Goal: Transaction & Acquisition: Purchase product/service

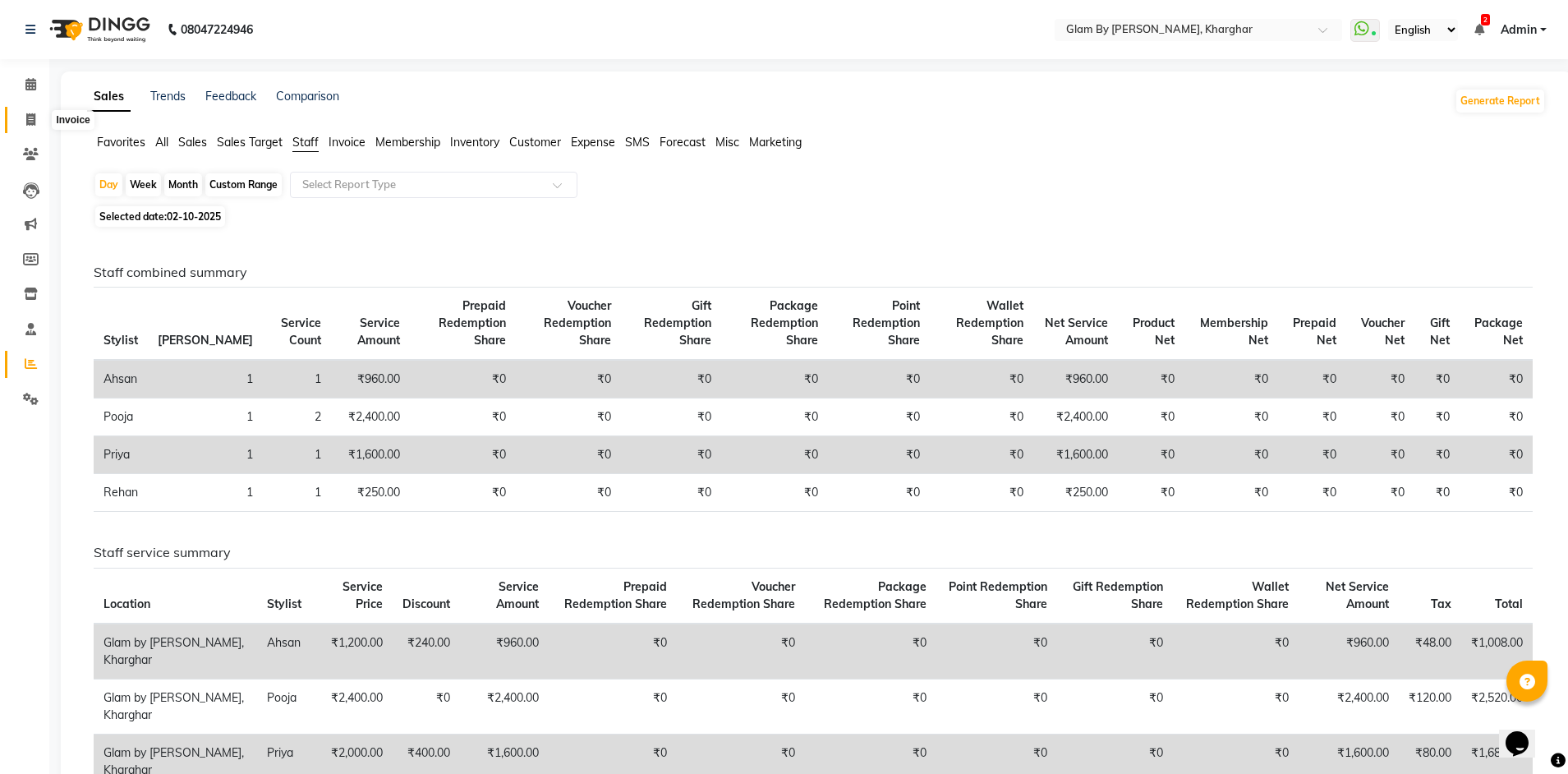
click at [37, 121] on span at bounding box center [30, 121] width 29 height 19
select select "3992"
select select "service"
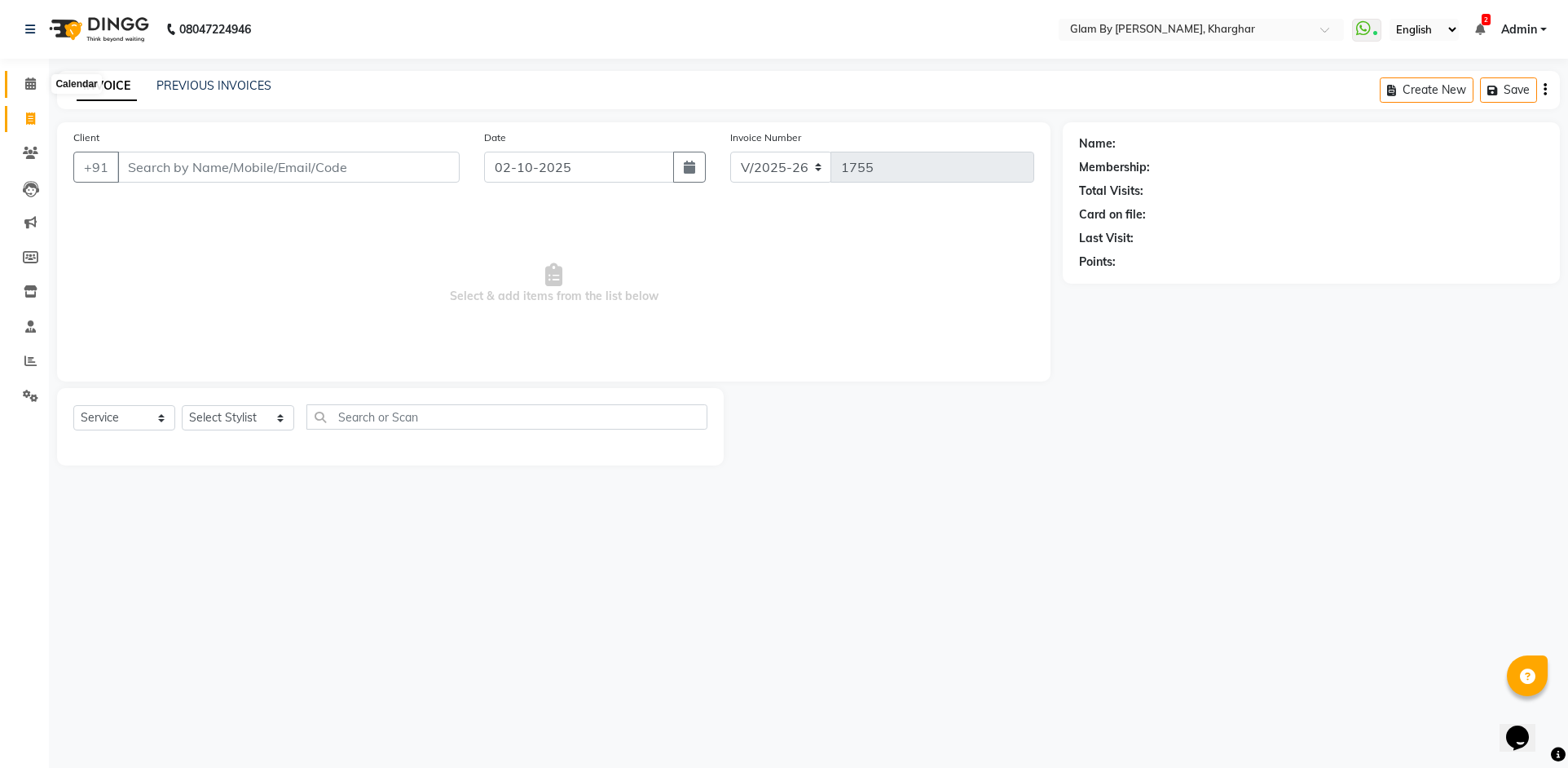
click at [32, 84] on icon at bounding box center [30, 83] width 10 height 12
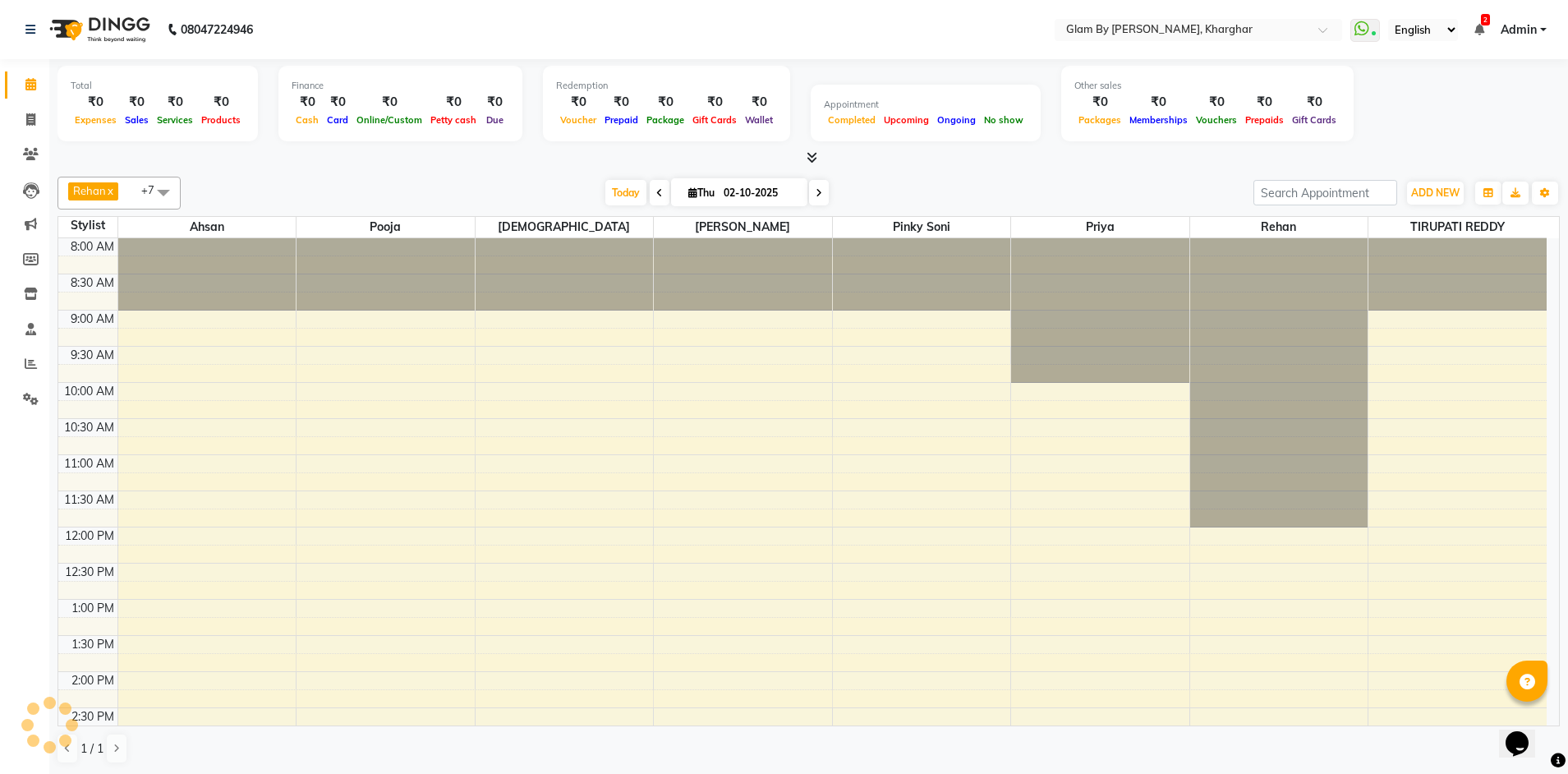
scroll to position [565, 0]
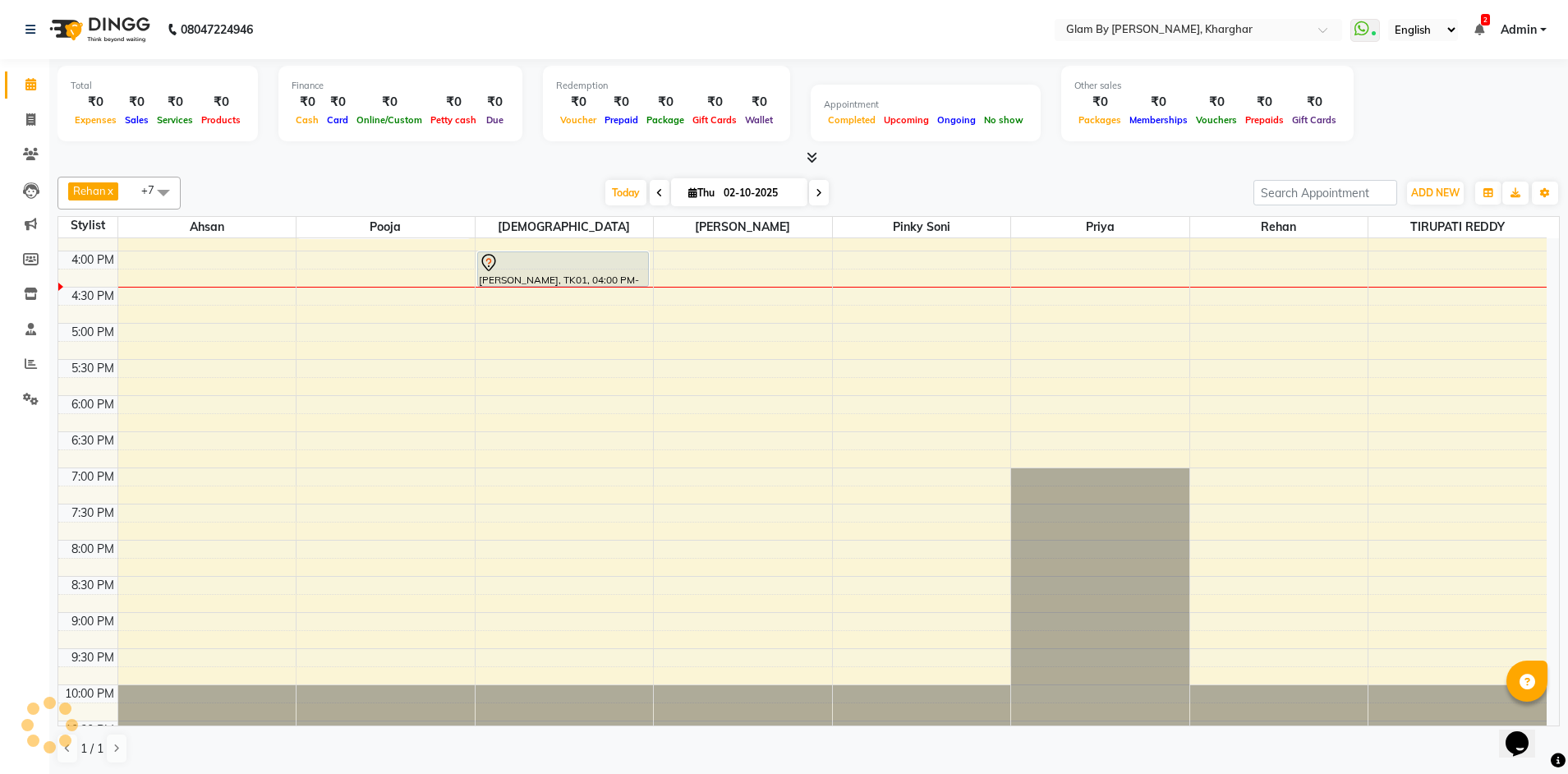
click at [815, 198] on span at bounding box center [819, 192] width 20 height 25
type input "03-10-2025"
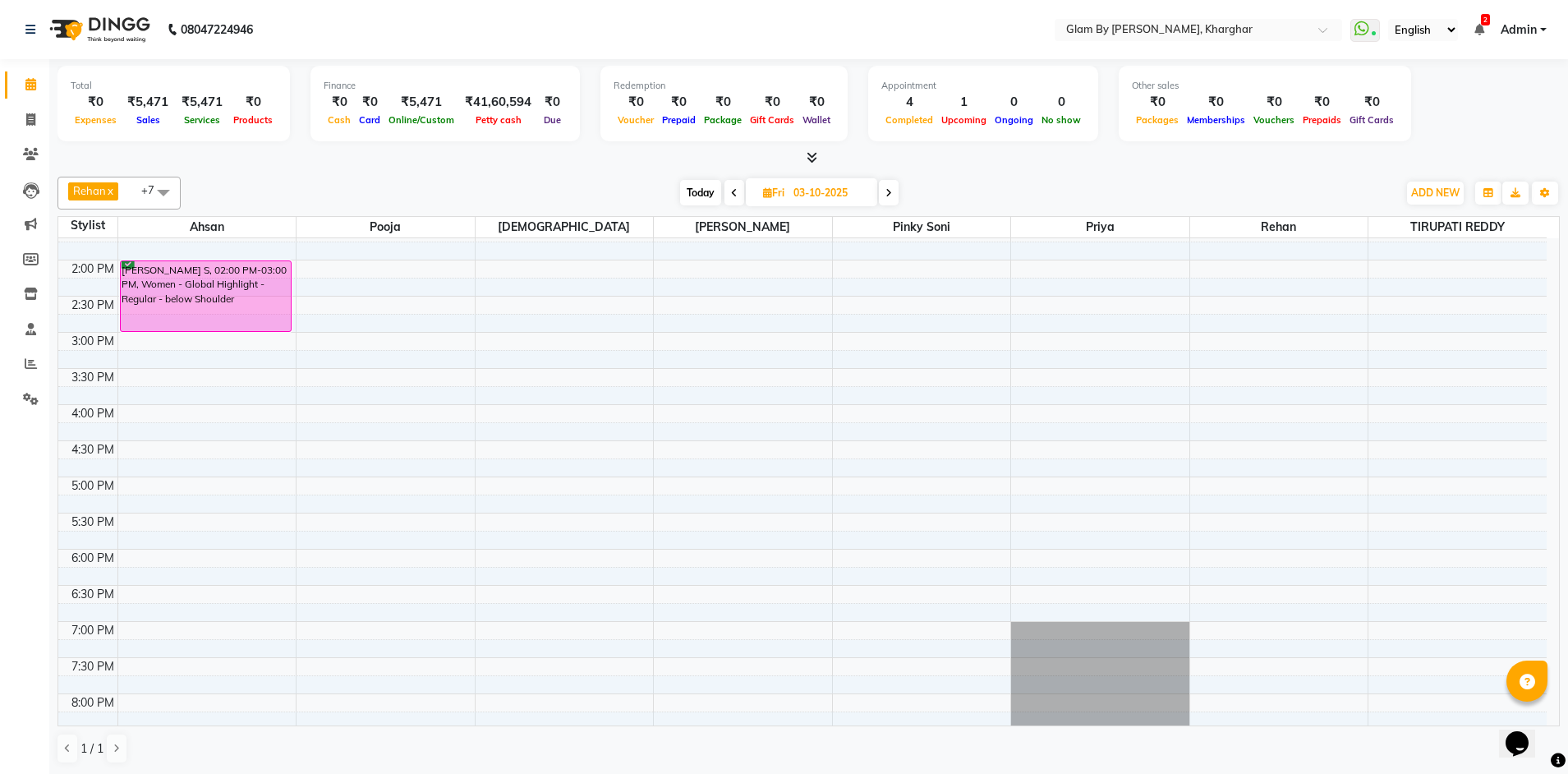
scroll to position [169, 0]
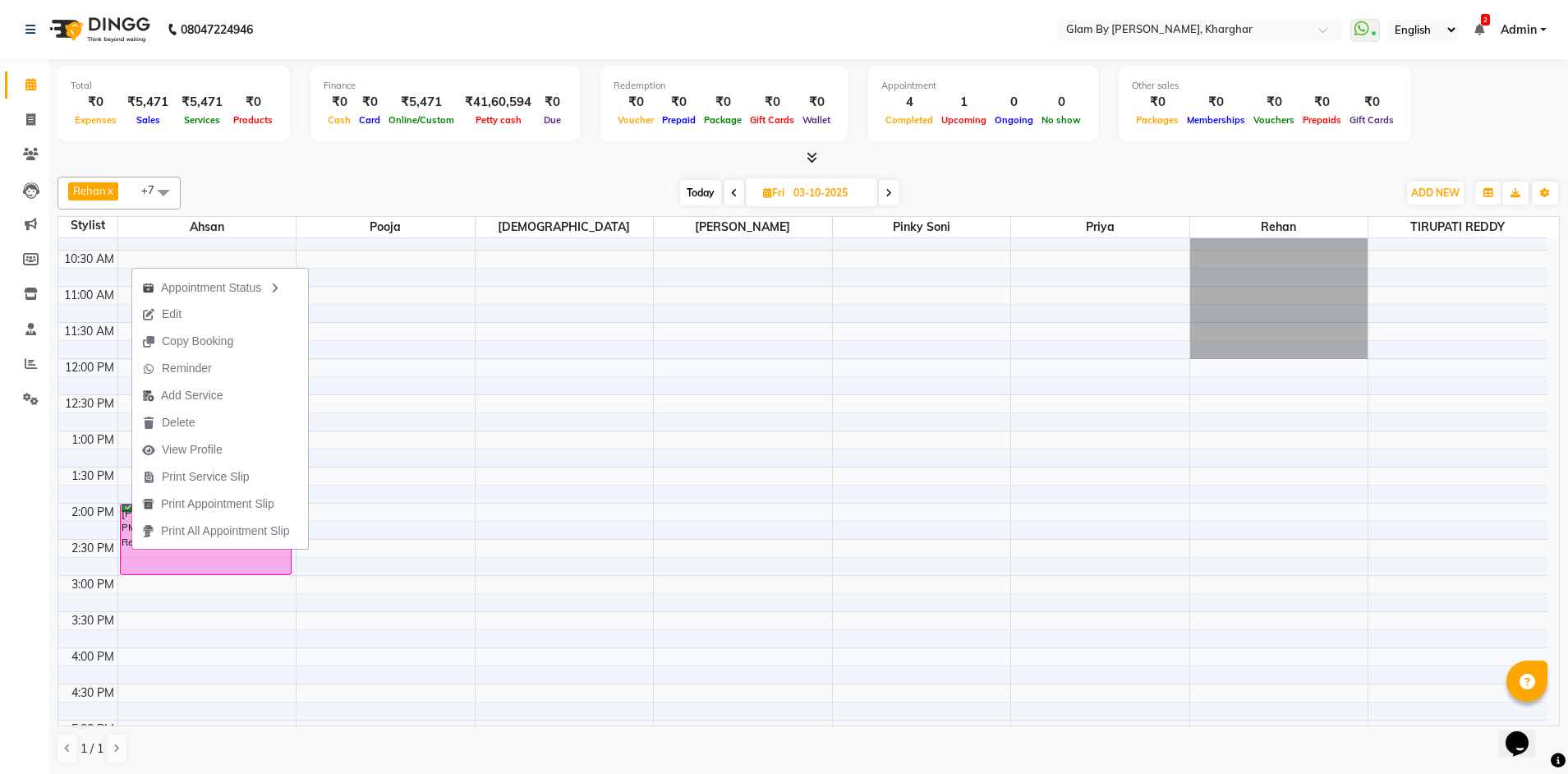
drag, startPoint x: 169, startPoint y: 313, endPoint x: 270, endPoint y: 314, distance: 101.0
click at [171, 313] on span "Edit" at bounding box center [171, 314] width 20 height 17
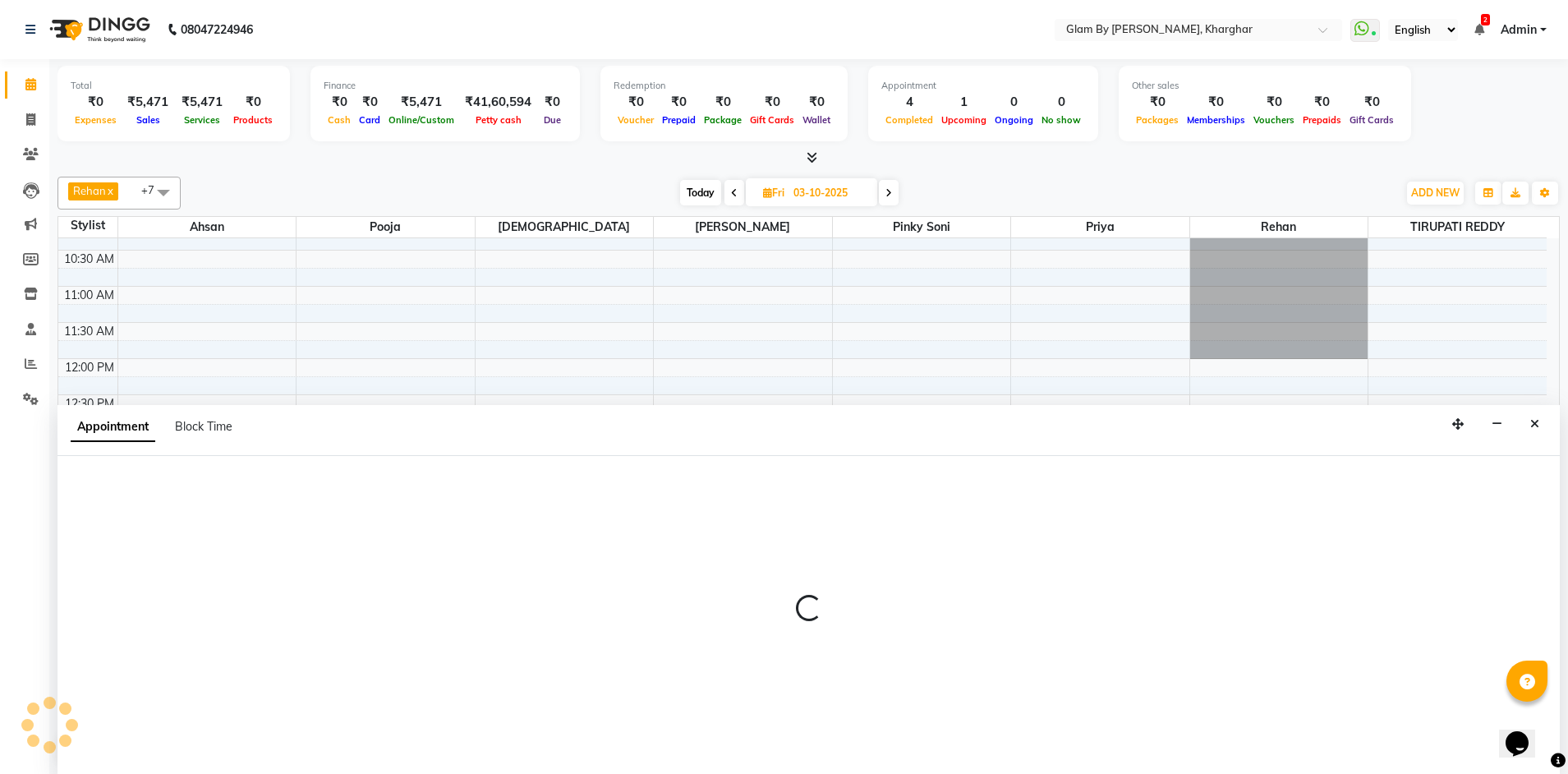
scroll to position [1, 0]
select select "840"
select select "confirm booking"
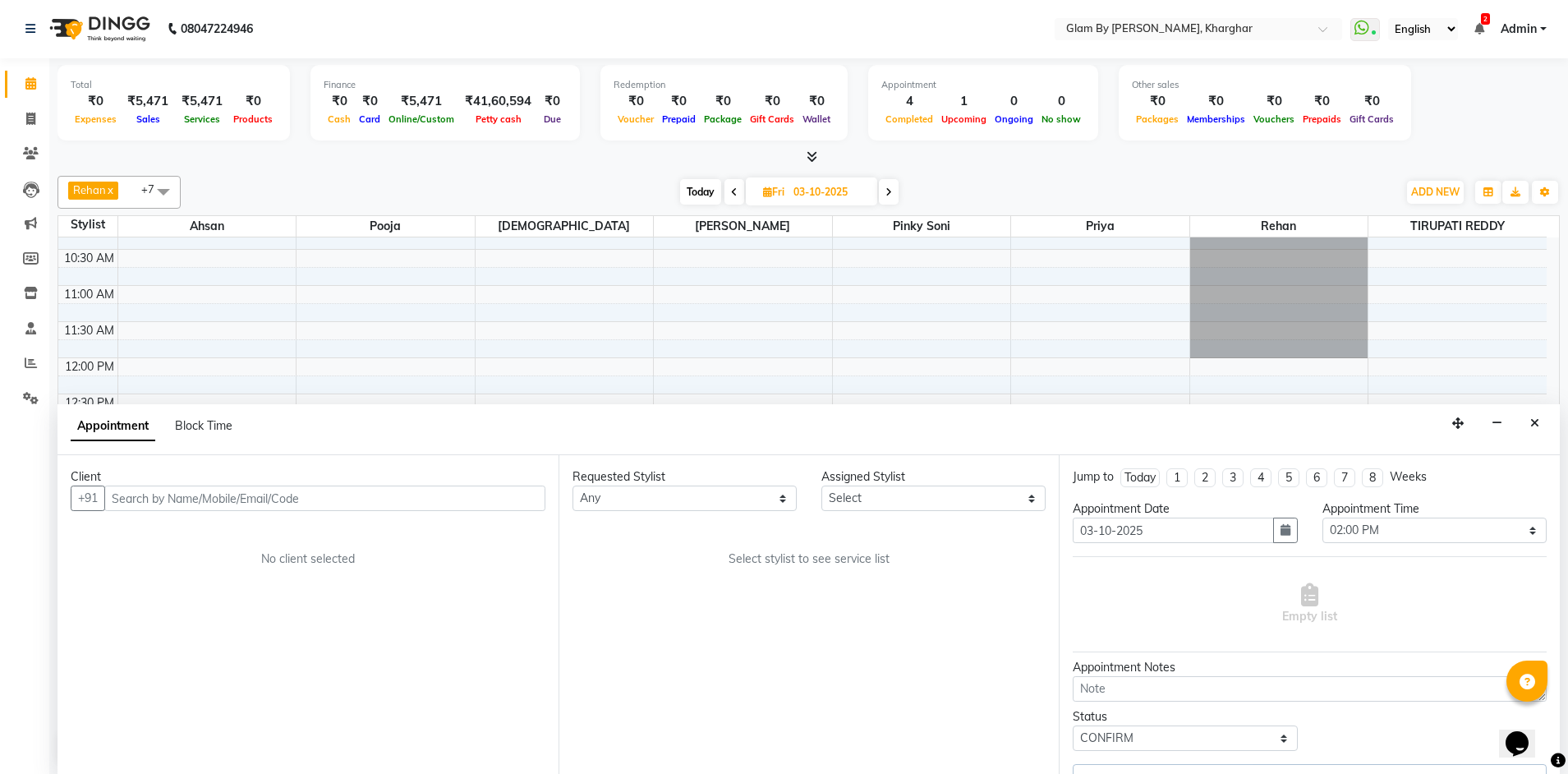
select select "26770"
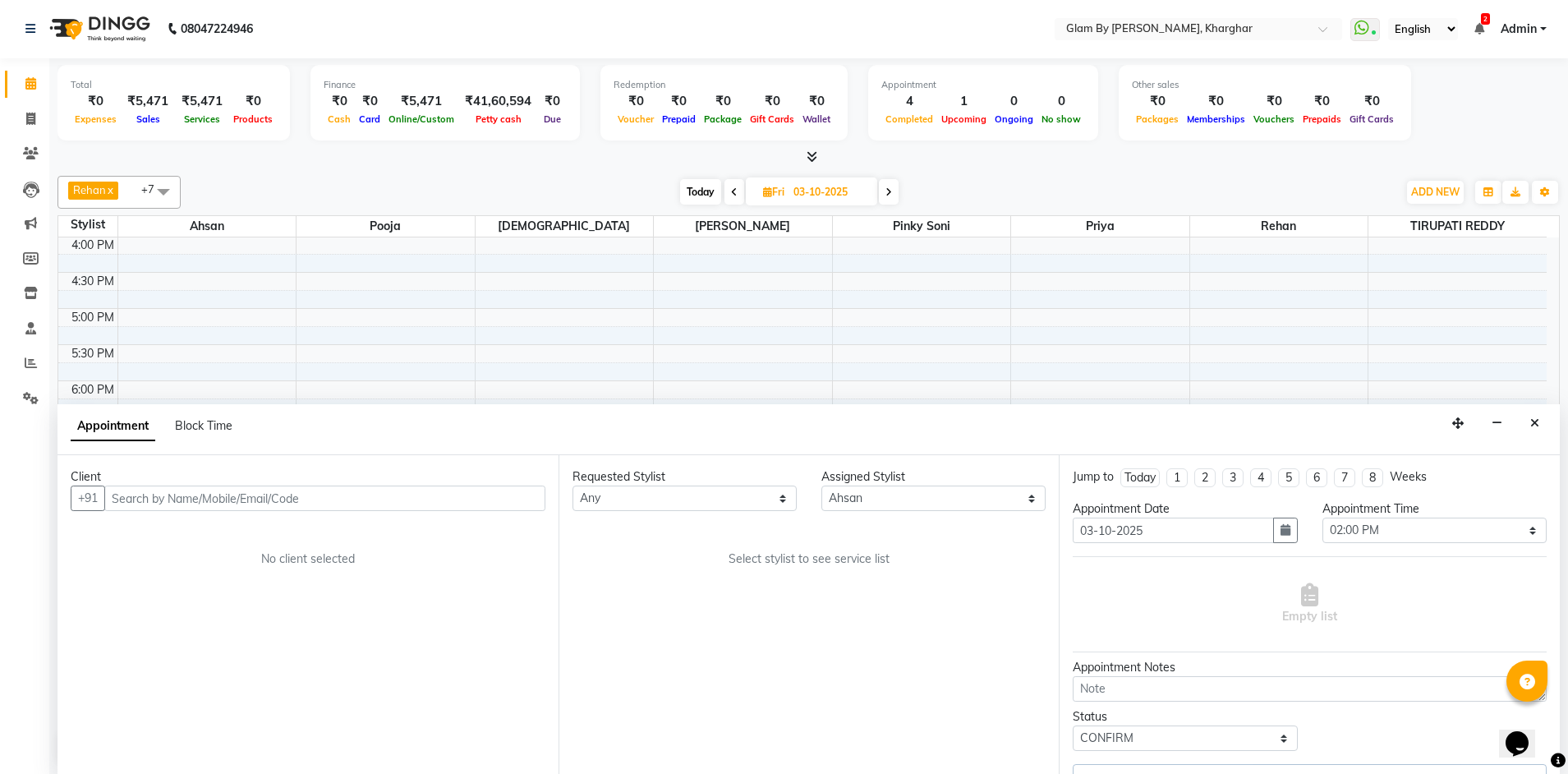
select select "1669"
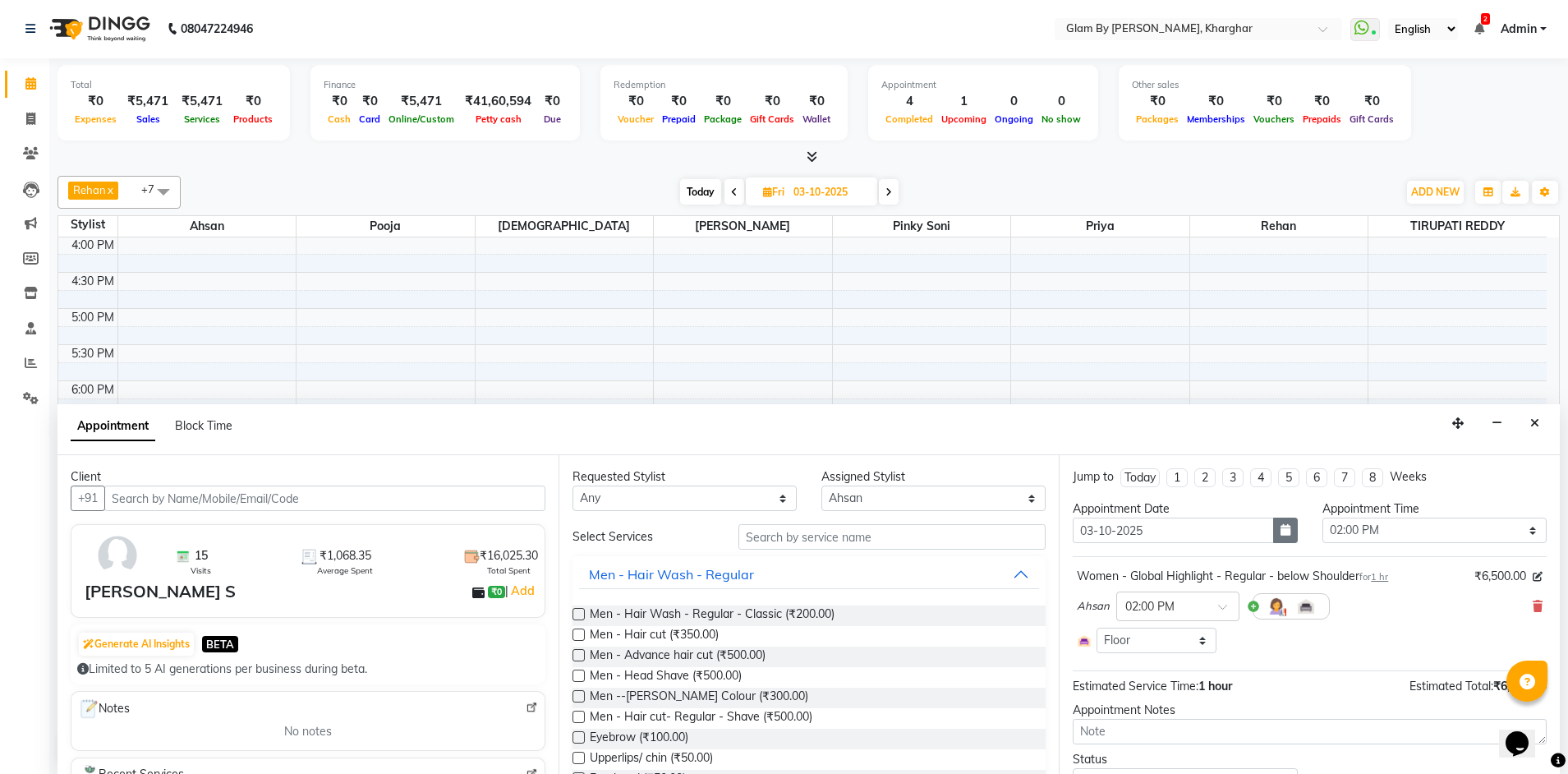
click at [1284, 535] on icon "button" at bounding box center [1286, 530] width 9 height 11
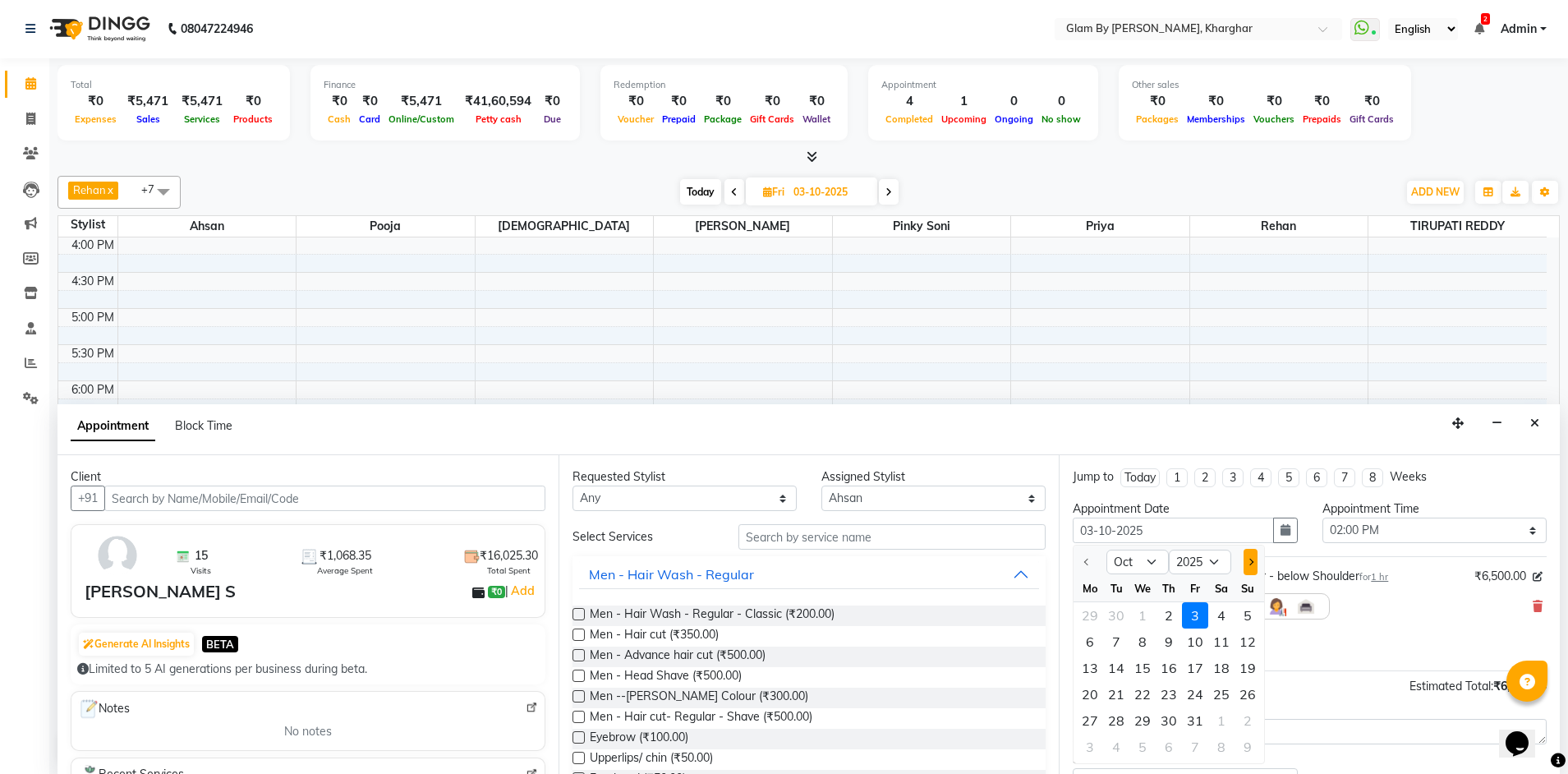
click at [1255, 560] on button "Next month" at bounding box center [1250, 562] width 14 height 26
select select "11"
click at [1091, 639] on div "3" at bounding box center [1090, 642] width 26 height 26
type input "03-11-2025"
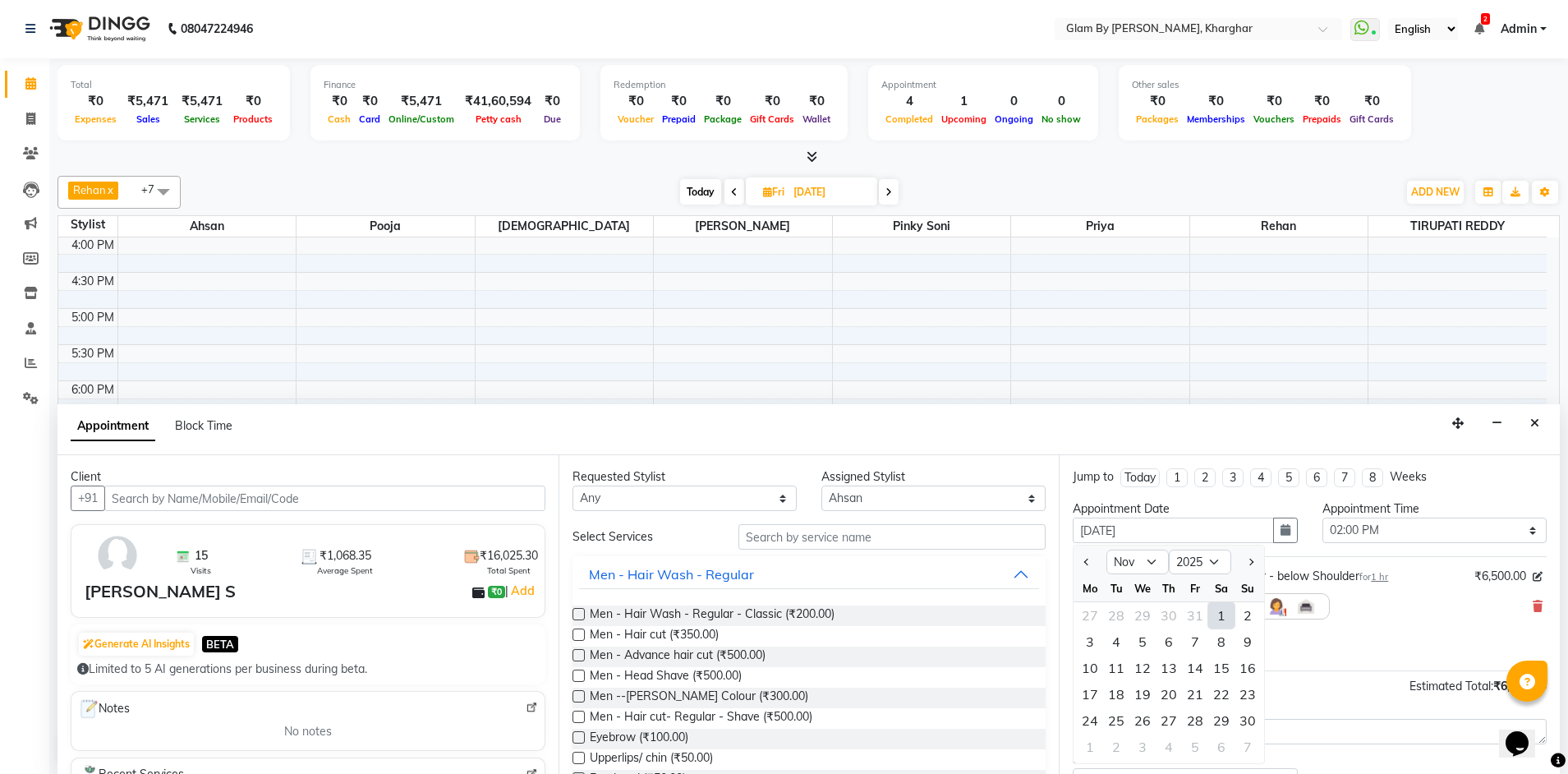
scroll to position [0, 0]
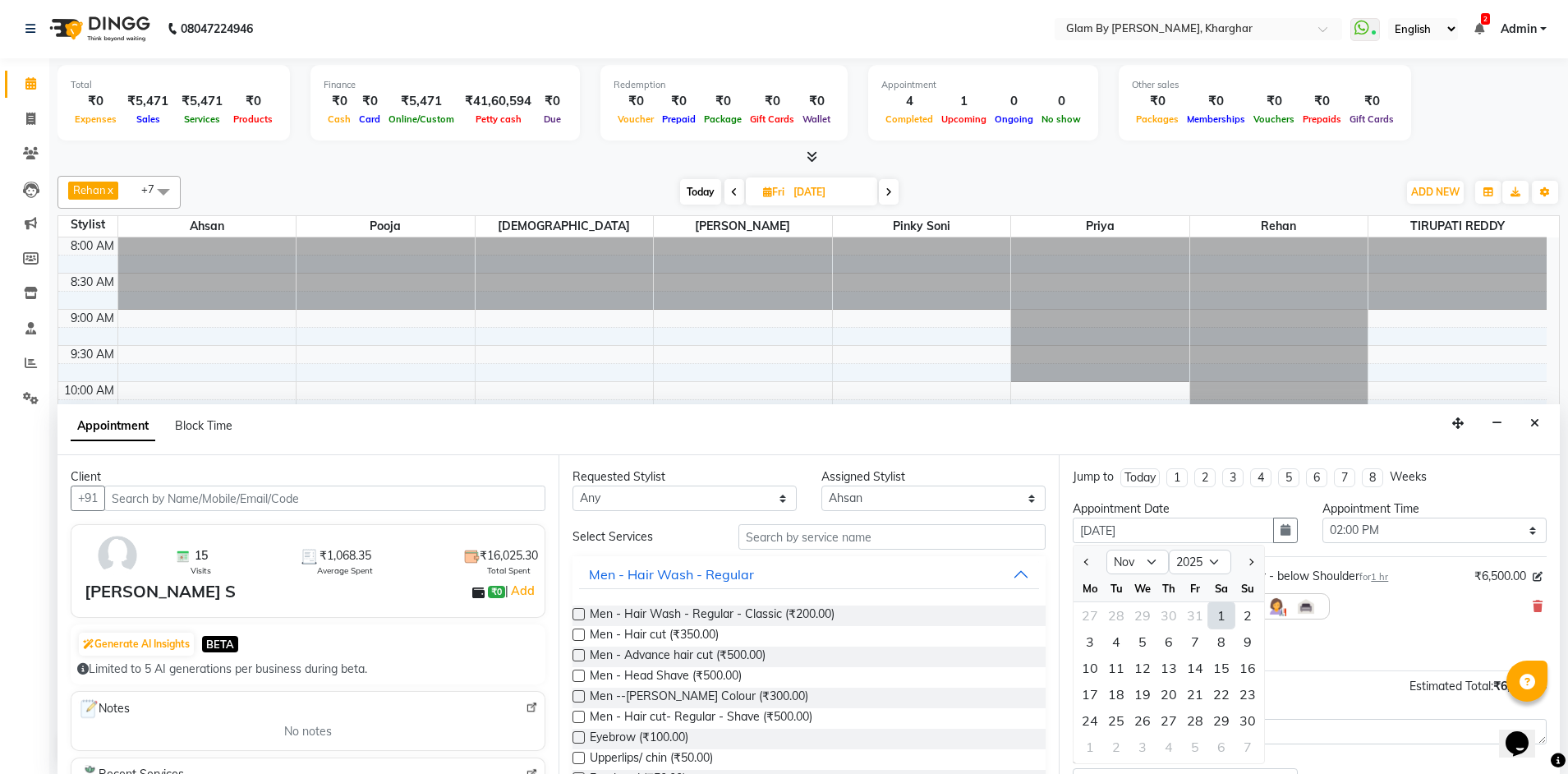
select select "840"
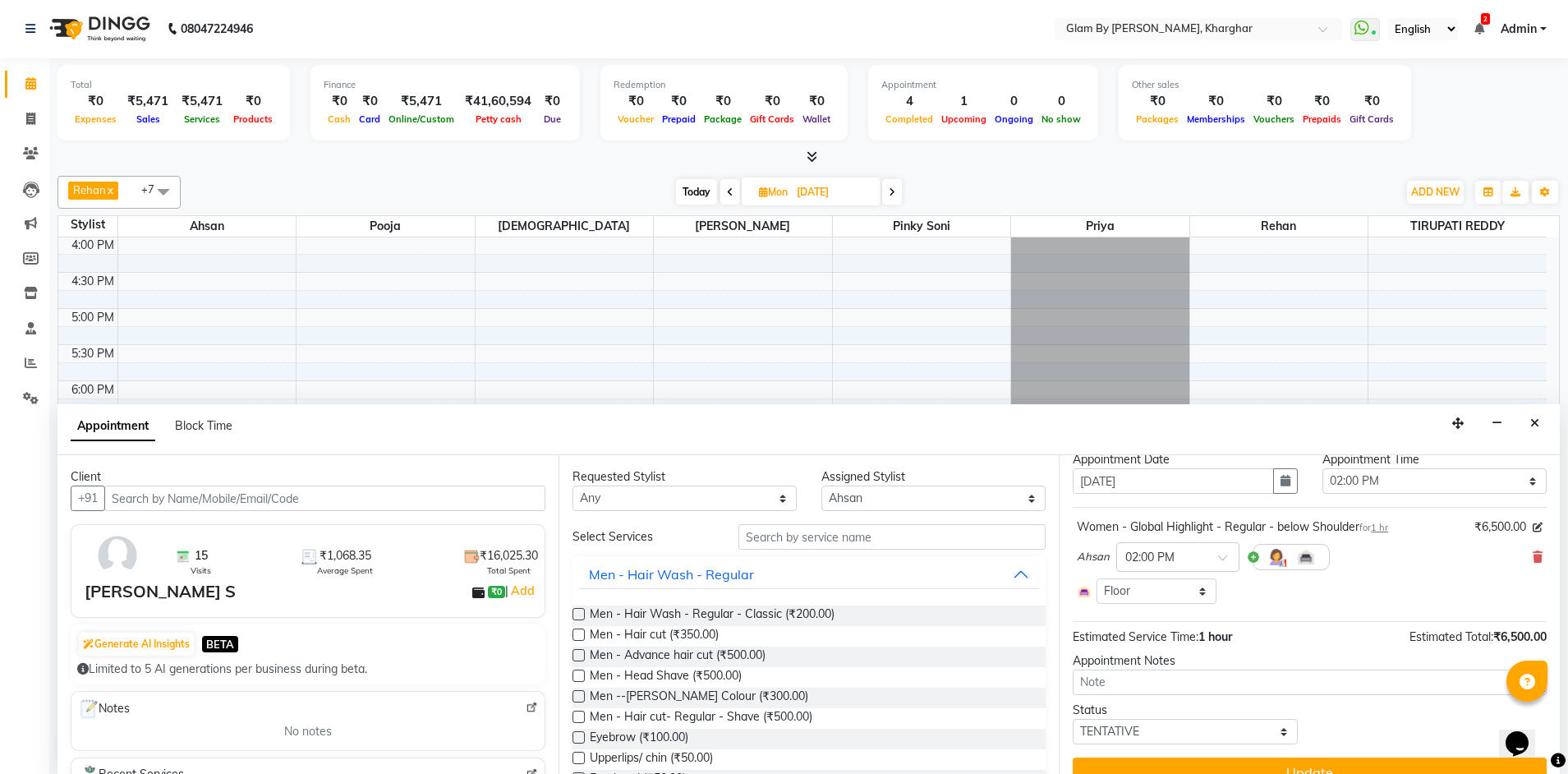
scroll to position [75, 0]
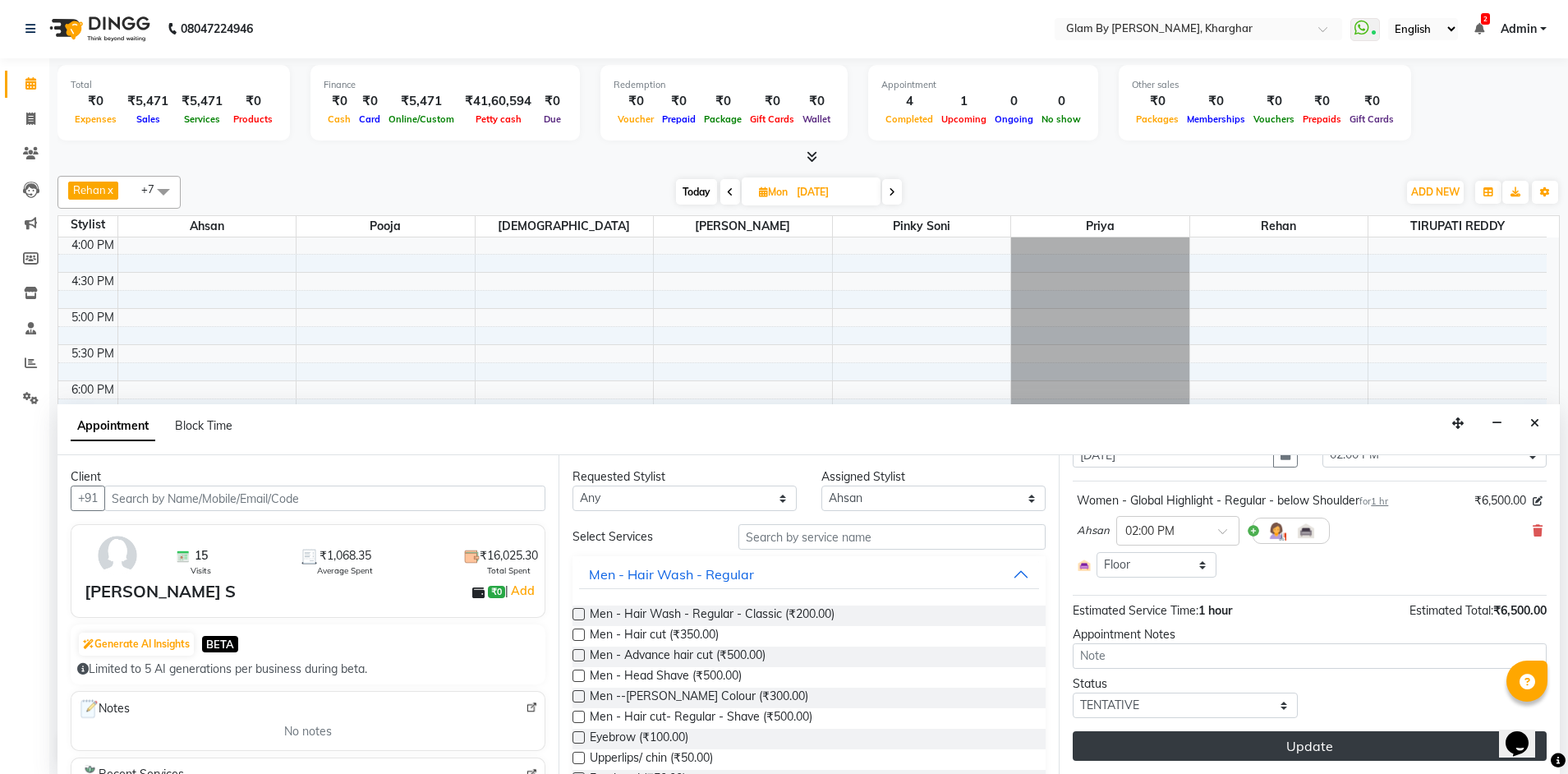
click at [1295, 746] on button "Update" at bounding box center [1310, 746] width 474 height 29
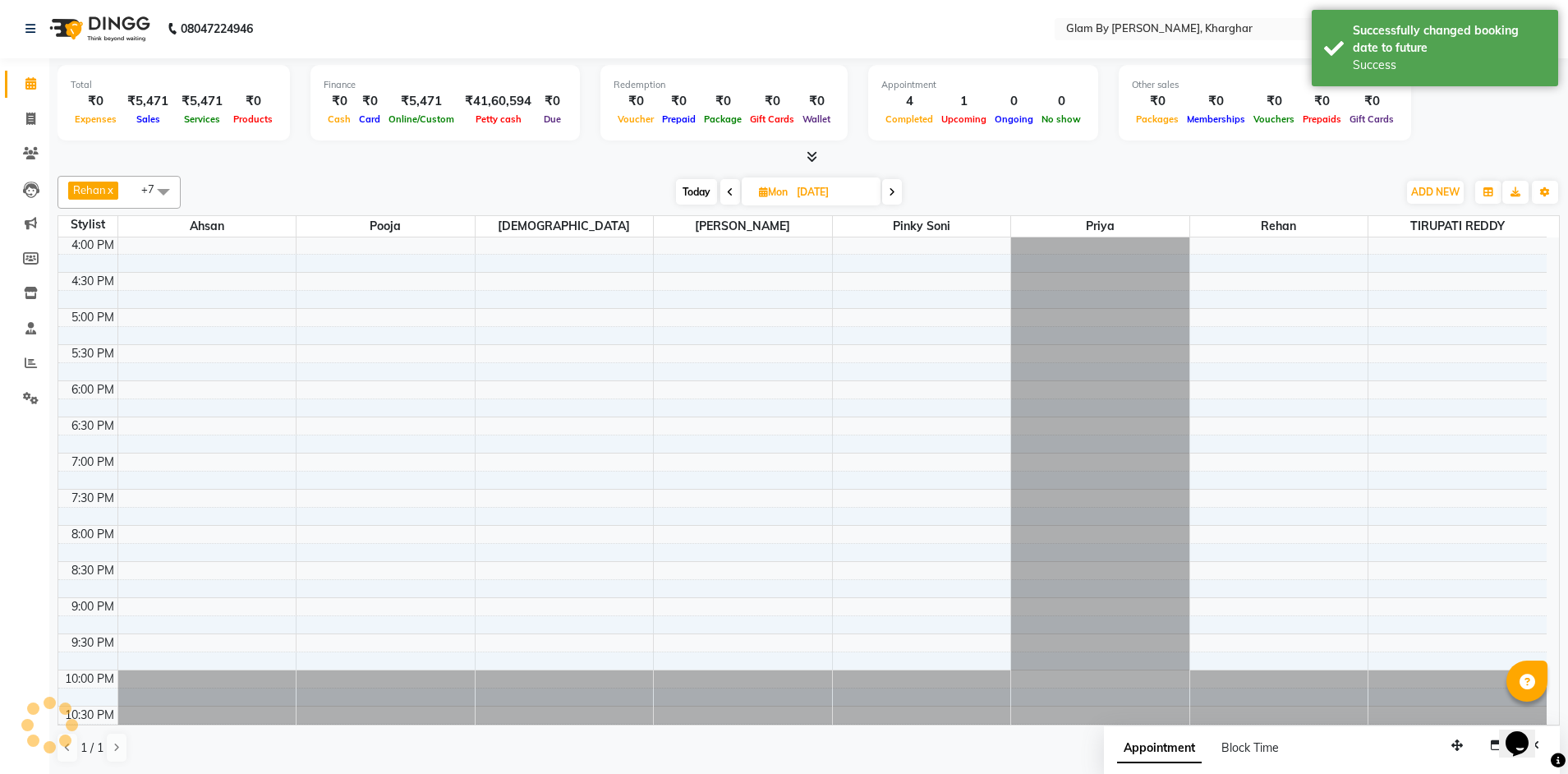
scroll to position [0, 0]
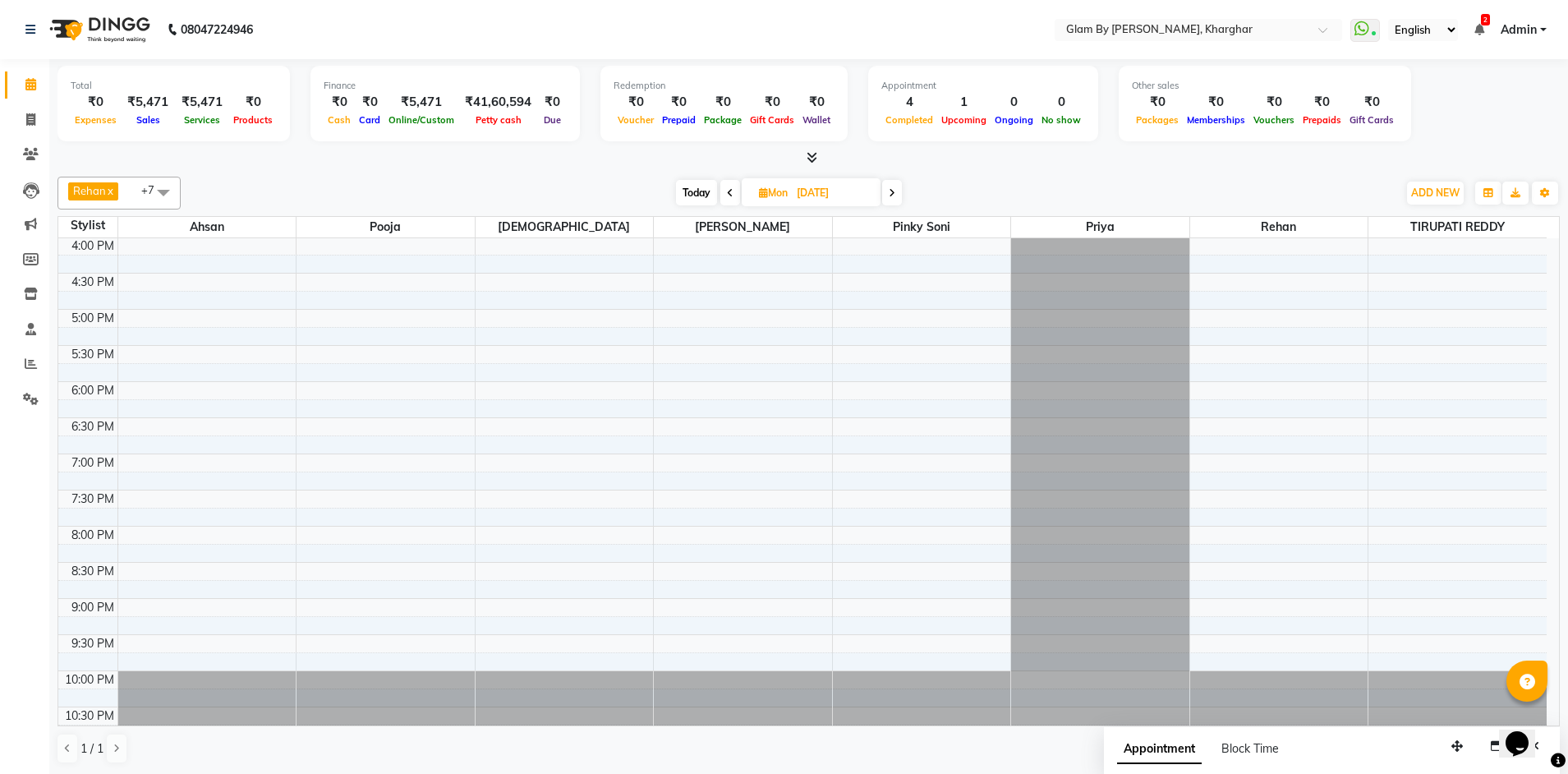
click at [858, 381] on div "8:00 AM 8:30 AM 9:00 AM 9:30 AM 10:00 AM 10:30 AM 11:00 AM 11:30 AM 12:00 PM 12…" at bounding box center [802, 201] width 1488 height 1084
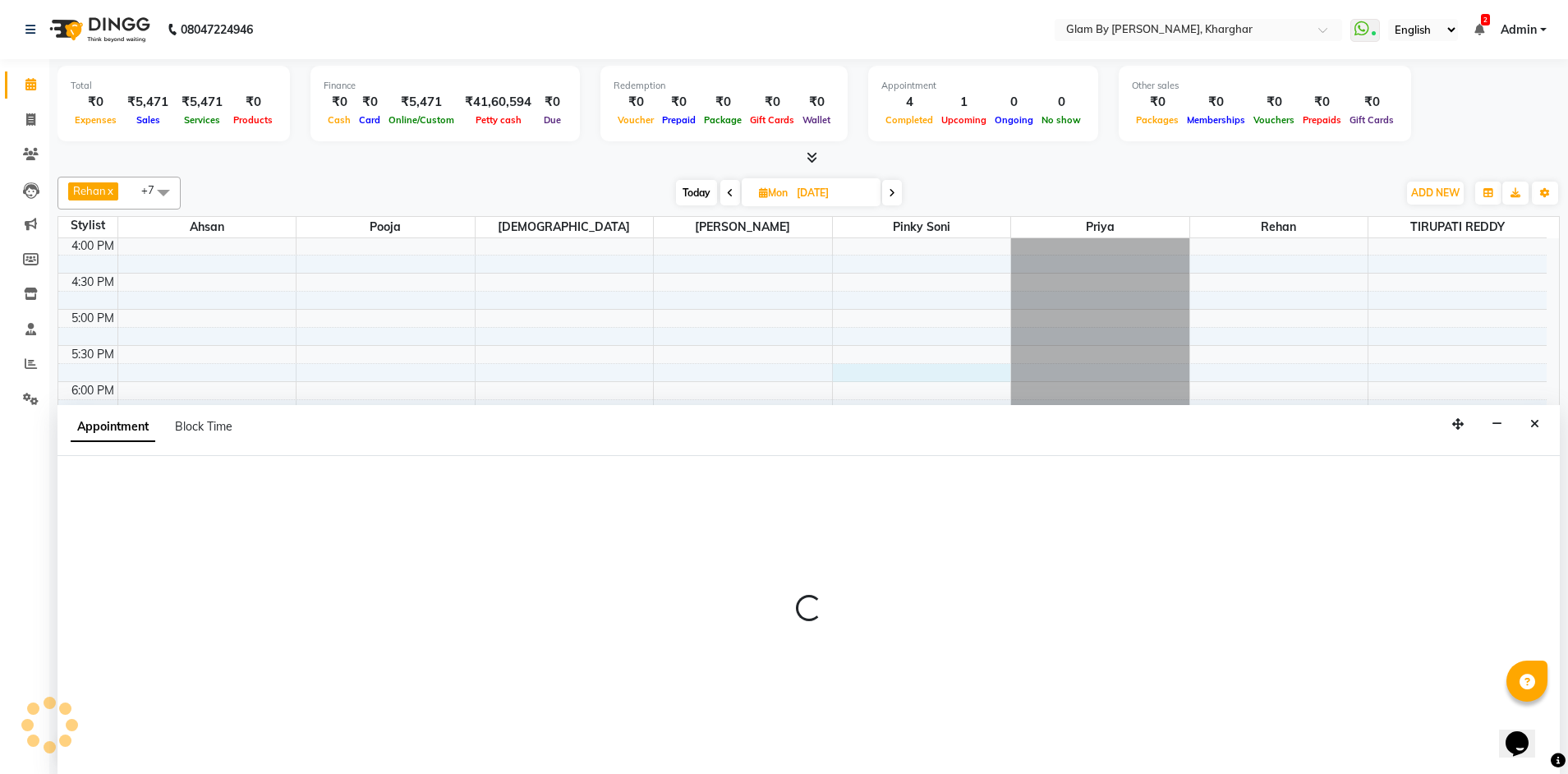
scroll to position [1, 0]
select select "62973"
select select "tentative"
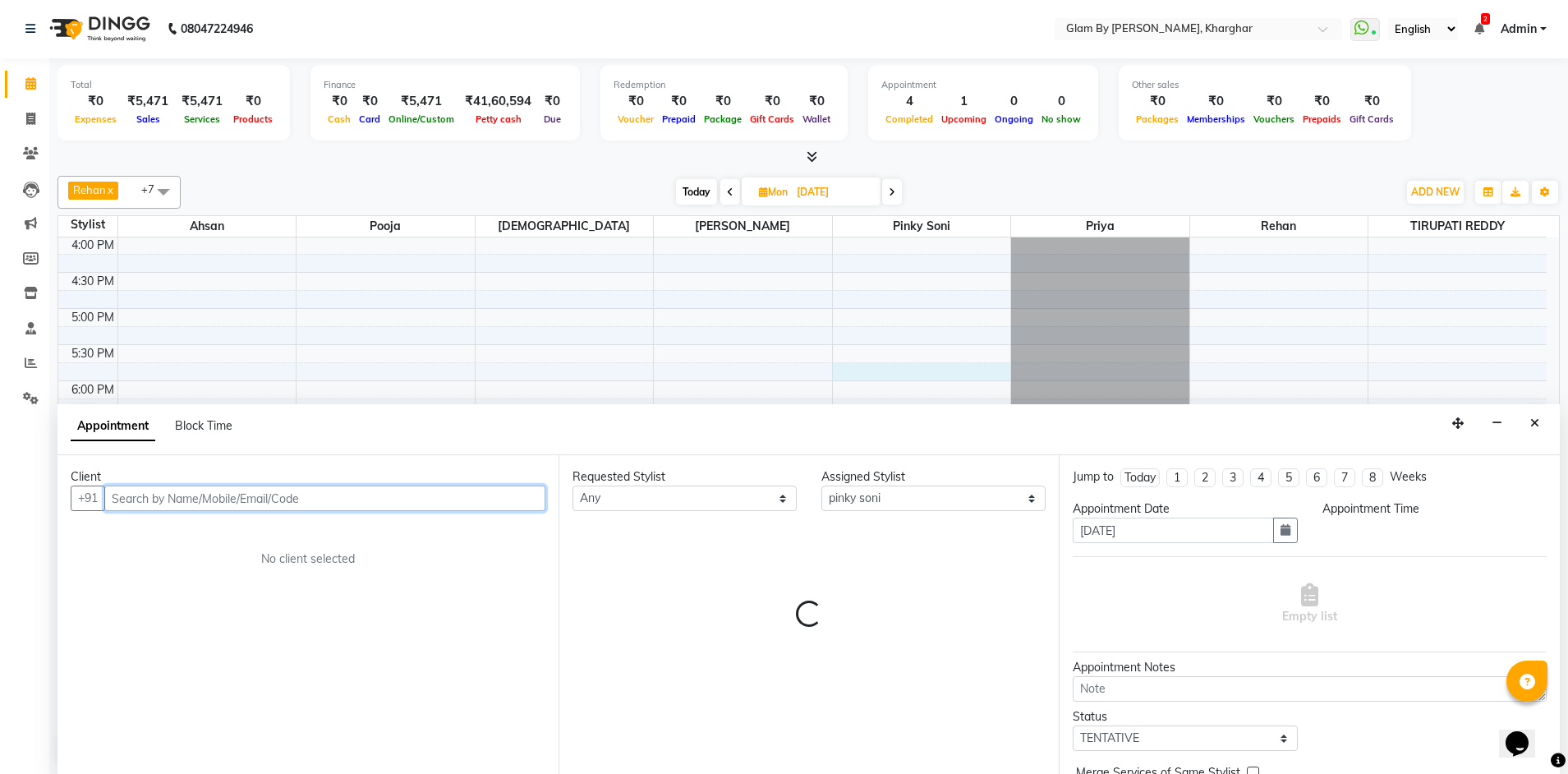
select select "1065"
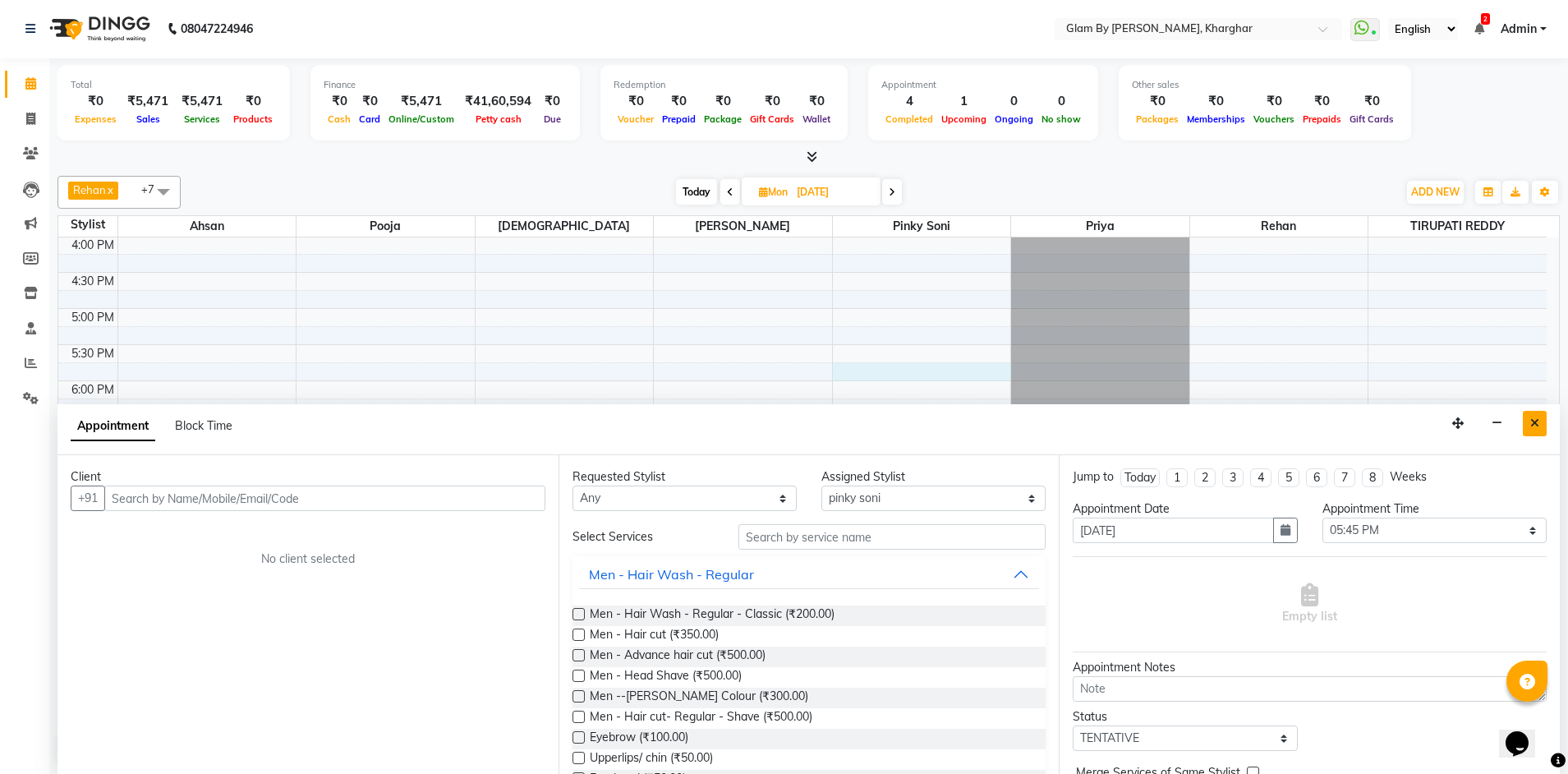
click at [1543, 425] on button "Close" at bounding box center [1534, 423] width 24 height 25
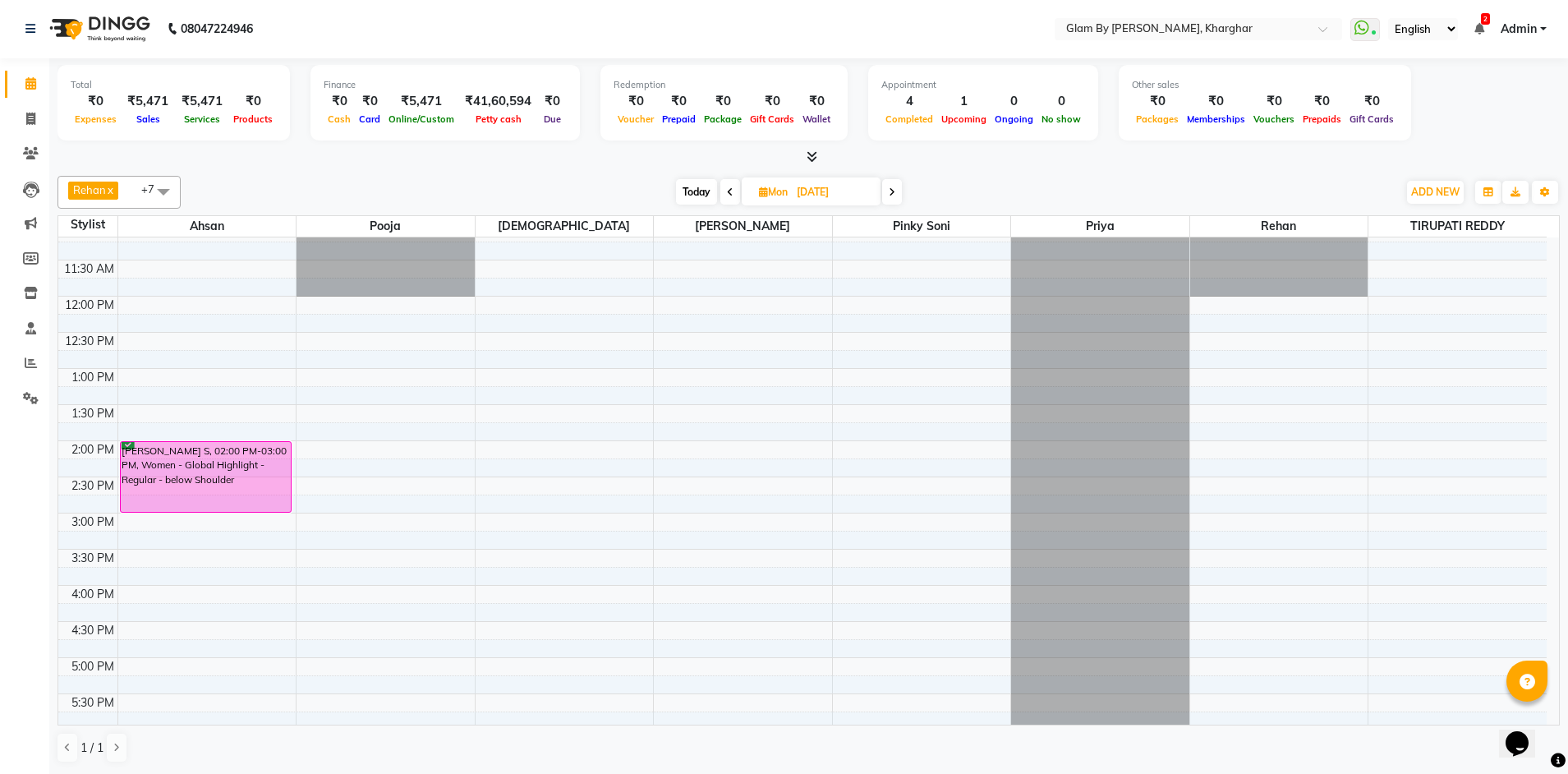
scroll to position [250, 0]
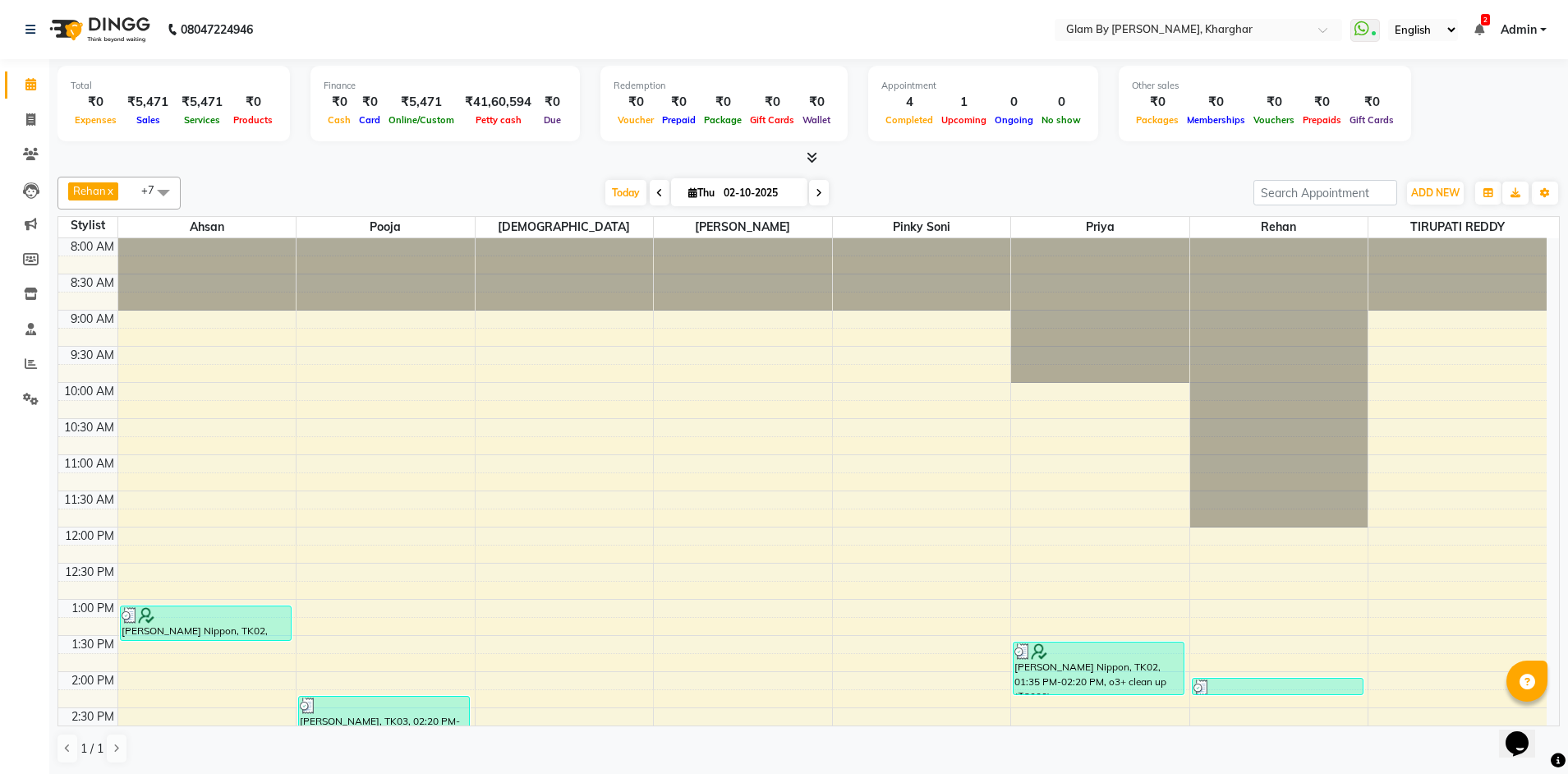
click at [818, 197] on icon at bounding box center [819, 193] width 7 height 9
type input "03-10-2025"
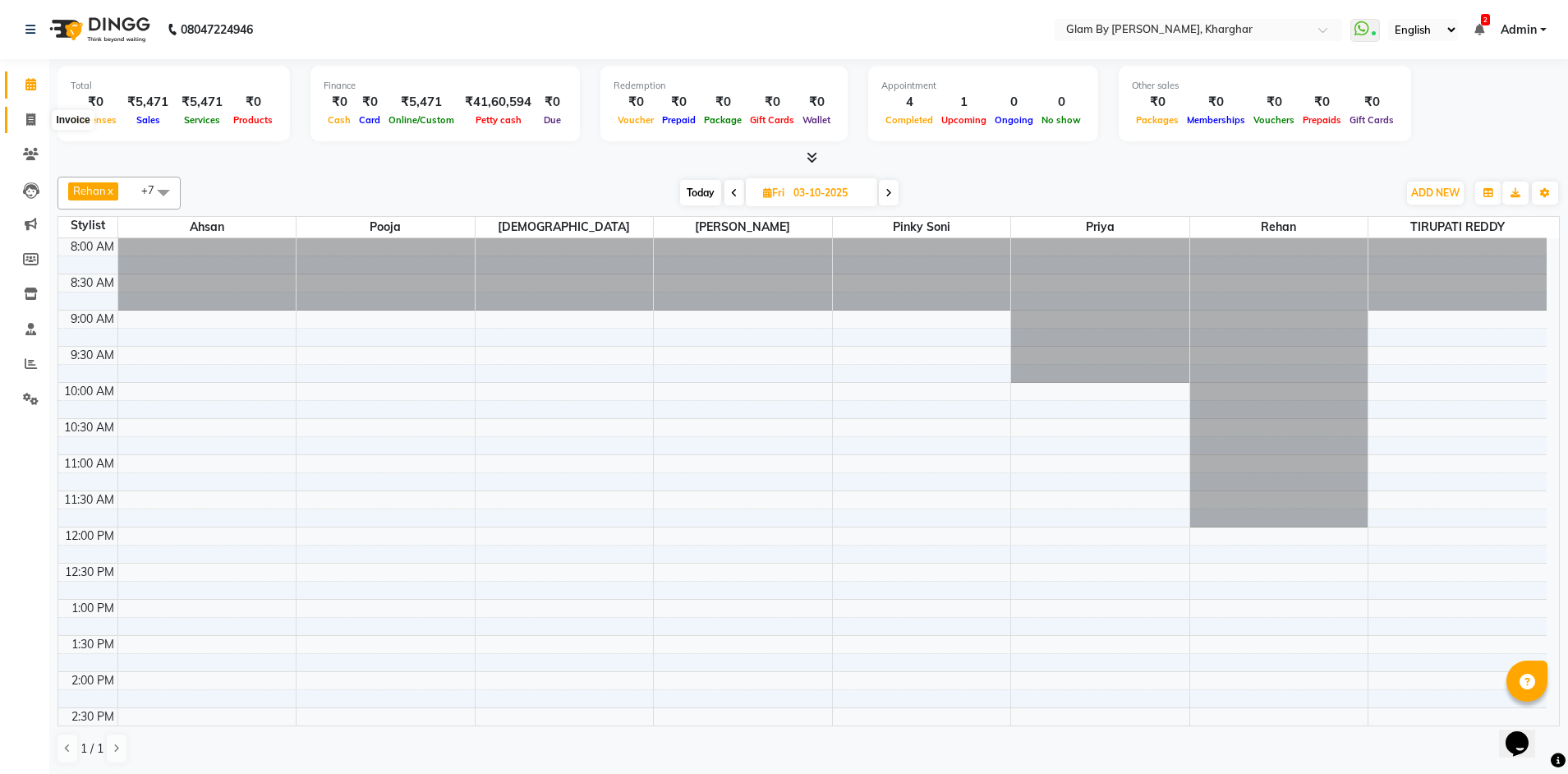
click at [36, 120] on span at bounding box center [30, 121] width 29 height 19
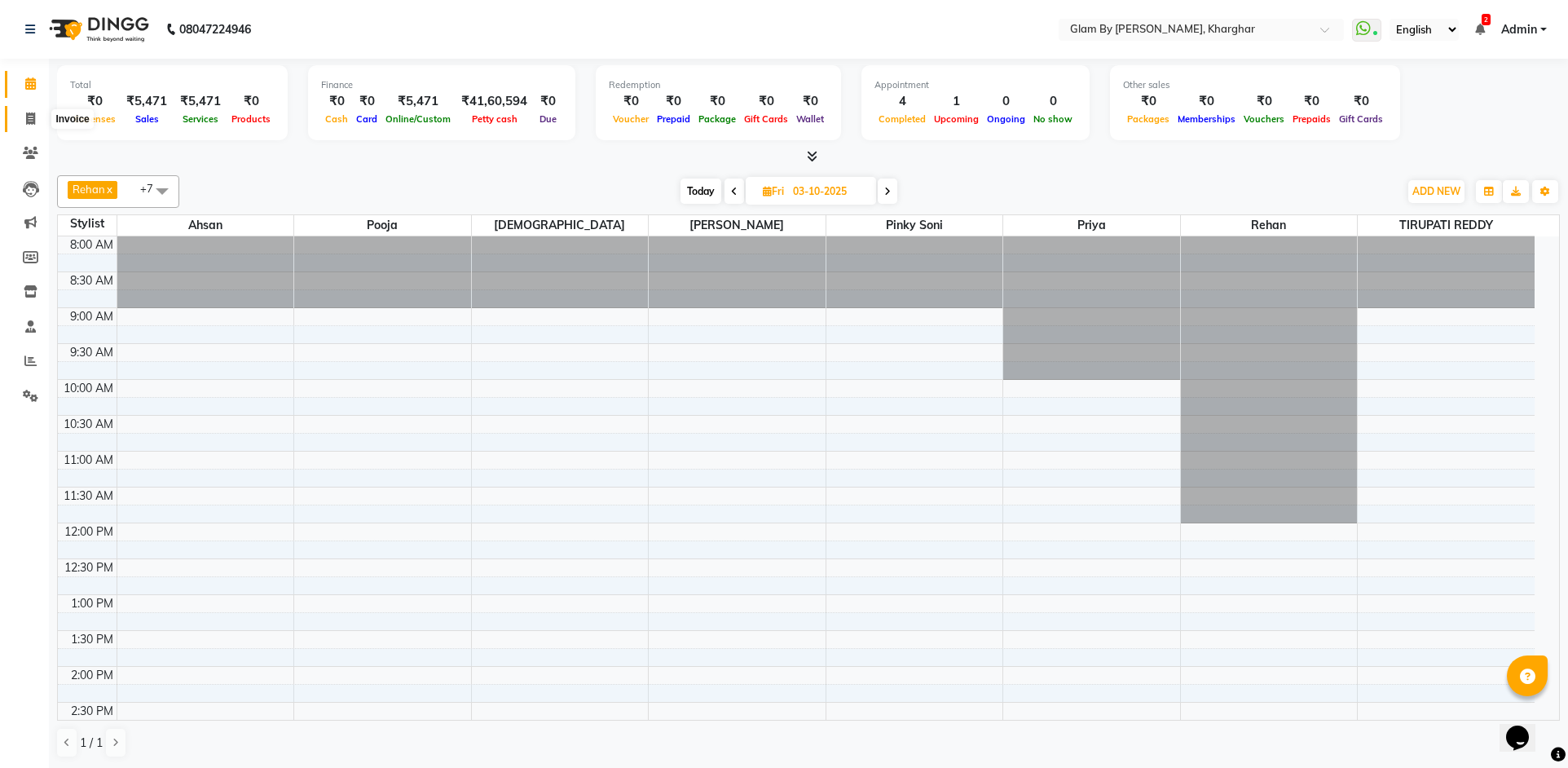
select select "3992"
select select "service"
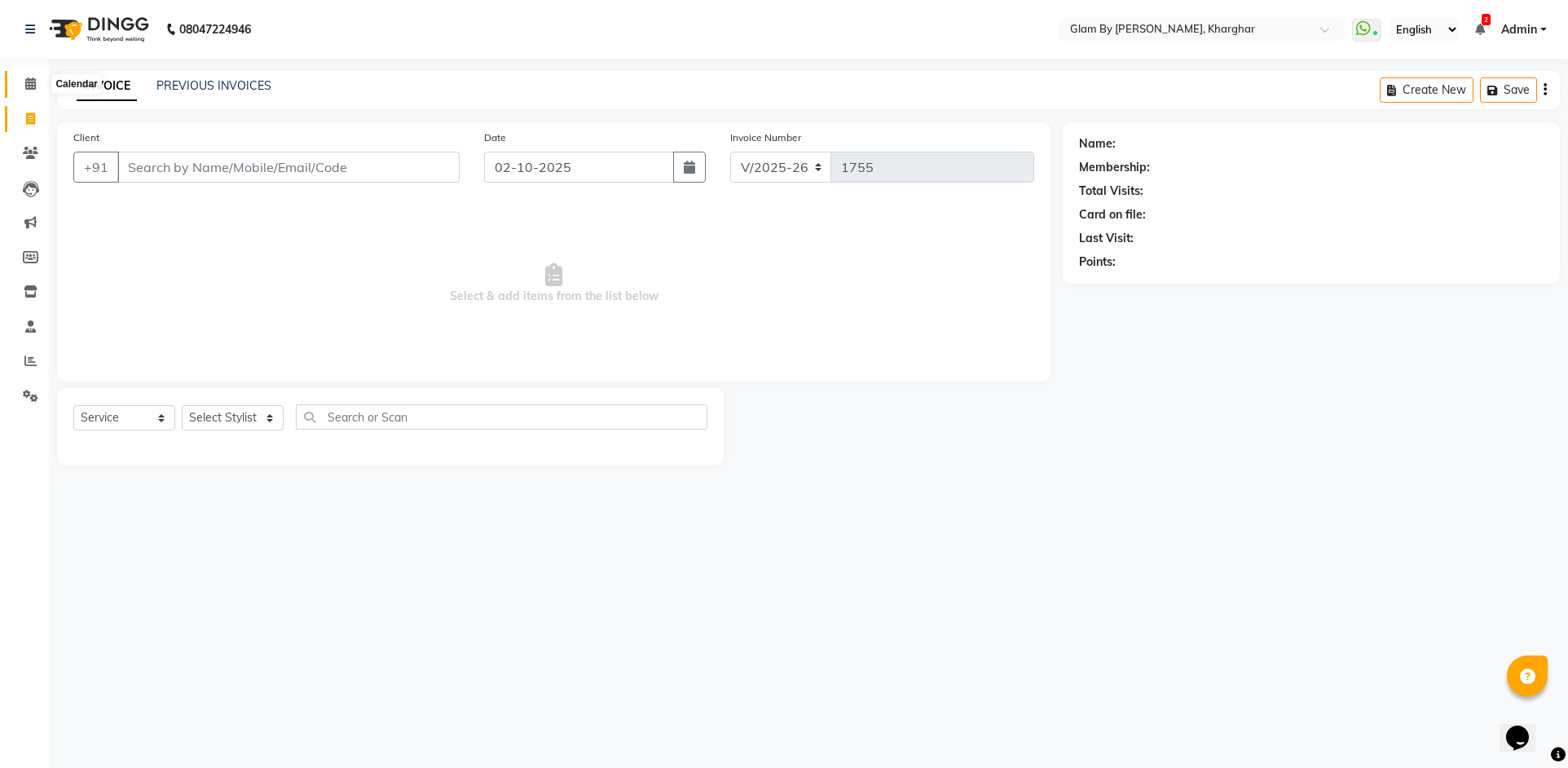
click at [29, 90] on span at bounding box center [30, 84] width 29 height 19
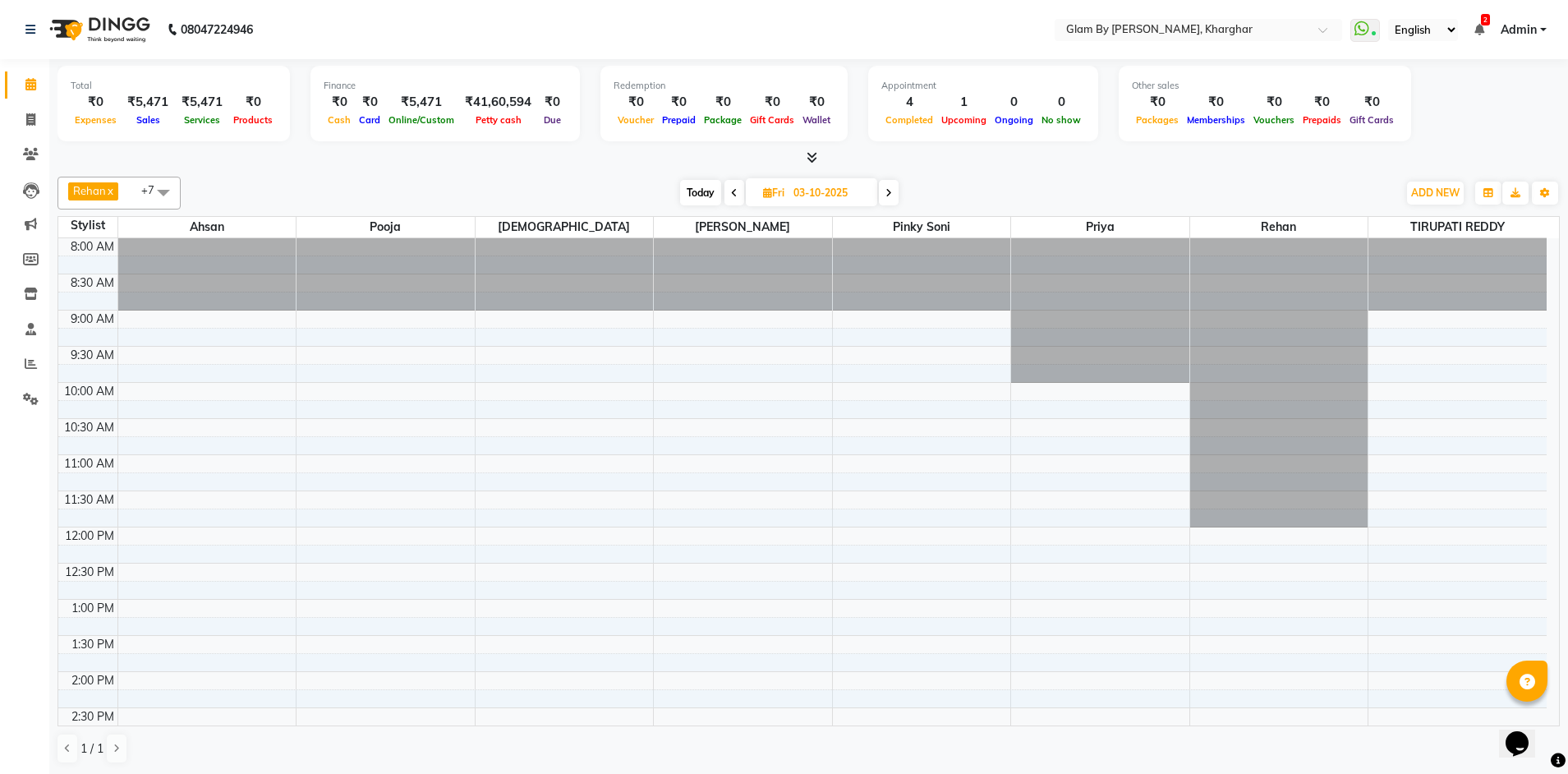
click at [698, 195] on span "Today" at bounding box center [701, 192] width 41 height 25
type input "02-10-2025"
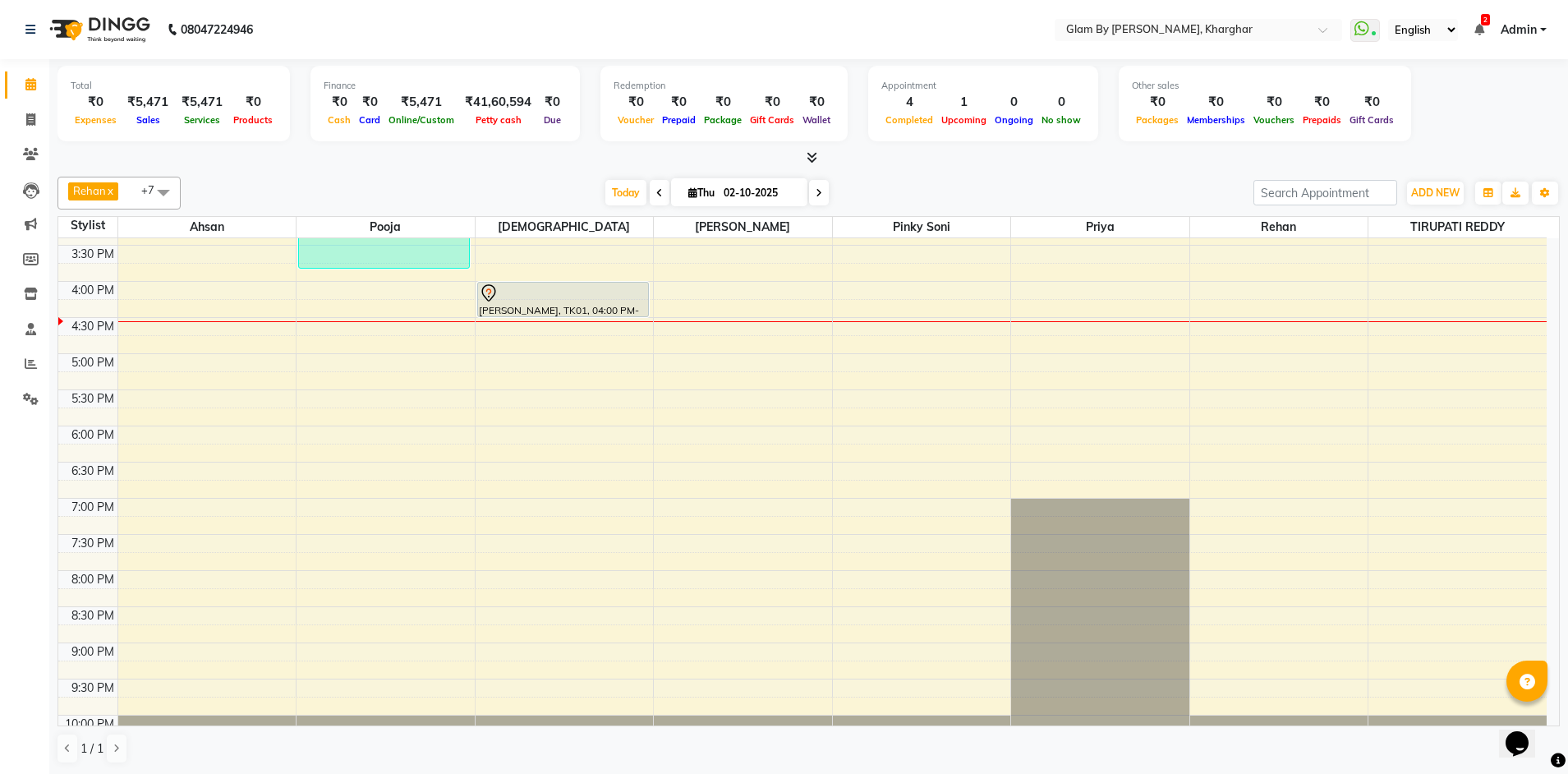
scroll to position [497, 0]
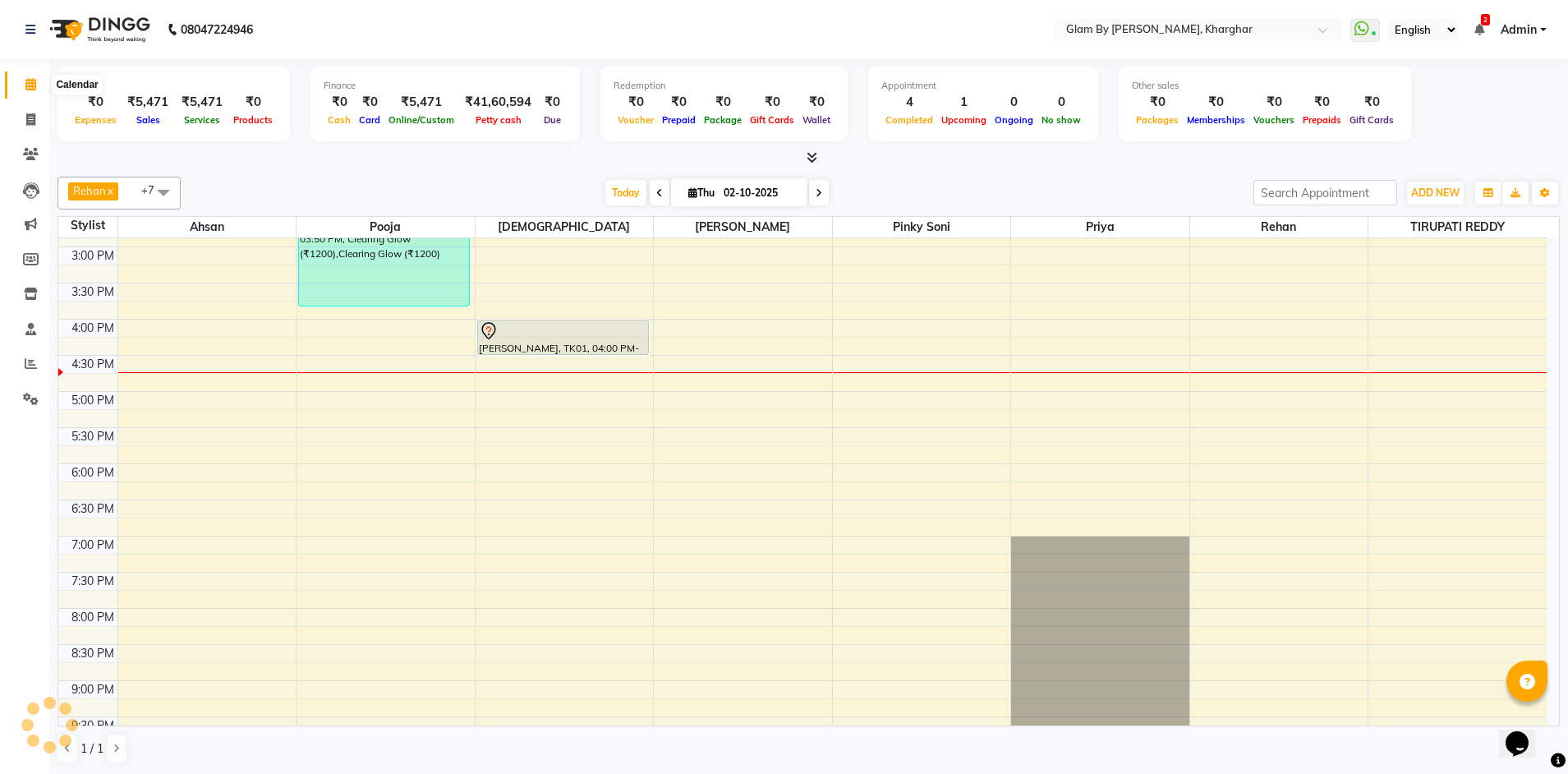
drag, startPoint x: 29, startPoint y: 89, endPoint x: 26, endPoint y: 105, distance: 16.3
click at [29, 89] on icon at bounding box center [30, 84] width 10 height 12
click at [26, 120] on icon at bounding box center [31, 119] width 9 height 12
select select "service"
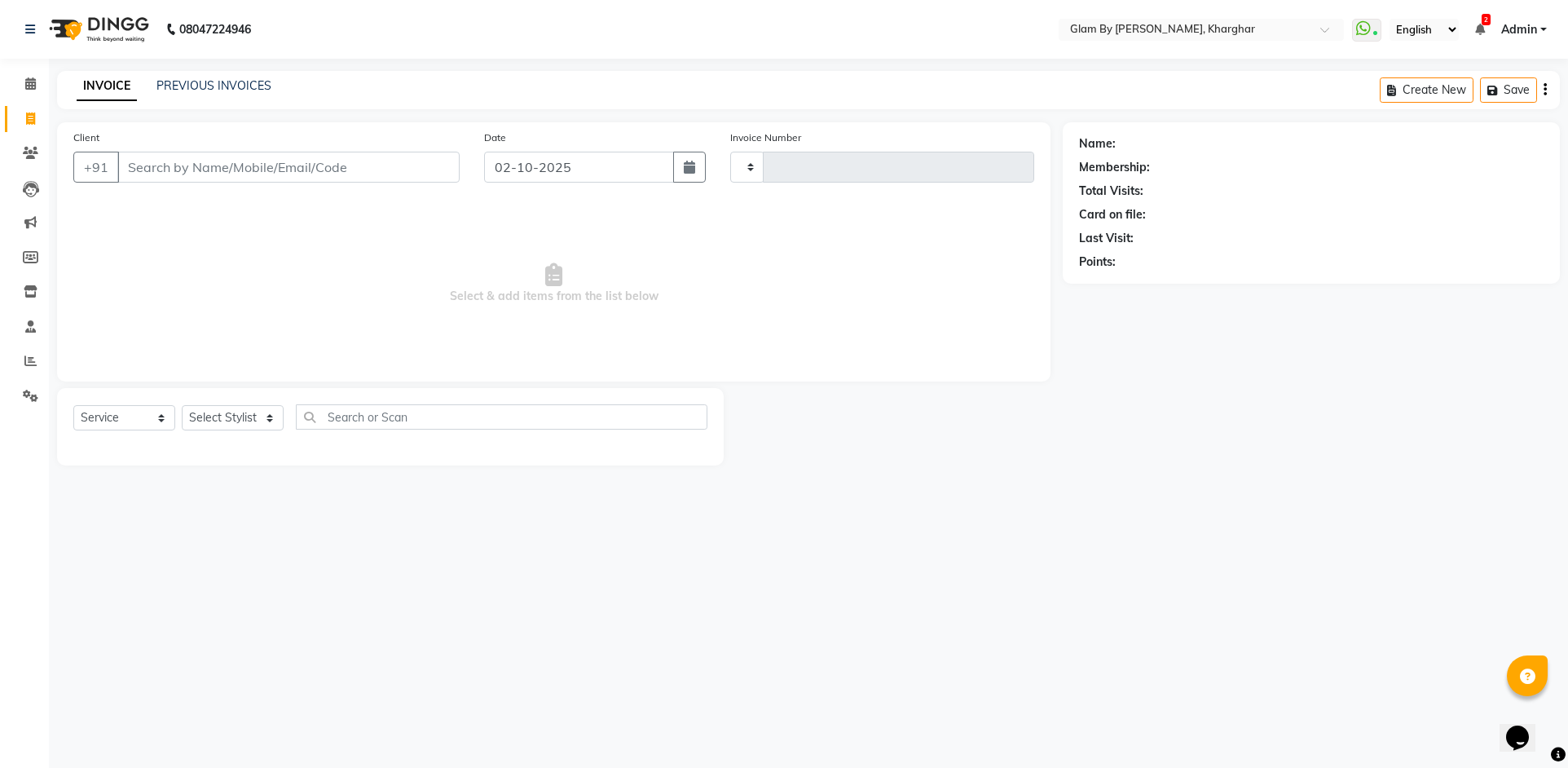
type input "1755"
select select "3992"
click at [204, 79] on link "PREVIOUS INVOICES" at bounding box center [214, 86] width 115 height 15
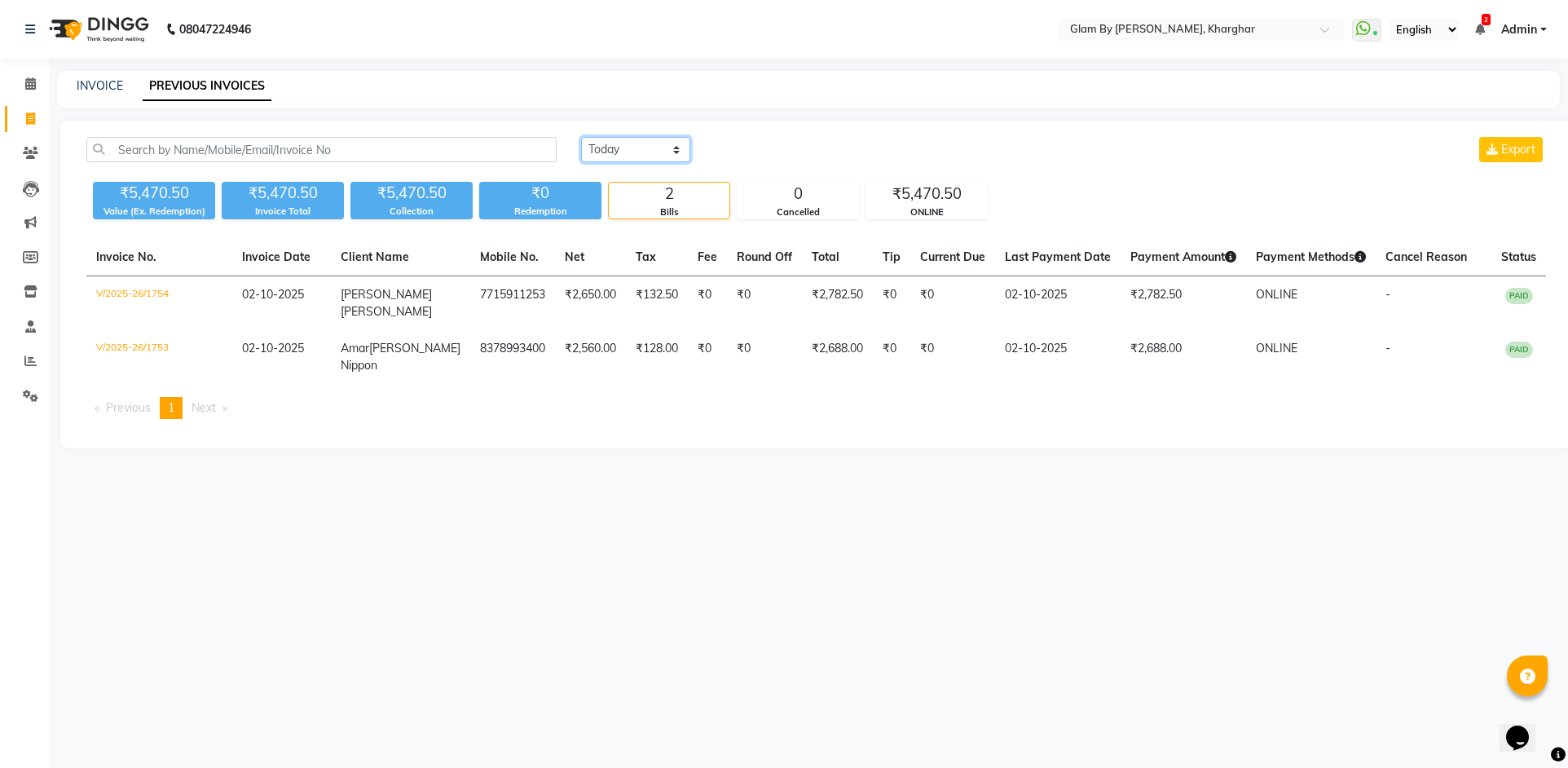
click at [674, 150] on select "Today Yesterday Custom Range" at bounding box center [635, 149] width 109 height 25
select select "range"
click at [581, 137] on select "Today Yesterday Custom Range" at bounding box center [635, 149] width 109 height 25
click at [774, 150] on input "02-10-2025" at bounding box center [769, 149] width 114 height 22
select select "10"
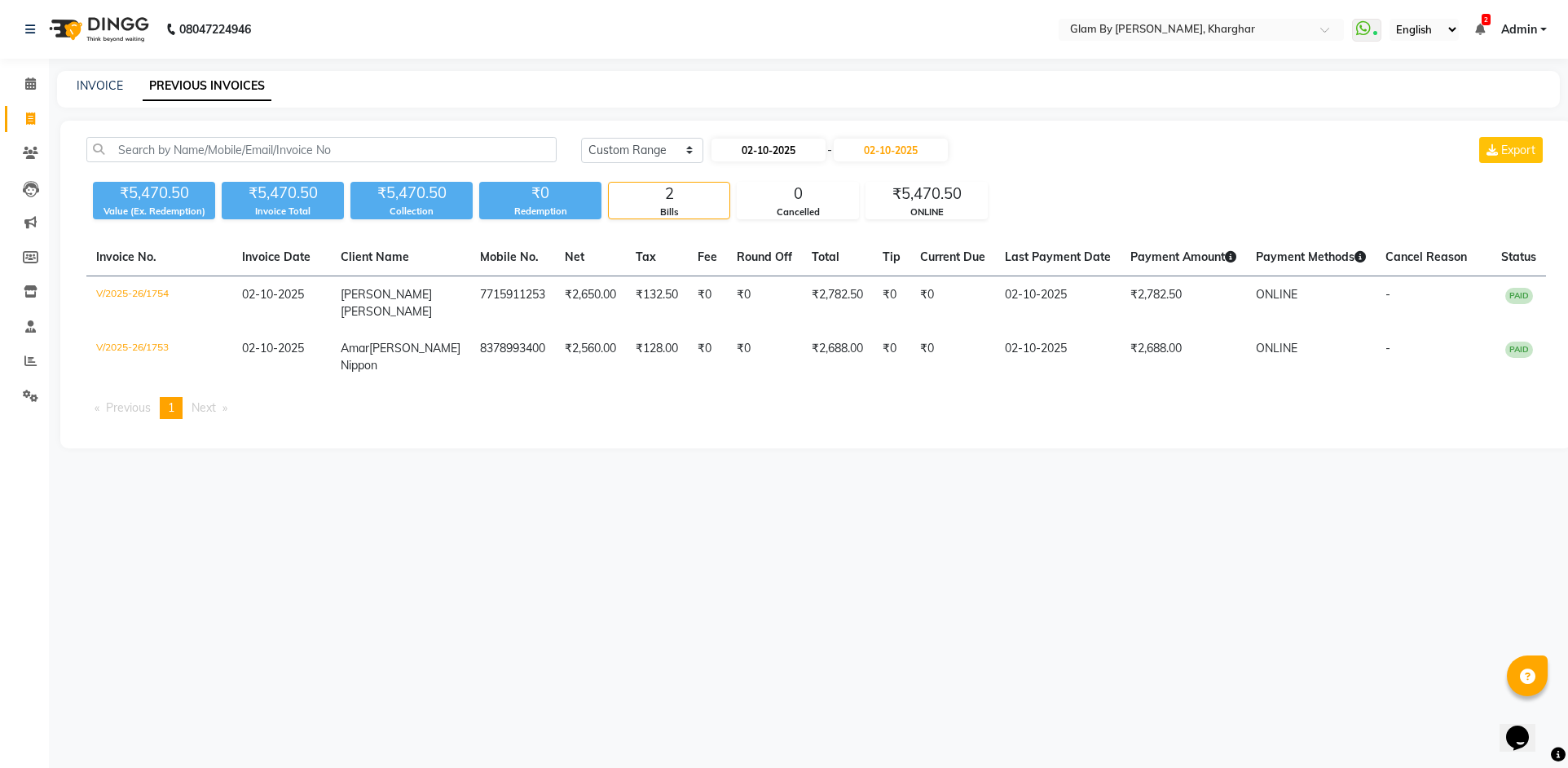
select select "2025"
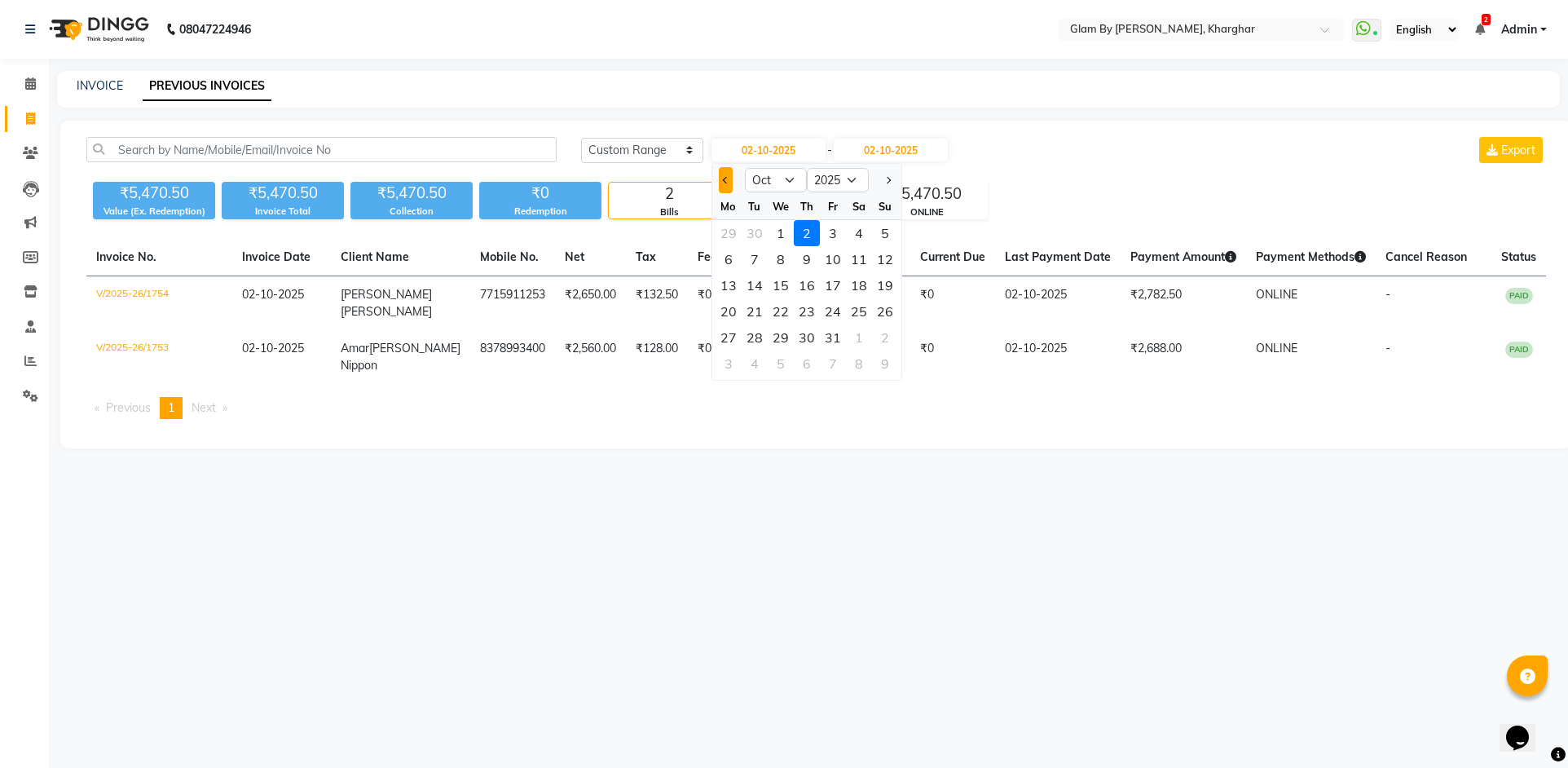
click at [724, 178] on span "Previous month" at bounding box center [726, 179] width 7 height 7
select select "9"
click at [881, 317] on div "28" at bounding box center [885, 311] width 26 height 26
type input "[DATE]"
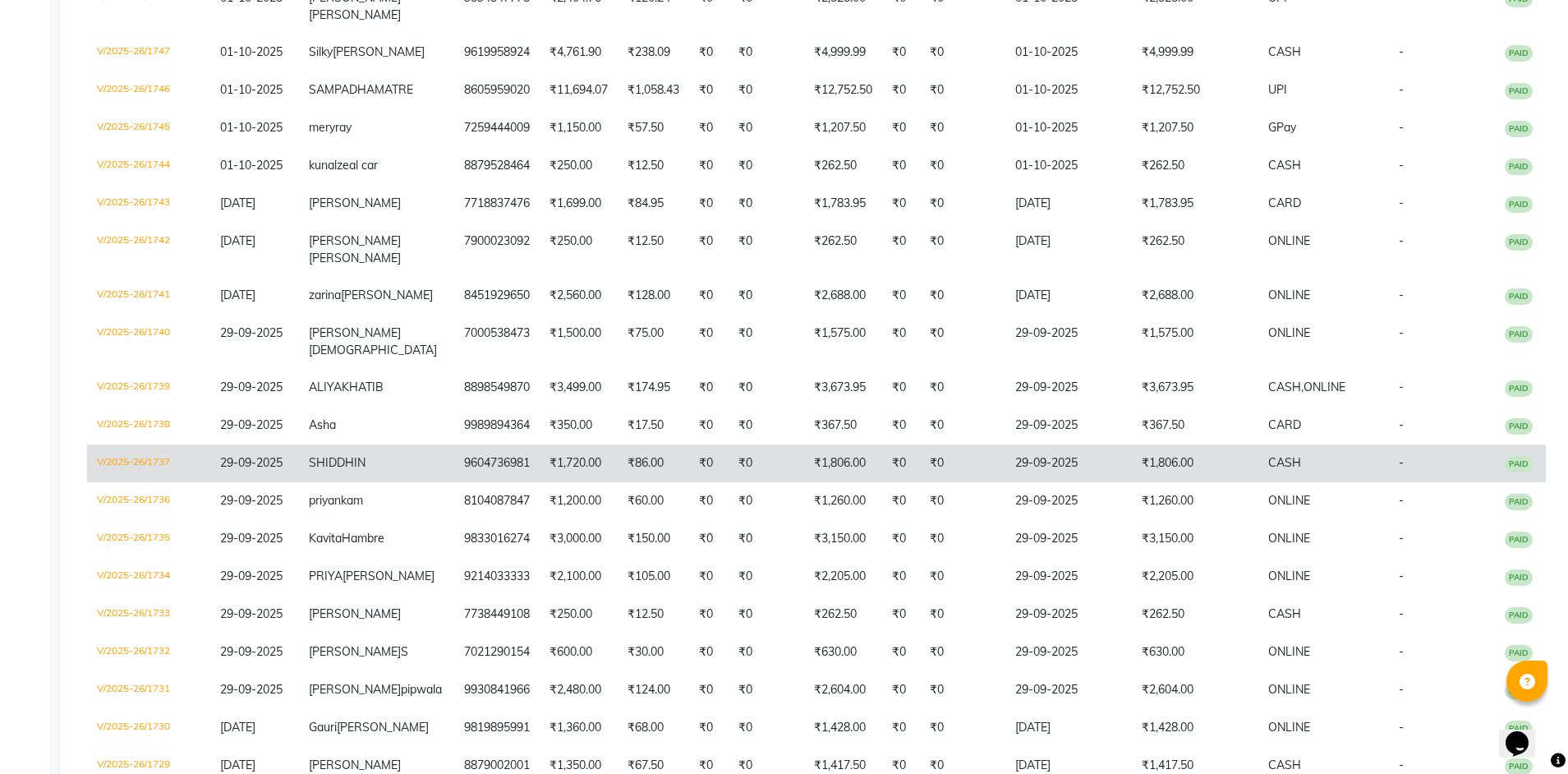
scroll to position [82, 0]
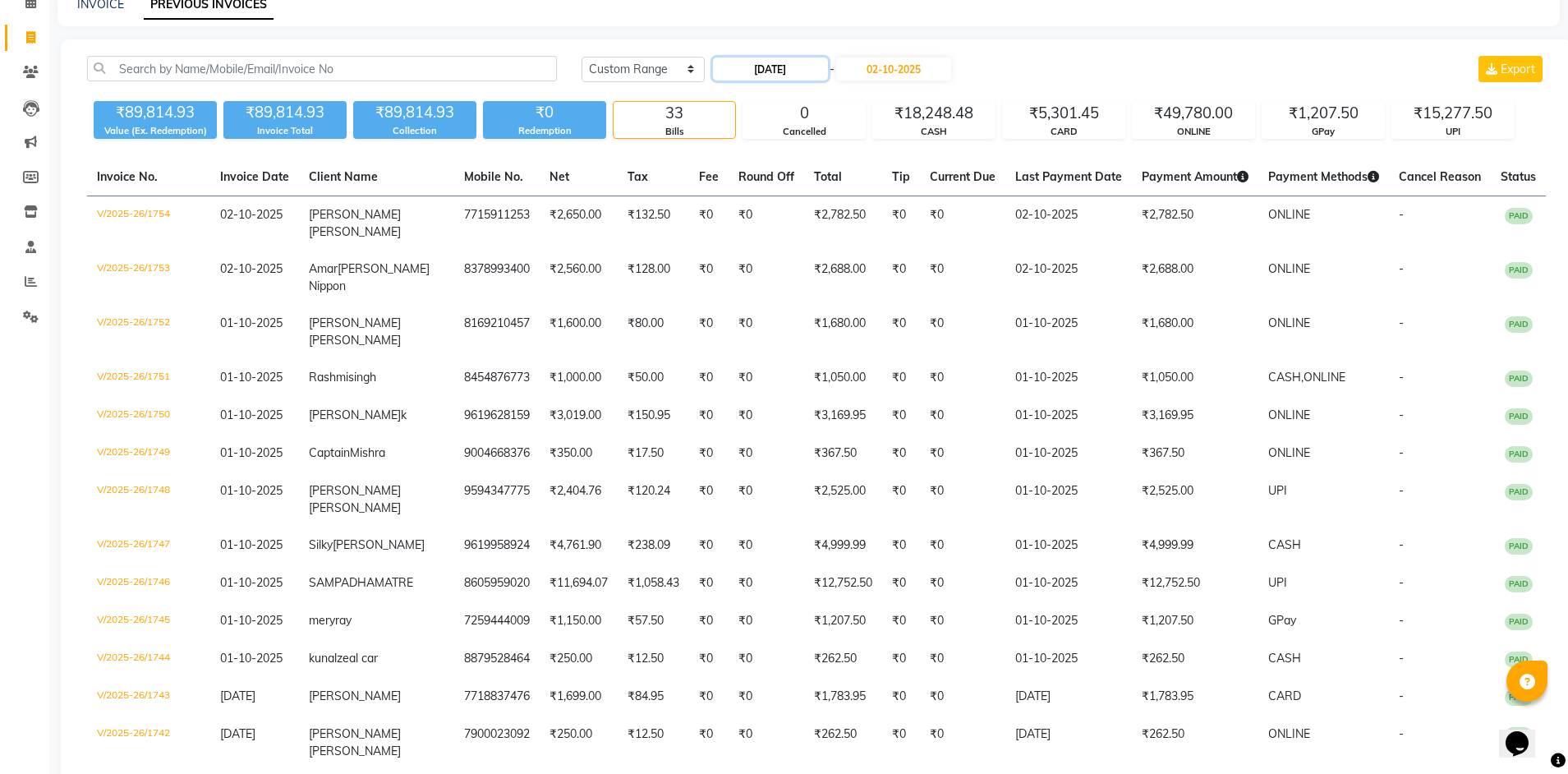
click at [828, 71] on input "[DATE]" at bounding box center [771, 69] width 115 height 23
select select "9"
select select "2025"
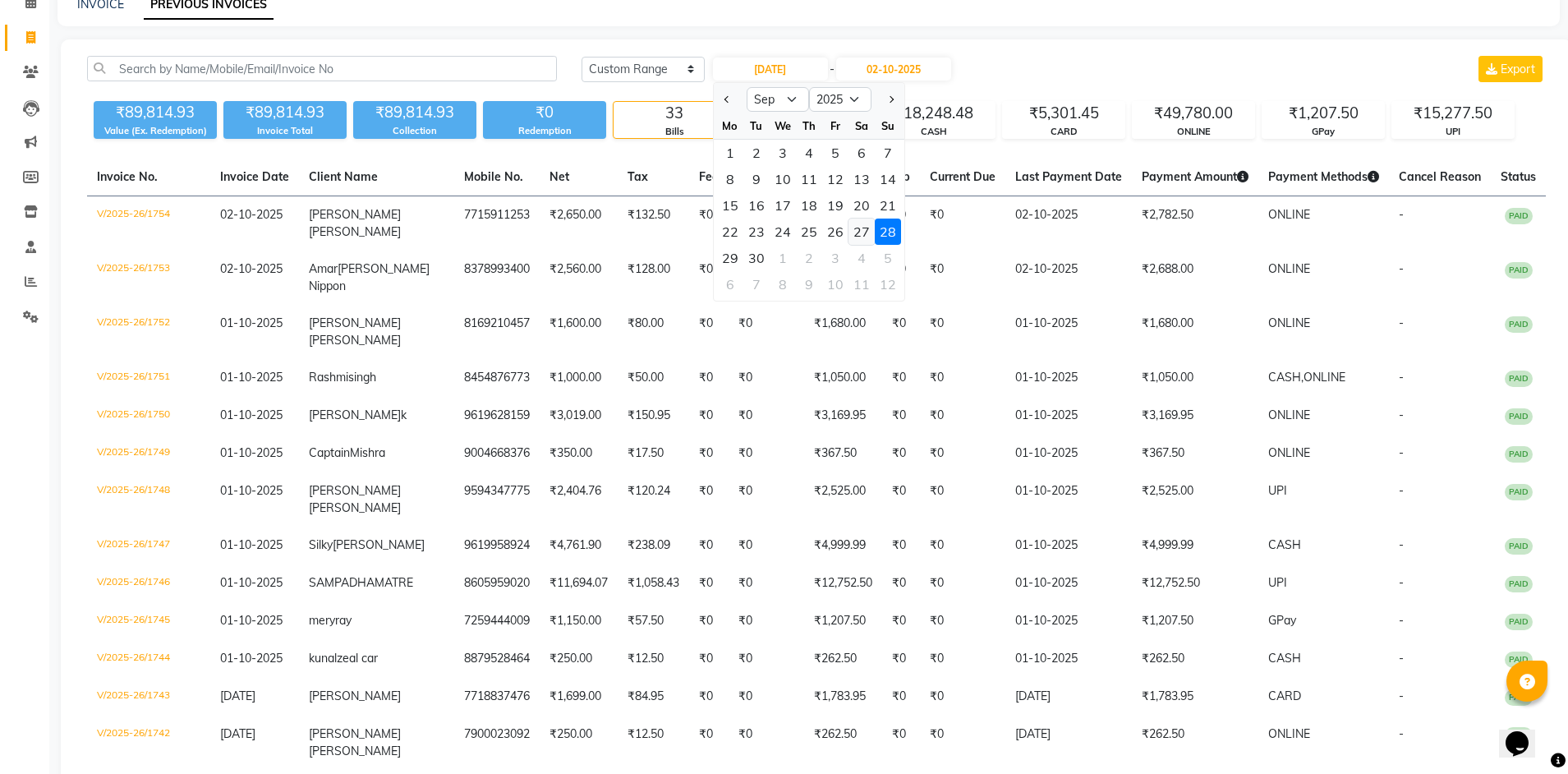
click at [856, 234] on div "27" at bounding box center [861, 232] width 26 height 26
type input "[DATE]"
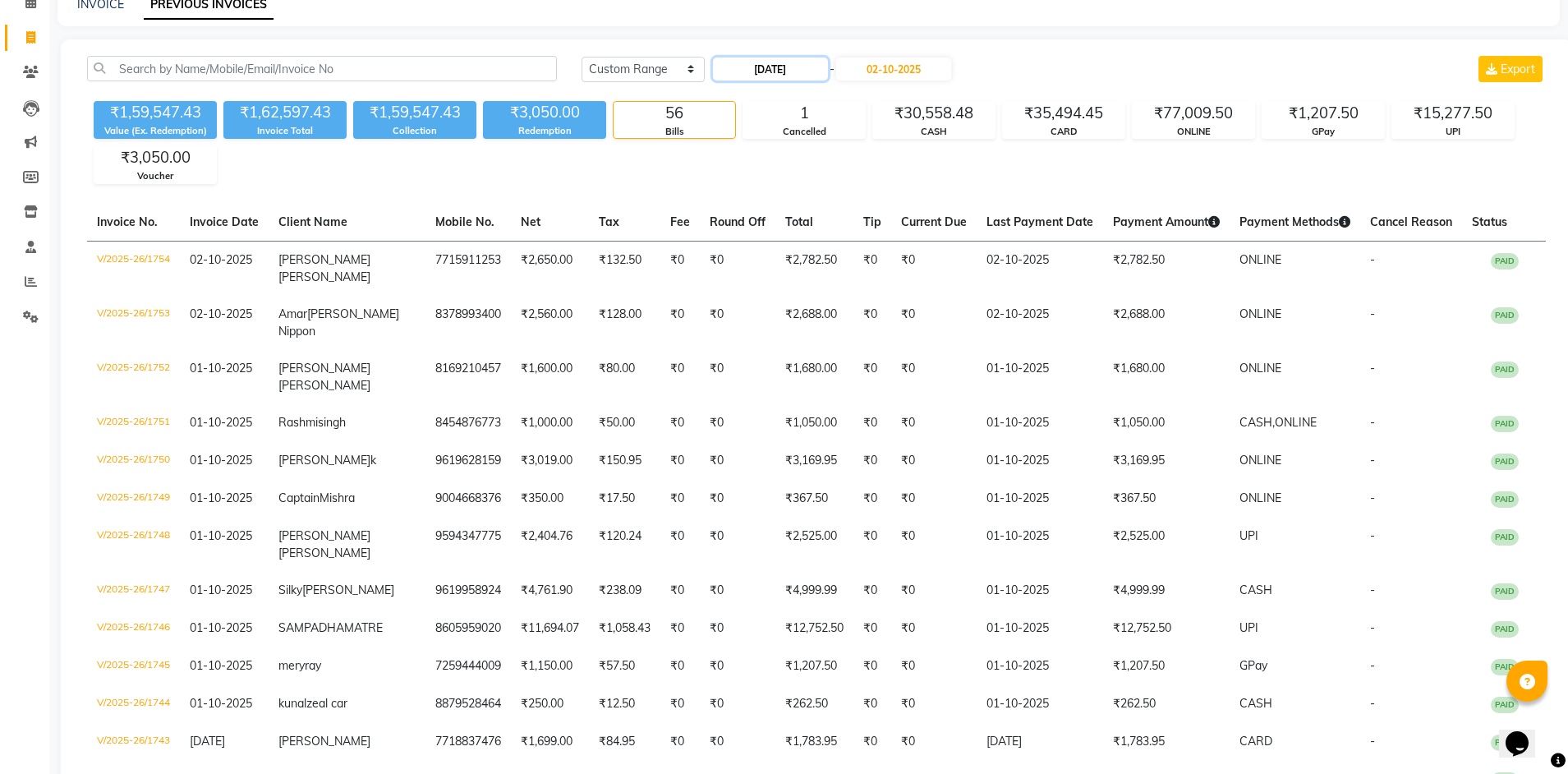
click at [796, 69] on input "[DATE]" at bounding box center [771, 69] width 115 height 23
select select "9"
select select "2025"
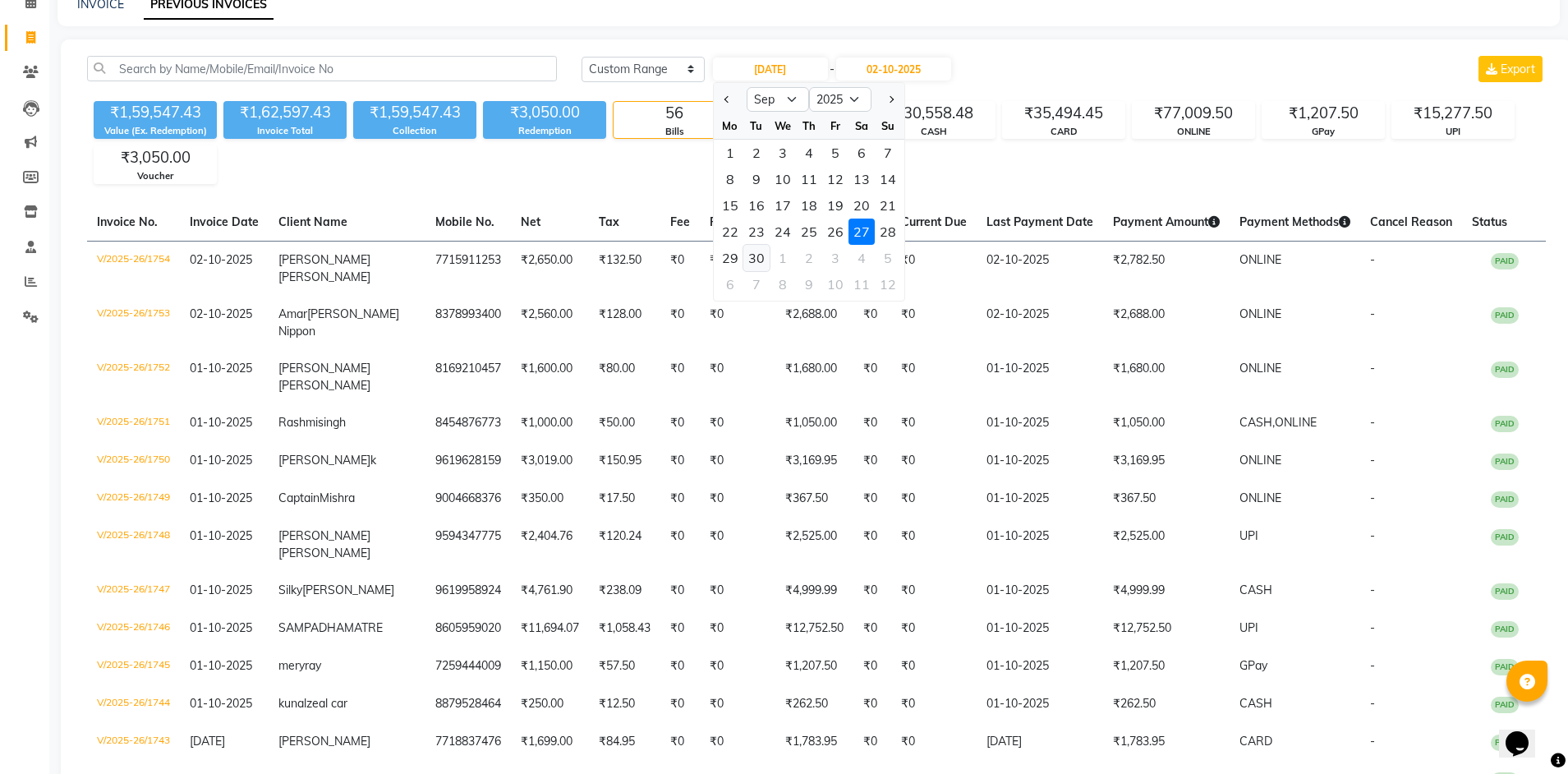
click at [760, 262] on div "30" at bounding box center [757, 258] width 26 height 26
type input "30-09-2025"
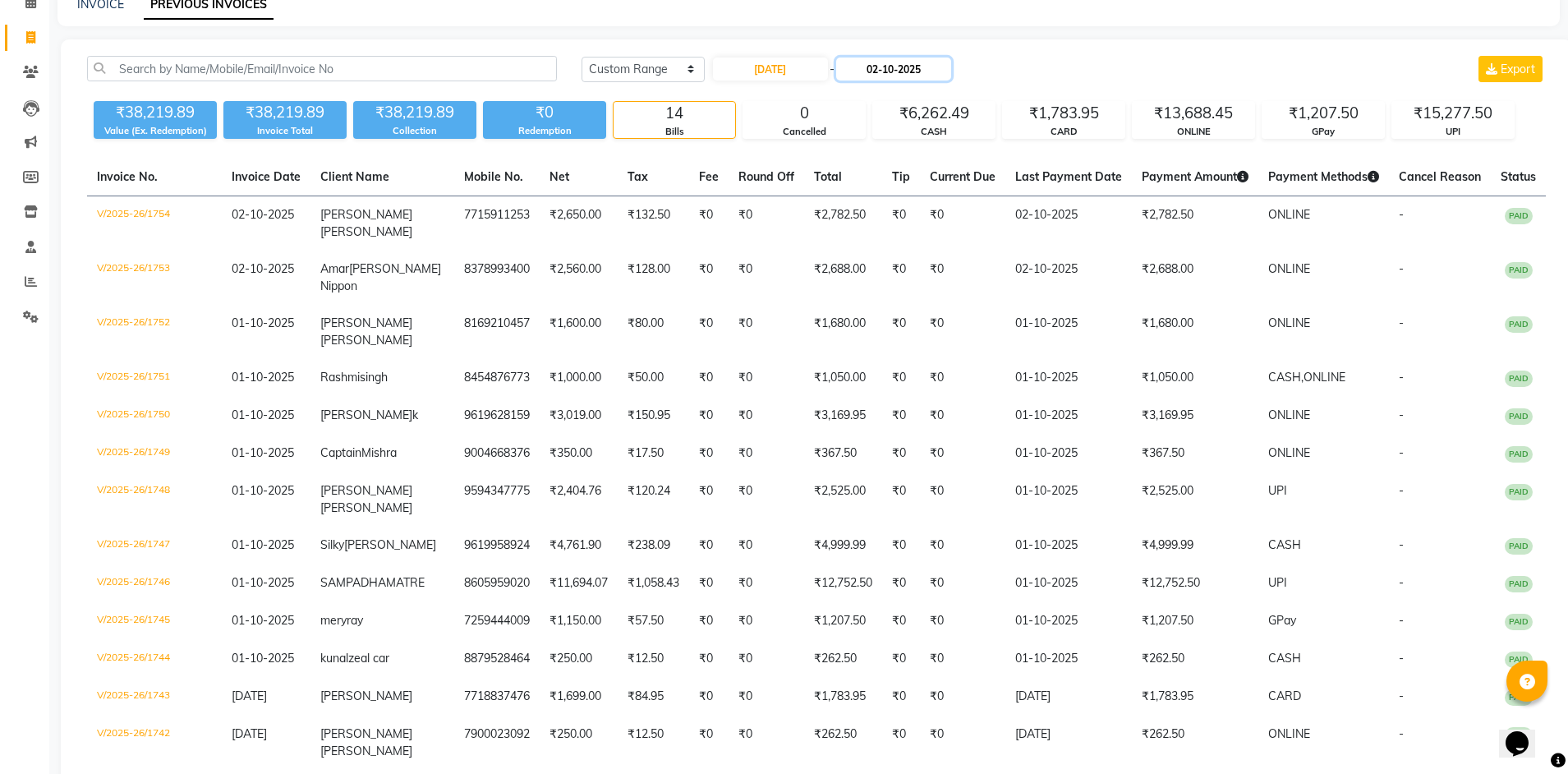
click at [952, 73] on input "02-10-2025" at bounding box center [893, 69] width 115 height 23
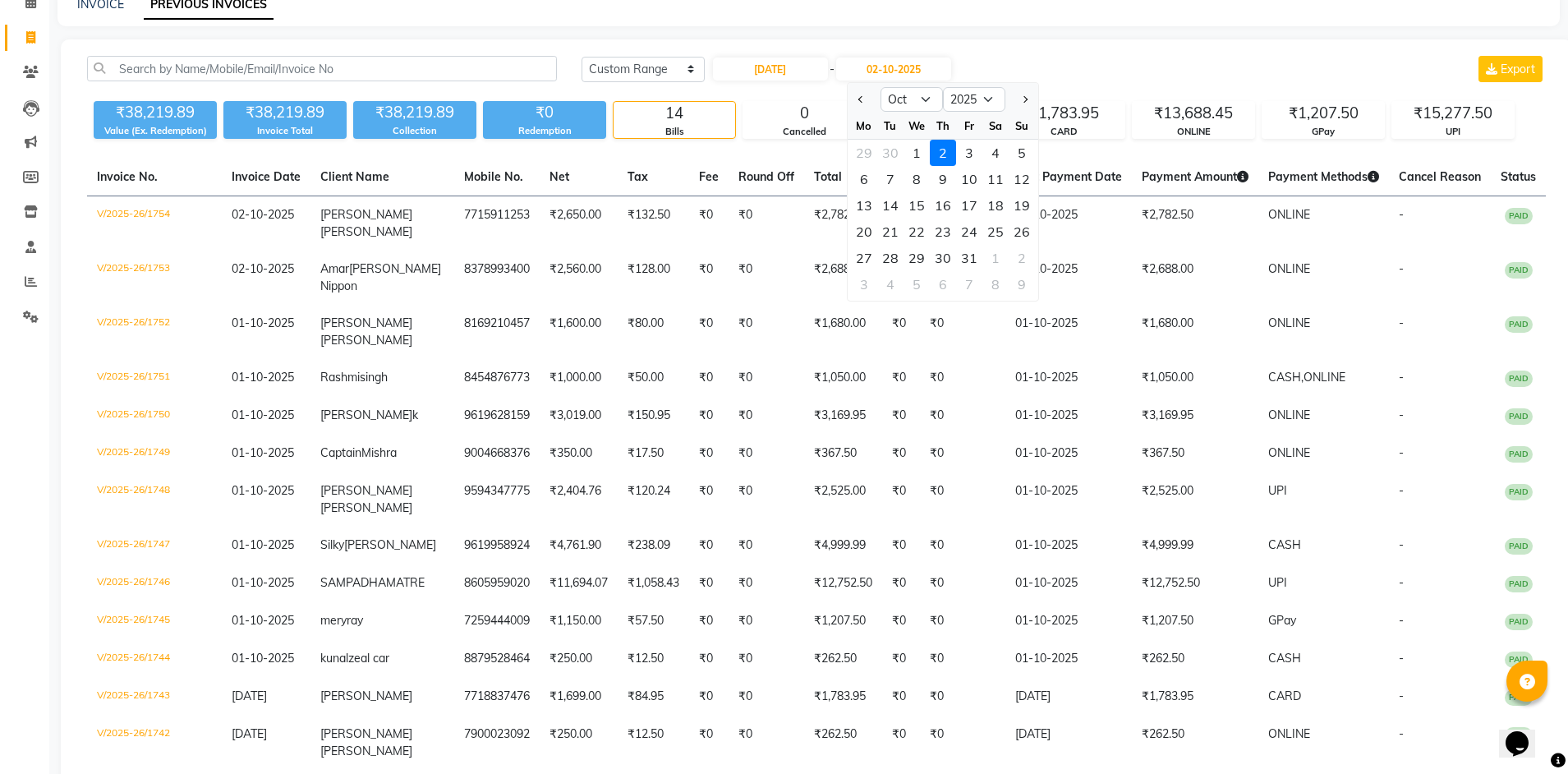
drag, startPoint x: 857, startPoint y: 106, endPoint x: 853, endPoint y: 126, distance: 20.4
click at [858, 108] on button "Previous month" at bounding box center [861, 100] width 14 height 26
select select "9"
click at [894, 258] on div "30" at bounding box center [890, 258] width 26 height 26
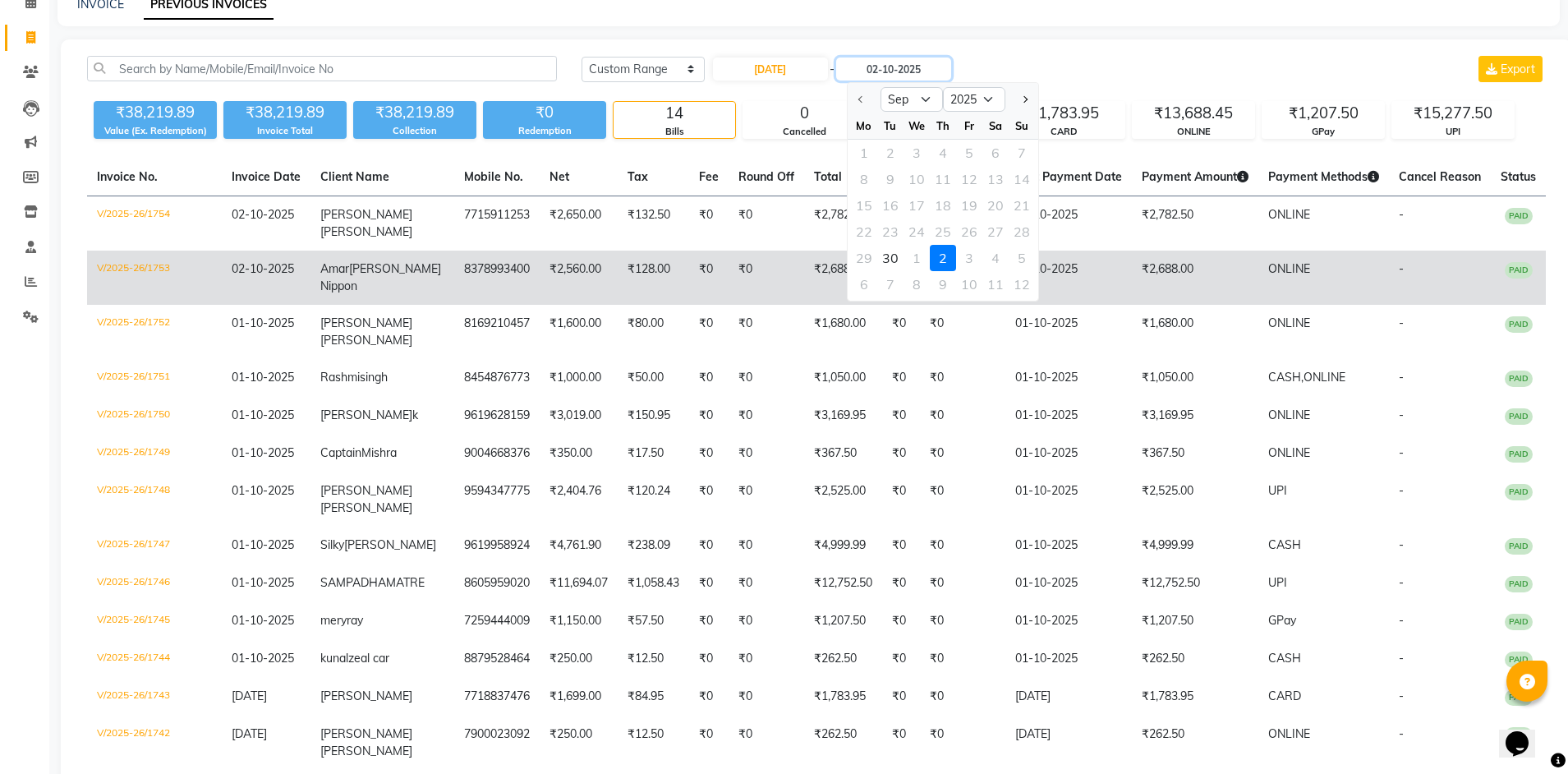
type input "30-09-2025"
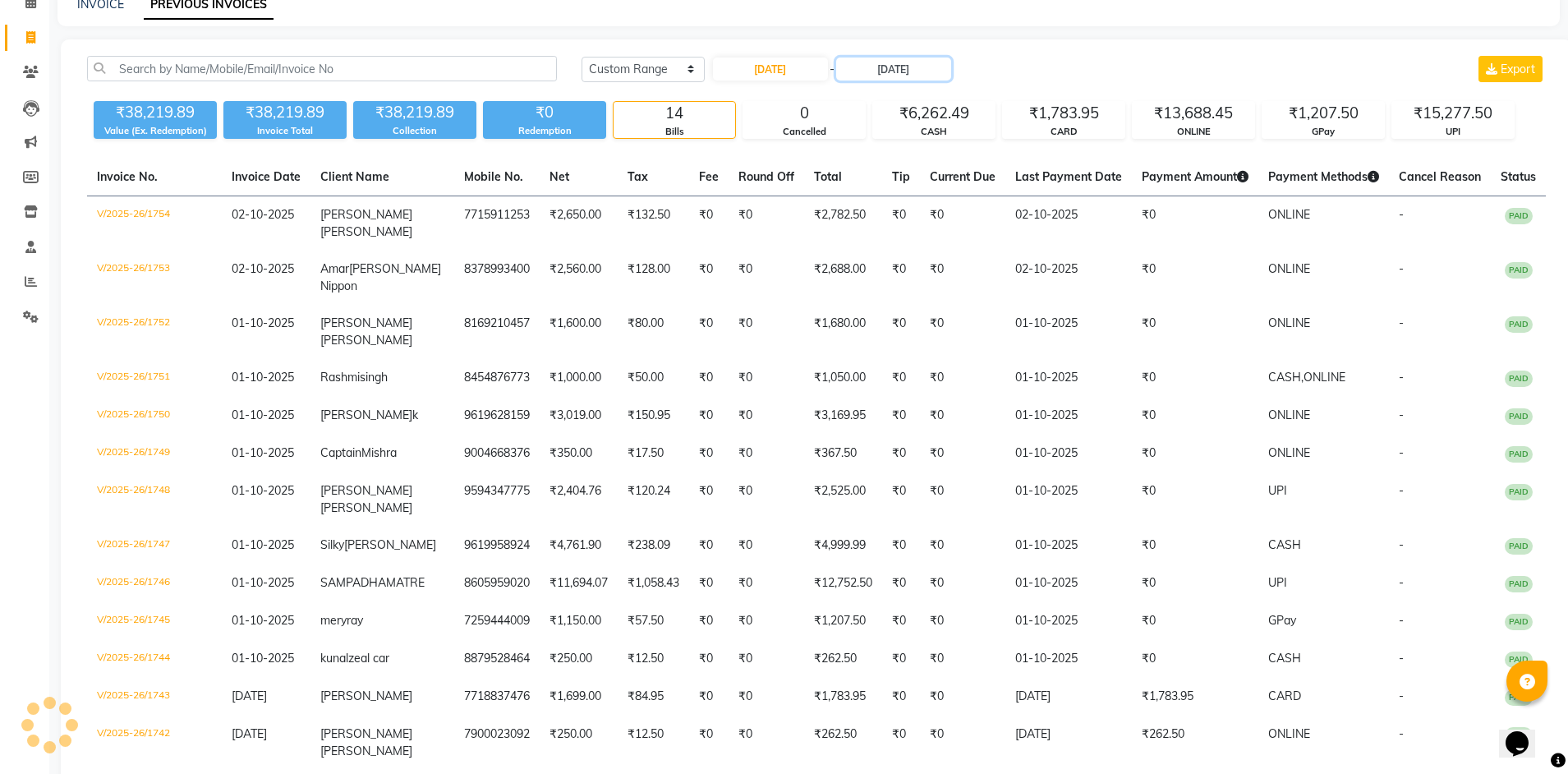
scroll to position [0, 0]
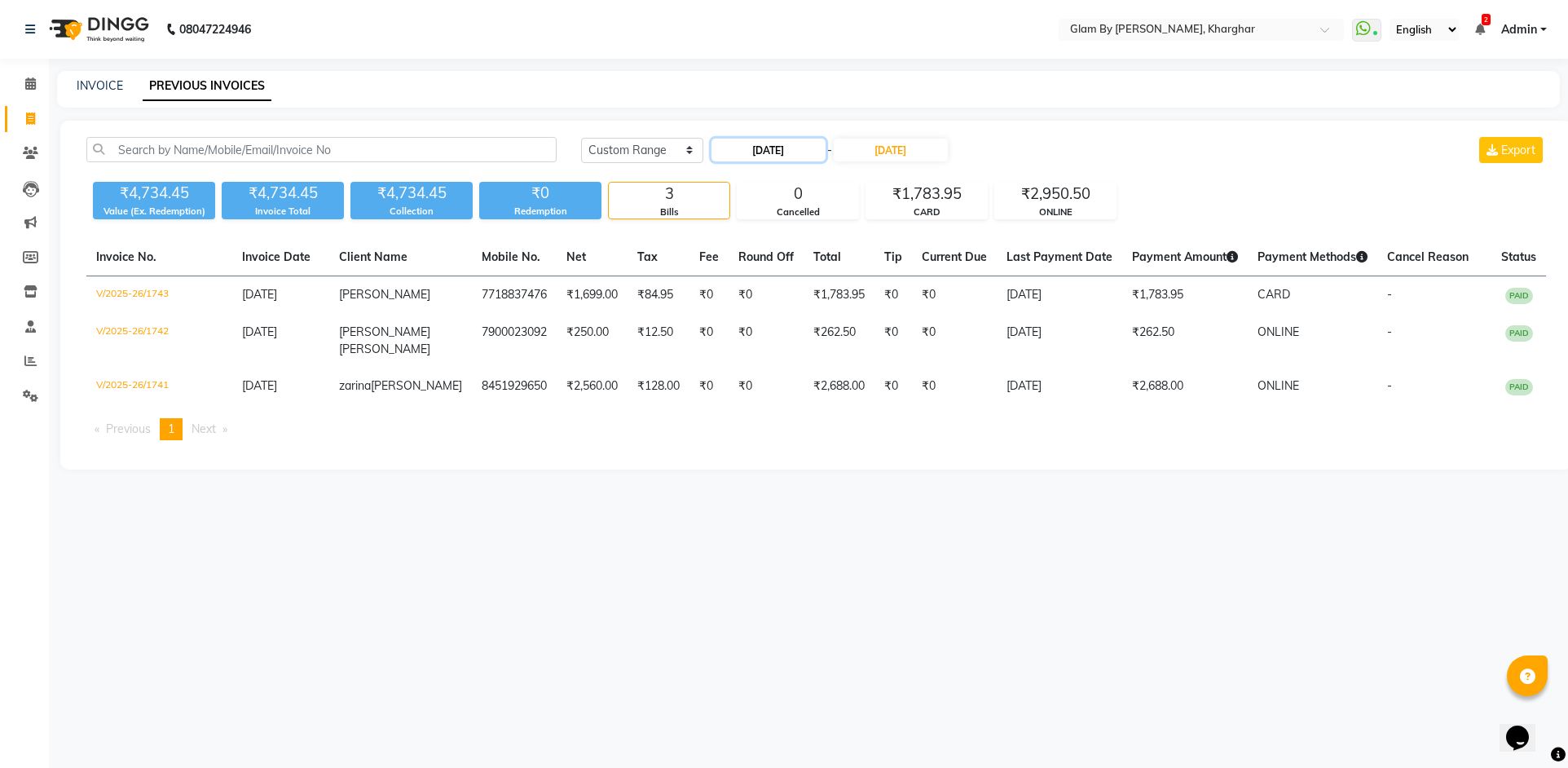
click at [798, 149] on input "30-09-2025" at bounding box center [769, 149] width 114 height 22
select select "9"
select select "2025"
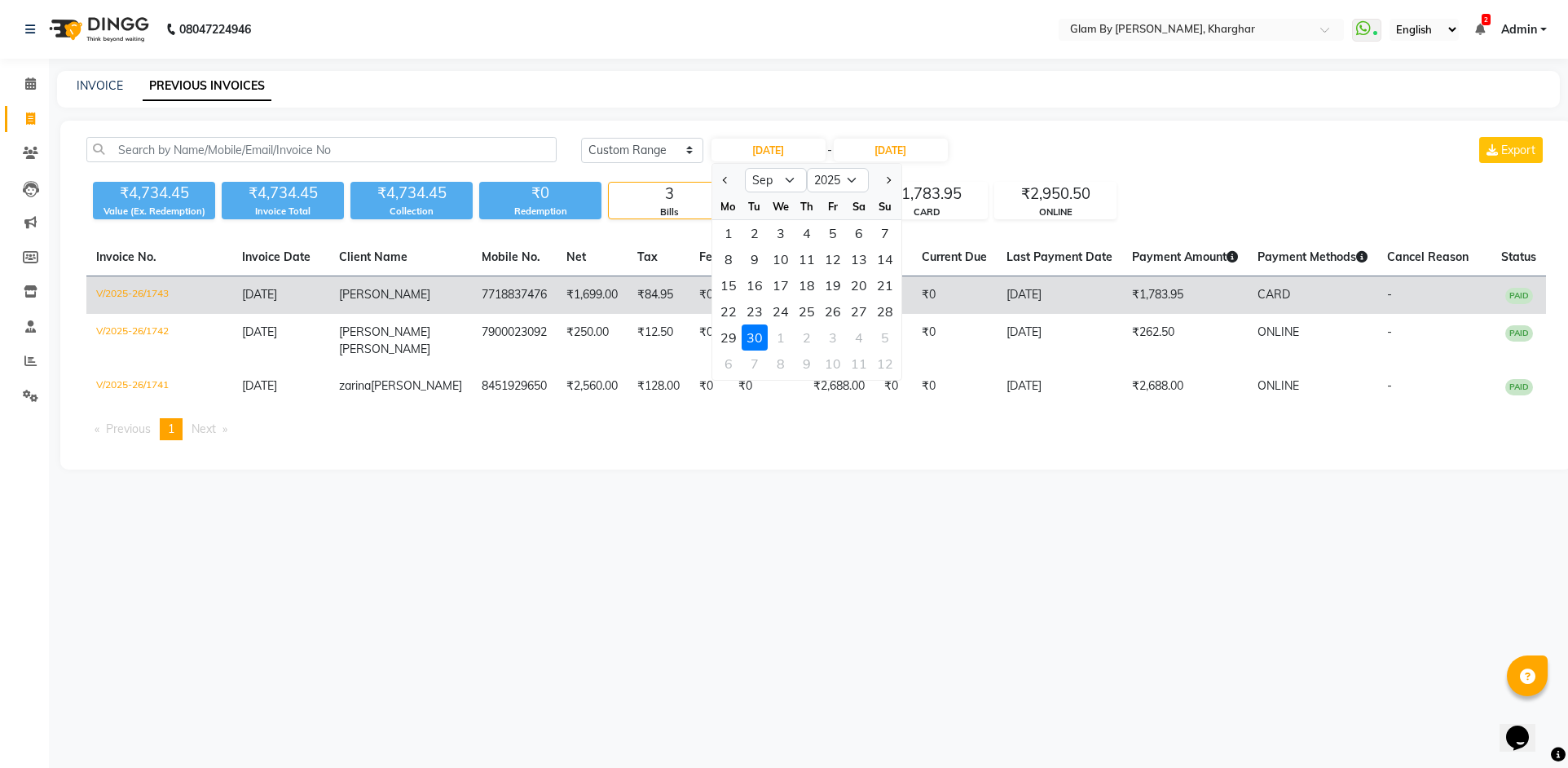
drag, startPoint x: 730, startPoint y: 329, endPoint x: 730, endPoint y: 312, distance: 17.0
click at [730, 324] on div "29" at bounding box center [728, 337] width 26 height 26
type input "29-09-2025"
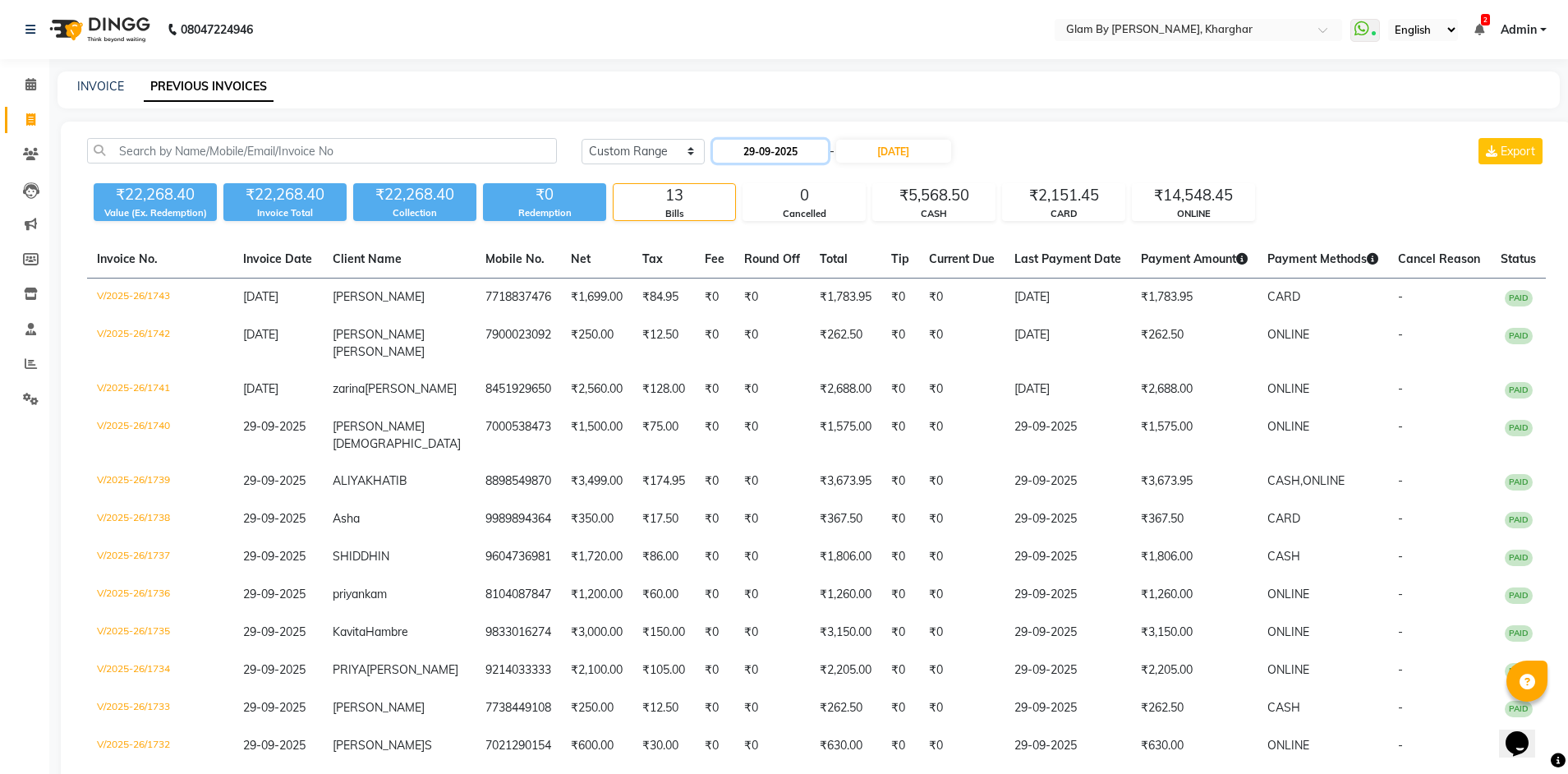
click at [792, 153] on input "29-09-2025" at bounding box center [771, 151] width 115 height 23
select select "9"
select select "2025"
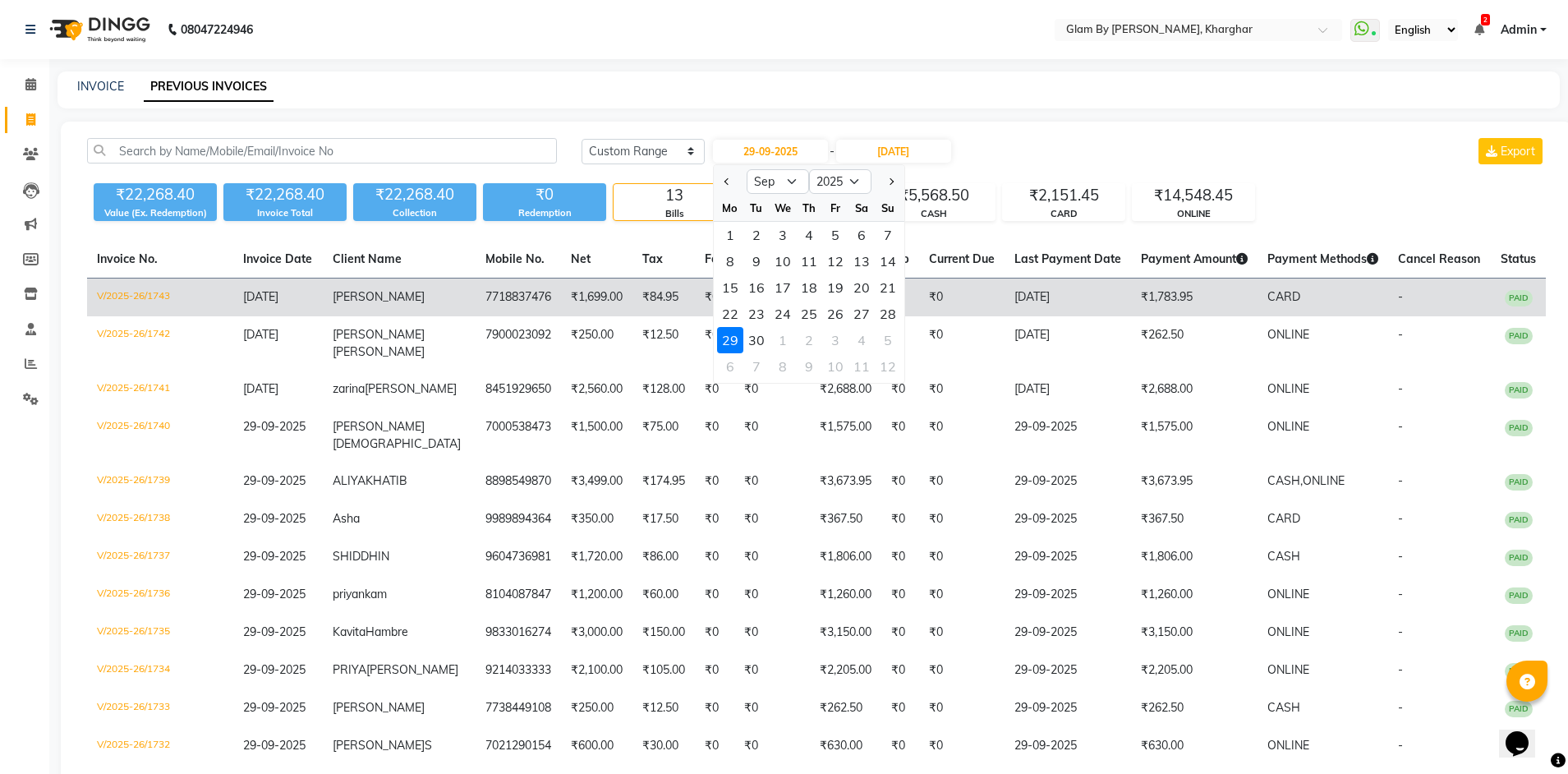
drag, startPoint x: 886, startPoint y: 319, endPoint x: 885, endPoint y: 308, distance: 11.0
click at [886, 316] on div "28" at bounding box center [888, 314] width 26 height 26
type input "[DATE]"
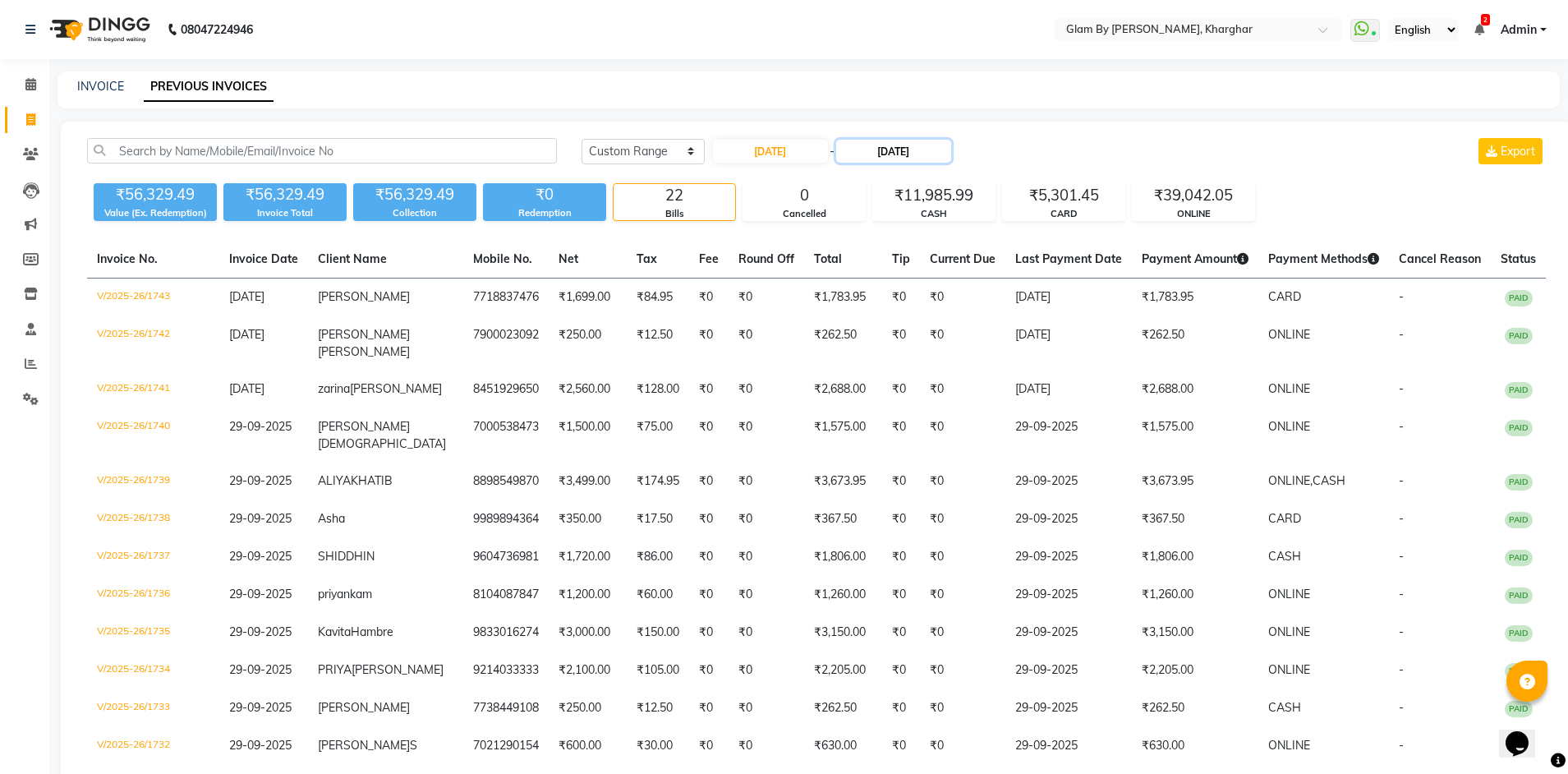
click at [926, 153] on input "30-09-2025" at bounding box center [893, 151] width 115 height 23
click at [1025, 319] on div "28" at bounding box center [1022, 314] width 26 height 26
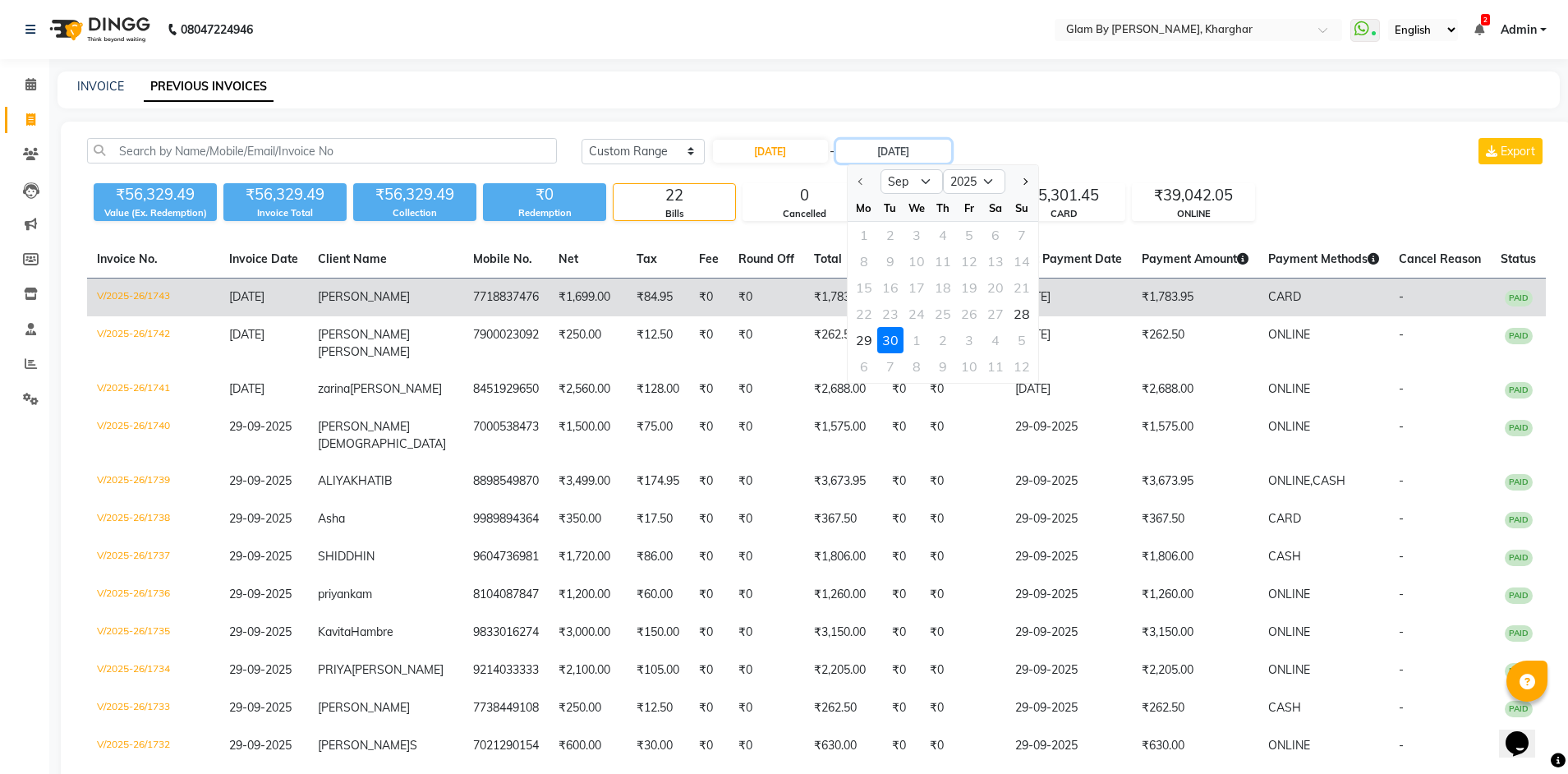
type input "[DATE]"
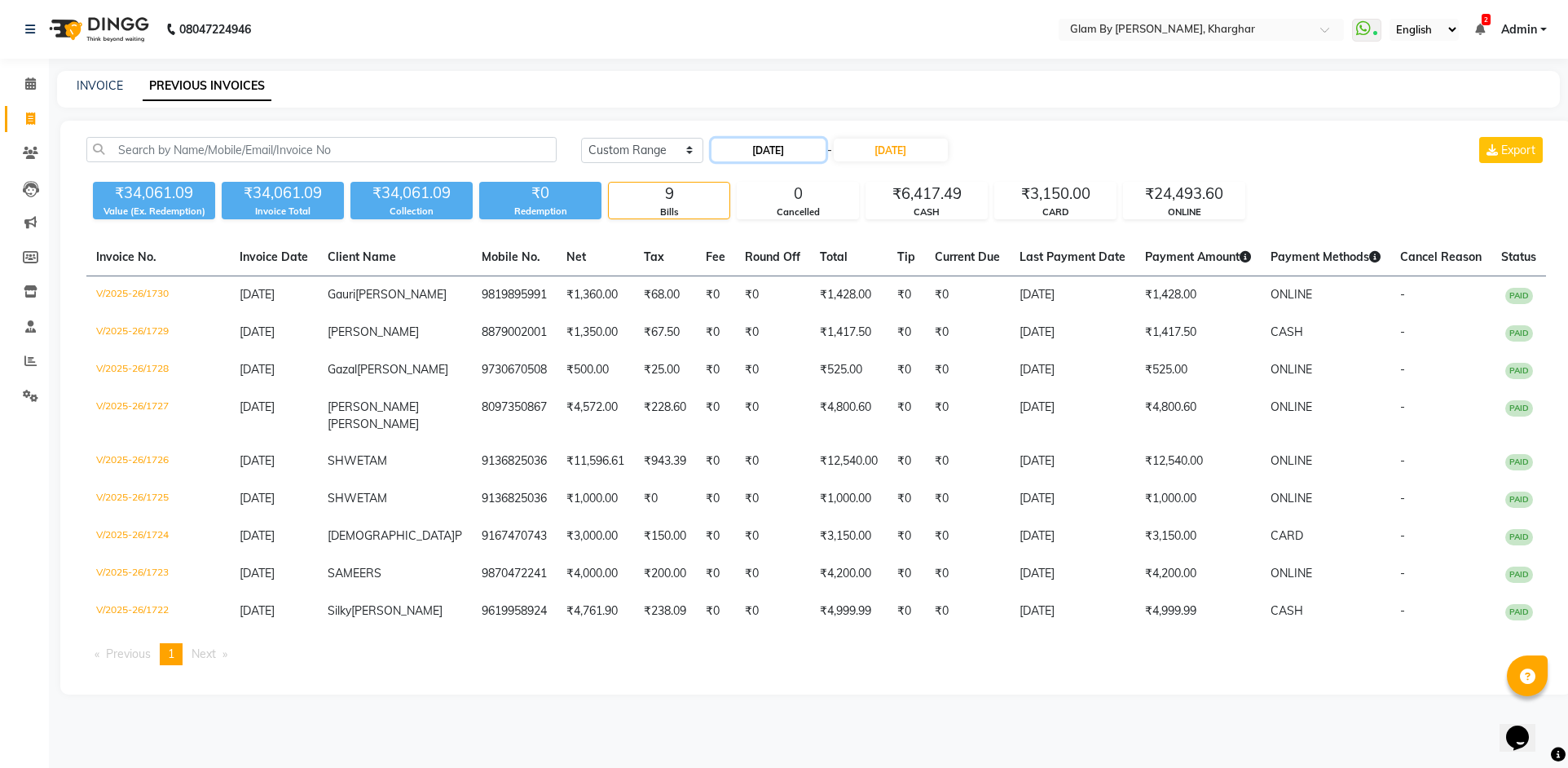
click at [744, 156] on input "[DATE]" at bounding box center [769, 149] width 114 height 22
select select "9"
select select "2025"
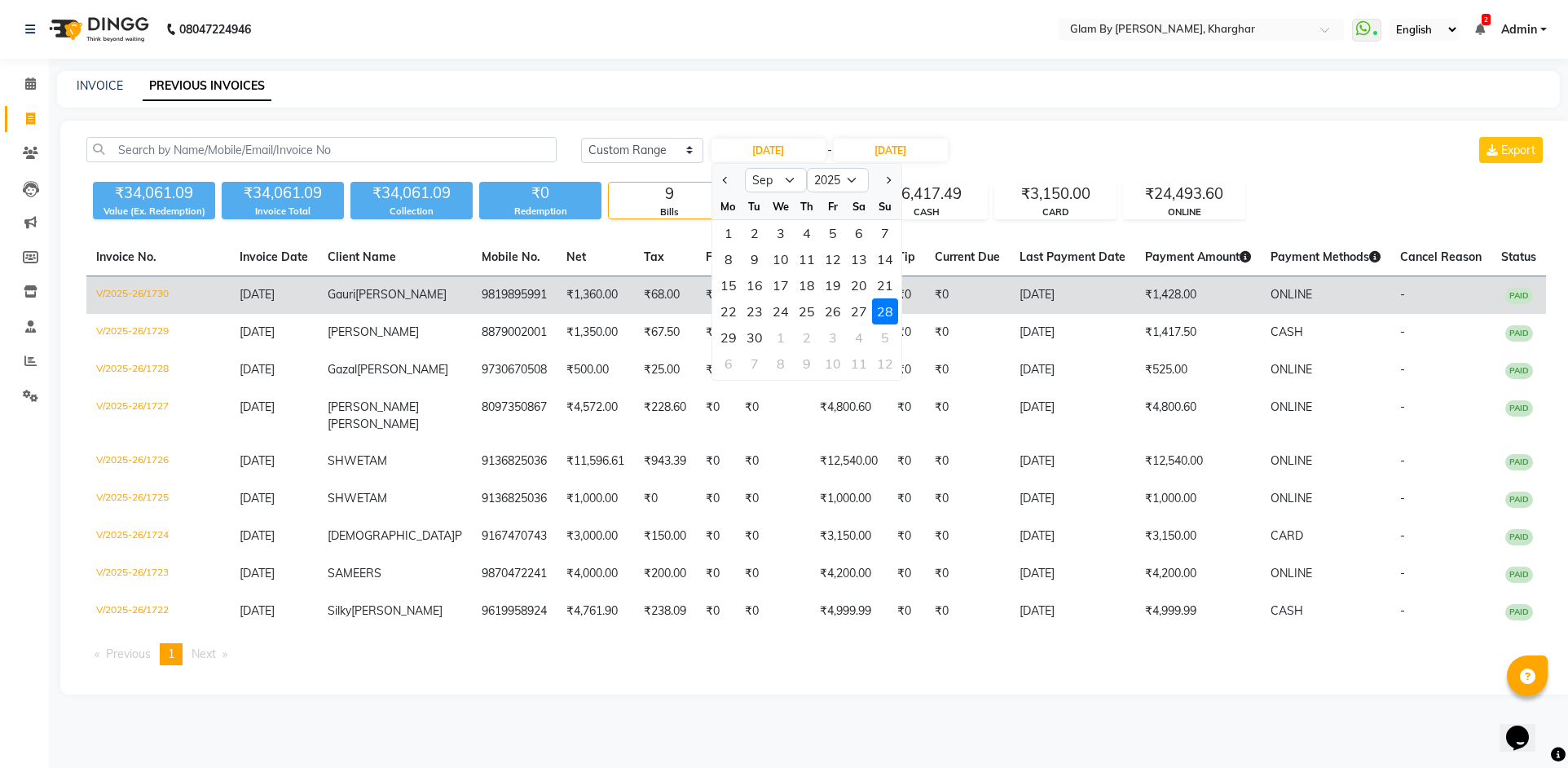
drag, startPoint x: 861, startPoint y: 317, endPoint x: 836, endPoint y: 296, distance: 32.6
click at [858, 312] on div "27" at bounding box center [859, 311] width 26 height 26
type input "[DATE]"
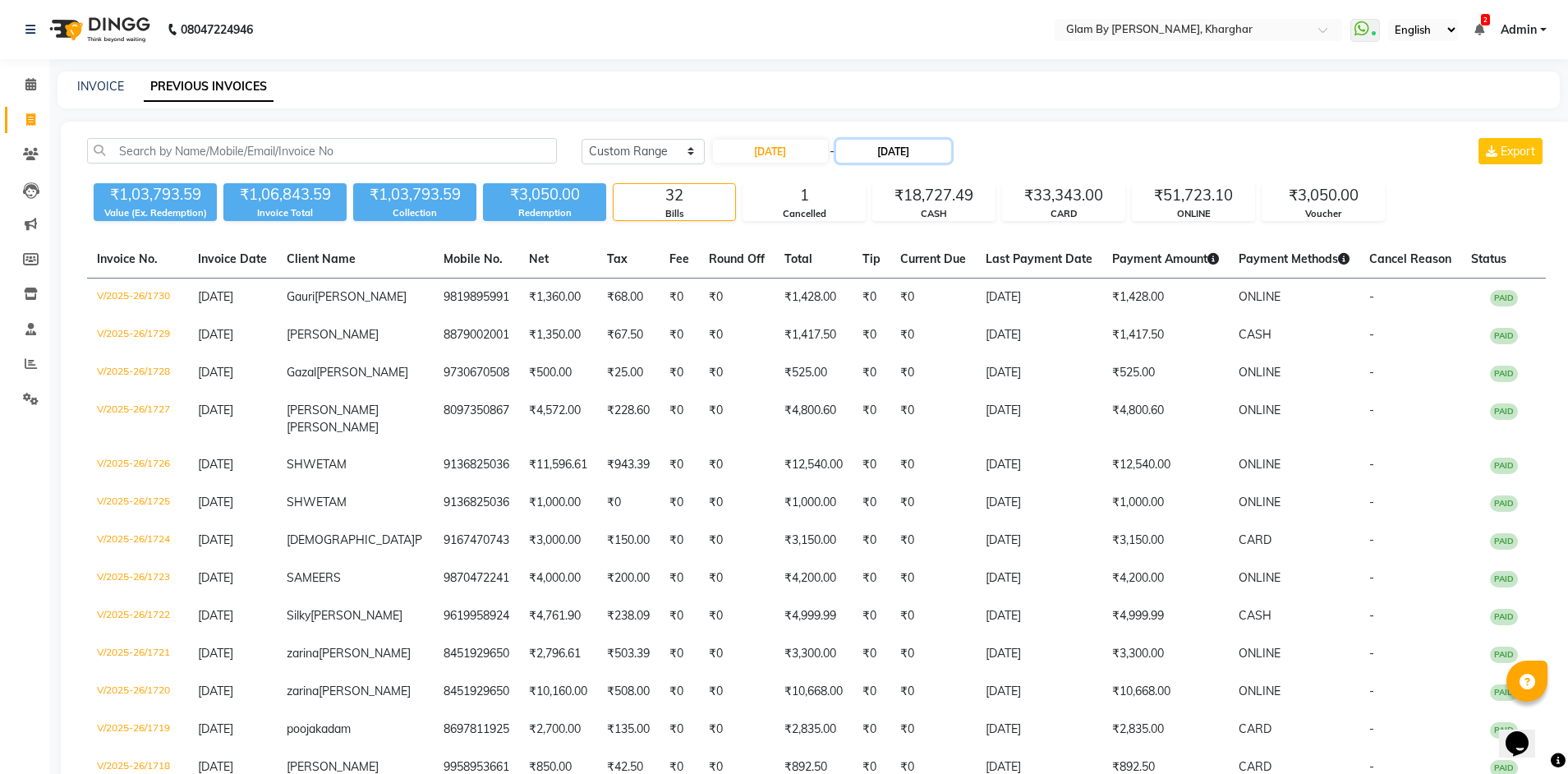
click at [906, 156] on input "[DATE]" at bounding box center [893, 151] width 115 height 23
click at [1000, 319] on div "27" at bounding box center [996, 314] width 26 height 26
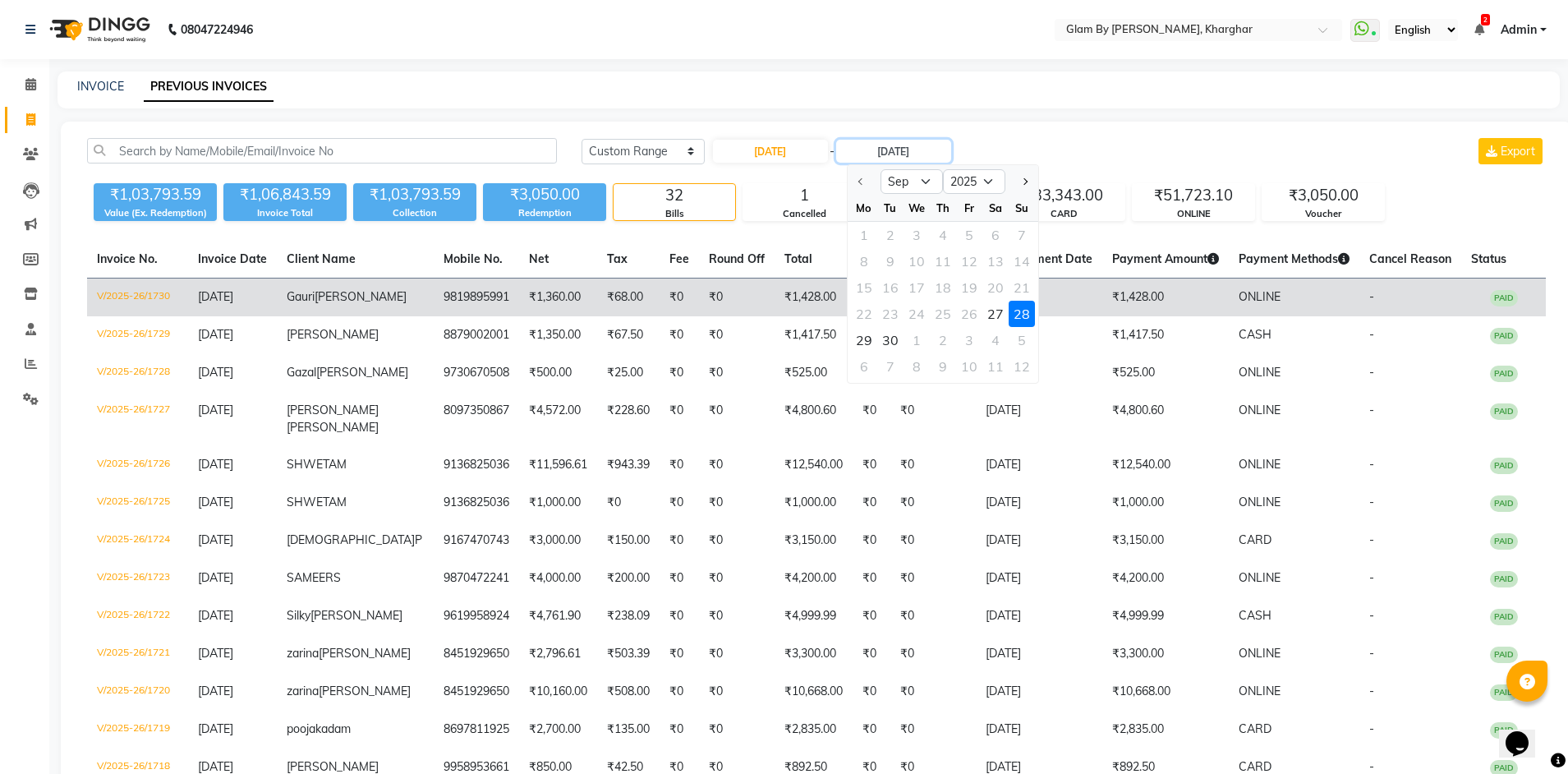
type input "[DATE]"
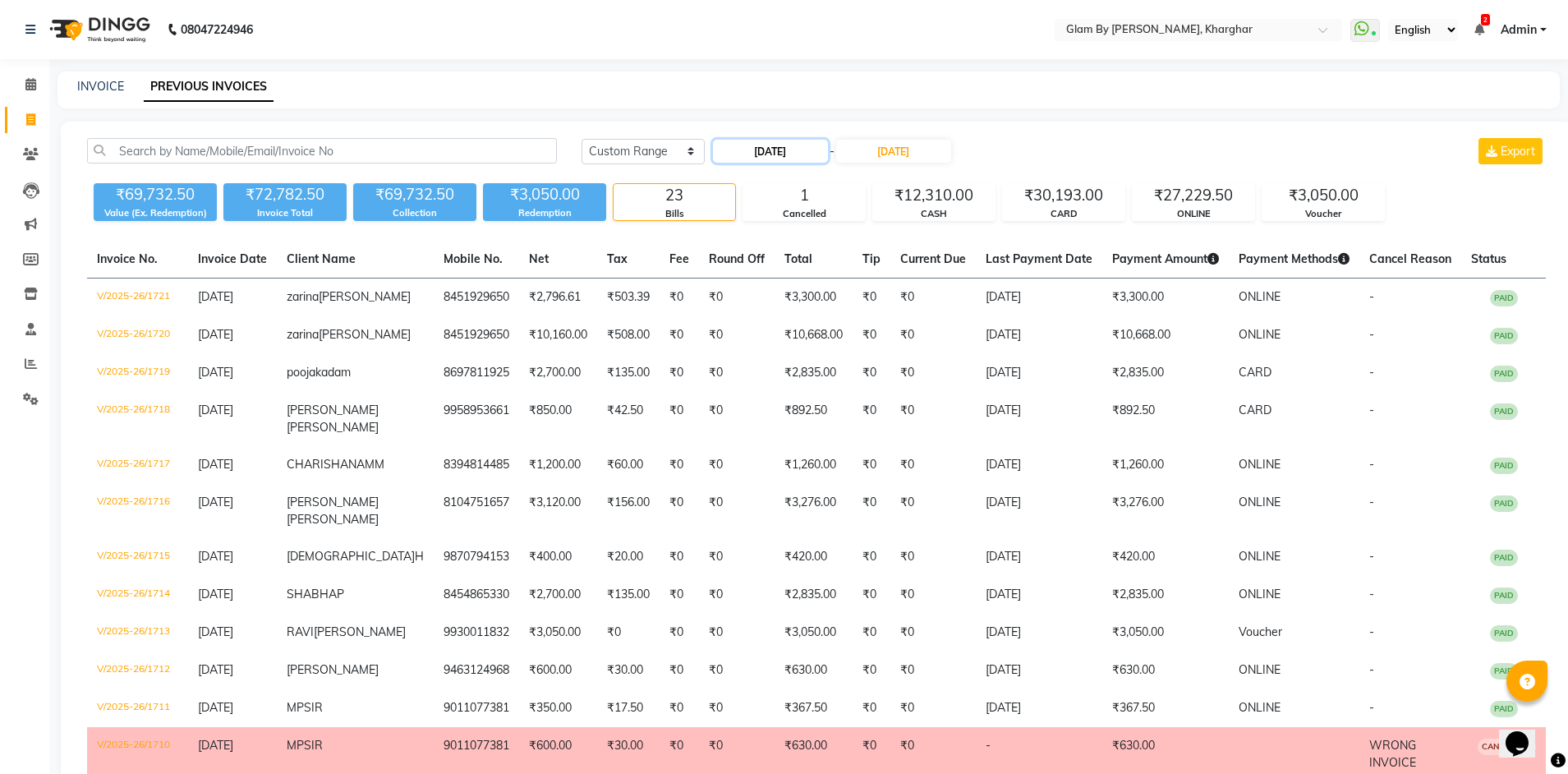
click at [806, 157] on input "[DATE]" at bounding box center [771, 151] width 115 height 23
select select "9"
select select "2025"
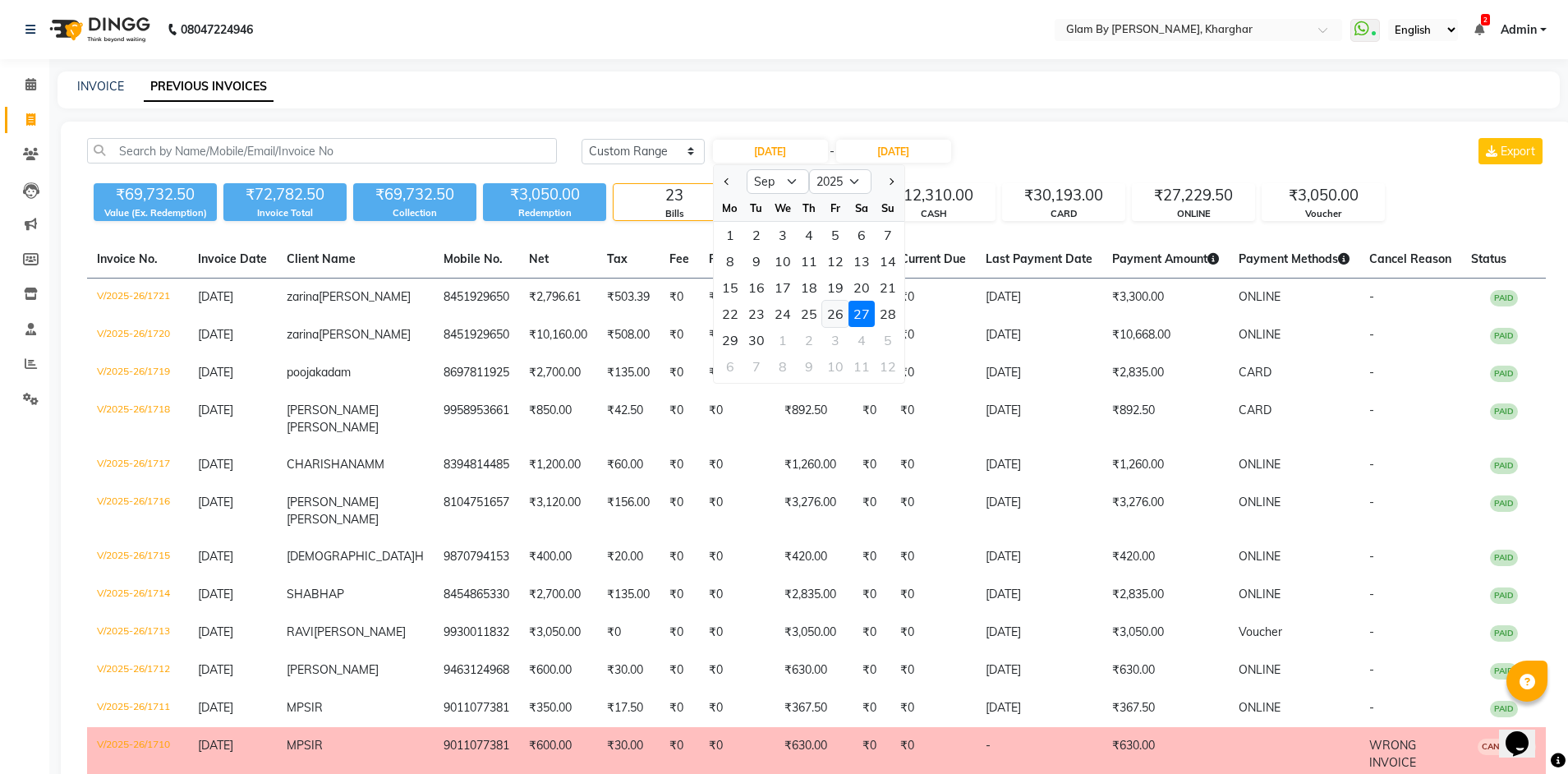
click at [835, 314] on div "26" at bounding box center [836, 314] width 26 height 26
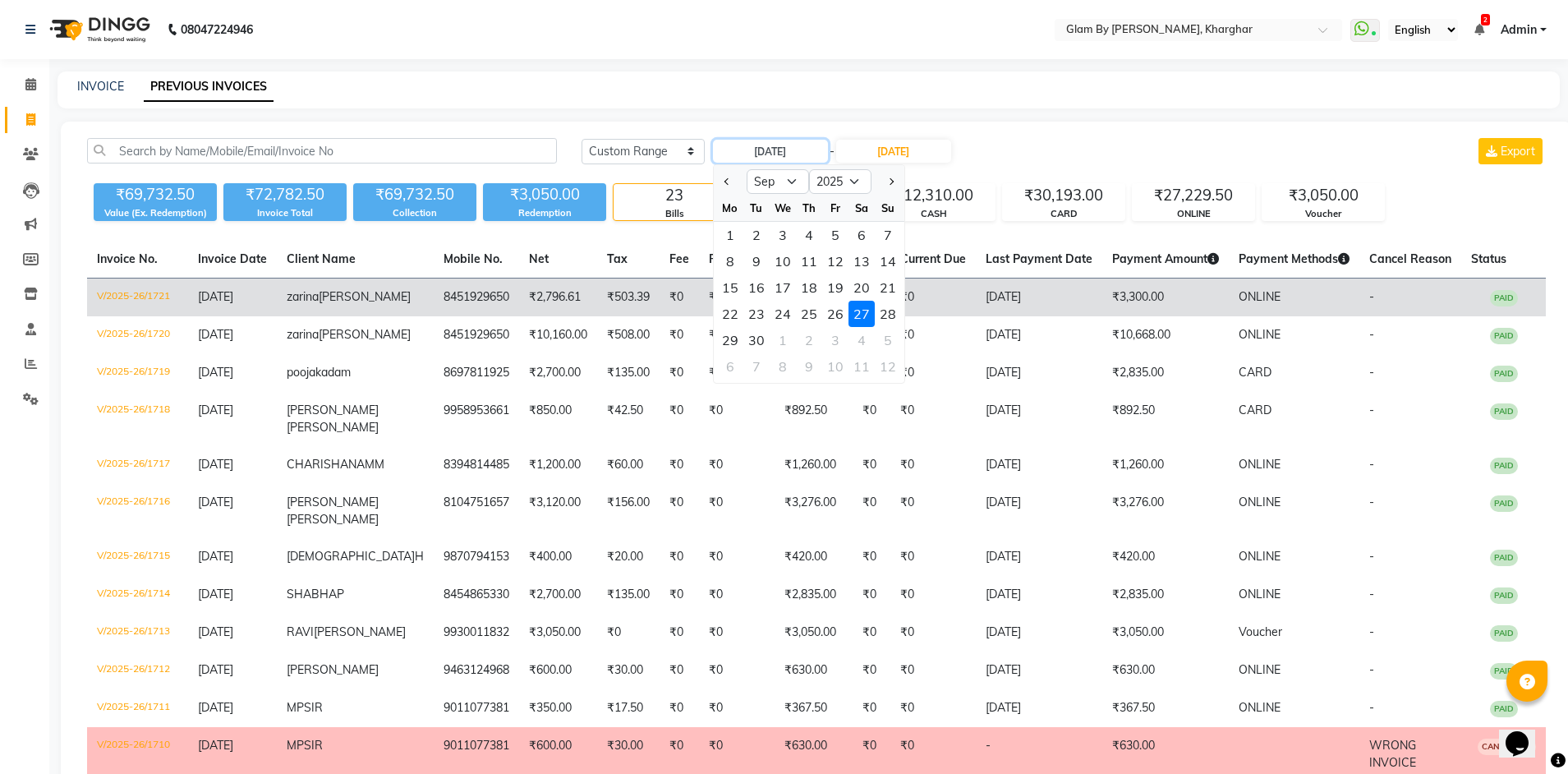
type input "26-09-2025"
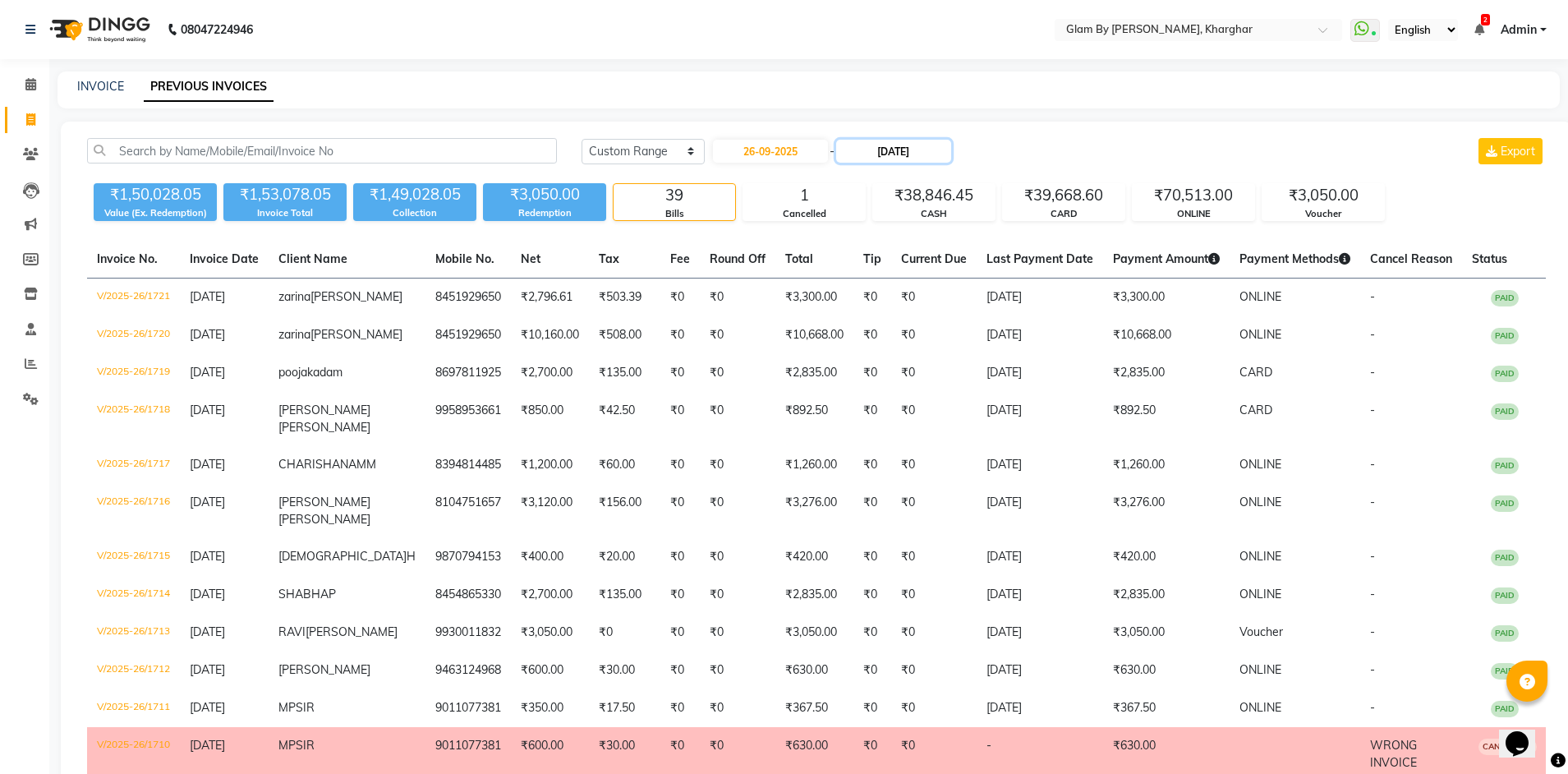
click at [924, 158] on input "[DATE]" at bounding box center [893, 151] width 115 height 23
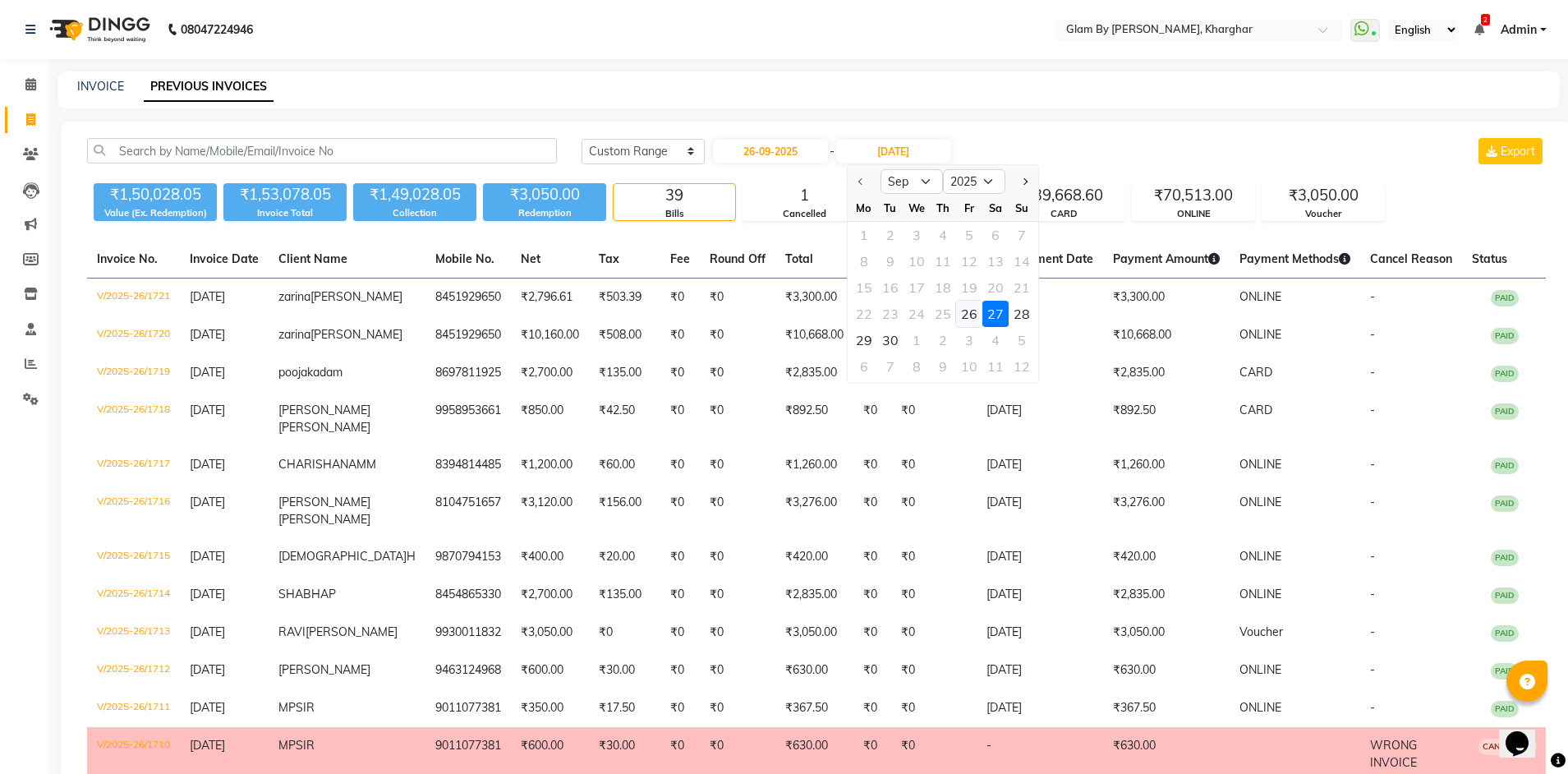
click at [971, 316] on div "26" at bounding box center [969, 314] width 26 height 26
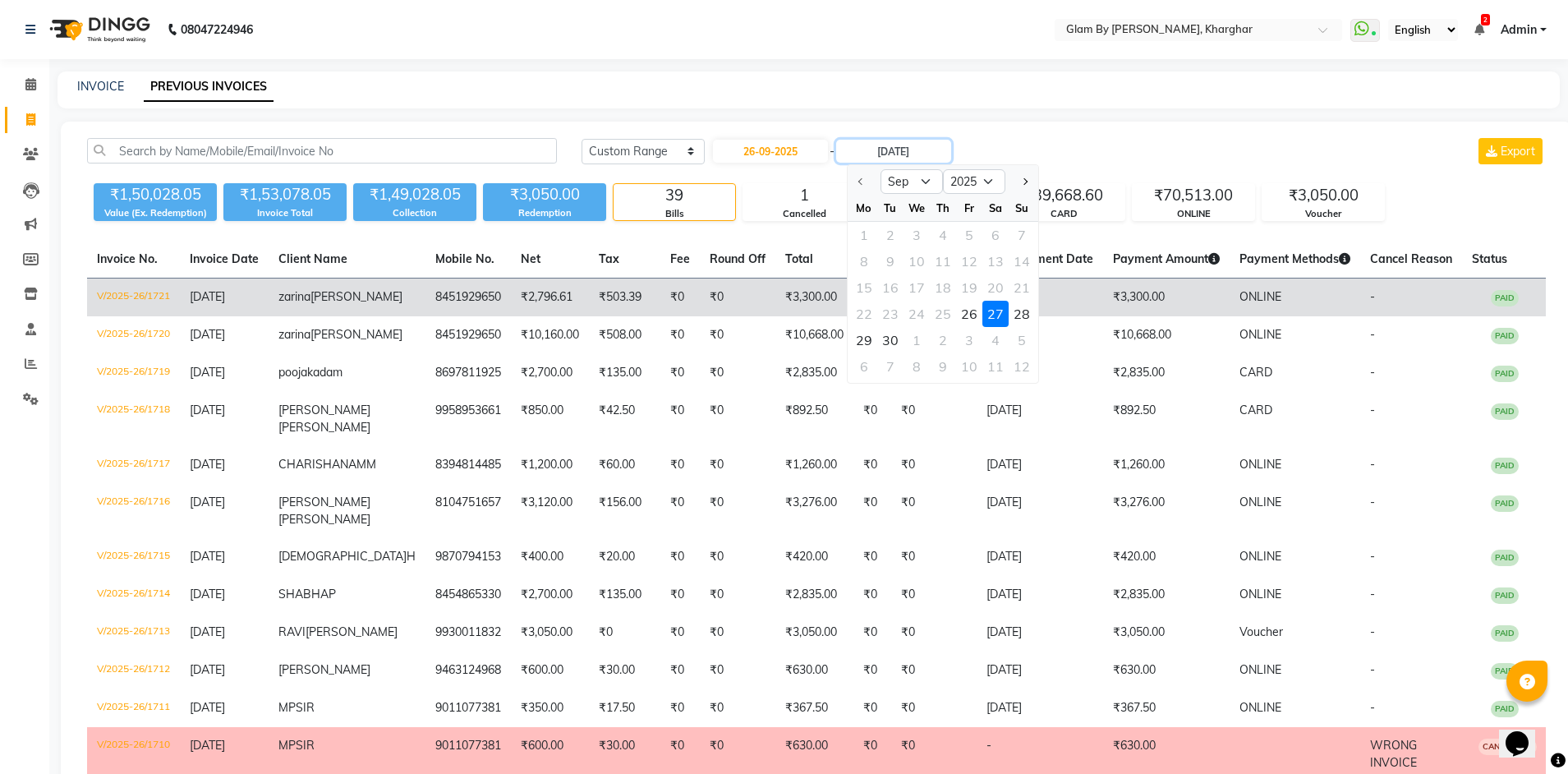
type input "26-09-2025"
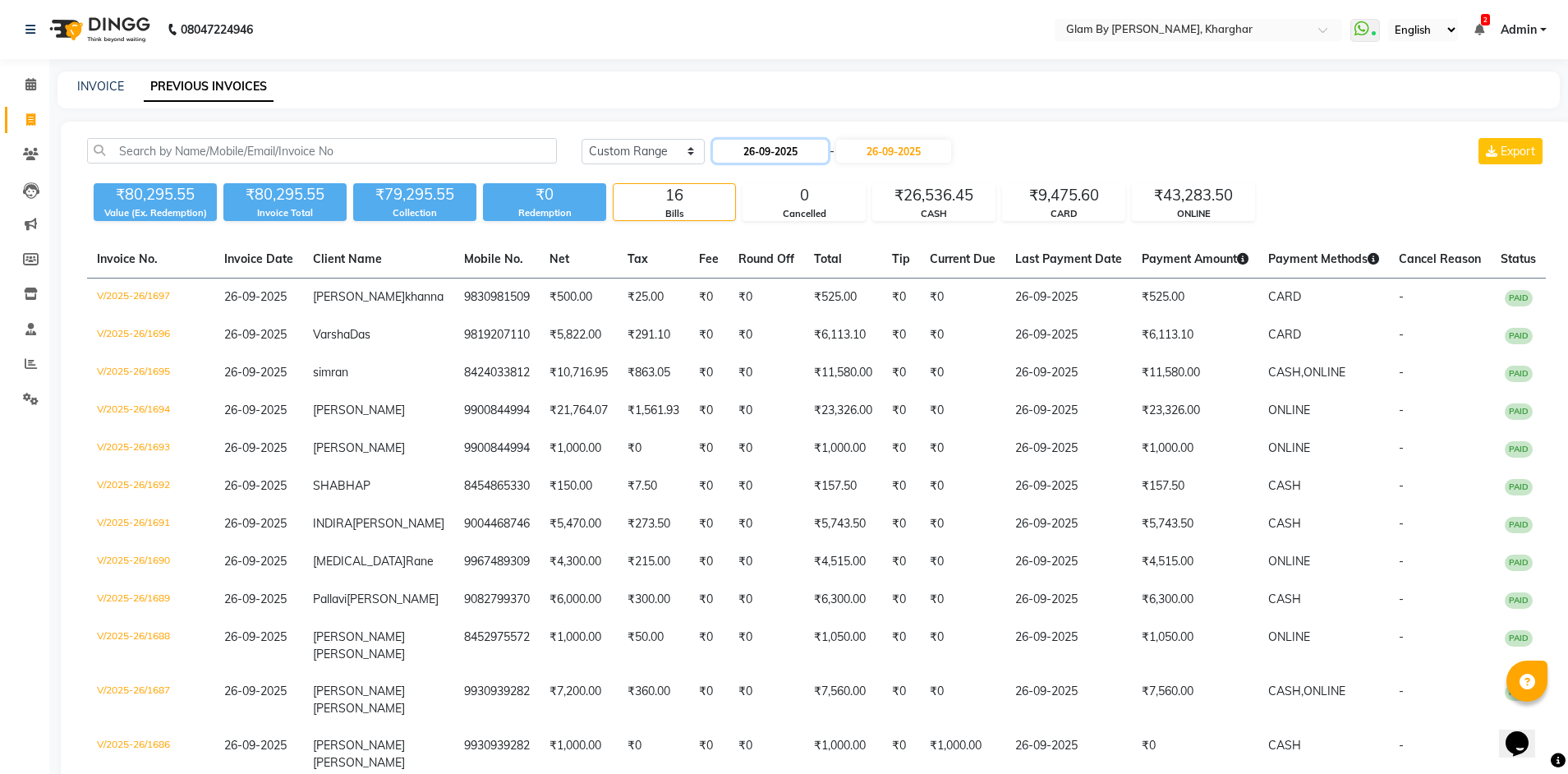
click at [738, 155] on input "26-09-2025" at bounding box center [771, 151] width 115 height 23
select select "9"
select select "2025"
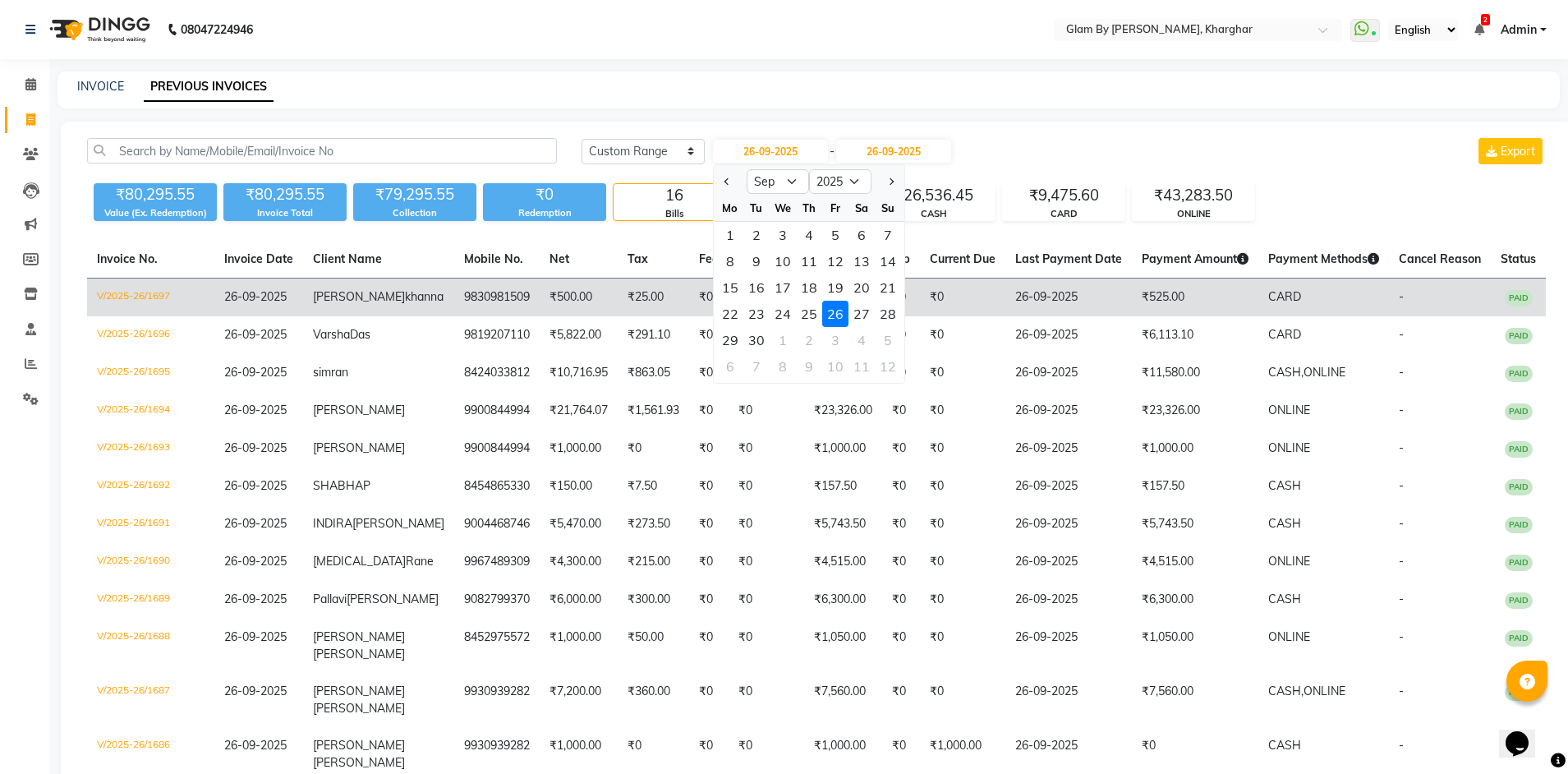
click at [801, 318] on div "25" at bounding box center [809, 314] width 26 height 26
type input "25-09-2025"
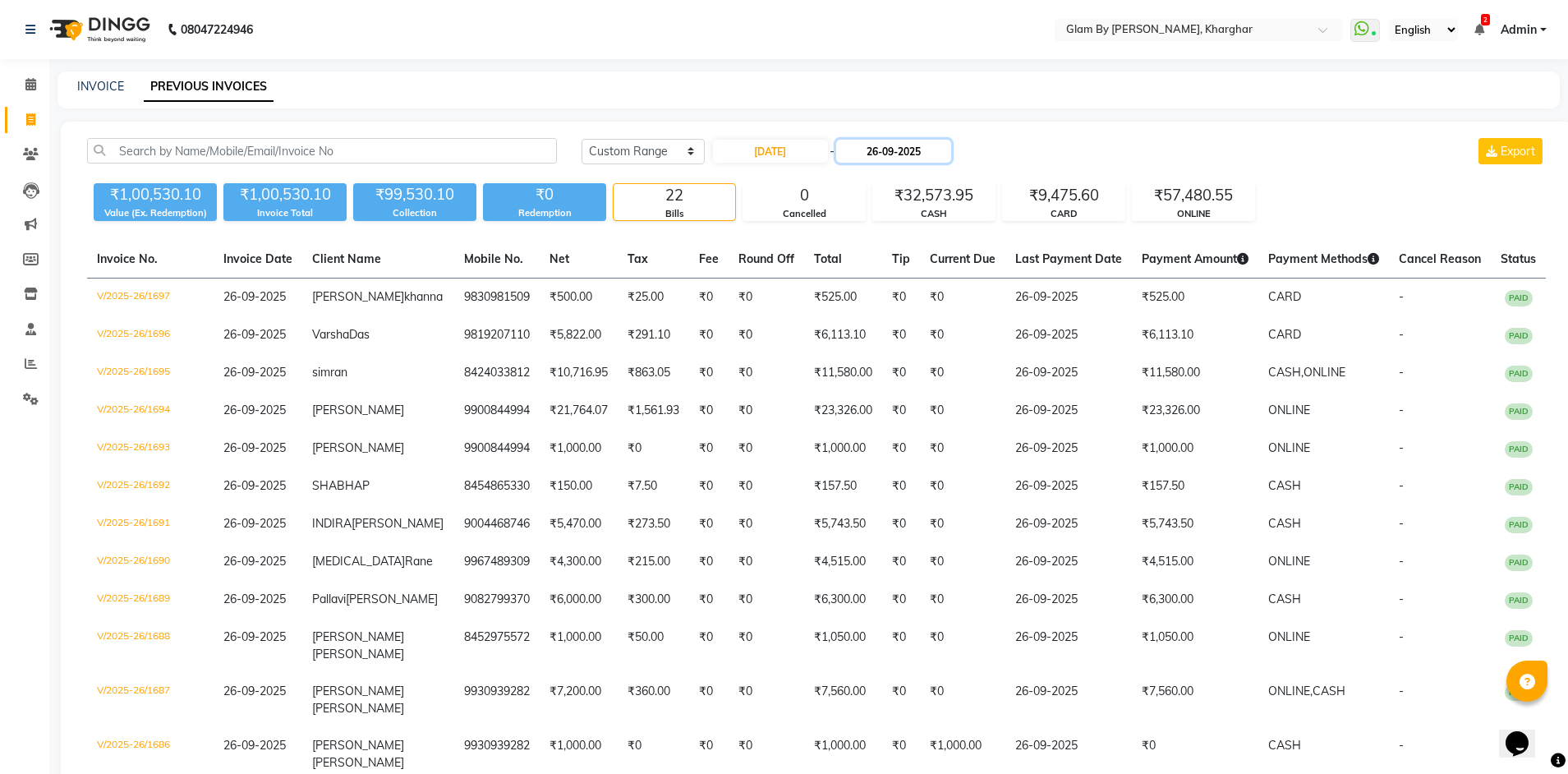
click at [934, 161] on input "26-09-2025" at bounding box center [893, 151] width 115 height 23
click at [945, 311] on div "25" at bounding box center [943, 314] width 26 height 26
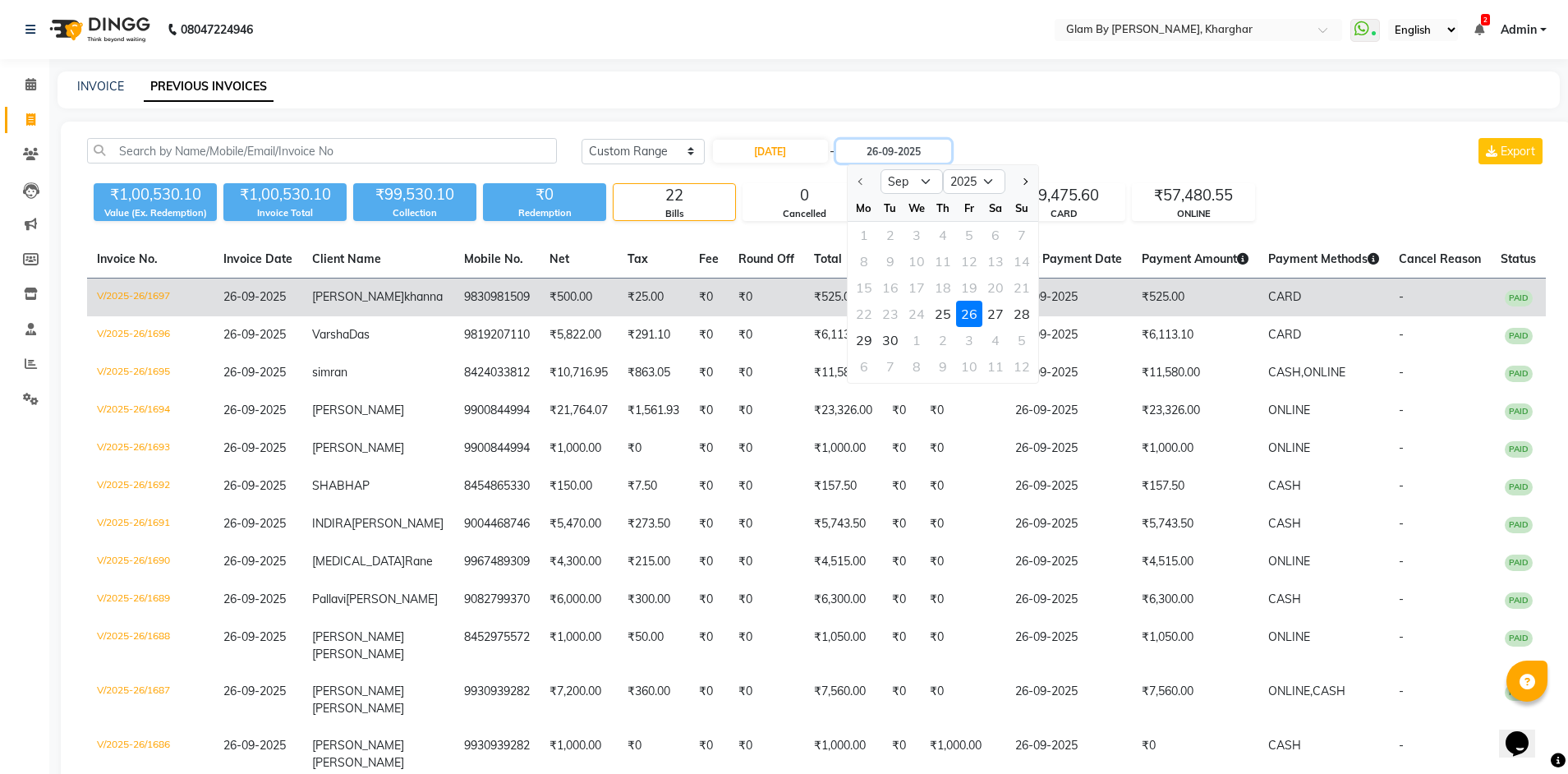
type input "25-09-2025"
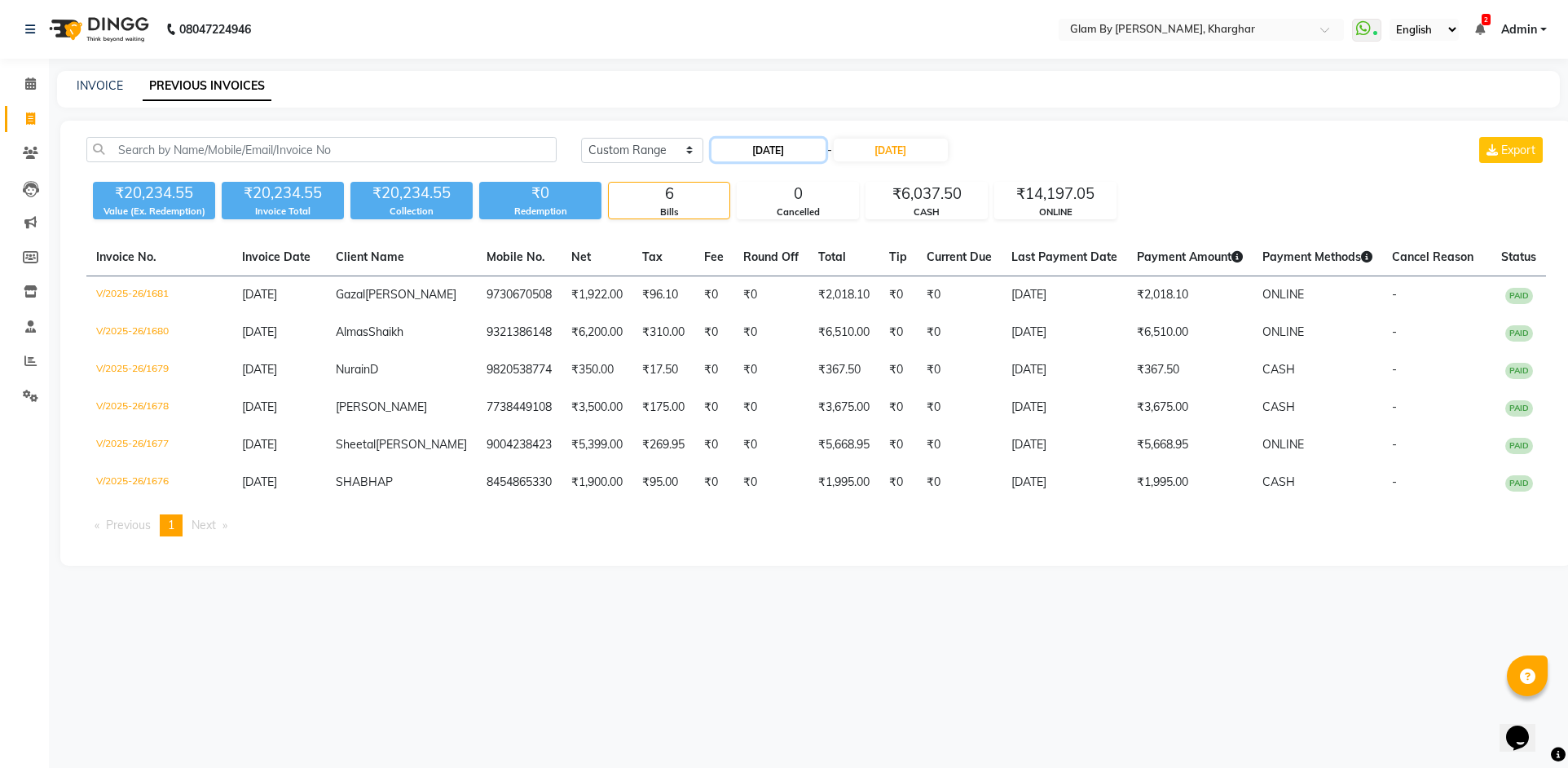
click at [752, 150] on input "25-09-2025" at bounding box center [769, 149] width 114 height 22
select select "9"
select select "2025"
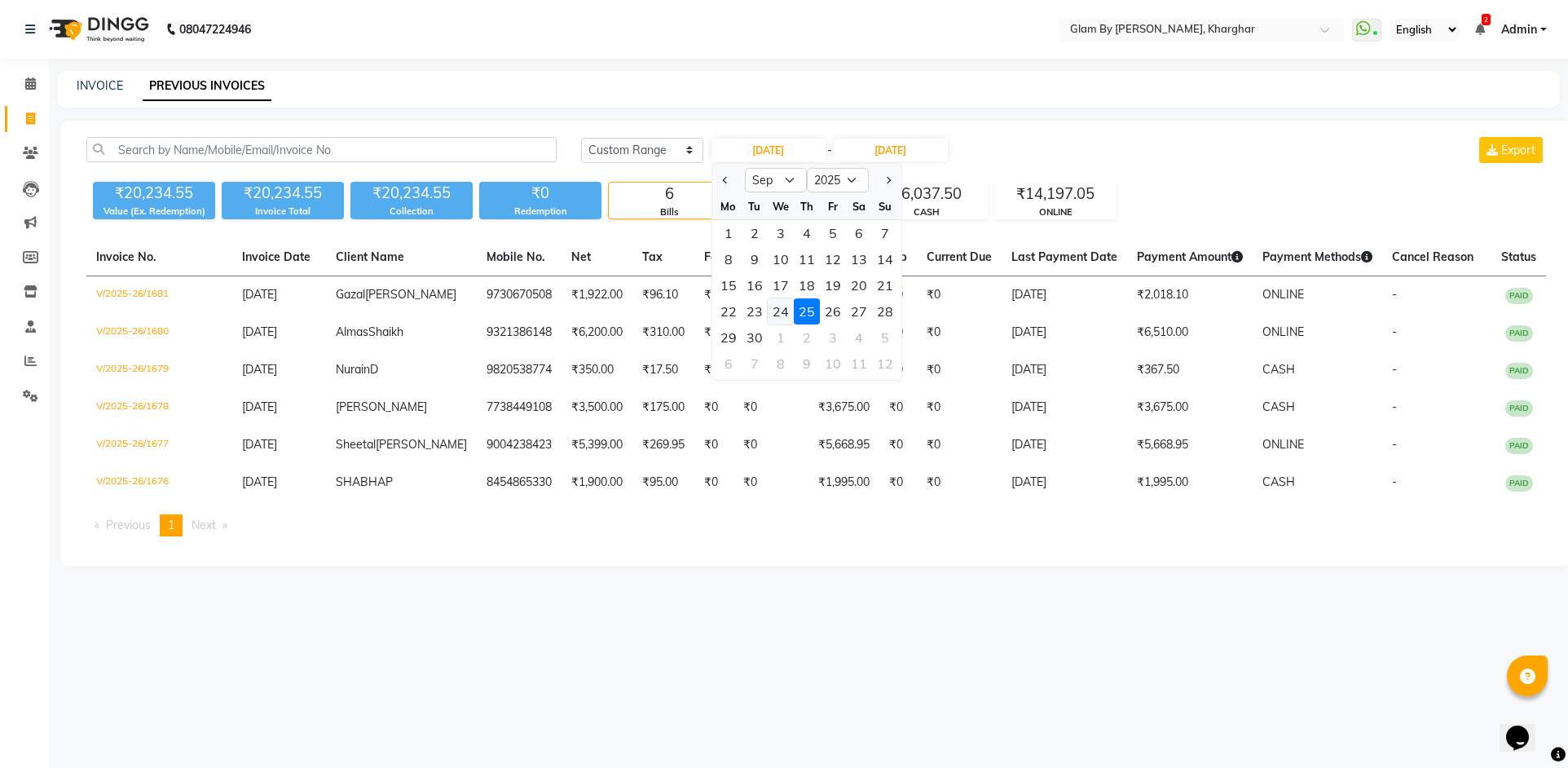
click at [784, 310] on div "24" at bounding box center [781, 311] width 26 height 26
type input "24-09-2025"
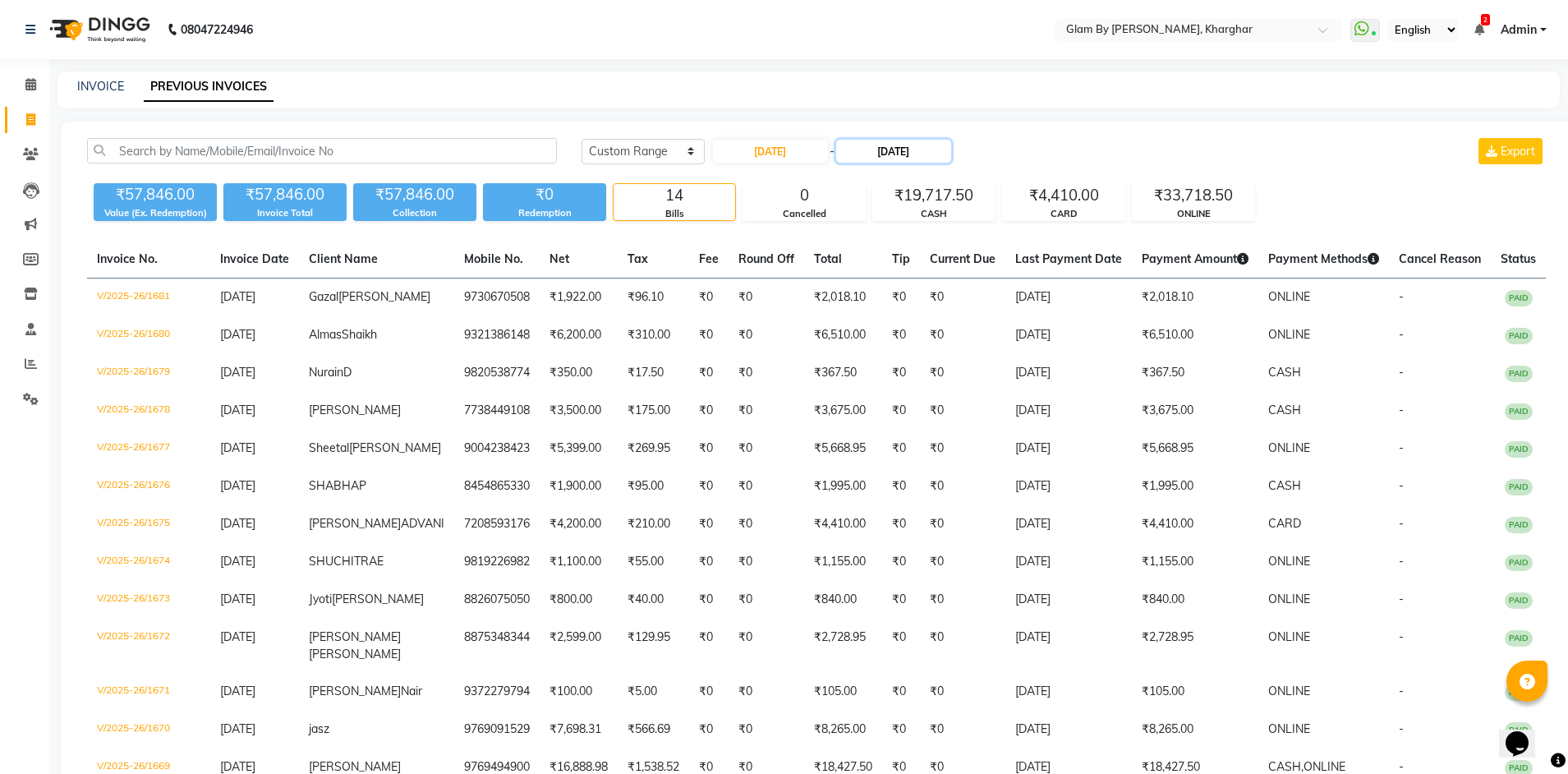
click at [908, 145] on input "25-09-2025" at bounding box center [893, 151] width 115 height 23
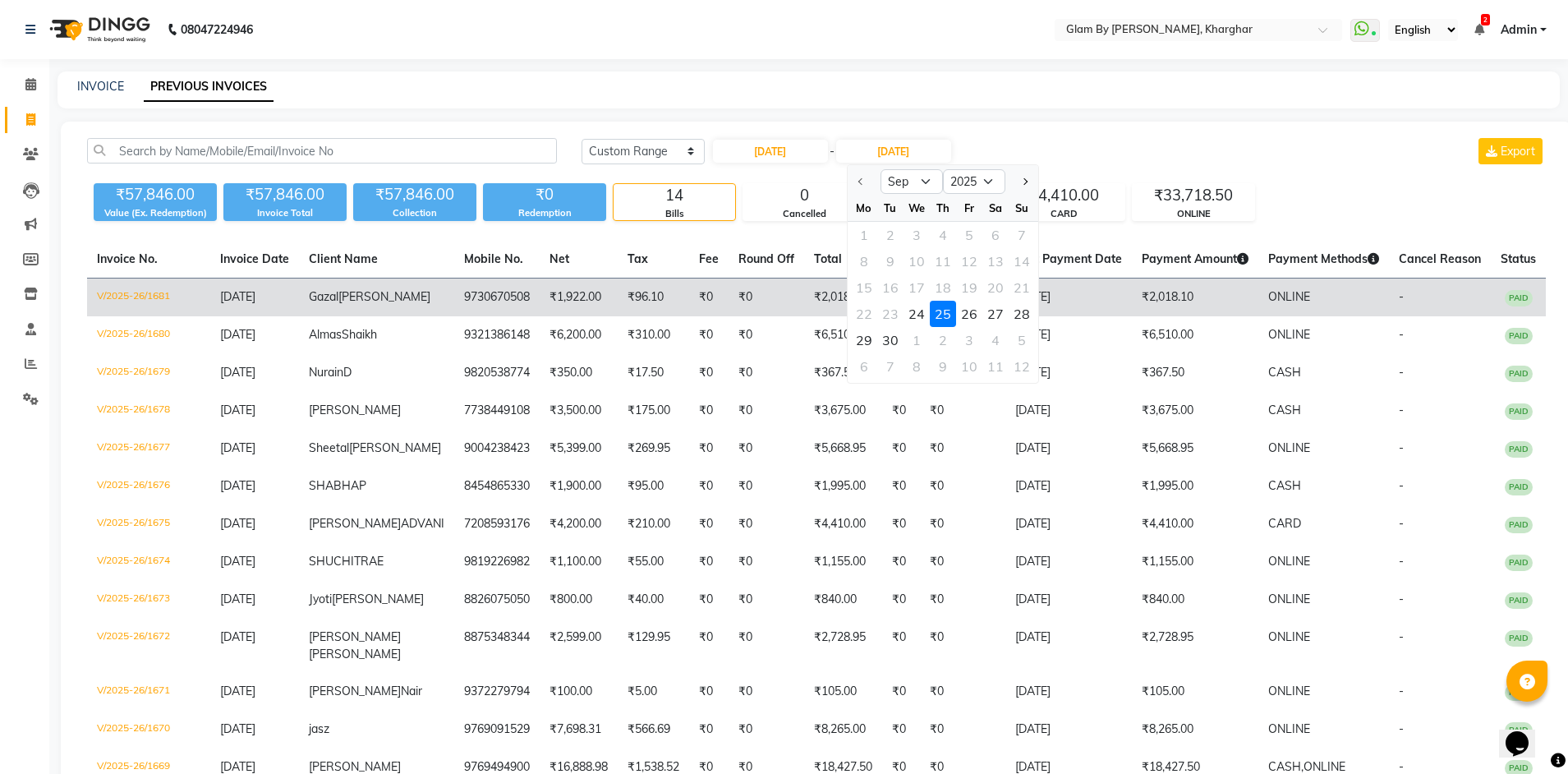
drag, startPoint x: 918, startPoint y: 309, endPoint x: 906, endPoint y: 294, distance: 19.2
click at [916, 306] on div "24" at bounding box center [917, 314] width 26 height 26
type input "24-09-2025"
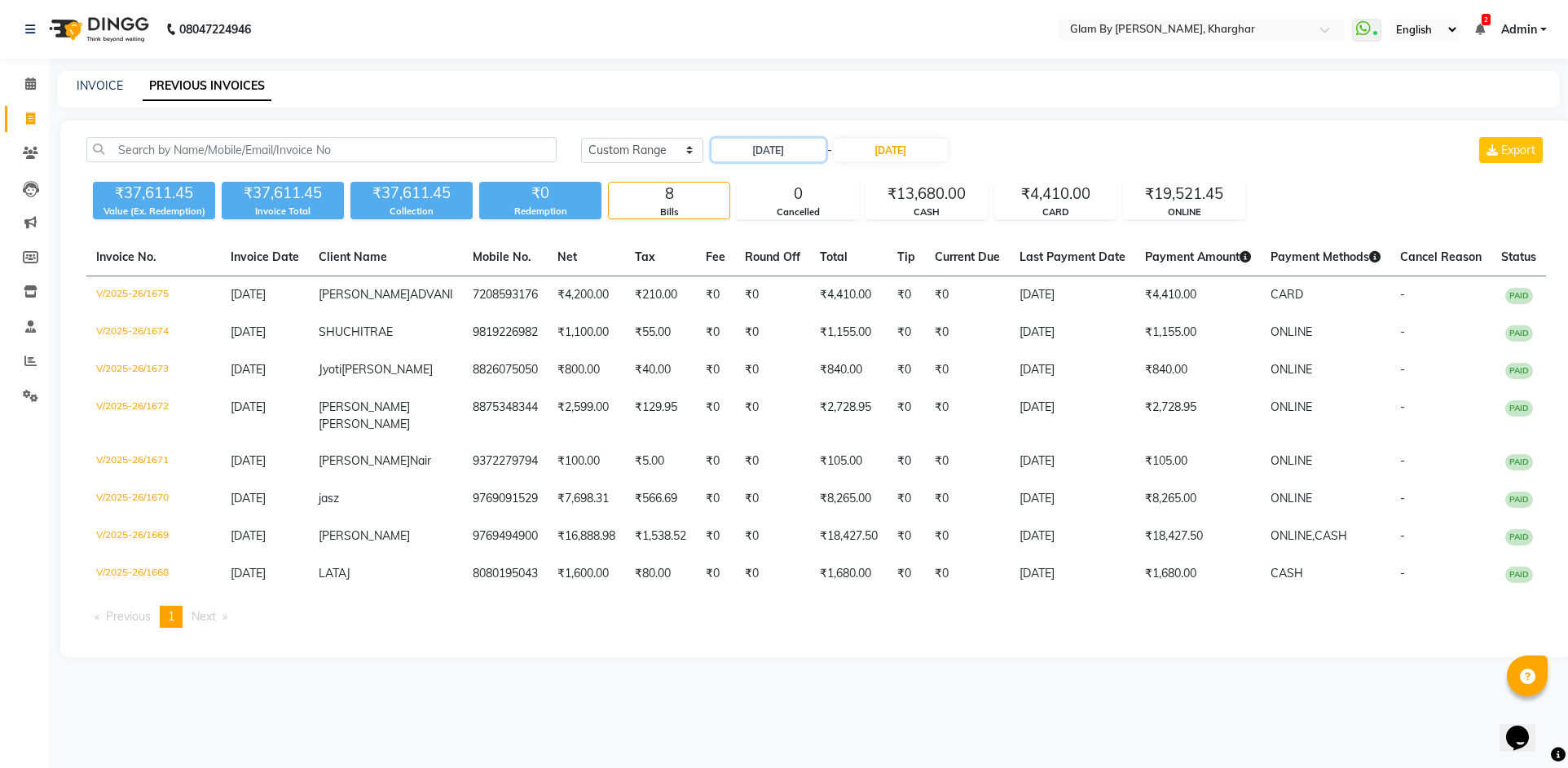
drag, startPoint x: 749, startPoint y: 153, endPoint x: 748, endPoint y: 163, distance: 10.0
click at [749, 155] on input "24-09-2025" at bounding box center [769, 149] width 114 height 22
select select "9"
select select "2025"
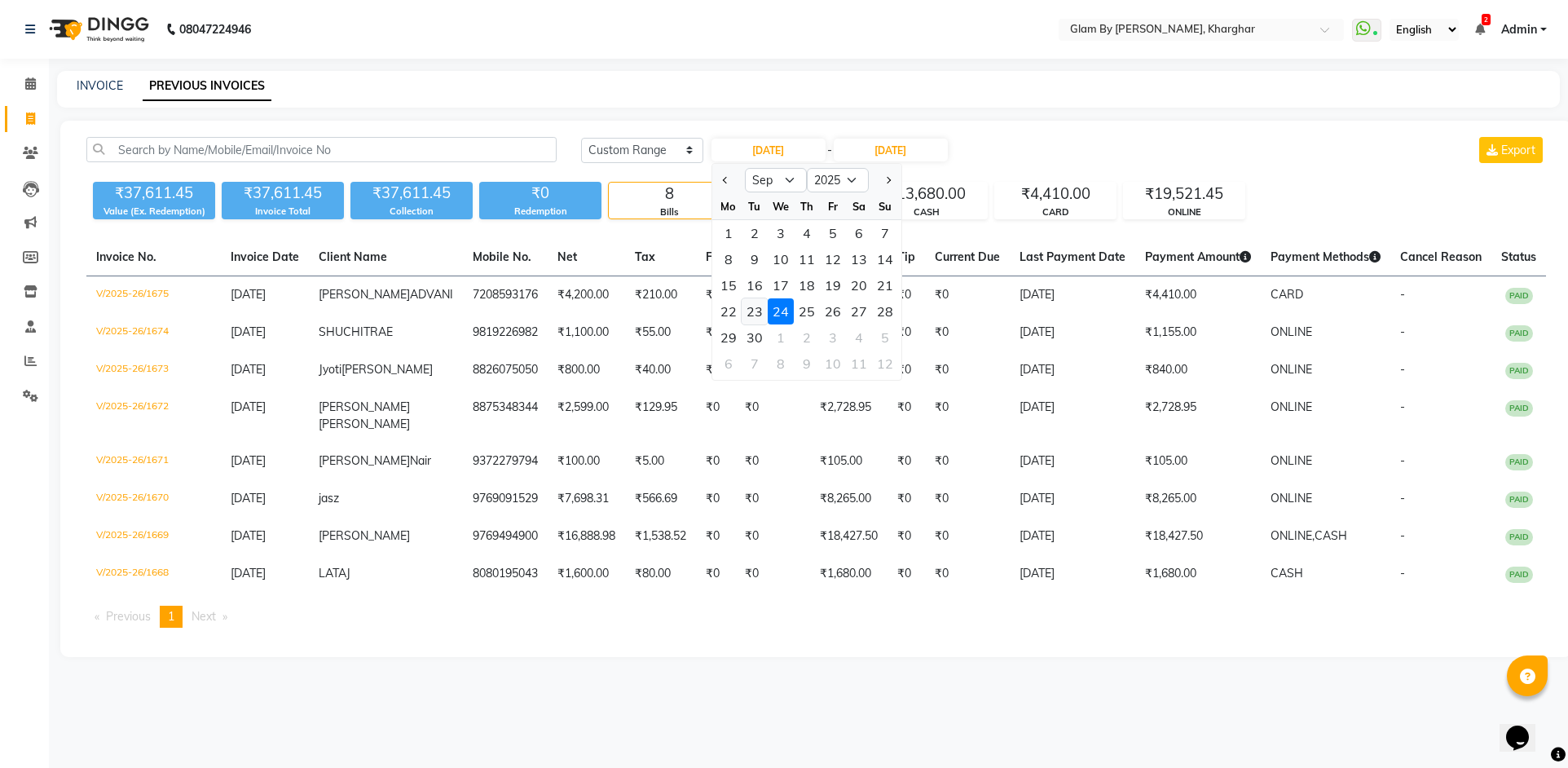
click at [753, 310] on div "23" at bounding box center [755, 311] width 26 height 26
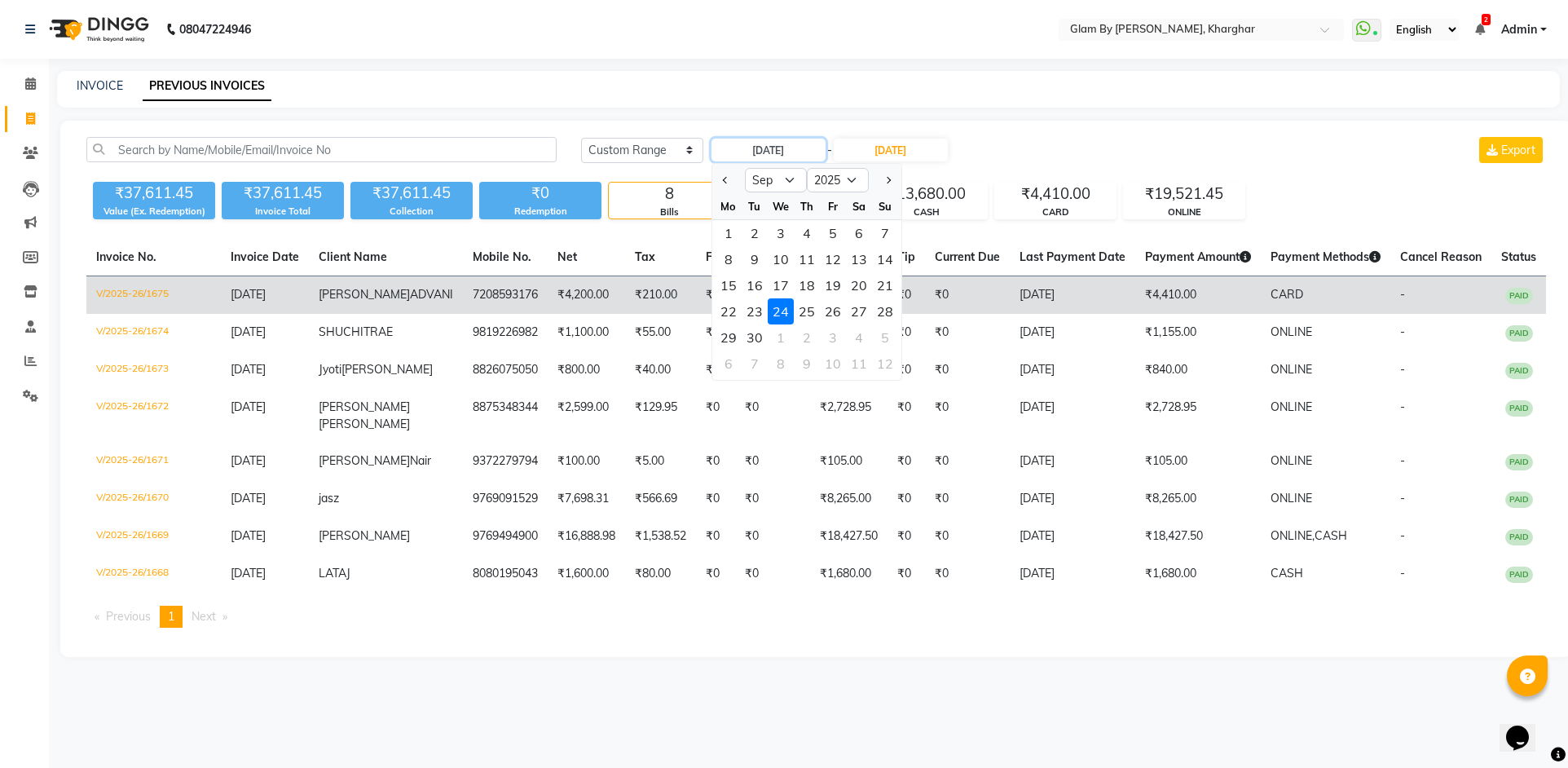
type input "[DATE]"
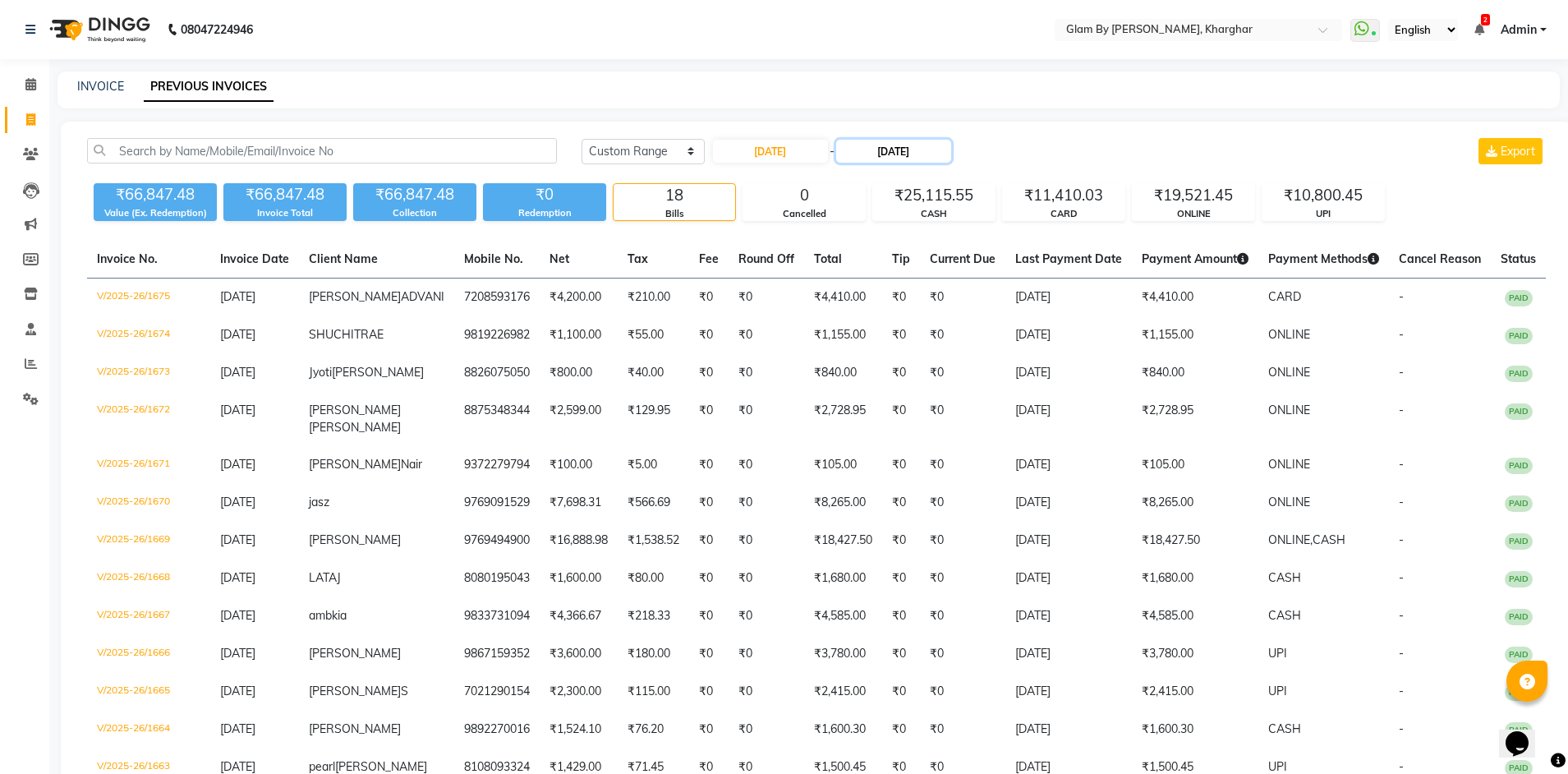
click at [878, 154] on input "24-09-2025" at bounding box center [893, 151] width 115 height 23
click at [892, 320] on div "23" at bounding box center [890, 314] width 26 height 26
type input "[DATE]"
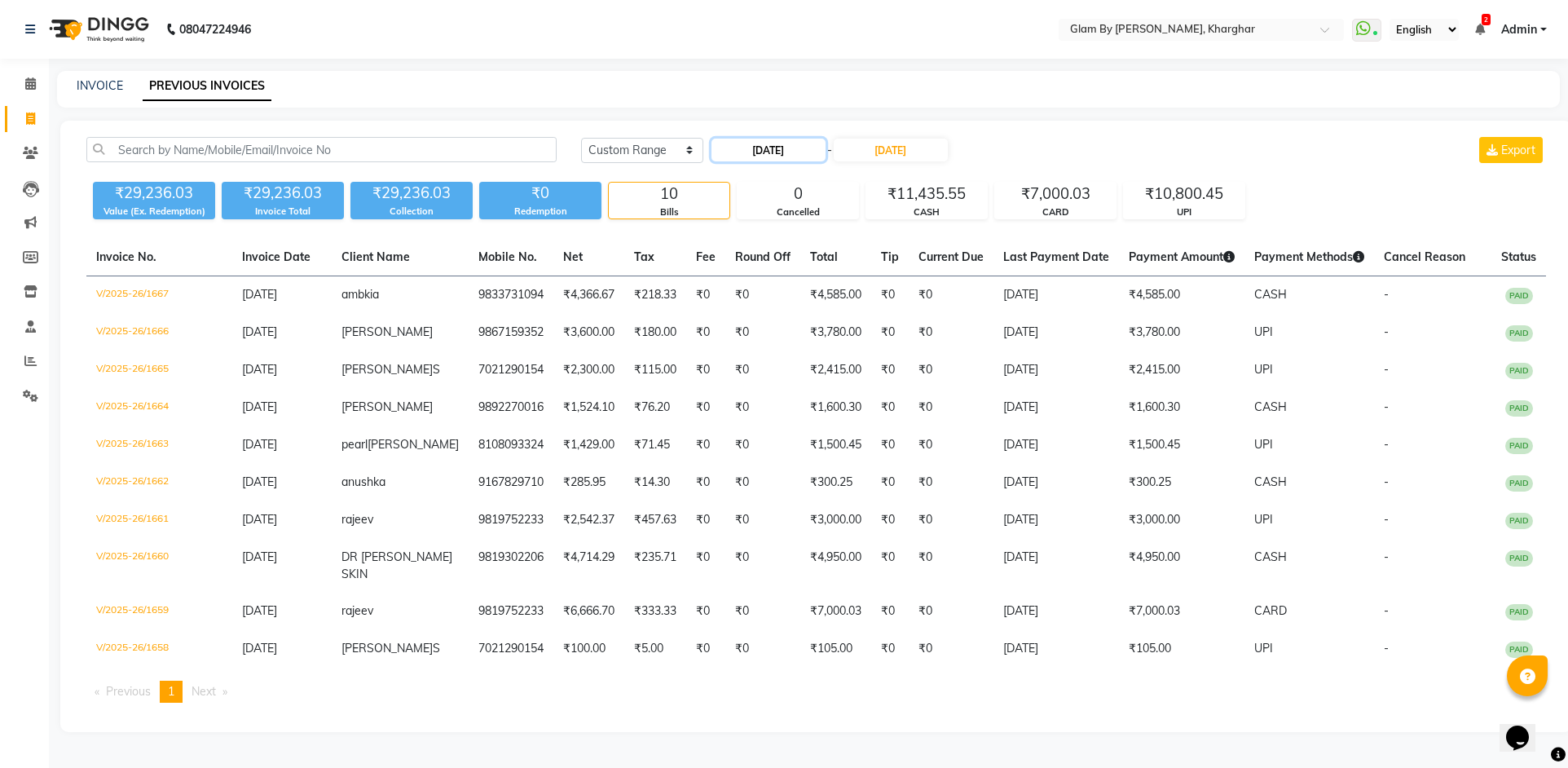
click at [744, 156] on input "[DATE]" at bounding box center [769, 149] width 114 height 22
select select "9"
select select "2025"
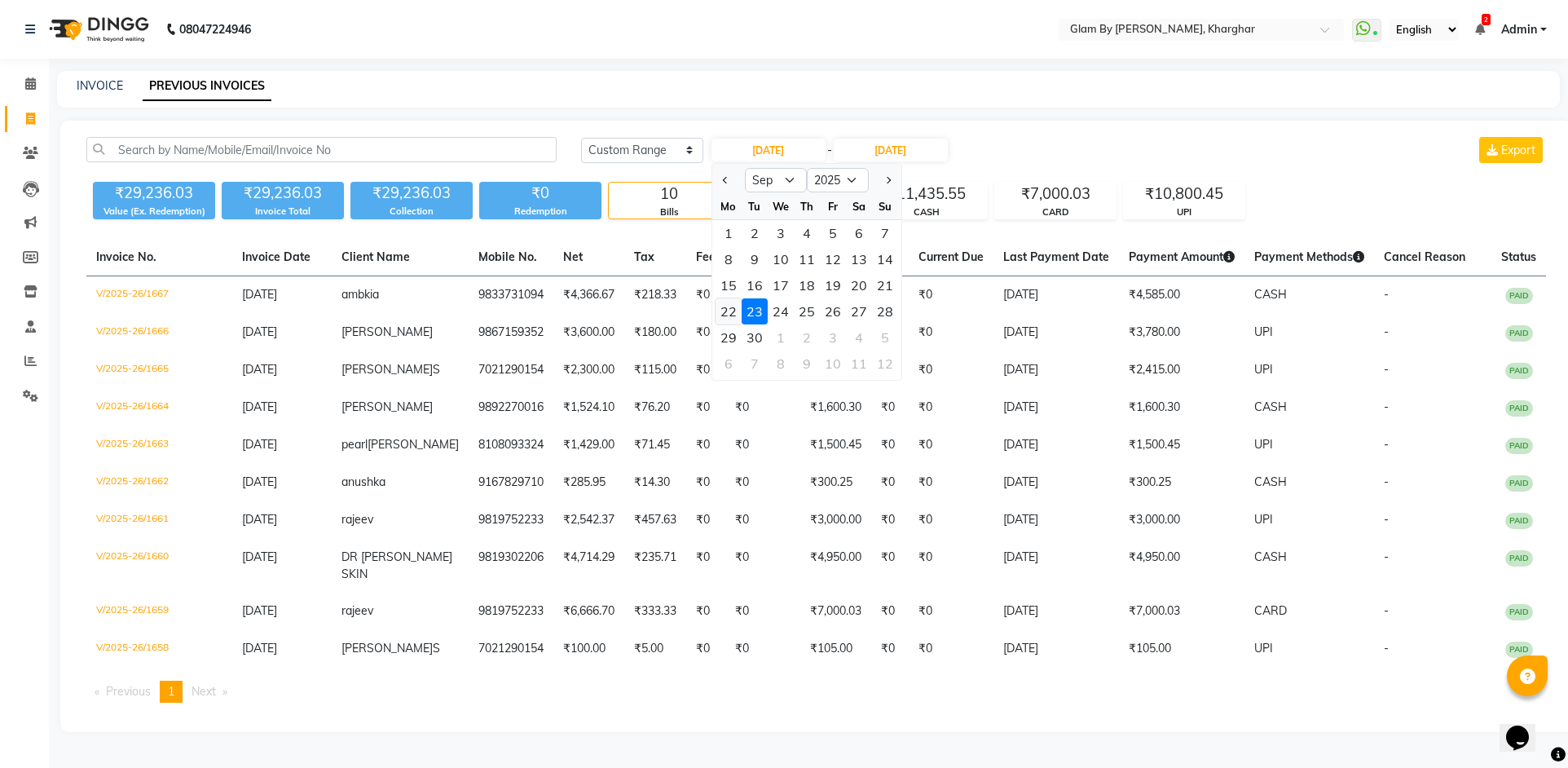
drag, startPoint x: 732, startPoint y: 310, endPoint x: 726, endPoint y: 274, distance: 36.5
click at [730, 308] on div "22" at bounding box center [728, 311] width 26 height 26
type input "22-09-2025"
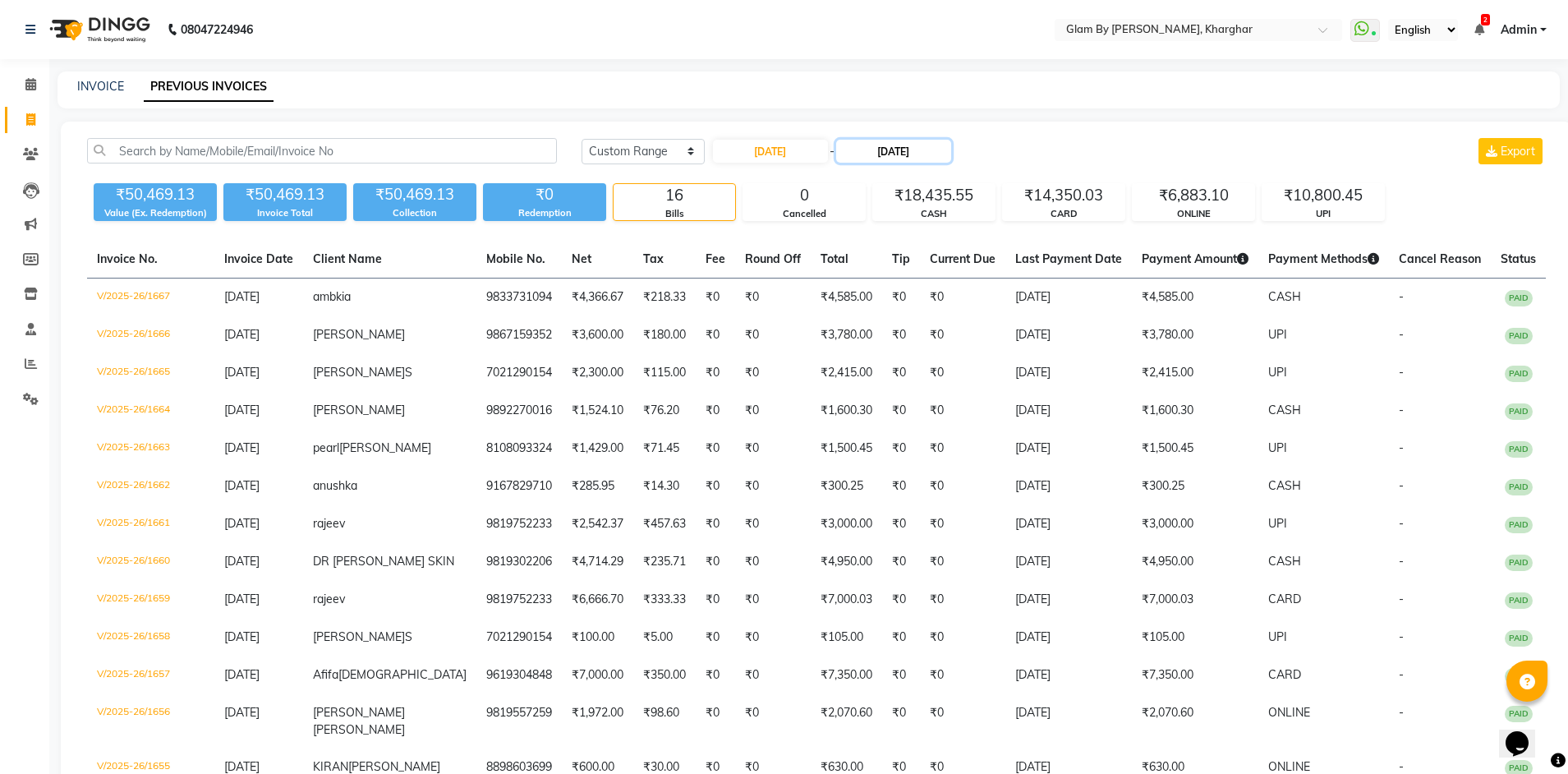
click at [903, 159] on input "23-09-2025" at bounding box center [893, 151] width 115 height 23
click at [861, 312] on div "22" at bounding box center [864, 314] width 26 height 26
type input "22-09-2025"
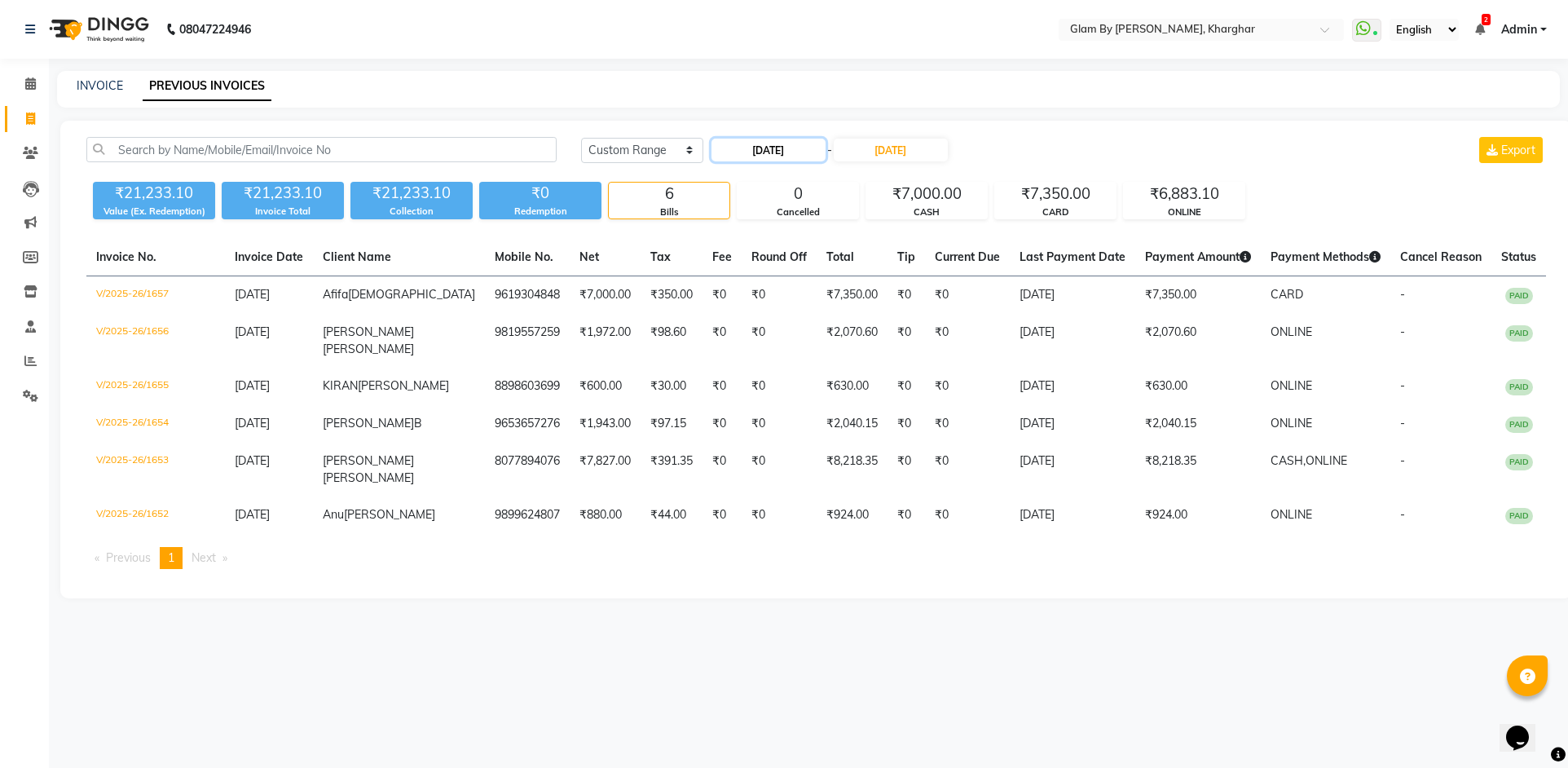
click at [745, 153] on input "22-09-2025" at bounding box center [769, 149] width 114 height 22
select select "9"
select select "2025"
drag, startPoint x: 885, startPoint y: 283, endPoint x: 867, endPoint y: 232, distance: 54.1
click at [883, 278] on div "21" at bounding box center [885, 285] width 26 height 26
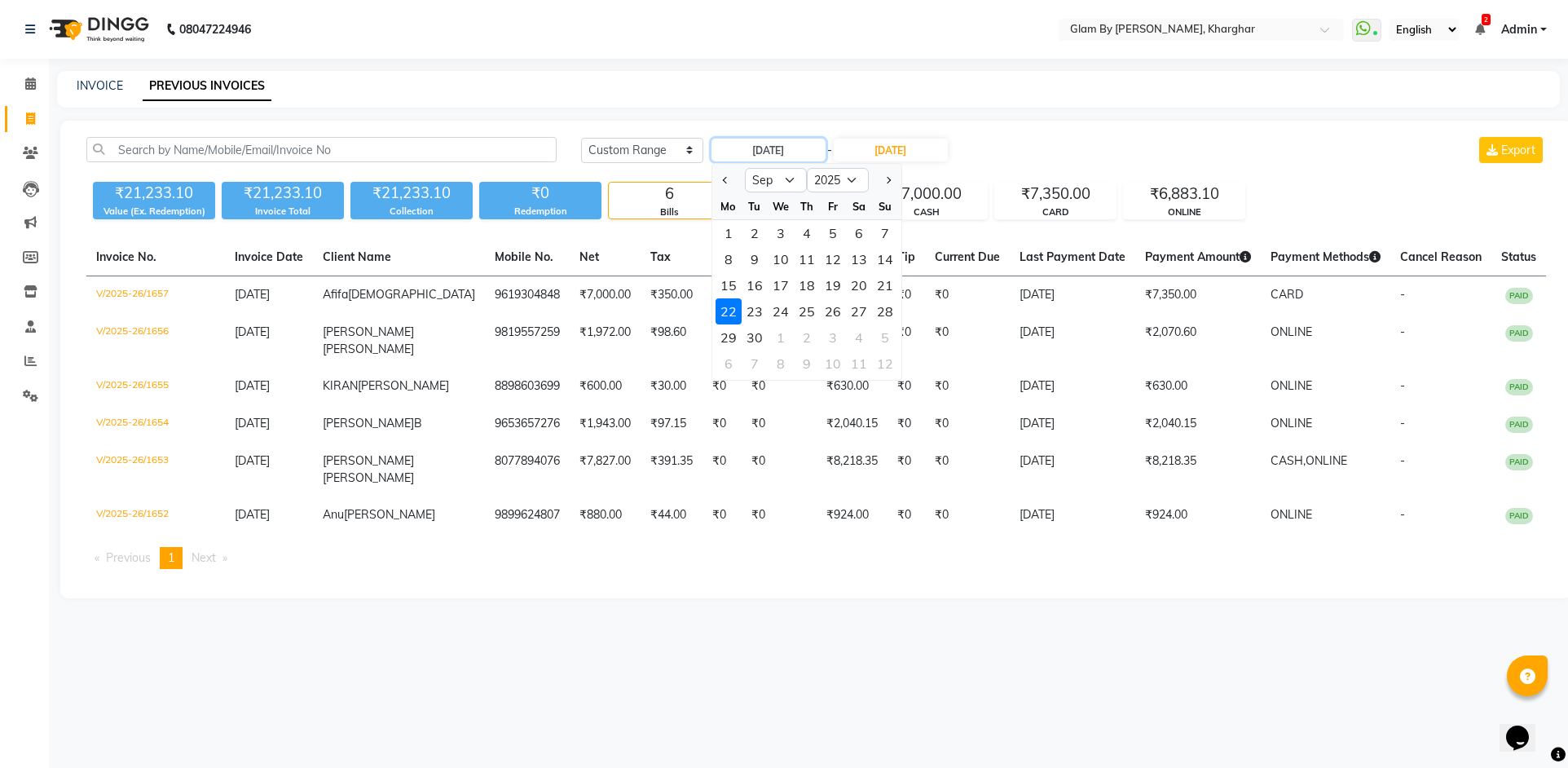
type input "21-09-2025"
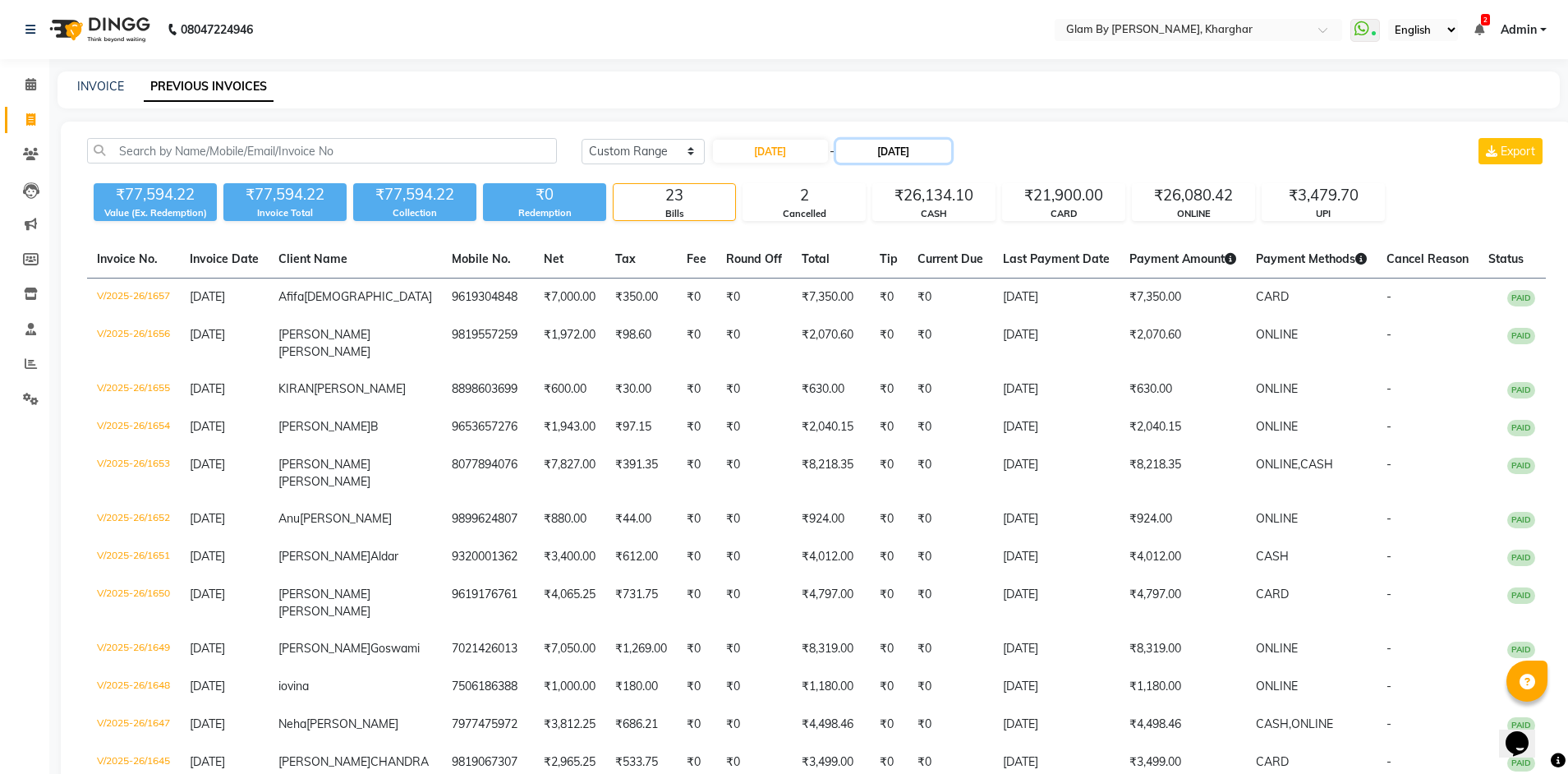
click at [898, 157] on input "22-09-2025" at bounding box center [893, 151] width 115 height 23
click at [1023, 293] on div "21" at bounding box center [1022, 287] width 26 height 26
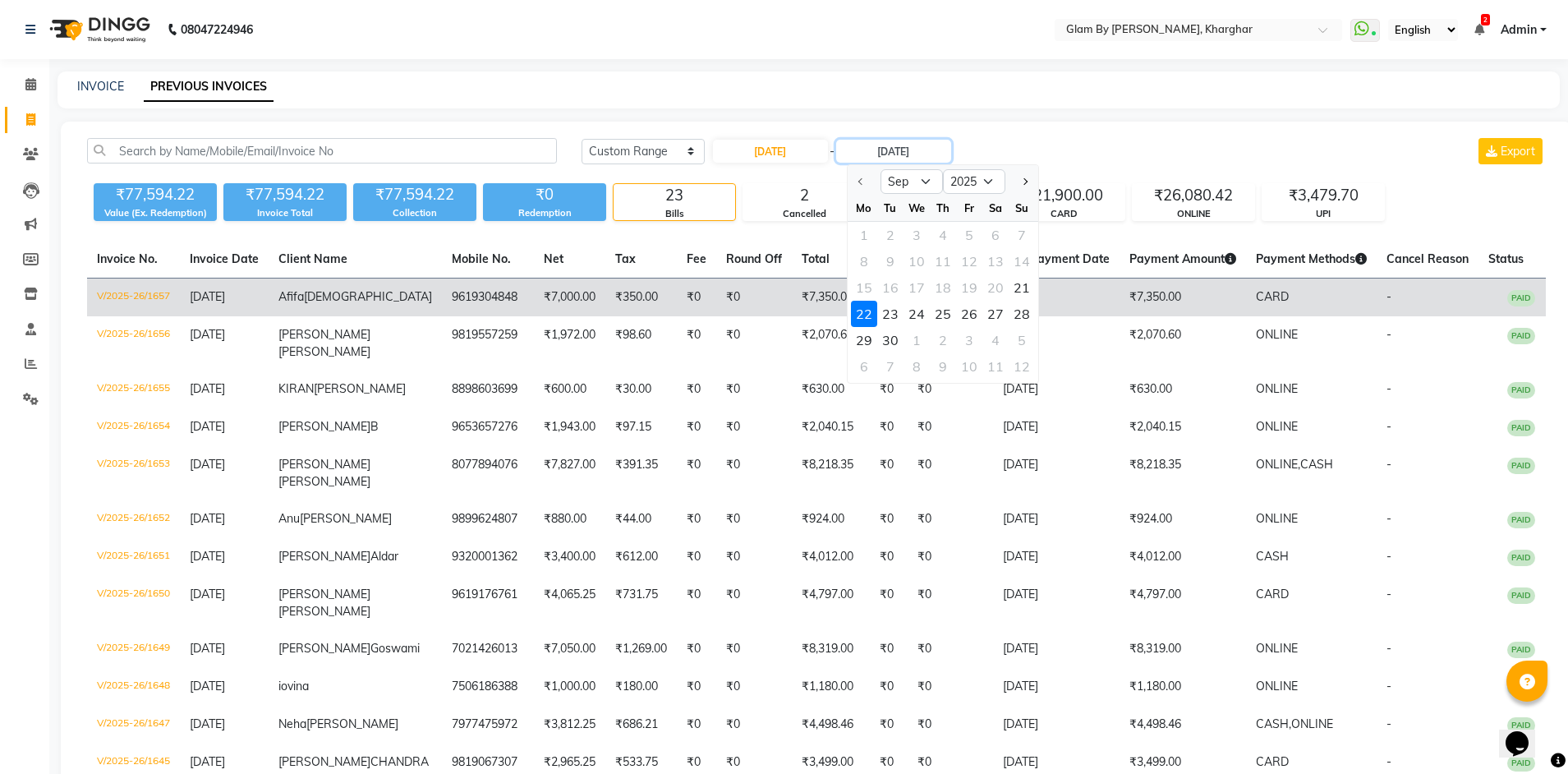
type input "21-09-2025"
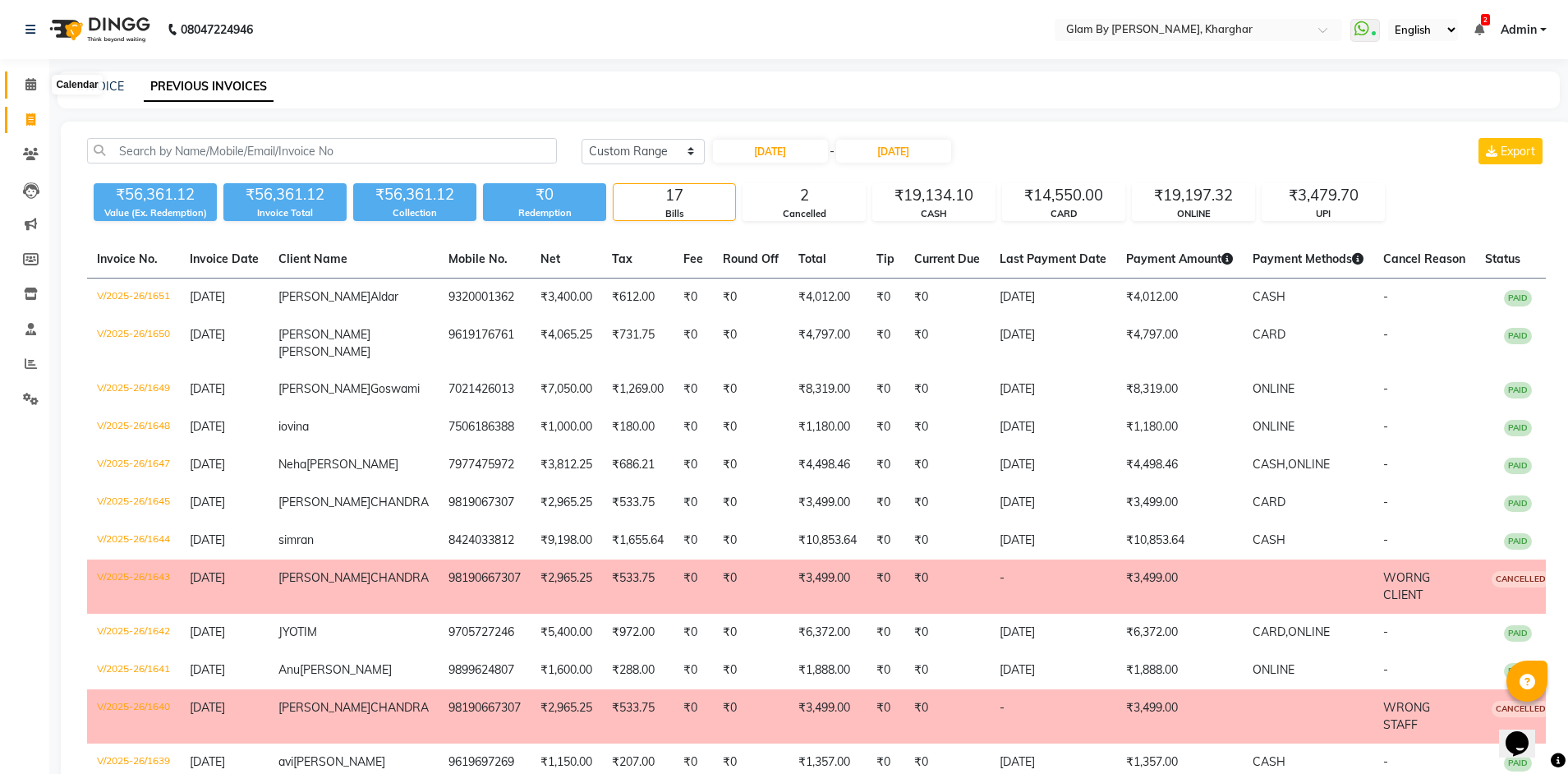
drag, startPoint x: 23, startPoint y: 91, endPoint x: 43, endPoint y: 112, distance: 29.0
click at [23, 92] on span at bounding box center [30, 85] width 29 height 19
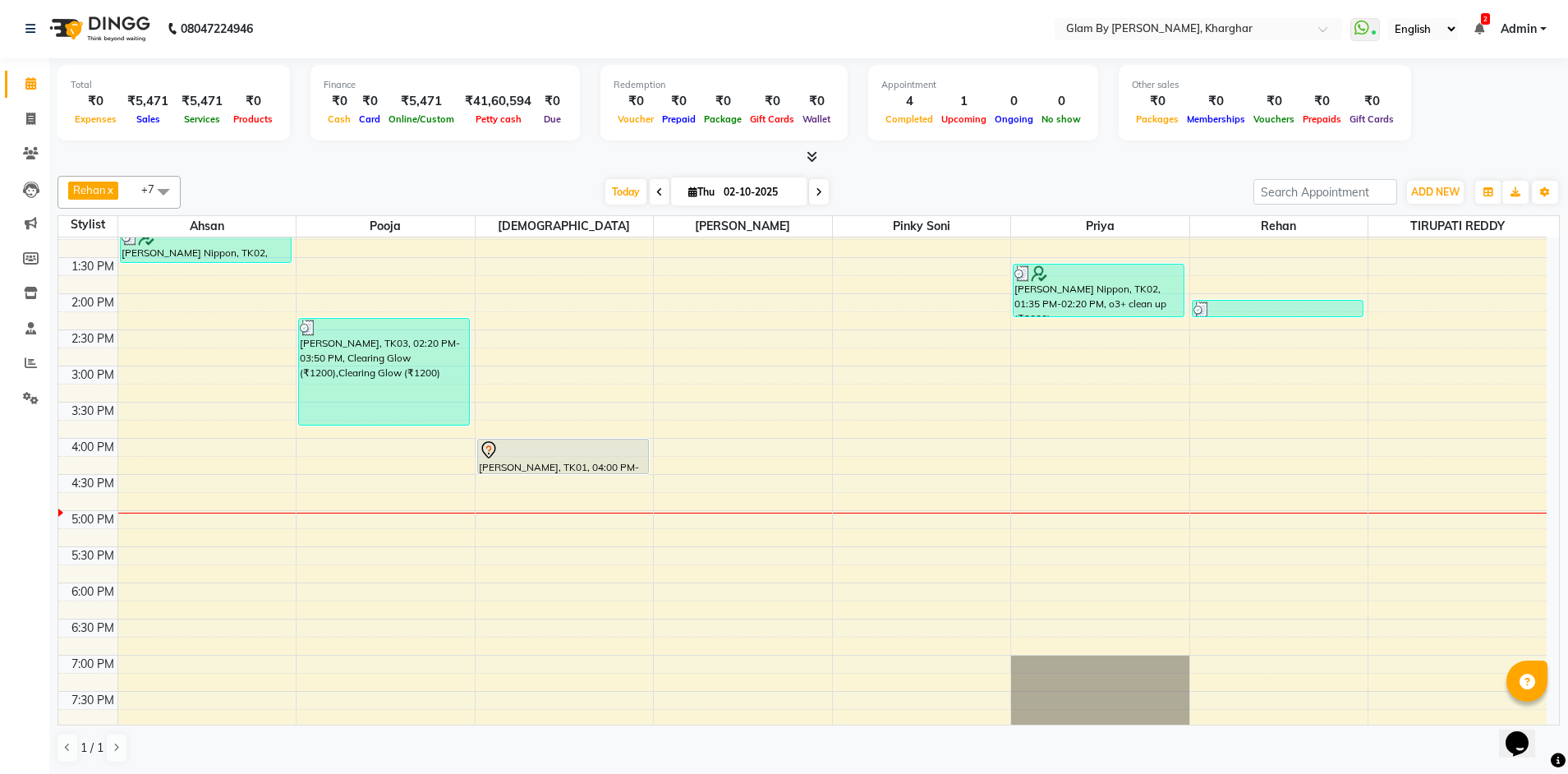
scroll to position [411, 0]
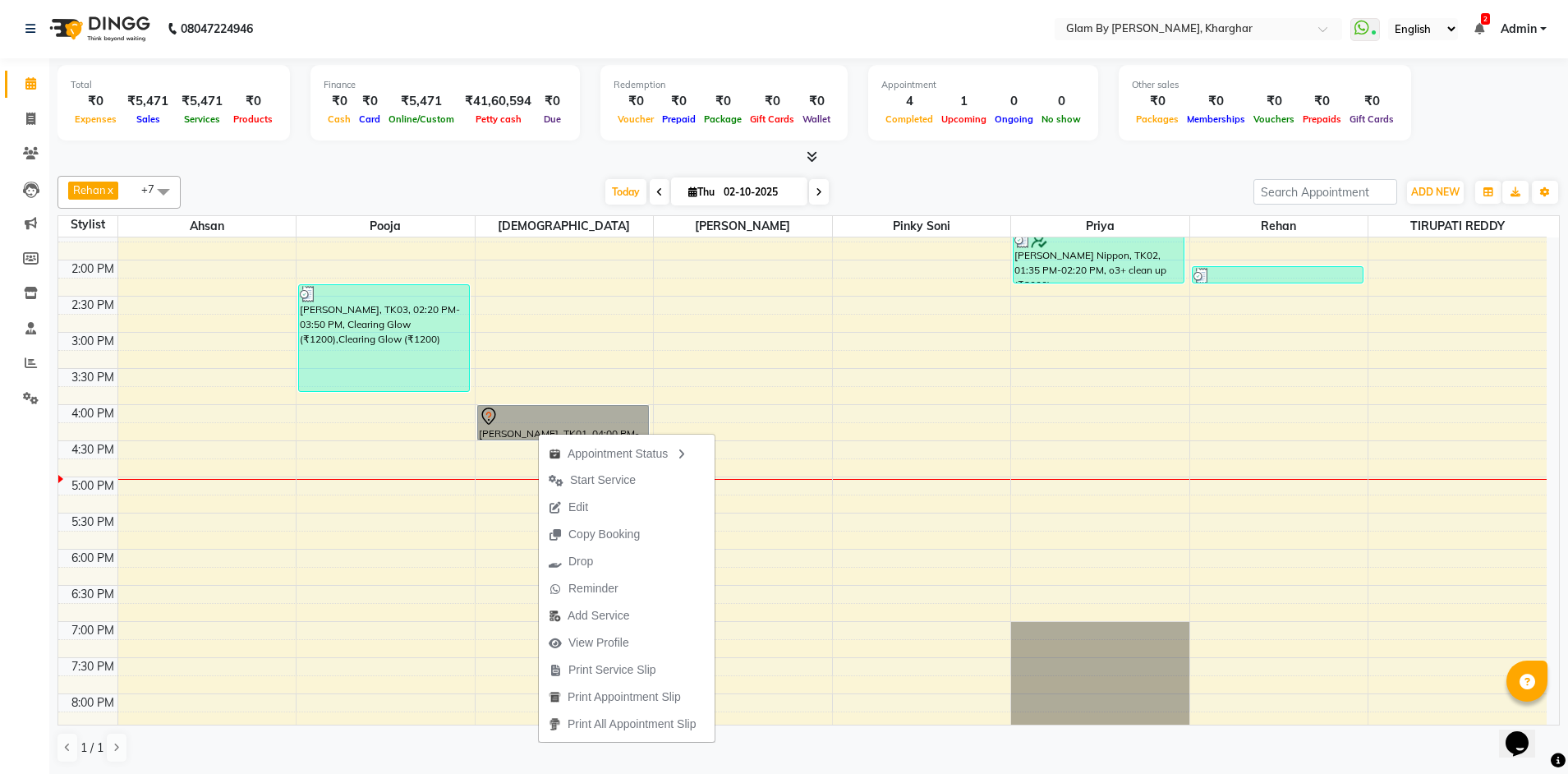
click at [488, 529] on div "8:00 AM 8:30 AM 9:00 AM 9:30 AM 10:00 AM 10:30 AM 11:00 AM 11:30 AM 12:00 PM 12…" at bounding box center [802, 368] width 1488 height 1084
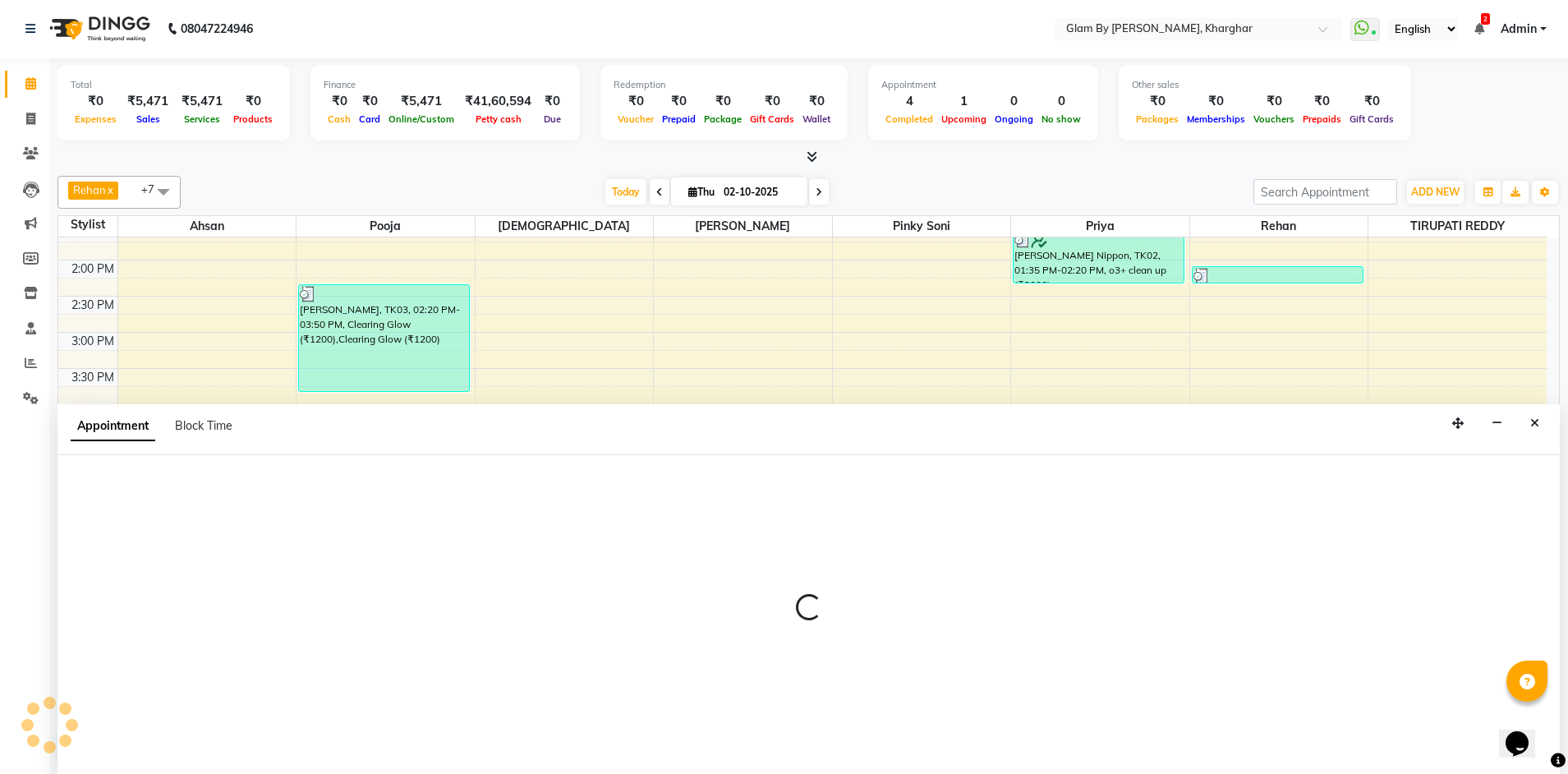
select select "24145"
select select "1050"
select select "tentative"
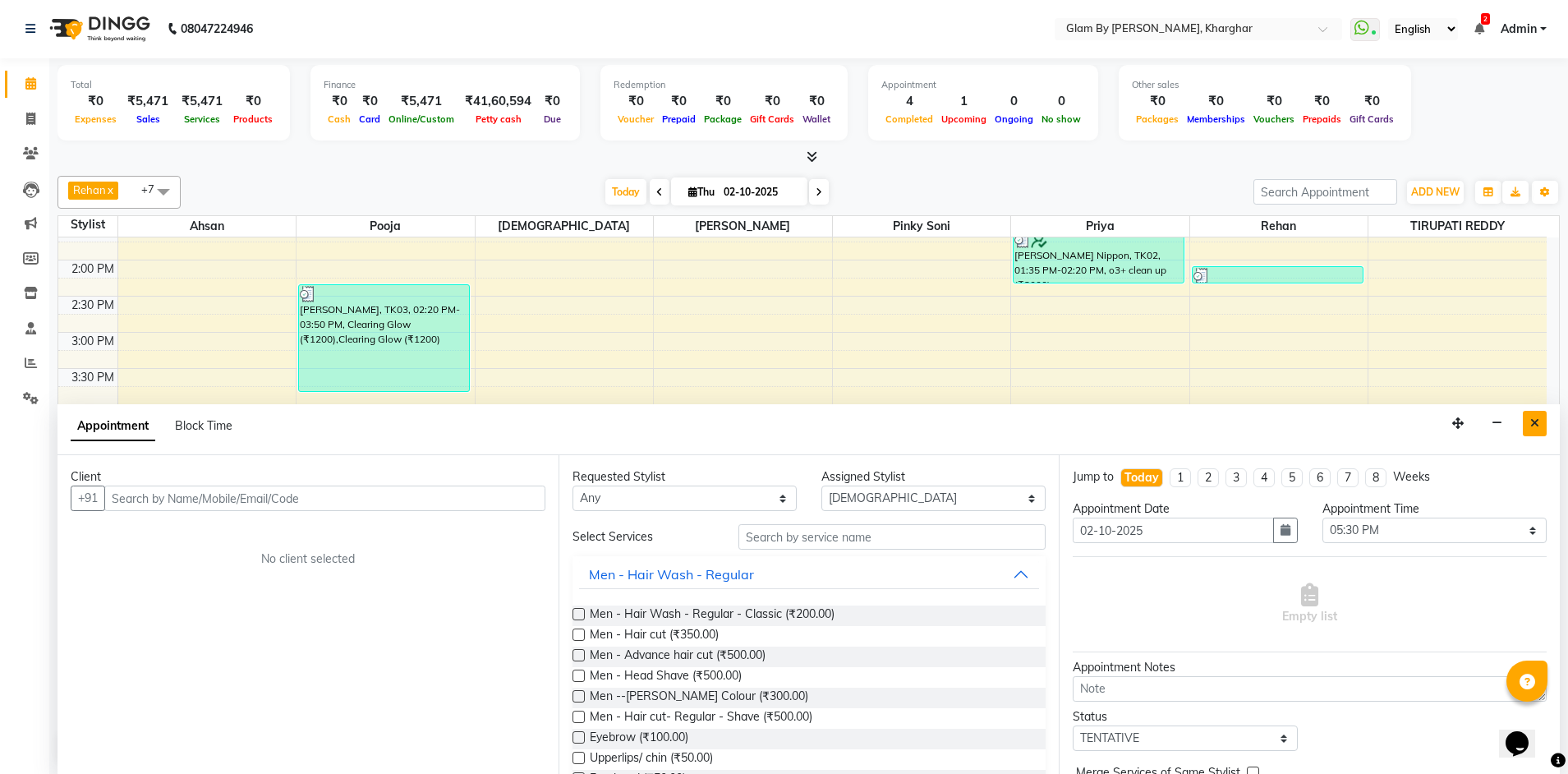
click at [1537, 427] on icon "Close" at bounding box center [1535, 423] width 9 height 11
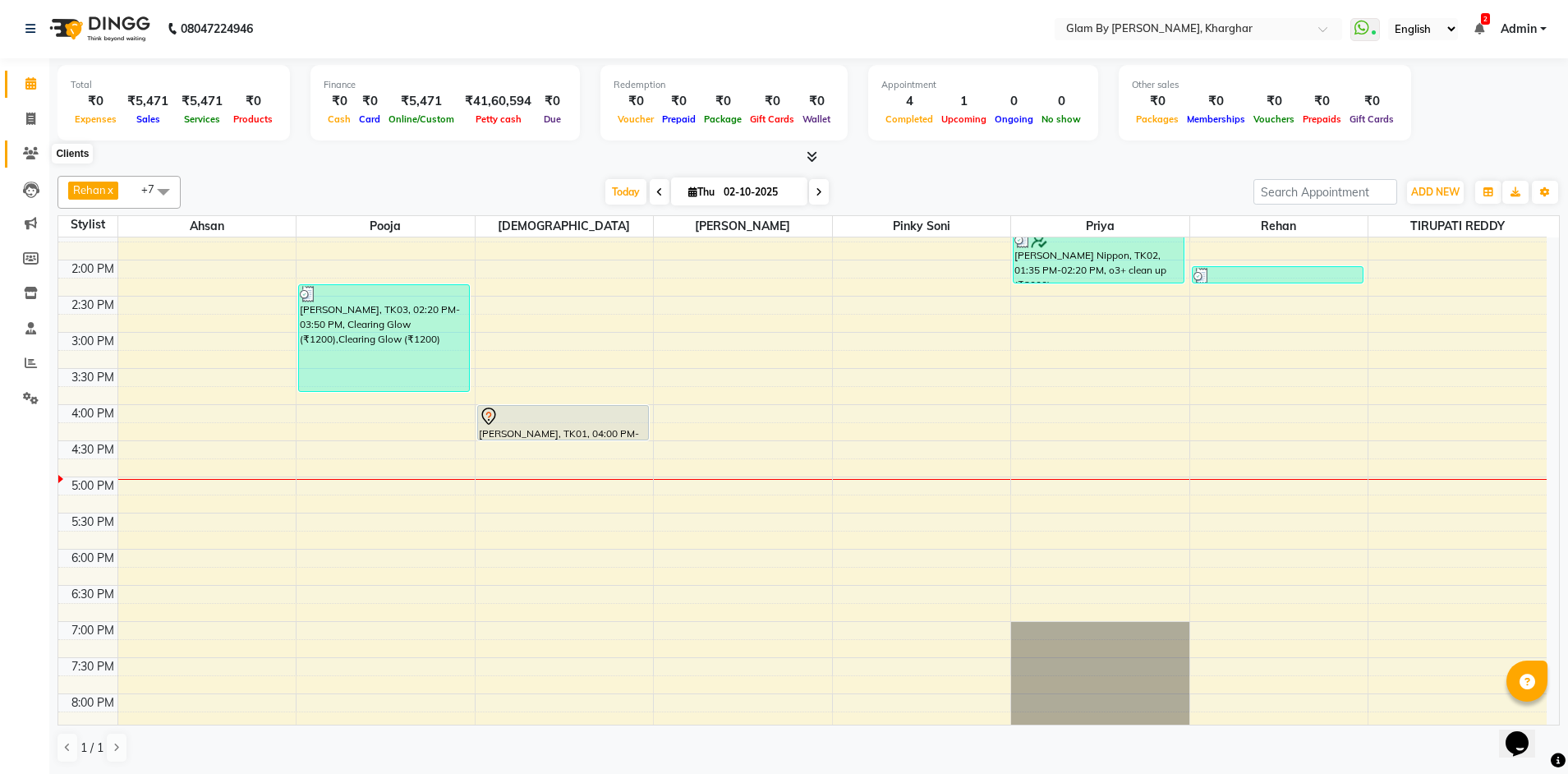
click at [27, 153] on icon at bounding box center [30, 153] width 16 height 12
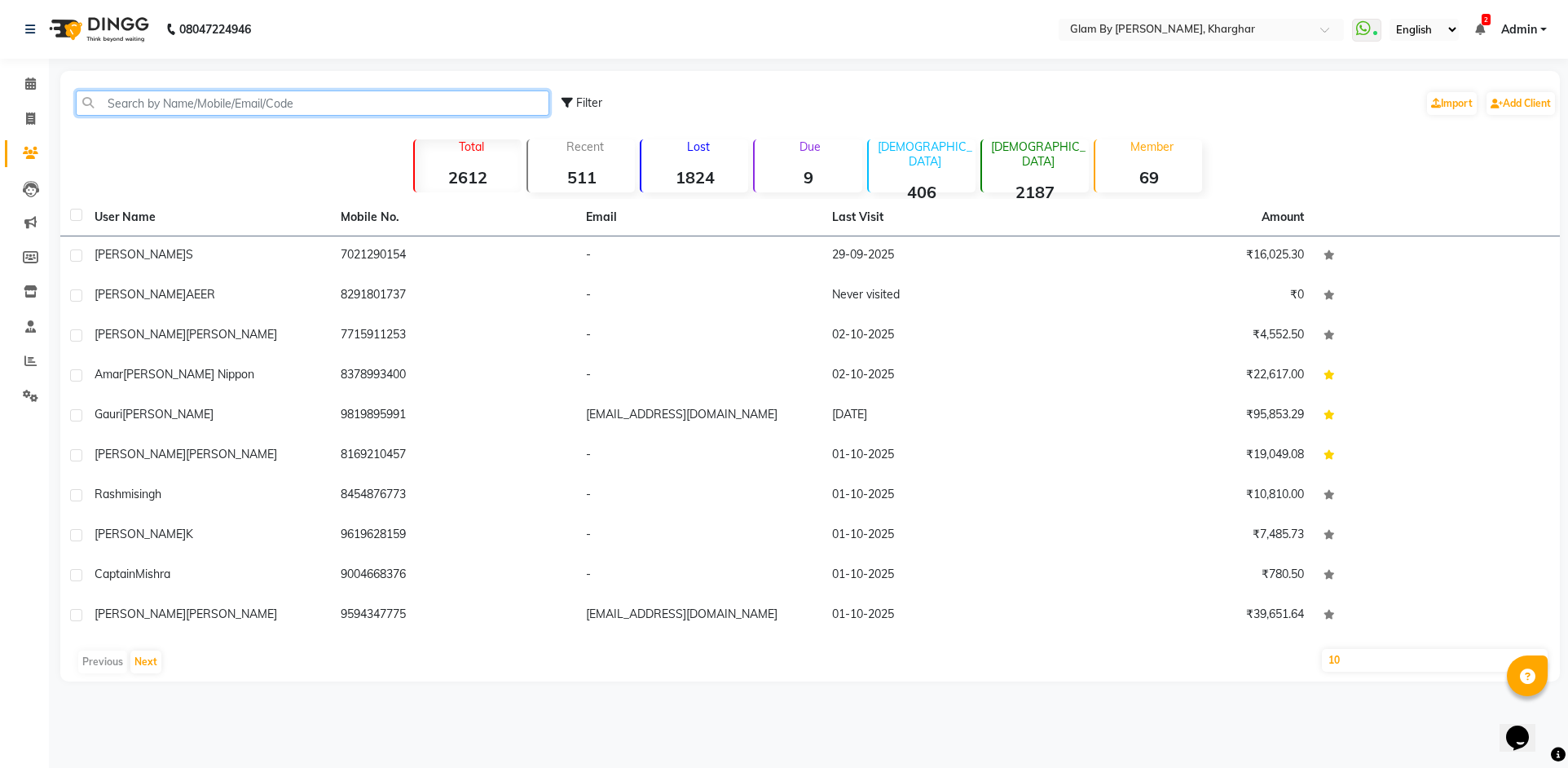
click at [134, 105] on input "text" at bounding box center [312, 103] width 473 height 25
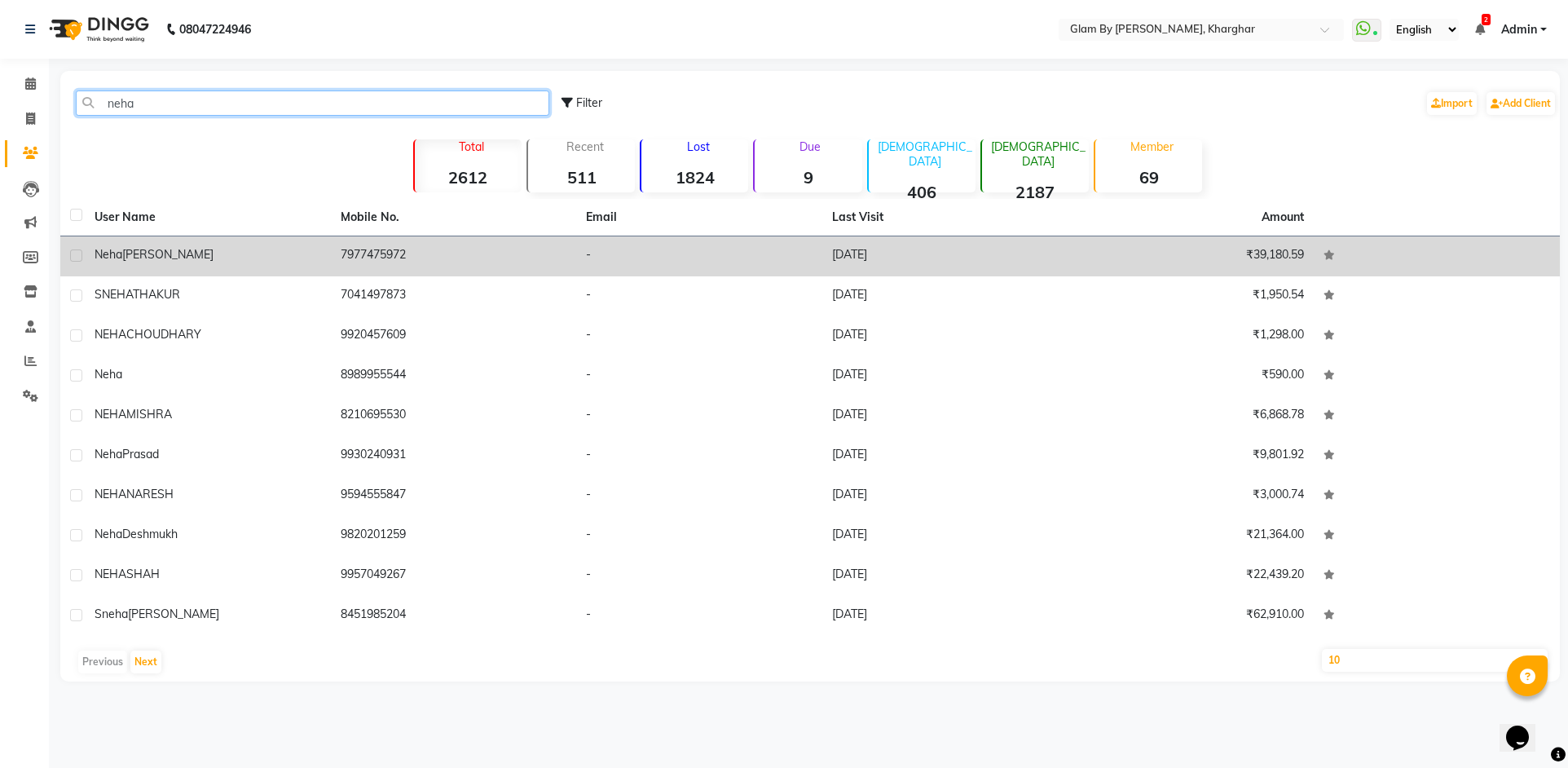
type input "neha"
click at [381, 255] on td "7977475972" at bounding box center [454, 256] width 247 height 40
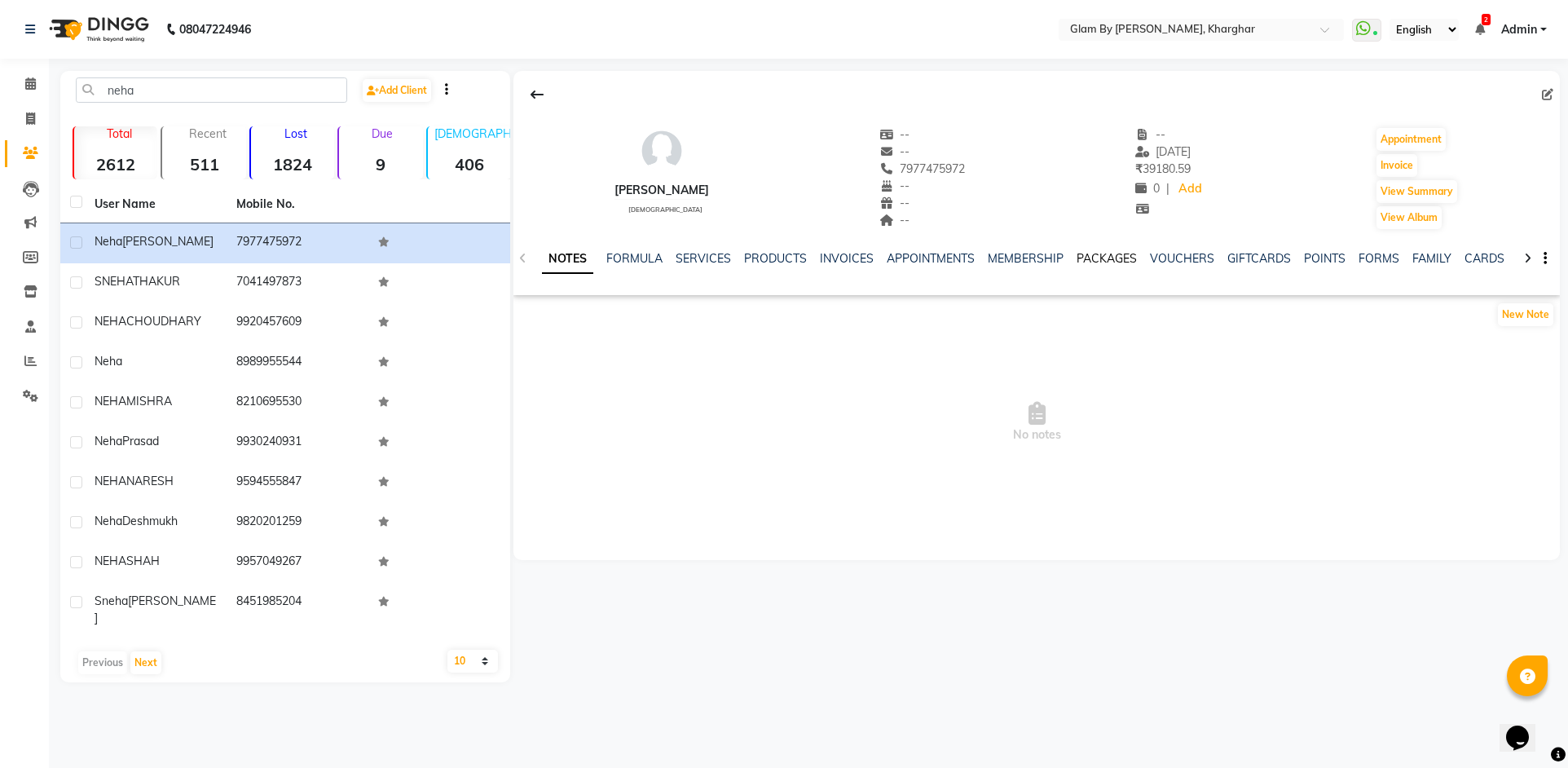
click at [1095, 263] on link "PACKAGES" at bounding box center [1107, 259] width 61 height 15
click at [1095, 263] on link "VOUCHERS" at bounding box center [1102, 259] width 64 height 15
click at [580, 260] on link "SERVICES" at bounding box center [597, 259] width 55 height 15
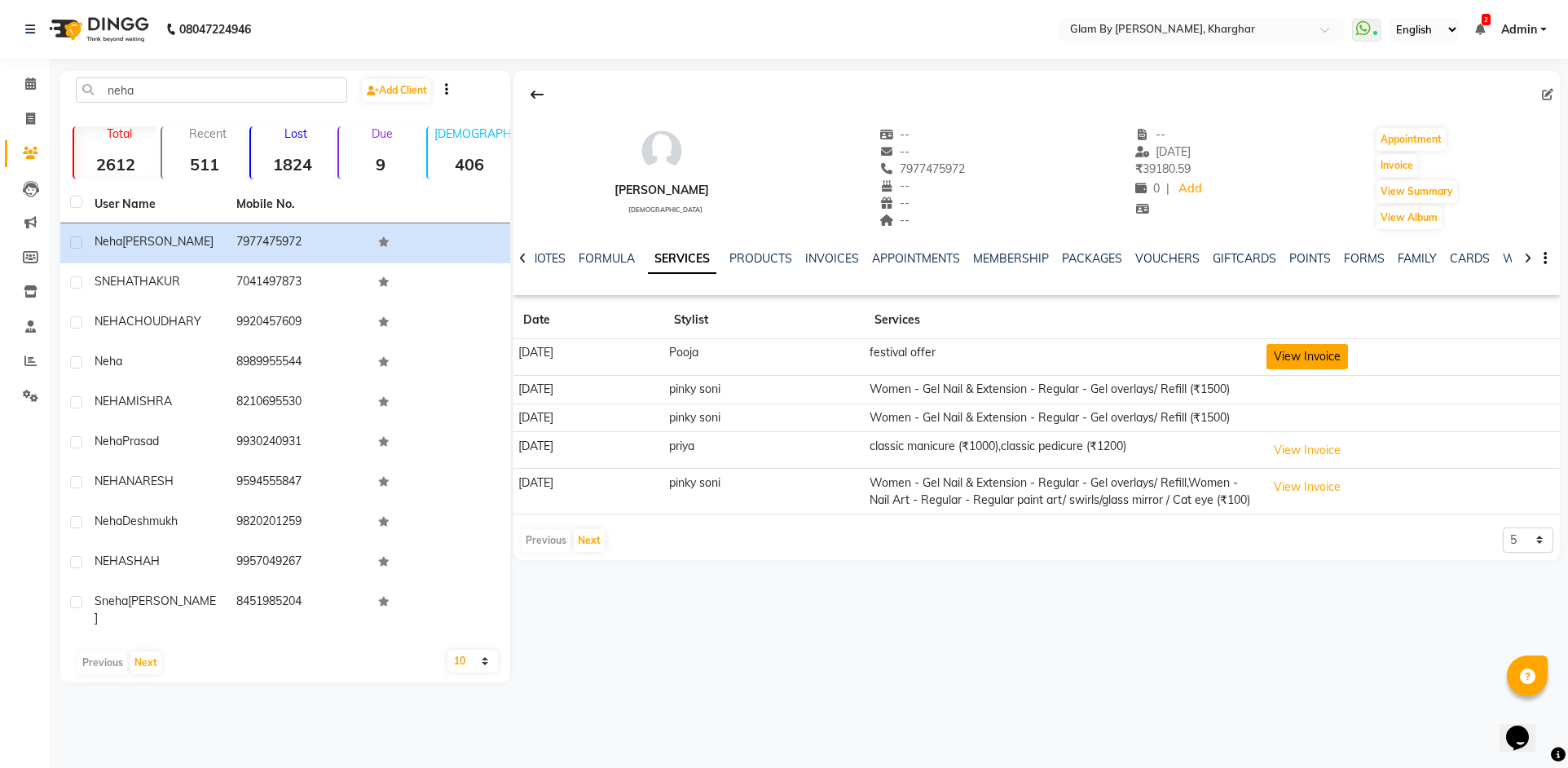
click at [1307, 353] on button "View Invoice" at bounding box center [1307, 356] width 81 height 25
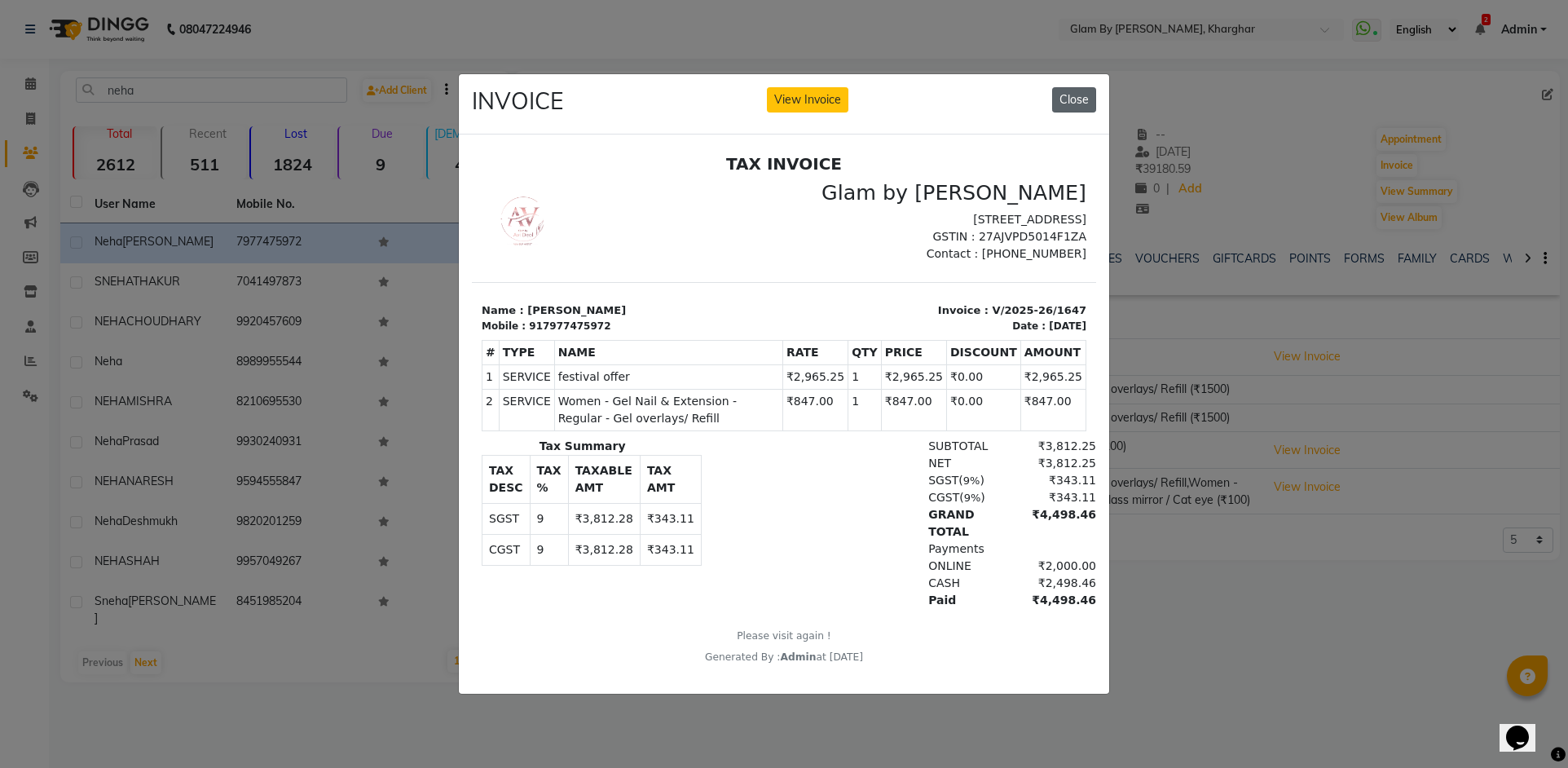
click at [1077, 92] on button "Close" at bounding box center [1074, 99] width 44 height 25
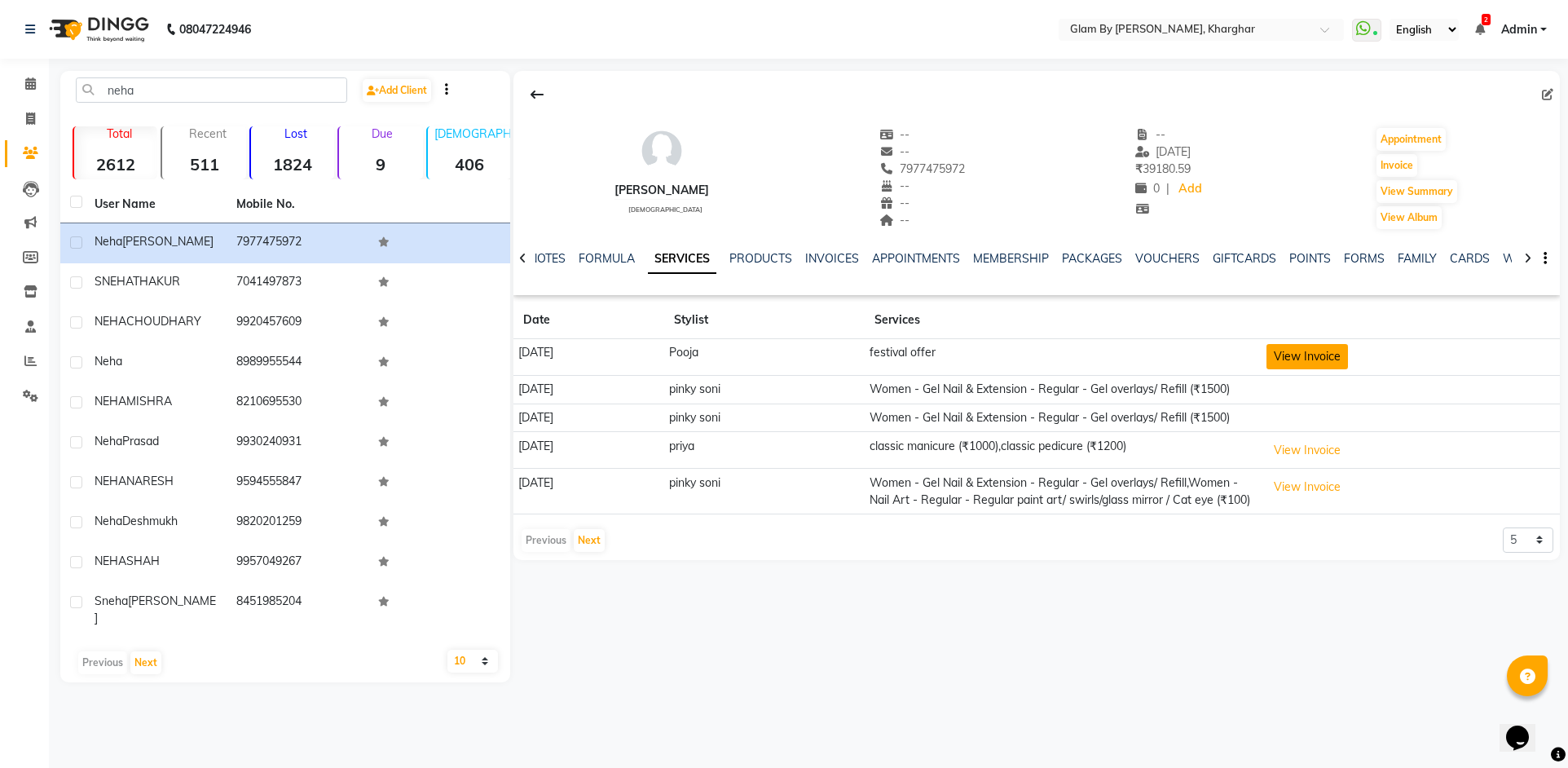
click at [1348, 358] on button "View Invoice" at bounding box center [1307, 356] width 81 height 25
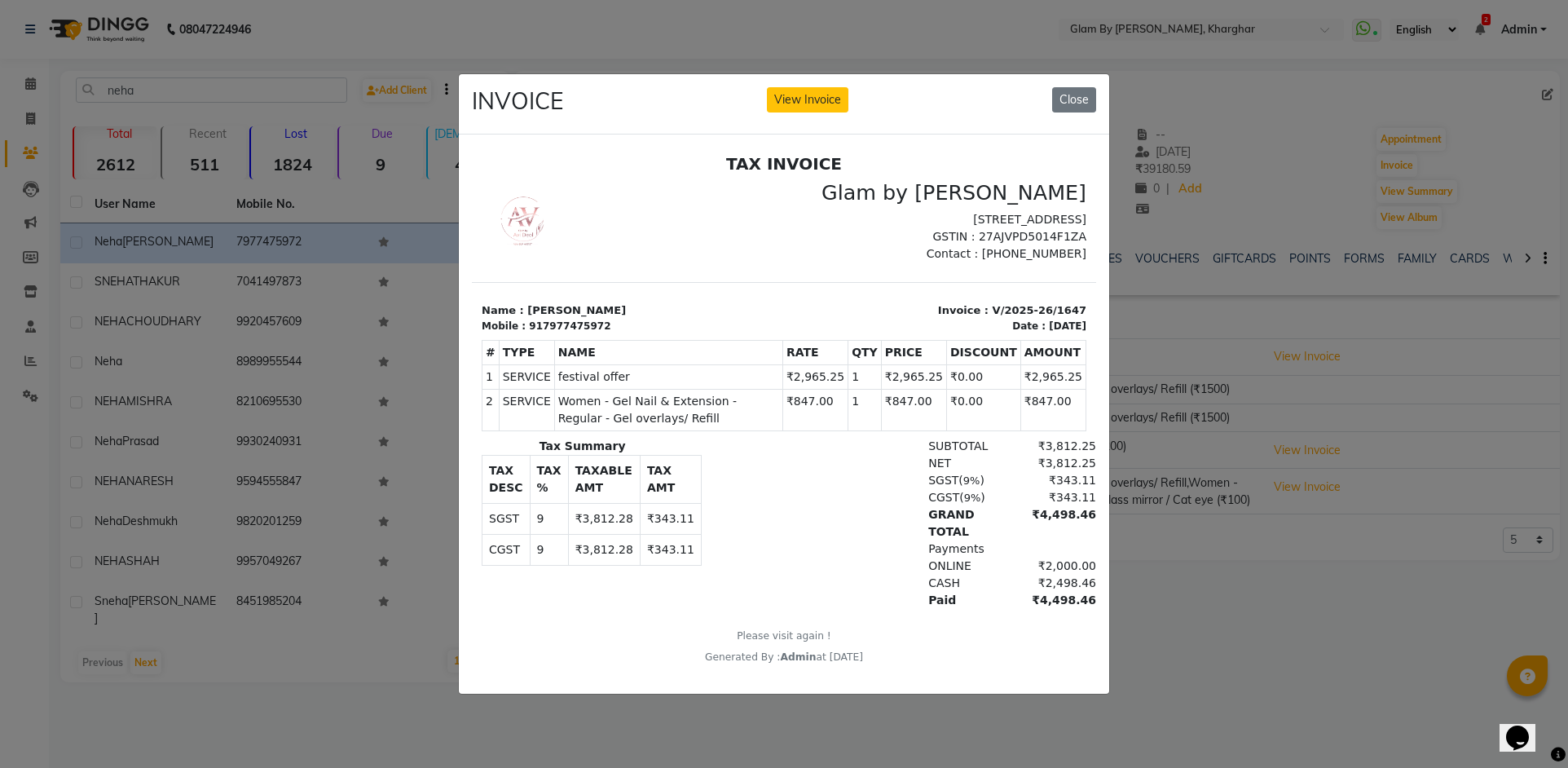
drag, startPoint x: 1069, startPoint y: 99, endPoint x: 1059, endPoint y: 106, distance: 12.2
click at [1069, 102] on button "Close" at bounding box center [1074, 99] width 44 height 25
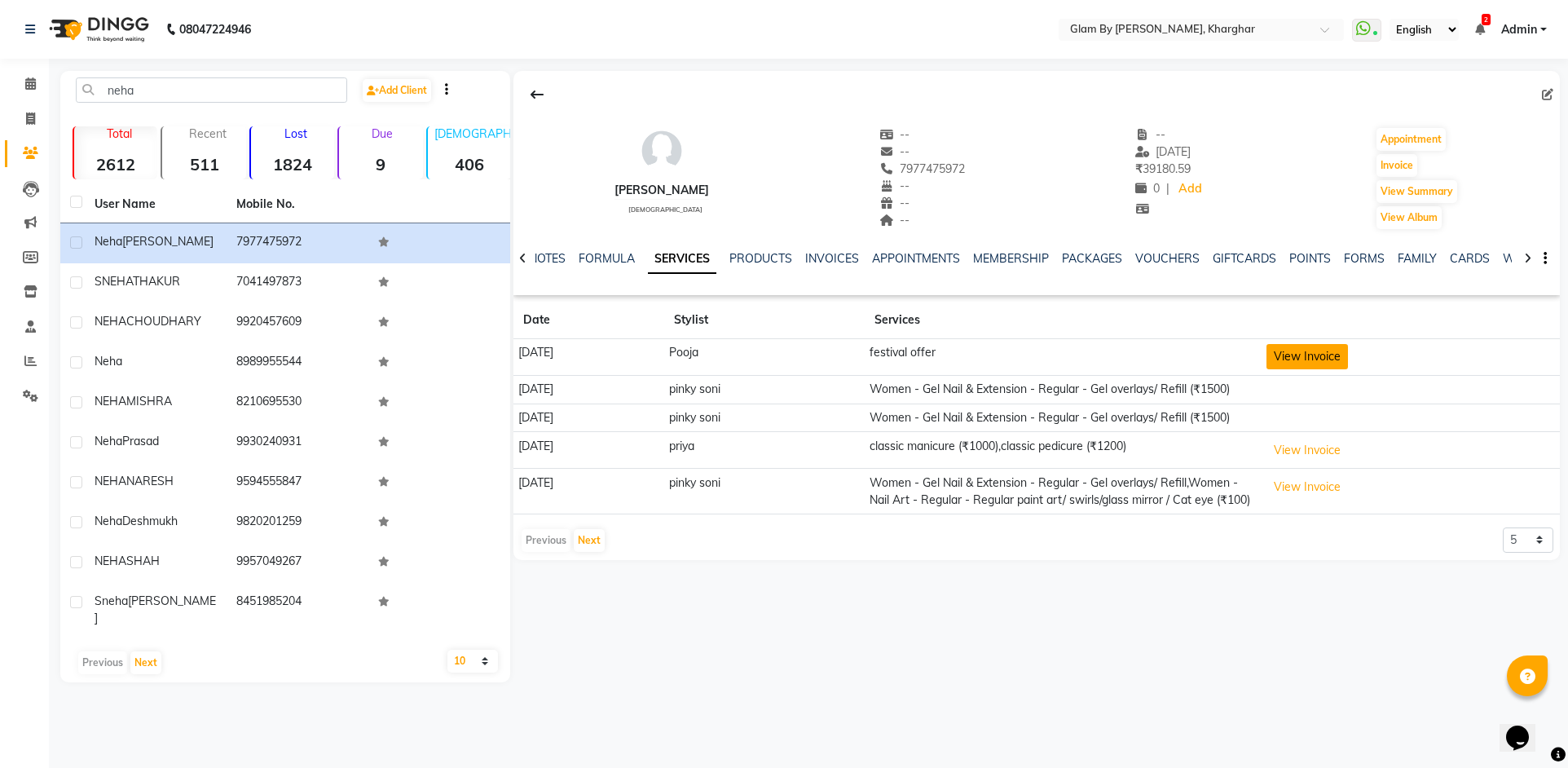
click at [1312, 363] on button "View Invoice" at bounding box center [1307, 356] width 81 height 25
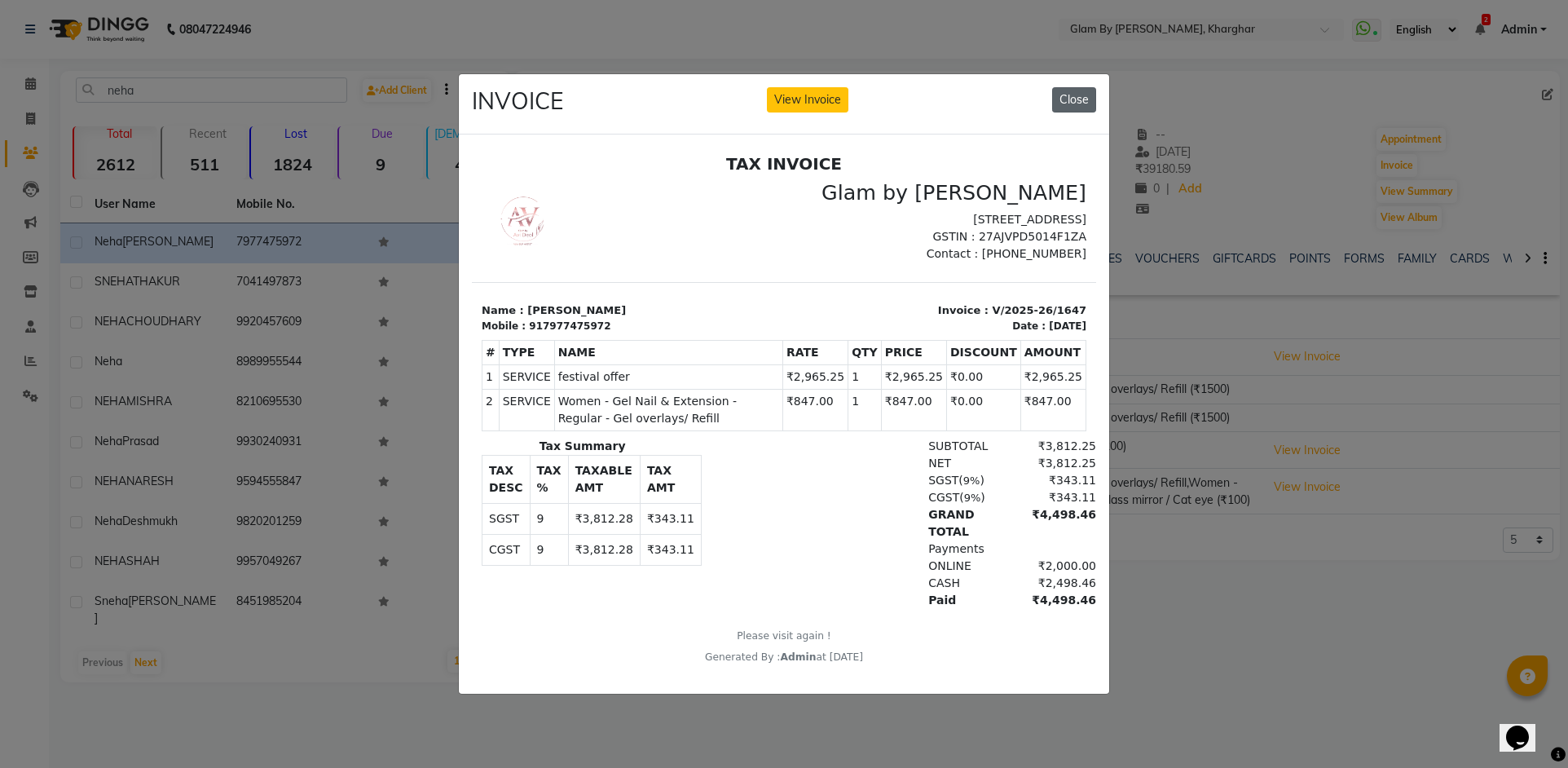
drag, startPoint x: 1071, startPoint y: 92, endPoint x: 1063, endPoint y: 102, distance: 12.8
click at [1068, 99] on button "Close" at bounding box center [1074, 99] width 44 height 25
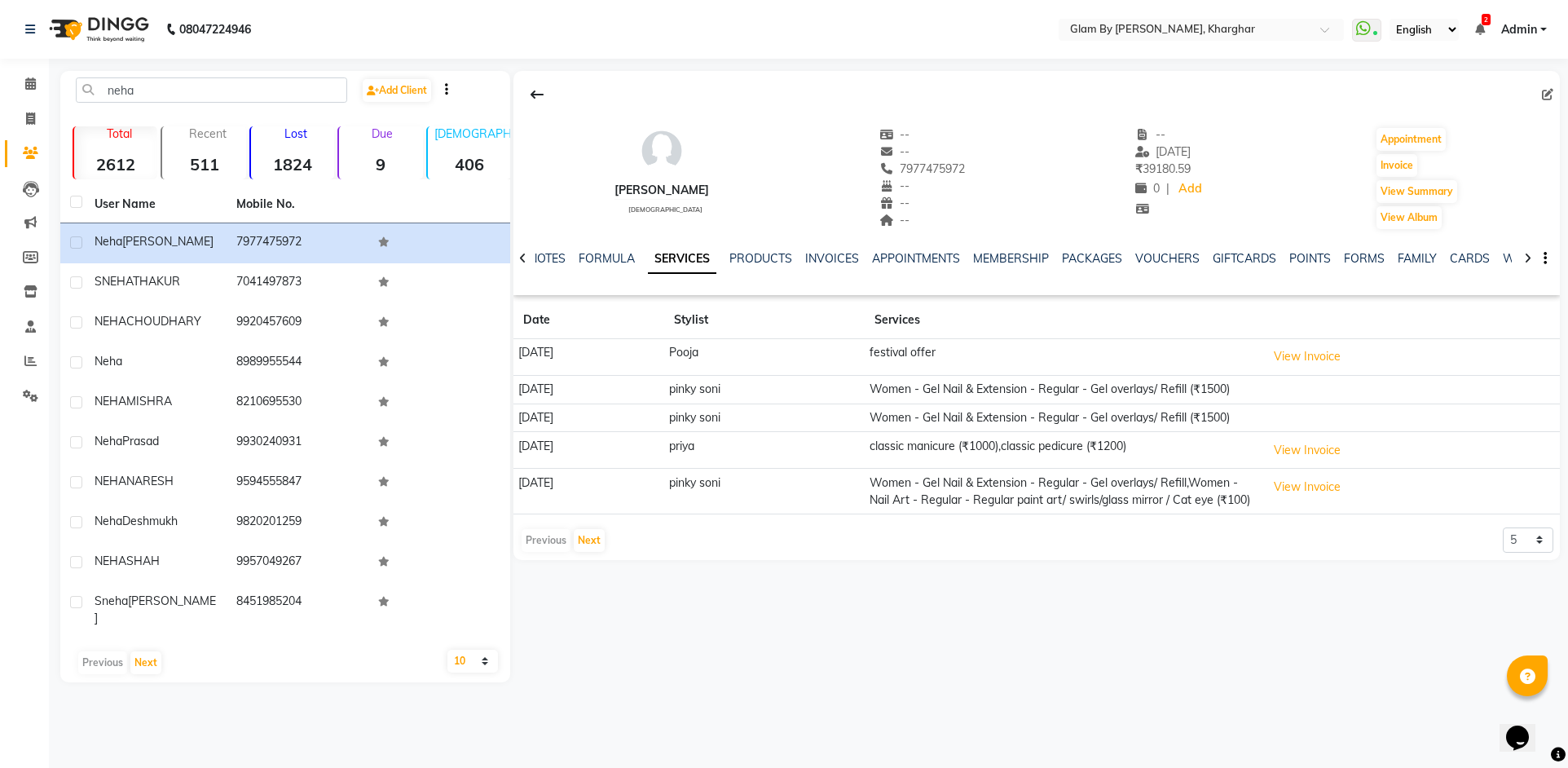
click at [524, 262] on icon at bounding box center [523, 259] width 7 height 11
click at [27, 86] on icon at bounding box center [30, 83] width 10 height 12
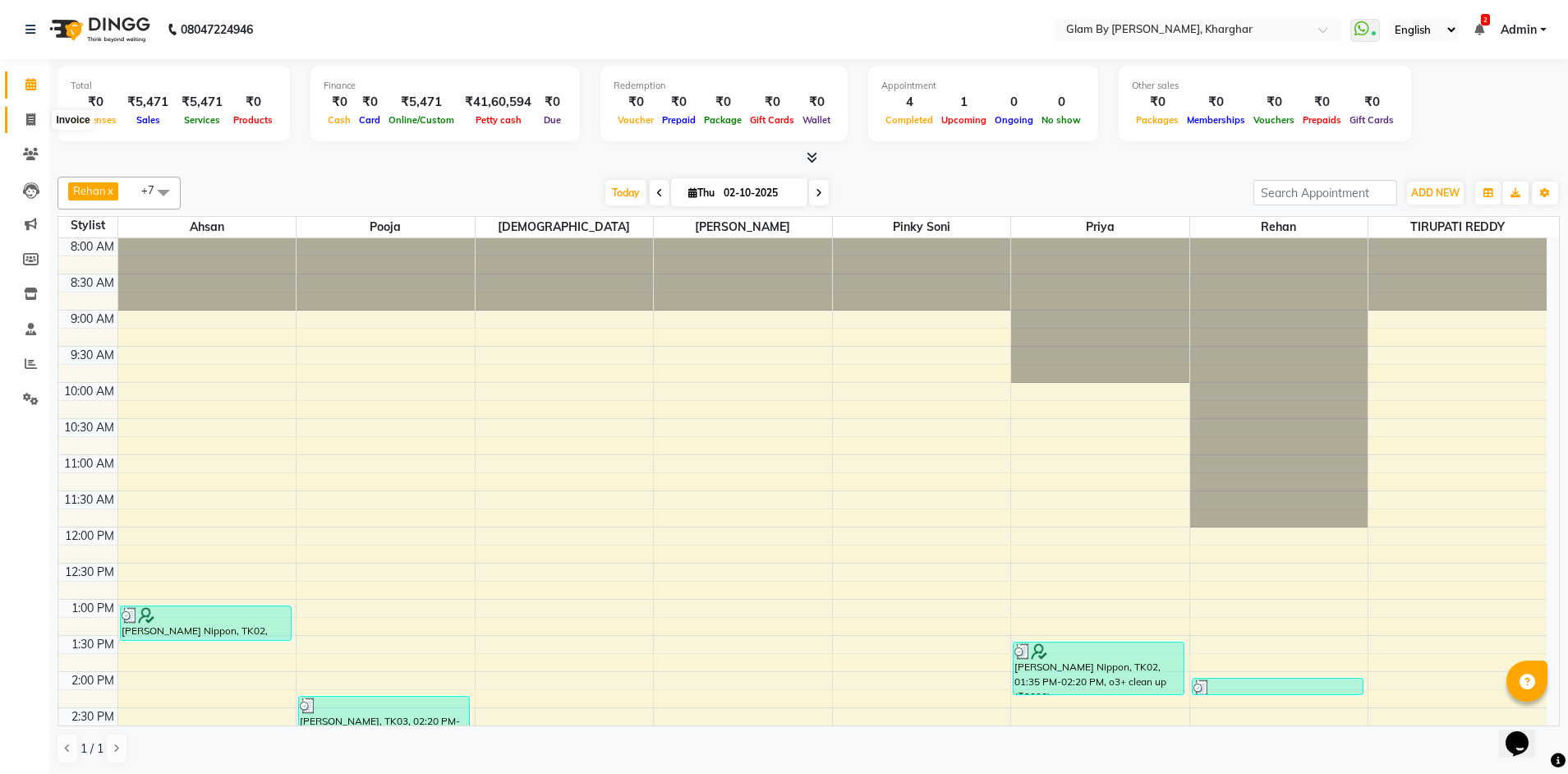
click at [26, 122] on icon at bounding box center [31, 119] width 9 height 12
select select "service"
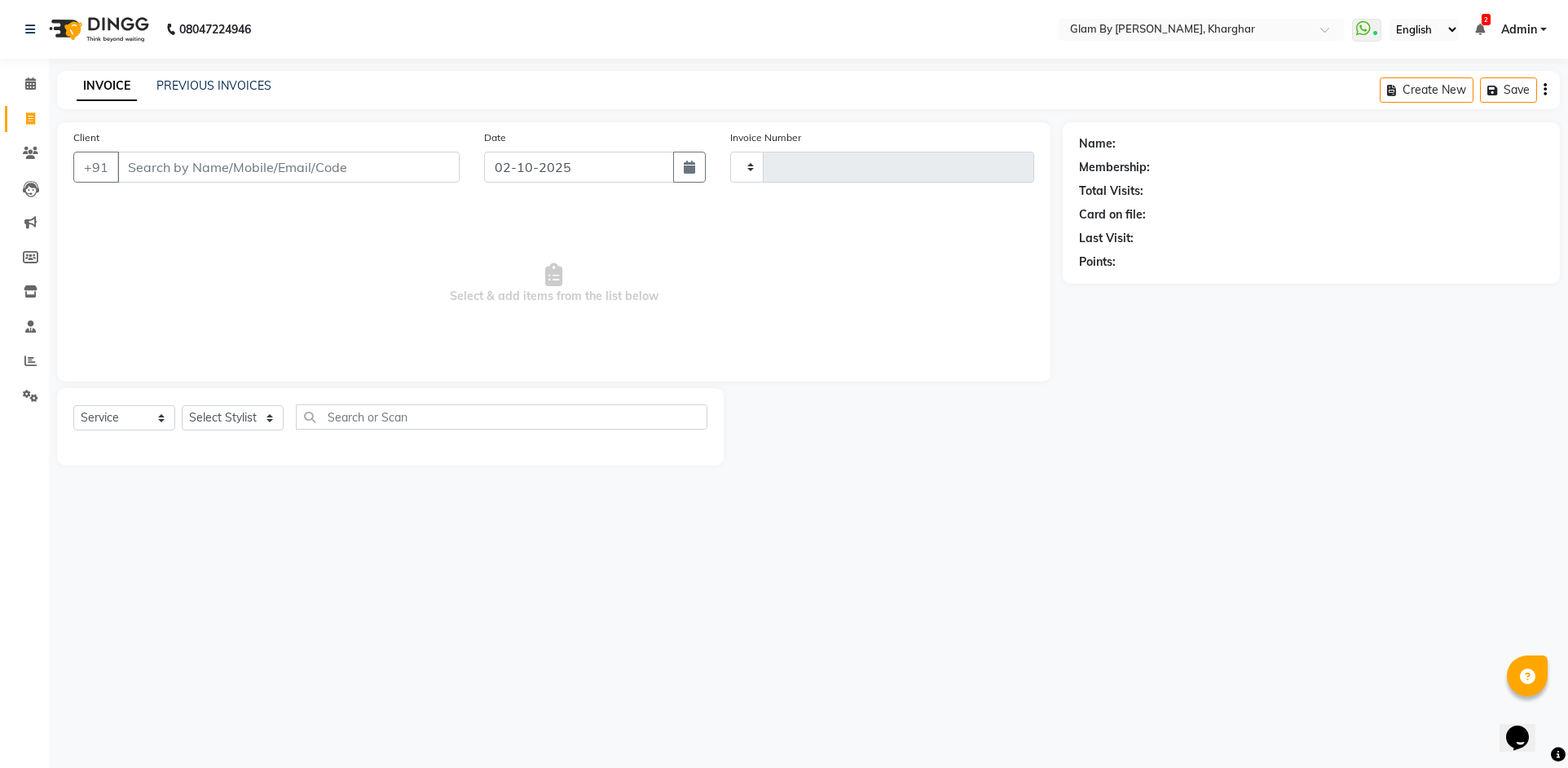
type input "1755"
select select "3992"
click at [106, 421] on select "Select Service Product Membership Package Voucher Prepaid Gift Card" at bounding box center [124, 418] width 102 height 25
click at [28, 89] on icon at bounding box center [30, 83] width 10 height 12
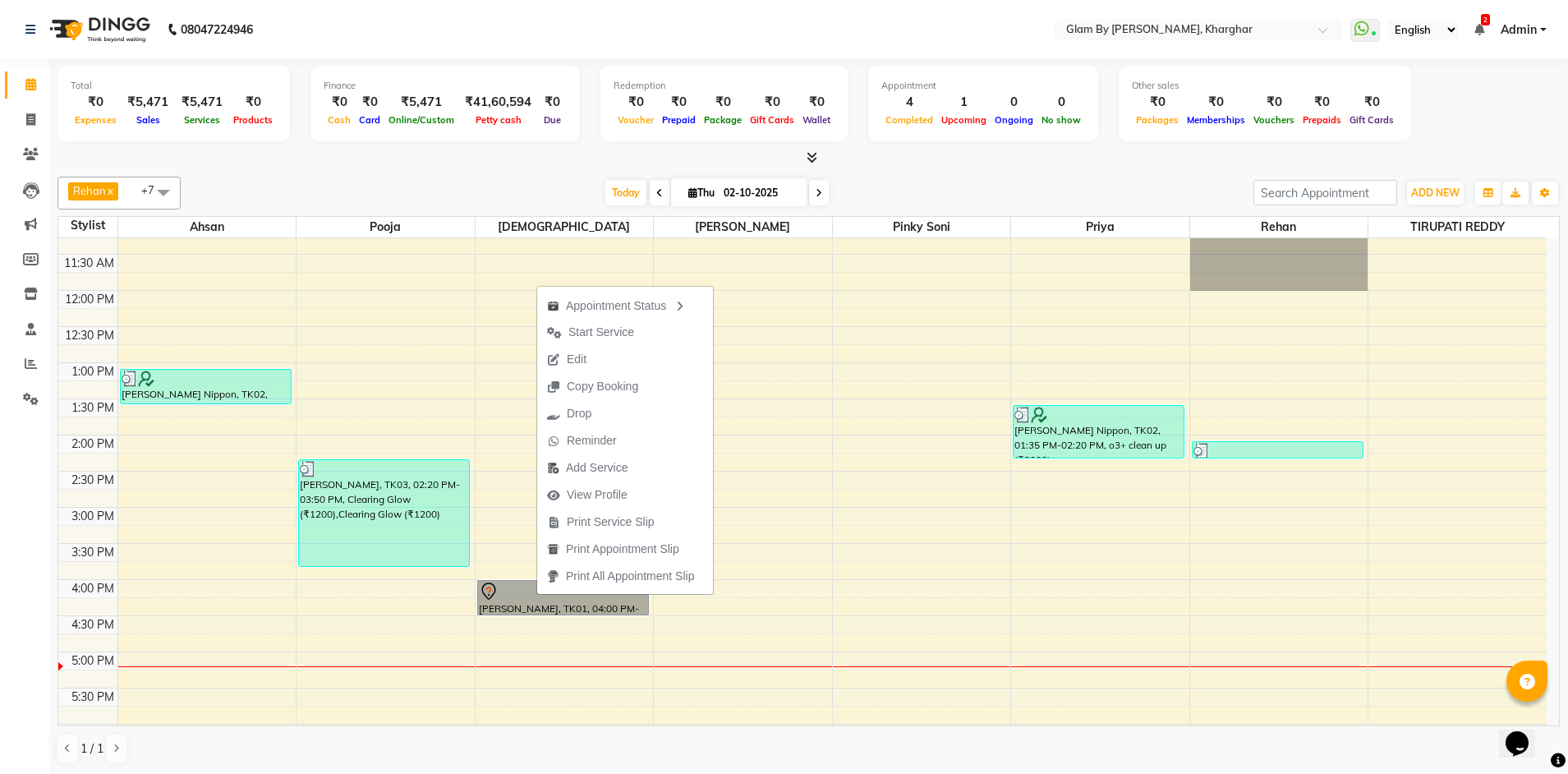
scroll to position [565, 0]
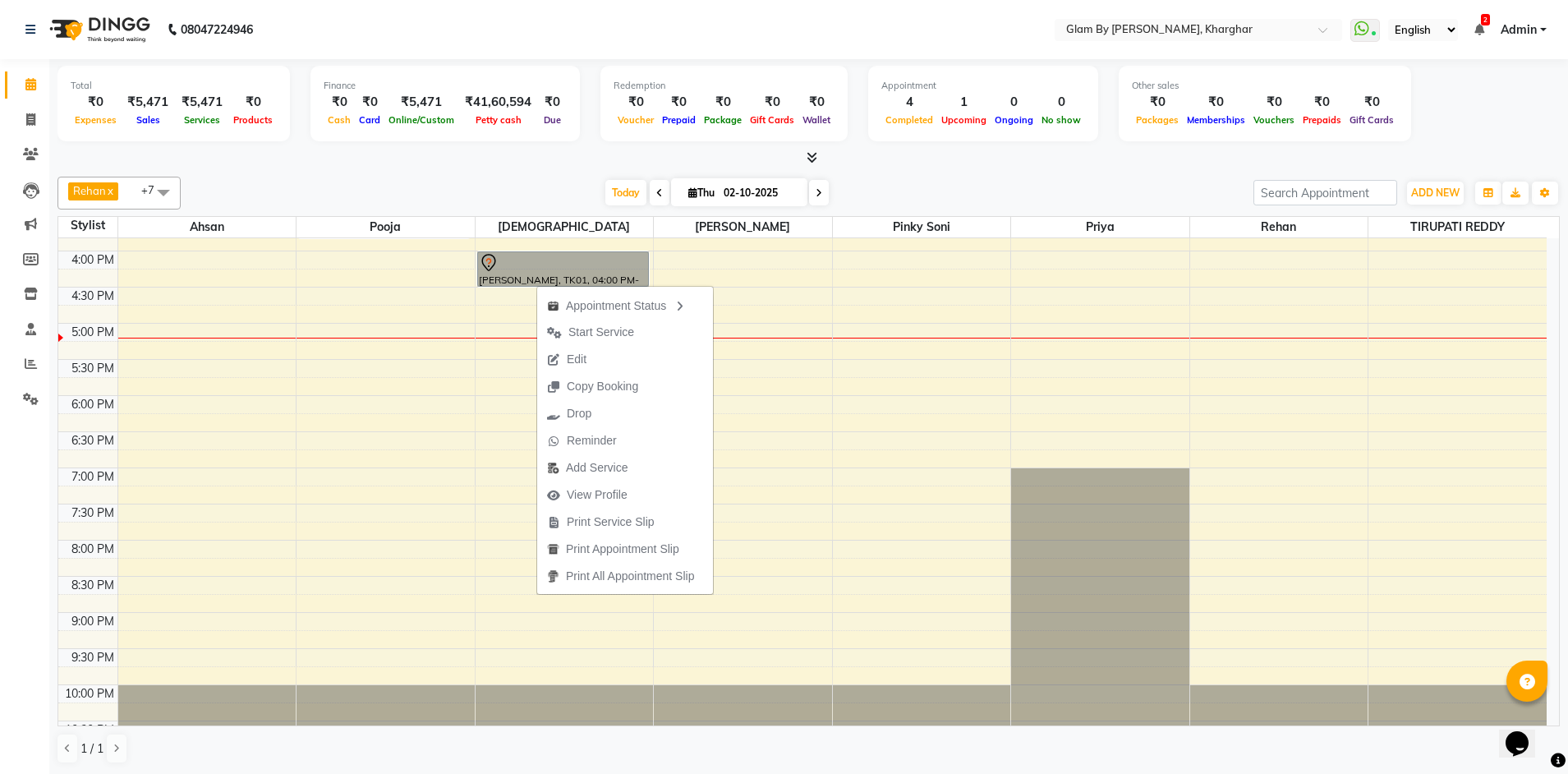
click at [872, 439] on div "8:00 AM 8:30 AM 9:00 AM 9:30 AM 10:00 AM 10:30 AM 11:00 AM 11:30 AM 12:00 PM 12…" at bounding box center [802, 215] width 1488 height 1084
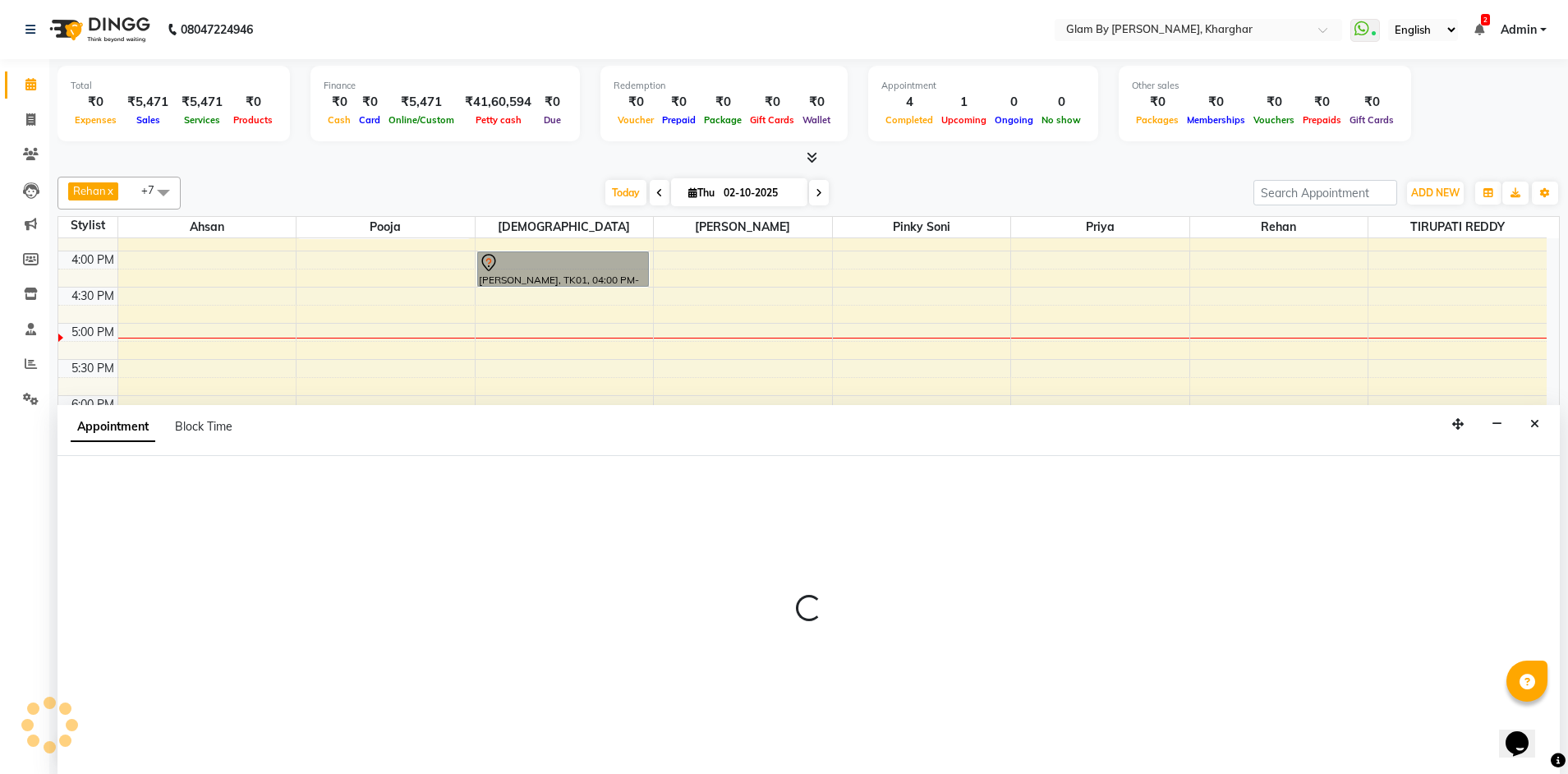
scroll to position [1, 0]
select select "62973"
select select "1110"
select select "tentative"
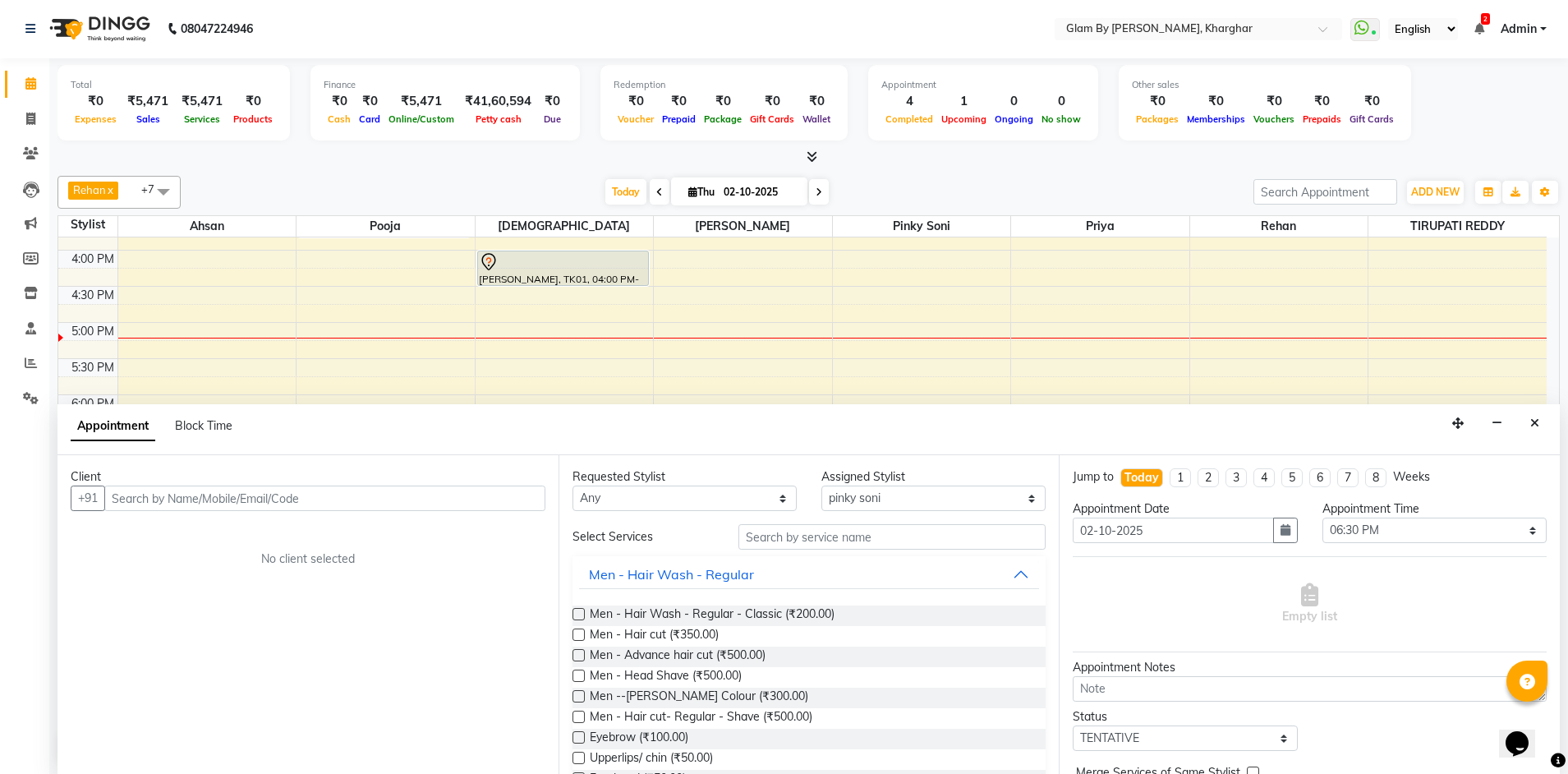
click at [124, 496] on input "text" at bounding box center [325, 498] width 441 height 25
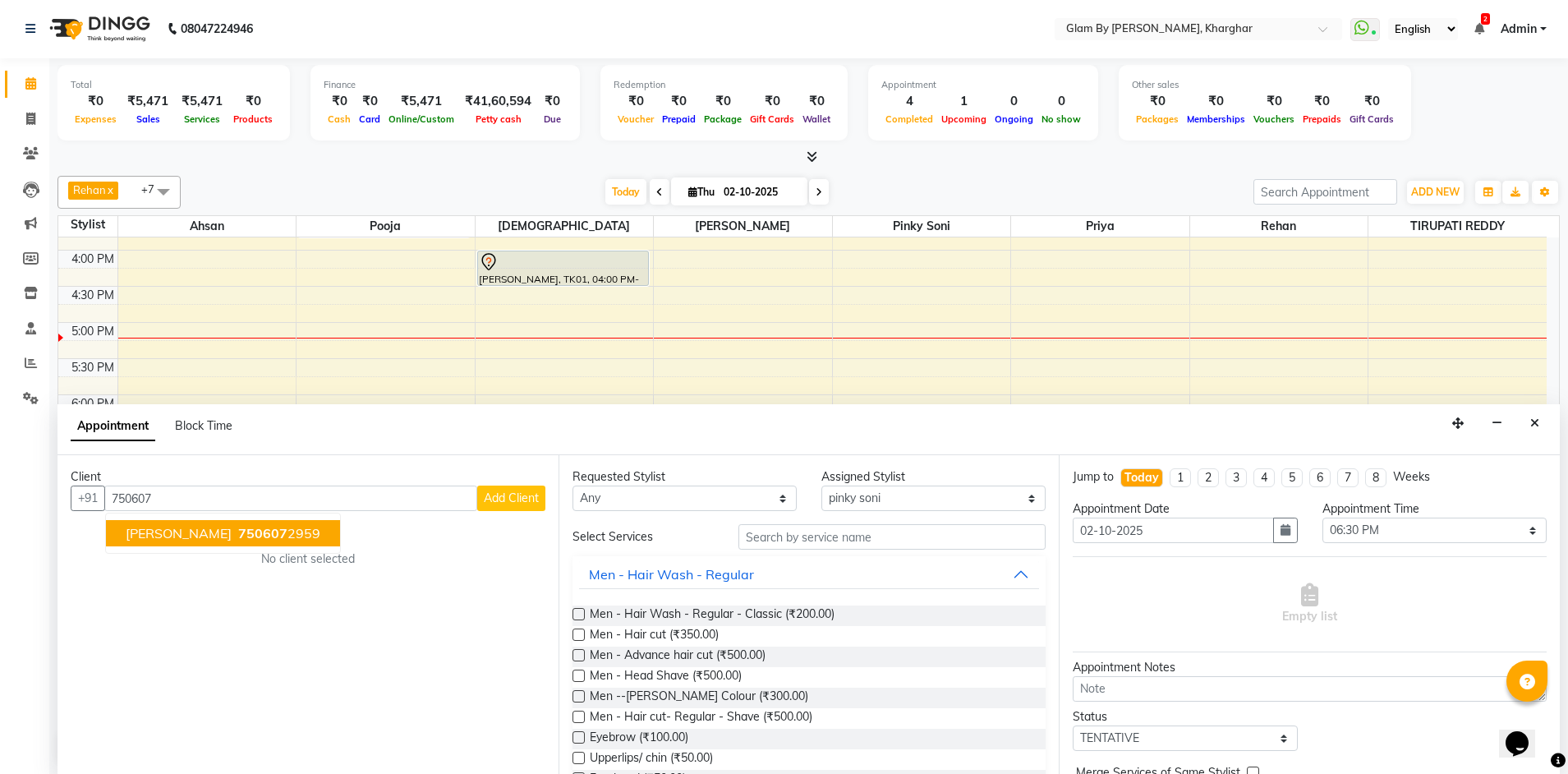
drag, startPoint x: 258, startPoint y: 529, endPoint x: 536, endPoint y: 532, distance: 278.0
click at [259, 529] on span "750607" at bounding box center [263, 533] width 49 height 16
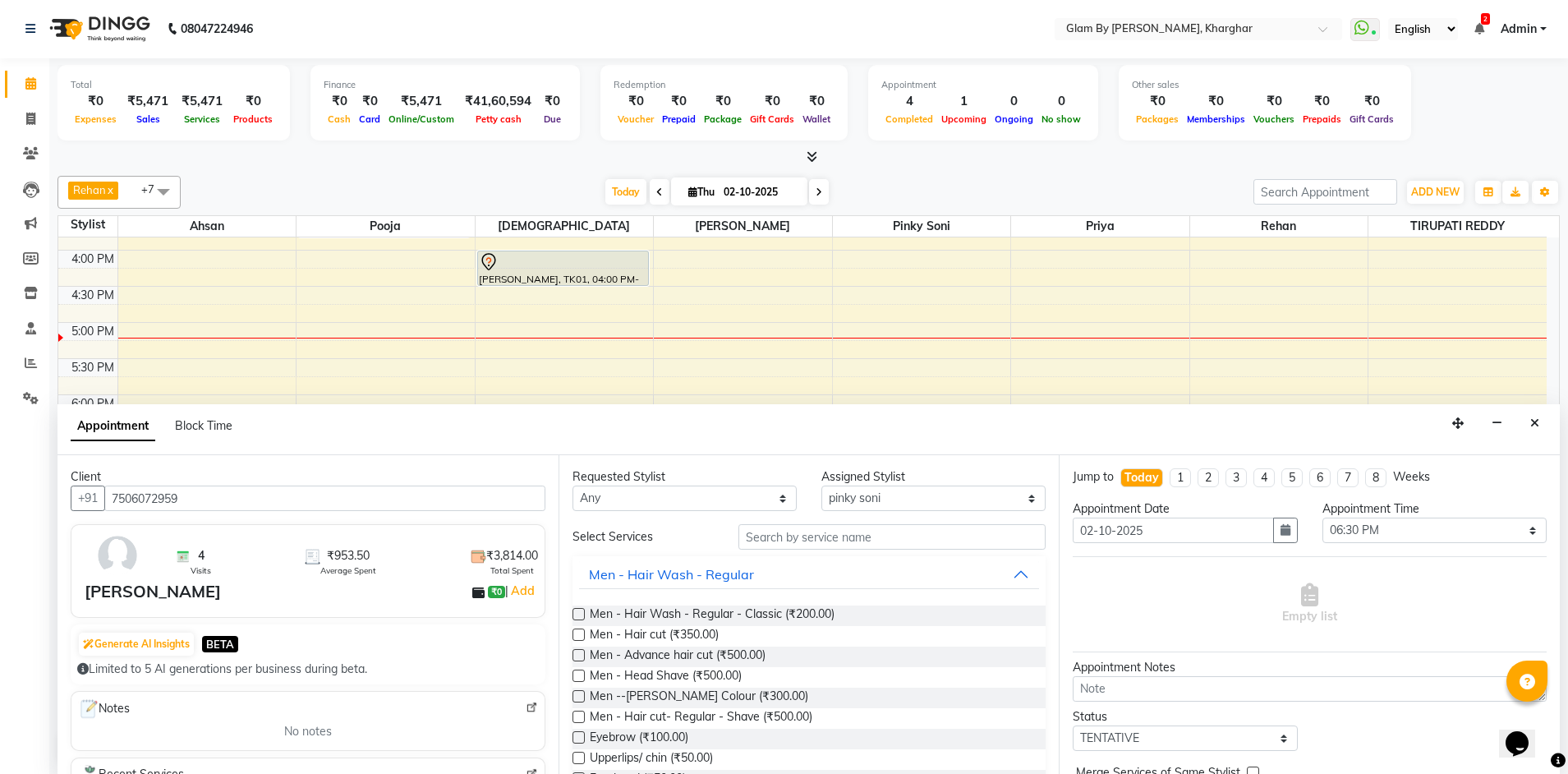
type input "7506072959"
click at [772, 540] on input "text" at bounding box center [892, 537] width 307 height 25
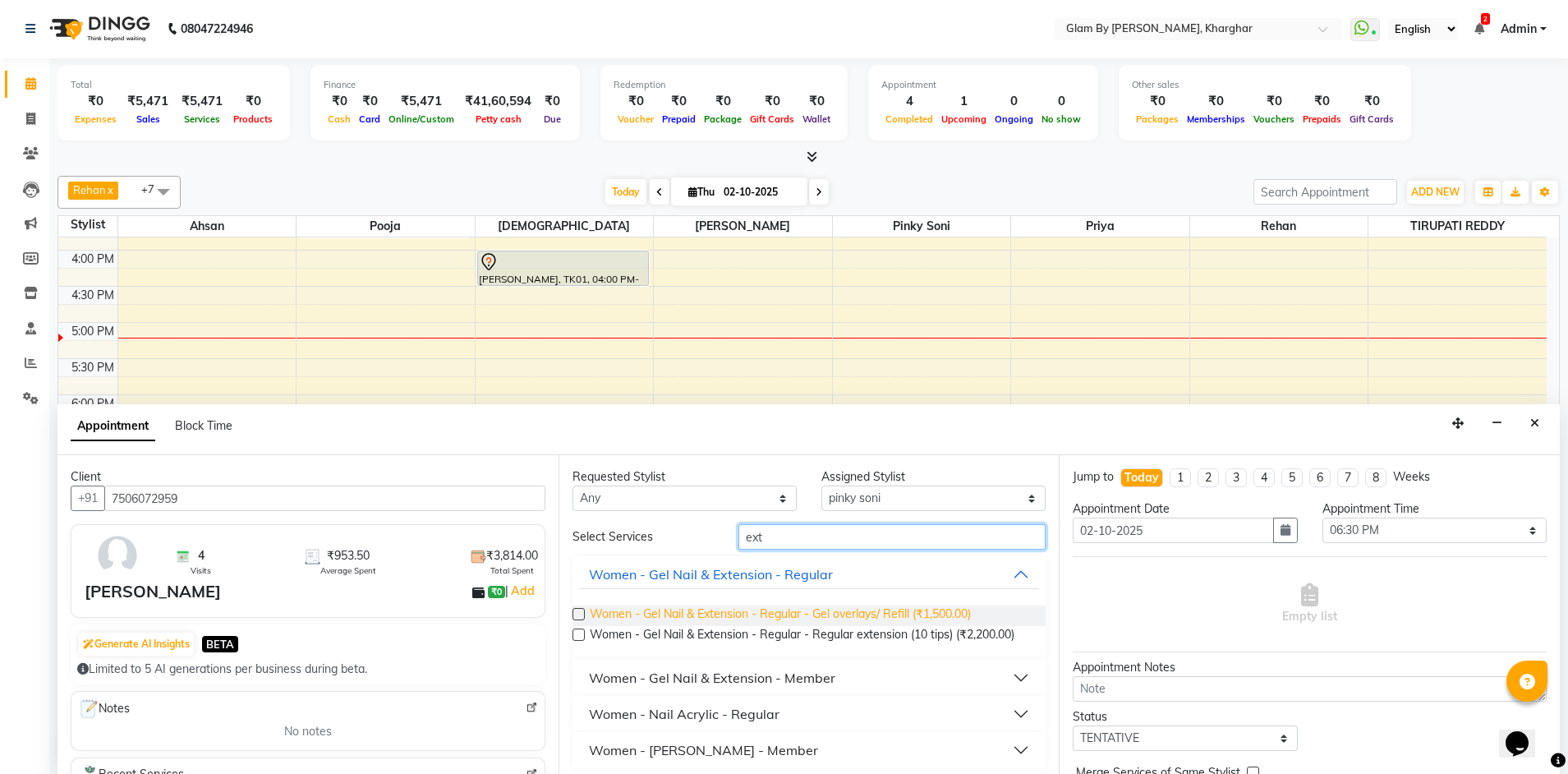
type input "ext"
click at [963, 617] on span "Women - Gel Nail & Extension - Regular - Gel overlays/ Refill (₹1,500.00)" at bounding box center [780, 616] width 381 height 21
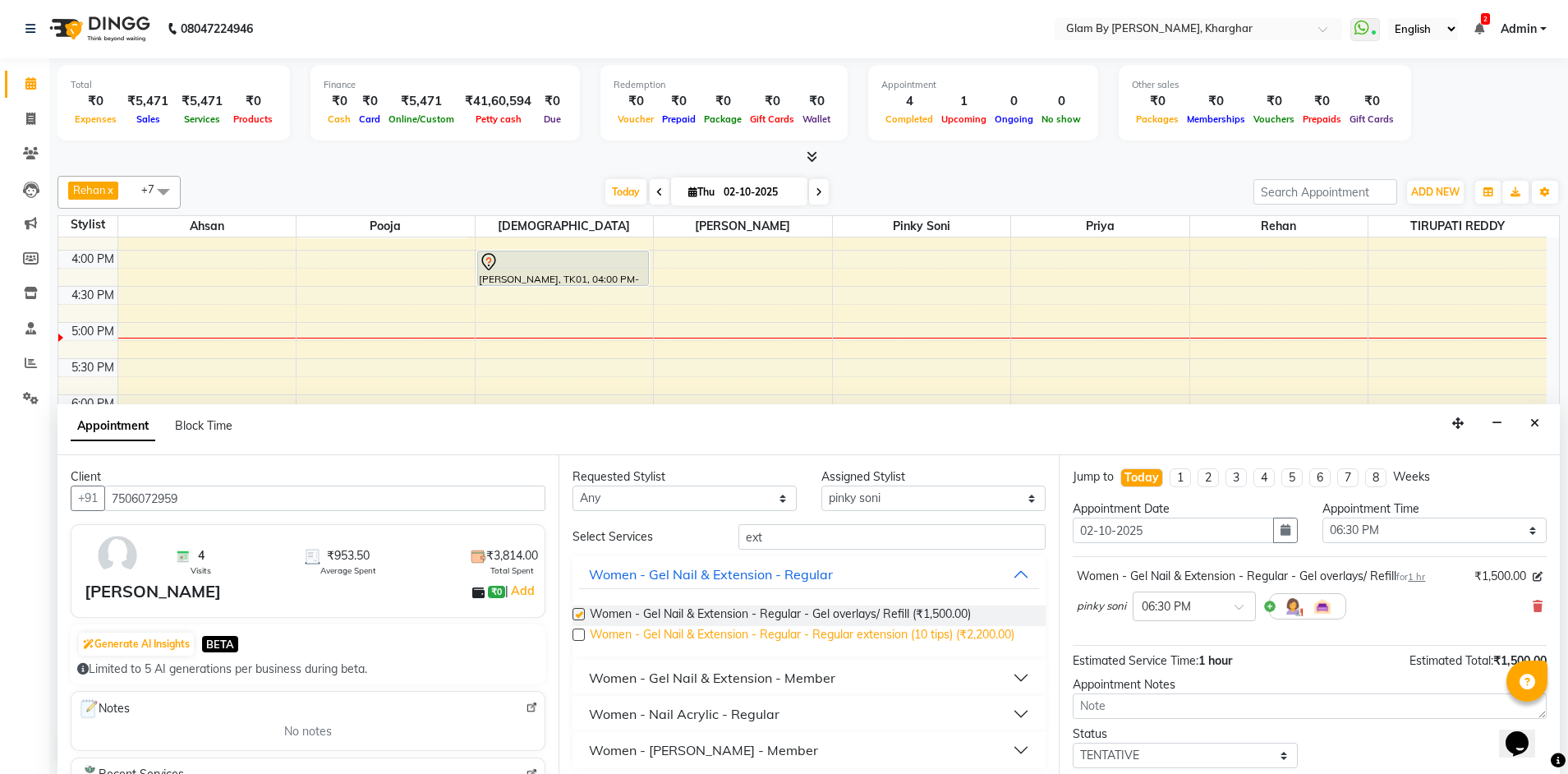
checkbox input "false"
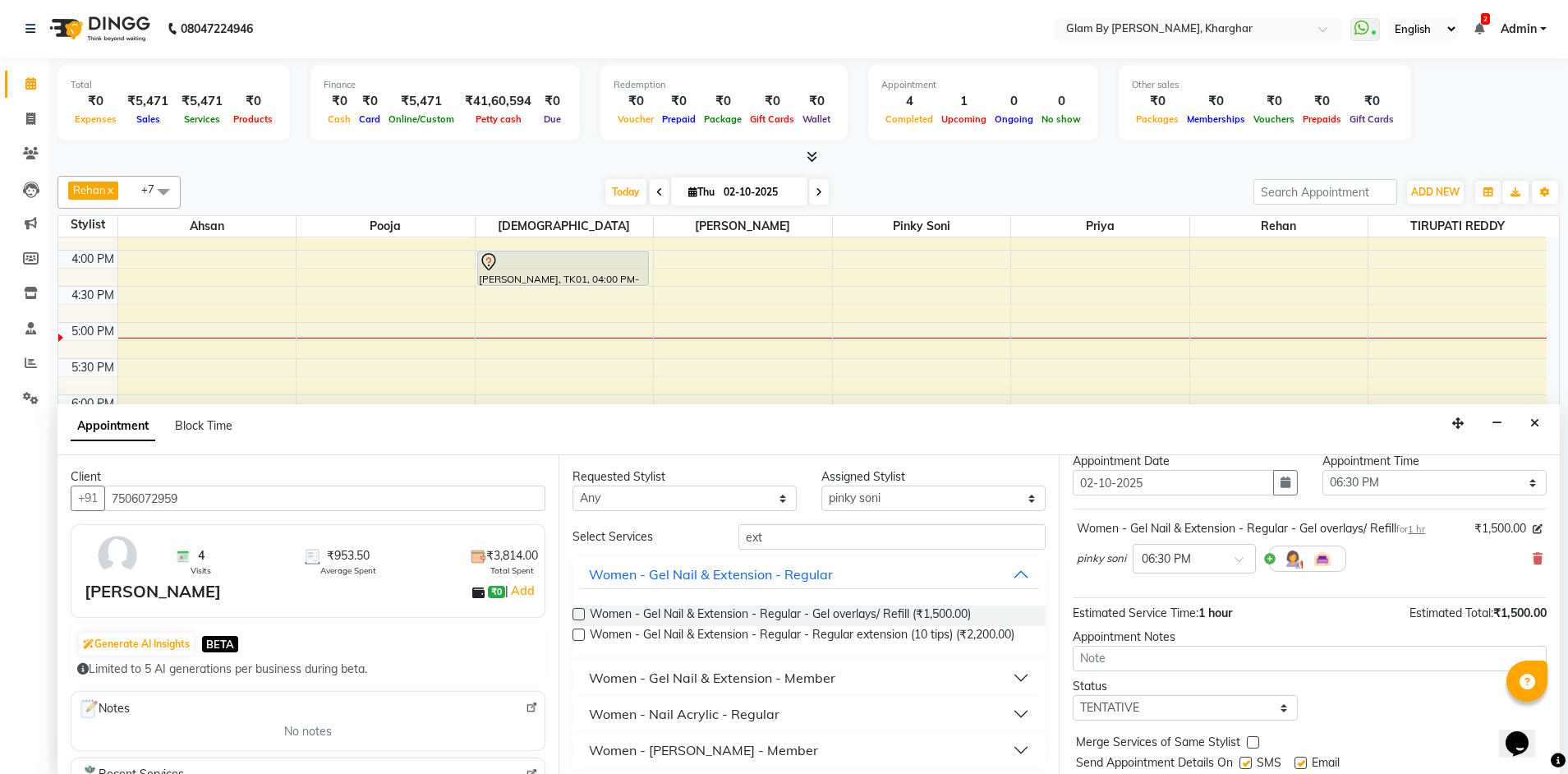
scroll to position [98, 0]
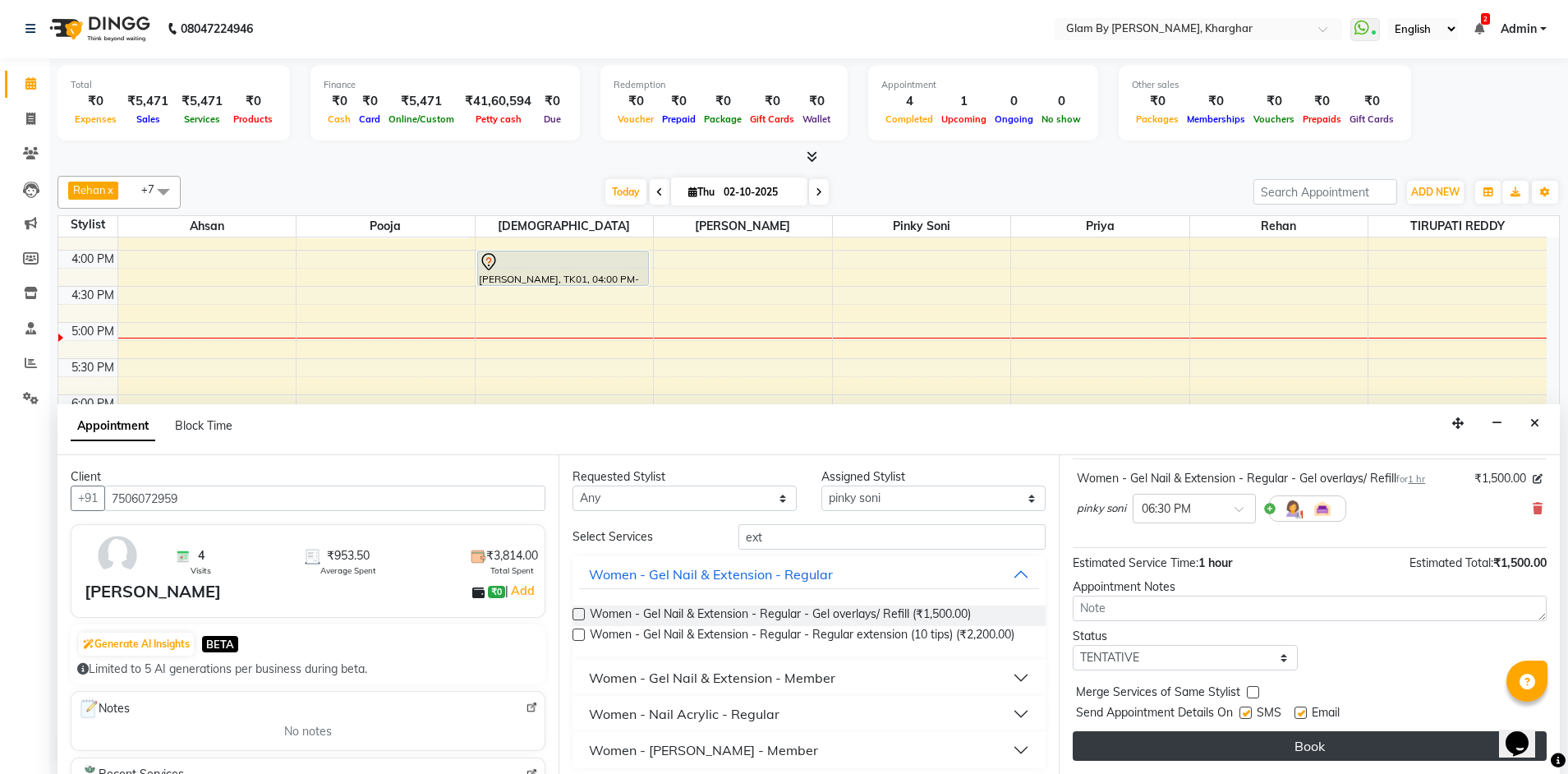
click at [1317, 750] on button "Book" at bounding box center [1310, 746] width 474 height 29
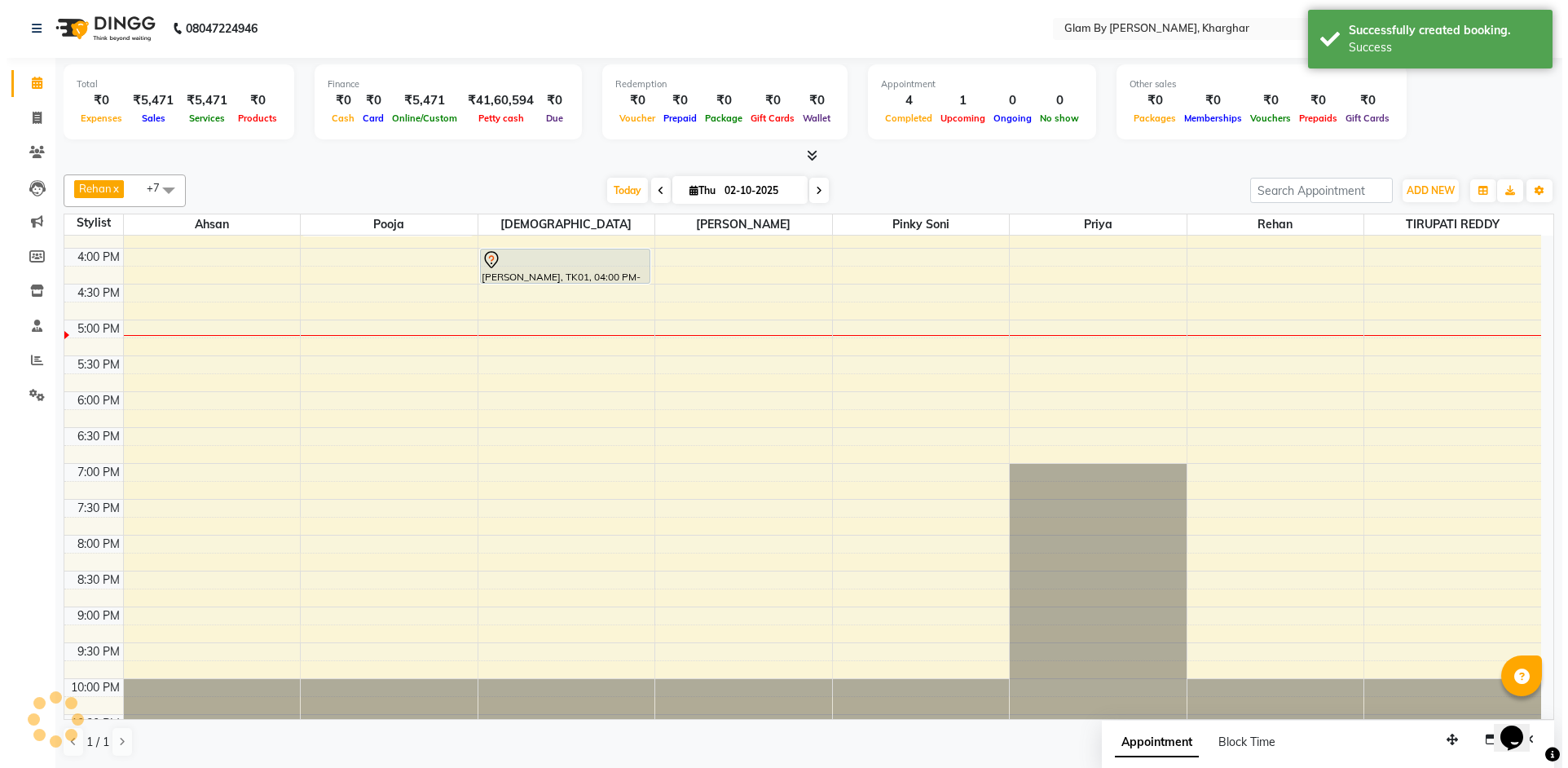
scroll to position [0, 0]
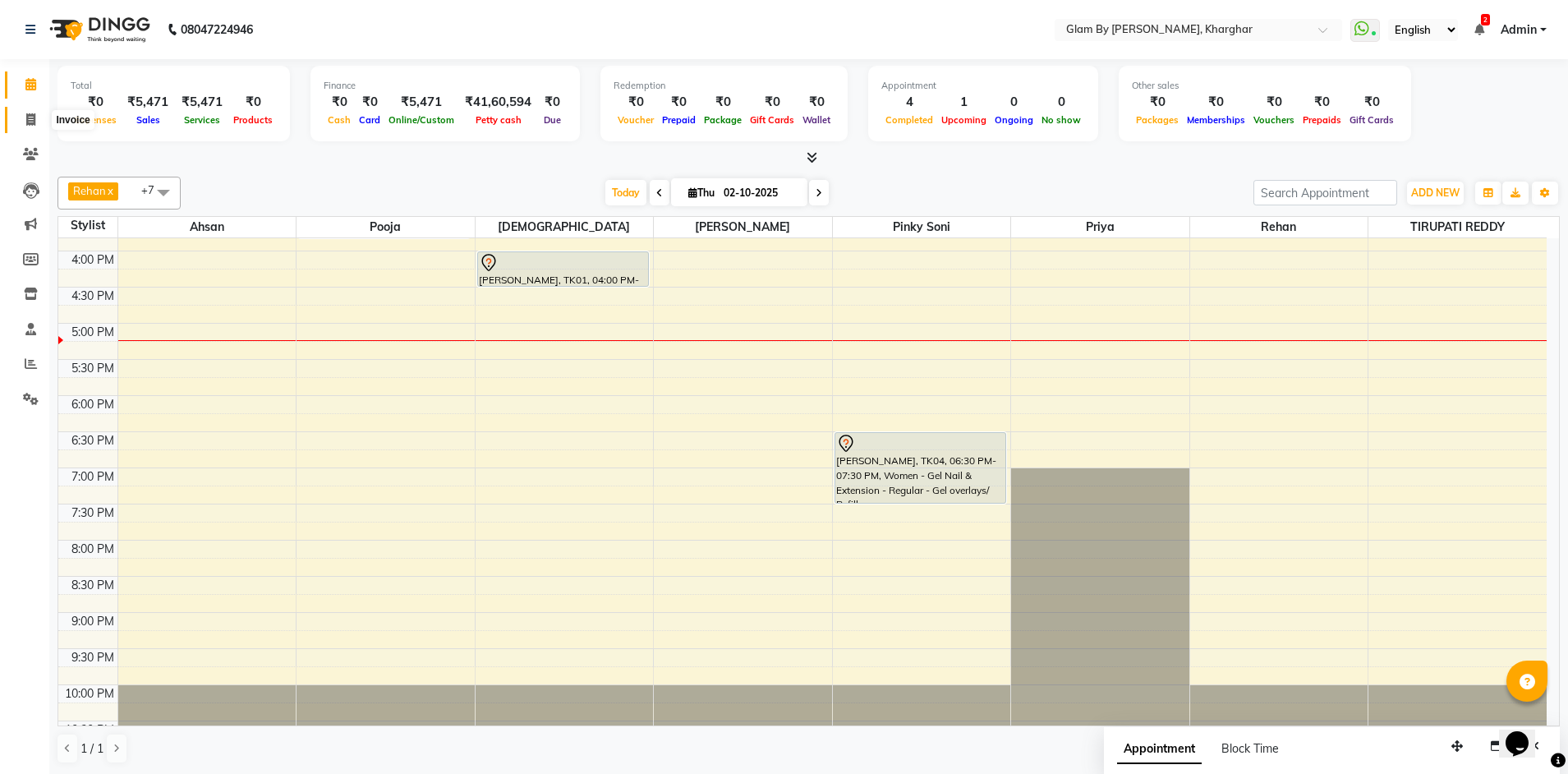
click at [29, 123] on icon at bounding box center [31, 119] width 9 height 12
select select "service"
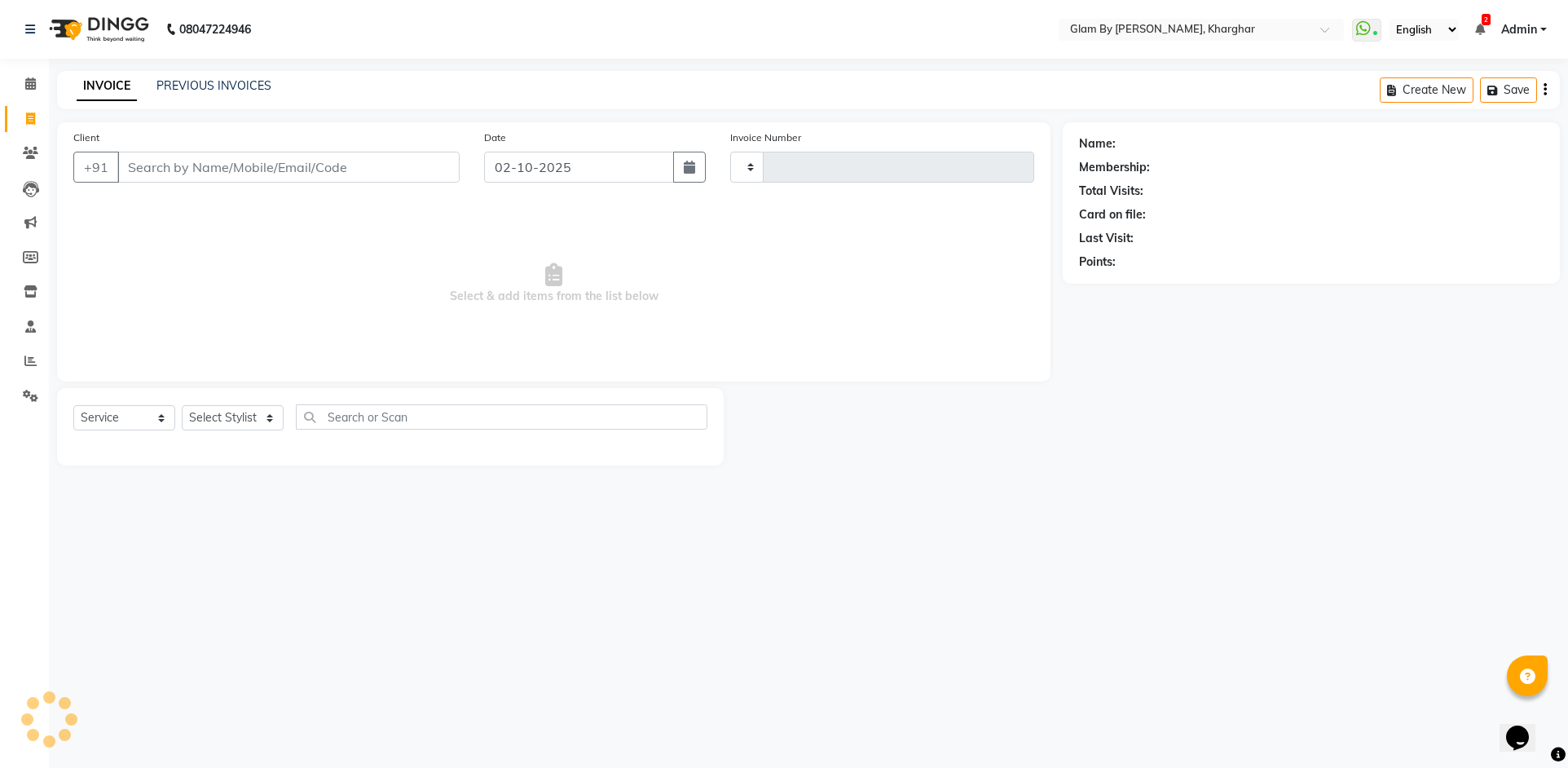
type input "1755"
select select "3992"
click at [126, 164] on input "Client" at bounding box center [289, 166] width 343 height 31
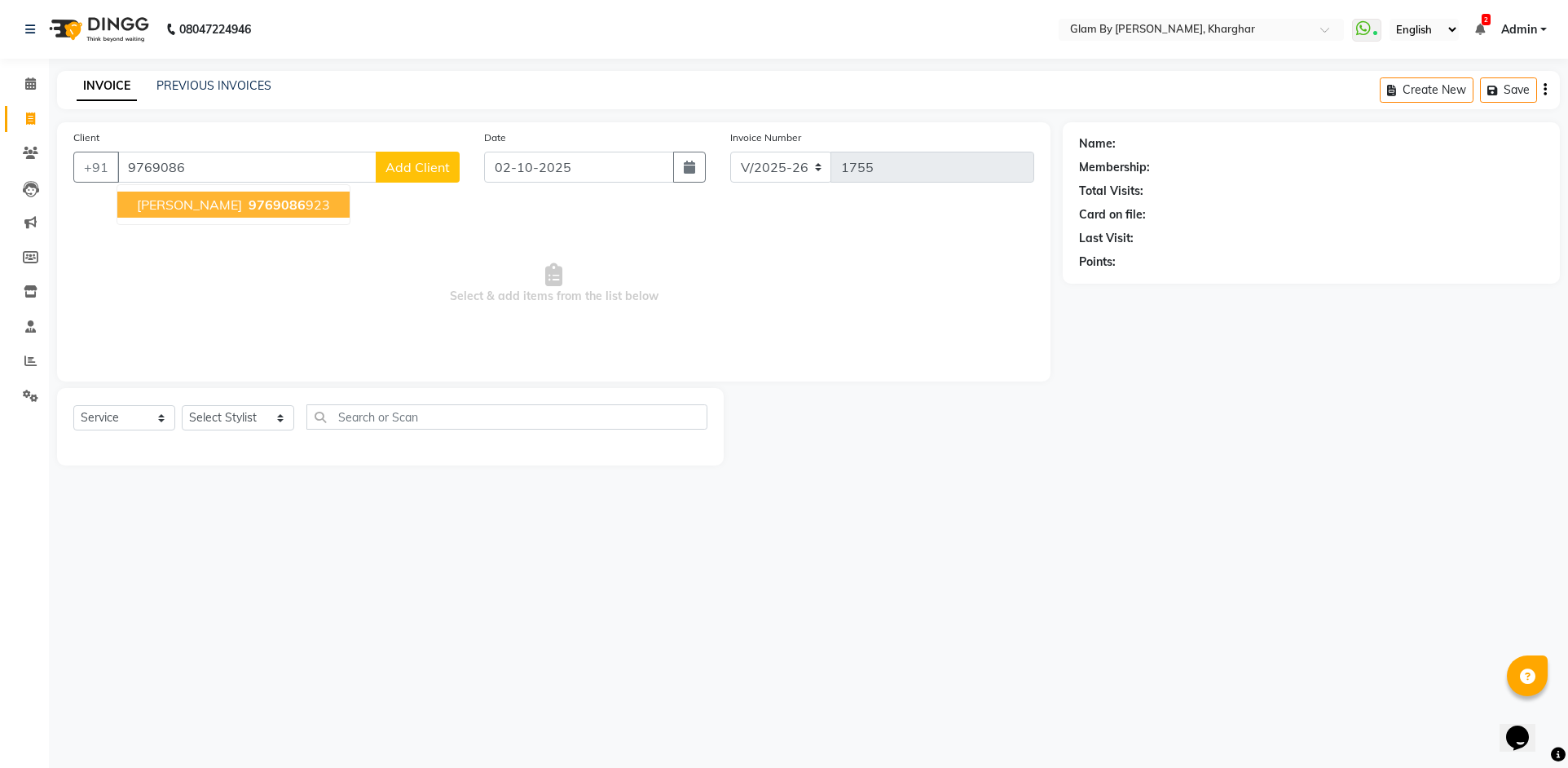
click at [246, 209] on ngb-highlight "9769086 923" at bounding box center [288, 204] width 85 height 16
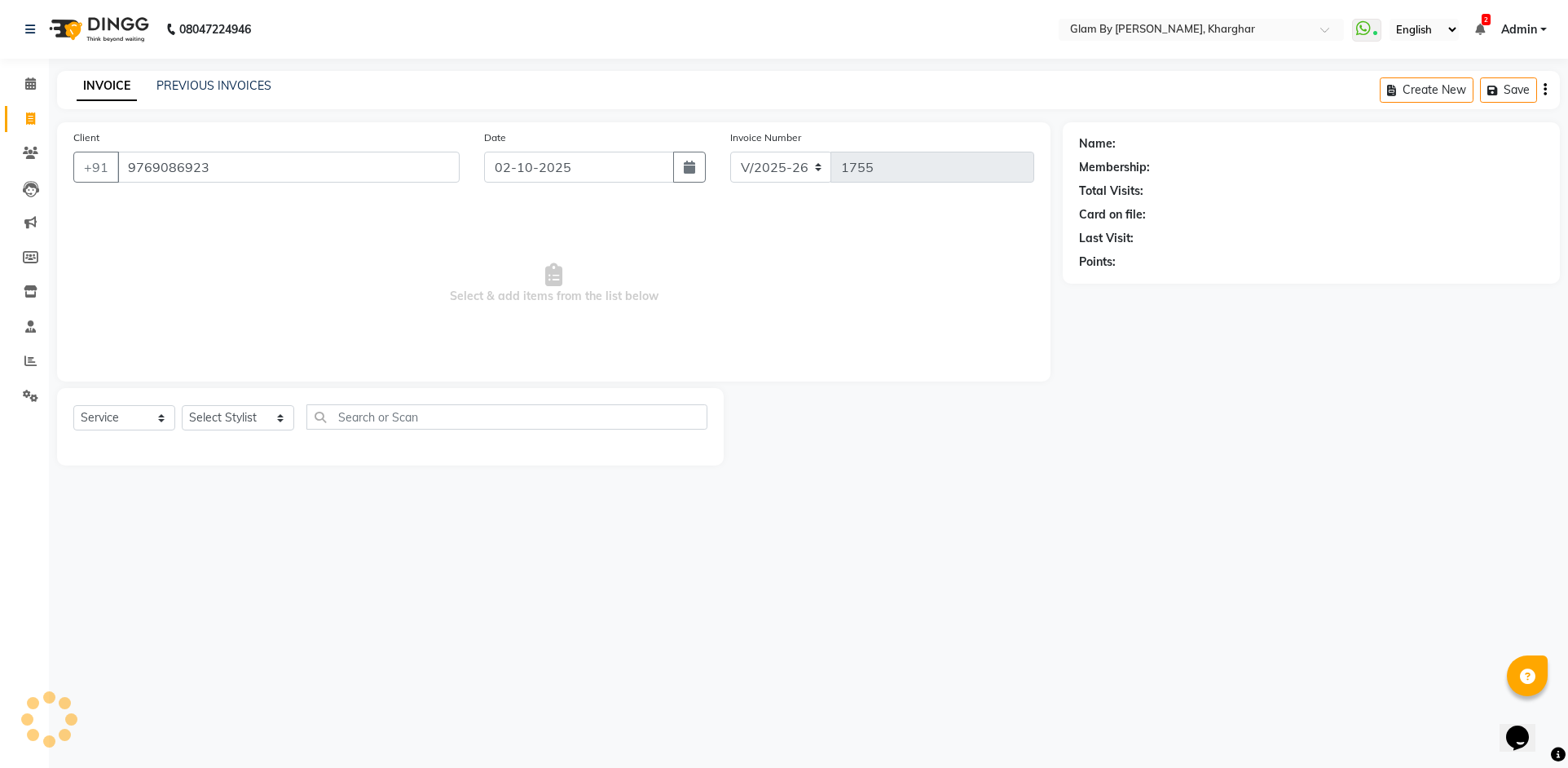
type input "9769086923"
click at [98, 426] on select "Select Service Product Membership Package Voucher Prepaid Gift Card" at bounding box center [124, 418] width 102 height 25
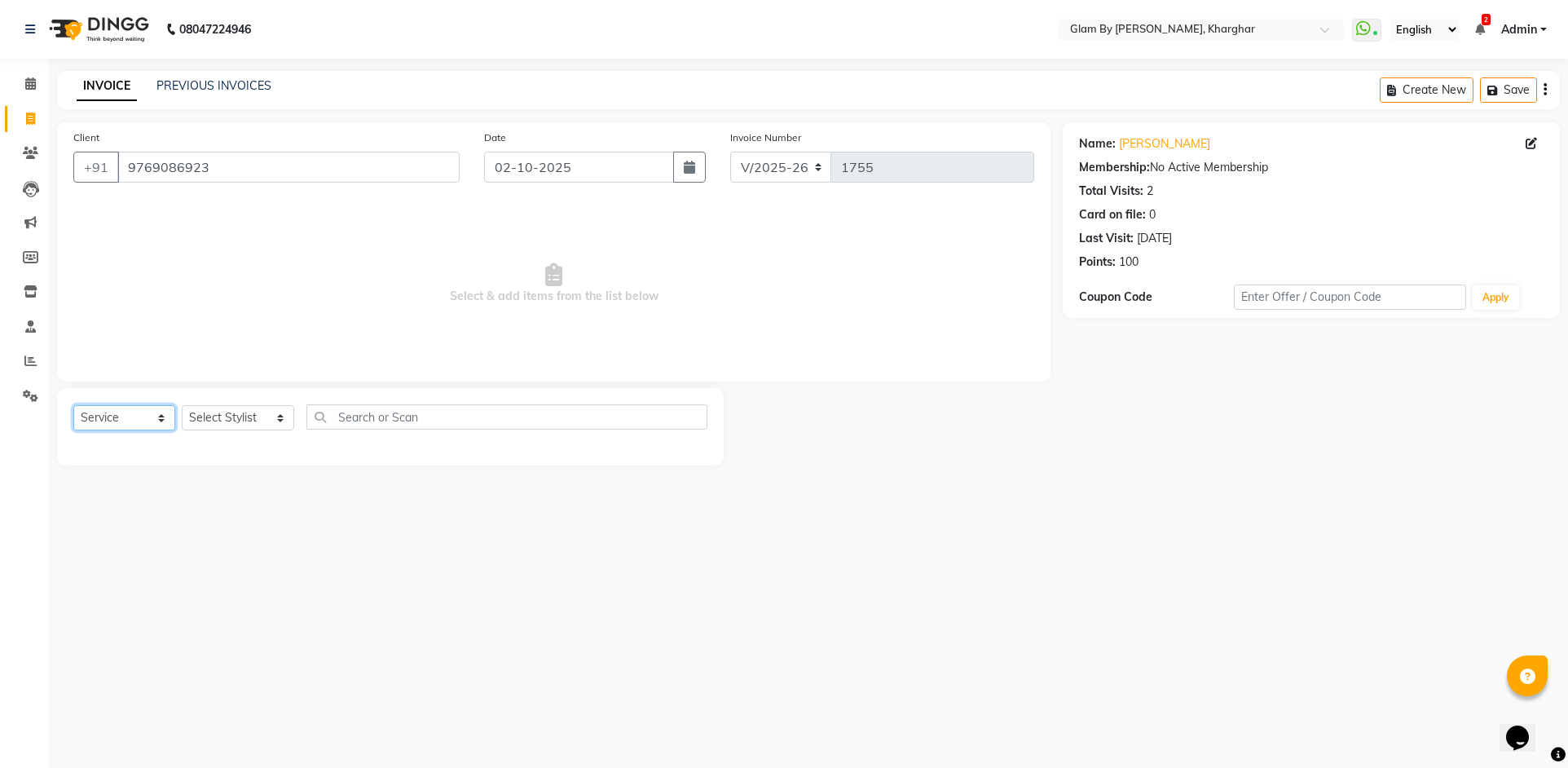
select select "product"
click at [74, 405] on select "Select Service Product Membership Package Voucher Prepaid Gift Card" at bounding box center [124, 418] width 102 height 25
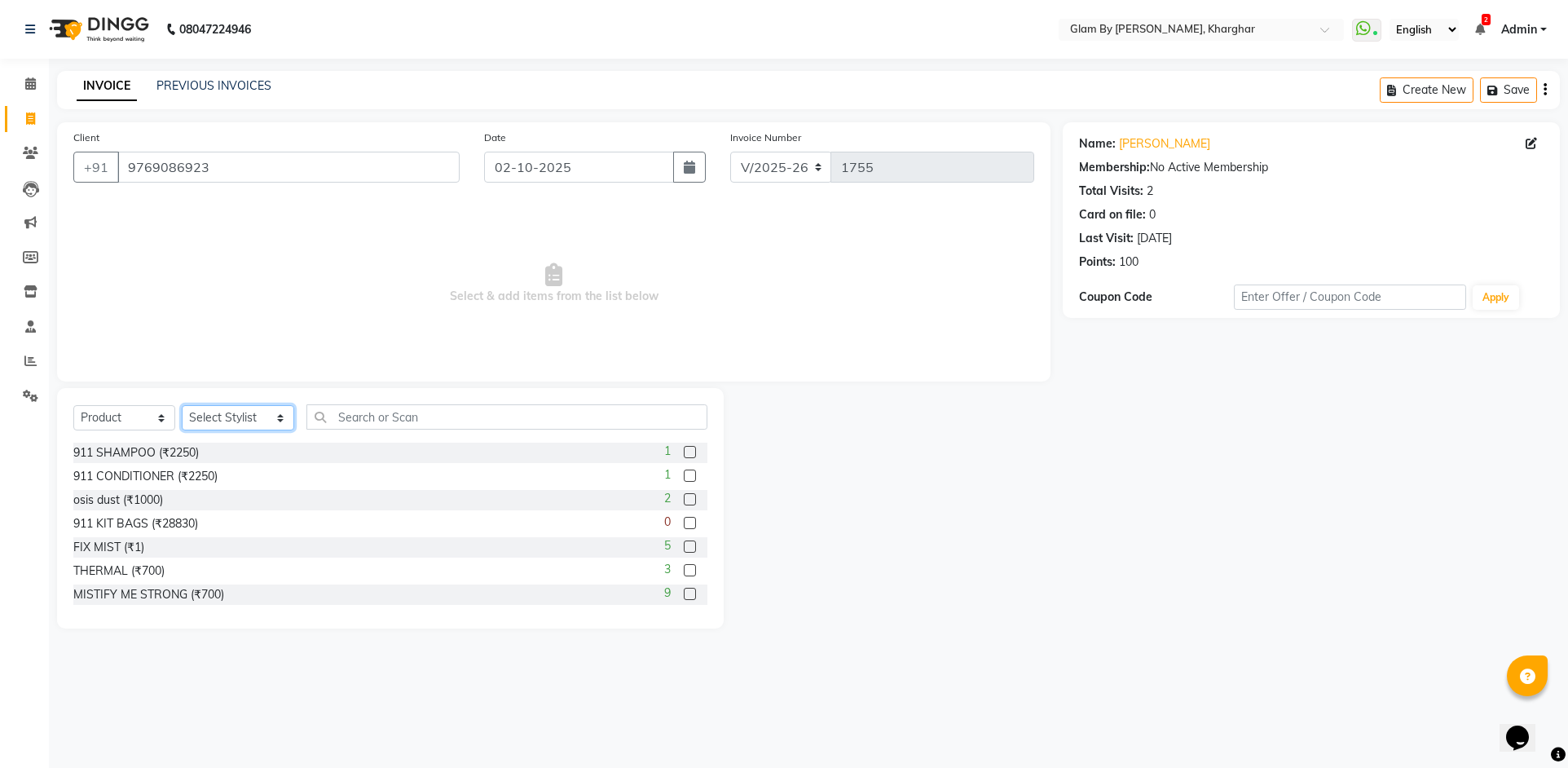
click at [207, 424] on select "Select Stylist Ahsan Amandeep Avi deol kuldeep kaur (maneger) MARUL neetu pinky…" at bounding box center [238, 418] width 112 height 25
click at [220, 420] on select "Select Stylist Ahsan Amandeep Avi deol kuldeep kaur (maneger) MARUL neetu pinky…" at bounding box center [238, 418] width 112 height 25
click at [211, 422] on select "Select Stylist Ahsan Amandeep Avi deol kuldeep kaur (maneger) MARUL neetu pinky…" at bounding box center [238, 418] width 112 height 25
select select "58001"
click at [182, 405] on select "Select Stylist Ahsan Amandeep Avi deol kuldeep kaur (maneger) MARUL neetu pinky…" at bounding box center [238, 418] width 112 height 25
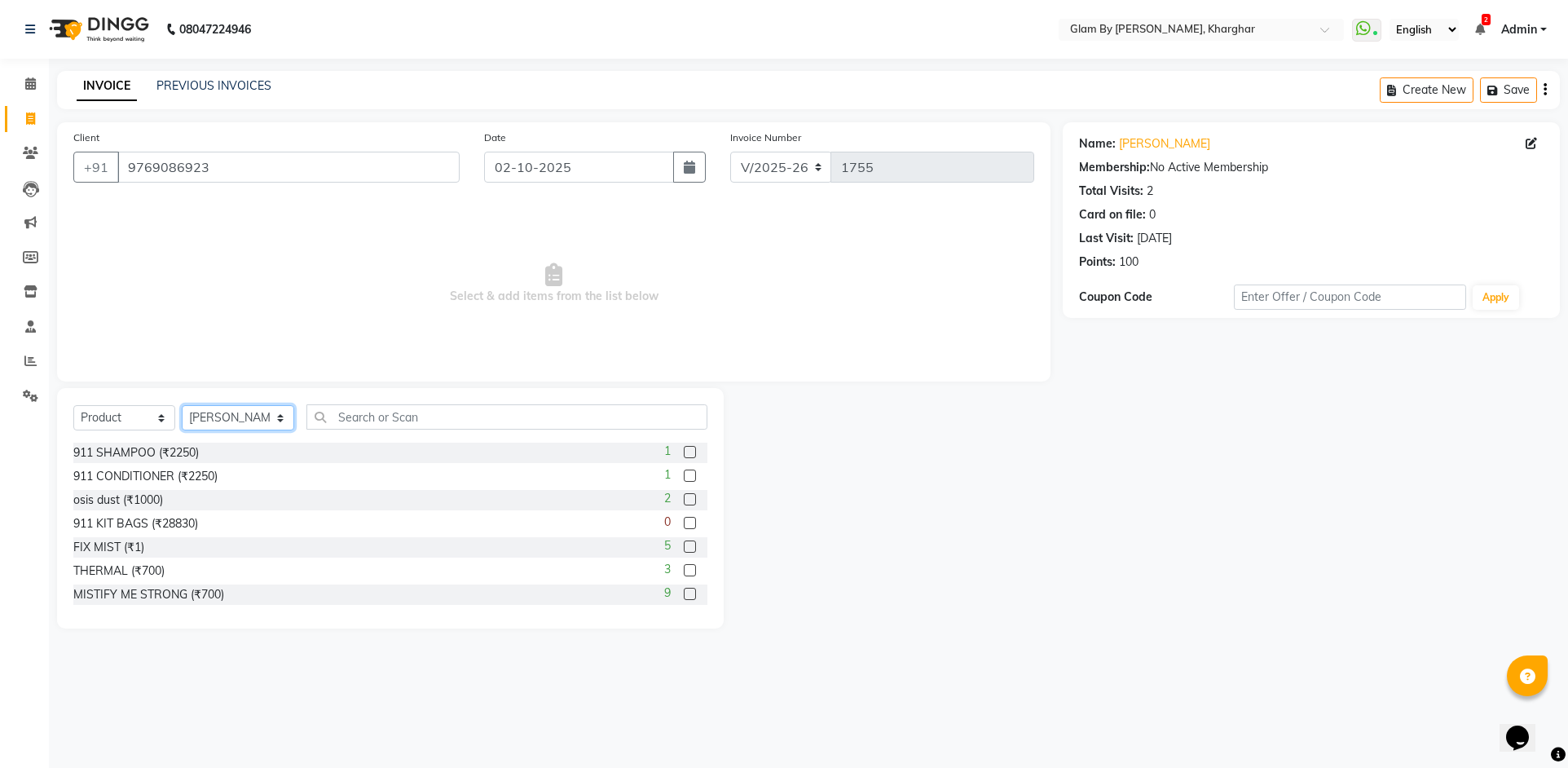
click at [225, 420] on select "Select Stylist Ahsan Amandeep Avi deol kuldeep kaur (maneger) MARUL neetu pinky…" at bounding box center [238, 418] width 112 height 25
click at [335, 420] on input "text" at bounding box center [506, 417] width 401 height 25
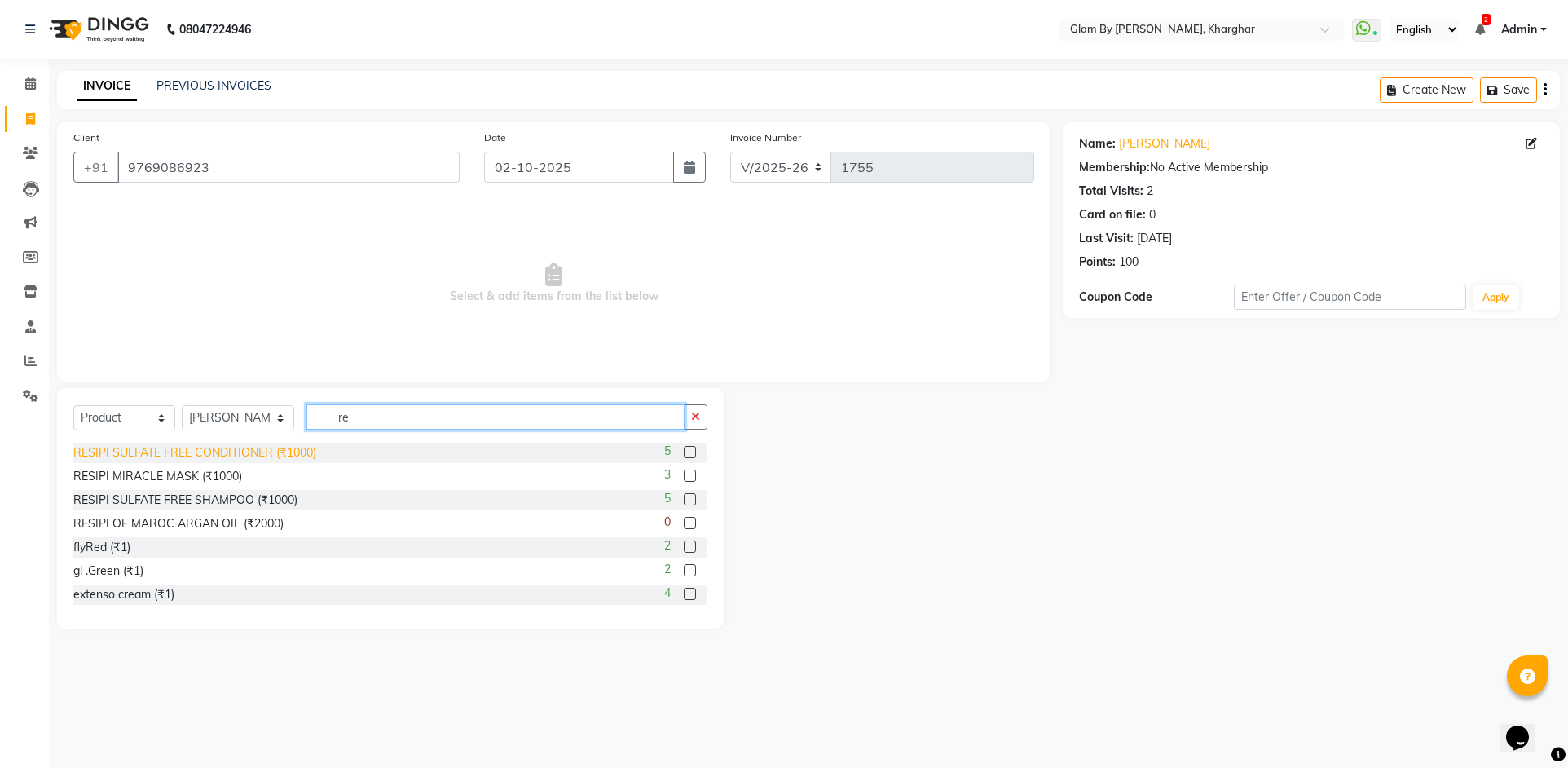
type input "re"
click at [238, 456] on div "RESIPI SULFATE FREE CONDITIONER (₹1000)" at bounding box center [195, 453] width 243 height 17
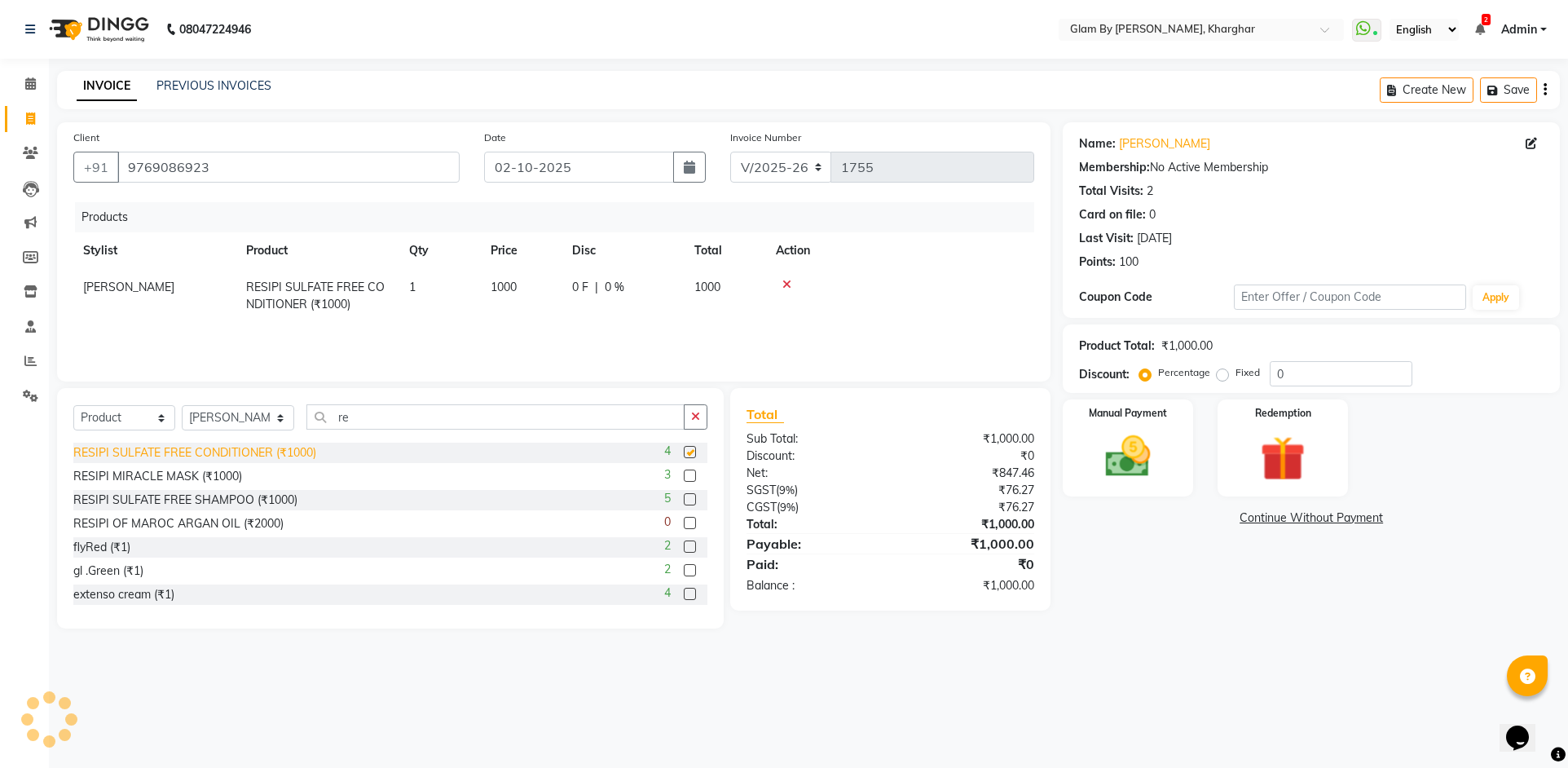
checkbox input "false"
click at [227, 507] on div "RESIPI SULFATE FREE SHAMPOO (₹1000)" at bounding box center [186, 500] width 224 height 17
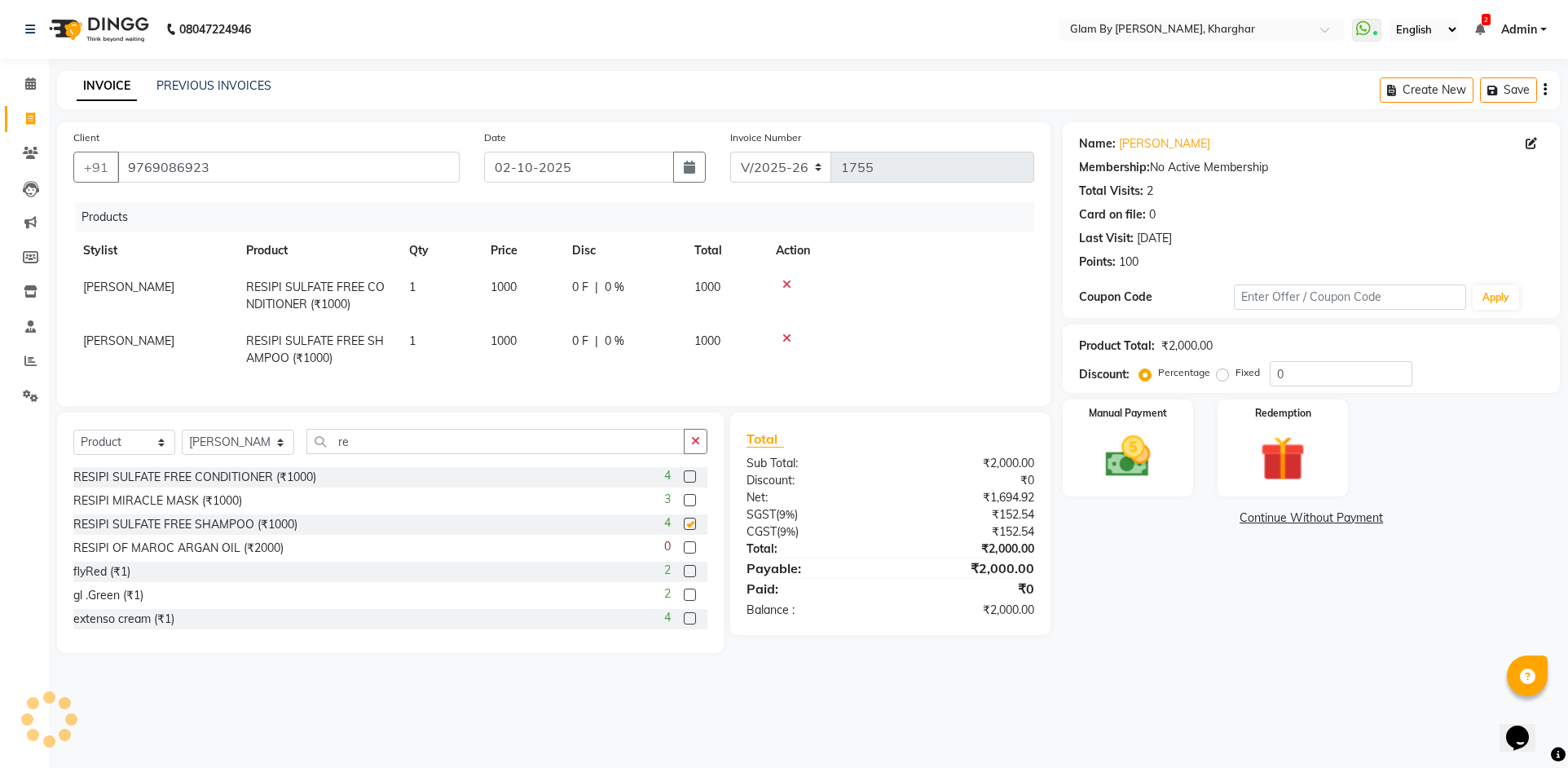
checkbox input "false"
click at [1165, 489] on div "Manual Payment" at bounding box center [1127, 448] width 135 height 101
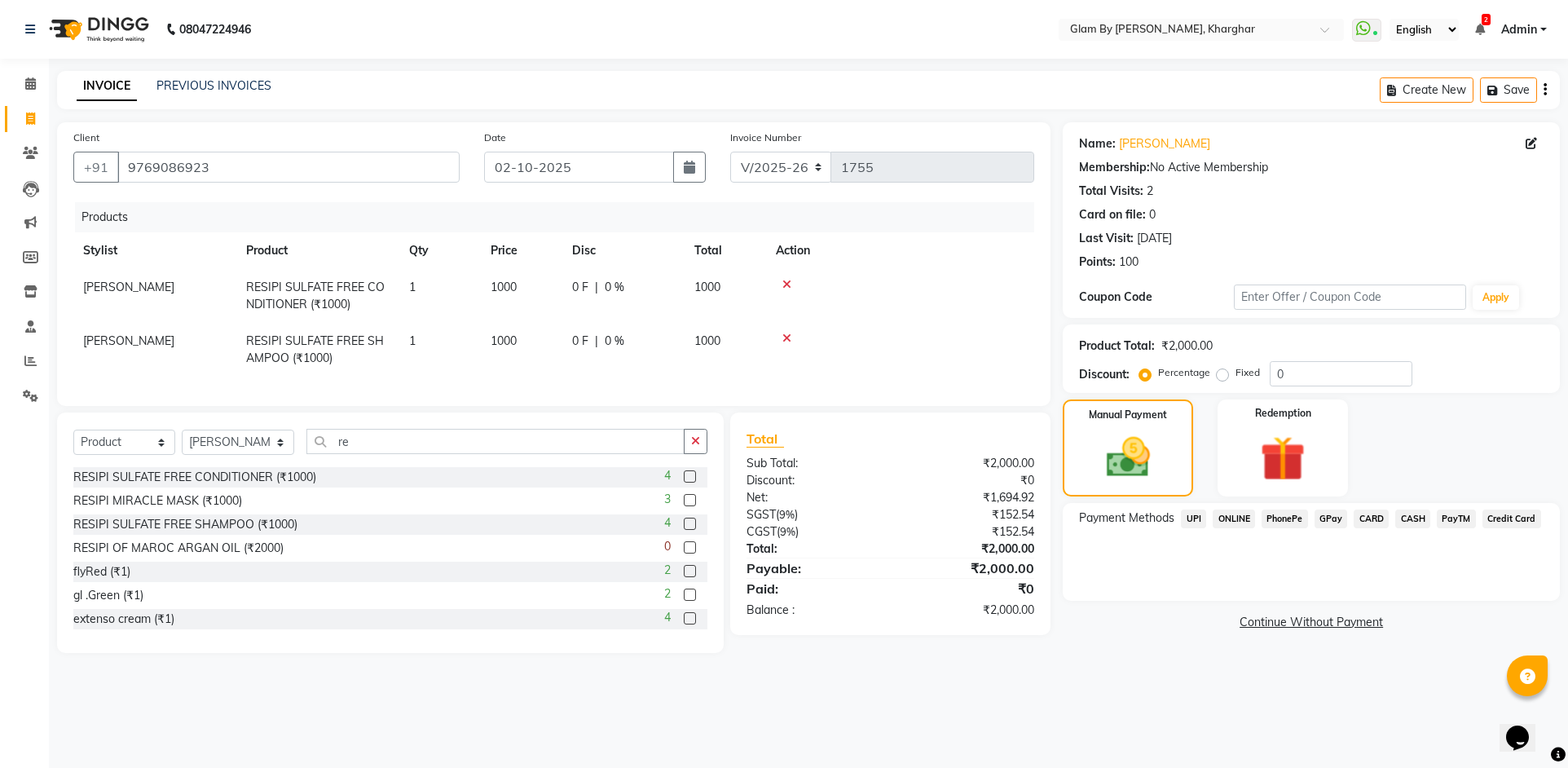
drag, startPoint x: 1242, startPoint y: 516, endPoint x: 1237, endPoint y: 529, distance: 13.9
click at [1242, 519] on span "ONLINE" at bounding box center [1234, 519] width 42 height 19
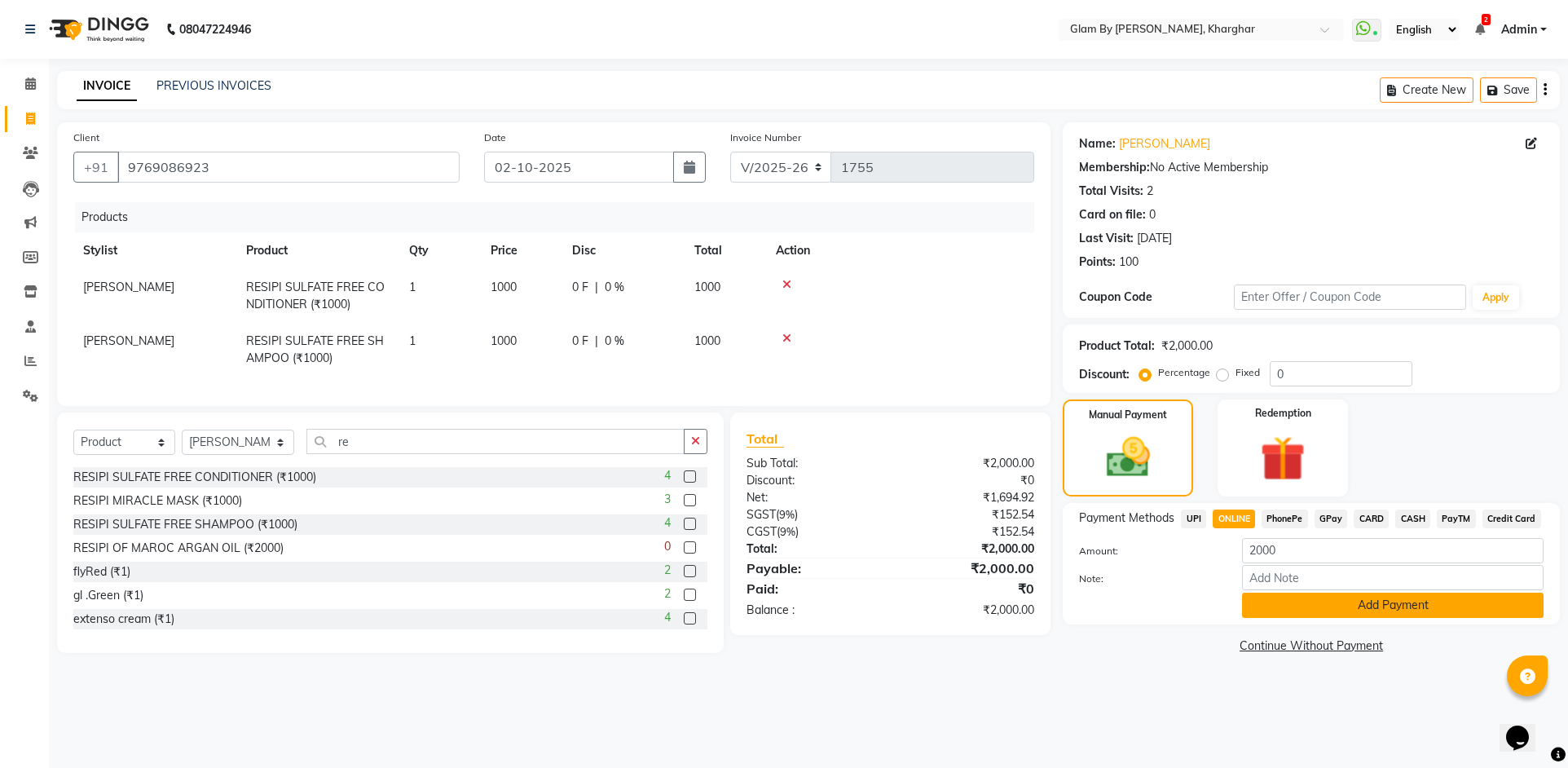
click at [1367, 616] on button "Add Payment" at bounding box center [1392, 604] width 302 height 25
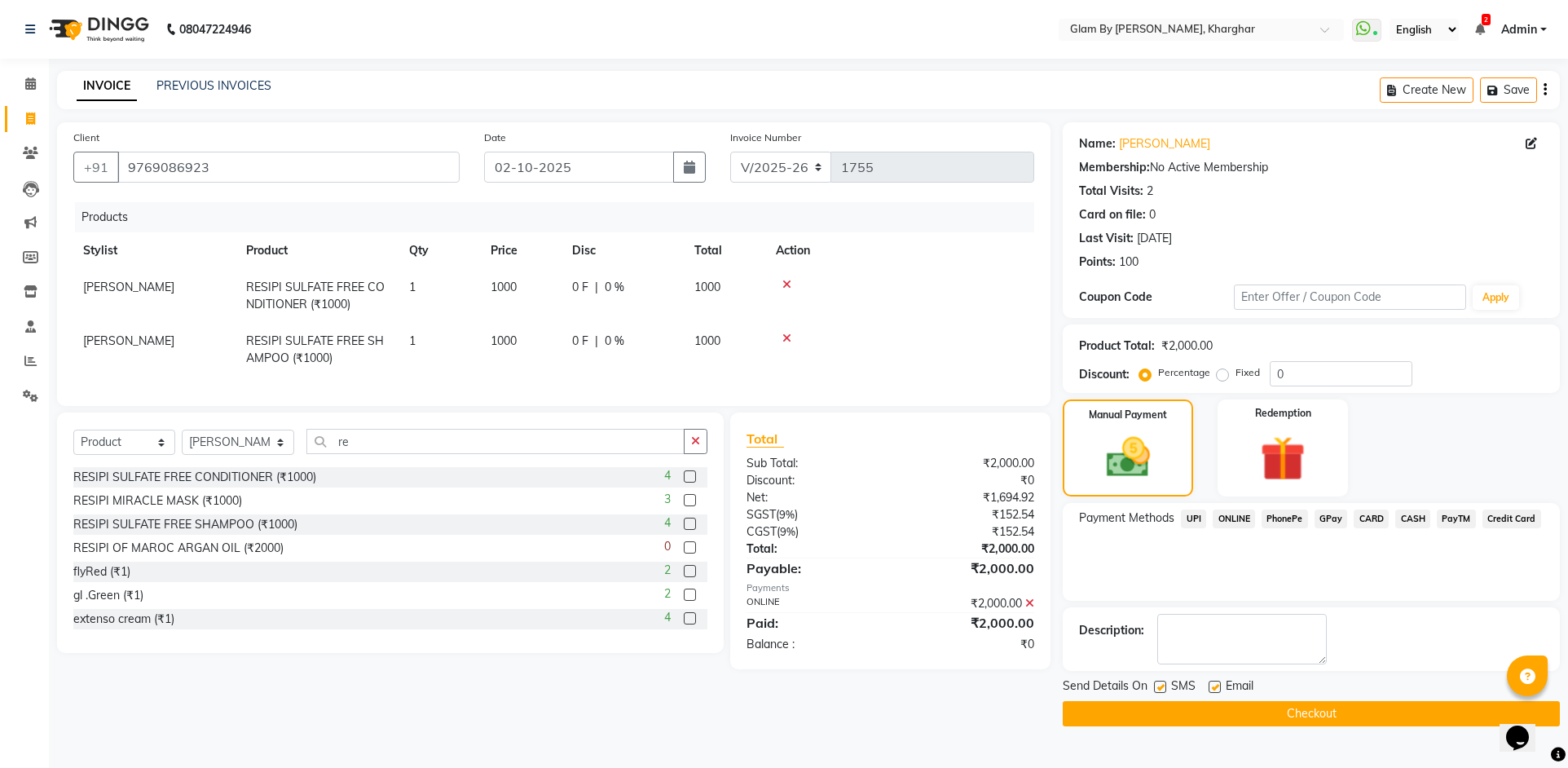
click at [1330, 714] on button "Checkout" at bounding box center [1311, 714] width 497 height 25
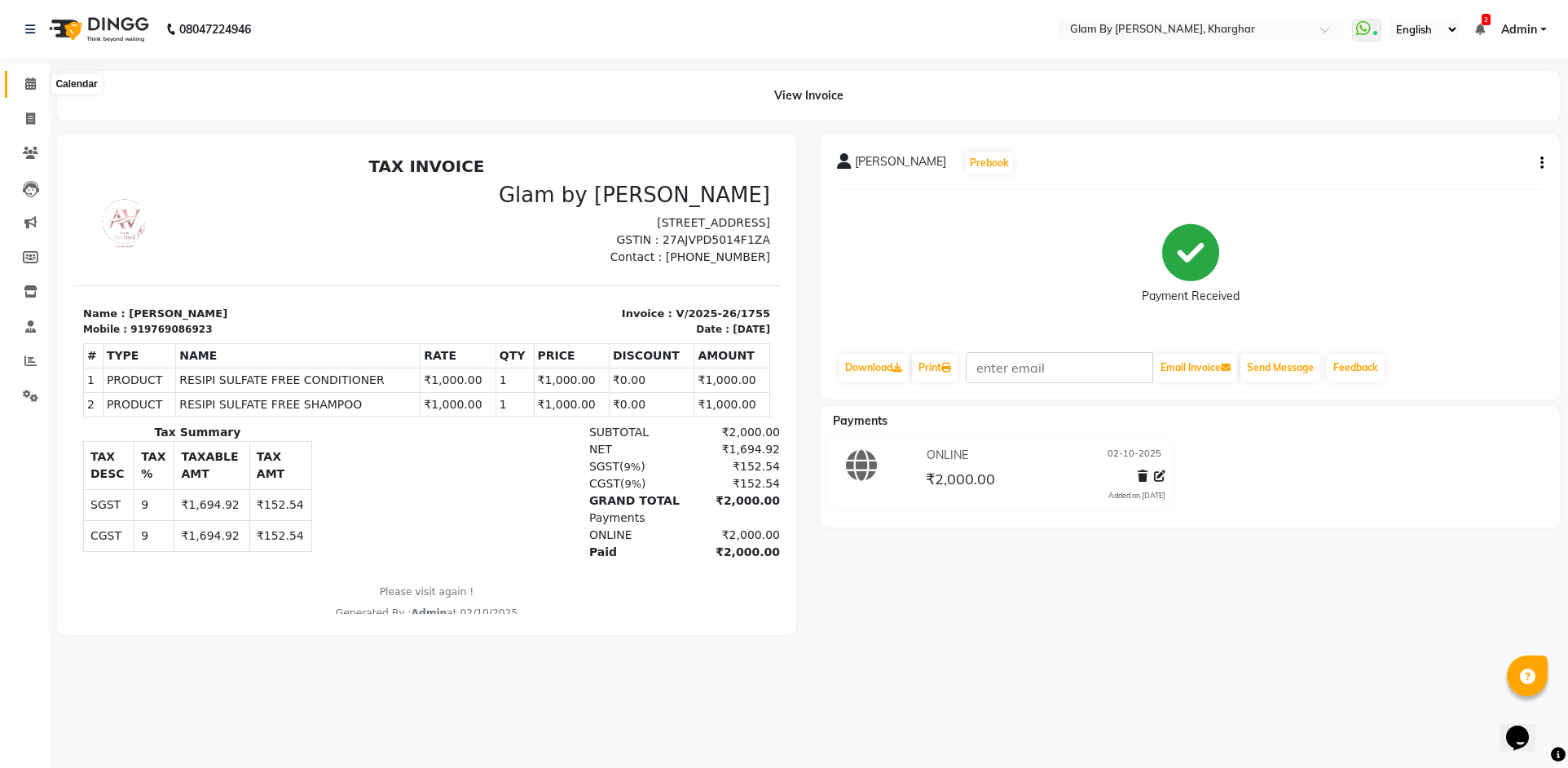
click at [29, 88] on icon at bounding box center [30, 83] width 10 height 12
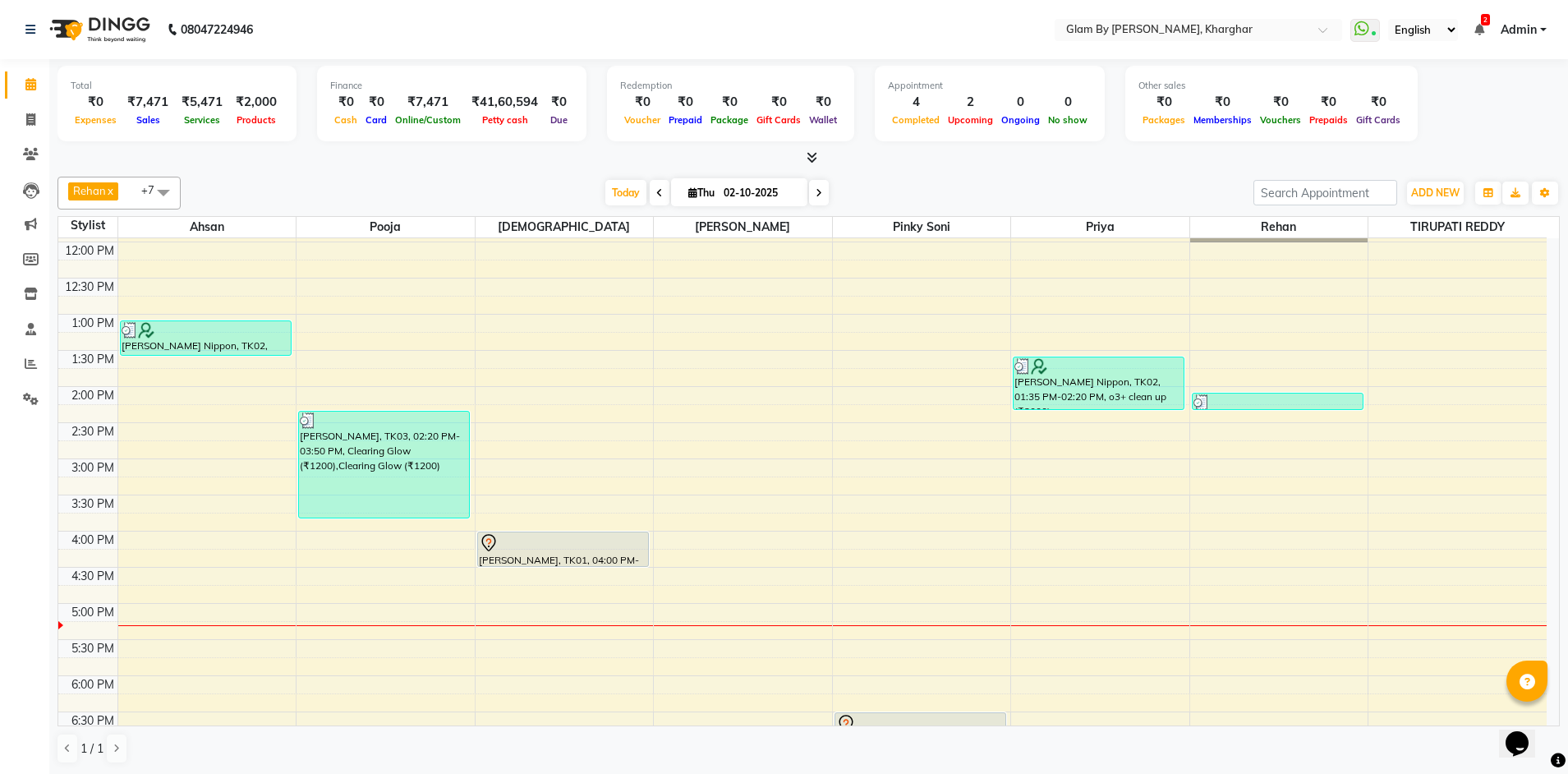
scroll to position [247, 0]
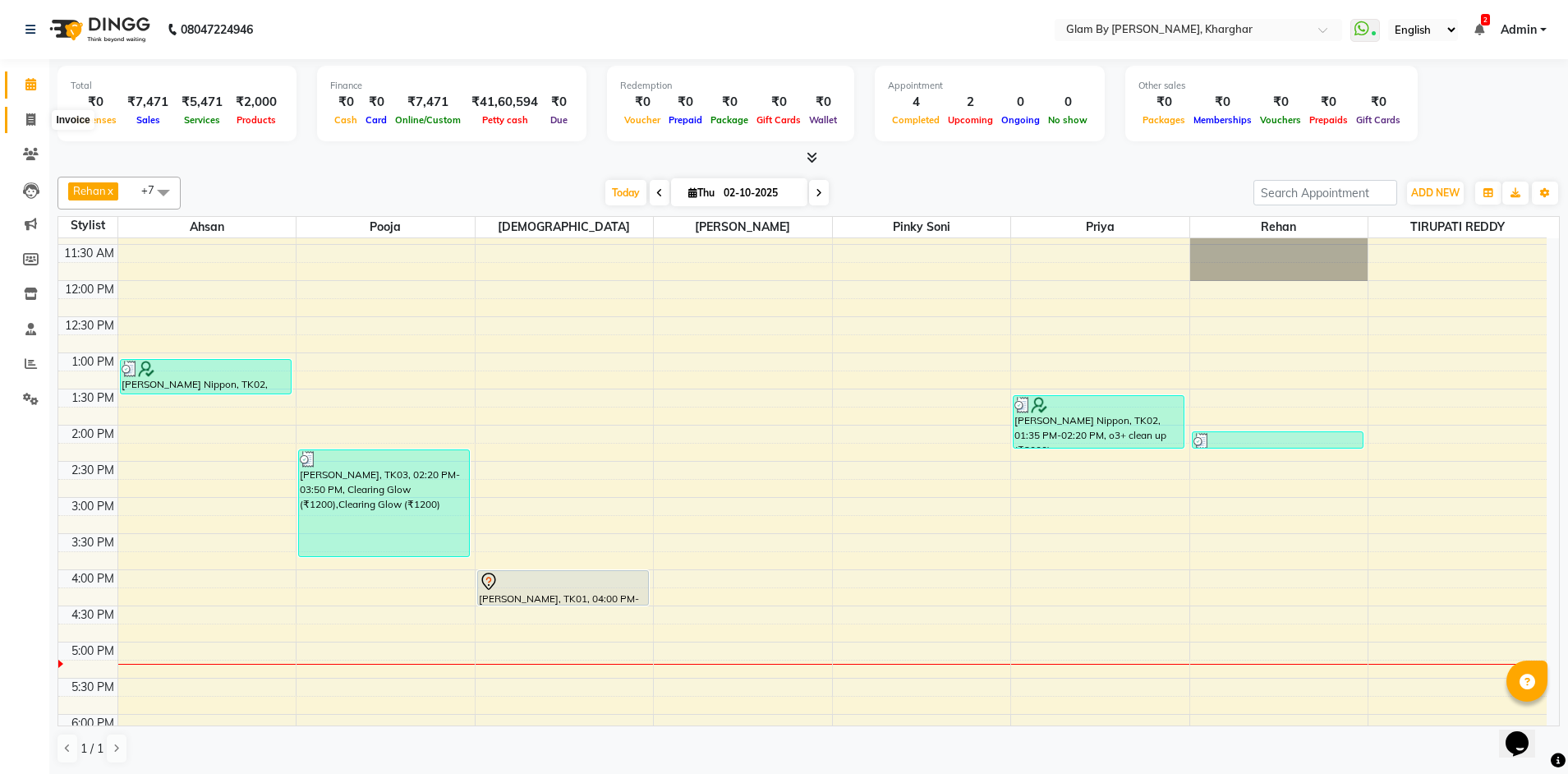
click at [35, 120] on icon at bounding box center [31, 119] width 9 height 12
select select "service"
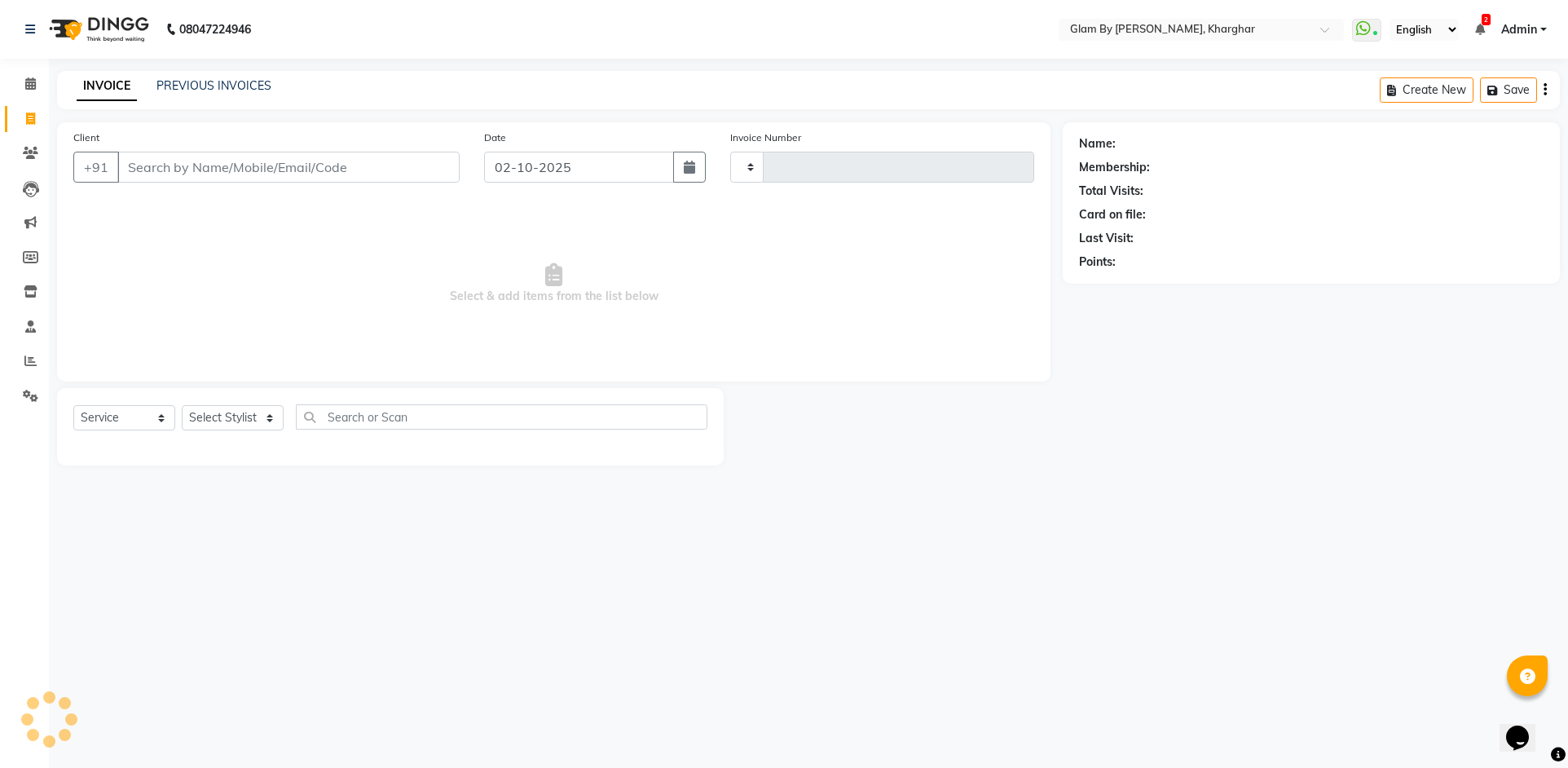
type input "1756"
select select "3992"
click at [31, 199] on link "Leads" at bounding box center [24, 189] width 39 height 27
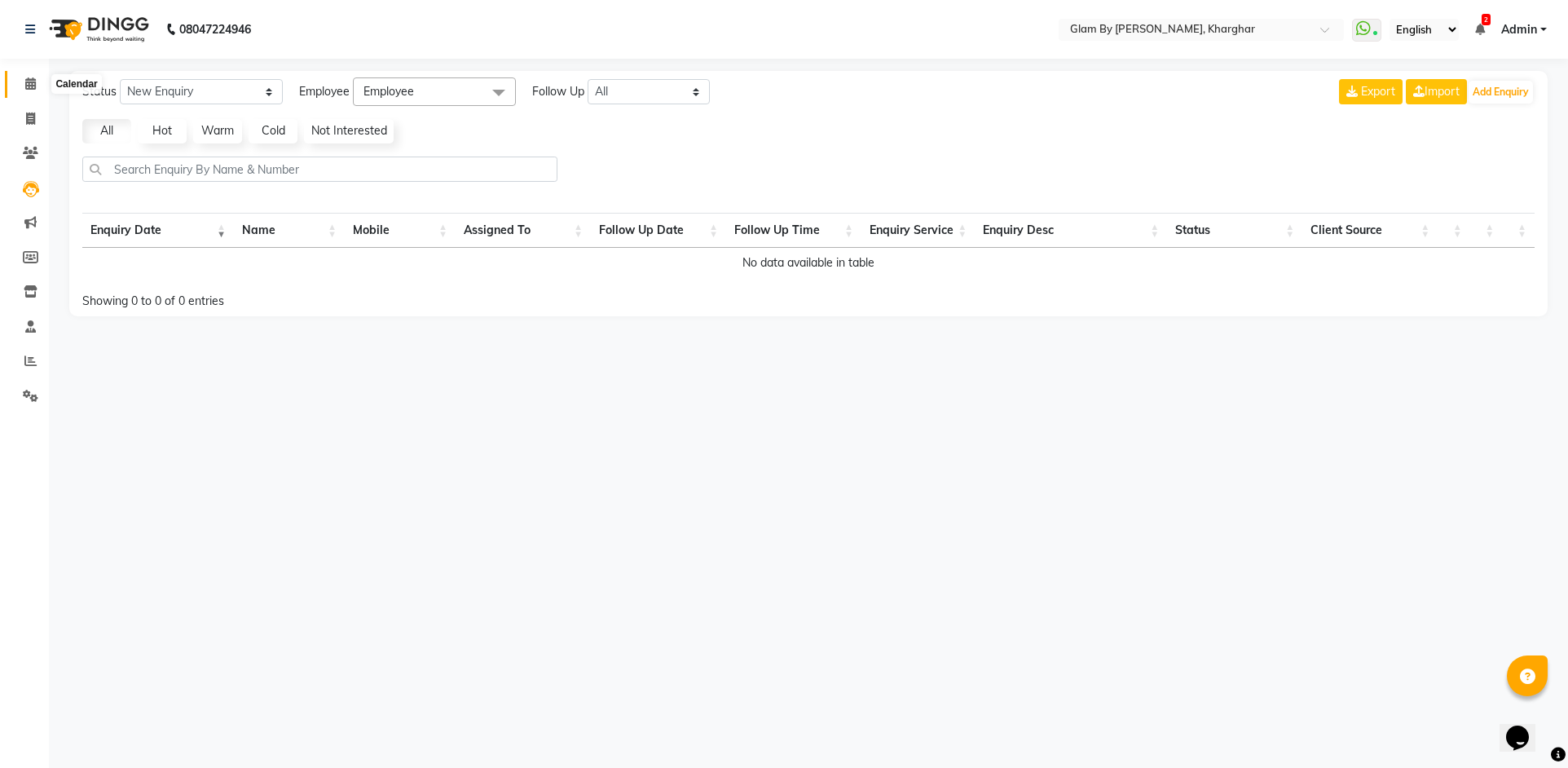
click at [31, 87] on icon at bounding box center [30, 83] width 10 height 12
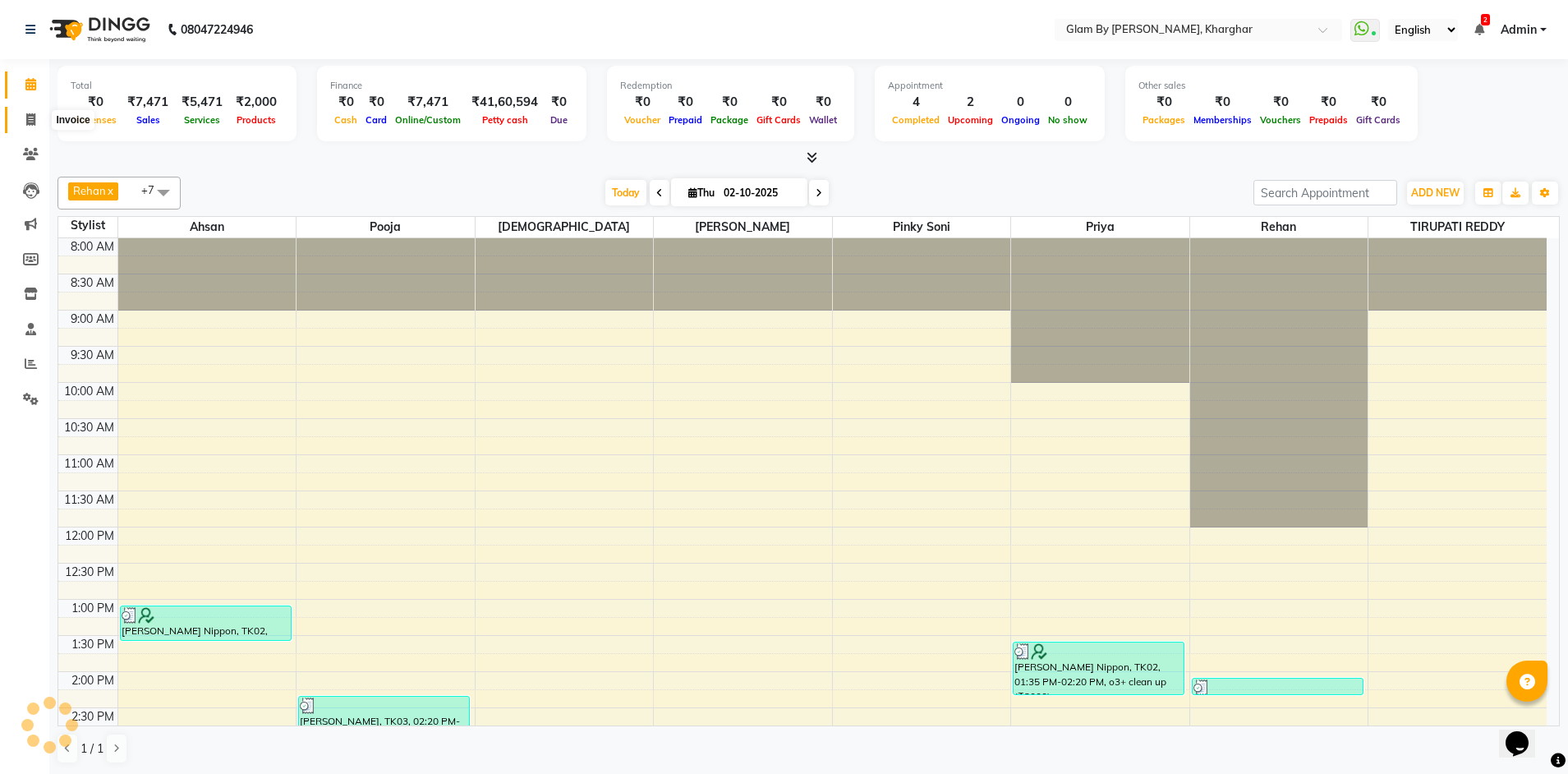
click at [29, 113] on icon at bounding box center [31, 119] width 9 height 12
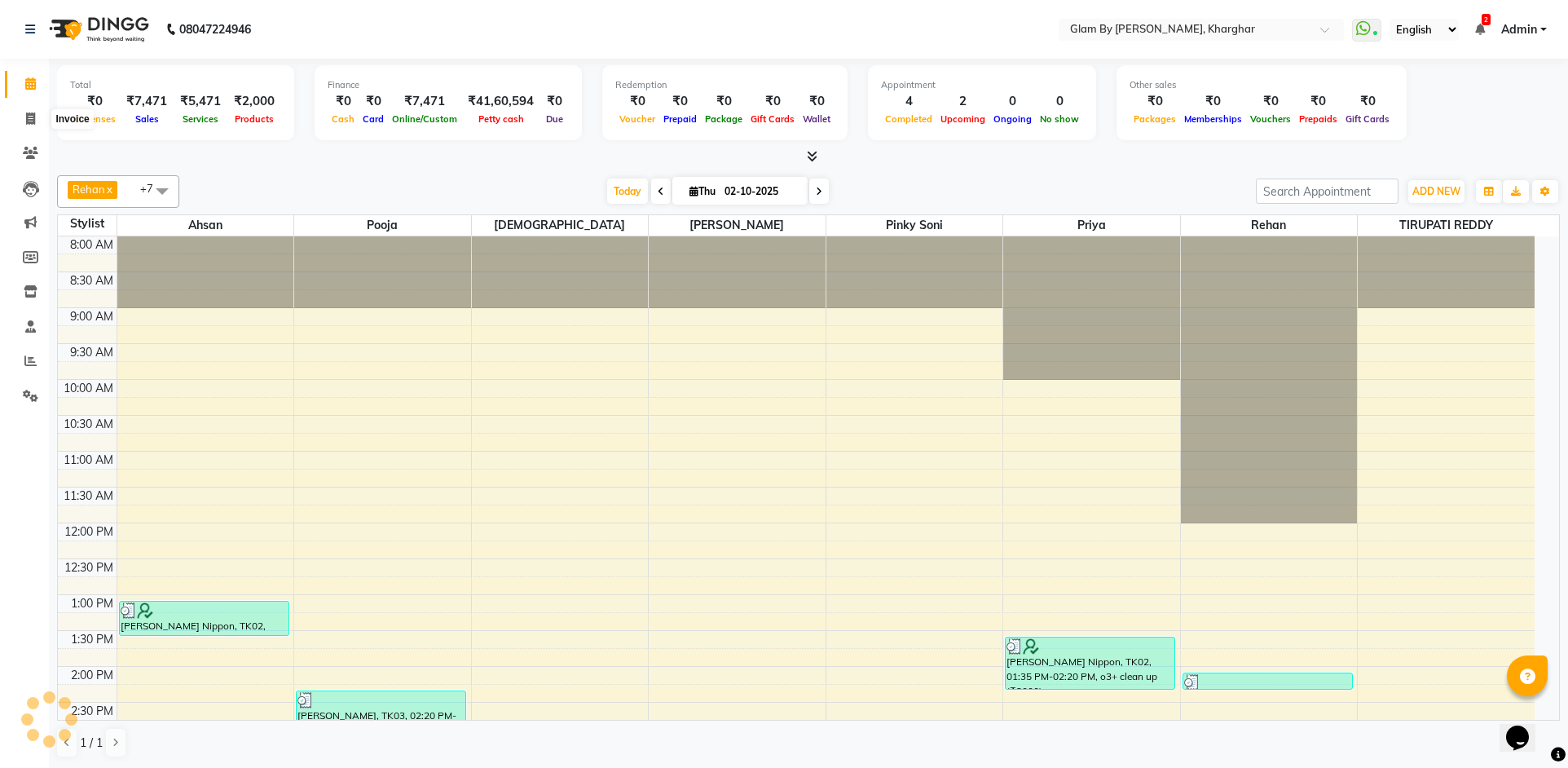
select select "service"
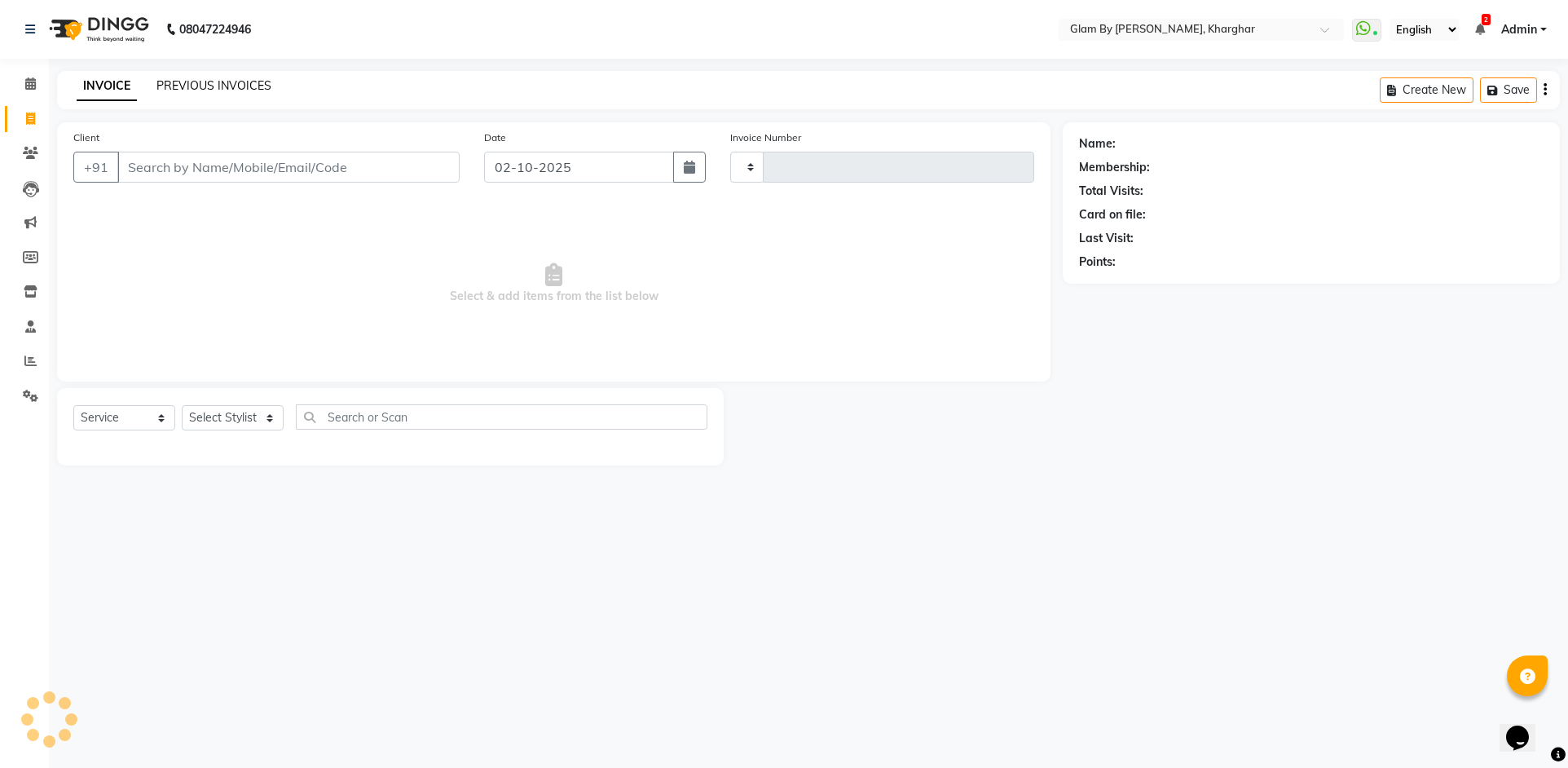
click at [193, 83] on link "PREVIOUS INVOICES" at bounding box center [214, 86] width 115 height 15
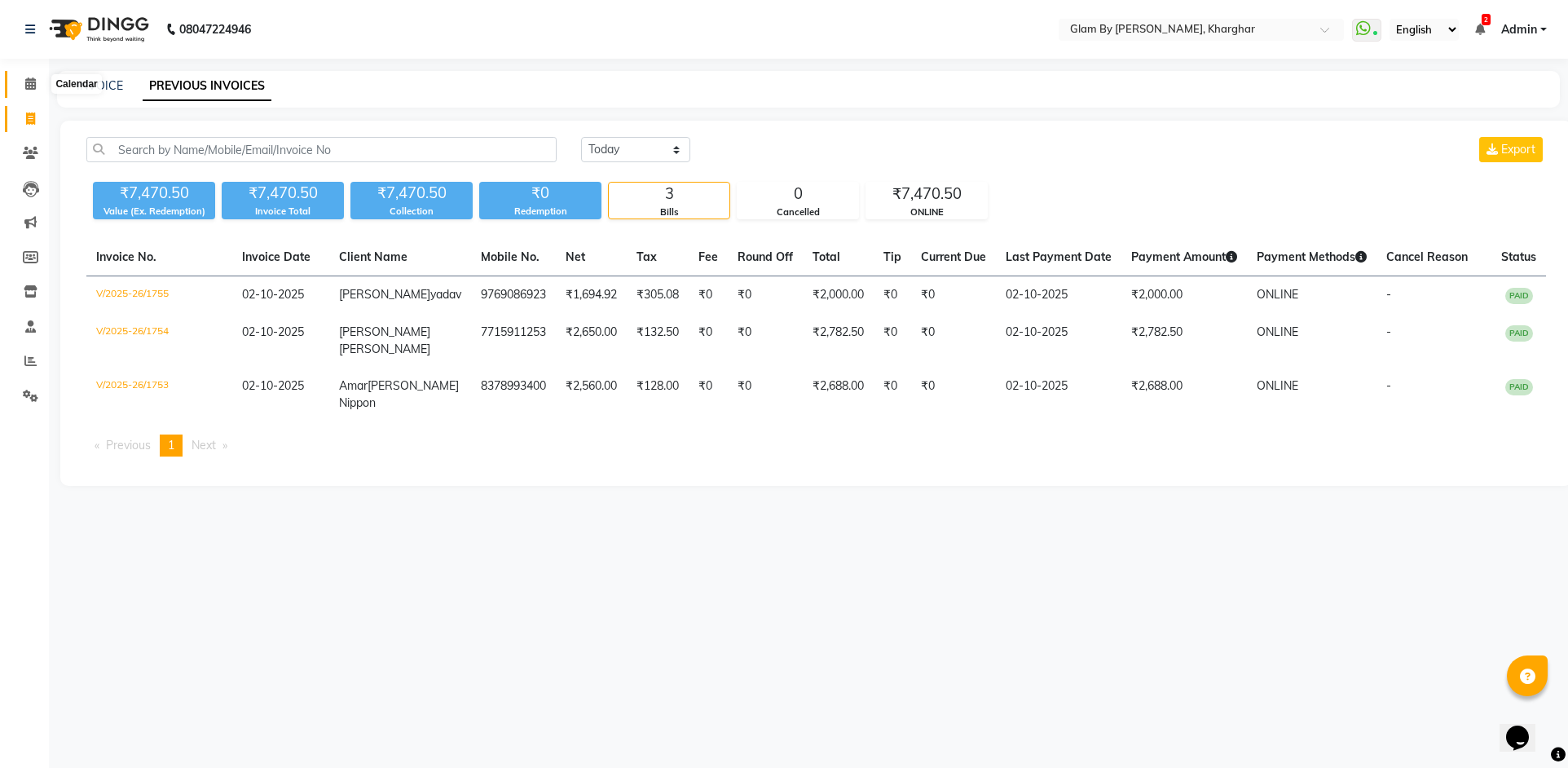
click at [30, 80] on icon at bounding box center [30, 83] width 10 height 12
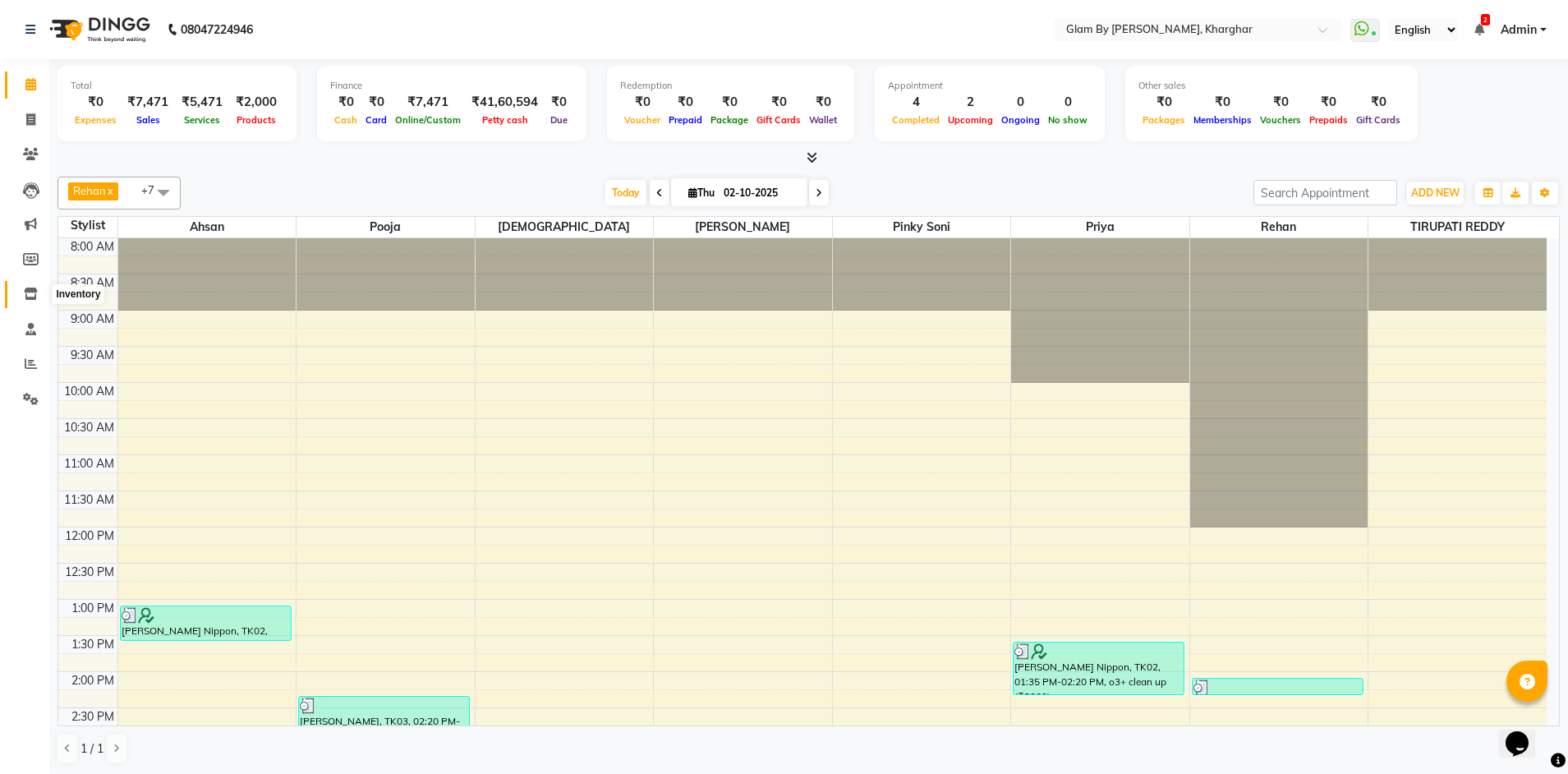
click at [28, 294] on icon at bounding box center [30, 293] width 14 height 12
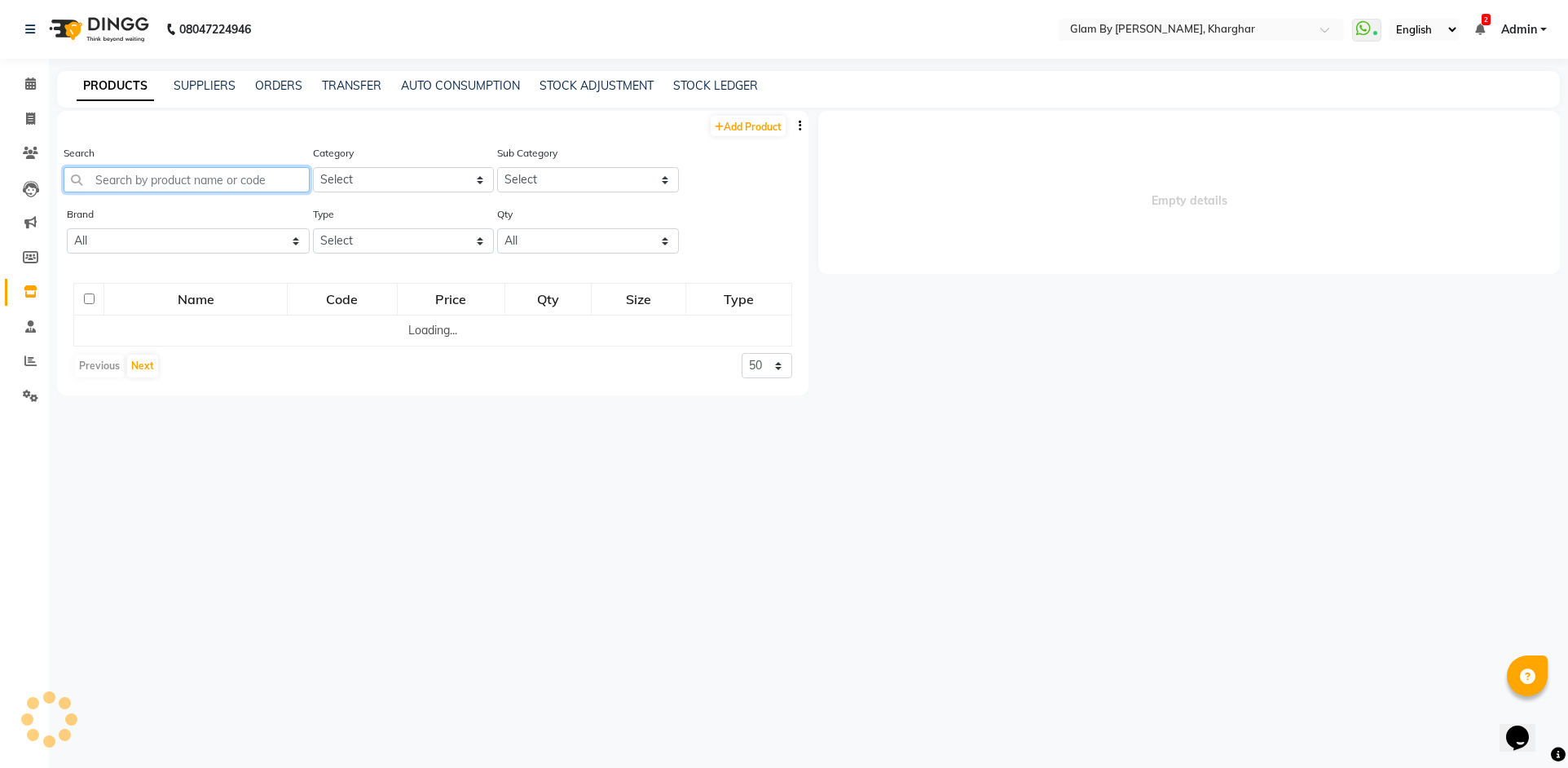
click at [109, 182] on input "text" at bounding box center [187, 179] width 247 height 25
select select
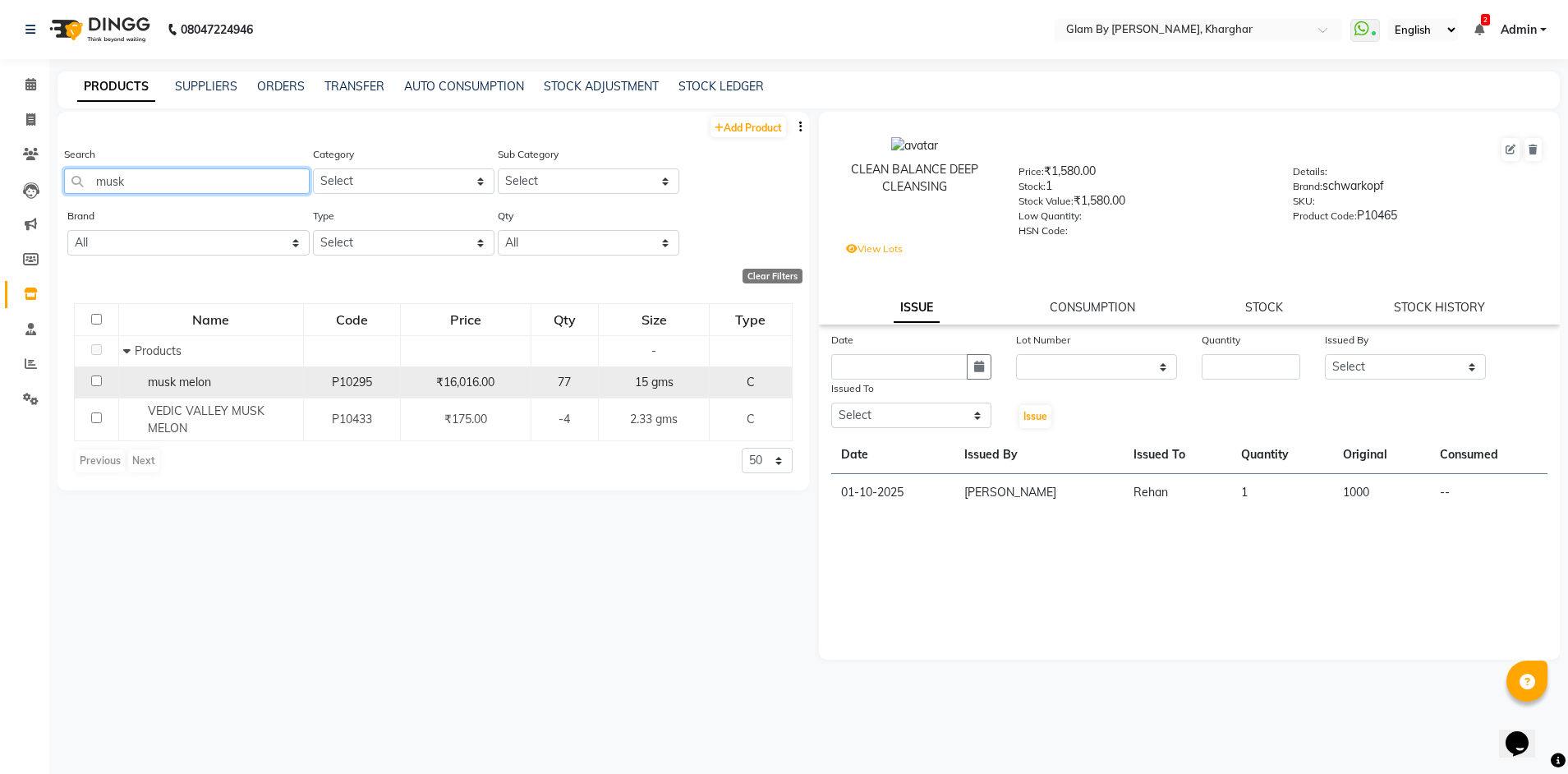
type input "musk"
click at [551, 380] on div "77" at bounding box center [566, 382] width 55 height 17
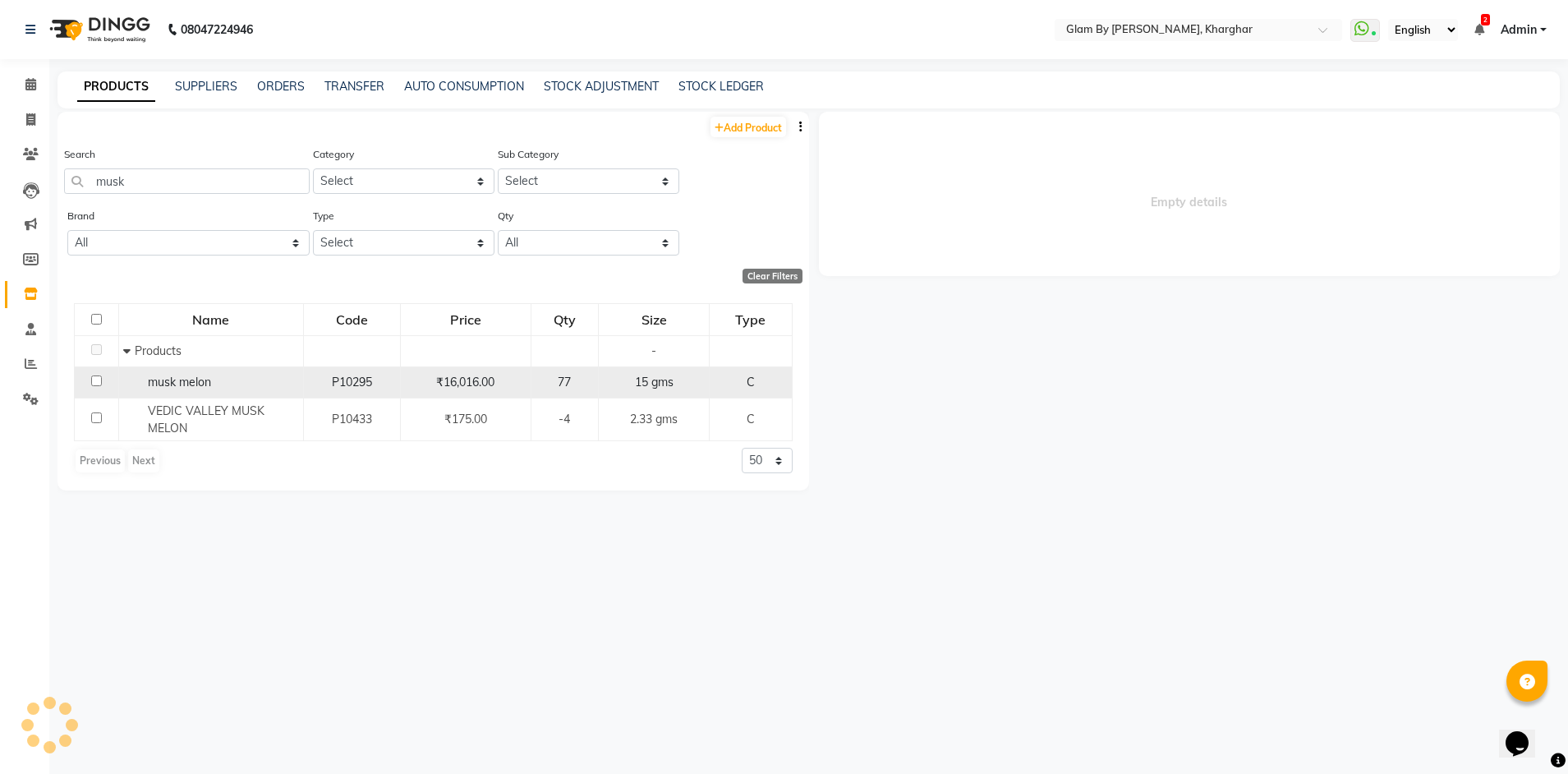
select select
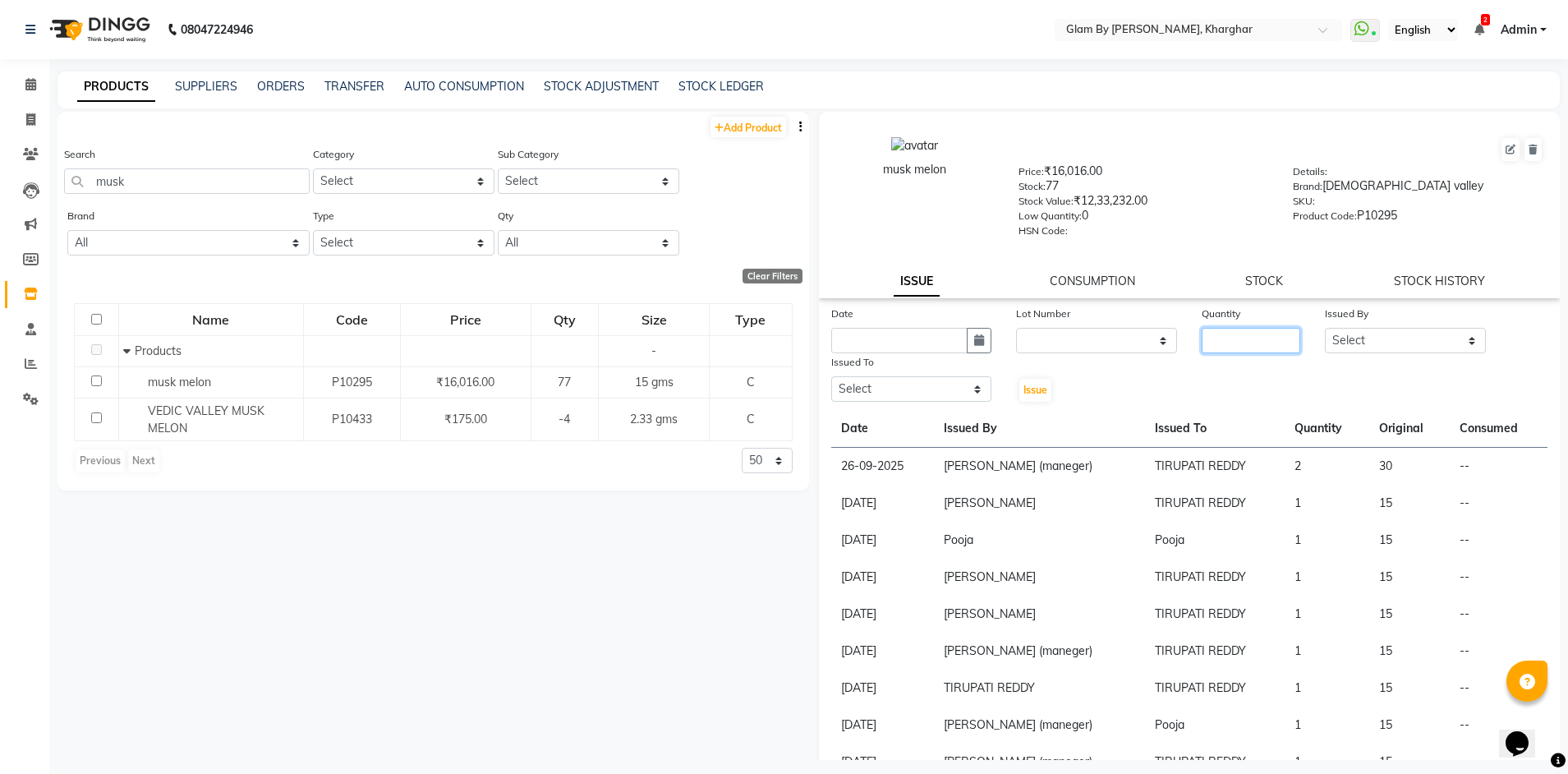
click at [1212, 339] on input "number" at bounding box center [1251, 340] width 99 height 25
type input "1"
click at [1419, 344] on select "Select Ahsan Amandeep Avi deol kuldeep kaur (maneger) MARUL neetu pinky soni Po…" at bounding box center [1405, 340] width 161 height 25
select select "77721"
click at [1325, 328] on select "Select Ahsan Amandeep Avi deol kuldeep kaur (maneger) MARUL neetu pinky soni Po…" at bounding box center [1405, 340] width 161 height 25
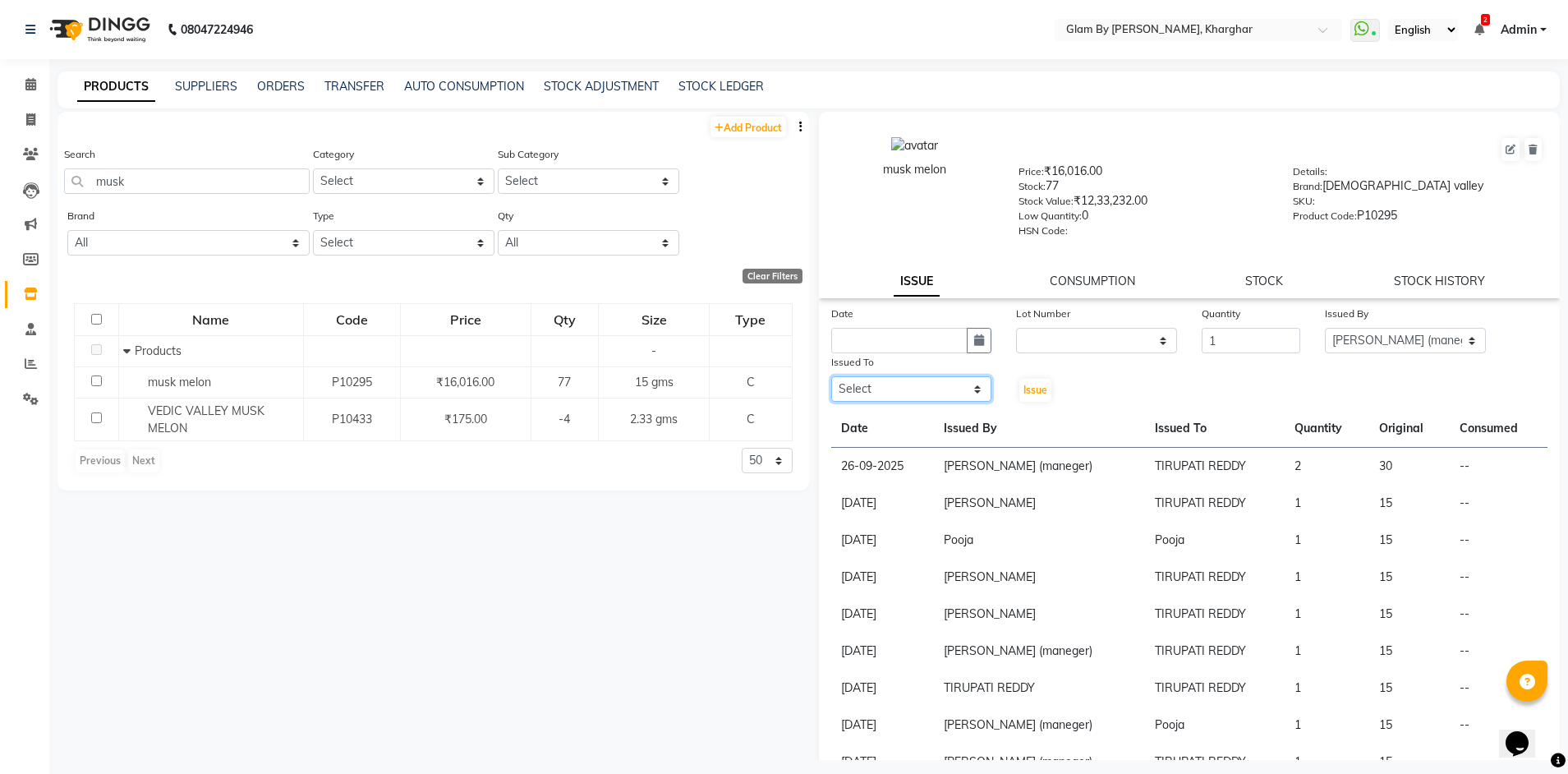
click at [920, 393] on select "Select Ahsan Amandeep Avi deol kuldeep kaur (maneger) MARUL neetu pinky soni Po…" at bounding box center [911, 389] width 161 height 25
select select "77395"
click at [831, 377] on select "Select Ahsan Amandeep Avi deol kuldeep kaur (maneger) MARUL neetu pinky soni Po…" at bounding box center [911, 389] width 161 height 25
click at [974, 345] on icon "button" at bounding box center [979, 340] width 9 height 11
select select "10"
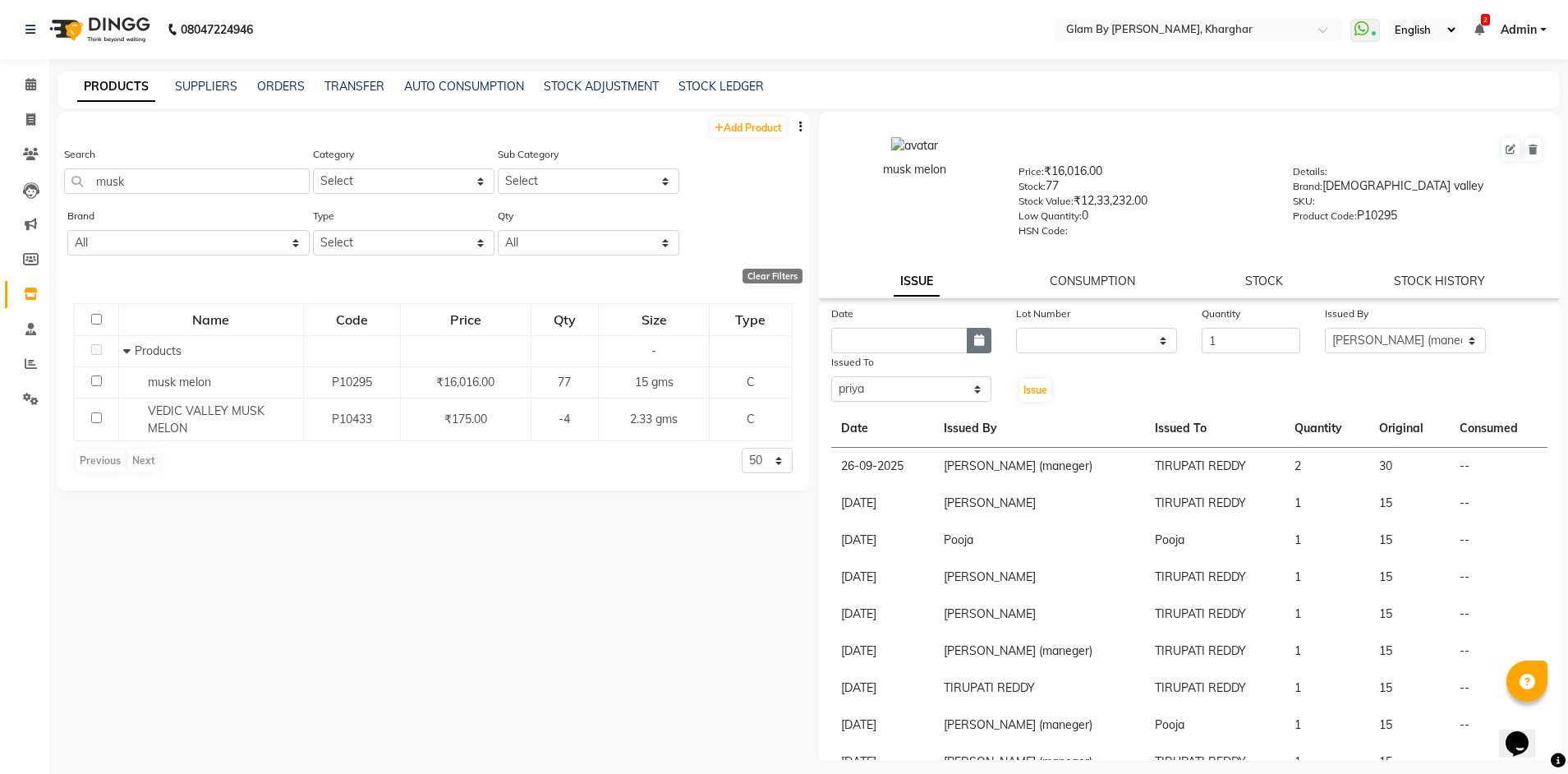
select select "2025"
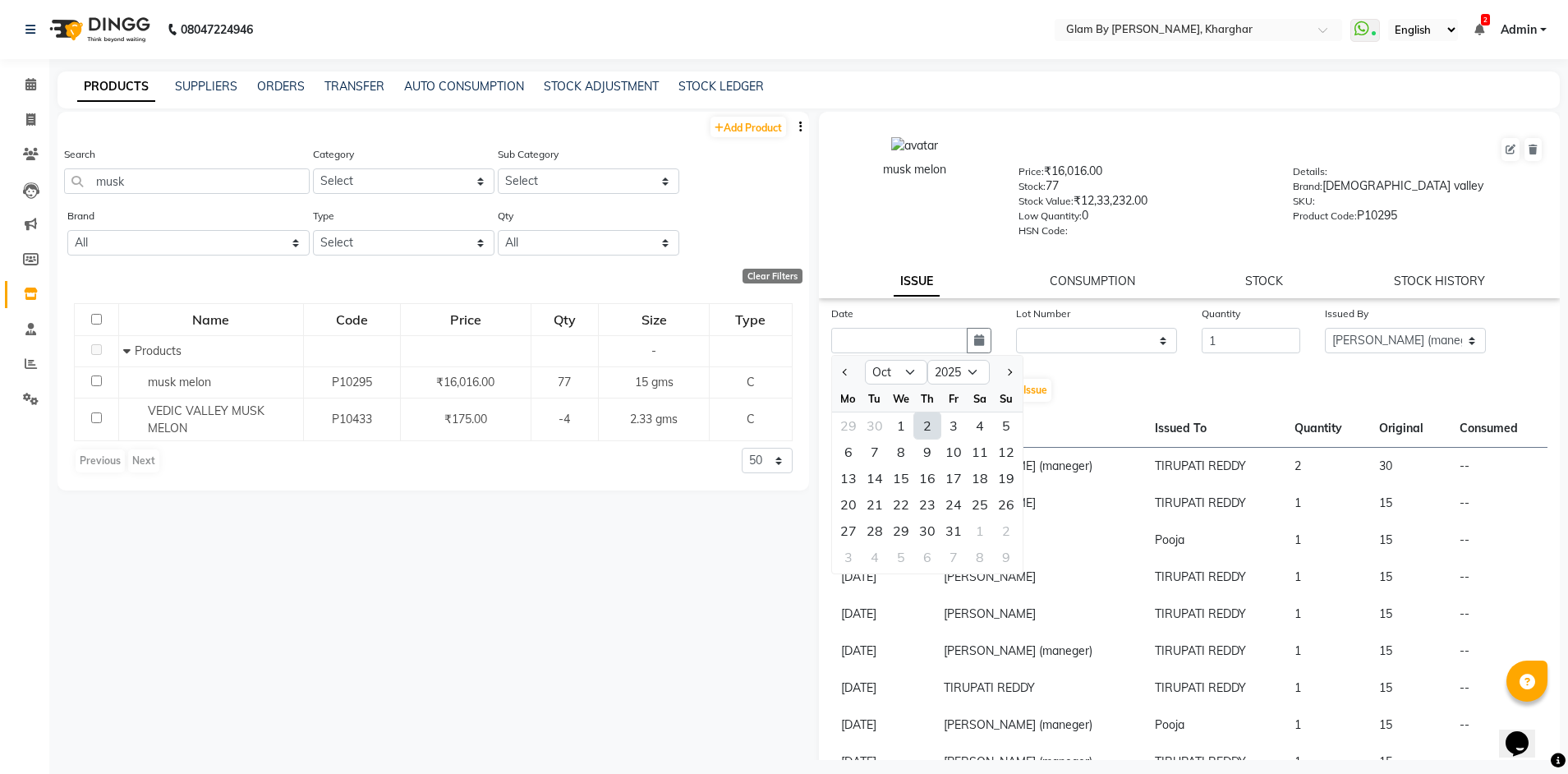
click at [935, 429] on div "2" at bounding box center [927, 426] width 26 height 26
type input "02-10-2025"
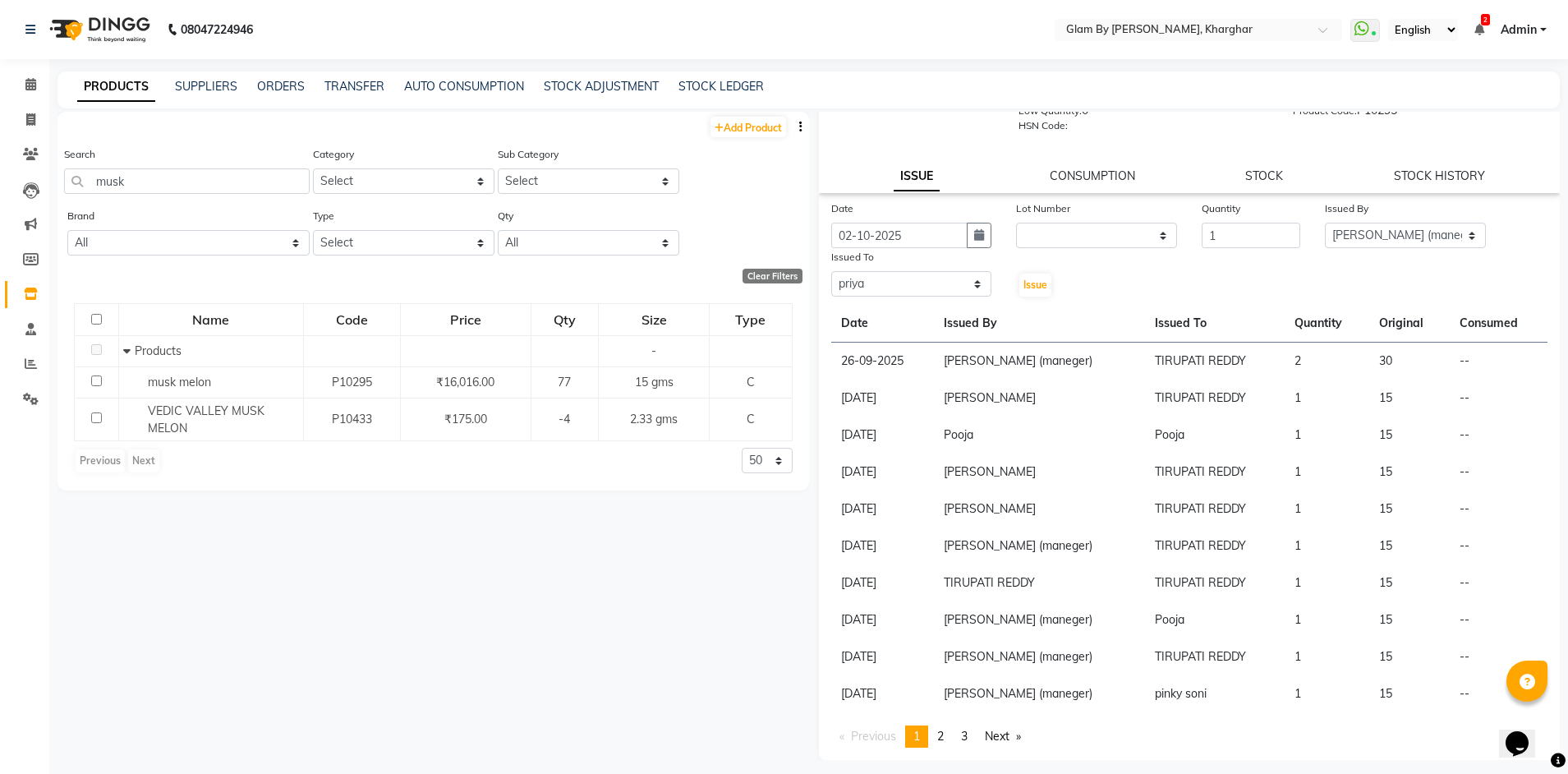
scroll to position [106, 0]
click at [1038, 288] on span "Issue" at bounding box center [1034, 283] width 24 height 12
select select
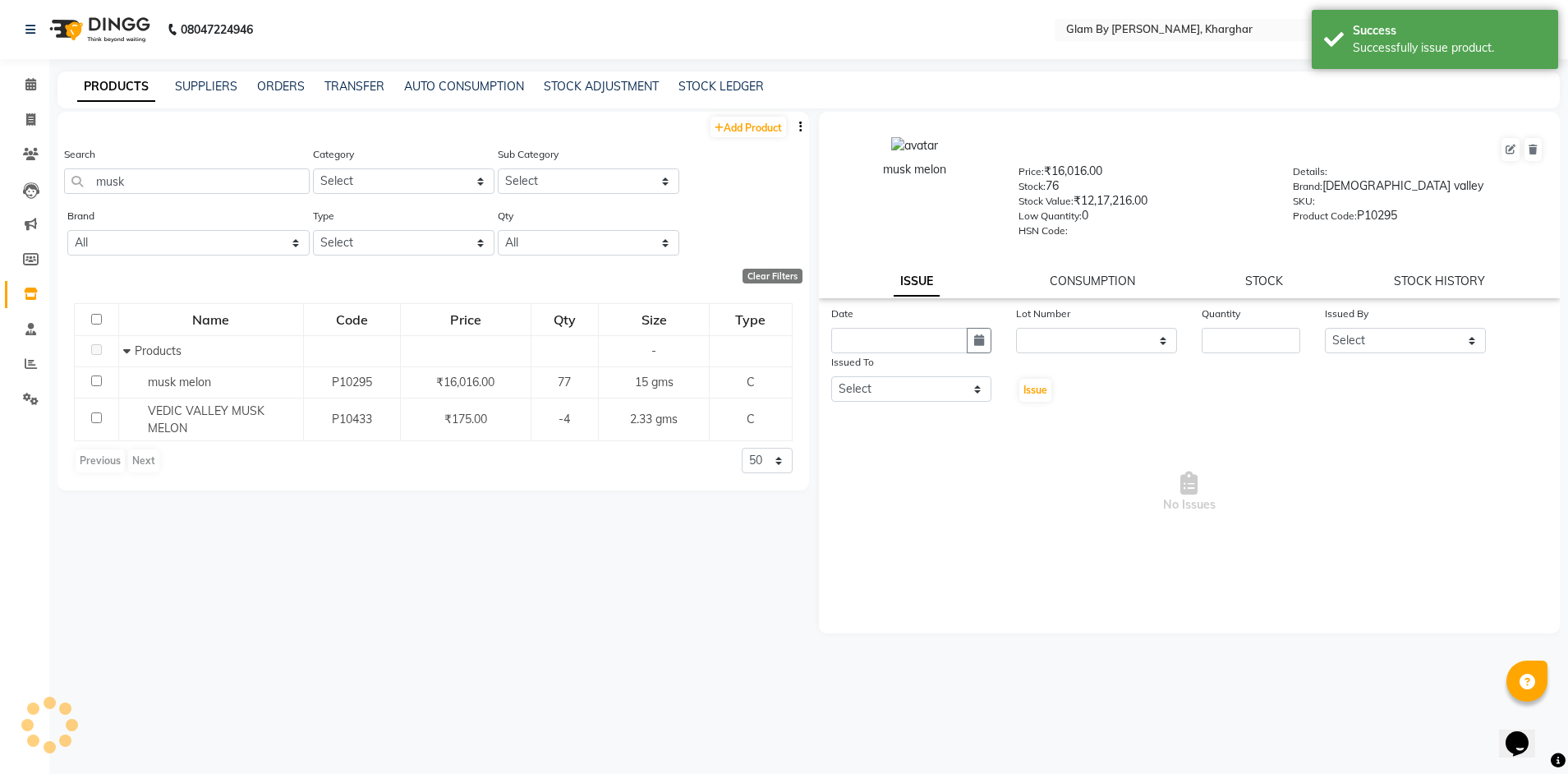
scroll to position [0, 0]
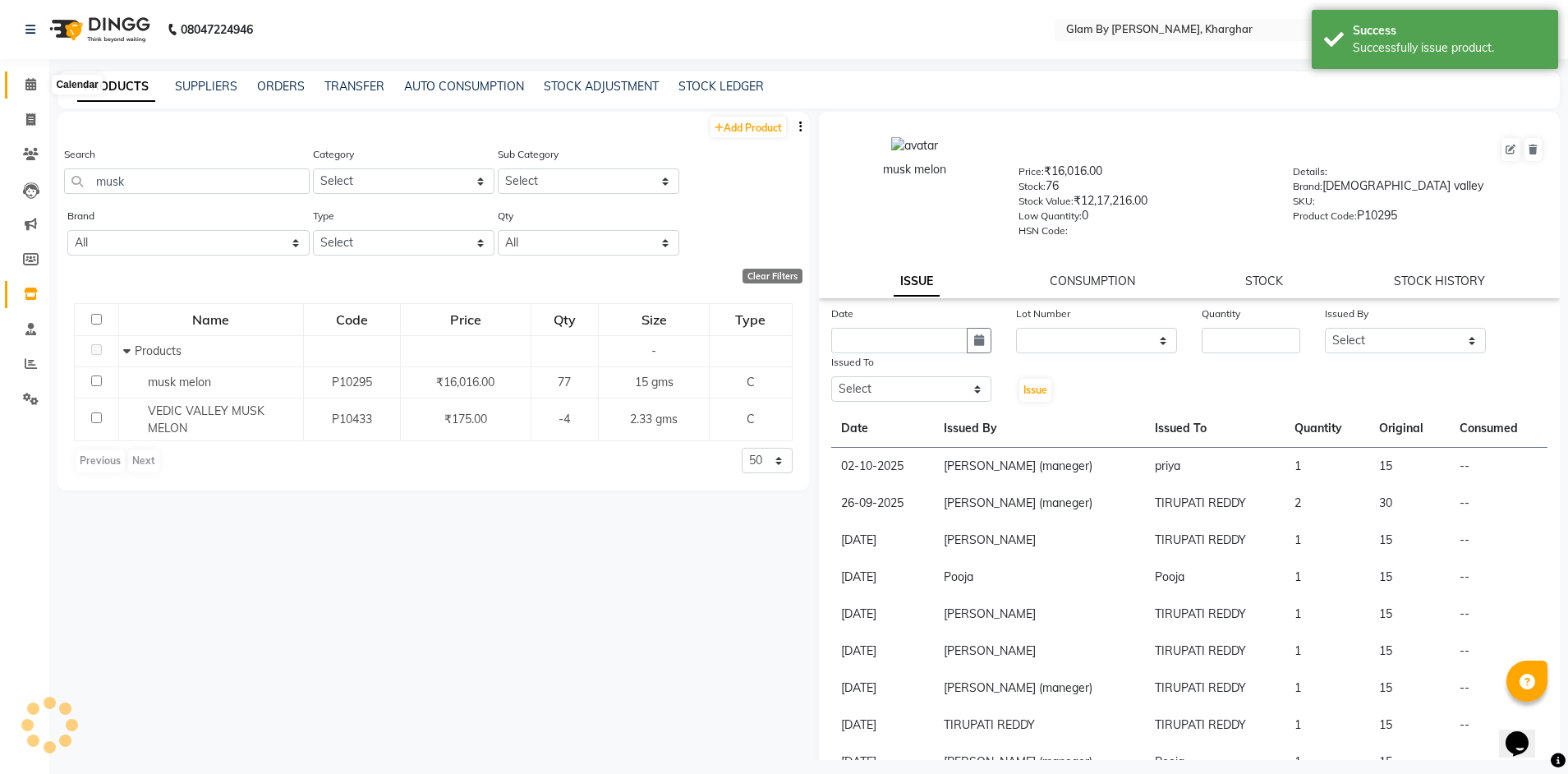
click at [25, 85] on icon at bounding box center [30, 84] width 10 height 12
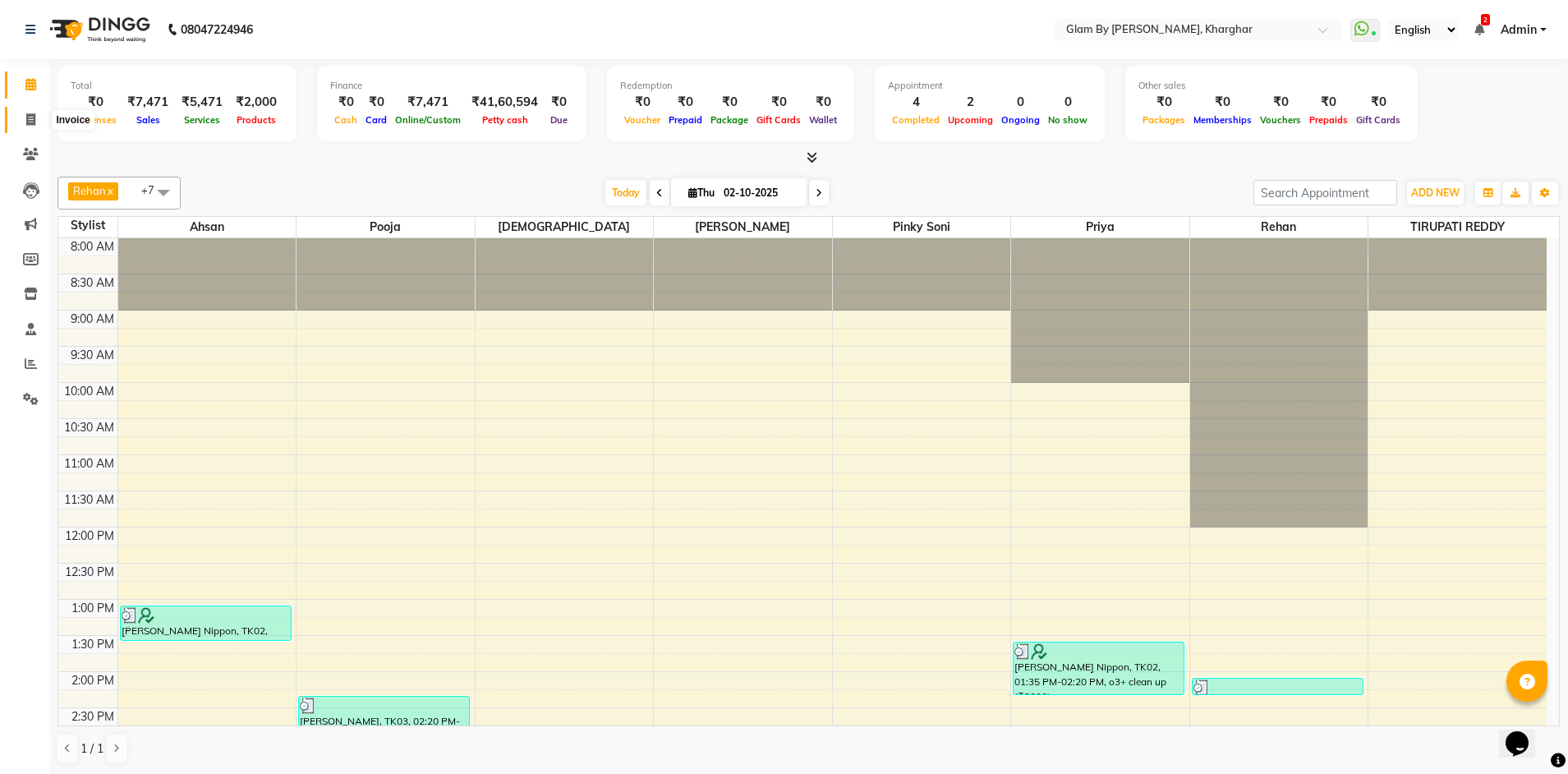
click at [36, 123] on icon at bounding box center [31, 119] width 9 height 12
select select "service"
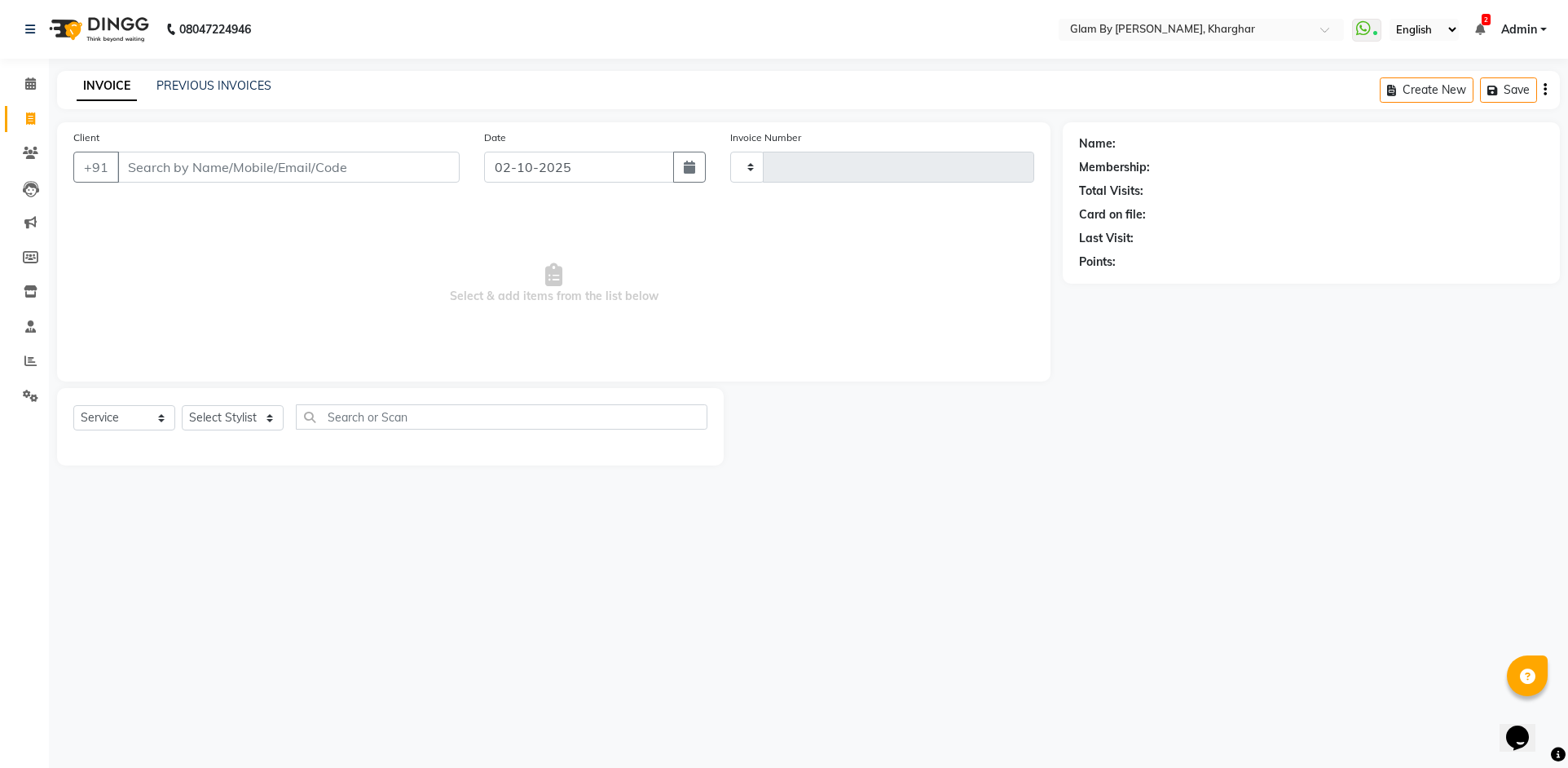
type input "1756"
select select "3992"
click at [94, 424] on select "Select Service Product Membership Package Voucher Prepaid Gift Card" at bounding box center [124, 418] width 102 height 25
click at [74, 405] on select "Select Service Product Membership Package Voucher Prepaid Gift Card" at bounding box center [124, 418] width 102 height 25
click at [221, 427] on select "Select Stylist Ahsan Amandeep Avi deol kuldeep kaur (maneger) MARUL neetu pinky…" at bounding box center [238, 418] width 112 height 25
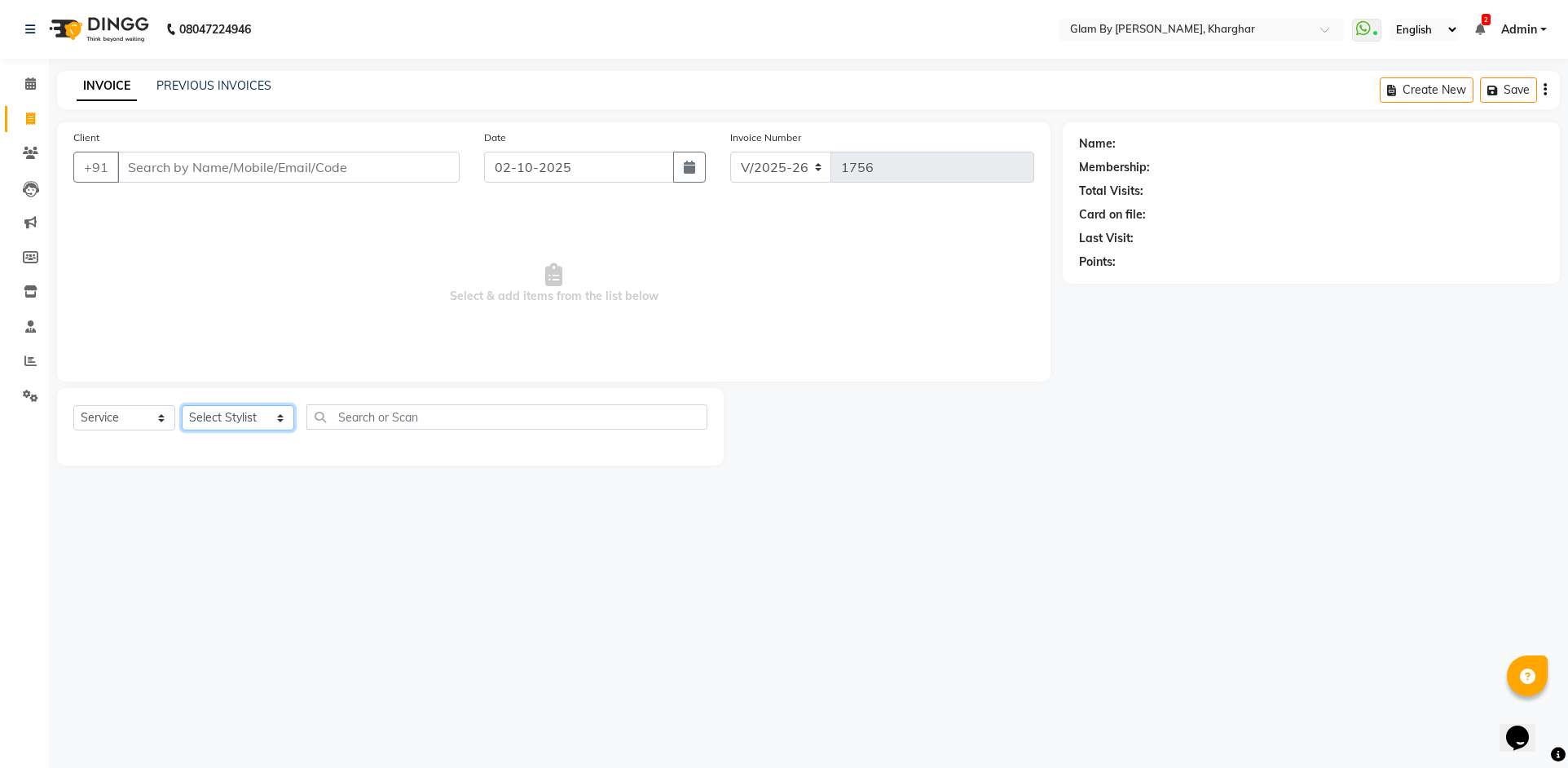
select select "77395"
click at [182, 405] on select "Select Stylist Ahsan Amandeep Avi deol kuldeep kaur (maneger) MARUL neetu pinky…" at bounding box center [238, 418] width 112 height 25
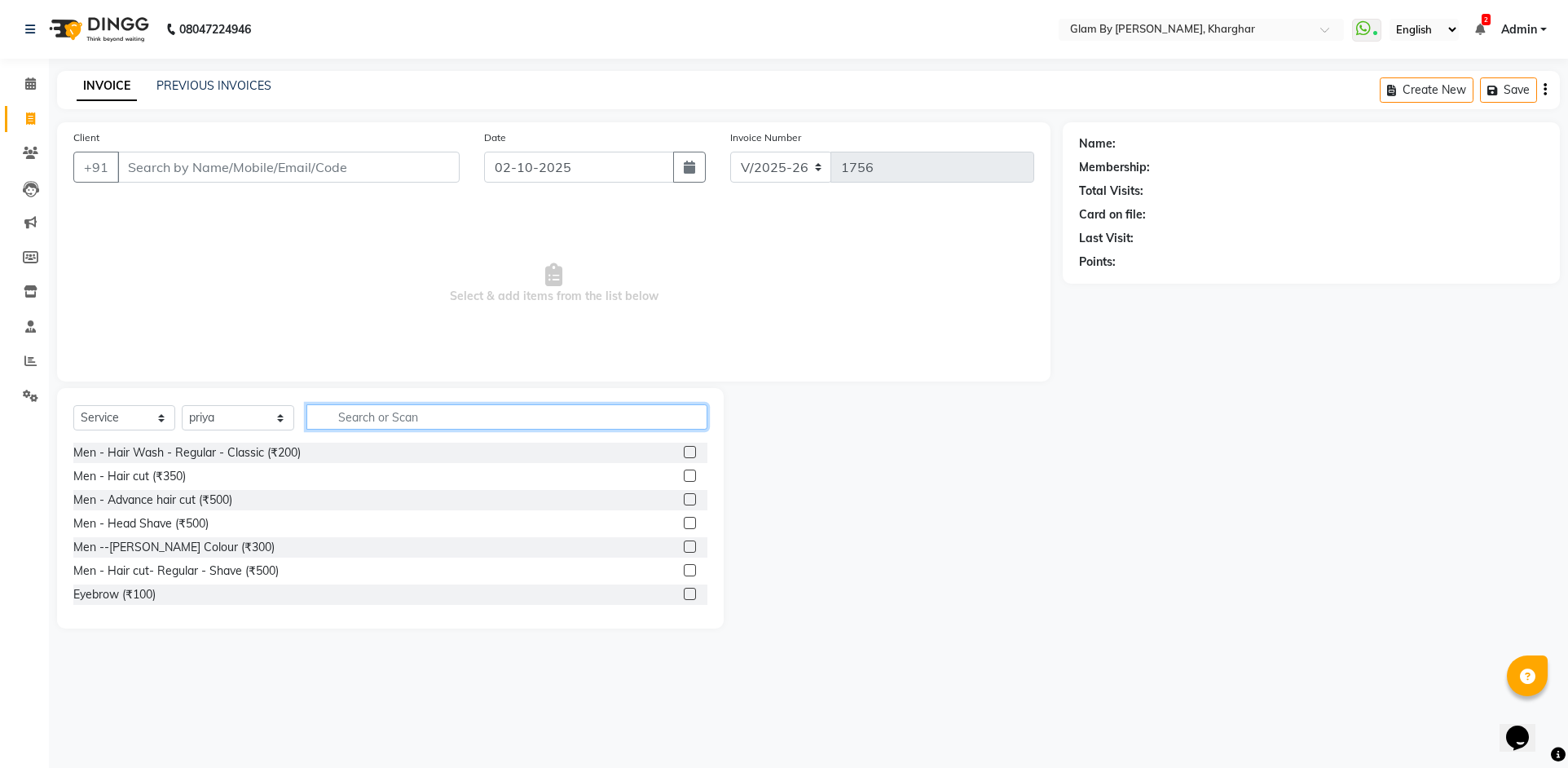
click at [358, 420] on input "text" at bounding box center [506, 417] width 401 height 25
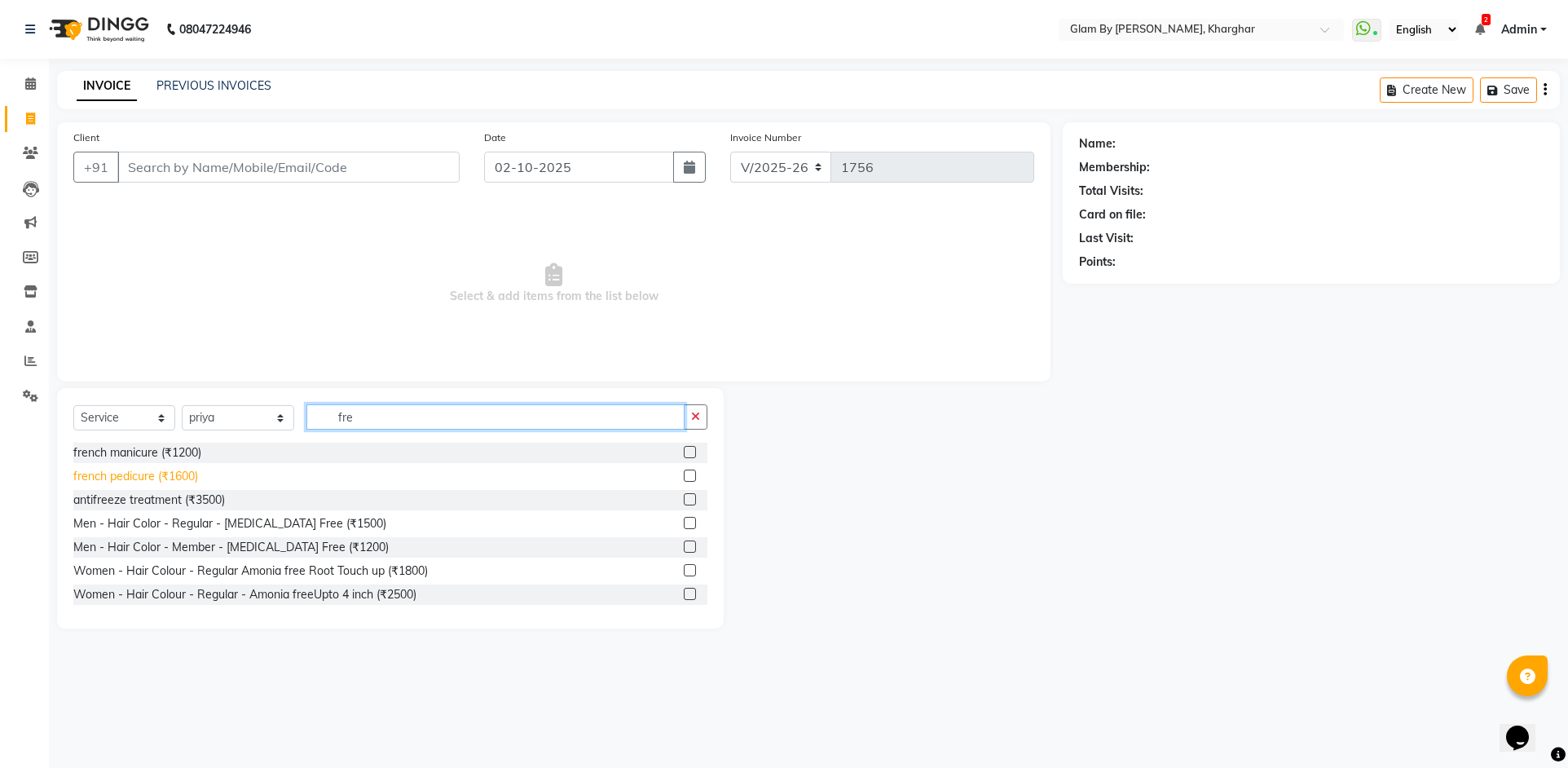
type input "fre"
click at [179, 479] on div "french pedicure (₹1600)" at bounding box center [136, 476] width 125 height 17
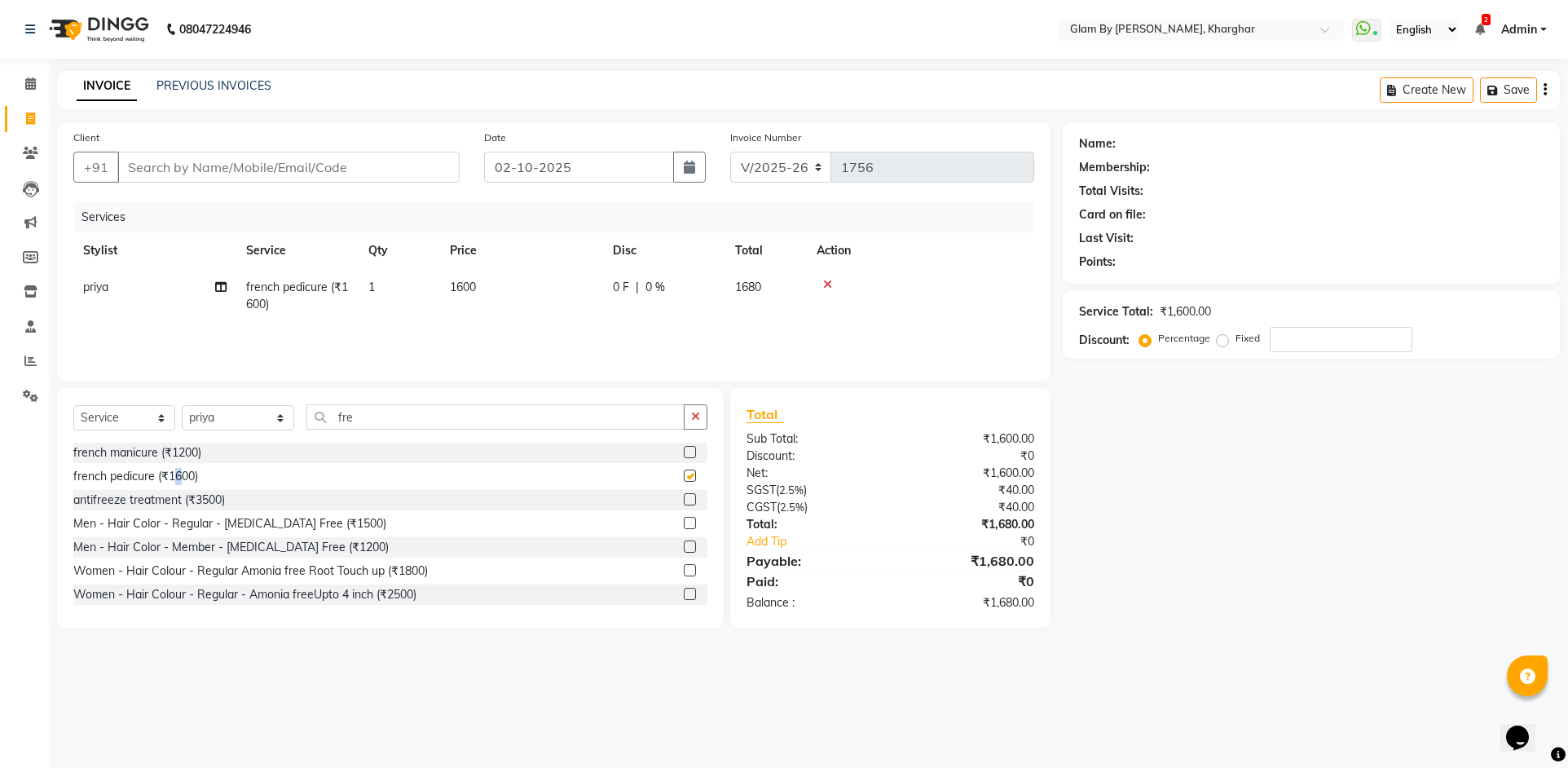
checkbox input "false"
drag, startPoint x: 353, startPoint y: 417, endPoint x: 302, endPoint y: 407, distance: 52.0
click at [306, 407] on input "fre" at bounding box center [495, 417] width 378 height 25
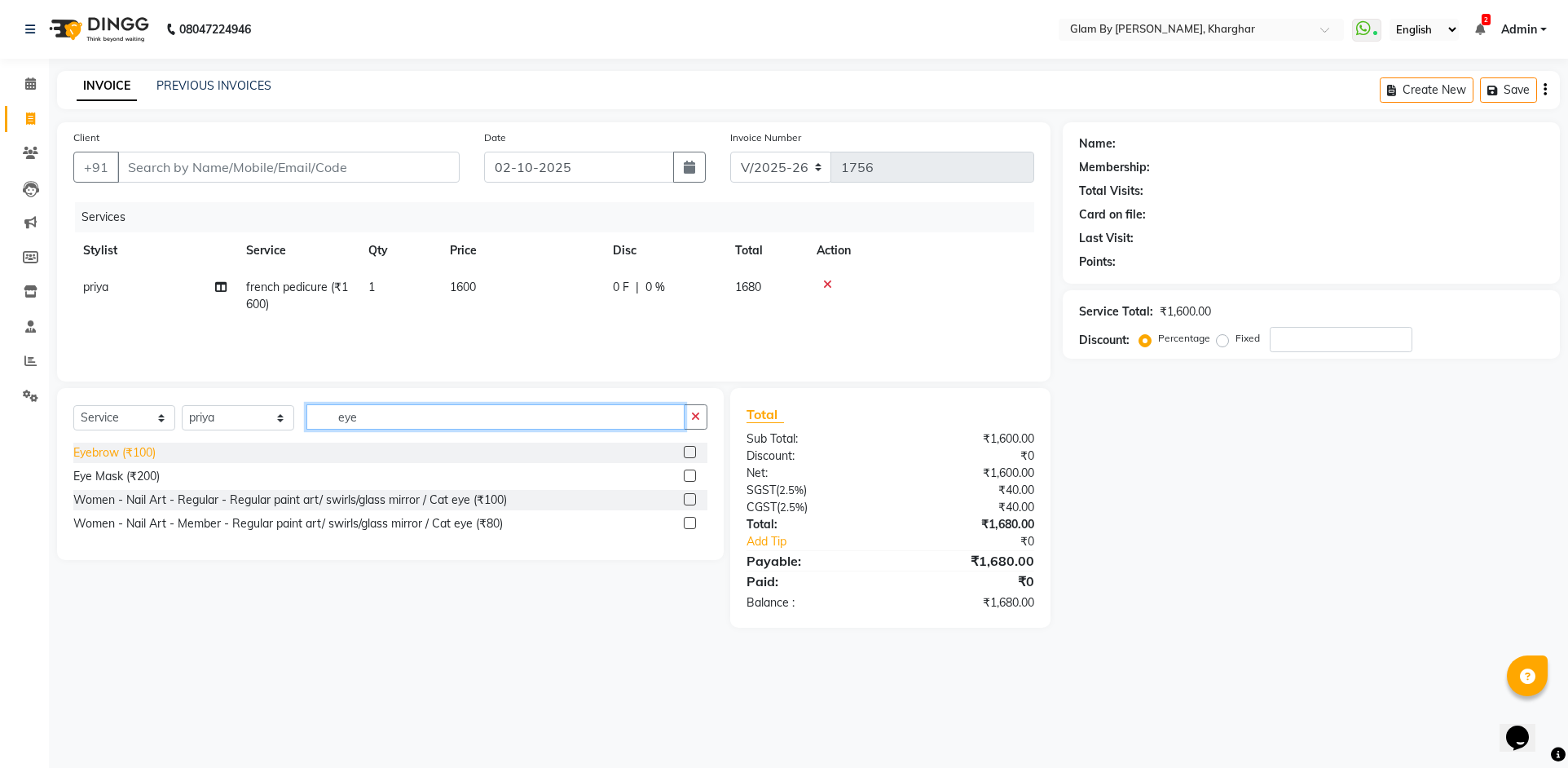
type input "eye"
drag, startPoint x: 107, startPoint y: 452, endPoint x: 153, endPoint y: 427, distance: 52.4
click at [114, 450] on div "Eyebrow (₹100)" at bounding box center [115, 453] width 82 height 17
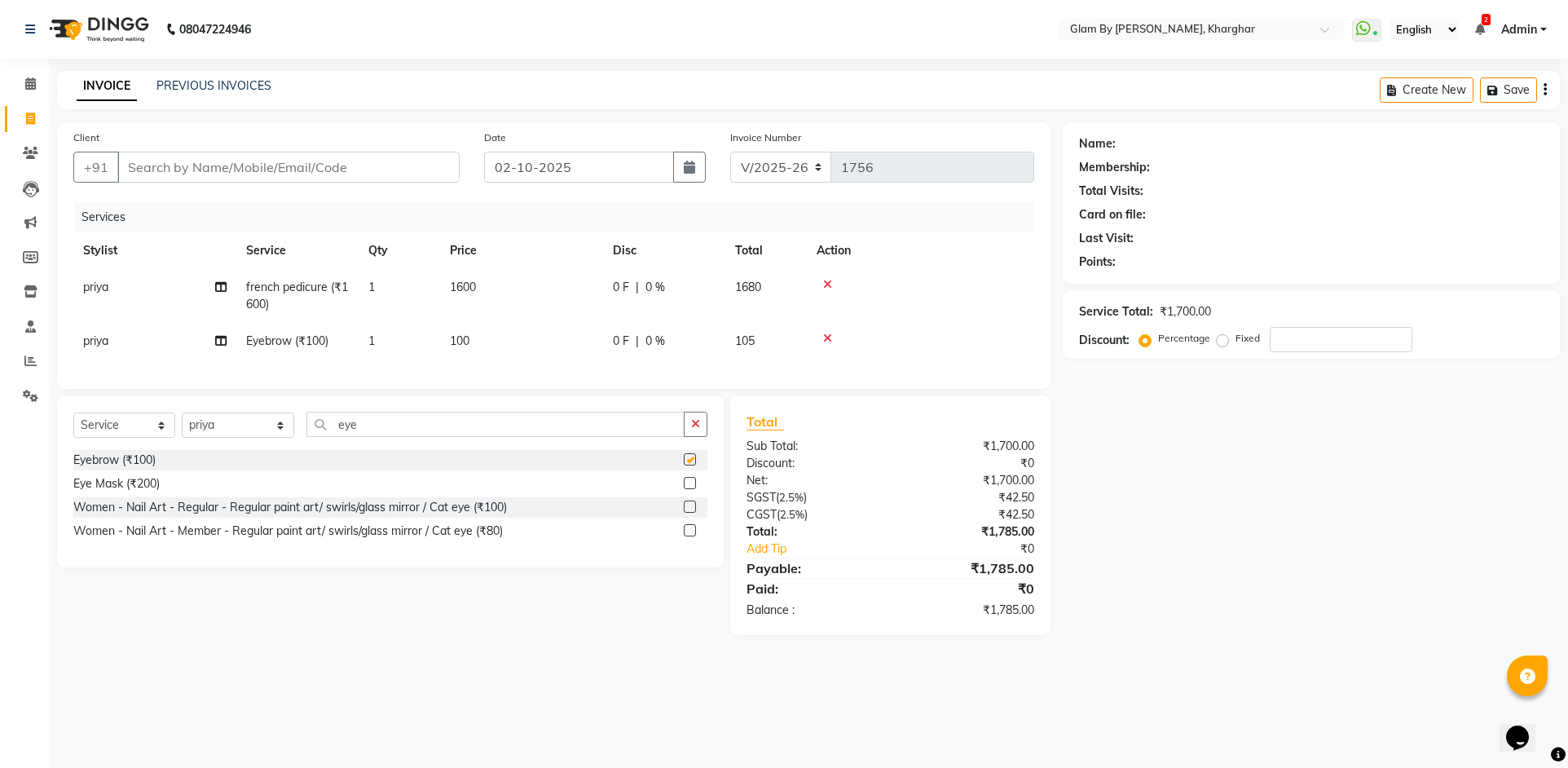
checkbox input "false"
click at [413, 349] on td "1" at bounding box center [399, 341] width 81 height 36
select select "77395"
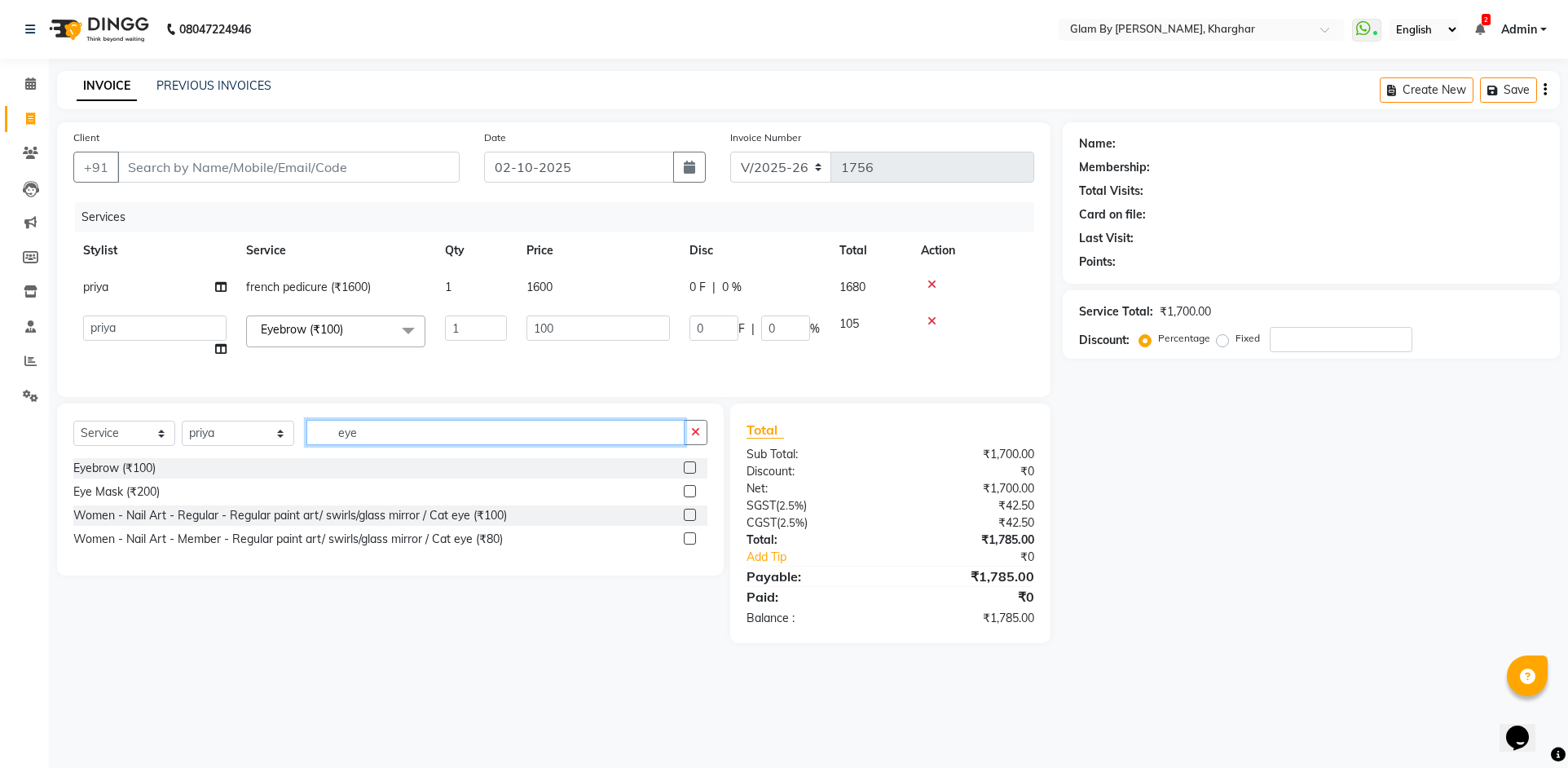
drag, startPoint x: 382, startPoint y: 438, endPoint x: 281, endPoint y: 436, distance: 101.0
click at [281, 436] on div "Select Service Product Membership Package Voucher Prepaid Gift Card Select Styl…" at bounding box center [390, 438] width 634 height 38
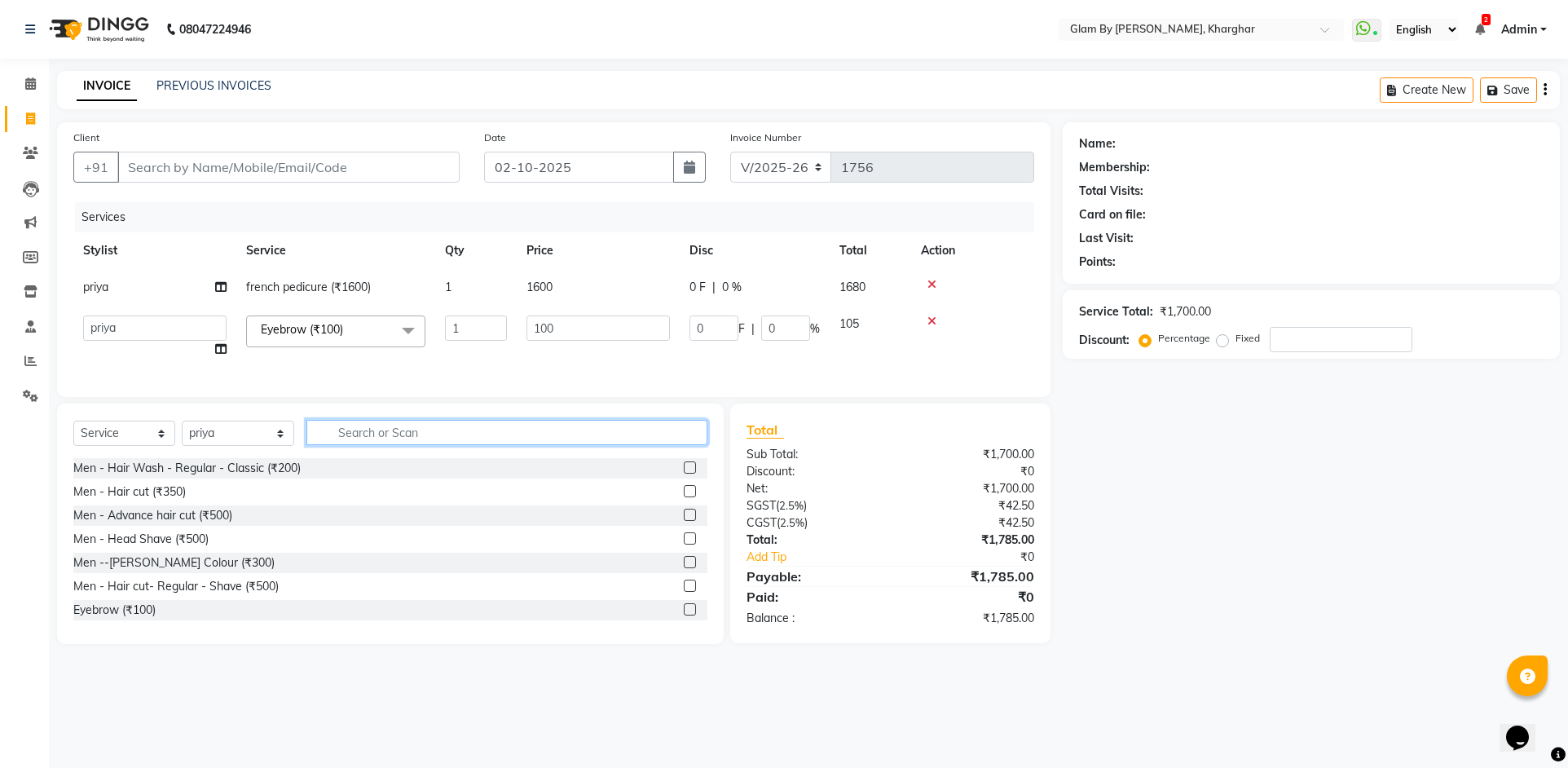
click at [314, 436] on input "text" at bounding box center [506, 432] width 401 height 25
click at [247, 446] on select "Select Stylist Ahsan Amandeep Avi deol kuldeep kaur (maneger) MARUL neetu pinky…" at bounding box center [238, 433] width 112 height 25
select select "26770"
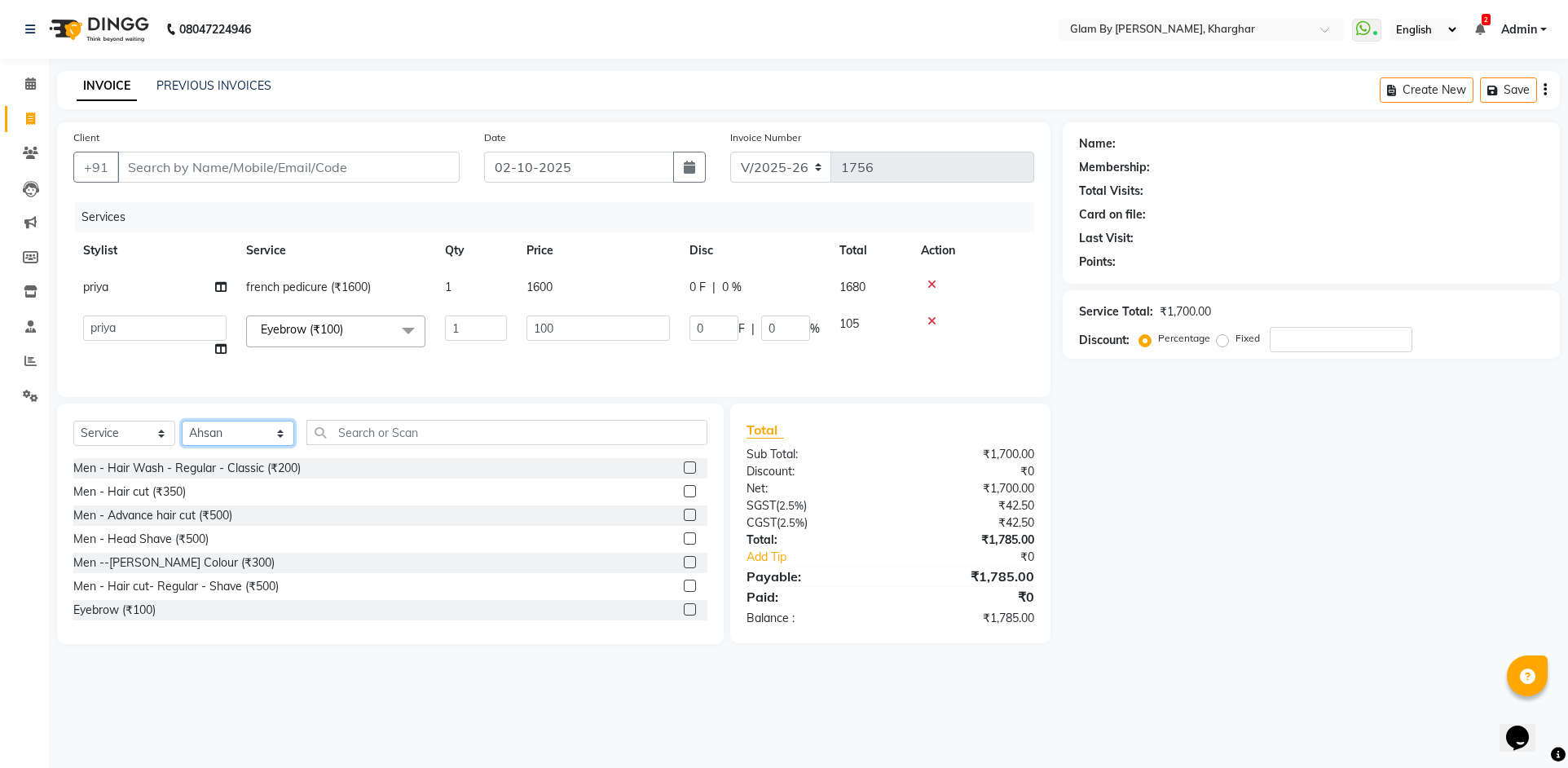
click at [182, 433] on select "Select Stylist Ahsan Amandeep Avi deol kuldeep kaur (maneger) MARUL neetu pinky…" at bounding box center [238, 433] width 112 height 25
click at [356, 445] on input "text" at bounding box center [506, 432] width 401 height 25
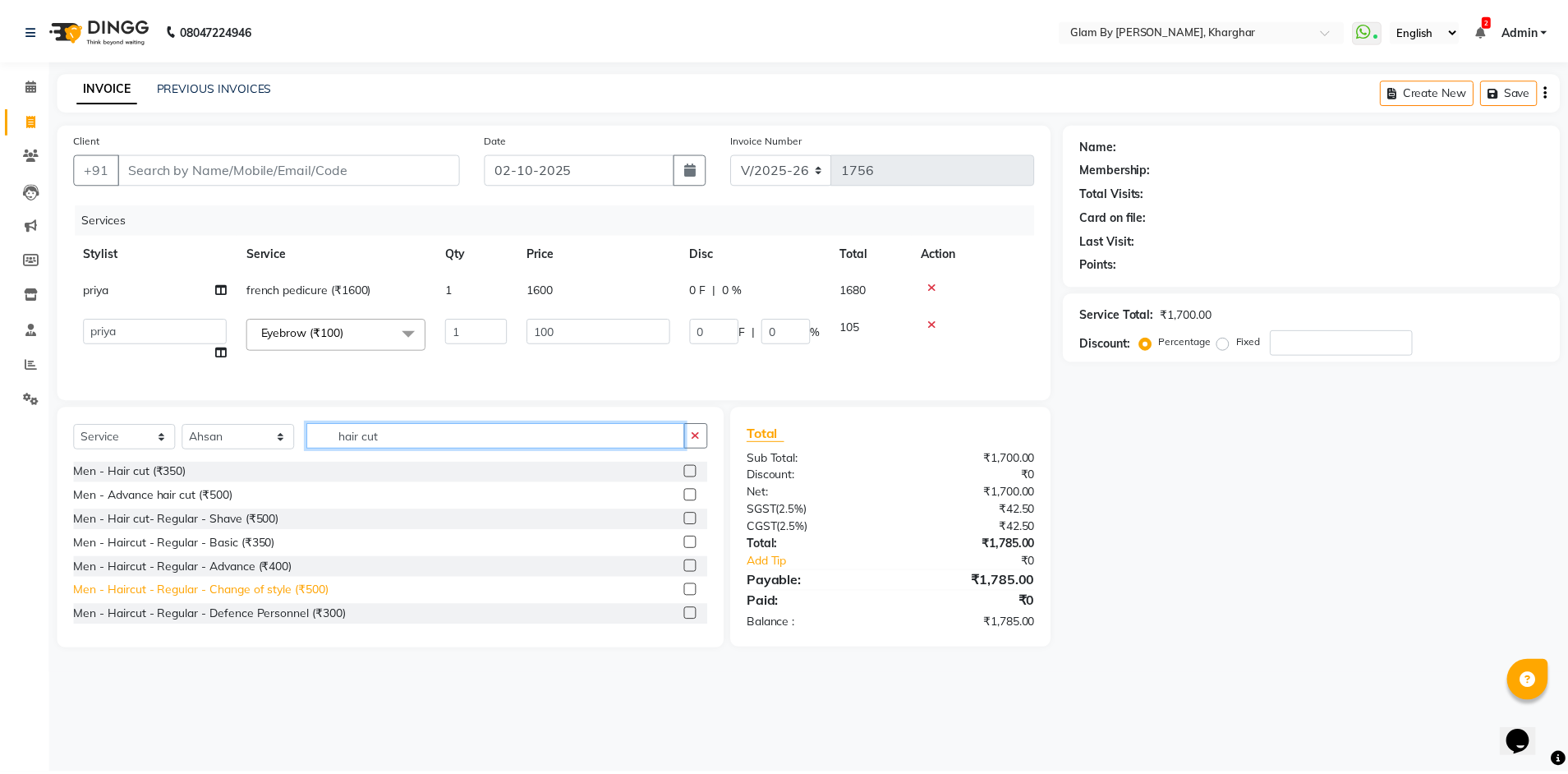
scroll to position [313, 0]
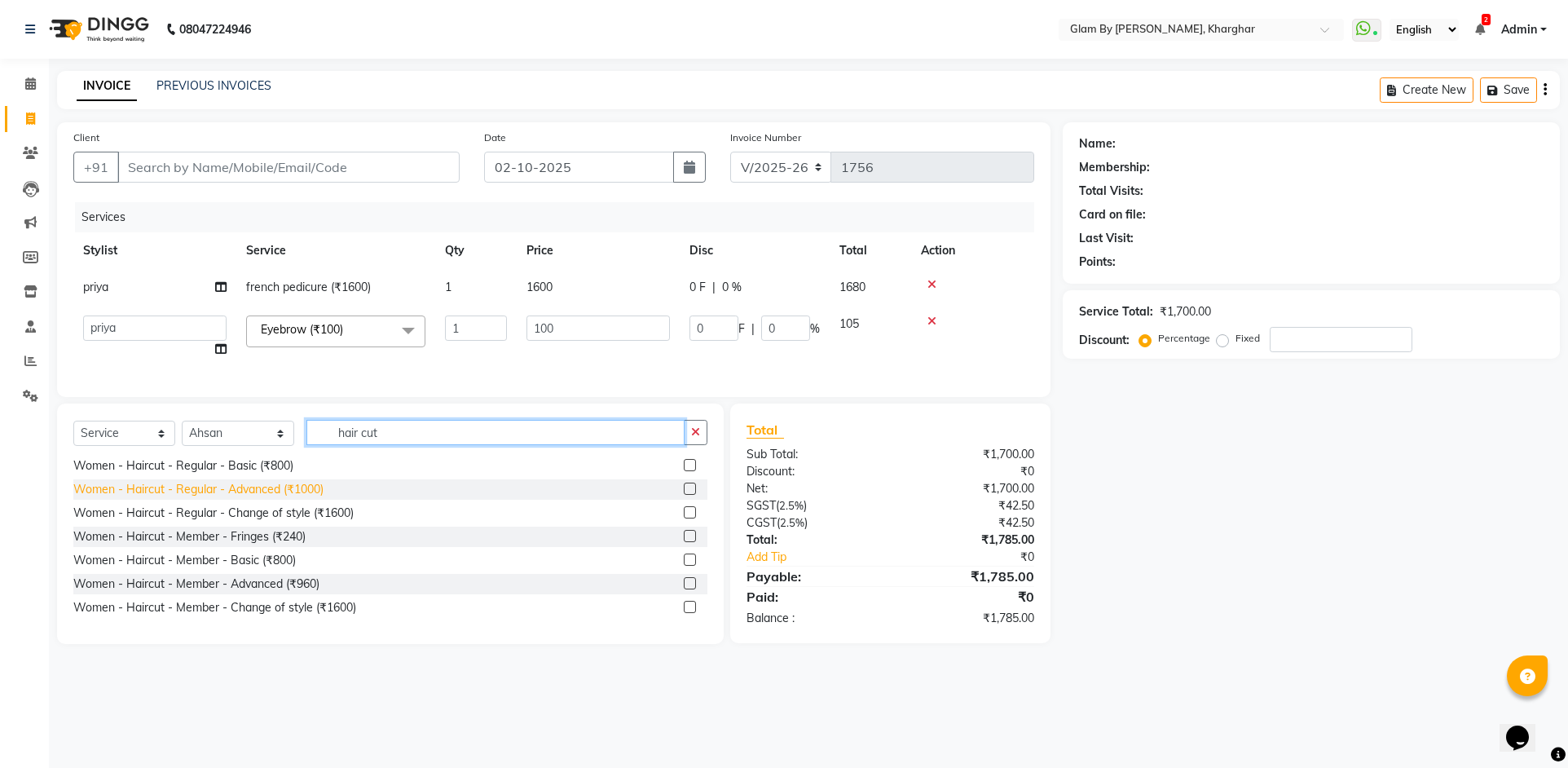
type input "hair cut"
click at [298, 498] on div "Women - Haircut - Regular - Advanced (₹1000)" at bounding box center [199, 490] width 250 height 17
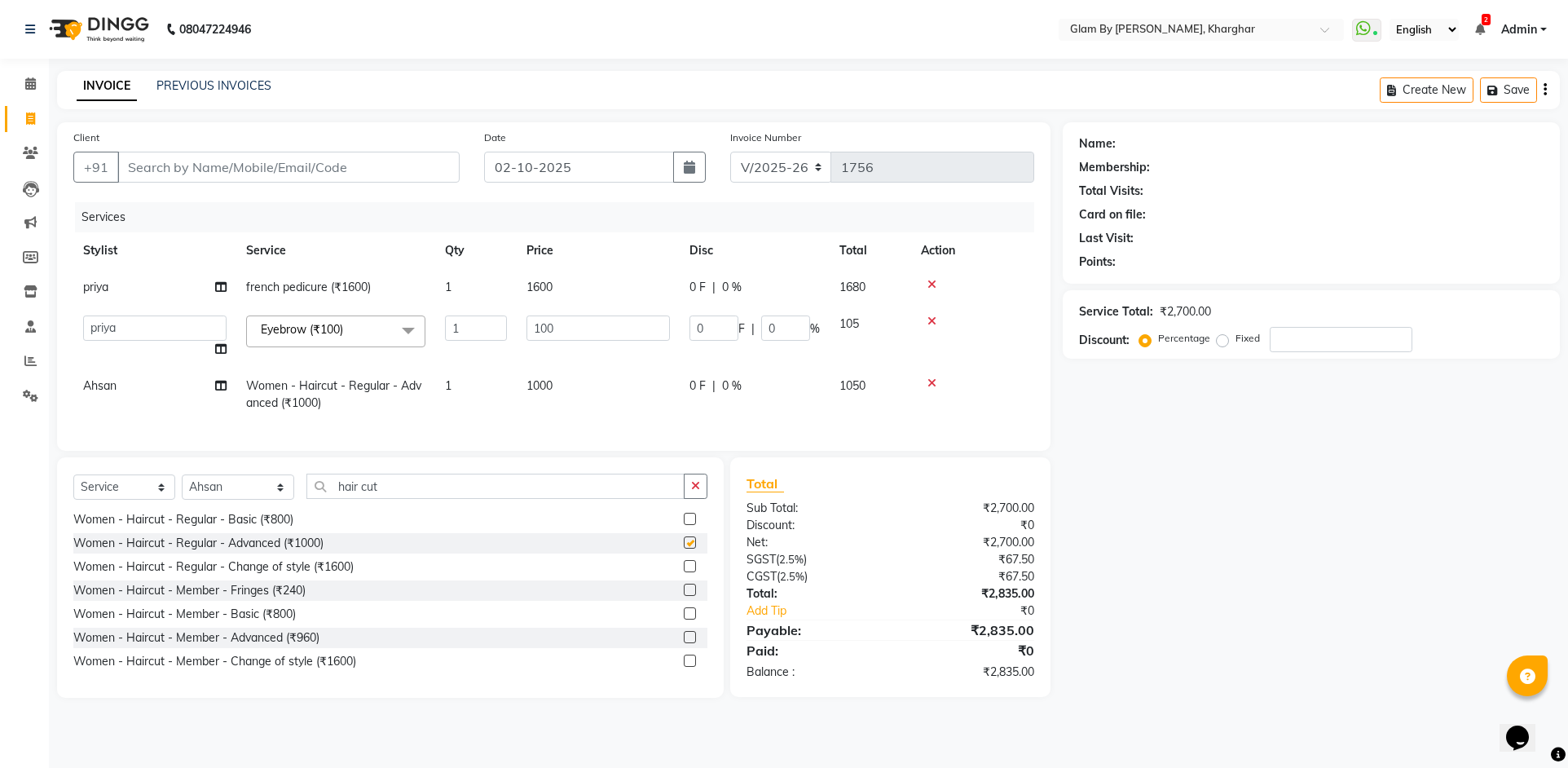
checkbox input "false"
click at [472, 379] on td "1" at bounding box center [475, 395] width 81 height 54
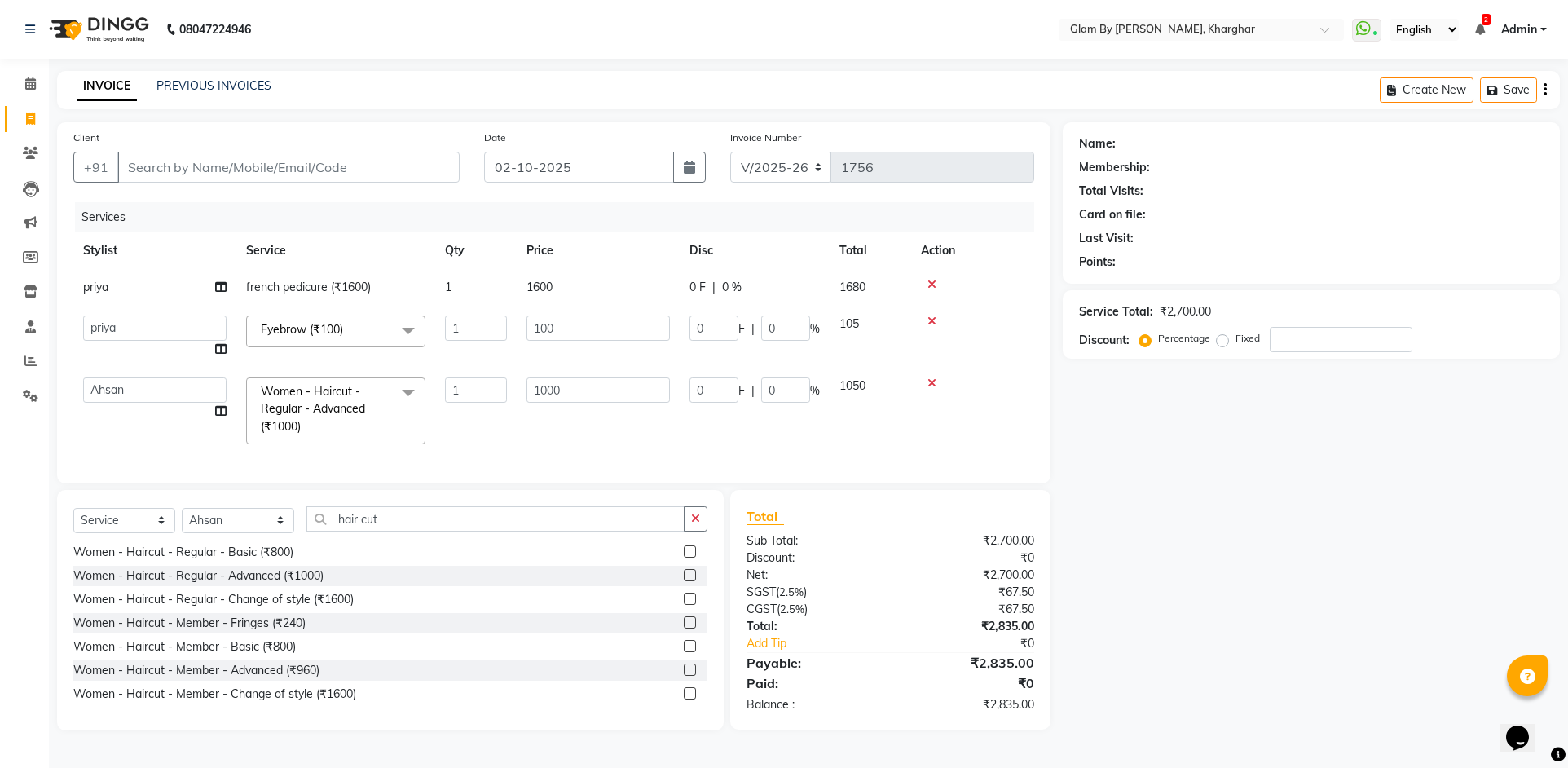
click at [484, 295] on td "1" at bounding box center [475, 287] width 81 height 36
select select "77395"
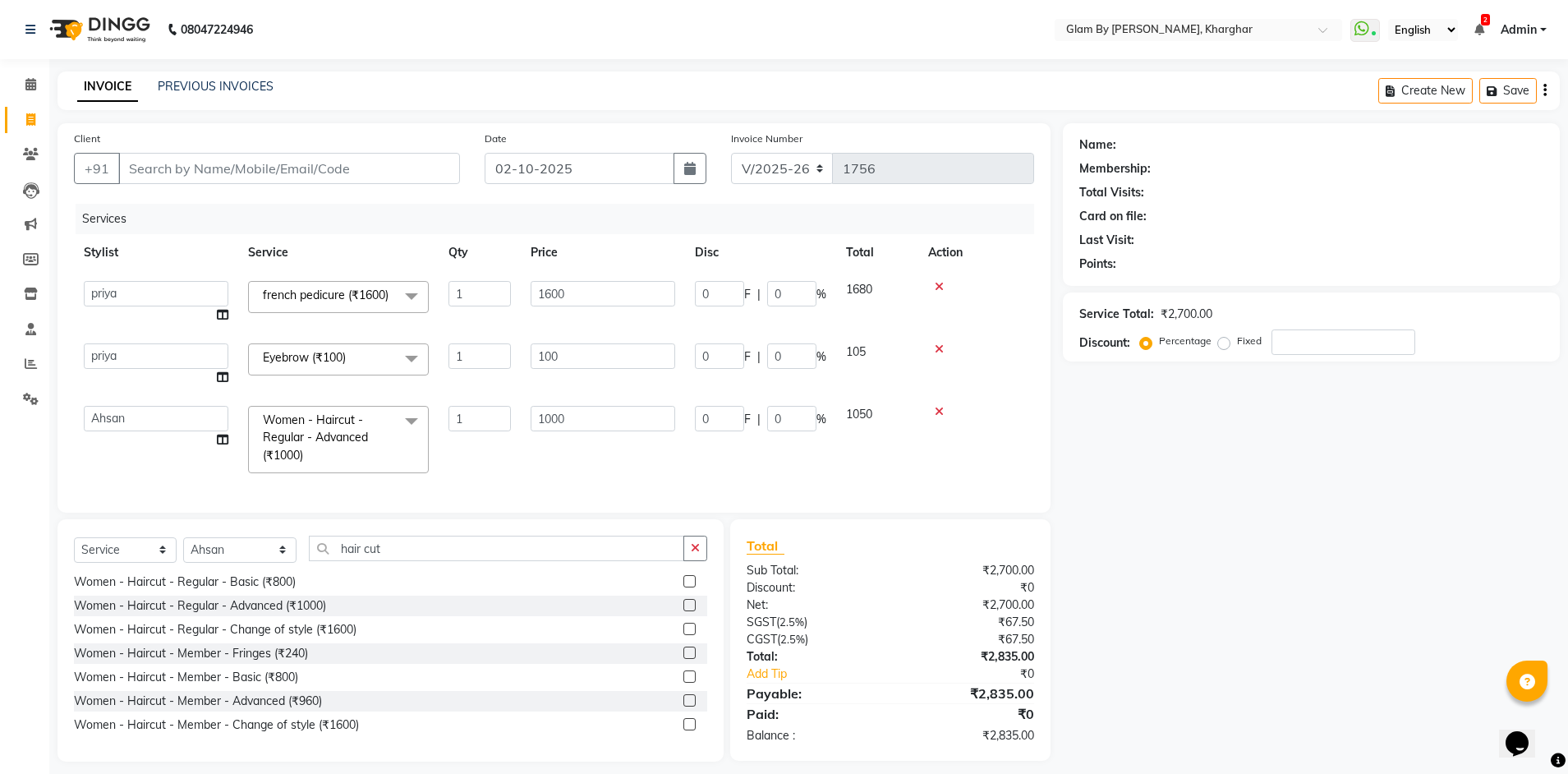
scroll to position [32, 0]
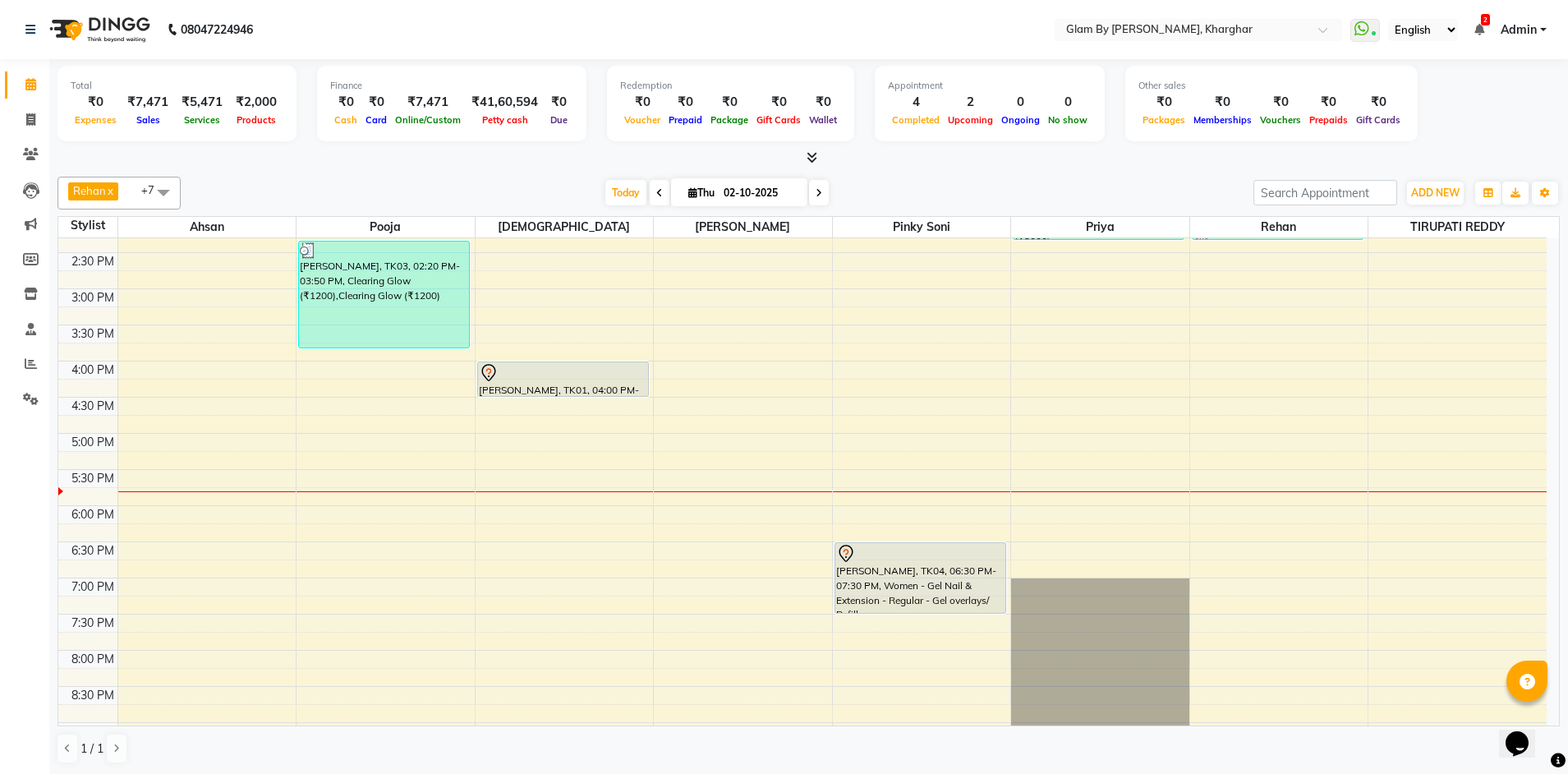
scroll to position [247, 0]
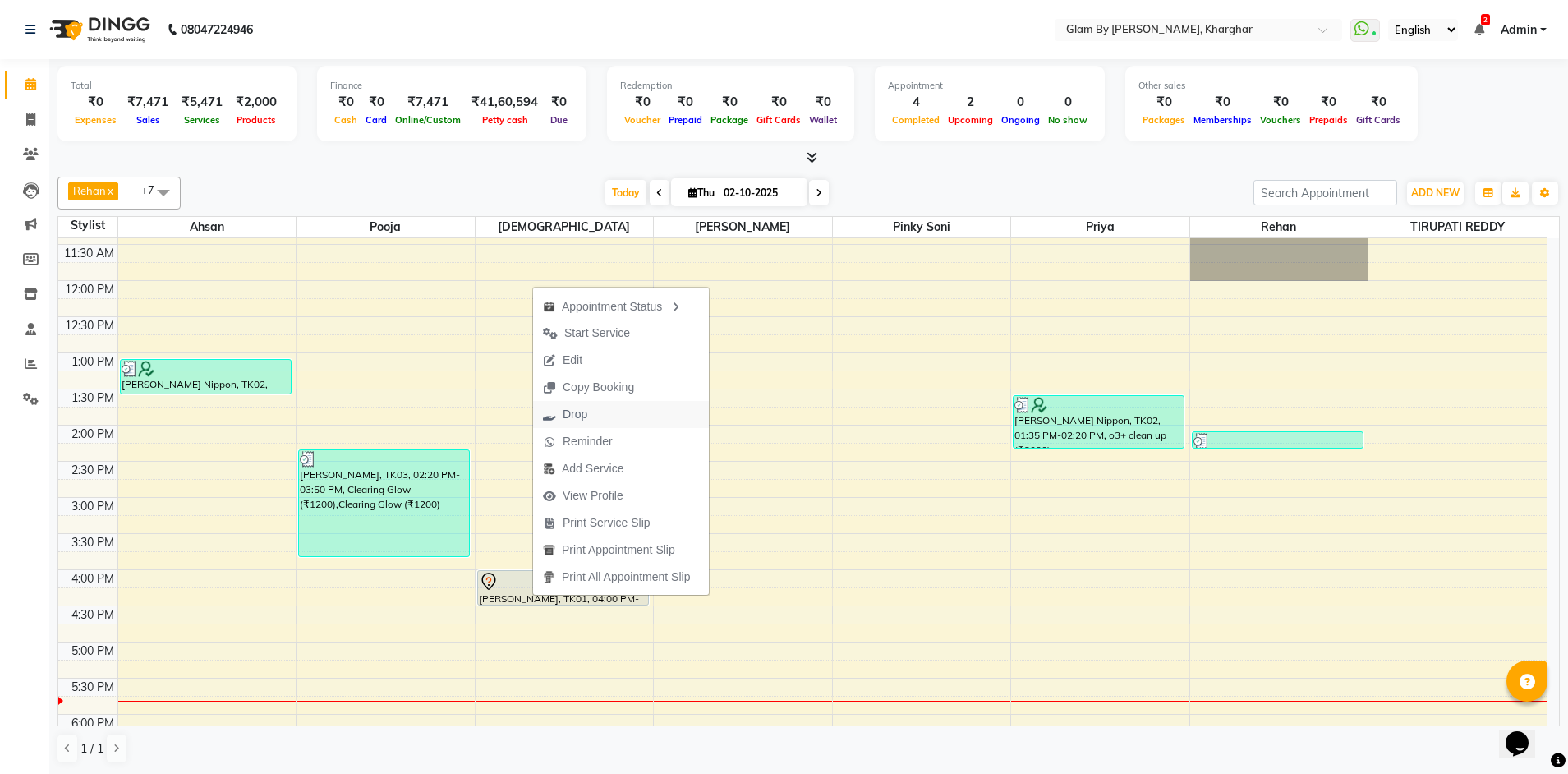
click at [578, 410] on span "Drop" at bounding box center [575, 414] width 24 height 17
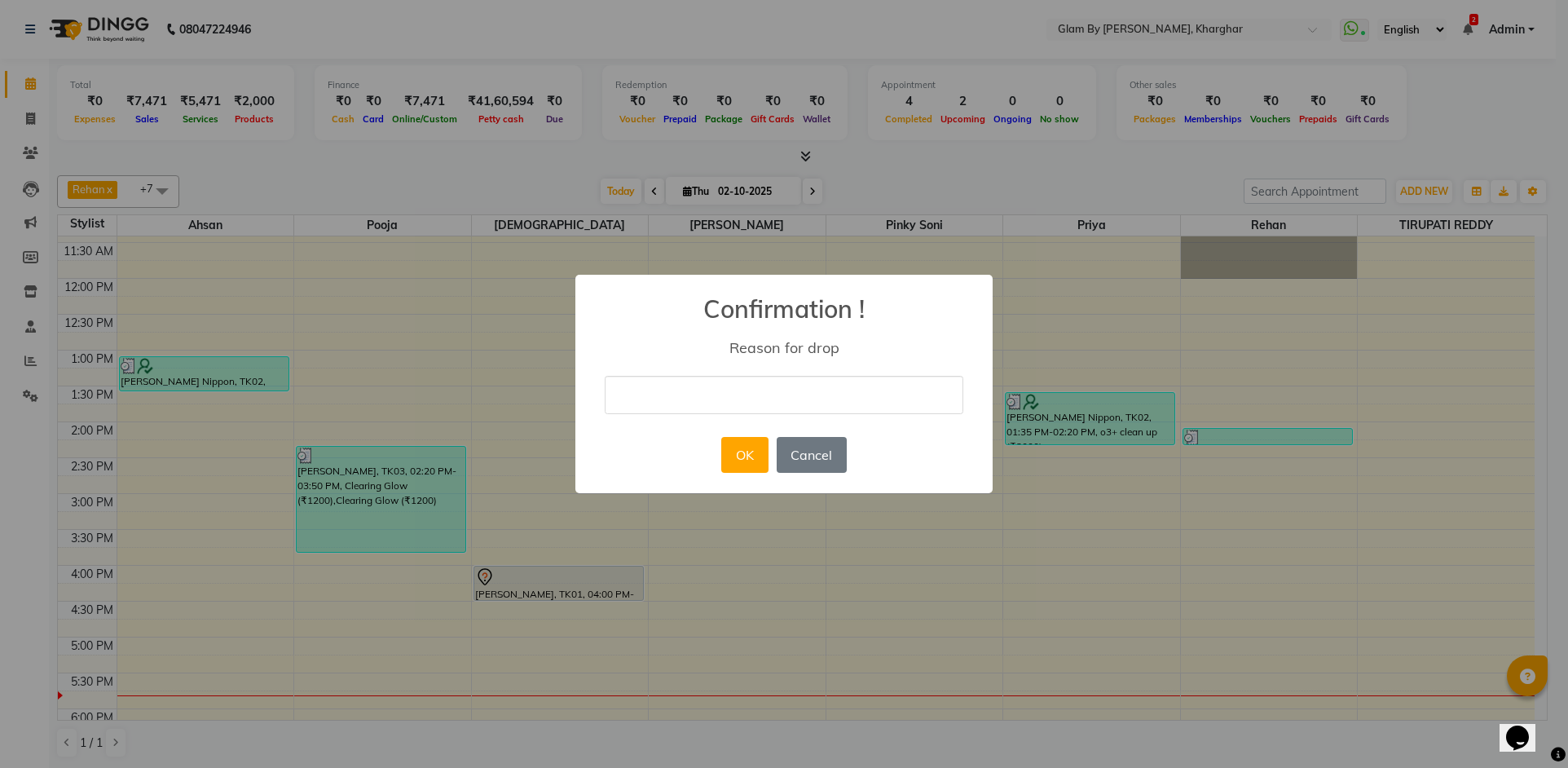
click at [626, 402] on input "text" at bounding box center [784, 394] width 359 height 38
type input "not coming"
click at [711, 458] on div "× Confirmation ! Reason for drop not coming OK No Cancel" at bounding box center [784, 384] width 417 height 220
click at [737, 460] on button "OK" at bounding box center [744, 455] width 47 height 36
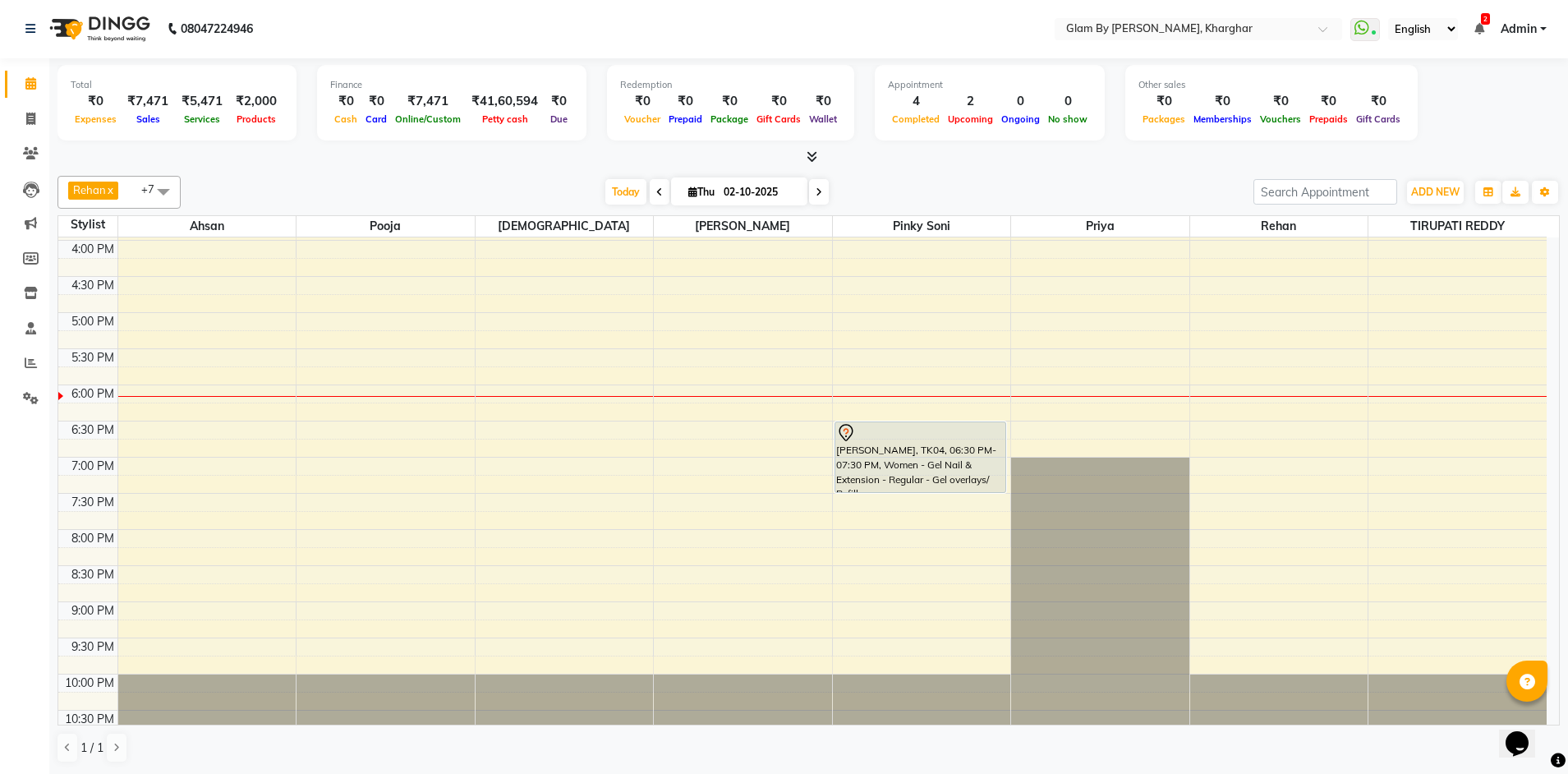
scroll to position [329, 0]
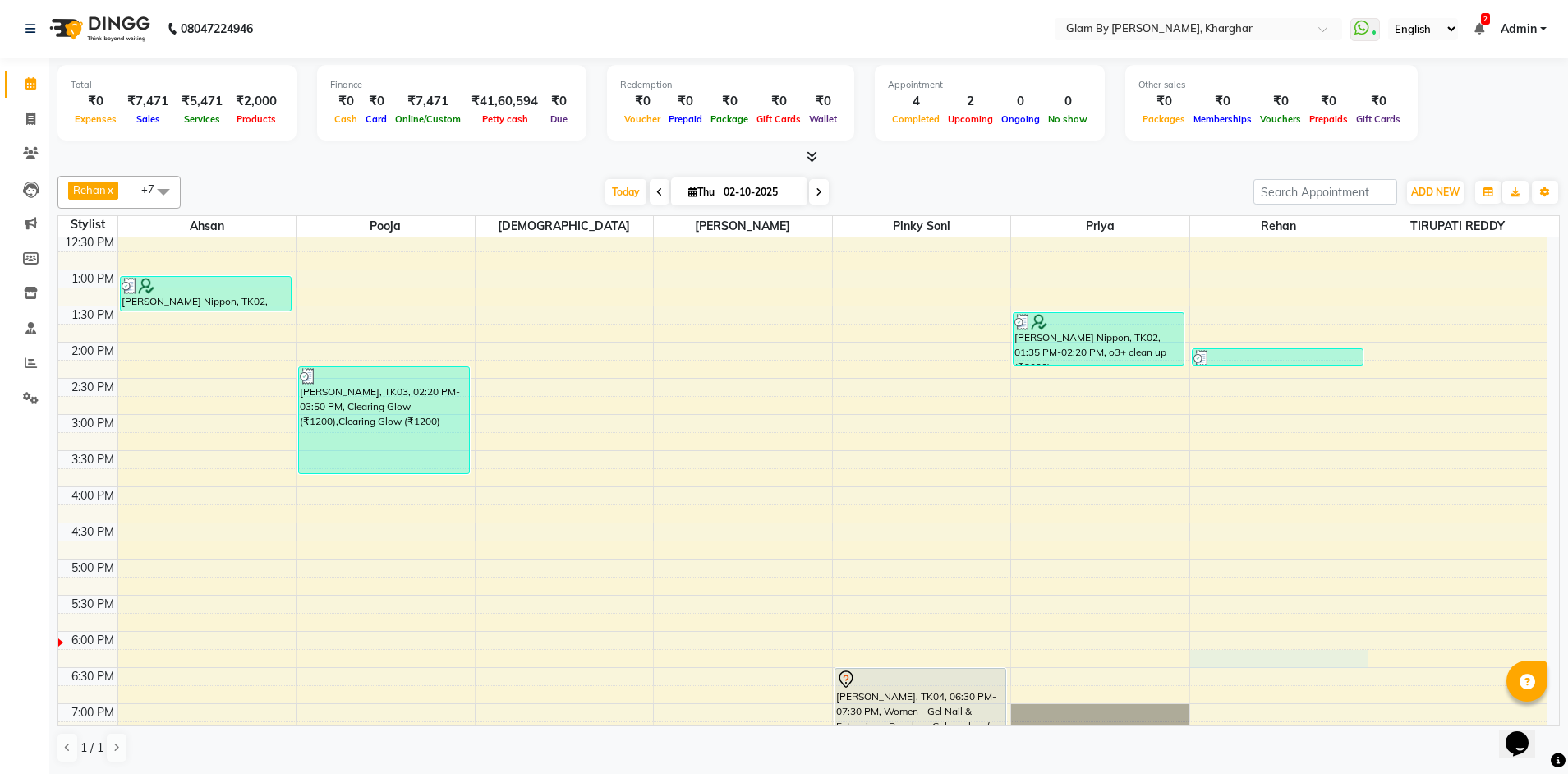
click at [1209, 662] on div "8:00 AM 8:30 AM 9:00 AM 9:30 AM 10:00 AM 10:30 AM 11:00 AM 11:30 AM 12:00 PM 12…" at bounding box center [802, 450] width 1488 height 1084
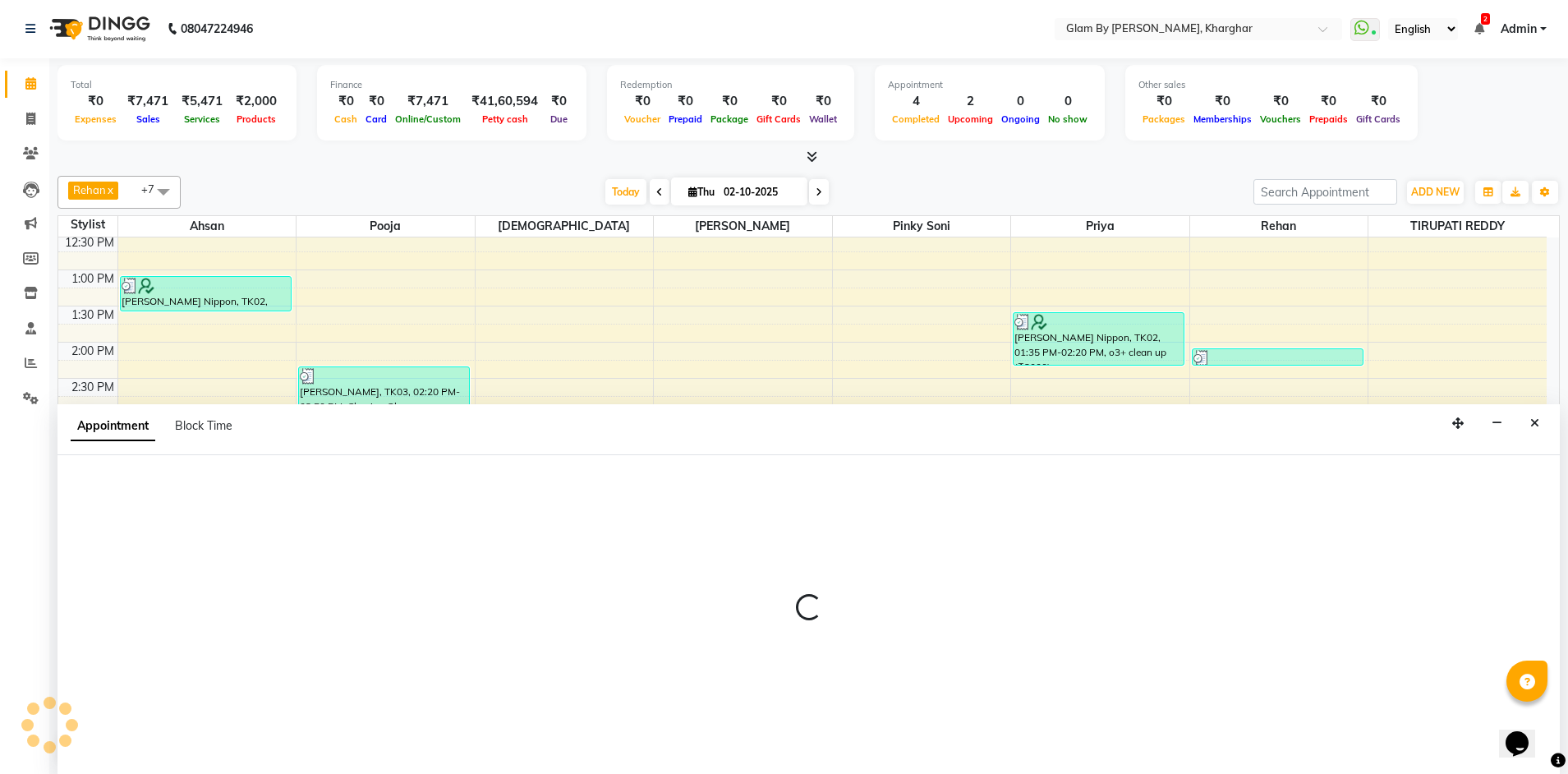
select select "52399"
select select "1095"
select select "tentative"
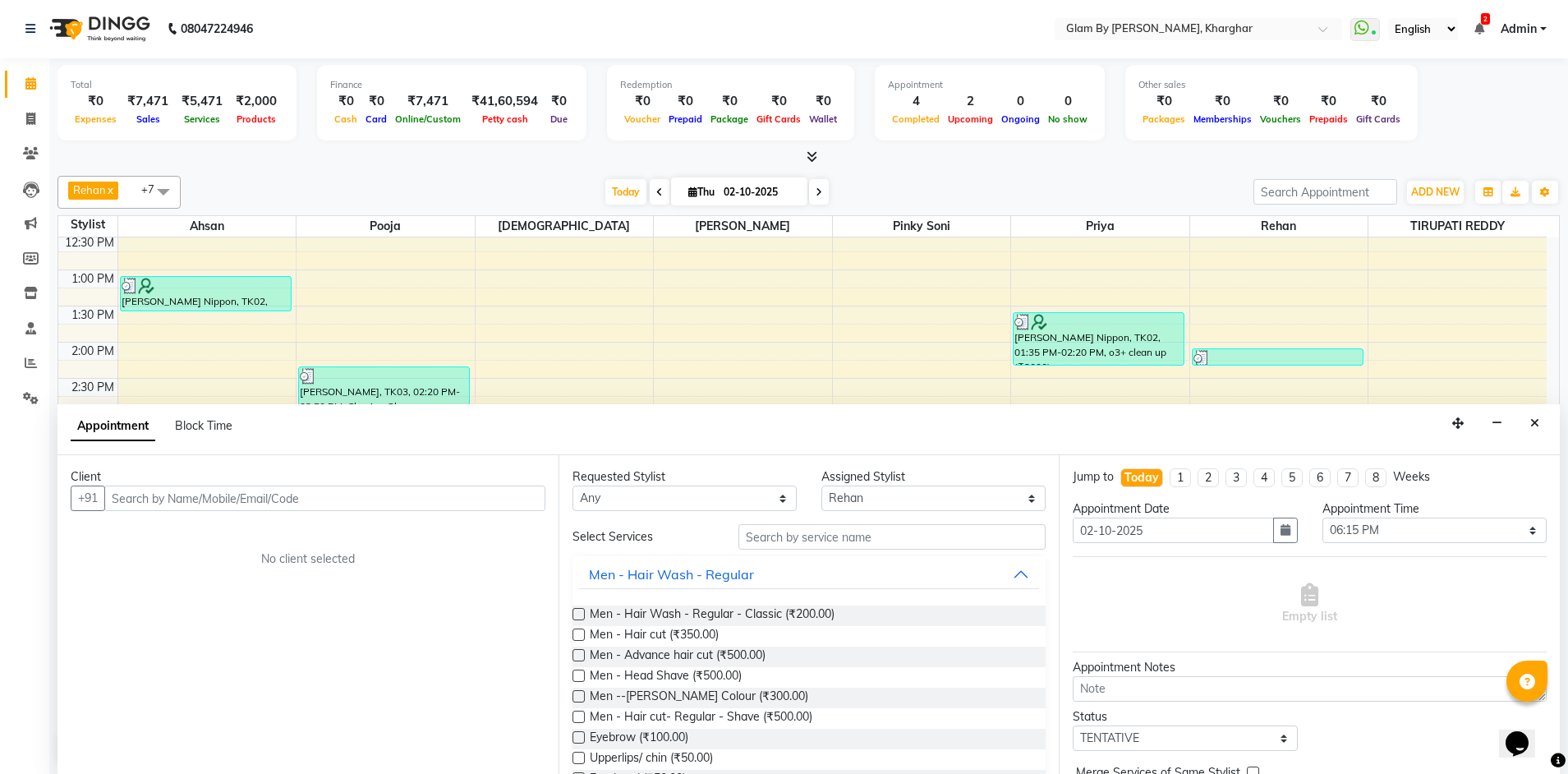
click at [129, 498] on input "text" at bounding box center [325, 498] width 441 height 25
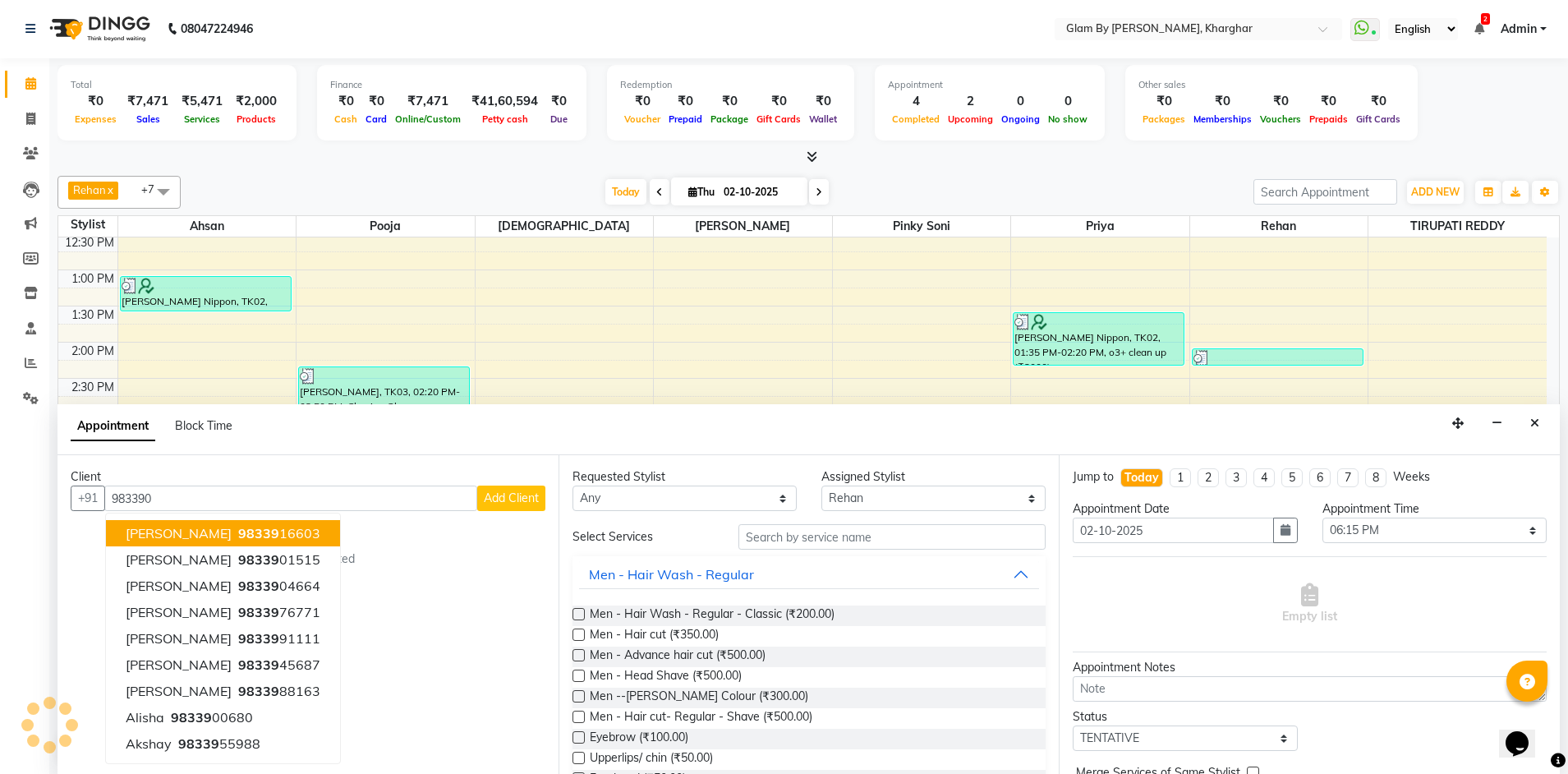
type input "9833908"
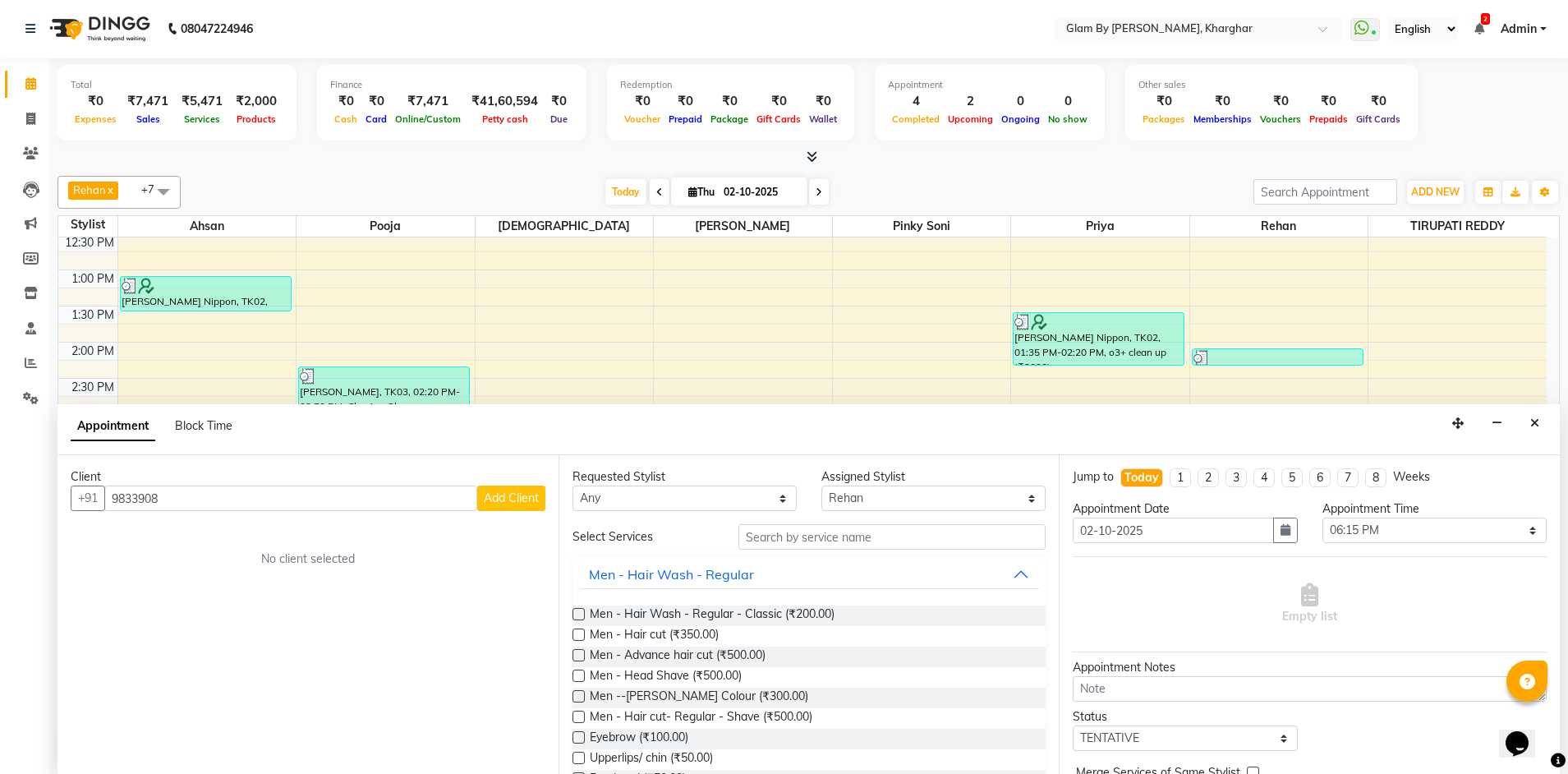
drag, startPoint x: 111, startPoint y: 494, endPoint x: 231, endPoint y: 500, distance: 120.1
click at [231, 500] on input "9833908" at bounding box center [291, 498] width 373 height 25
type input "9833908208"
click at [506, 498] on span "Add Client" at bounding box center [511, 498] width 55 height 15
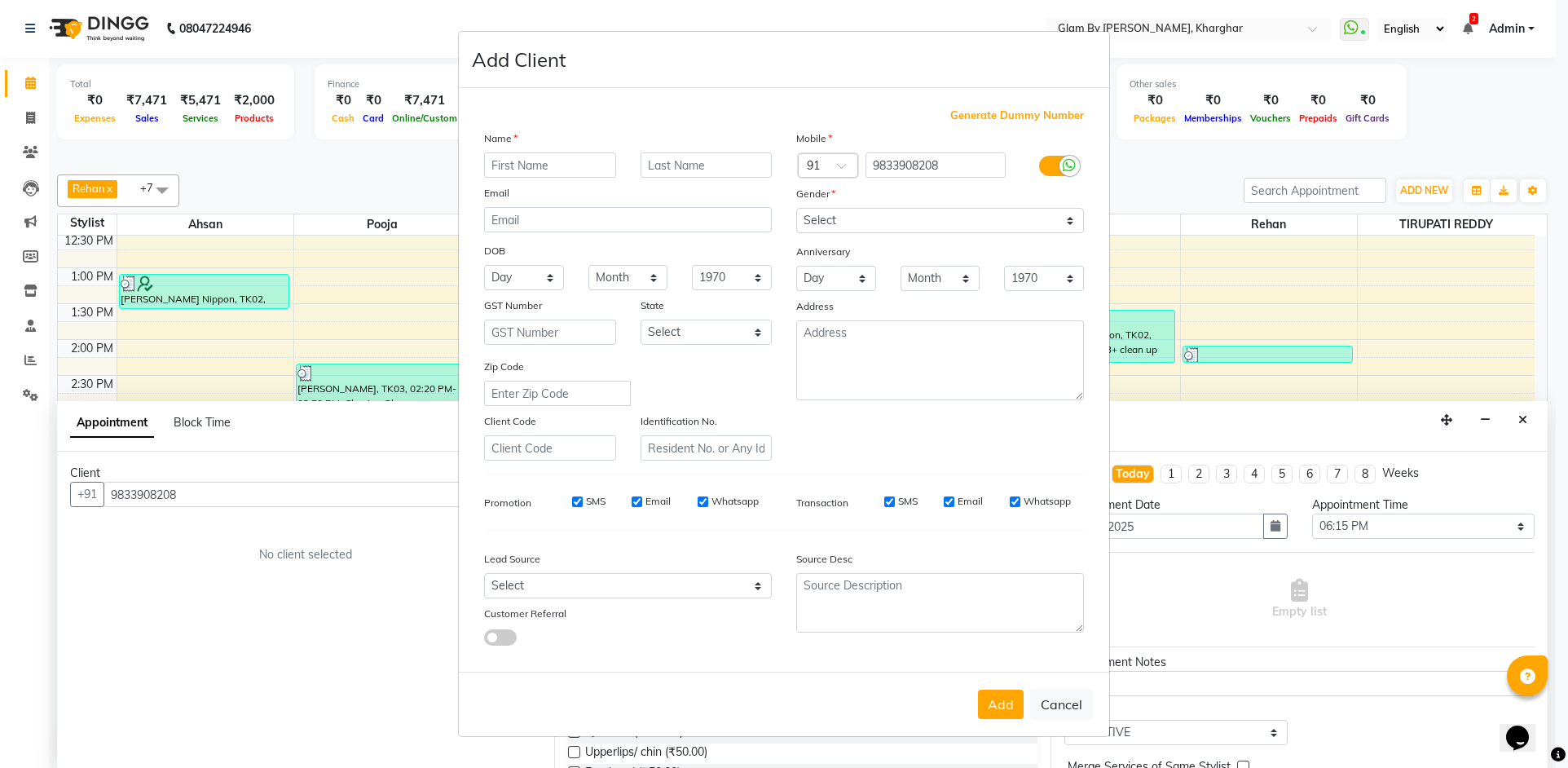
click at [502, 161] on input "text" at bounding box center [549, 164] width 132 height 25
type input "m"
type input "[PERSON_NAME]"
click at [749, 164] on input "text" at bounding box center [706, 164] width 132 height 25
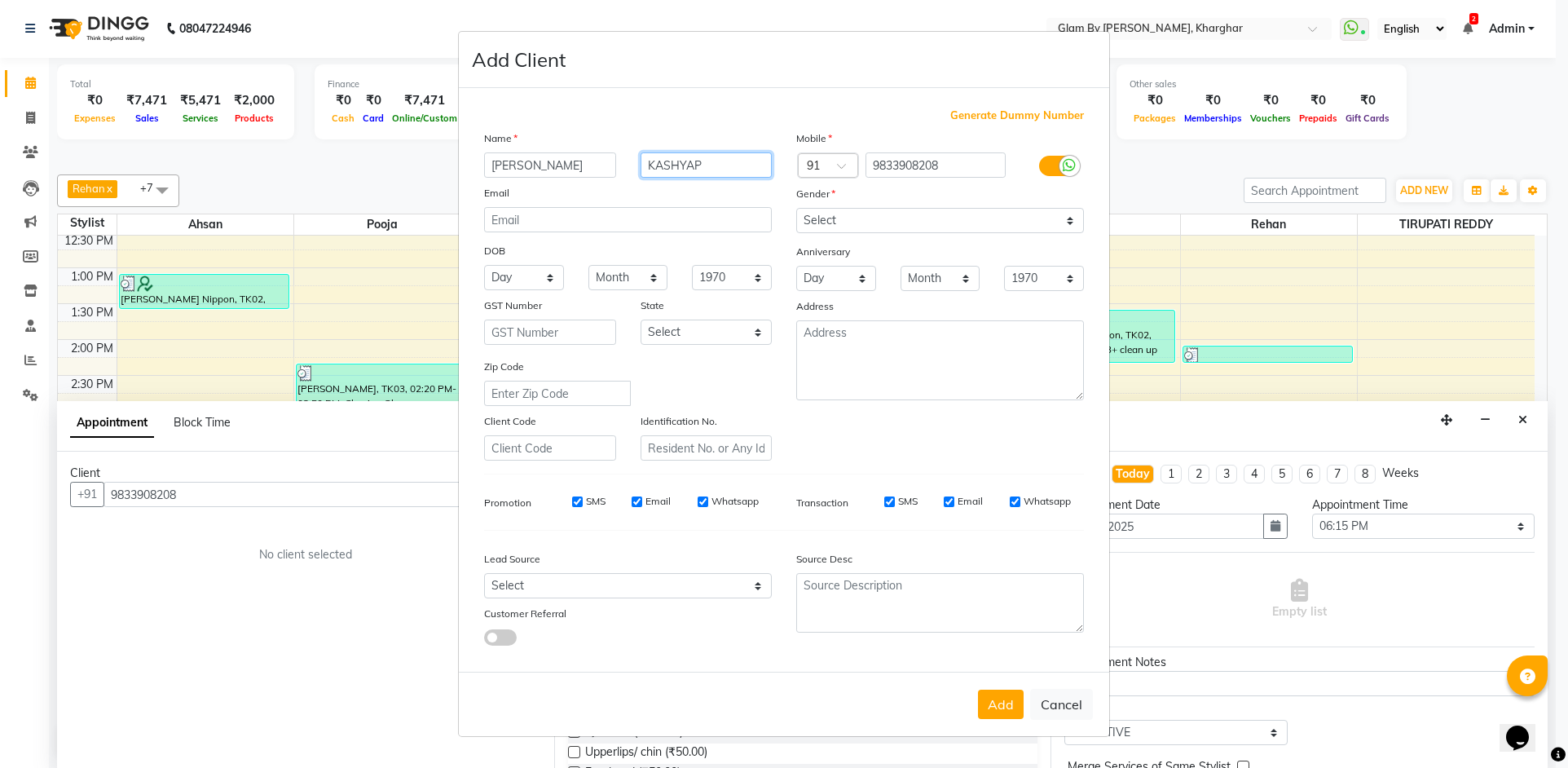
type input "KASHYAP"
click at [836, 225] on select "Select [DEMOGRAPHIC_DATA] [DEMOGRAPHIC_DATA] Other Prefer Not To Say" at bounding box center [940, 220] width 288 height 25
select select "[DEMOGRAPHIC_DATA]"
click at [797, 208] on select "Select [DEMOGRAPHIC_DATA] [DEMOGRAPHIC_DATA] Other Prefer Not To Say" at bounding box center [940, 220] width 288 height 25
click at [995, 708] on button "Add" at bounding box center [1000, 704] width 46 height 29
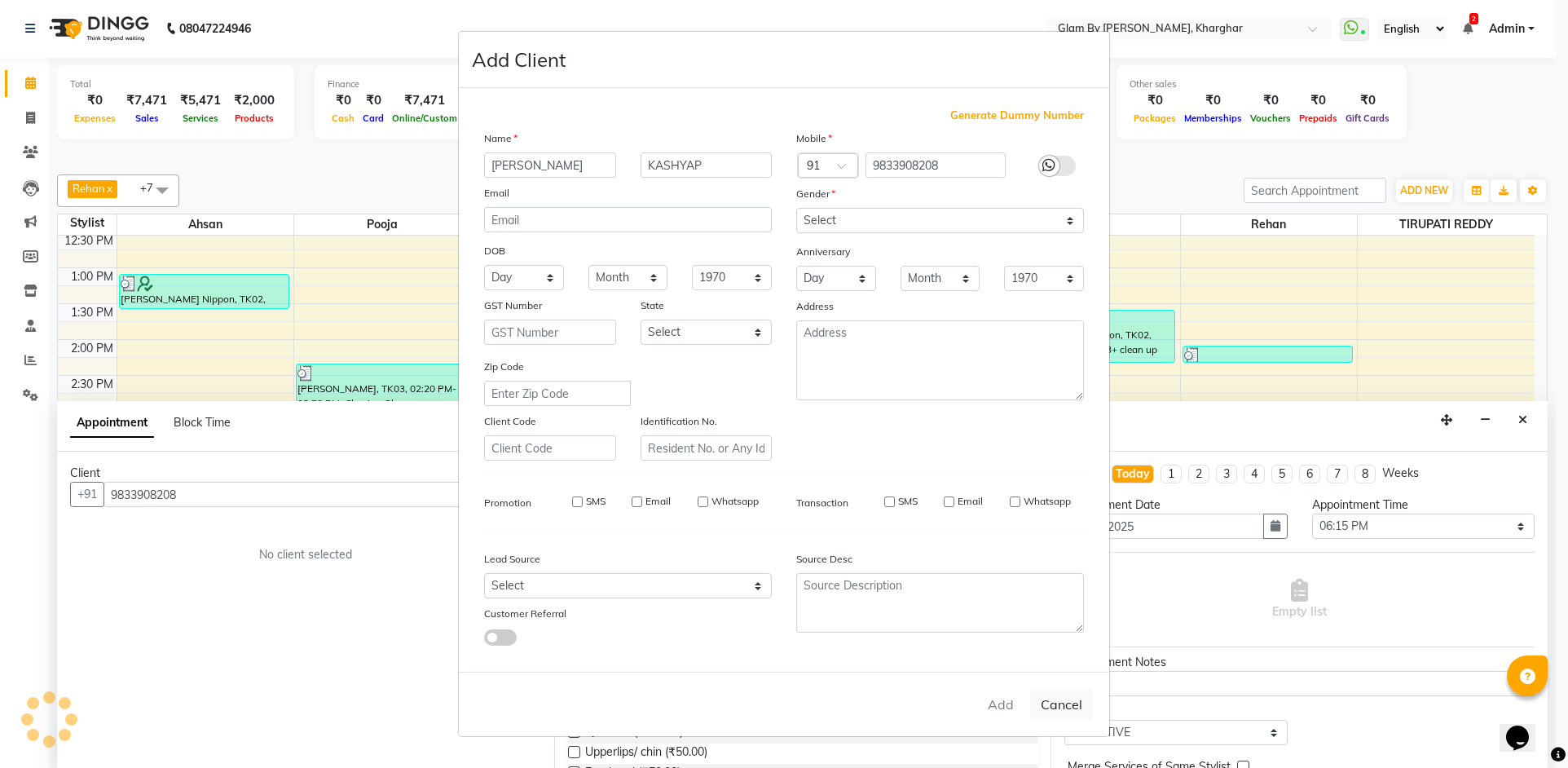
select select
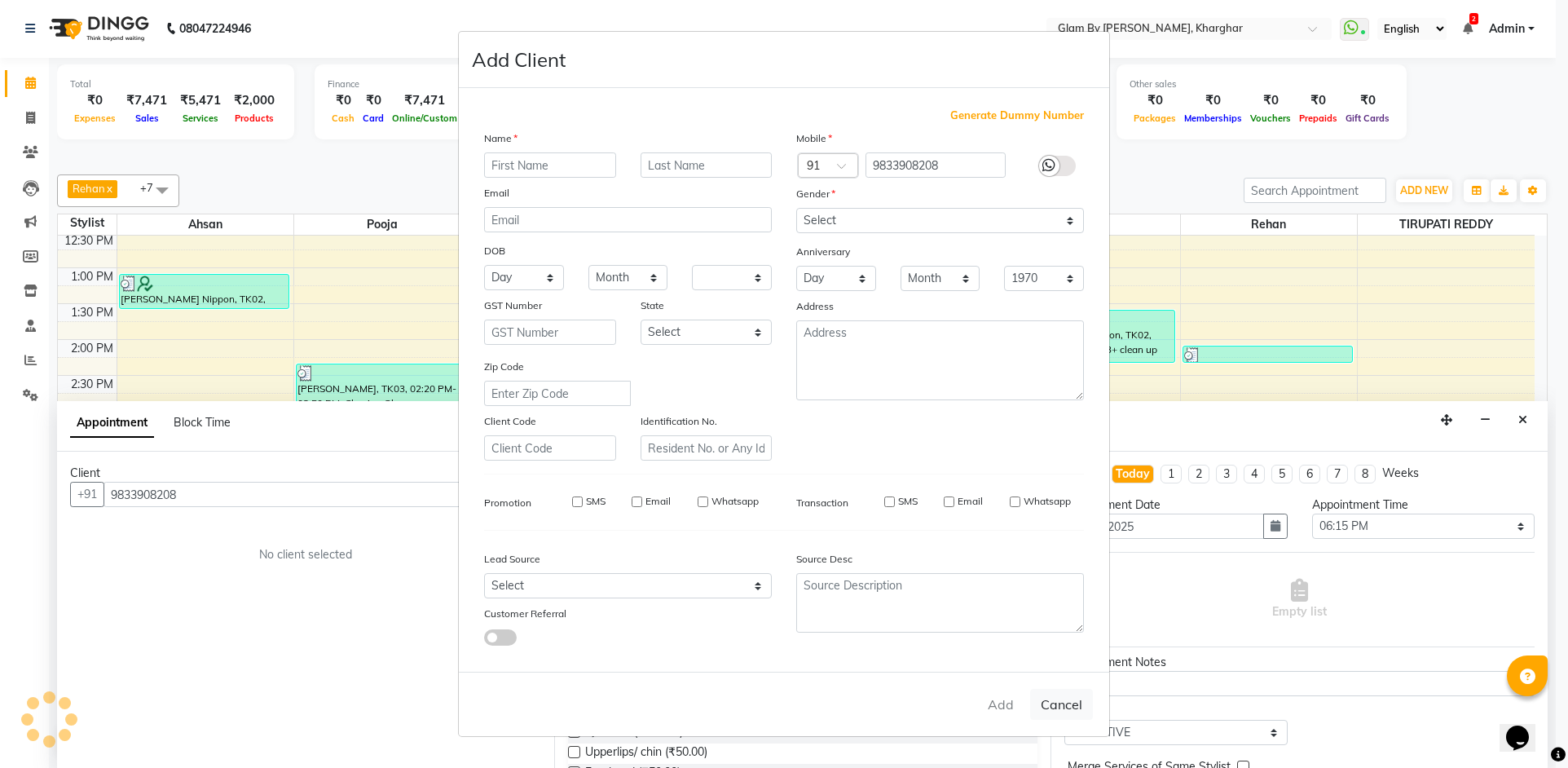
select select
checkbox input "false"
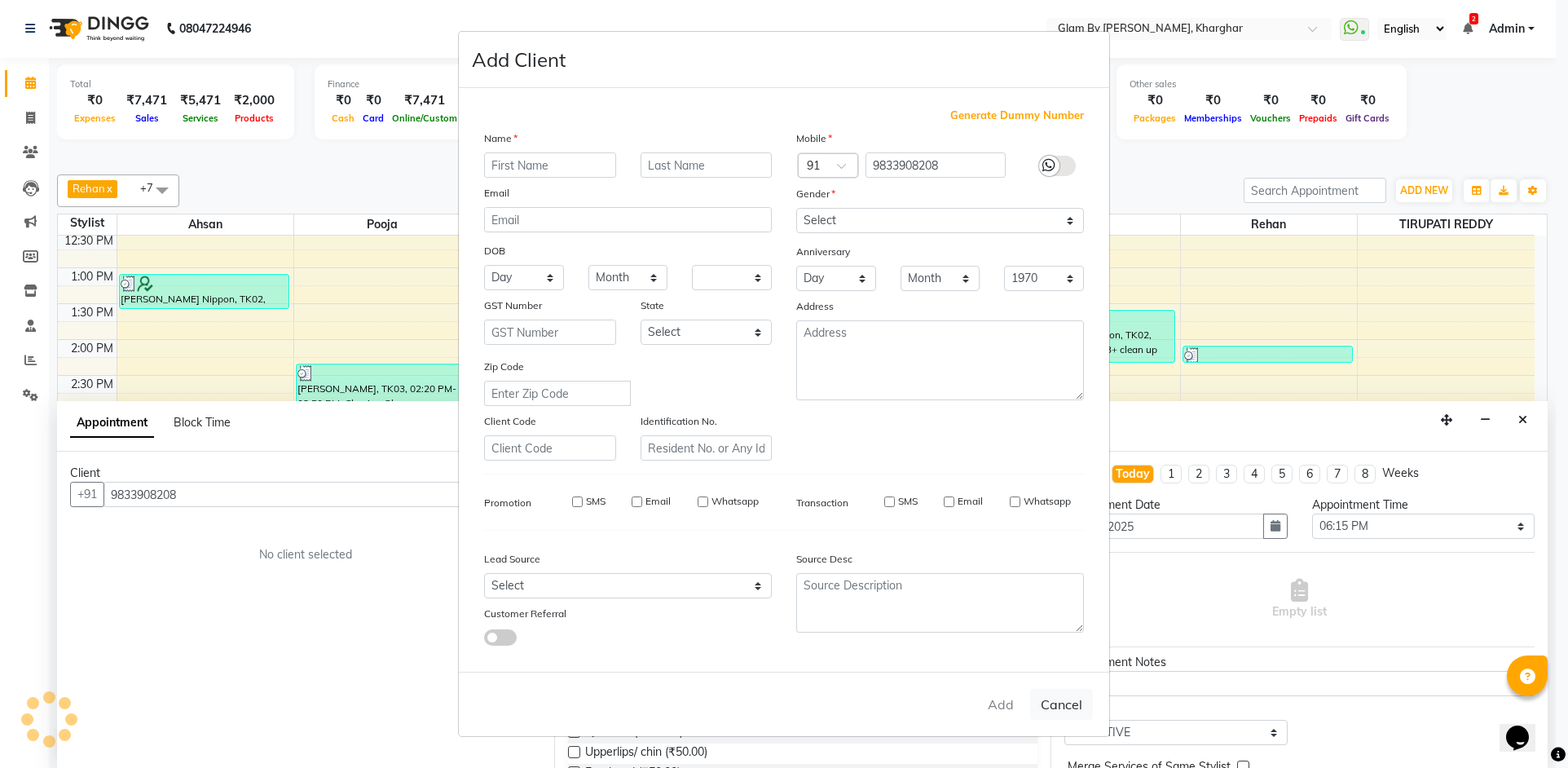
checkbox input "false"
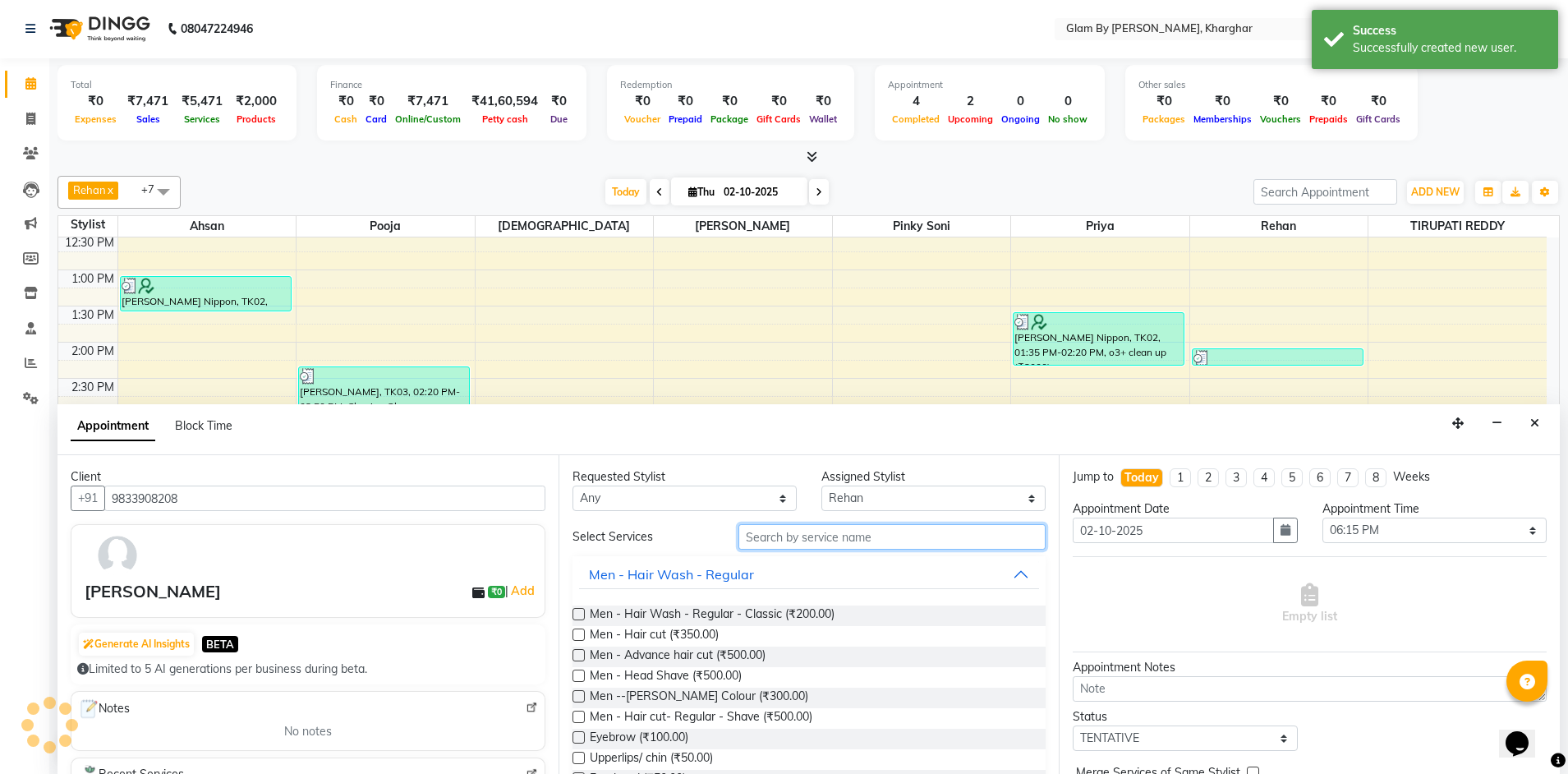
click at [785, 537] on input "text" at bounding box center [892, 537] width 307 height 25
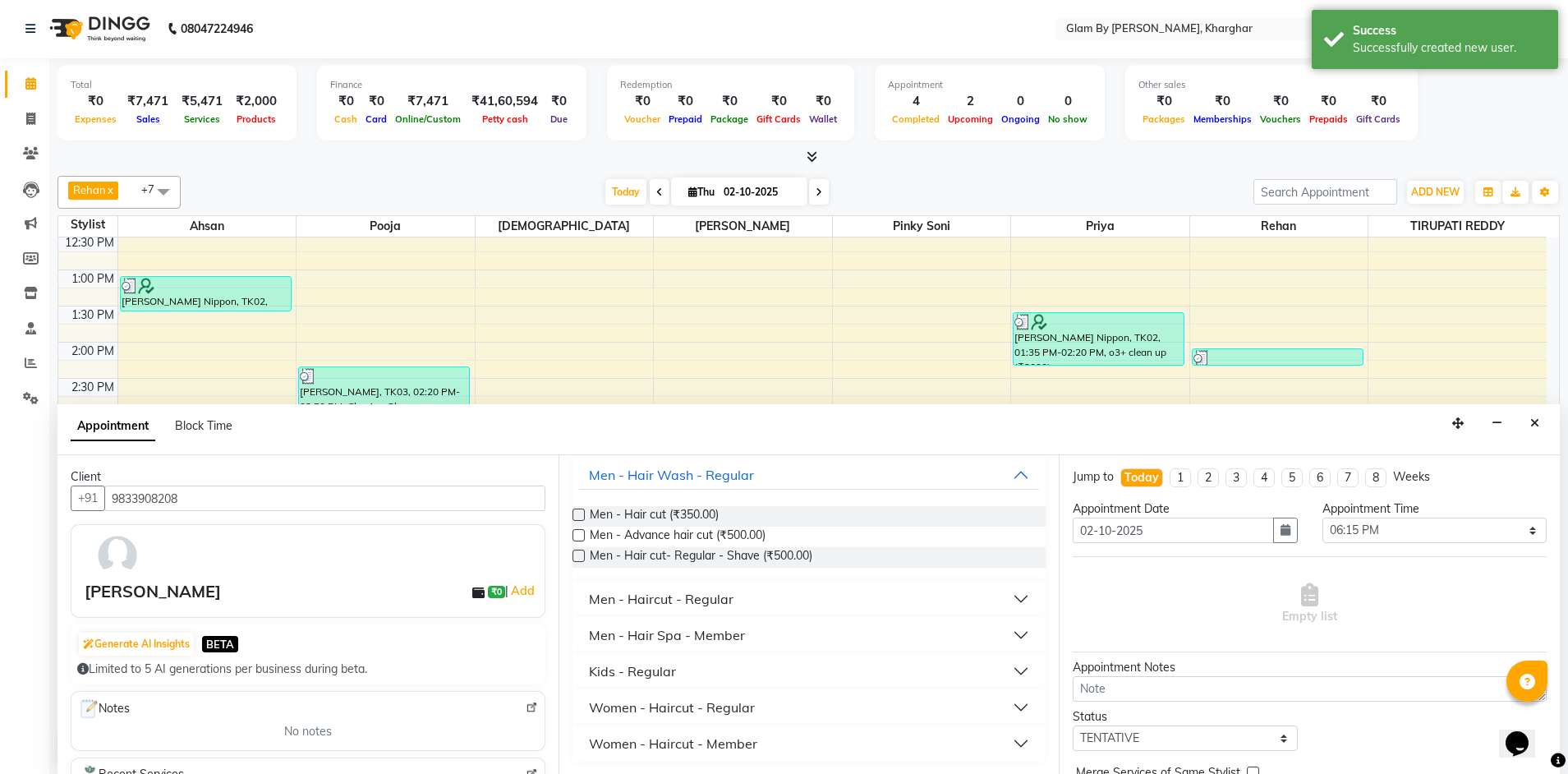
scroll to position [100, 0]
type input "HAIR CUT"
click at [728, 706] on div "Women - Haircut - Regular" at bounding box center [672, 706] width 166 height 20
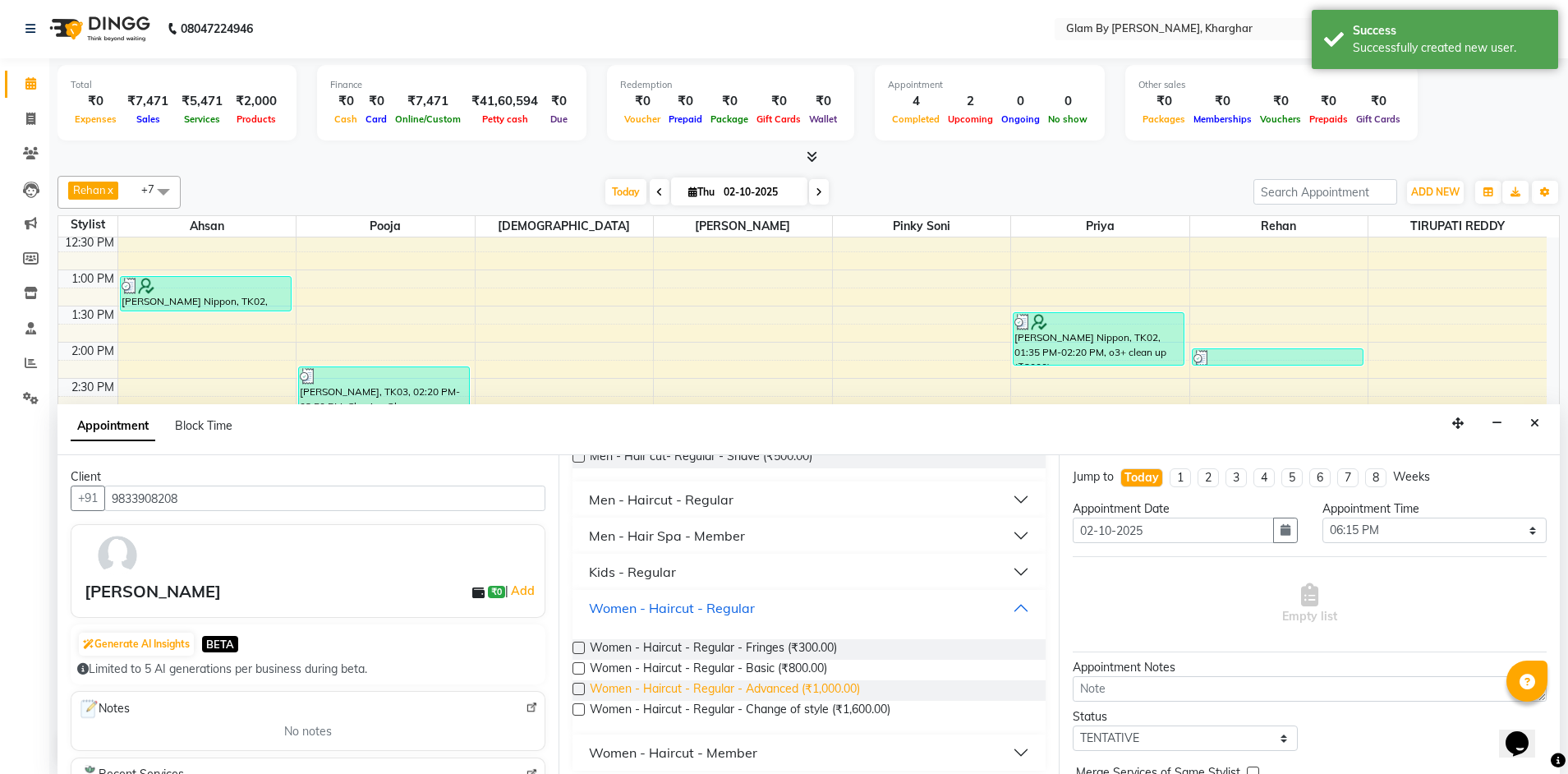
scroll to position [209, 0]
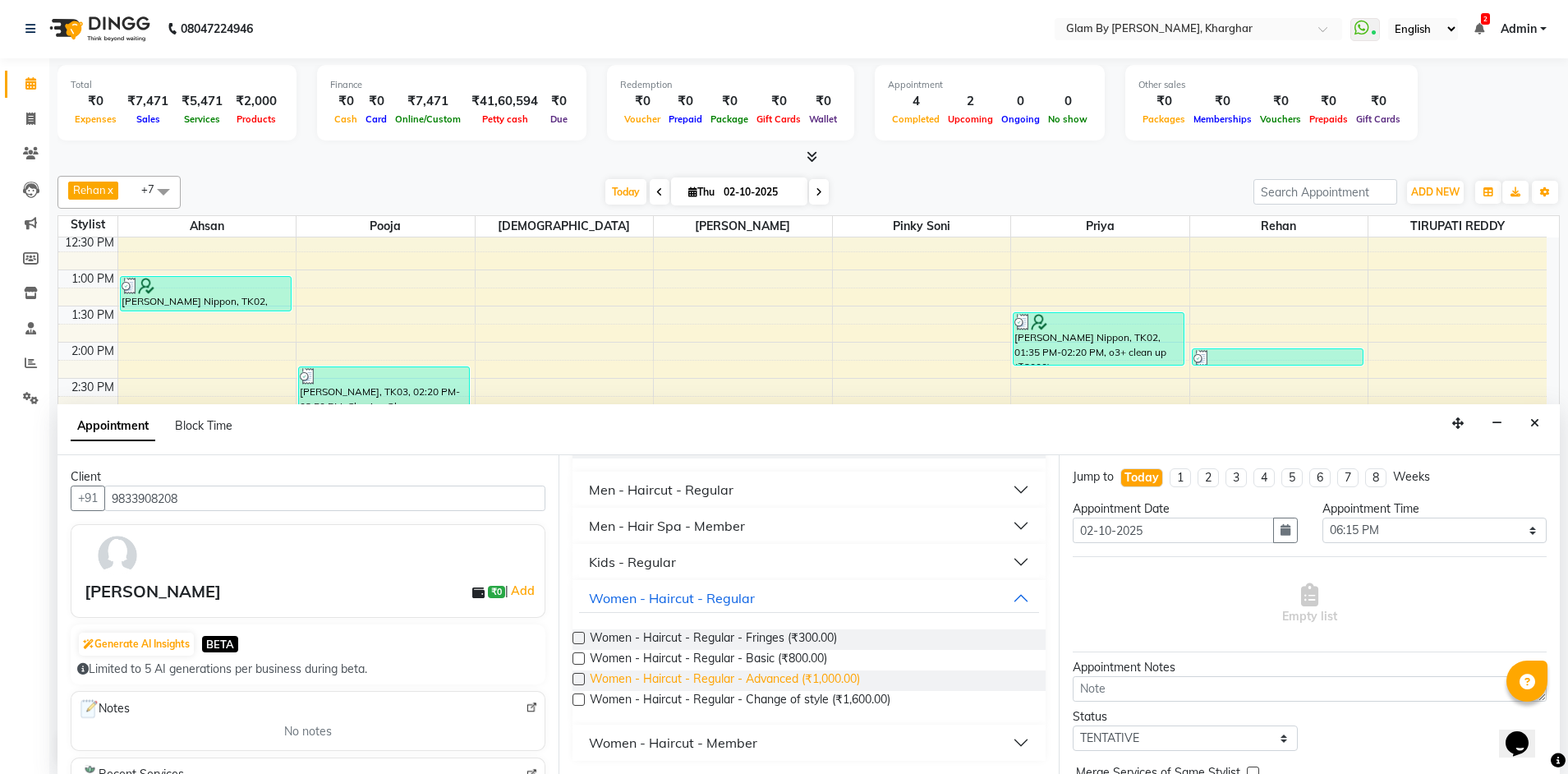
drag, startPoint x: 841, startPoint y: 675, endPoint x: 854, endPoint y: 675, distance: 13.0
click at [842, 676] on span "Women - Haircut - Regular - Advanced (₹1,000.00)" at bounding box center [725, 681] width 270 height 21
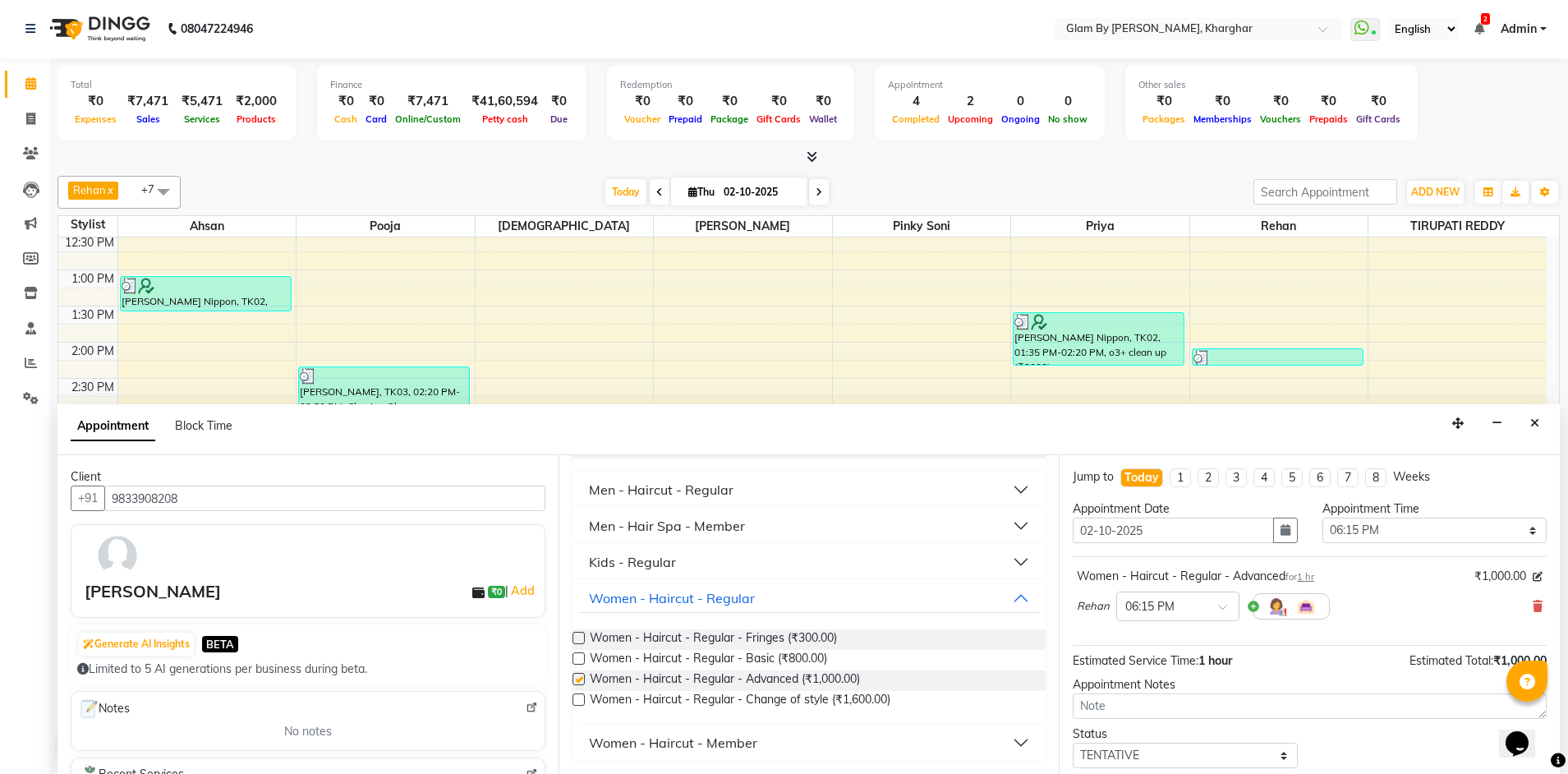
checkbox input "false"
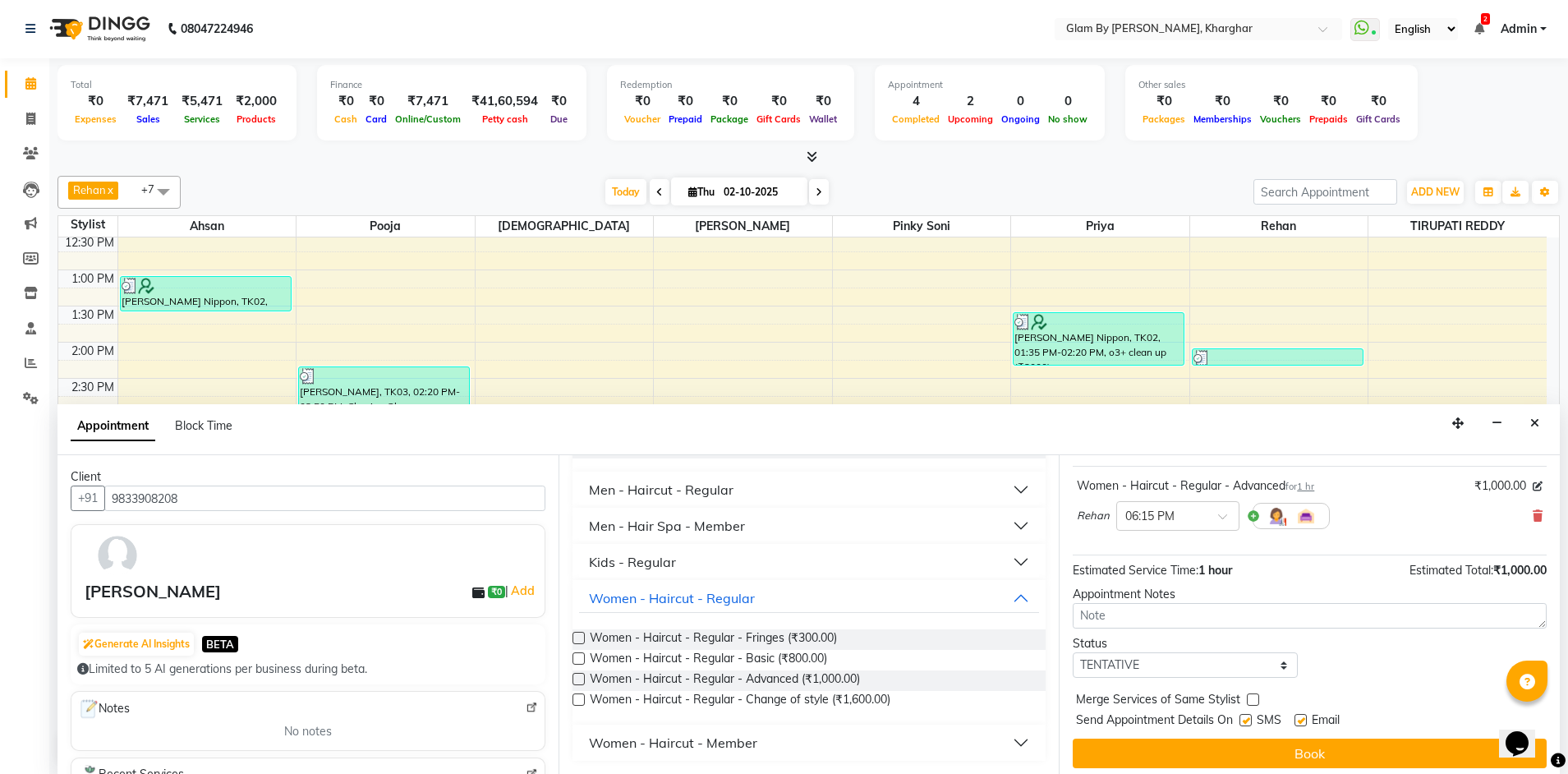
scroll to position [98, 0]
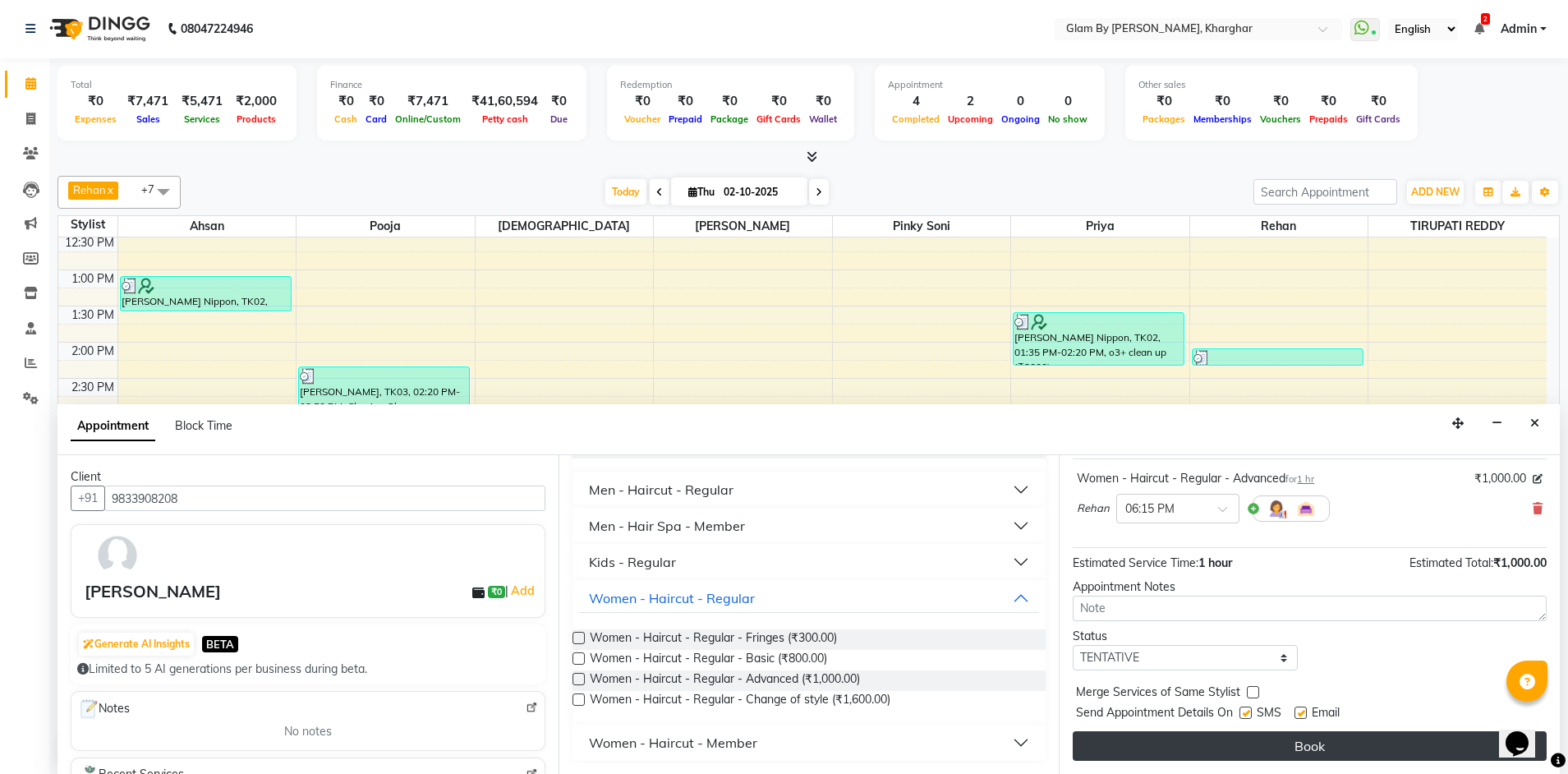
click at [1281, 742] on button "Book" at bounding box center [1310, 746] width 474 height 29
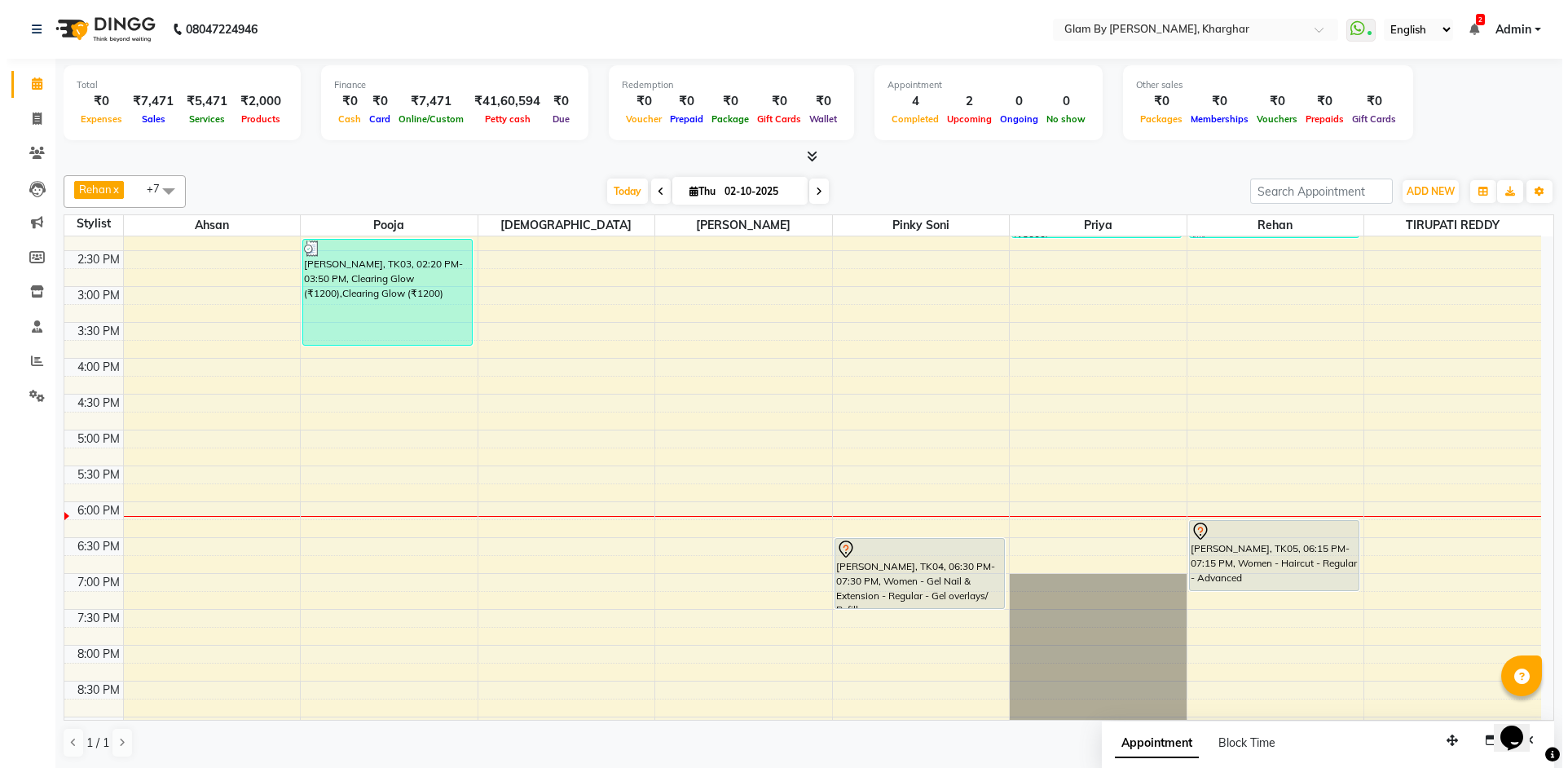
scroll to position [592, 0]
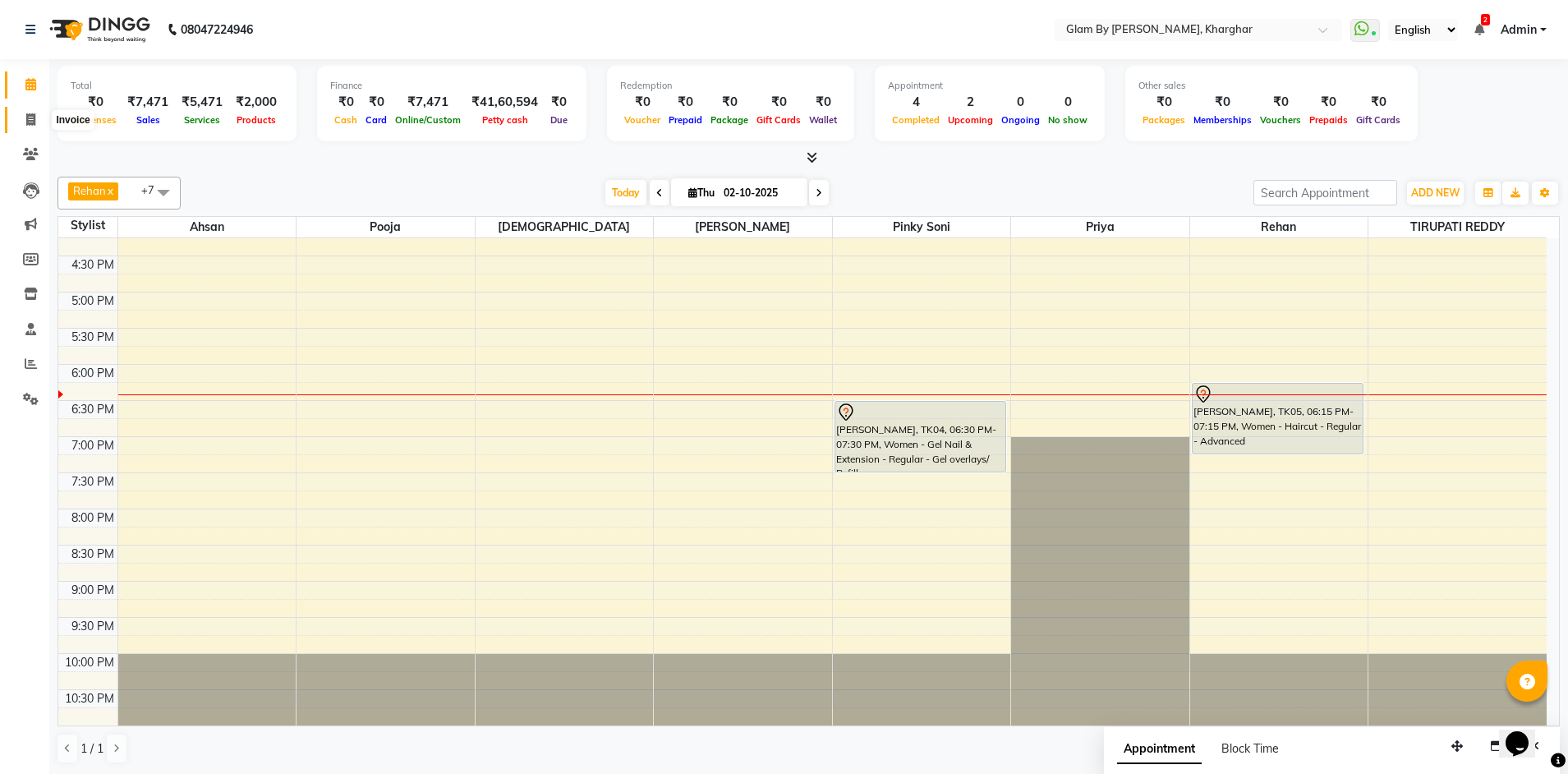
click at [37, 121] on span at bounding box center [30, 121] width 29 height 19
select select "service"
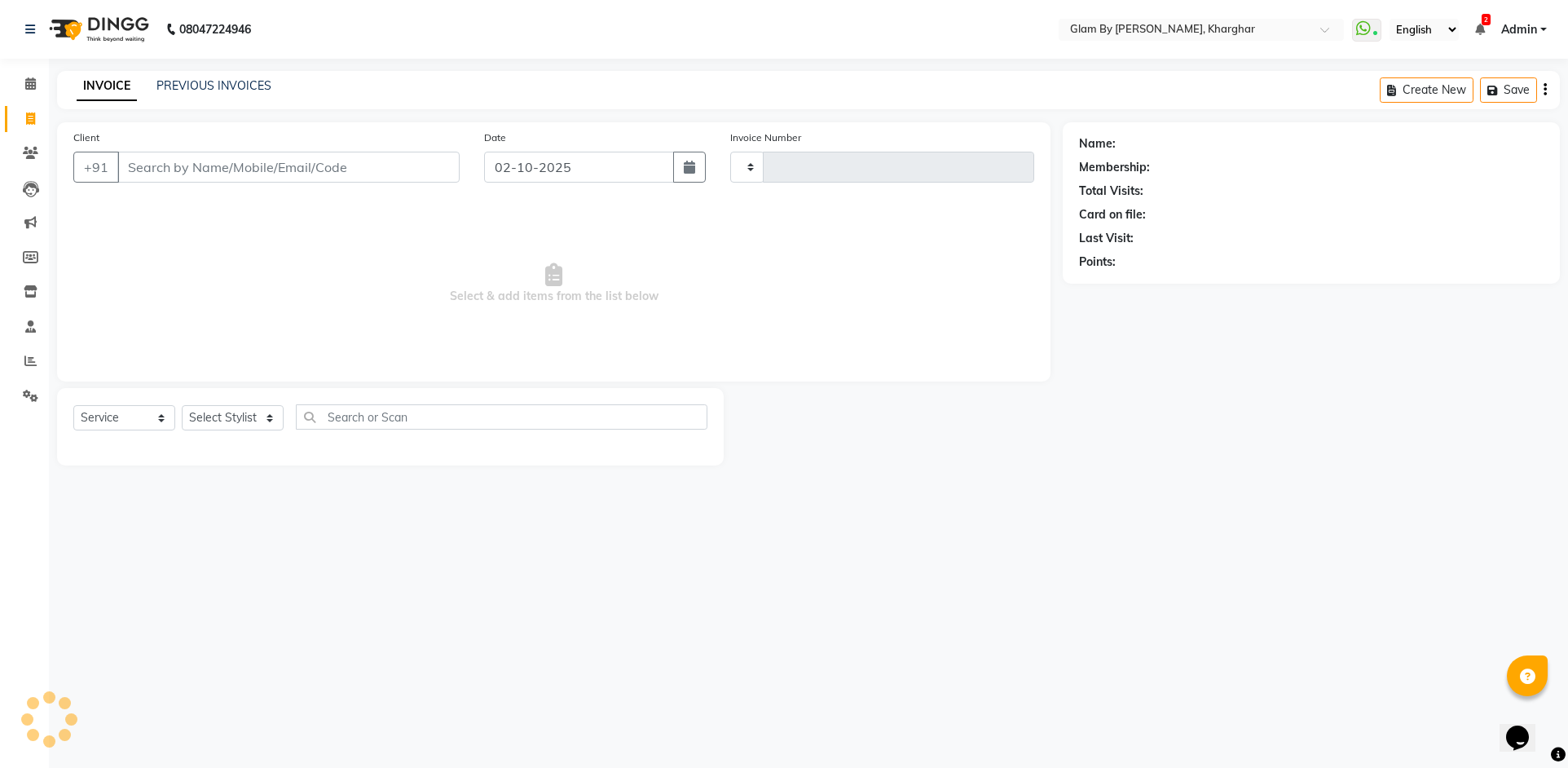
type input "1756"
select select "3992"
click at [138, 171] on input "Client" at bounding box center [289, 166] width 343 height 31
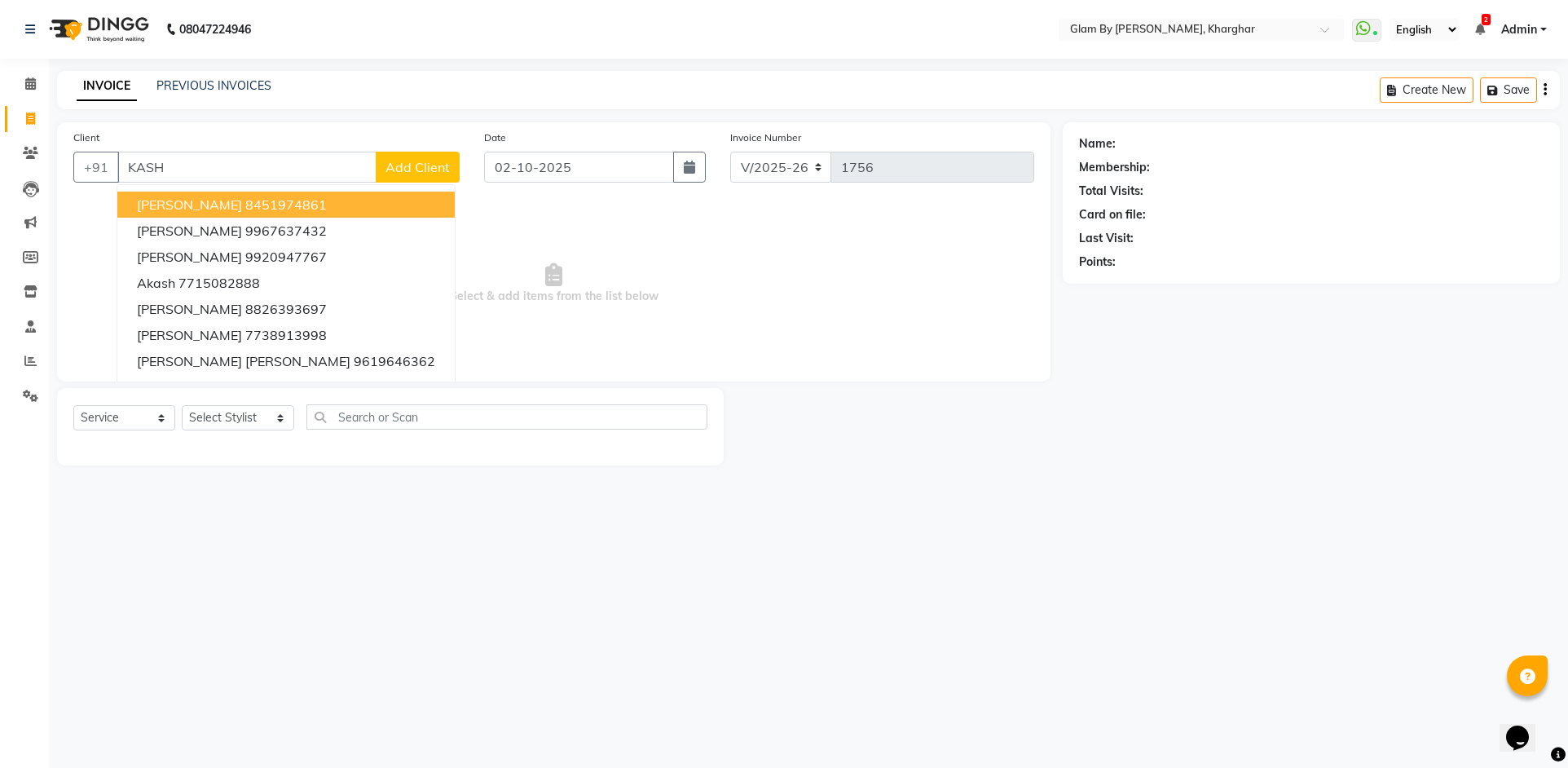
click at [182, 167] on input "KASH" at bounding box center [247, 166] width 260 height 31
type input "K"
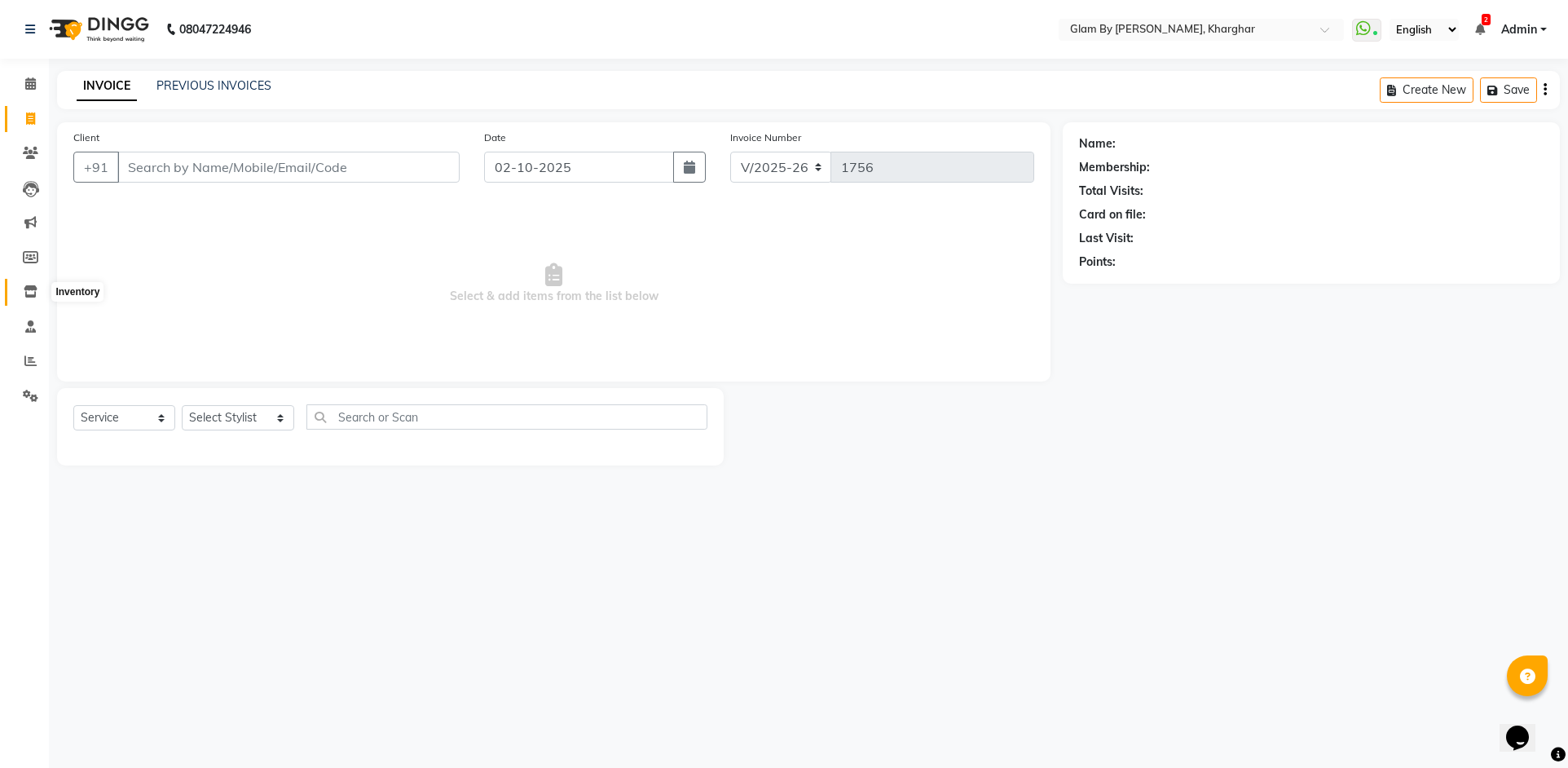
click at [29, 299] on span at bounding box center [30, 292] width 29 height 19
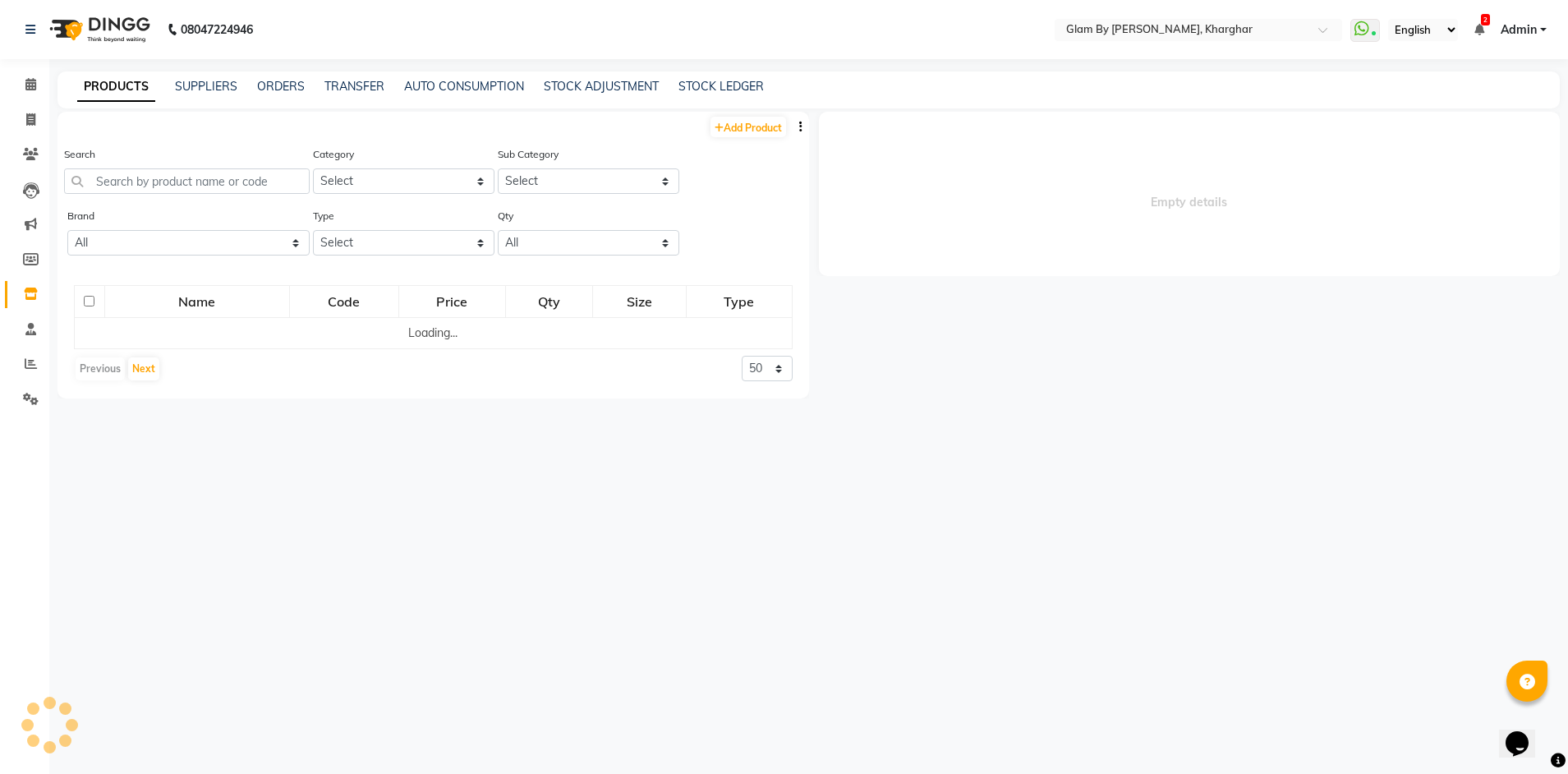
select select
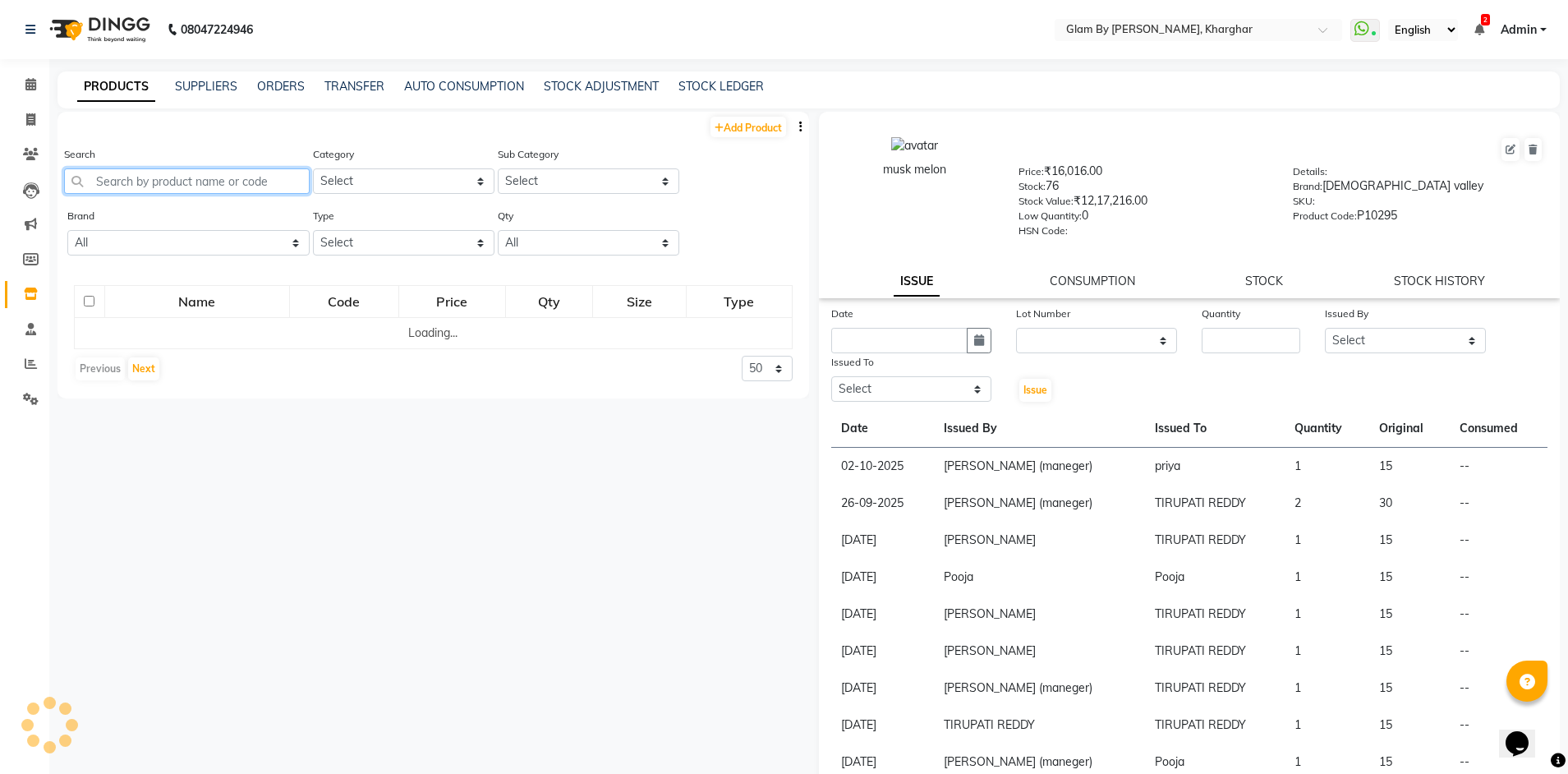
click at [138, 175] on input "text" at bounding box center [186, 181] width 246 height 25
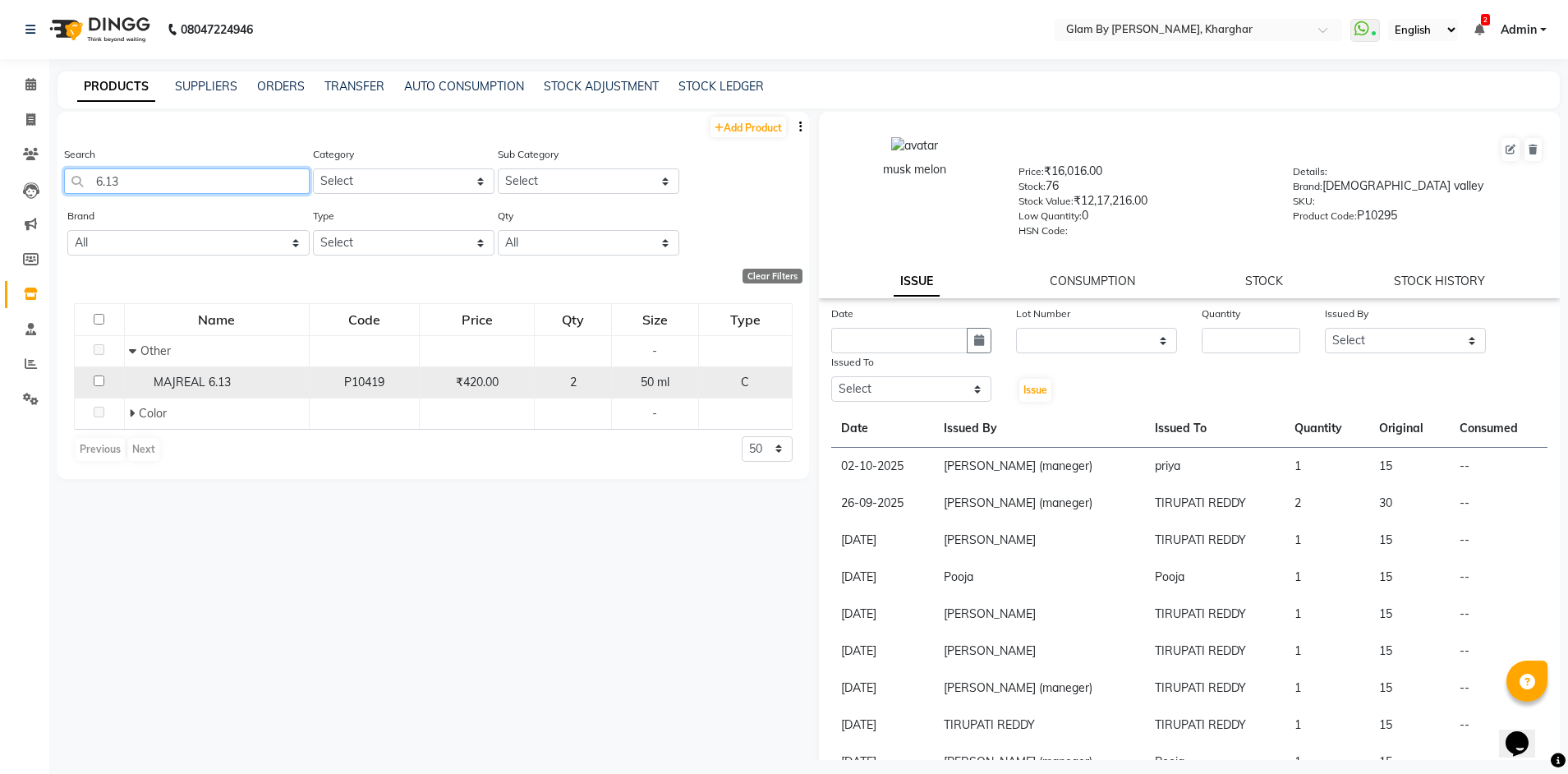
type input "6.13"
drag, startPoint x: 533, startPoint y: 384, endPoint x: 695, endPoint y: 389, distance: 162.1
click at [544, 384] on tr "MAJREAL 6.13 P10419 ₹420.00 2 50 ml C" at bounding box center [433, 381] width 718 height 31
click at [595, 384] on div "2" at bounding box center [572, 382] width 63 height 17
select select
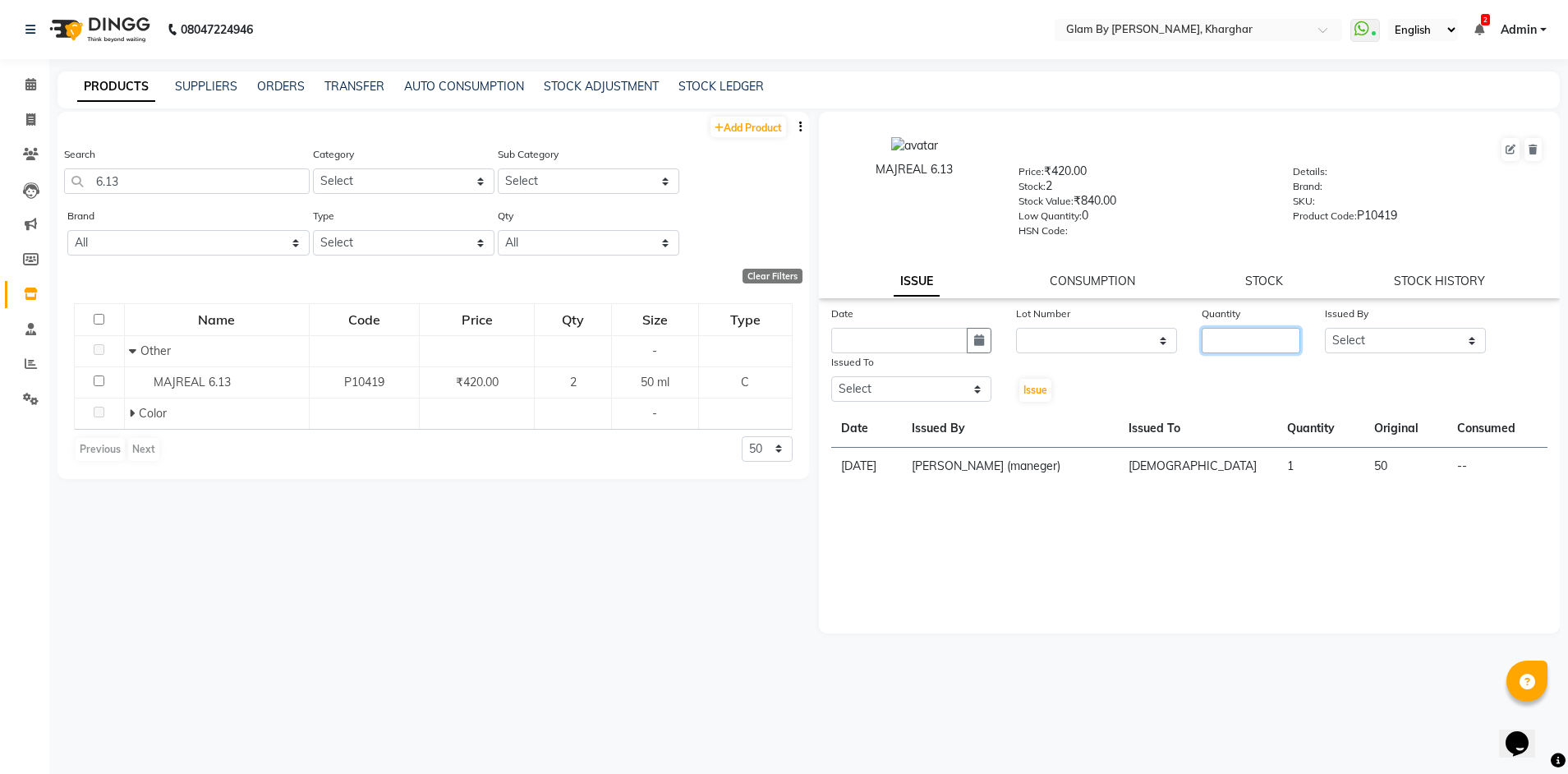
click at [1234, 340] on input "number" at bounding box center [1251, 340] width 99 height 25
type input "1"
click at [1330, 340] on select "Select [PERSON_NAME] Avi [PERSON_NAME] [PERSON_NAME] (maneger) MARUL [PERSON_NA…" at bounding box center [1405, 340] width 161 height 25
select select "77721"
click at [1325, 328] on select "Select [PERSON_NAME] Avi [PERSON_NAME] [PERSON_NAME] (maneger) MARUL [PERSON_NA…" at bounding box center [1405, 340] width 161 height 25
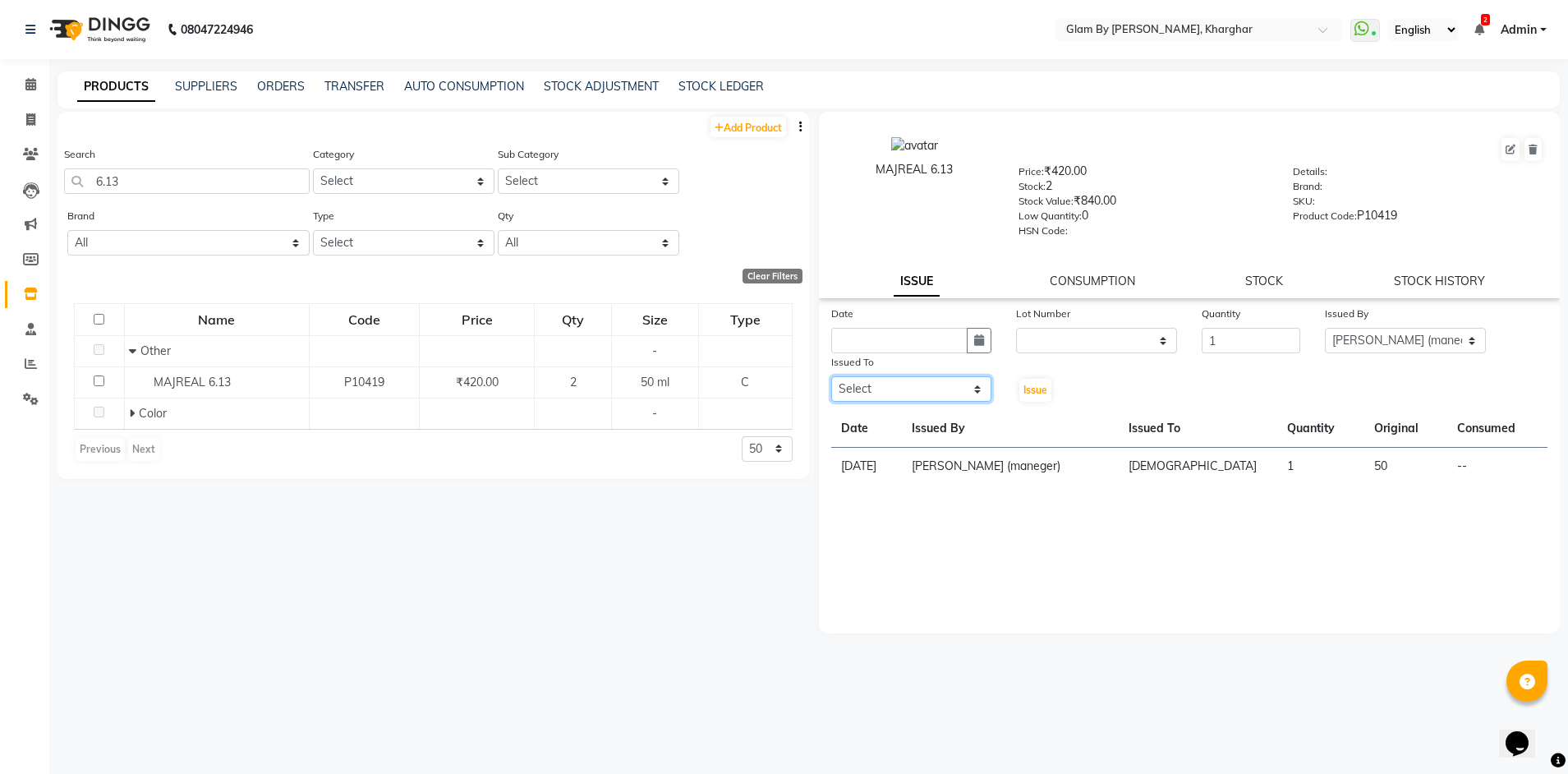
click at [862, 391] on select "Select [PERSON_NAME] Avi [PERSON_NAME] [PERSON_NAME] (maneger) MARUL [PERSON_NA…" at bounding box center [911, 389] width 161 height 25
select select "24145"
click at [831, 377] on select "Select Ahsan Amandeep Avi deol kuldeep kaur (maneger) MARUL neetu pinky soni Po…" at bounding box center [911, 389] width 161 height 25
click at [979, 338] on icon "button" at bounding box center [979, 340] width 9 height 11
select select "10"
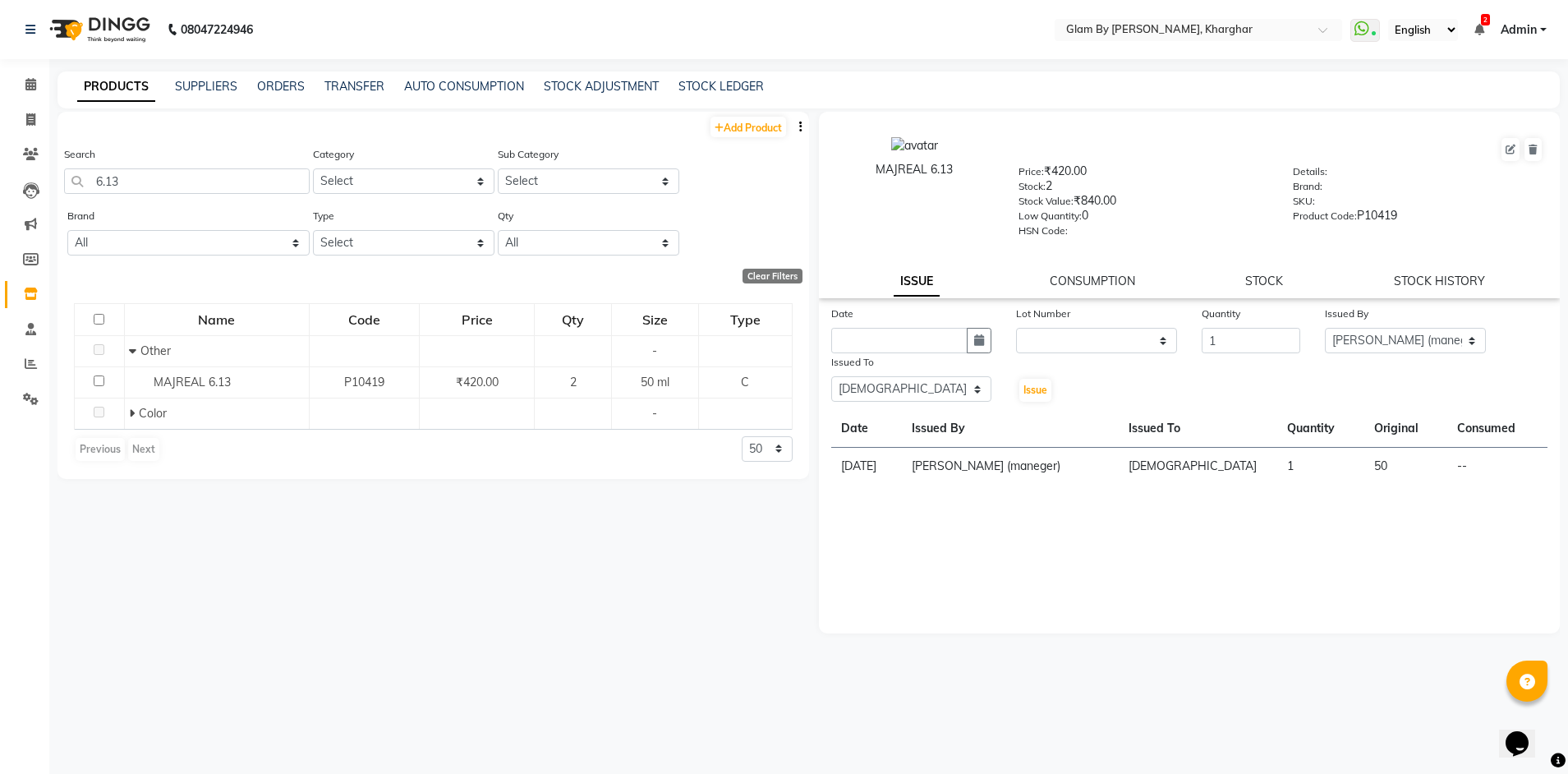
select select "2025"
click at [930, 425] on div "2" at bounding box center [927, 426] width 26 height 26
type input "02-10-2025"
click at [1038, 396] on button "Issue" at bounding box center [1035, 390] width 32 height 23
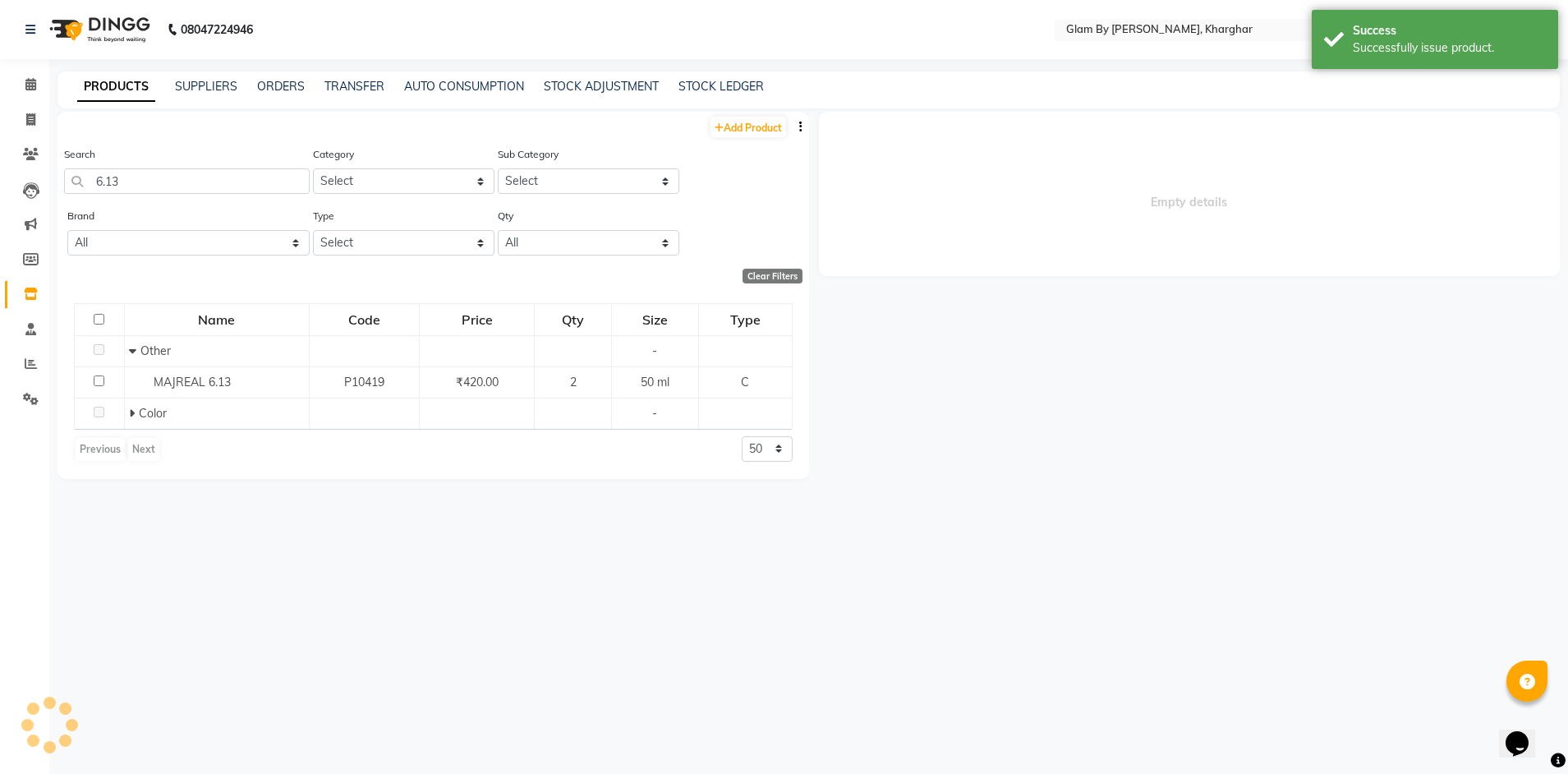
select select
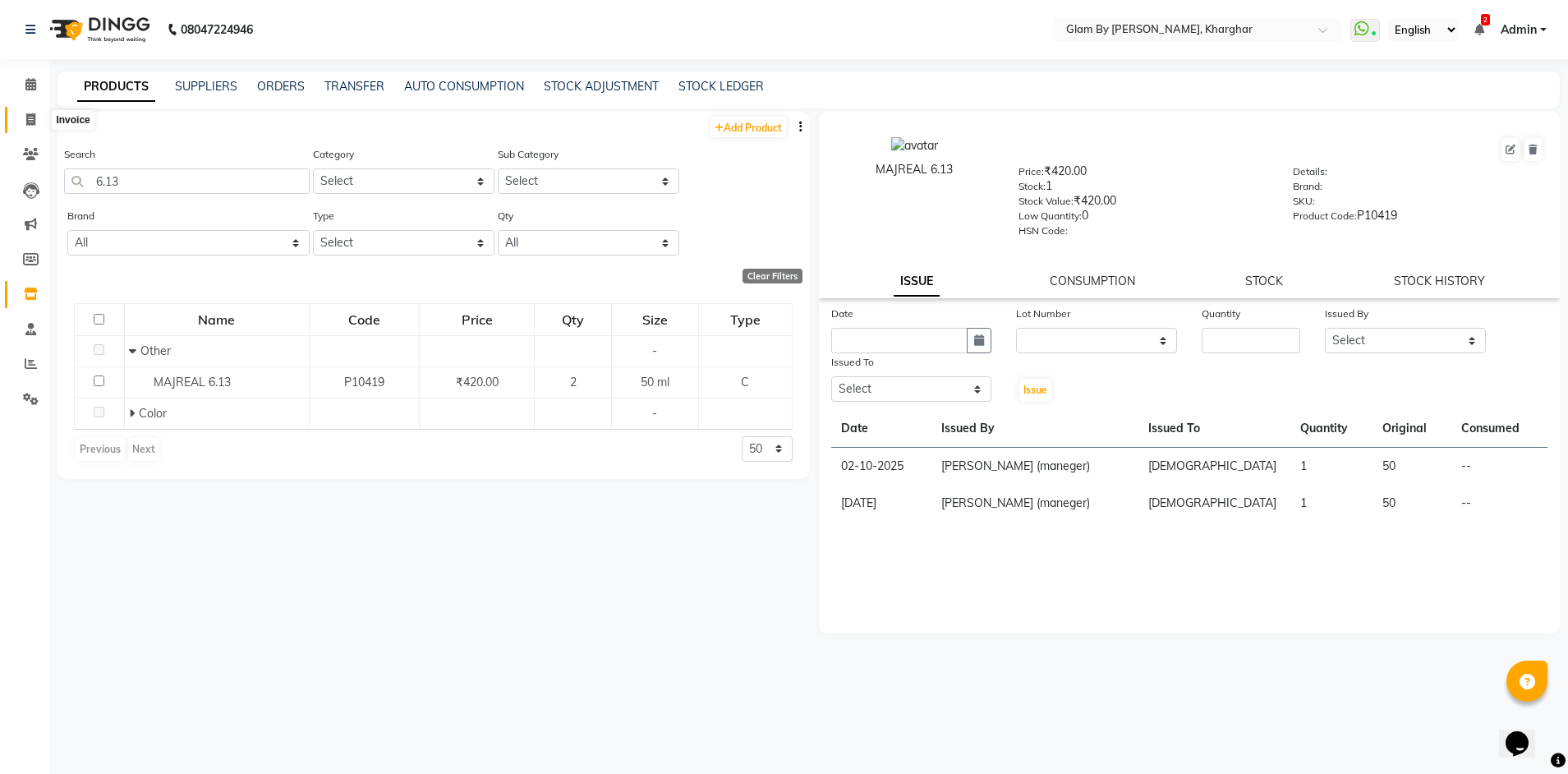
click at [29, 119] on icon at bounding box center [31, 119] width 9 height 12
select select "3992"
select select "service"
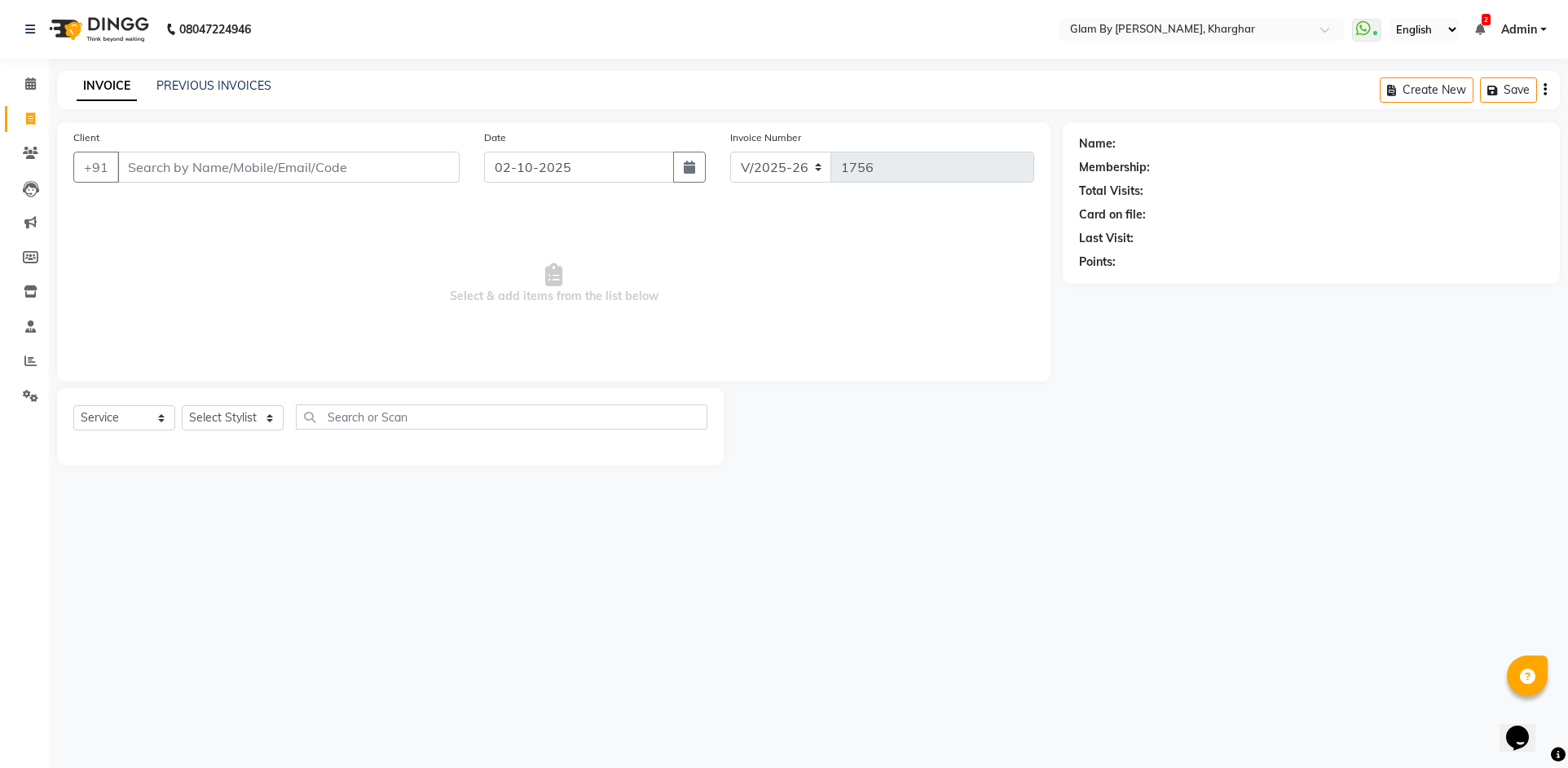
click at [146, 164] on input "Client" at bounding box center [289, 166] width 343 height 31
type input "NEHA"
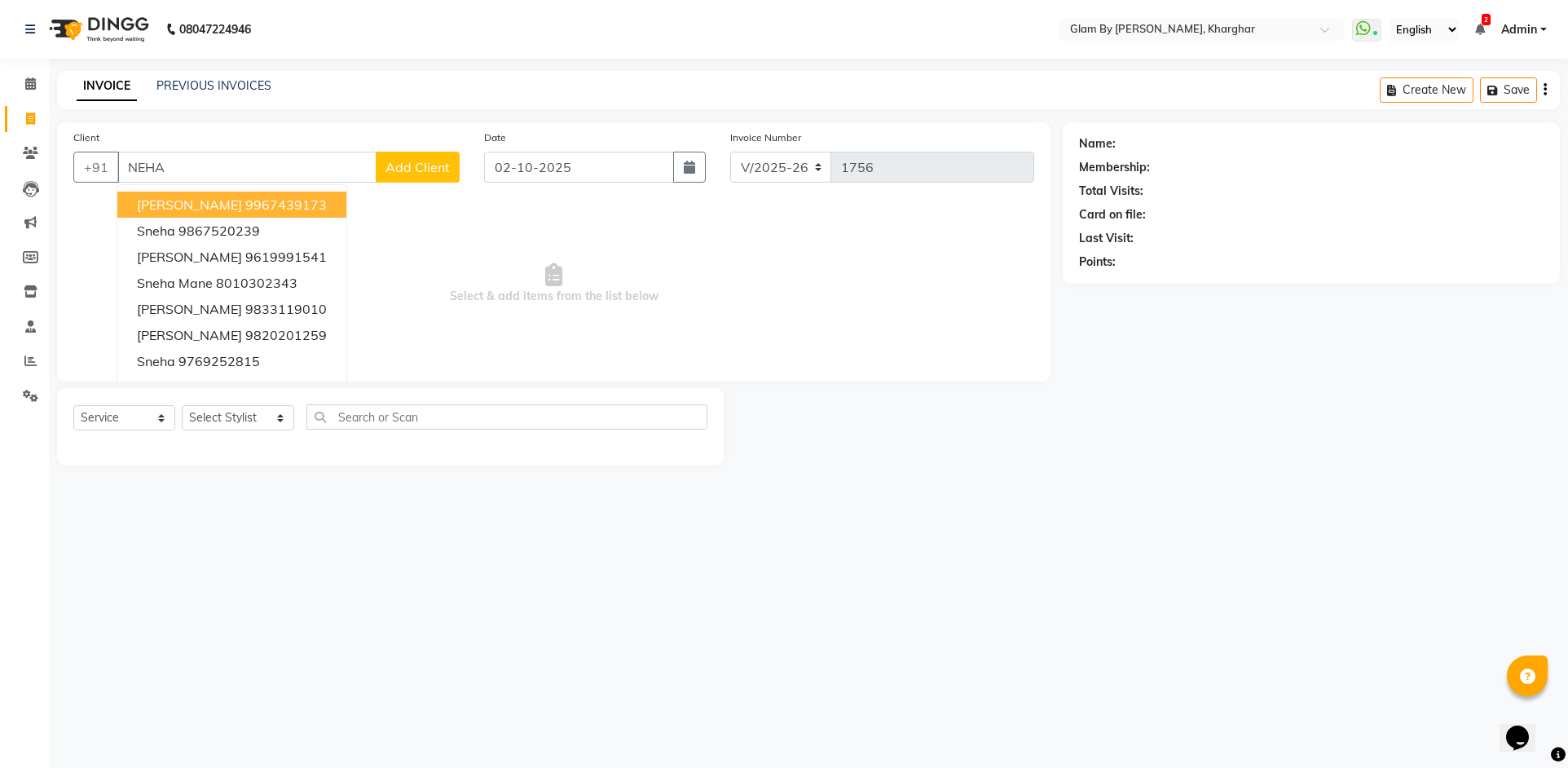
drag, startPoint x: 190, startPoint y: 170, endPoint x: 120, endPoint y: 147, distance: 73.7
click at [119, 147] on div "Client +91 NEHA Sneha Panth 9967439173 sneha 9867520239 Snehal Nikam 9619991541…" at bounding box center [266, 163] width 411 height 67
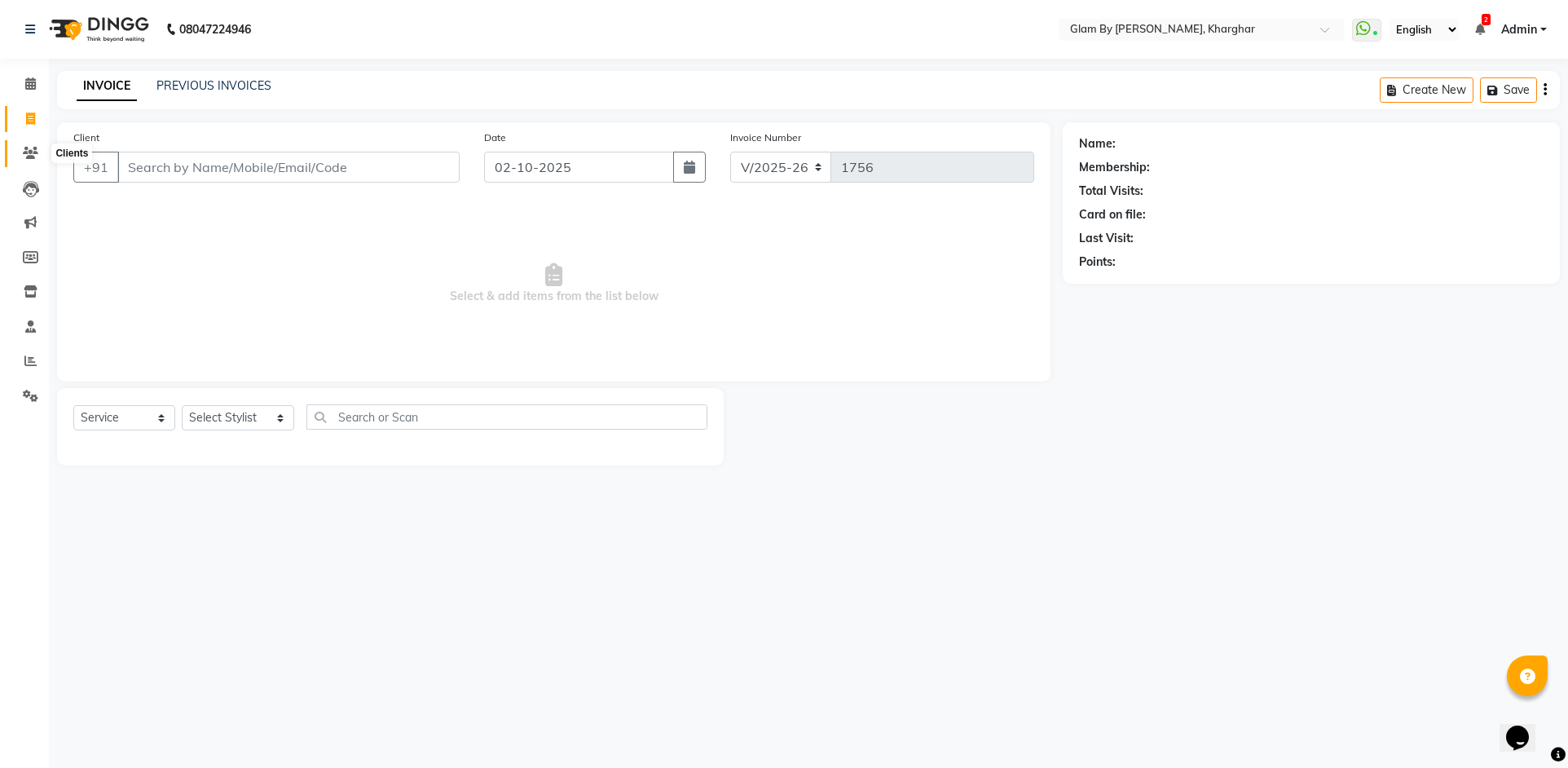
click at [28, 149] on icon at bounding box center [30, 152] width 16 height 12
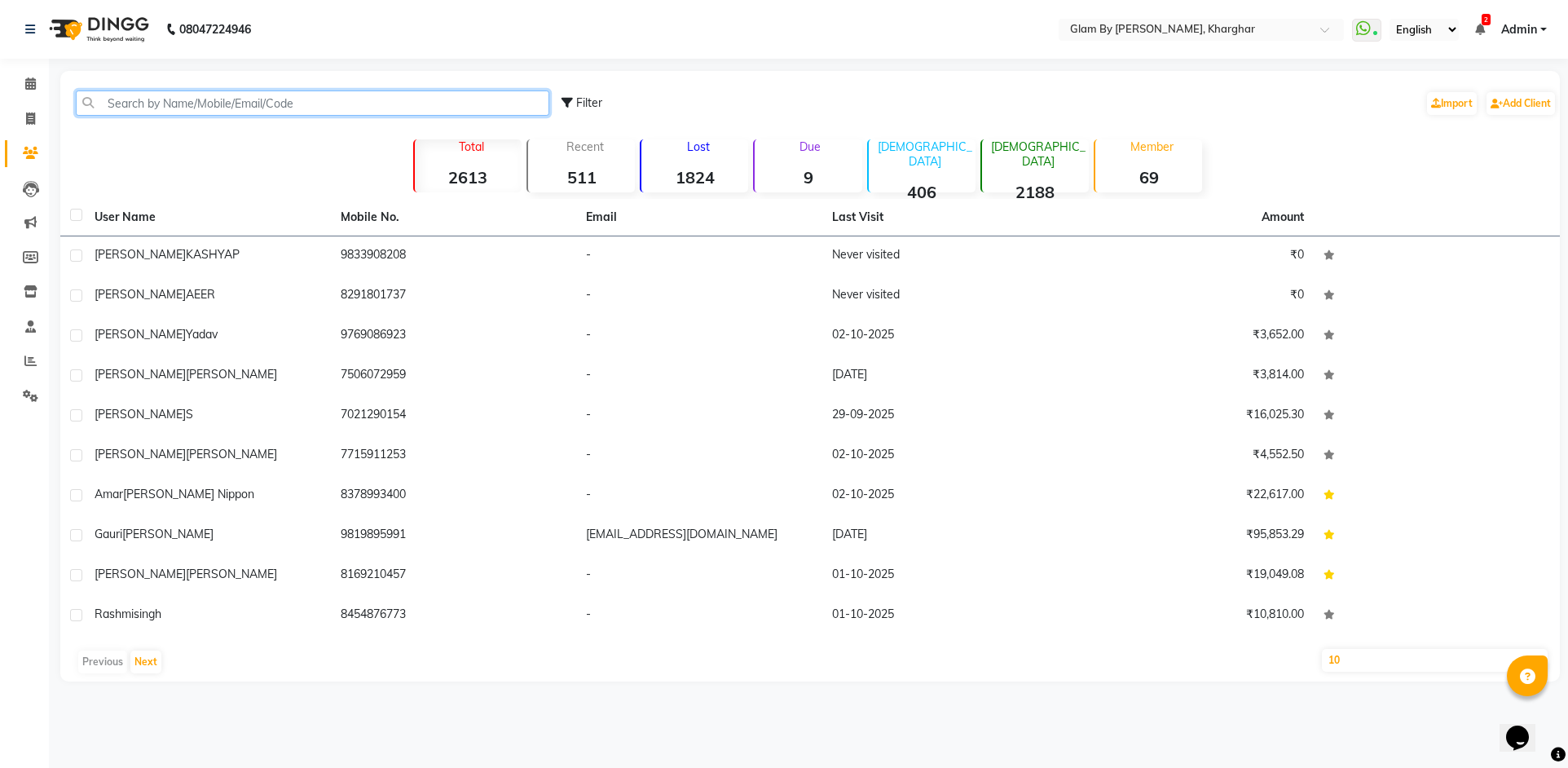
click at [114, 100] on input "text" at bounding box center [312, 103] width 473 height 25
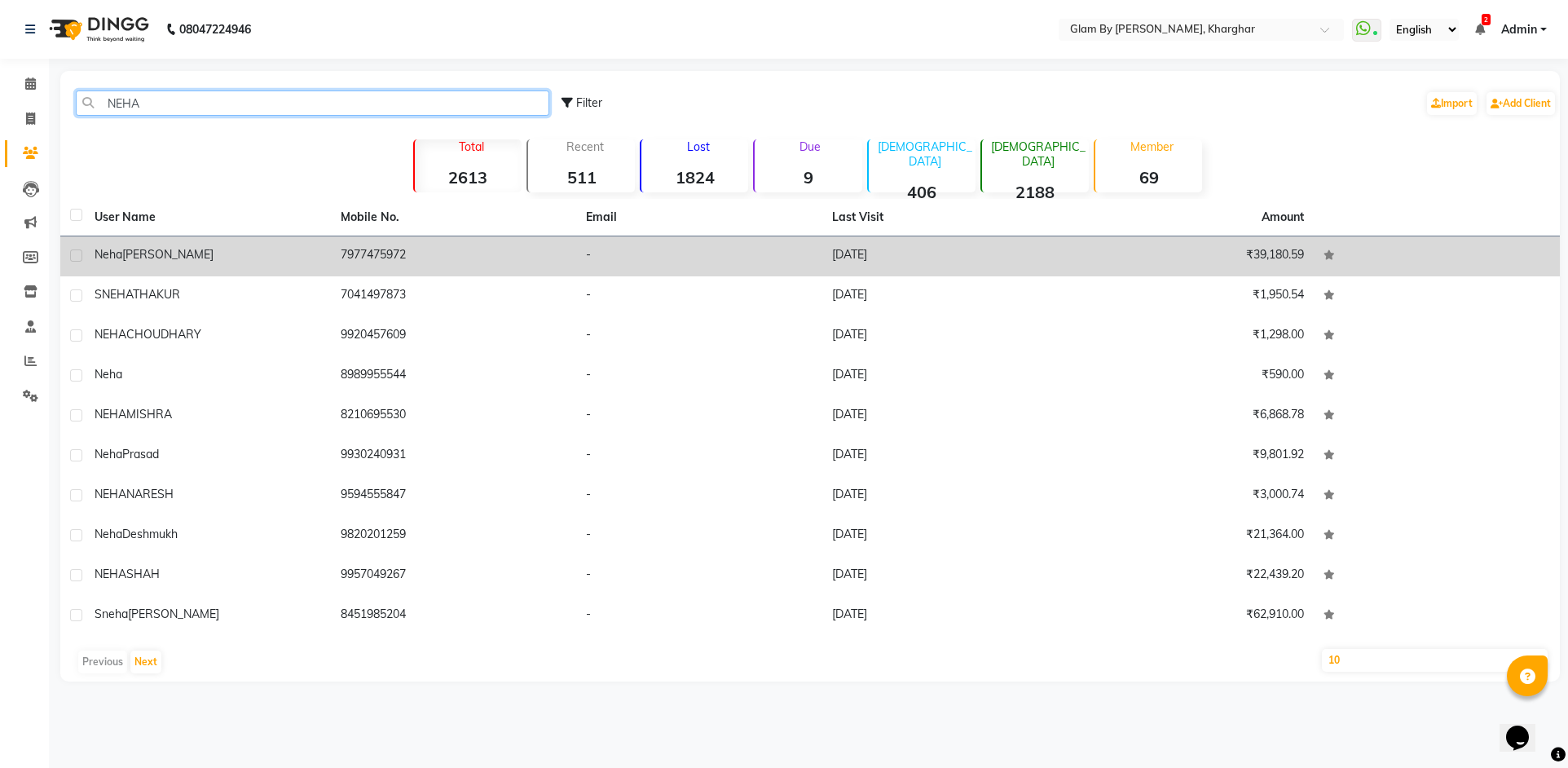
type input "NEHA"
click at [388, 250] on td "7977475972" at bounding box center [454, 256] width 247 height 40
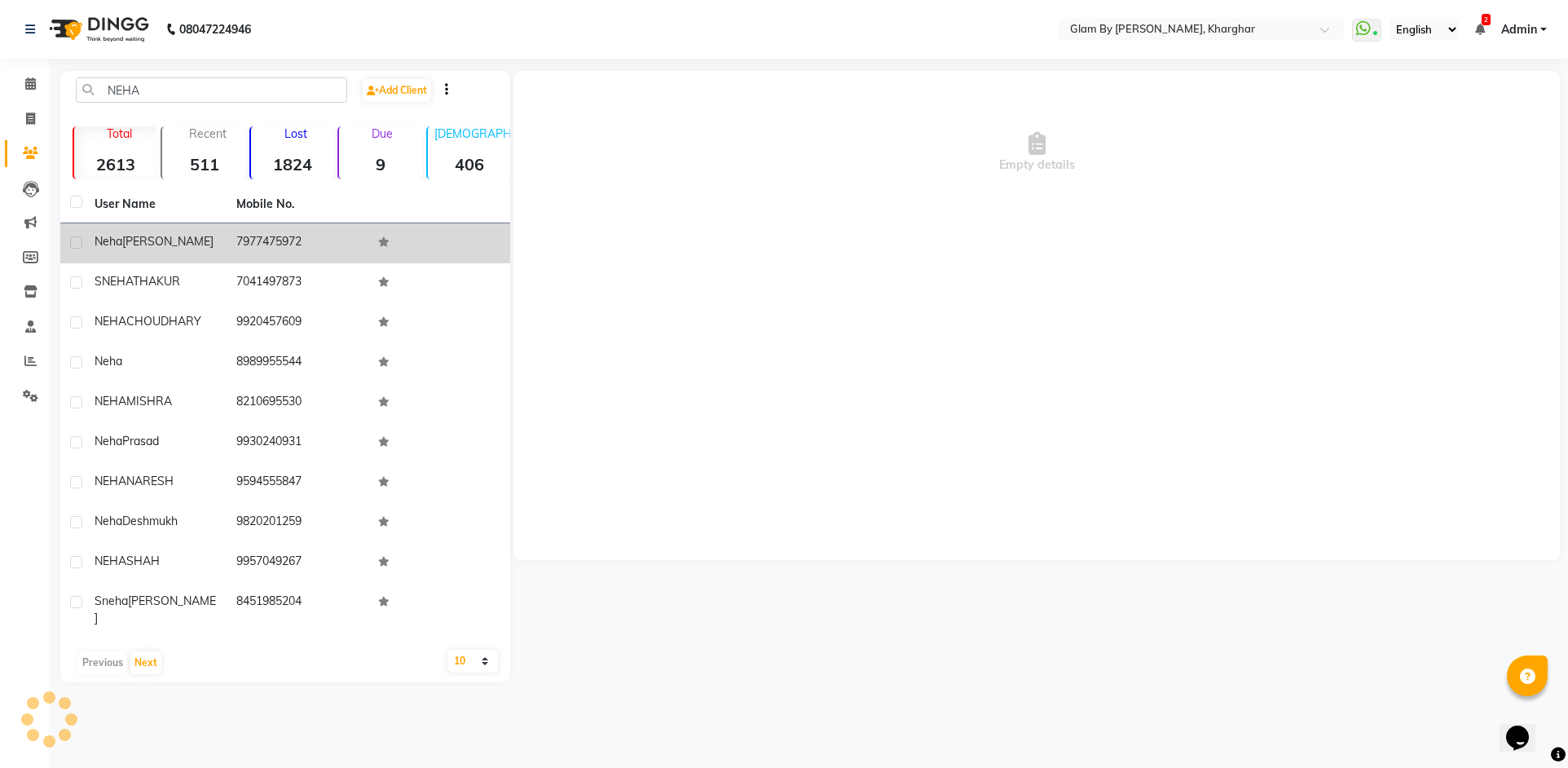
click at [388, 250] on td at bounding box center [439, 243] width 142 height 40
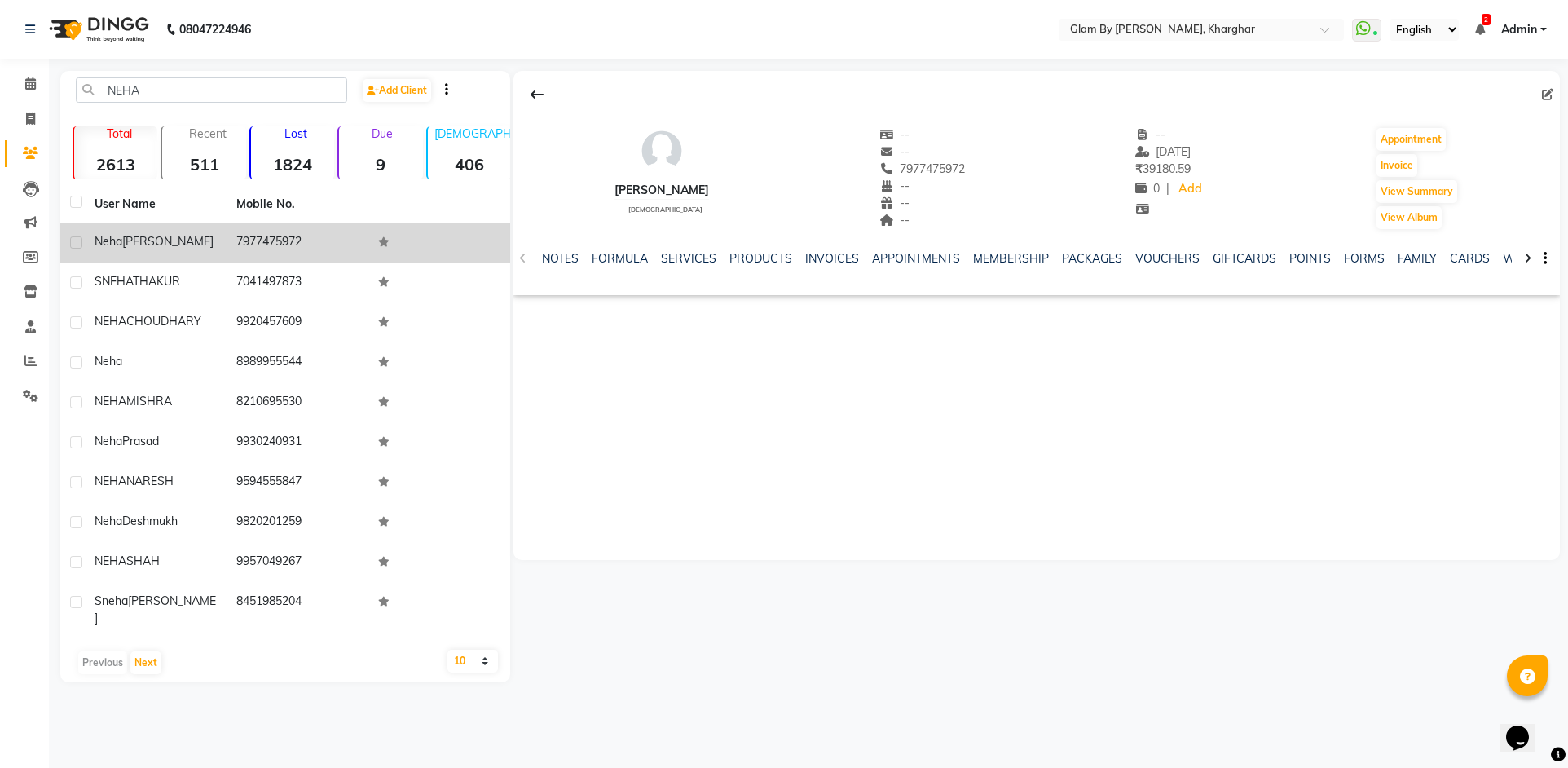
click at [274, 247] on td "7977475972" at bounding box center [298, 243] width 142 height 40
copy td "7977475972"
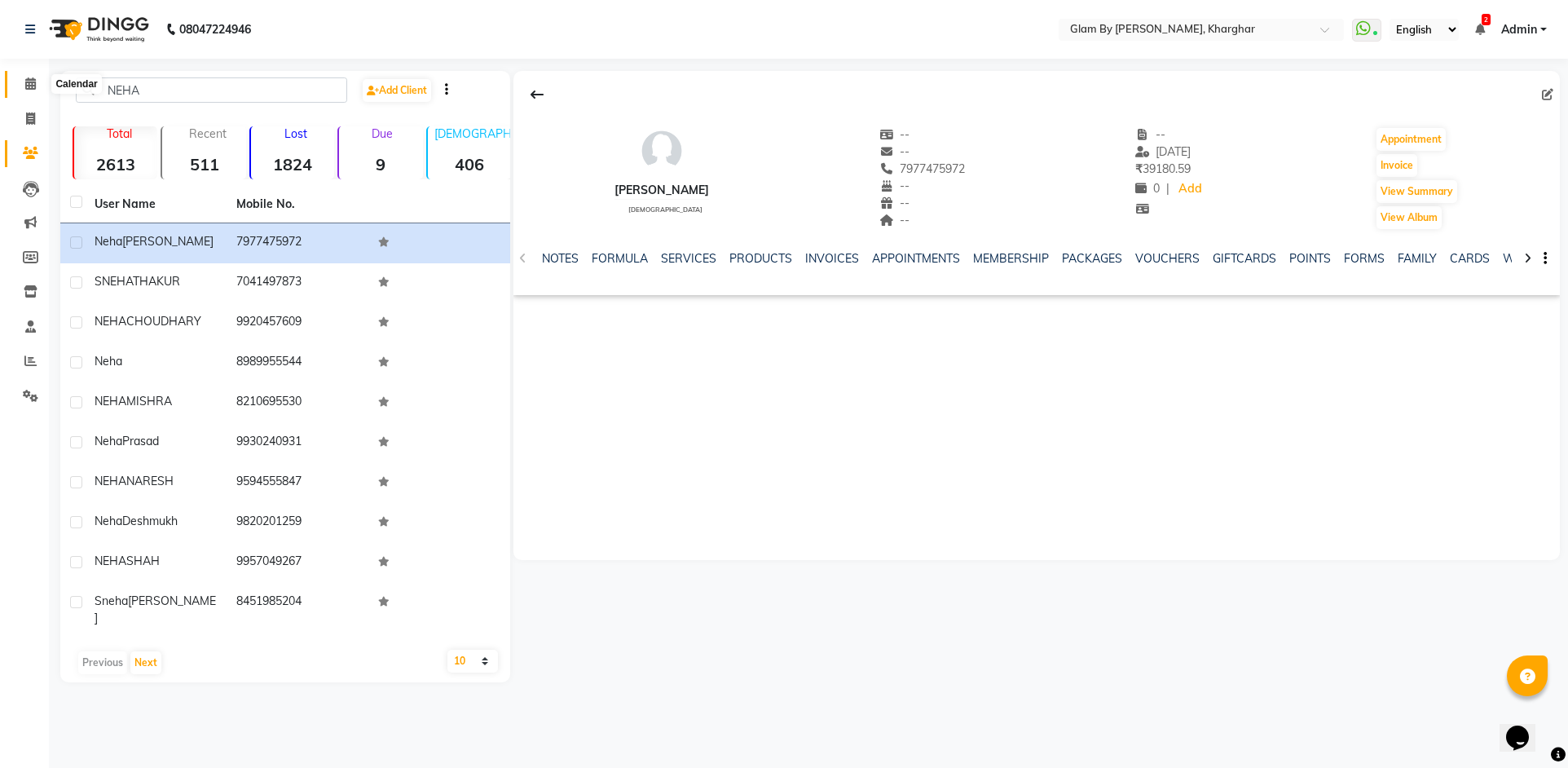
click at [41, 84] on span at bounding box center [30, 84] width 29 height 19
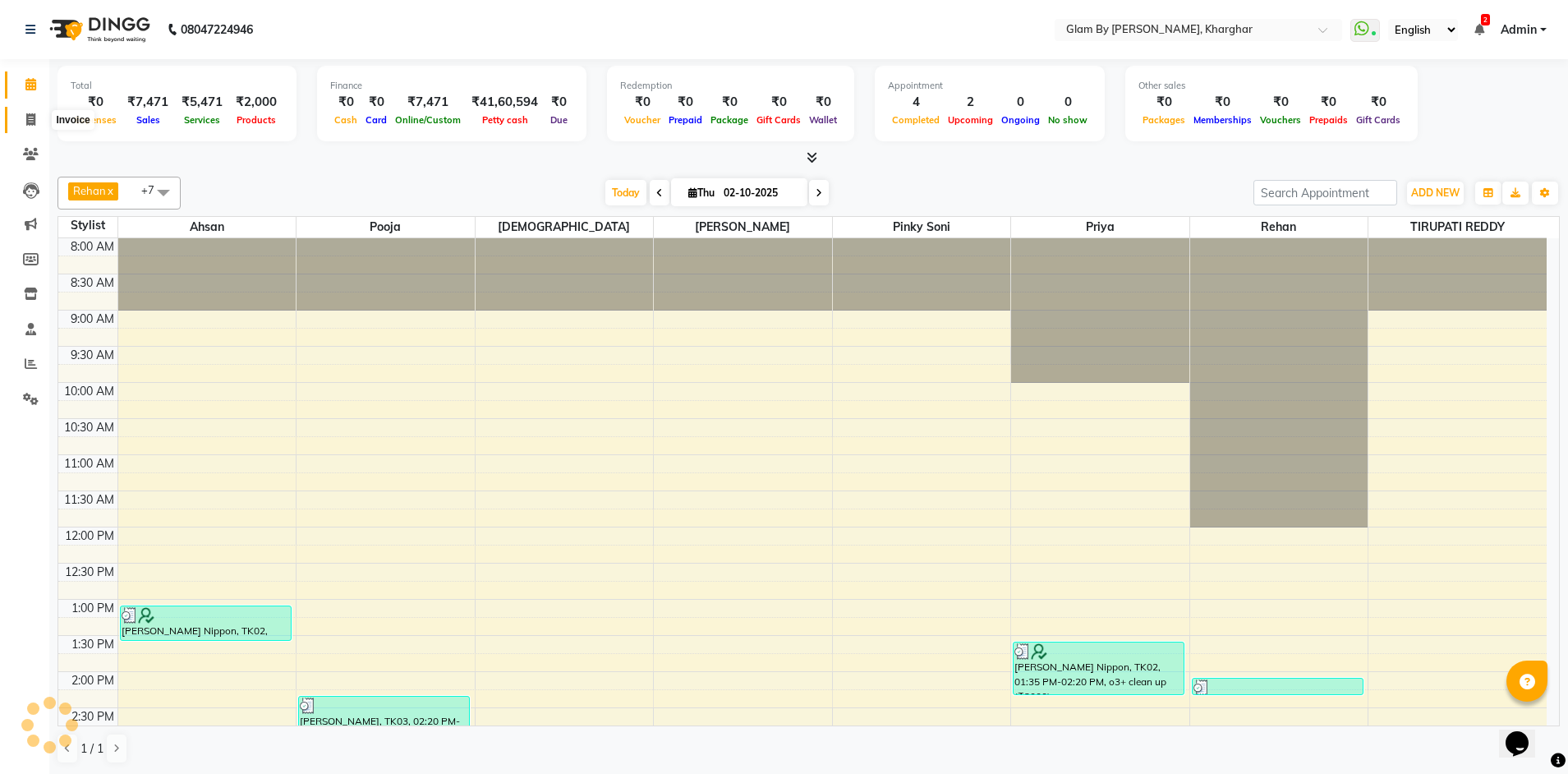
click at [29, 123] on icon at bounding box center [31, 119] width 9 height 12
select select "service"
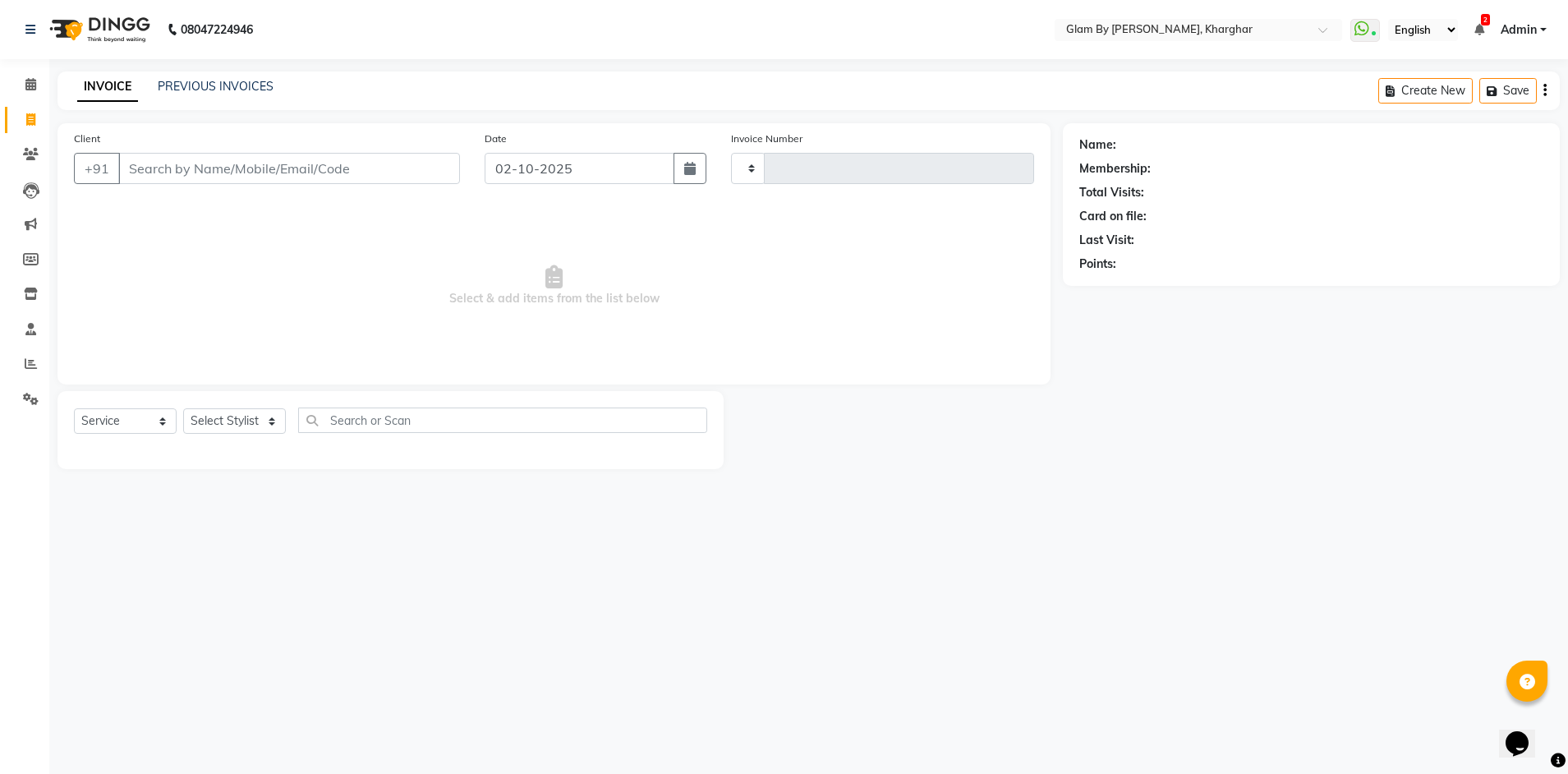
type input "1756"
select select "3992"
type input "7977475972"
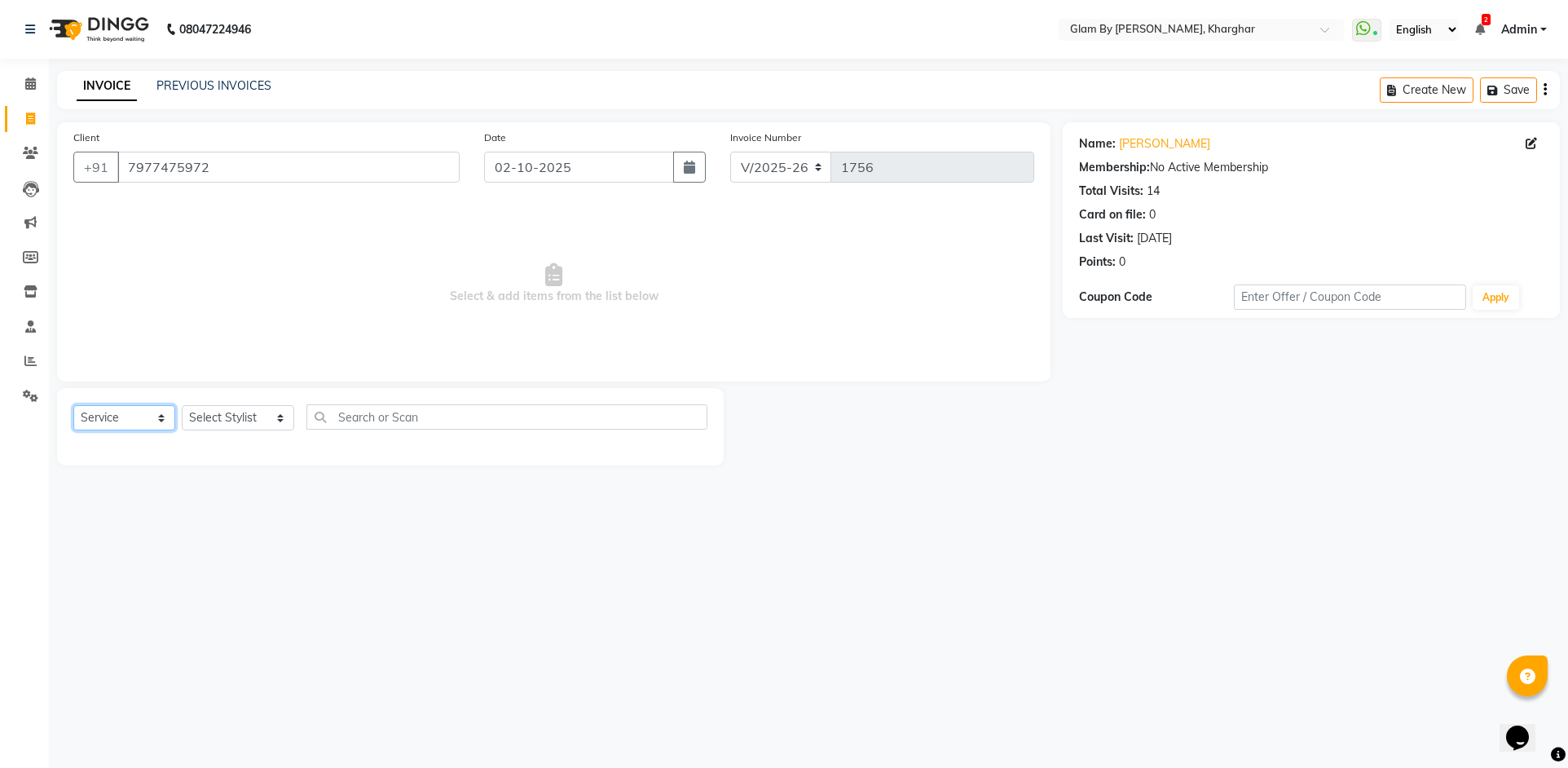
drag, startPoint x: 126, startPoint y: 416, endPoint x: 125, endPoint y: 427, distance: 11.0
click at [126, 418] on select "Select Service Product Membership Package Voucher Prepaid Gift Card" at bounding box center [124, 418] width 102 height 25
click at [74, 405] on select "Select Service Product Membership Package Voucher Prepaid Gift Card" at bounding box center [124, 418] width 102 height 25
click at [231, 425] on select "Select Stylist Ahsan Amandeep Avi deol kuldeep kaur (maneger) MARUL neetu pinky…" at bounding box center [238, 418] width 112 height 25
select select "77395"
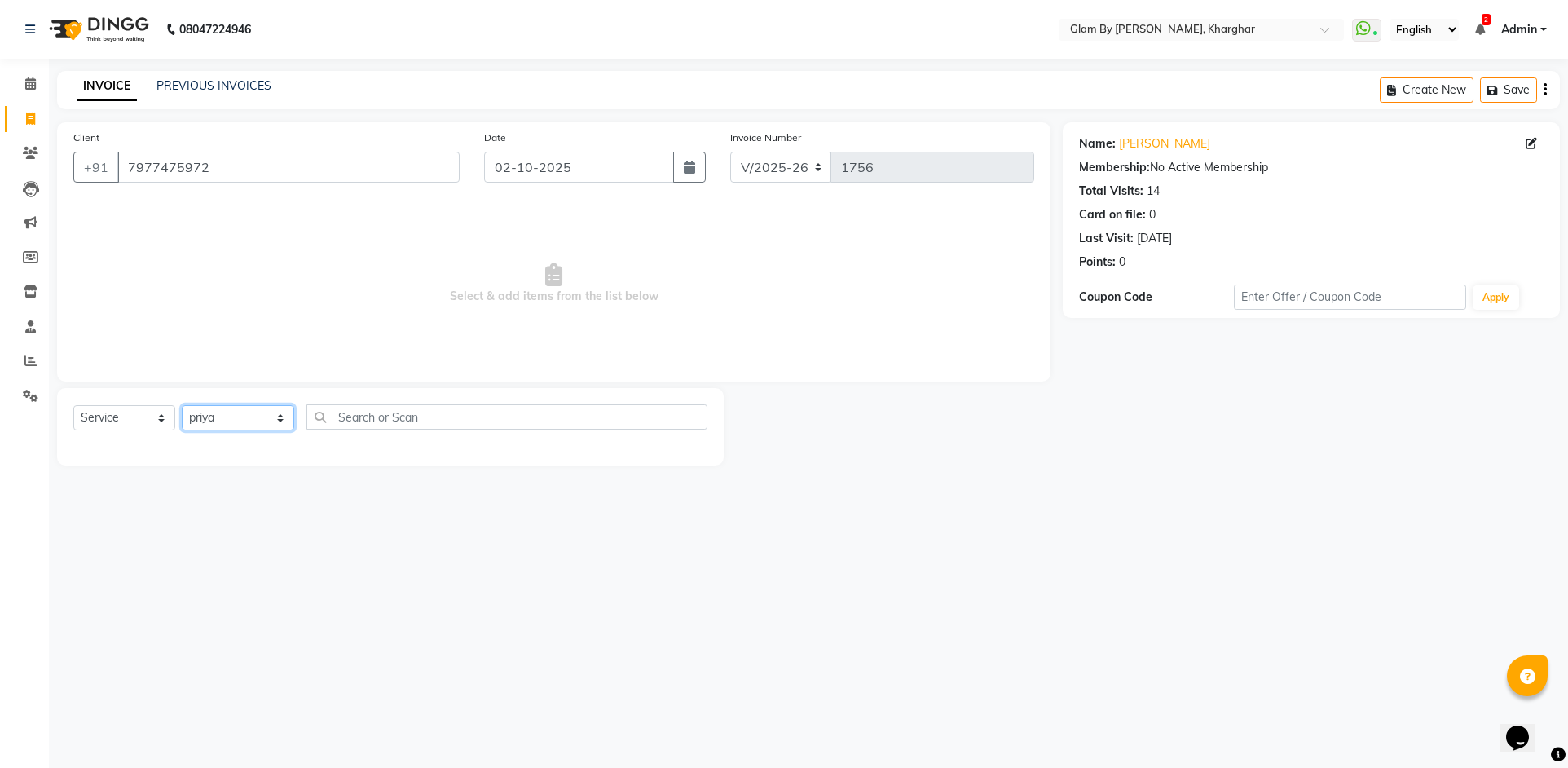
click at [182, 405] on select "Select Stylist Ahsan Amandeep Avi deol kuldeep kaur (maneger) MARUL neetu pinky…" at bounding box center [238, 418] width 112 height 25
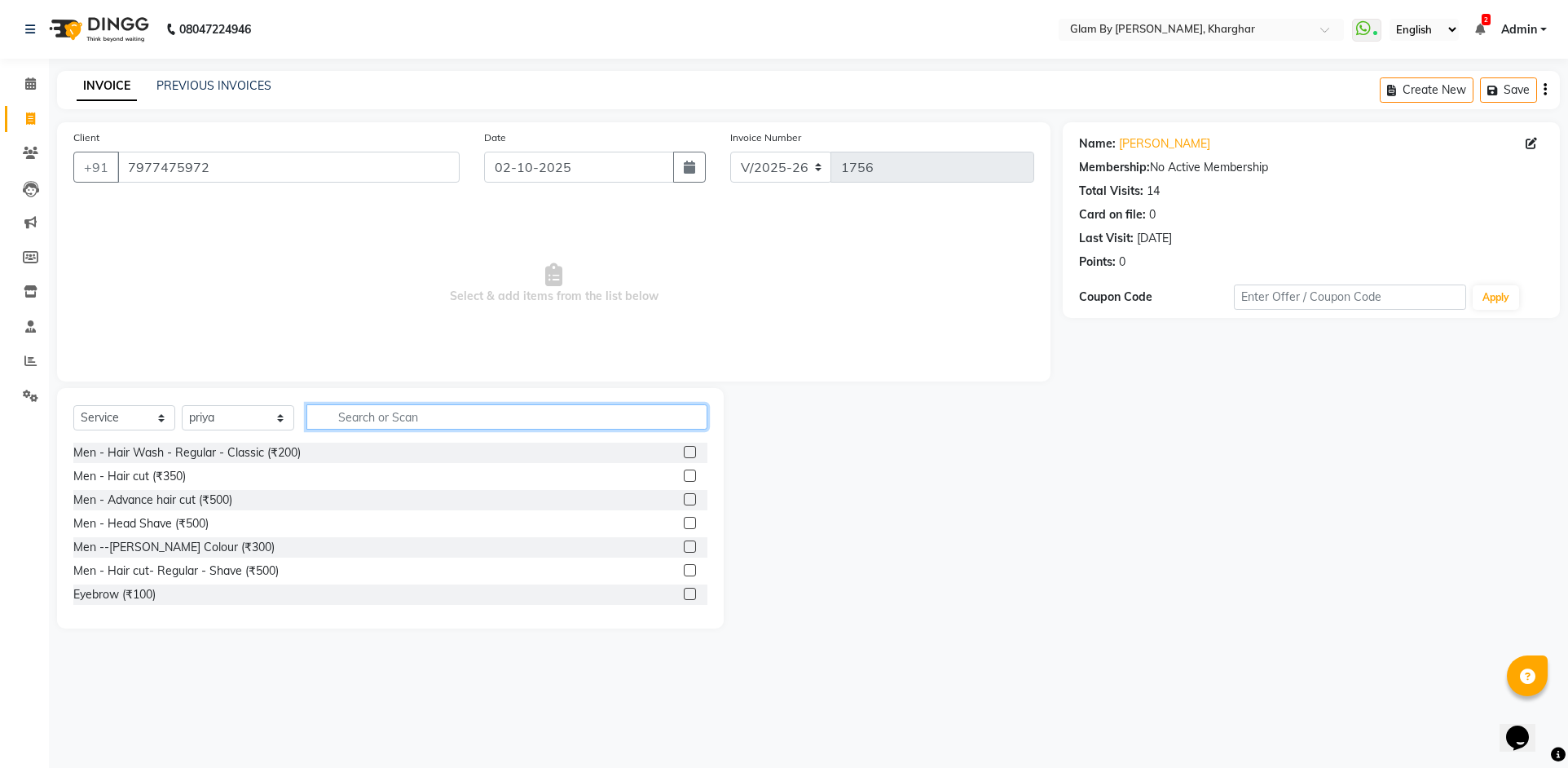
click at [356, 424] on input "text" at bounding box center [506, 417] width 401 height 25
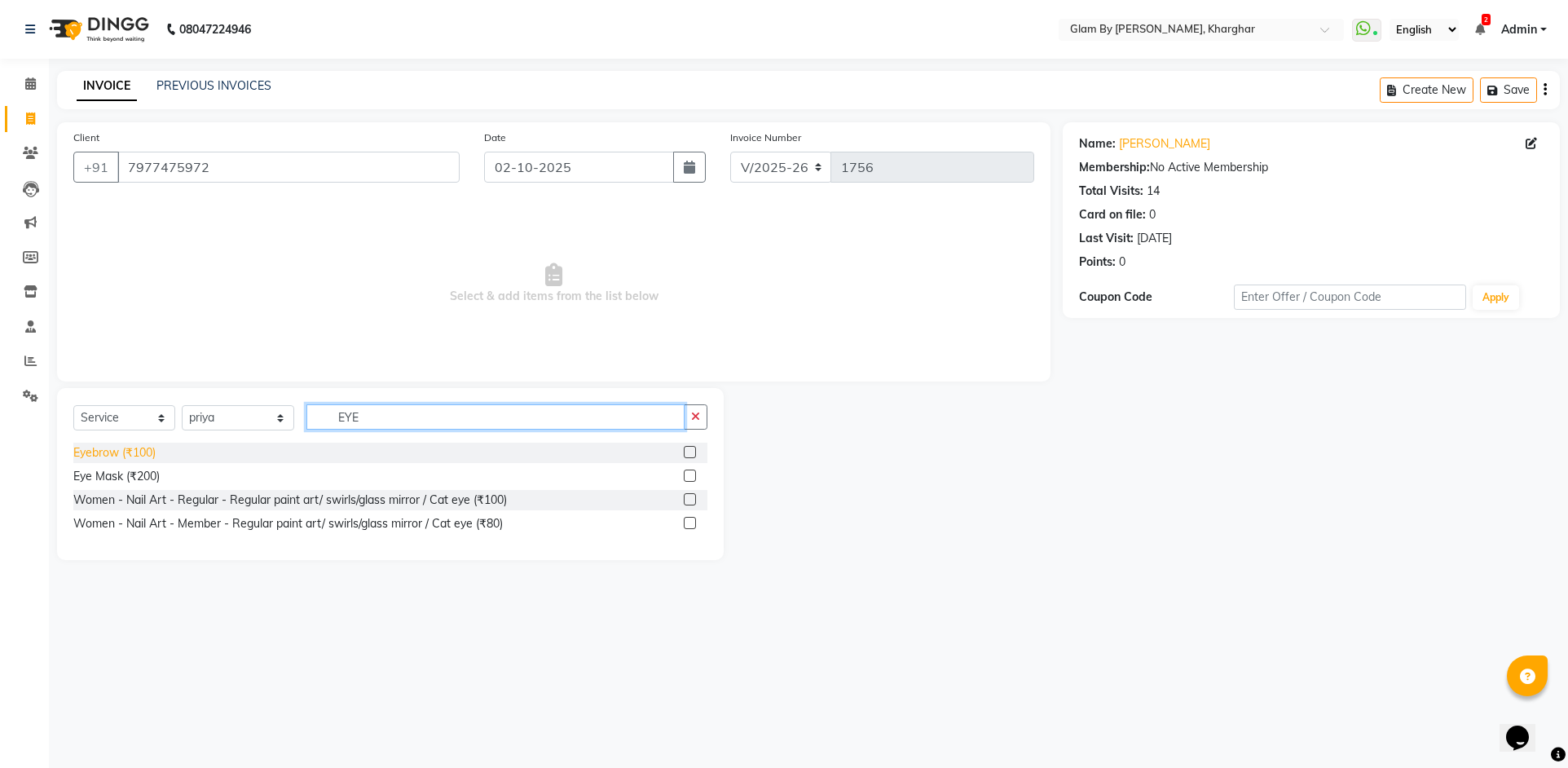
type input "EYE"
click at [126, 453] on div "Eyebrow (₹100)" at bounding box center [115, 453] width 82 height 17
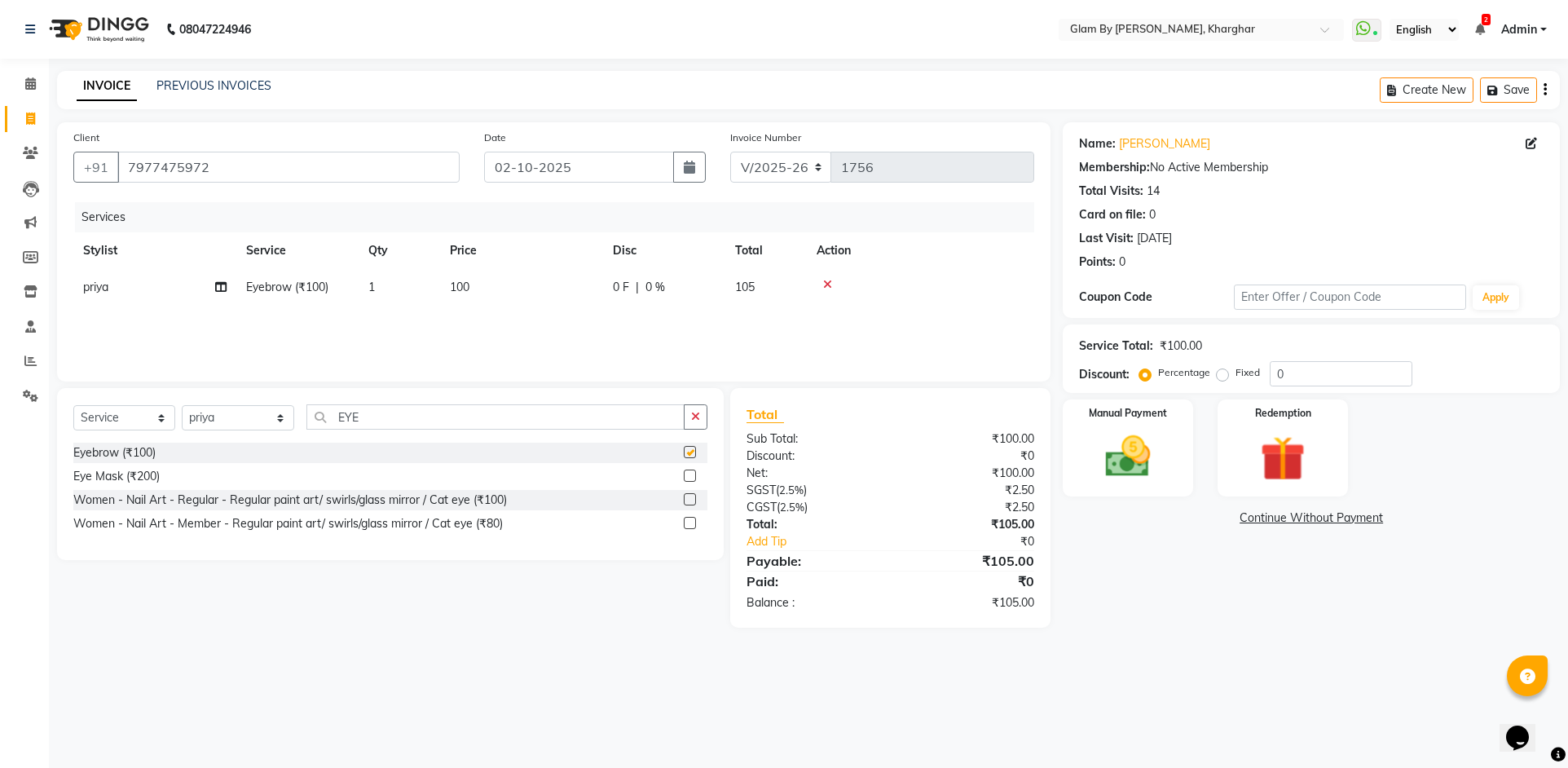
checkbox input "false"
click at [96, 290] on span "priya" at bounding box center [95, 287] width 25 height 15
select select "77395"
click at [97, 291] on select "Ahsan Amandeep Avi deol kuldeep kaur (maneger) MARUL neetu pinky soni Pooja pri…" at bounding box center [155, 291] width 144 height 25
select select "35045"
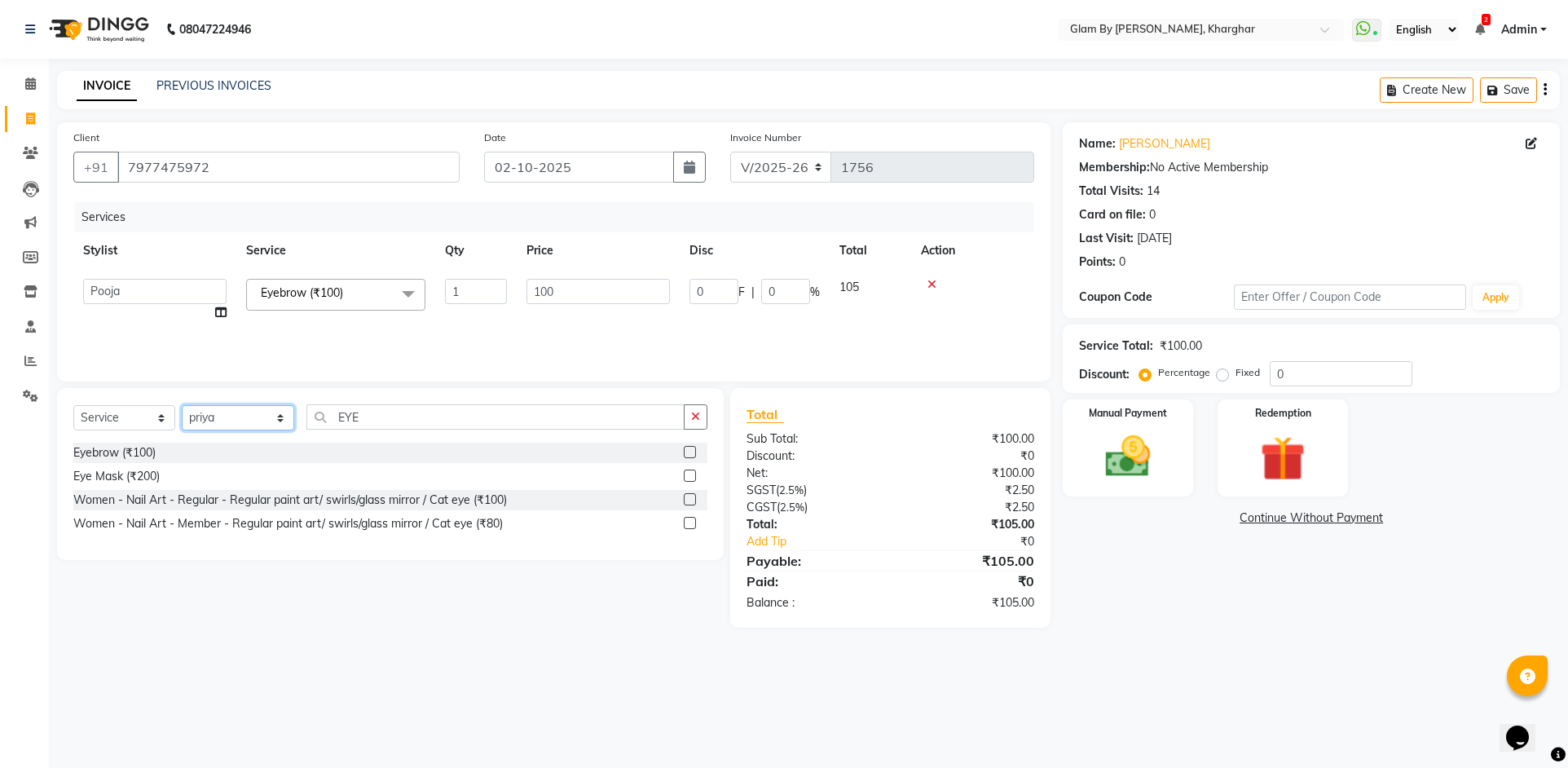
click at [215, 423] on select "Select Stylist Ahsan Amandeep Avi deol kuldeep kaur (maneger) MARUL neetu pinky…" at bounding box center [238, 418] width 112 height 25
select select
click at [182, 405] on select "Select Stylist Ahsan Amandeep Avi deol kuldeep kaur (maneger) MARUL neetu pinky…" at bounding box center [238, 418] width 112 height 25
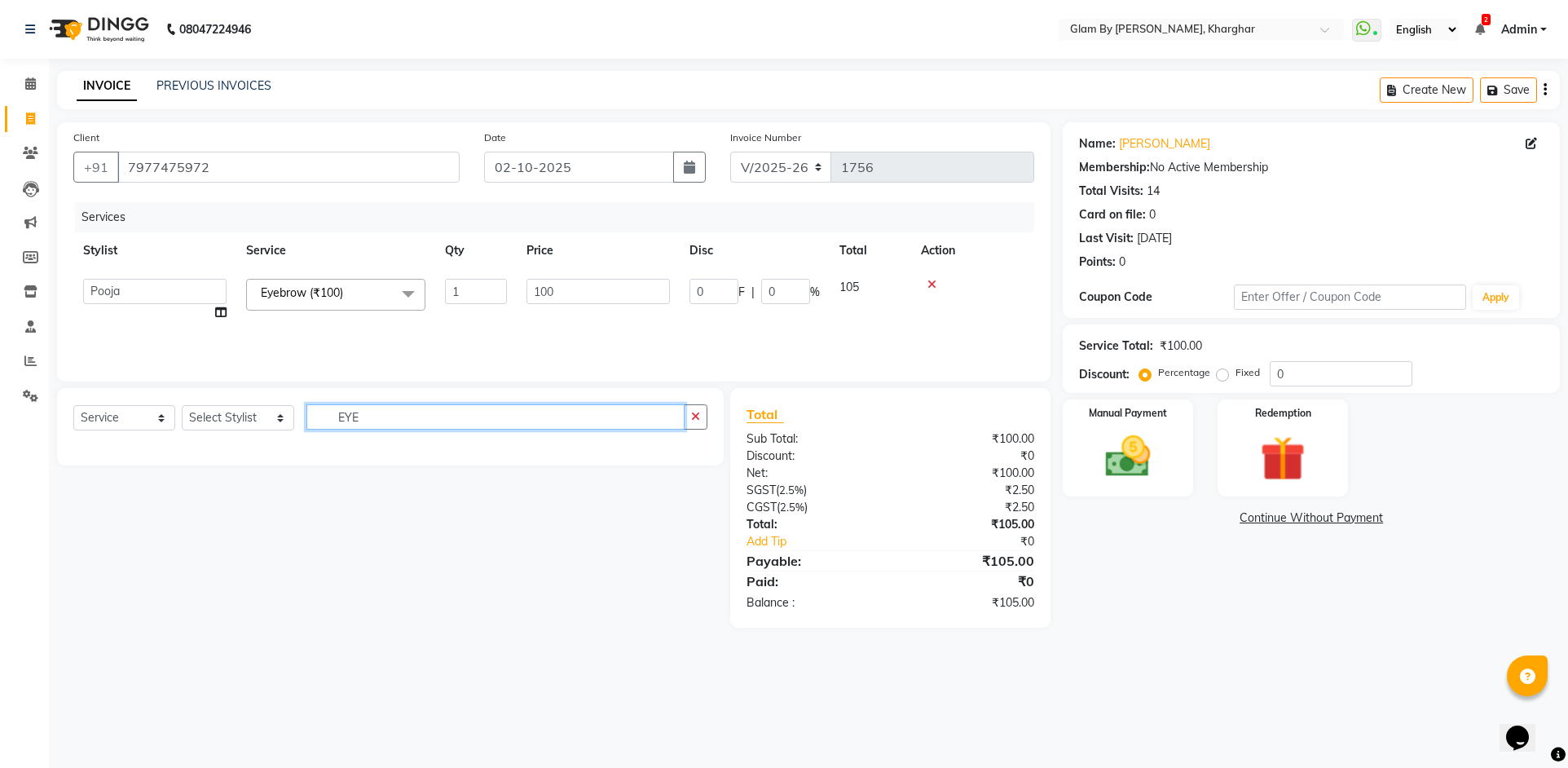
drag, startPoint x: 365, startPoint y: 413, endPoint x: 313, endPoint y: 407, distance: 52.3
click at [313, 412] on input "EYE" at bounding box center [495, 417] width 378 height 25
click at [218, 423] on select "Select Stylist Ahsan Amandeep Avi deol kuldeep kaur (maneger) MARUL neetu pinky…" at bounding box center [238, 418] width 112 height 25
select select "52399"
click at [182, 405] on select "Select Stylist Ahsan Amandeep Avi deol kuldeep kaur (maneger) MARUL neetu pinky…" at bounding box center [238, 418] width 112 height 25
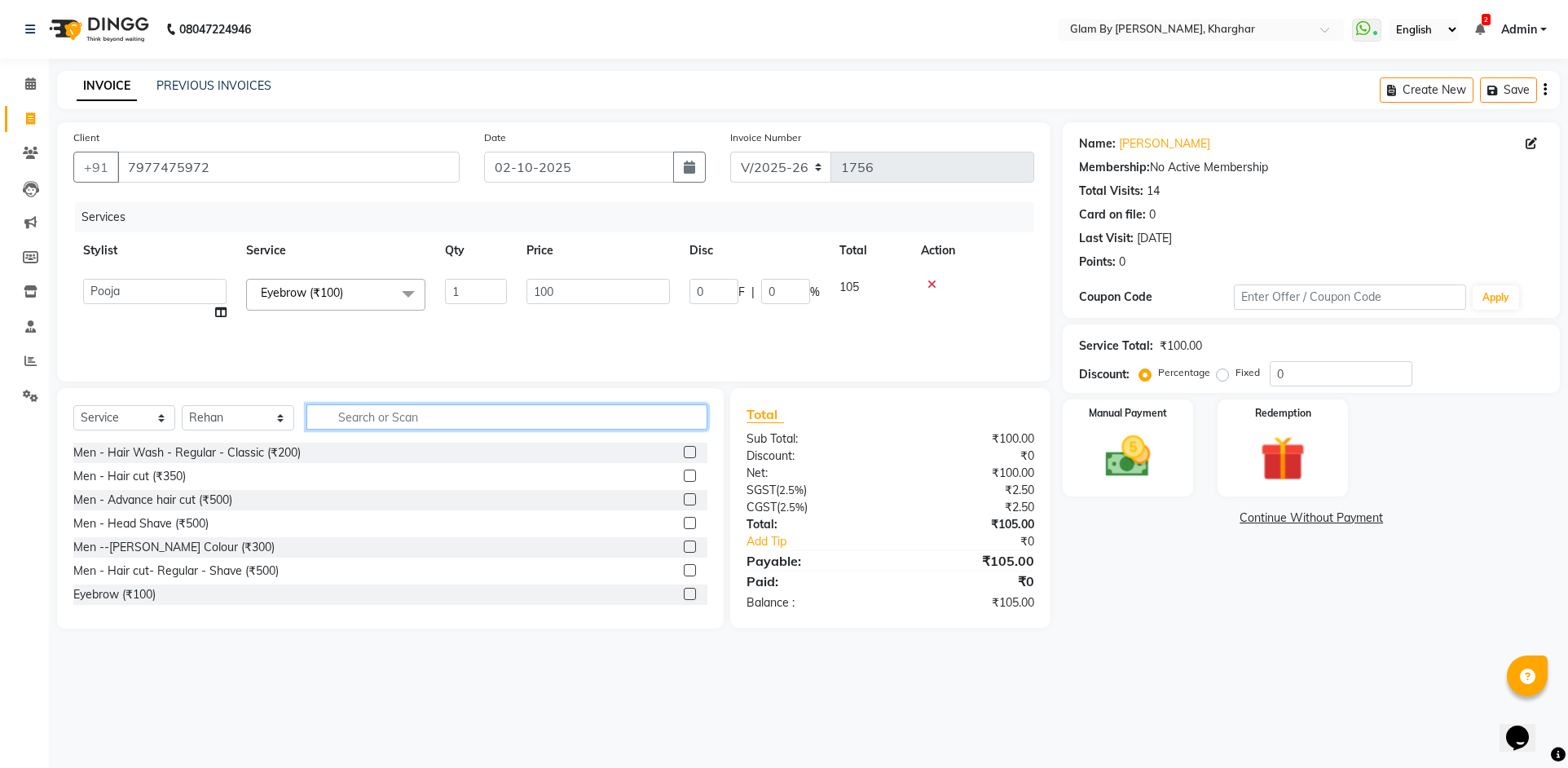
click at [347, 423] on input "text" at bounding box center [506, 417] width 401 height 25
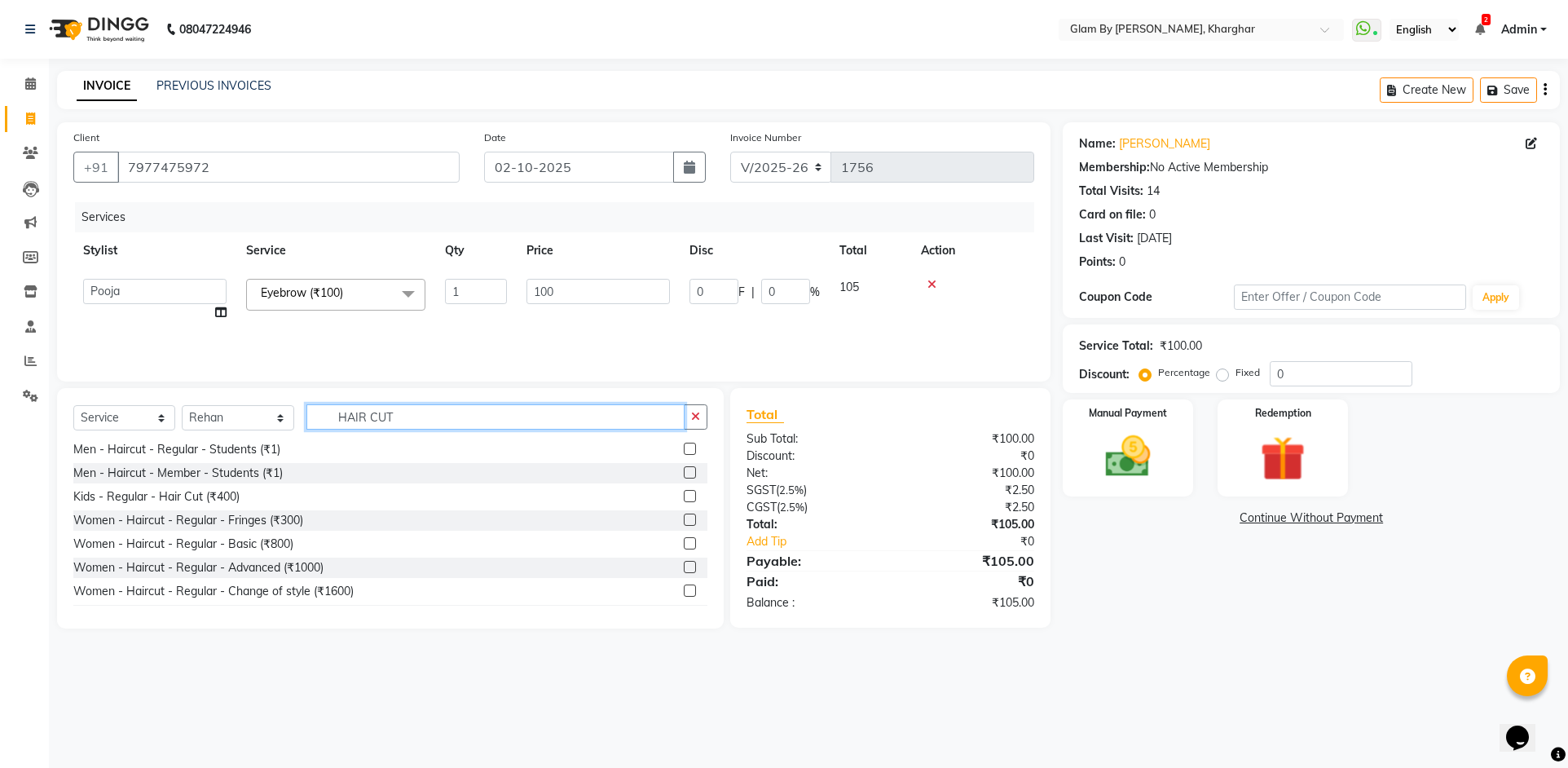
scroll to position [245, 0]
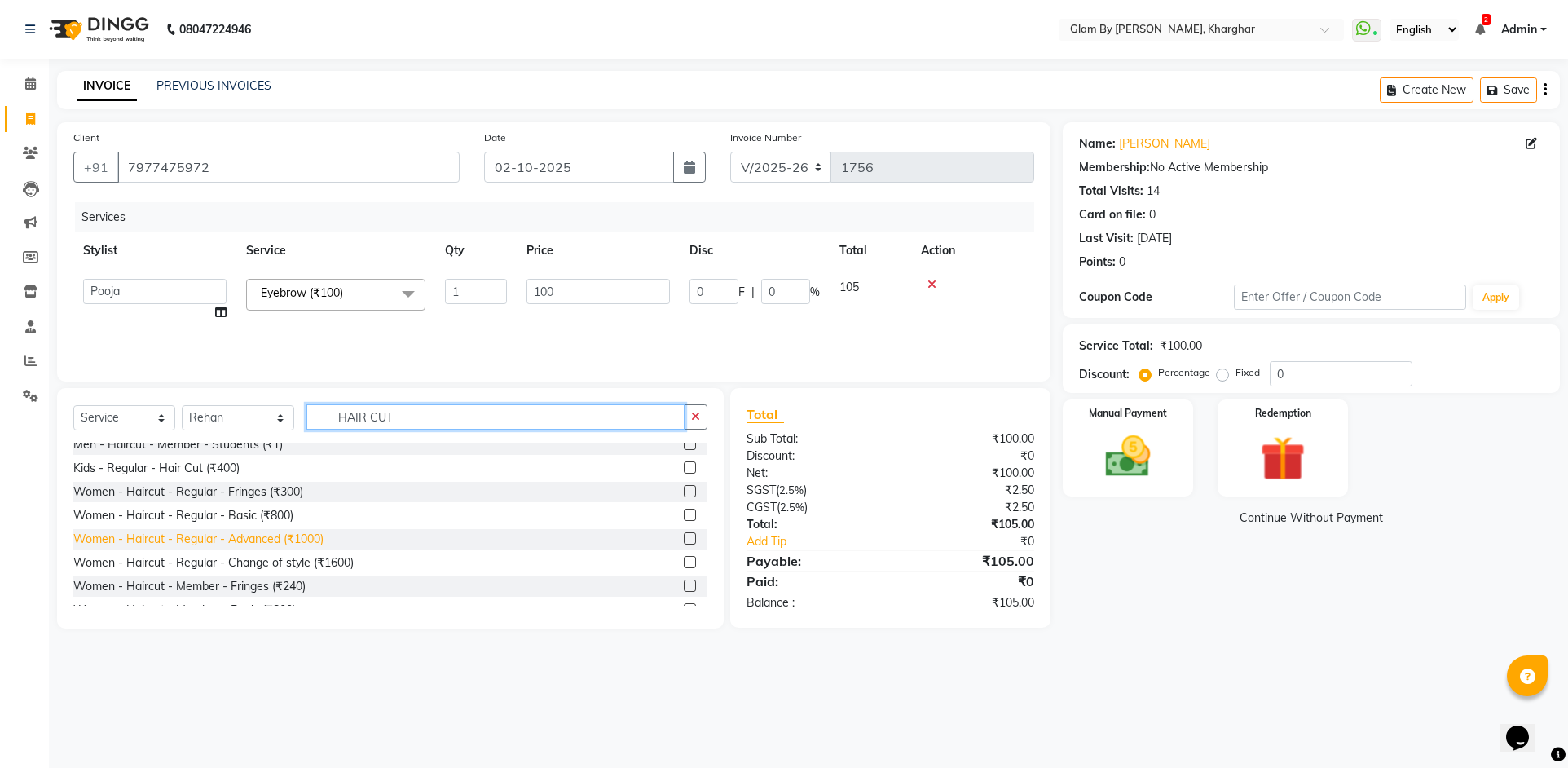
type input "HAIR CUT"
click at [314, 541] on div "Women - Haircut - Regular - Advanced (₹1000)" at bounding box center [199, 539] width 250 height 17
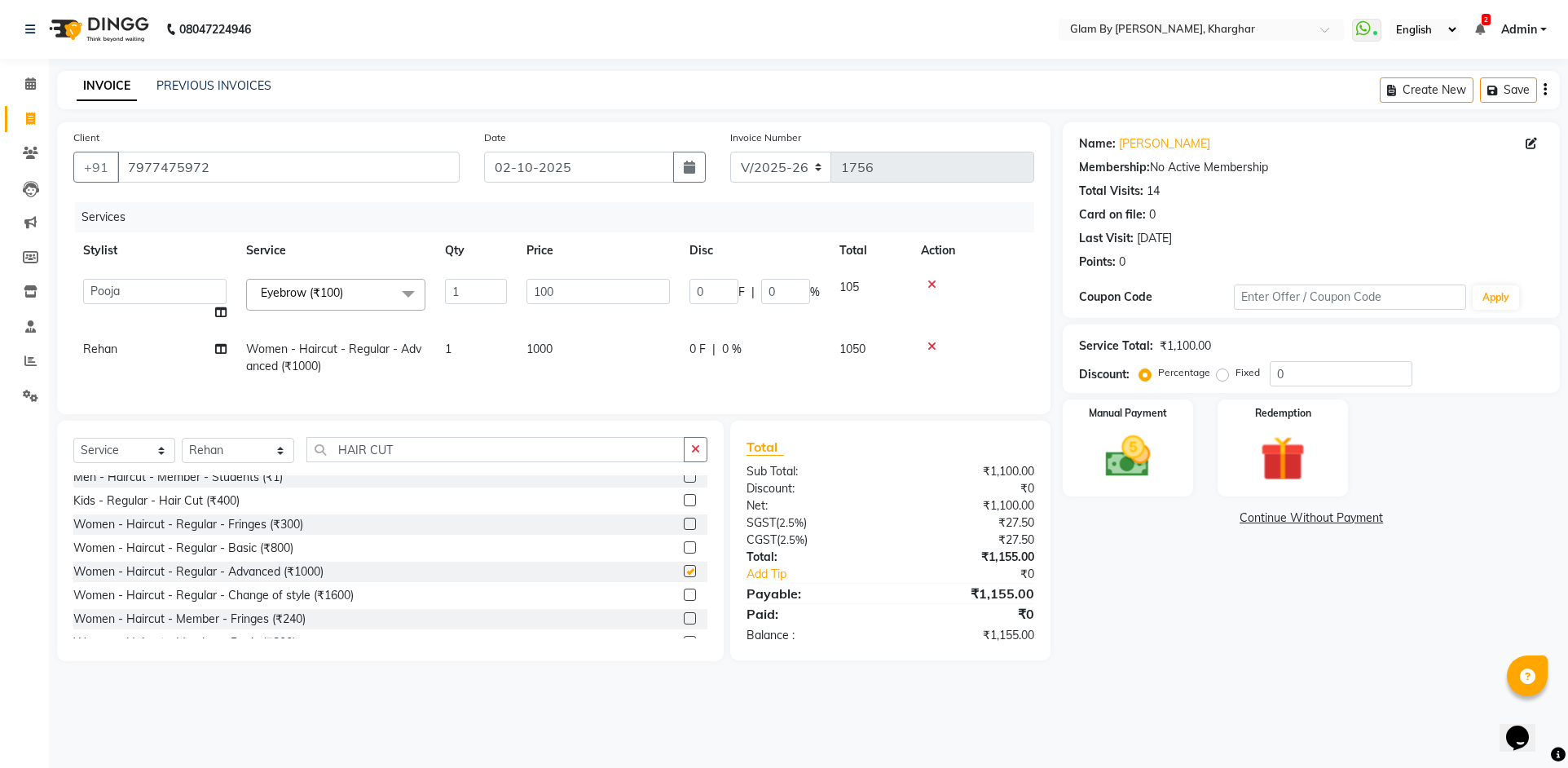
checkbox input "false"
click at [486, 351] on td "1" at bounding box center [475, 358] width 81 height 54
select select "52399"
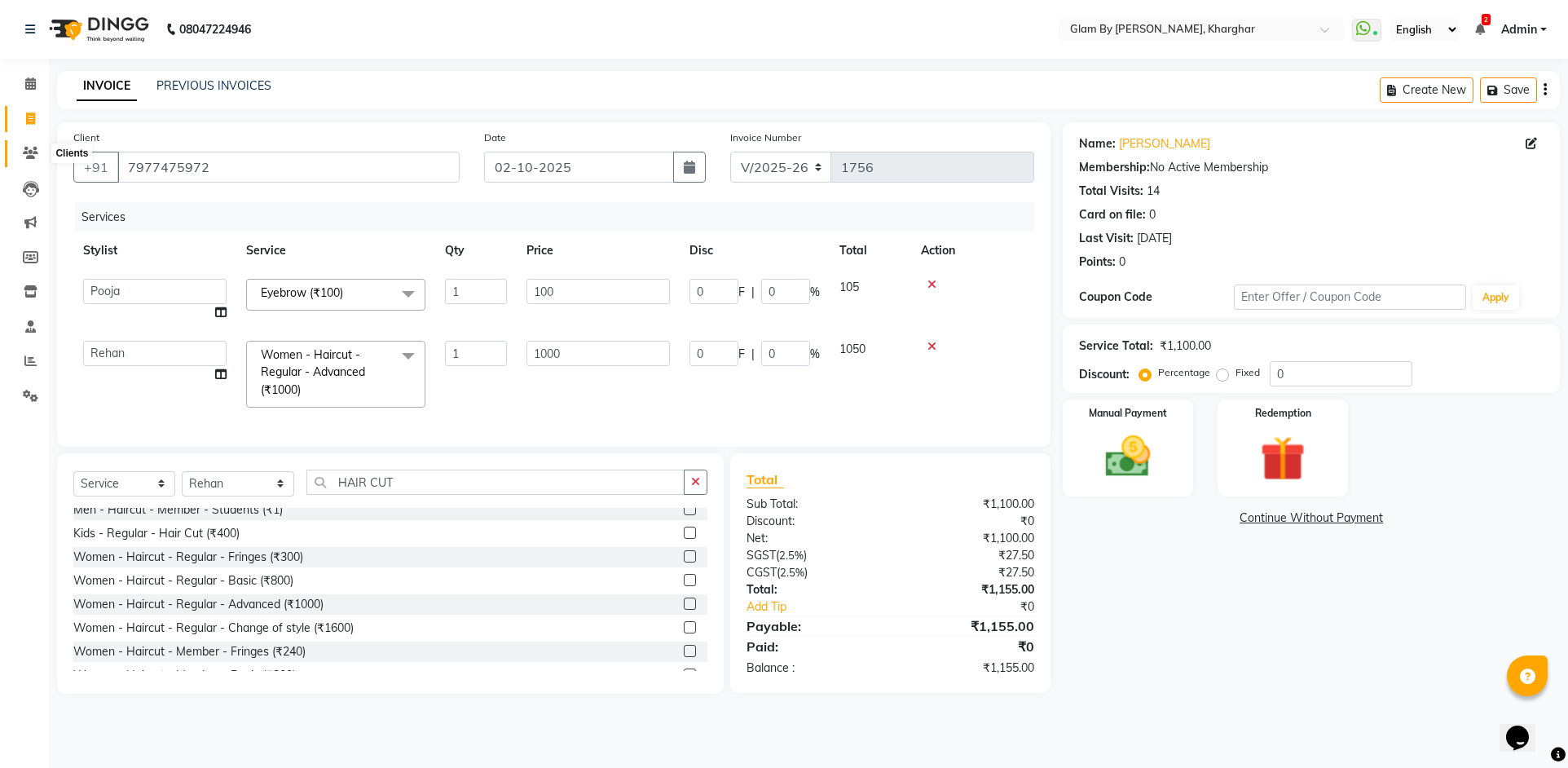
click at [27, 149] on icon at bounding box center [30, 152] width 16 height 12
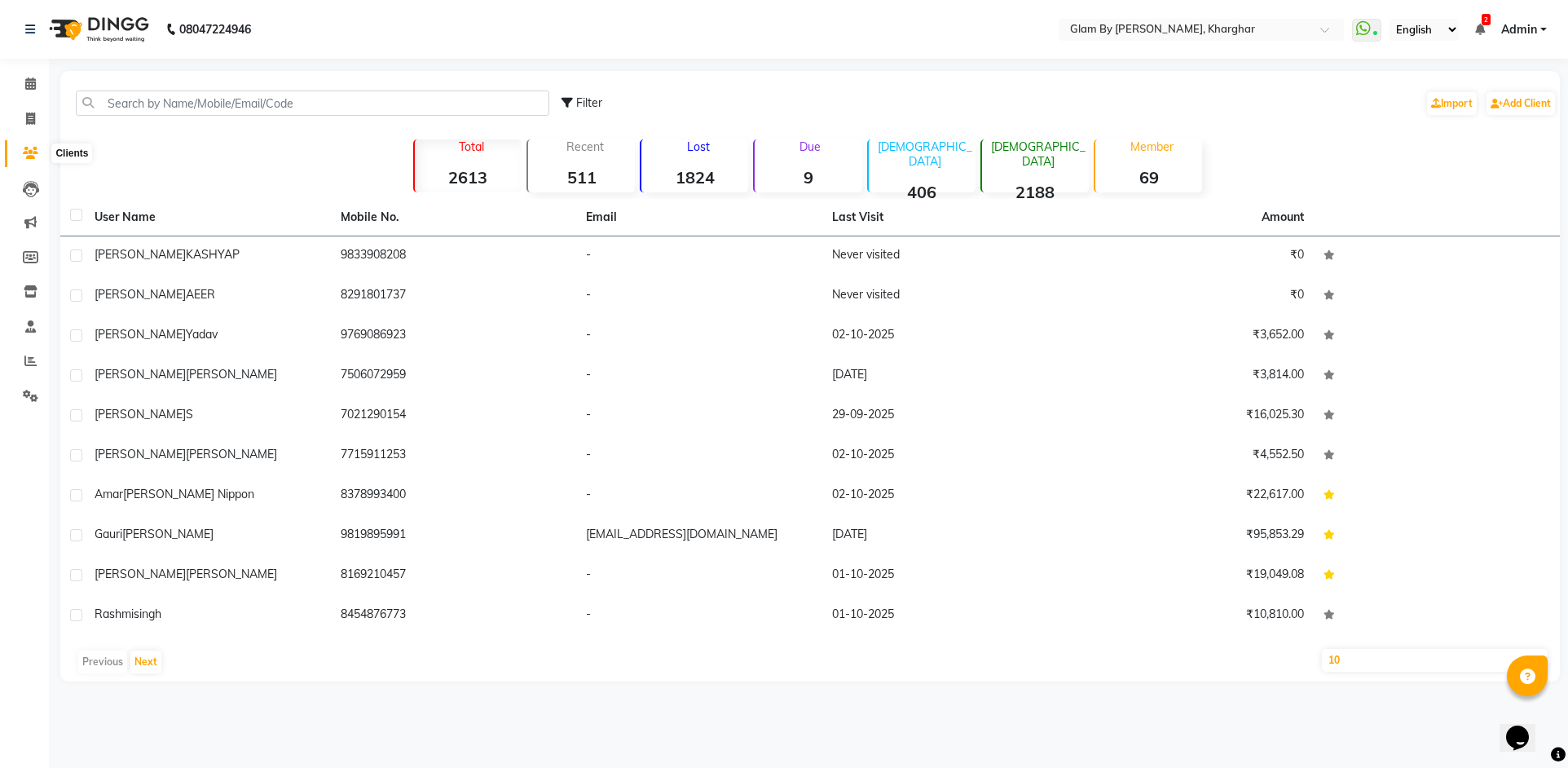
click at [36, 150] on icon at bounding box center [30, 152] width 16 height 12
click at [131, 103] on input "text" at bounding box center [312, 103] width 473 height 25
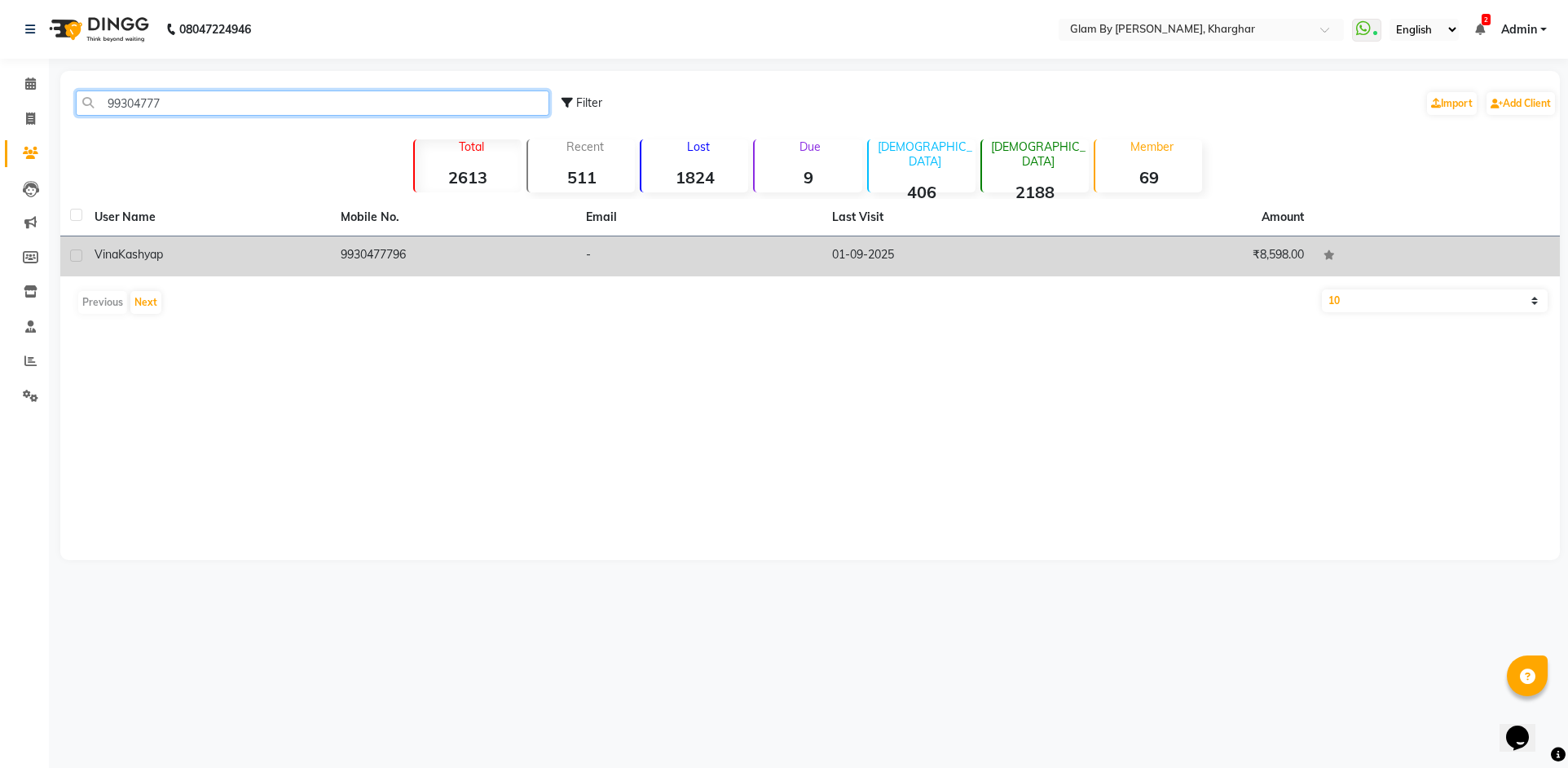
type input "99304777"
click at [355, 249] on td "9930477796" at bounding box center [454, 256] width 247 height 40
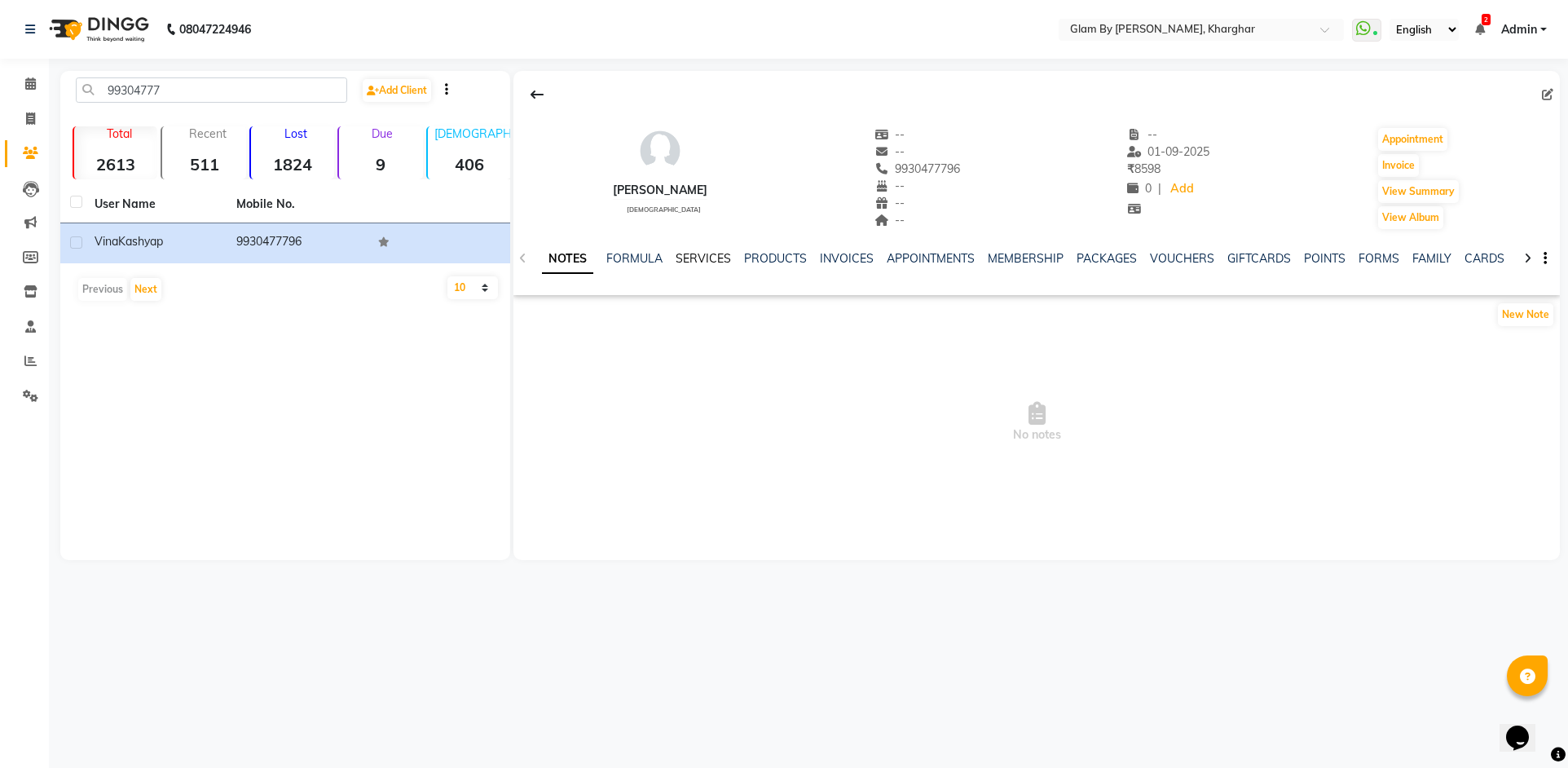
click at [698, 262] on link "SERVICES" at bounding box center [702, 259] width 55 height 15
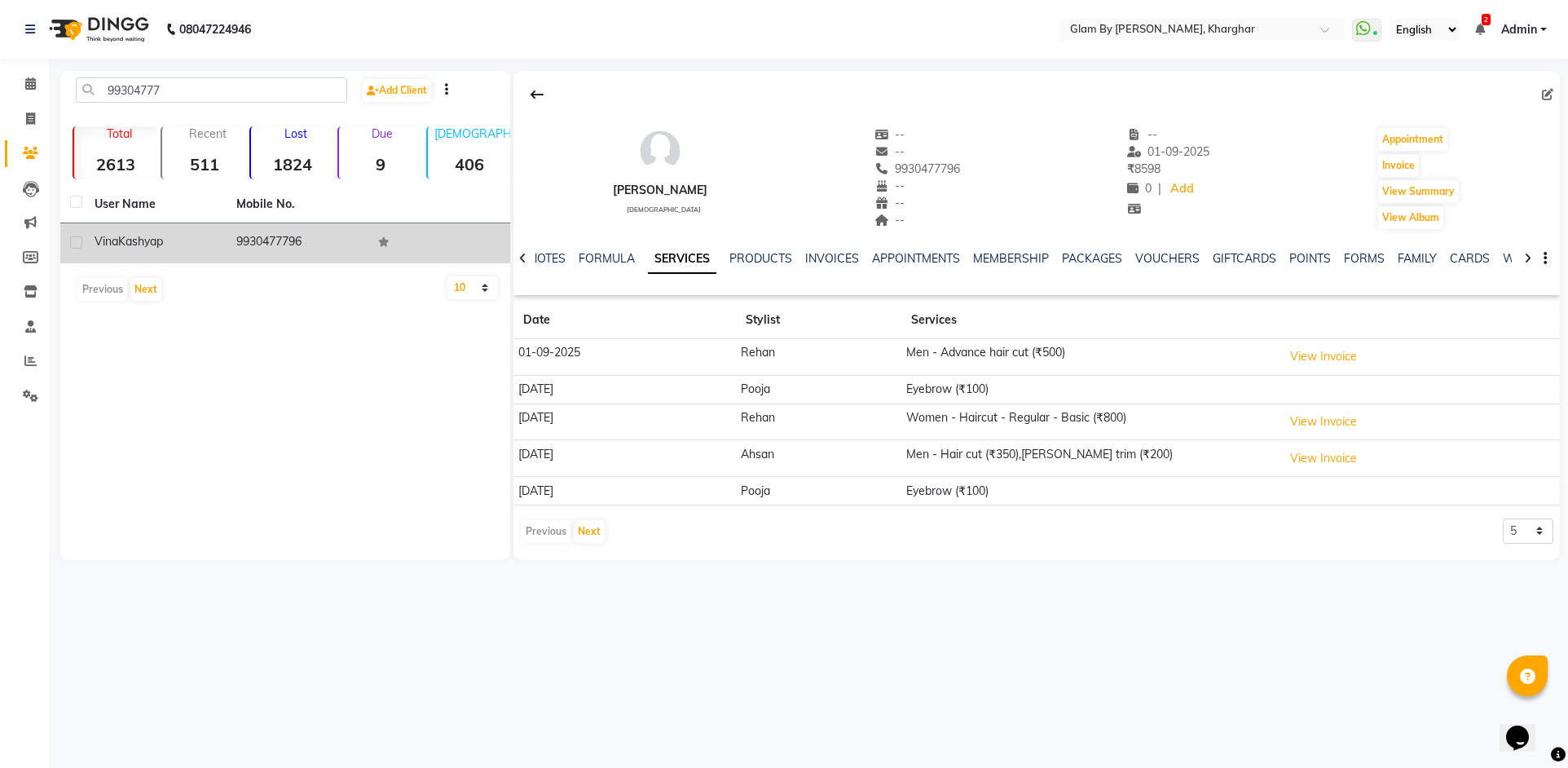
click at [274, 238] on td "9930477796" at bounding box center [298, 243] width 142 height 40
click at [274, 237] on td "9930477796" at bounding box center [298, 243] width 142 height 40
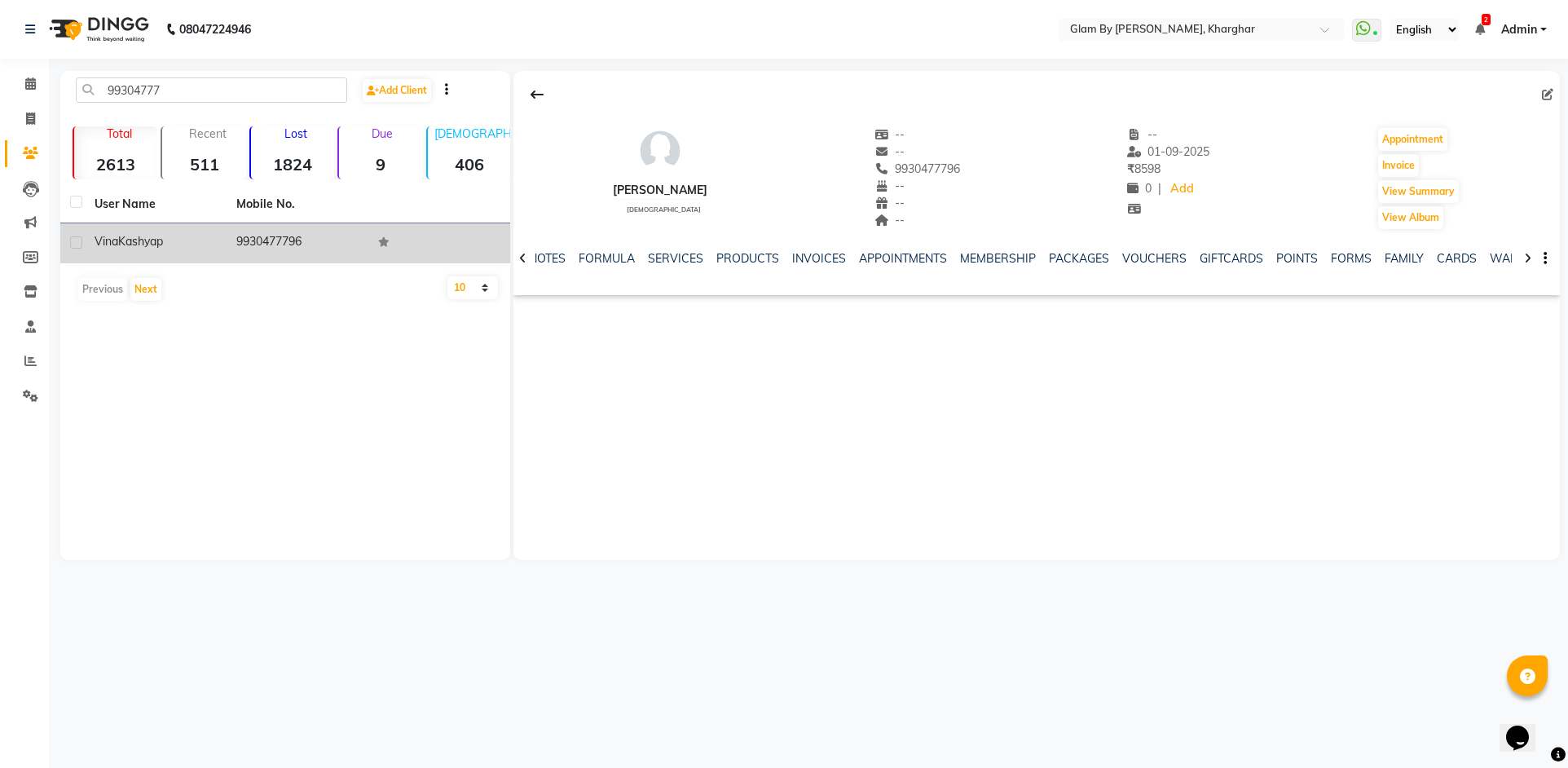
click at [260, 240] on td "9930477796" at bounding box center [298, 243] width 142 height 40
copy td "9930477796"
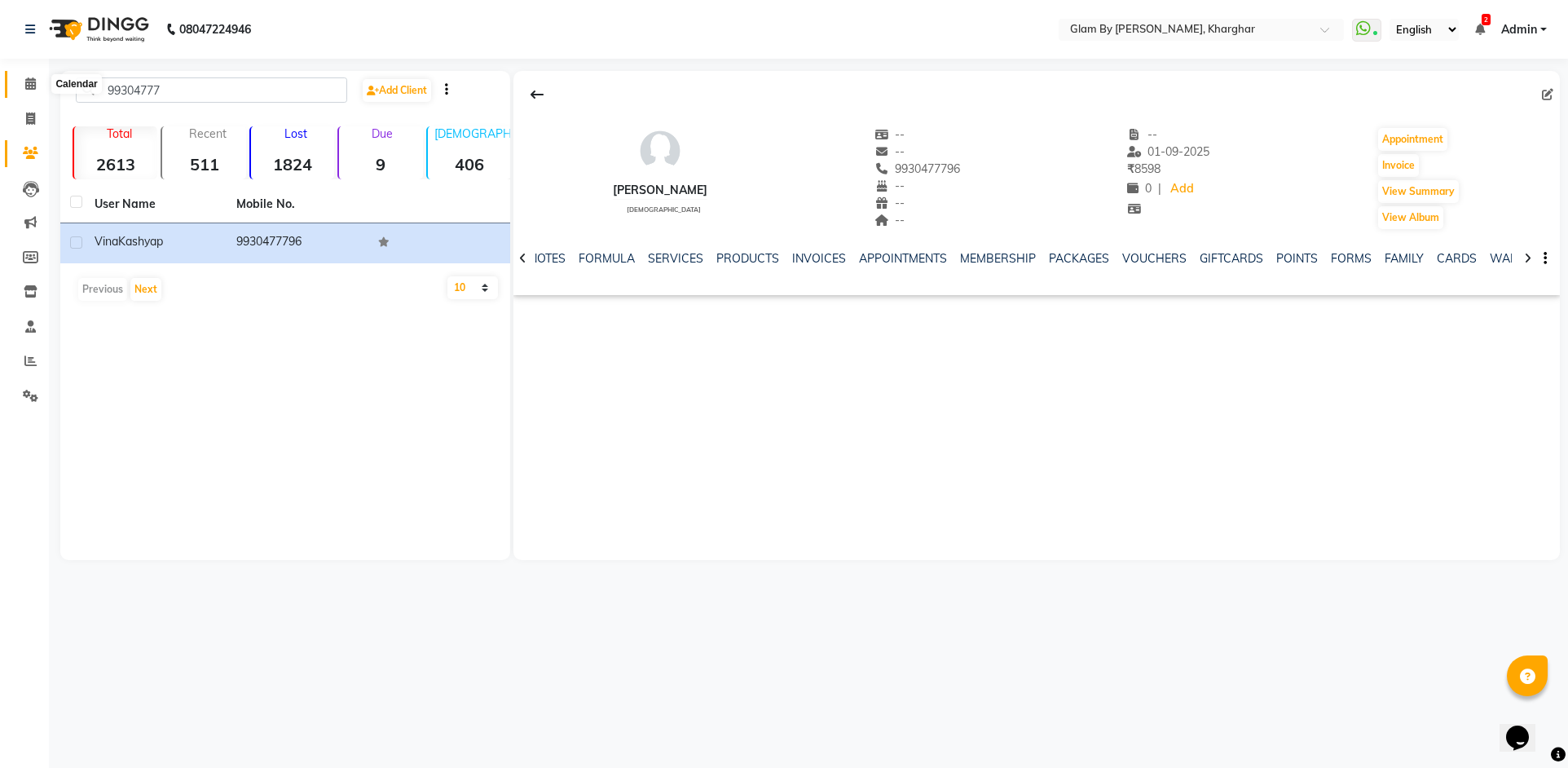
click at [29, 88] on icon at bounding box center [30, 83] width 10 height 12
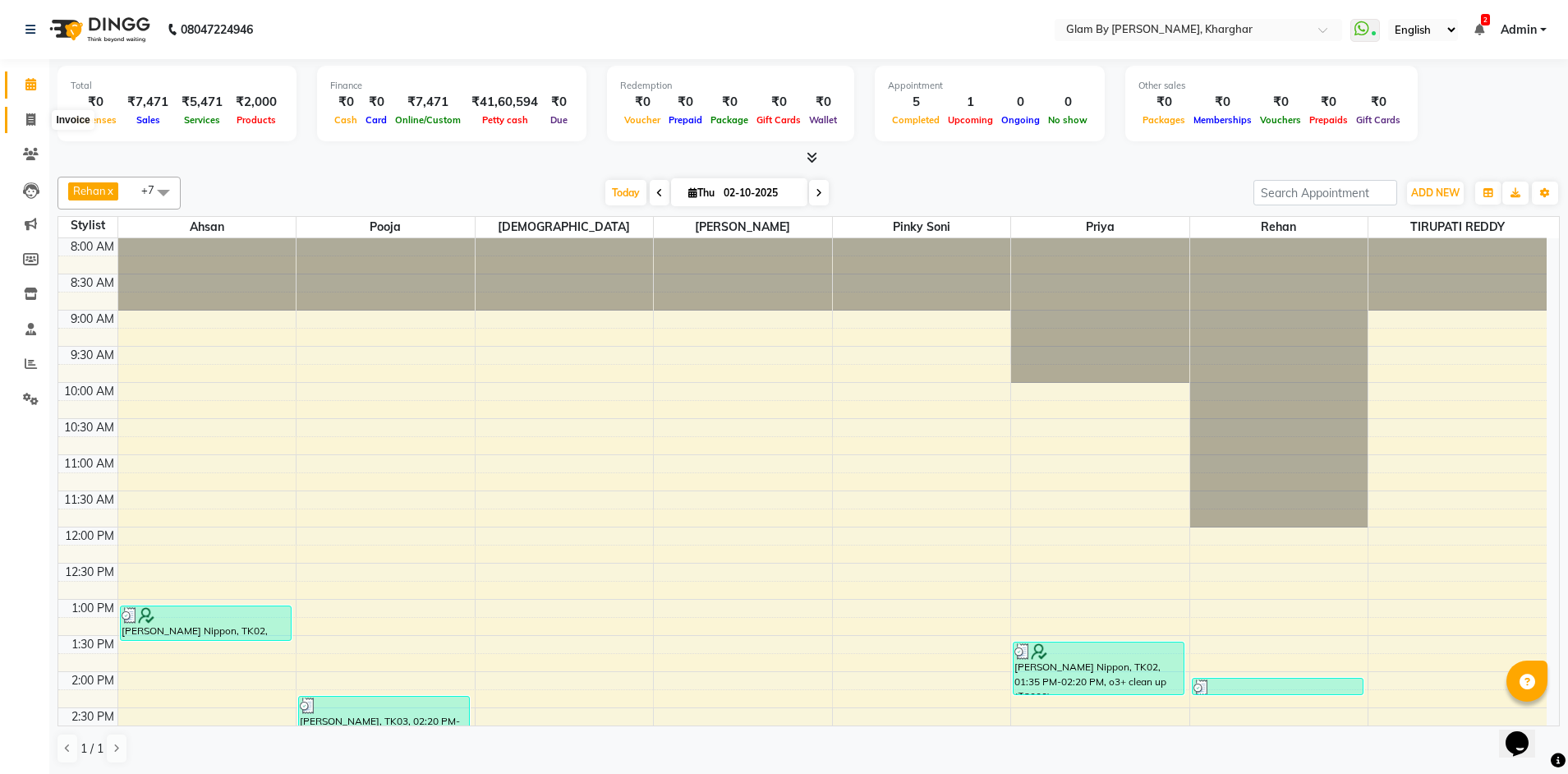
click at [33, 120] on icon at bounding box center [31, 119] width 9 height 12
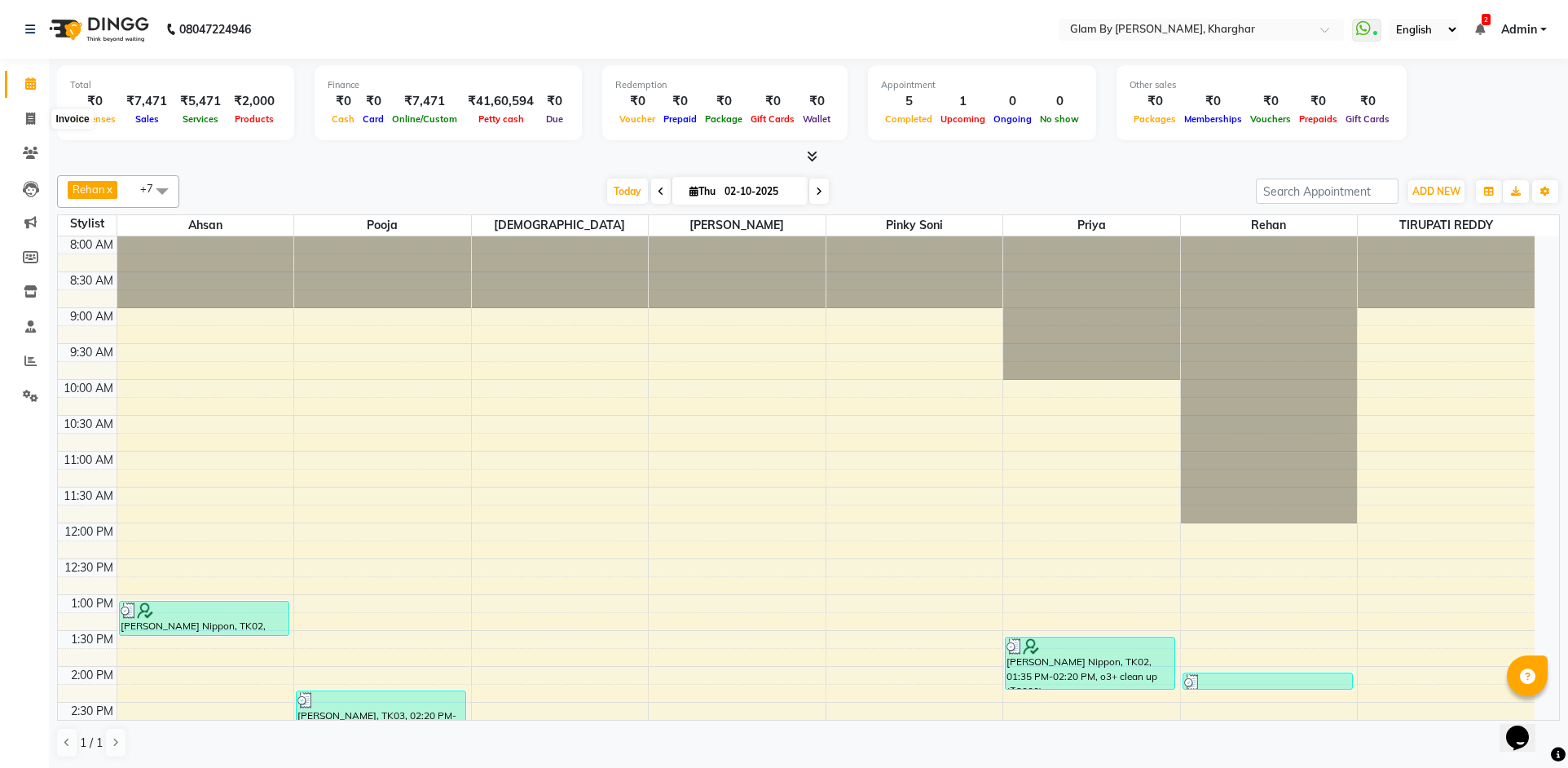
select select "3992"
select select "service"
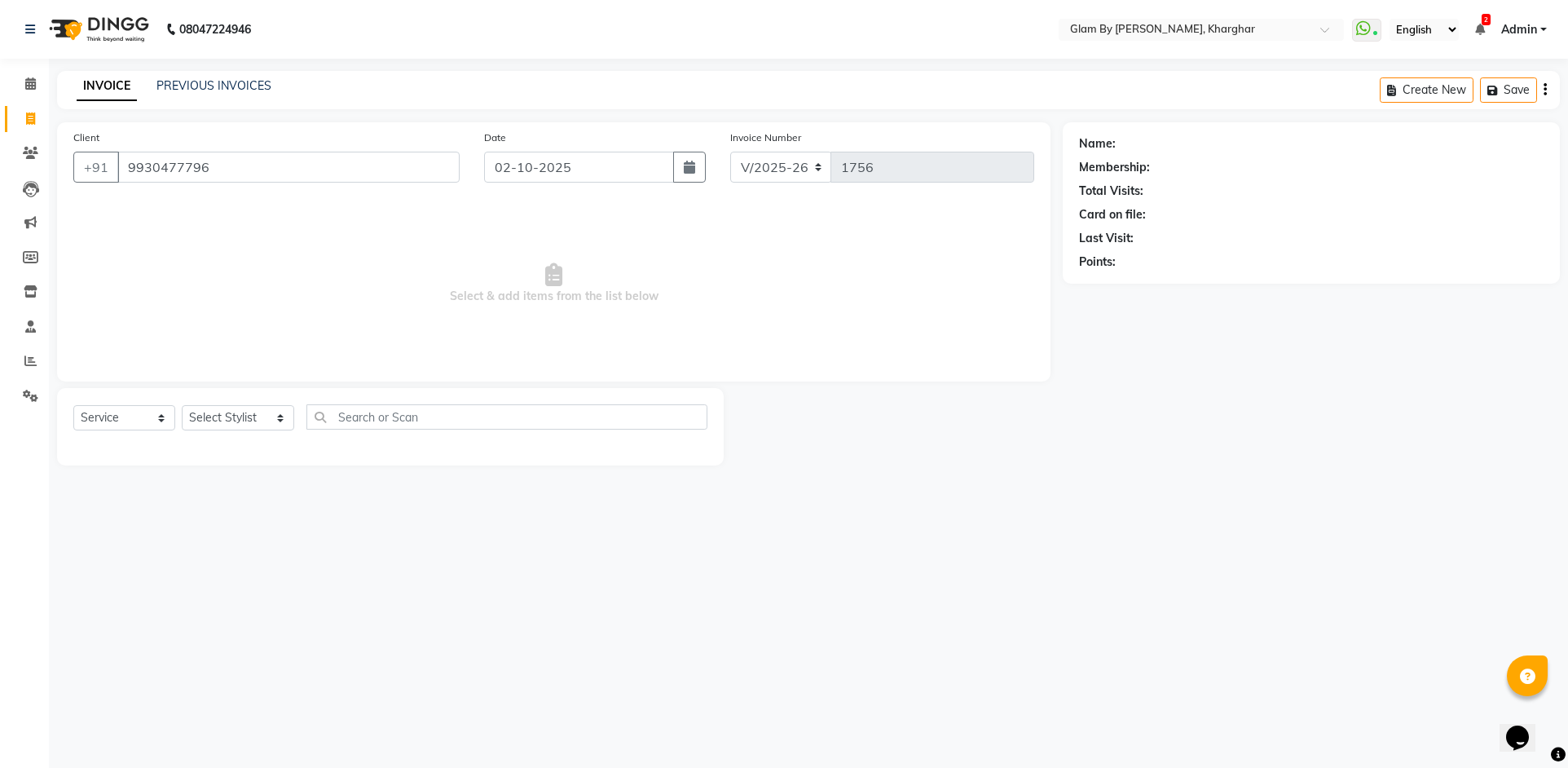
type input "9930477796"
click at [117, 420] on select "Select Service Product Membership Package Voucher Prepaid Gift Card" at bounding box center [124, 418] width 102 height 25
click at [74, 405] on select "Select Service Product Membership Package Voucher Prepaid Gift Card" at bounding box center [124, 418] width 102 height 25
drag, startPoint x: 203, startPoint y: 410, endPoint x: 202, endPoint y: 429, distance: 19.0
click at [204, 414] on select "Select Stylist Ahsan Amandeep Avi deol kuldeep kaur (maneger) MARUL neetu pinky…" at bounding box center [238, 418] width 112 height 25
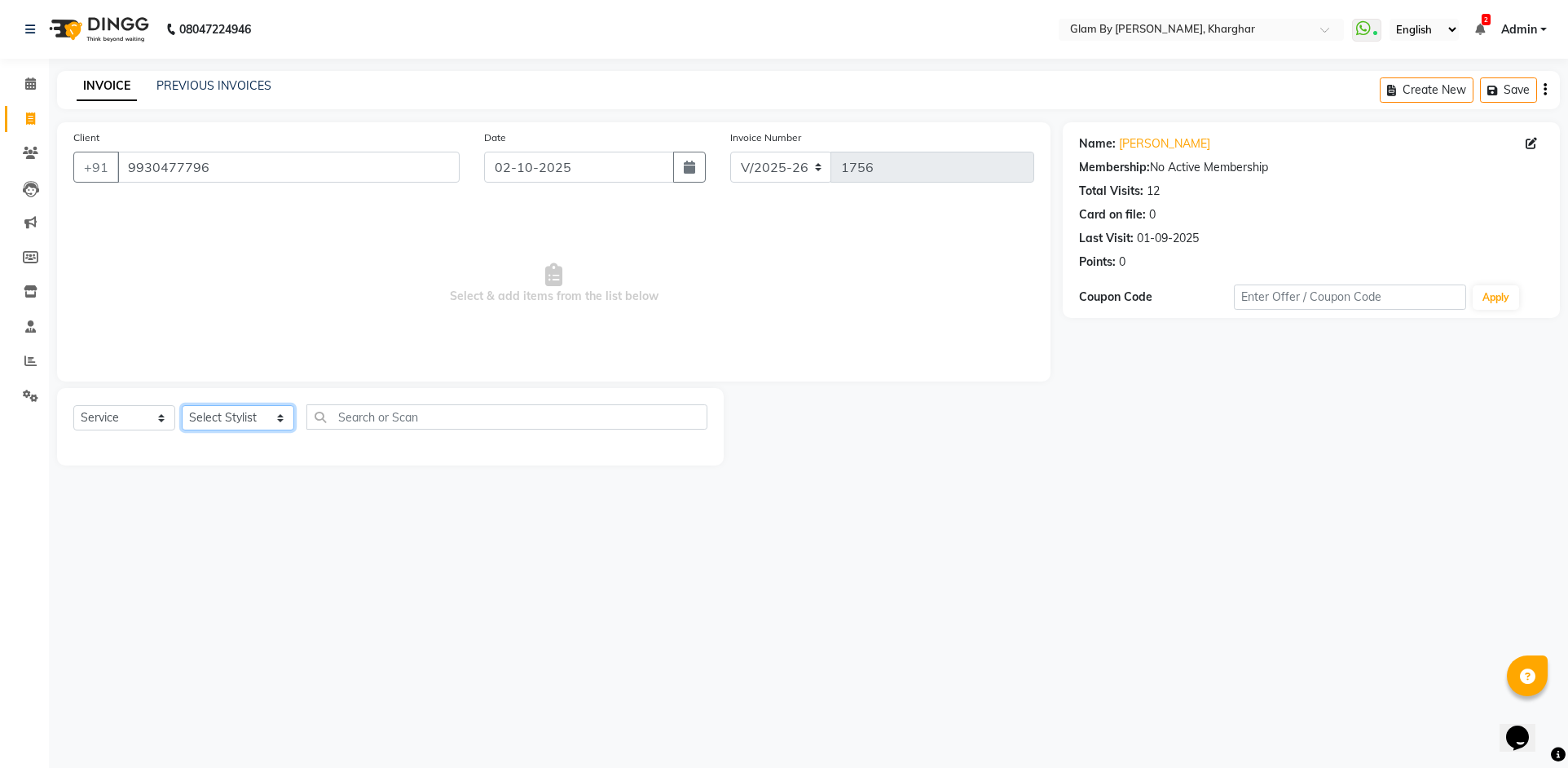
select select "52399"
click at [182, 405] on select "Select Stylist Ahsan Amandeep Avi deol kuldeep kaur (maneger) MARUL neetu pinky…" at bounding box center [238, 418] width 112 height 25
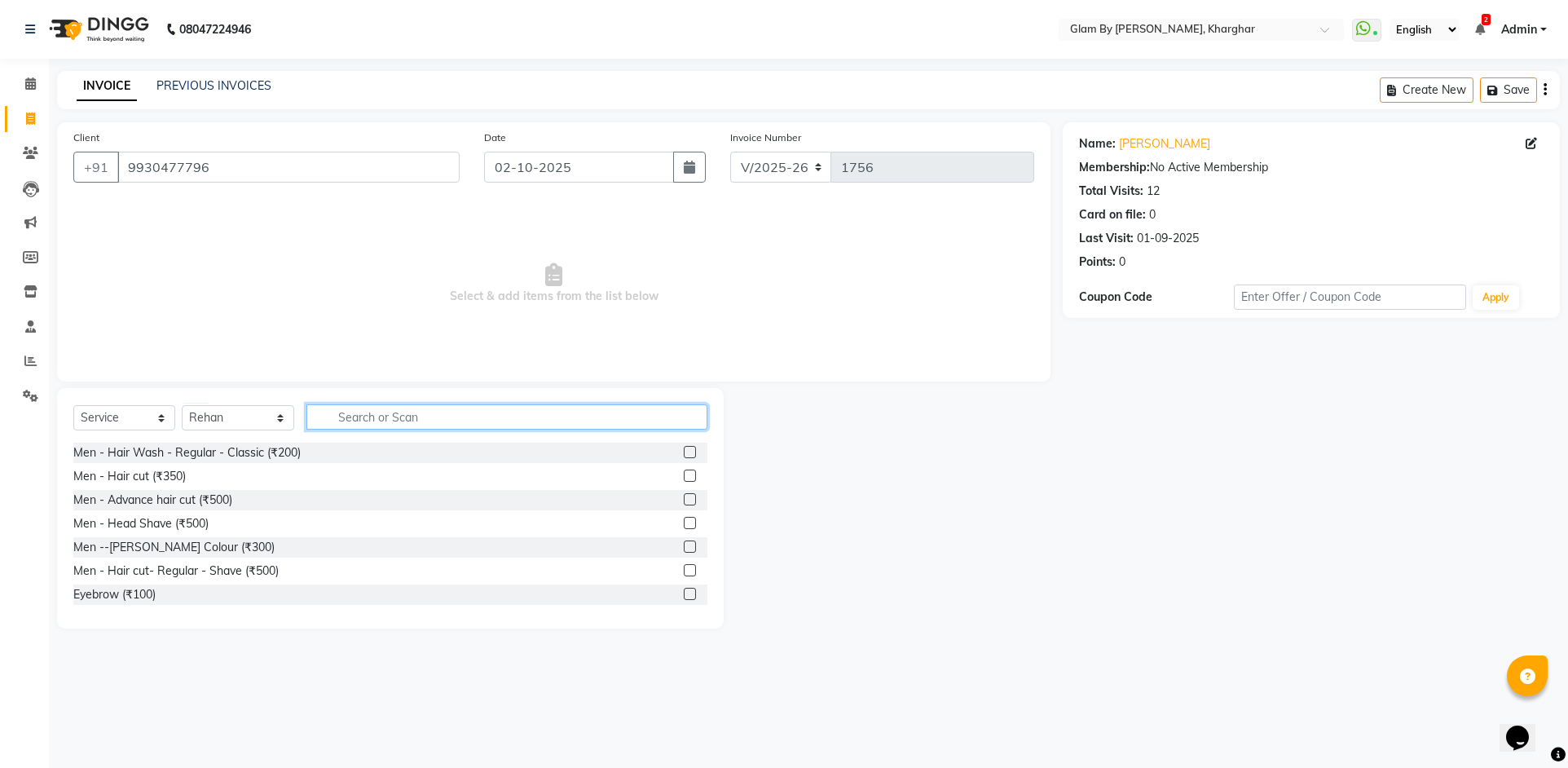
click at [347, 420] on input "text" at bounding box center [506, 417] width 401 height 25
type input "HAIR CU"
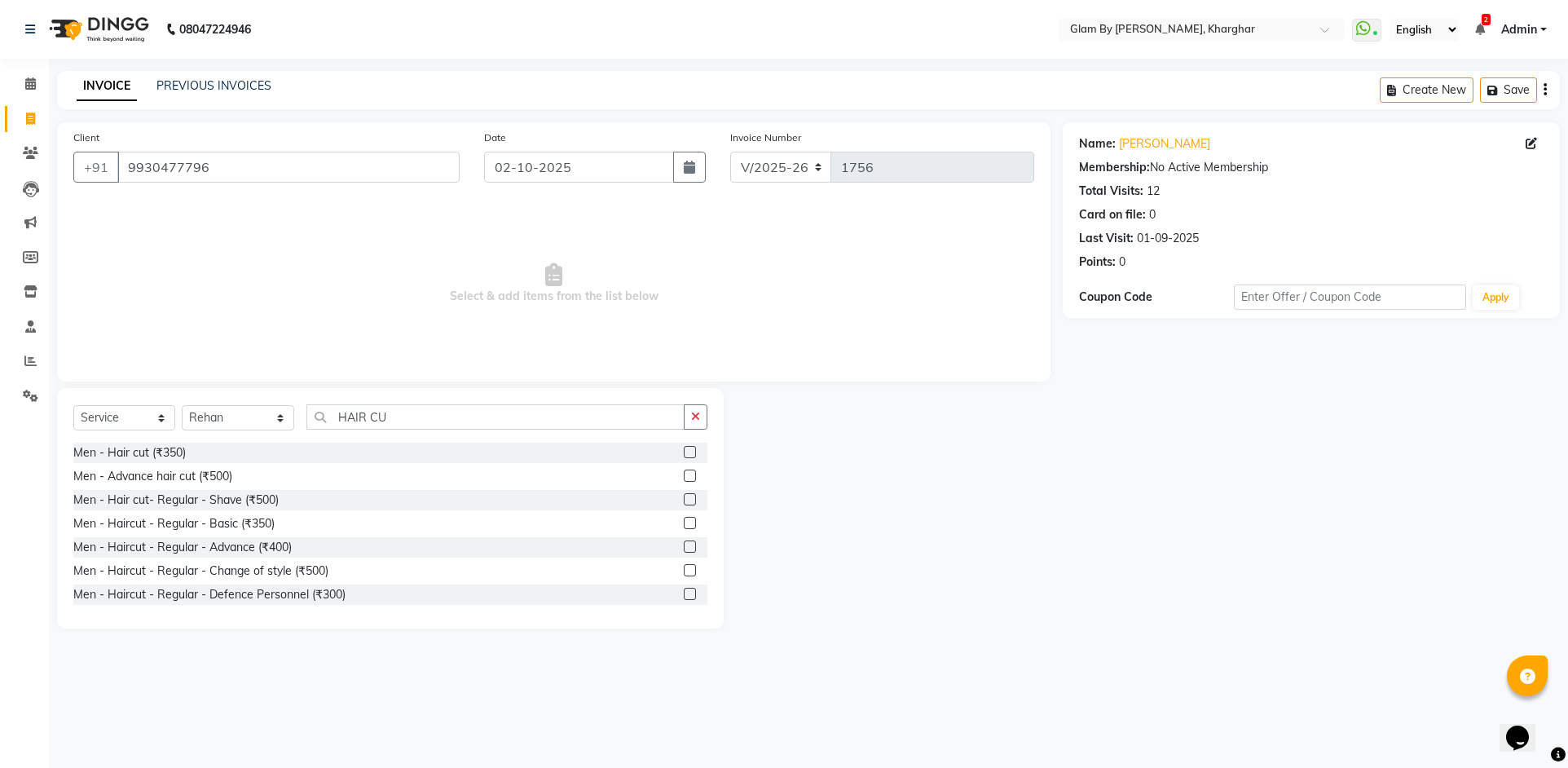
drag, startPoint x: 196, startPoint y: 476, endPoint x: 304, endPoint y: 450, distance: 111.1
click at [197, 476] on div "Men - Advance hair cut (₹500)" at bounding box center [153, 476] width 159 height 17
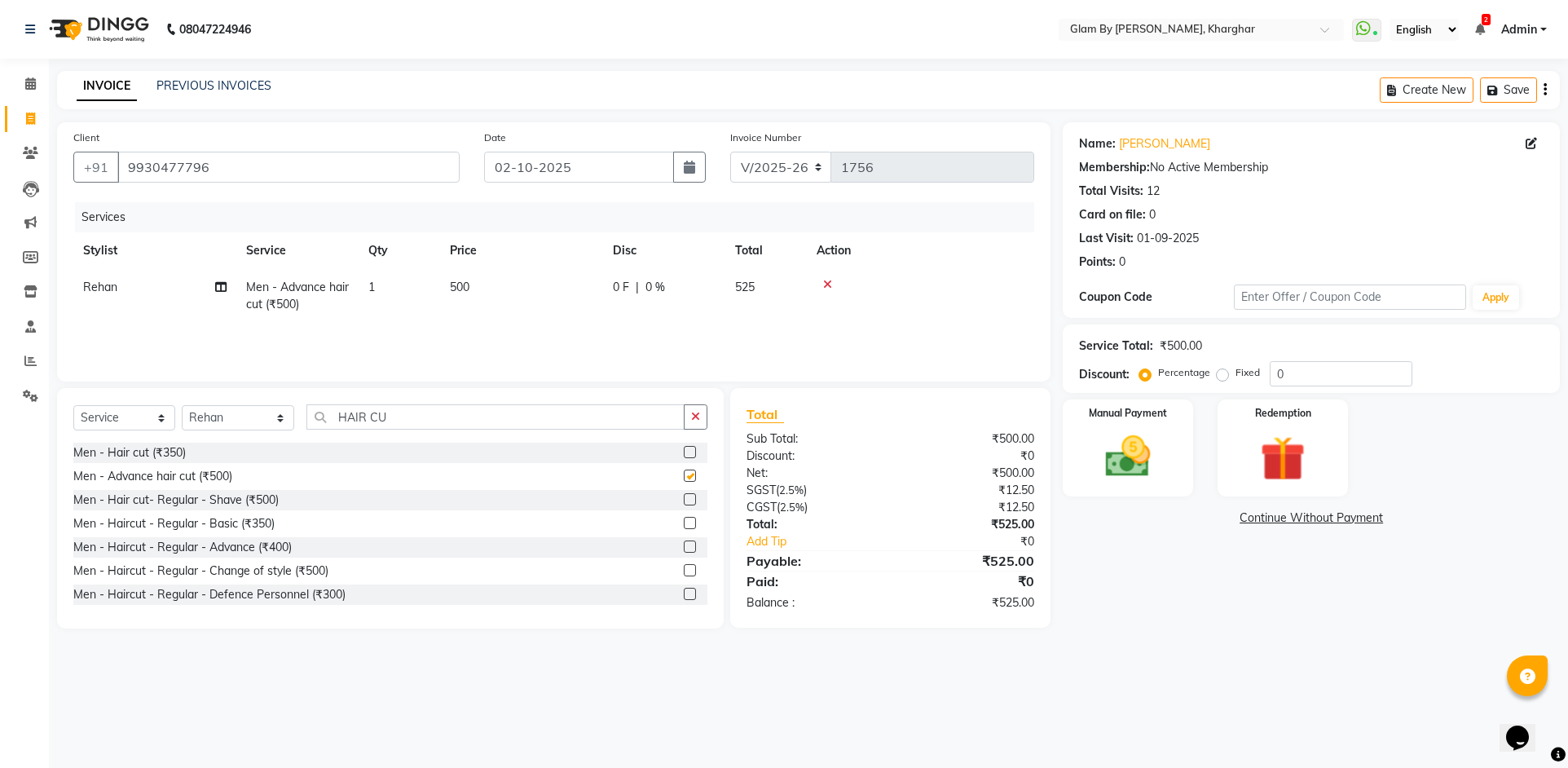
checkbox input "false"
click at [1153, 494] on div "Manual Payment" at bounding box center [1127, 448] width 135 height 101
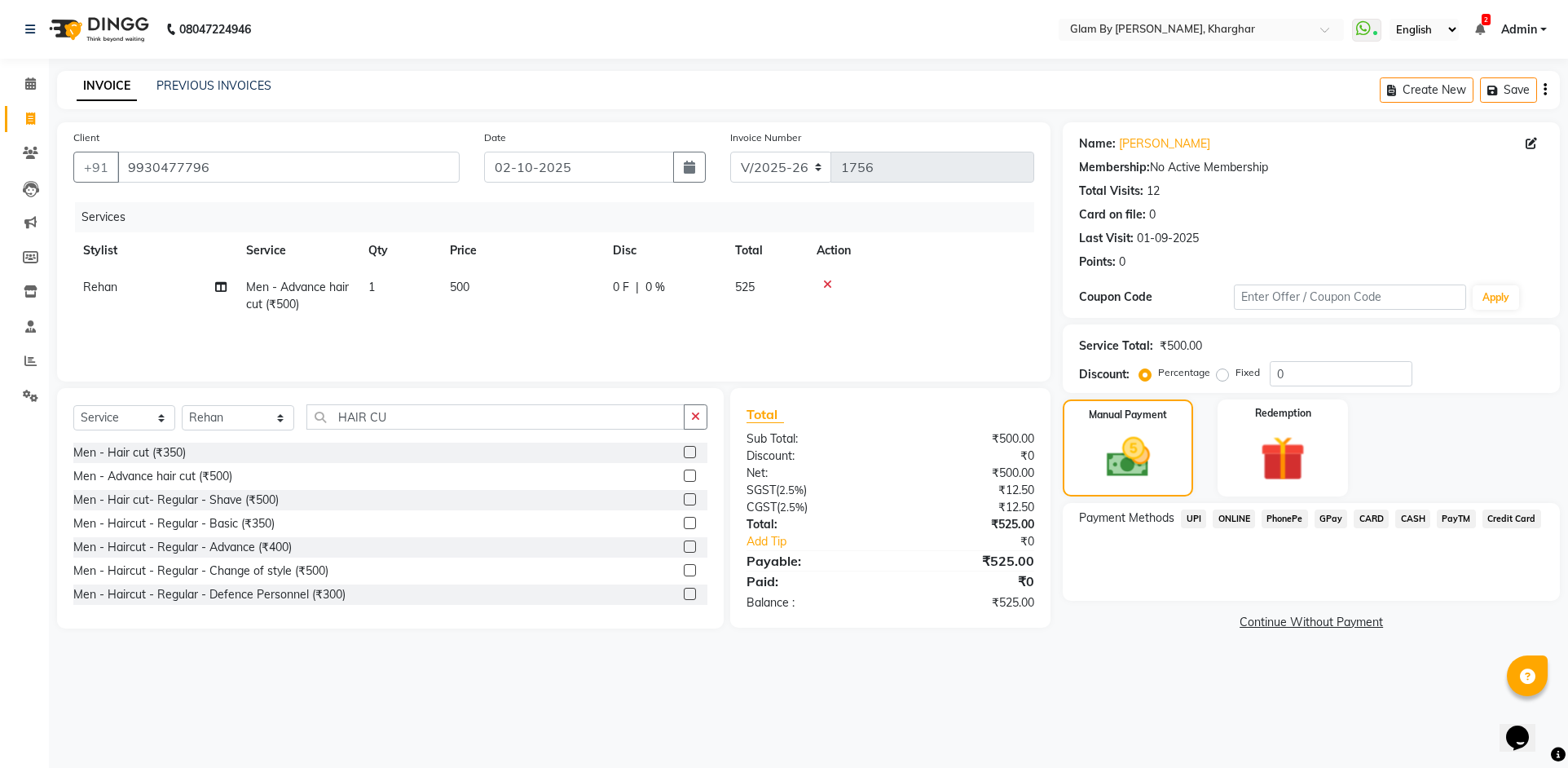
drag, startPoint x: 1220, startPoint y: 526, endPoint x: 1227, endPoint y: 536, distance: 12.2
click at [1222, 528] on span "ONLINE" at bounding box center [1234, 519] width 42 height 19
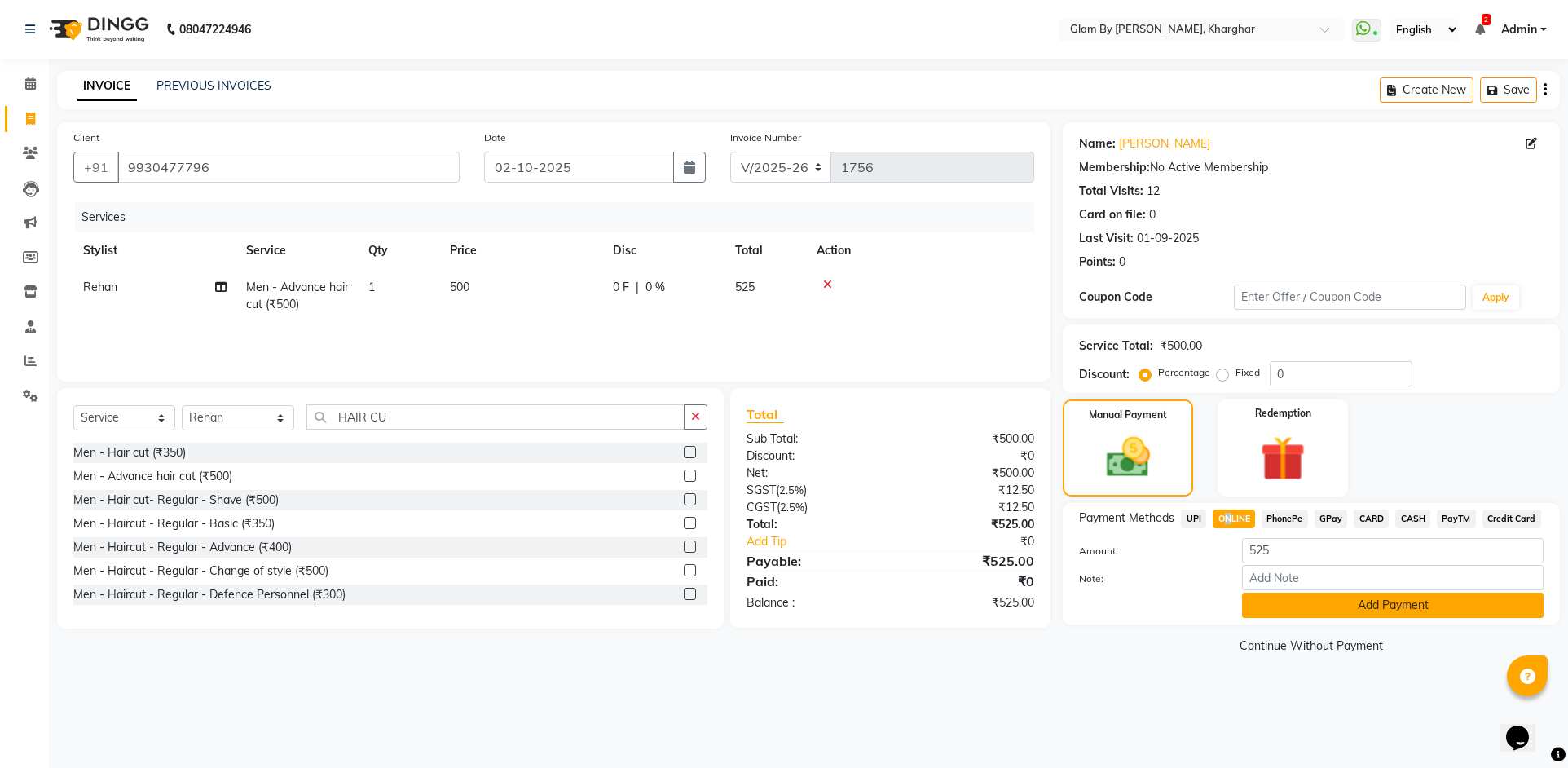
click at [1297, 612] on button "Add Payment" at bounding box center [1392, 604] width 302 height 25
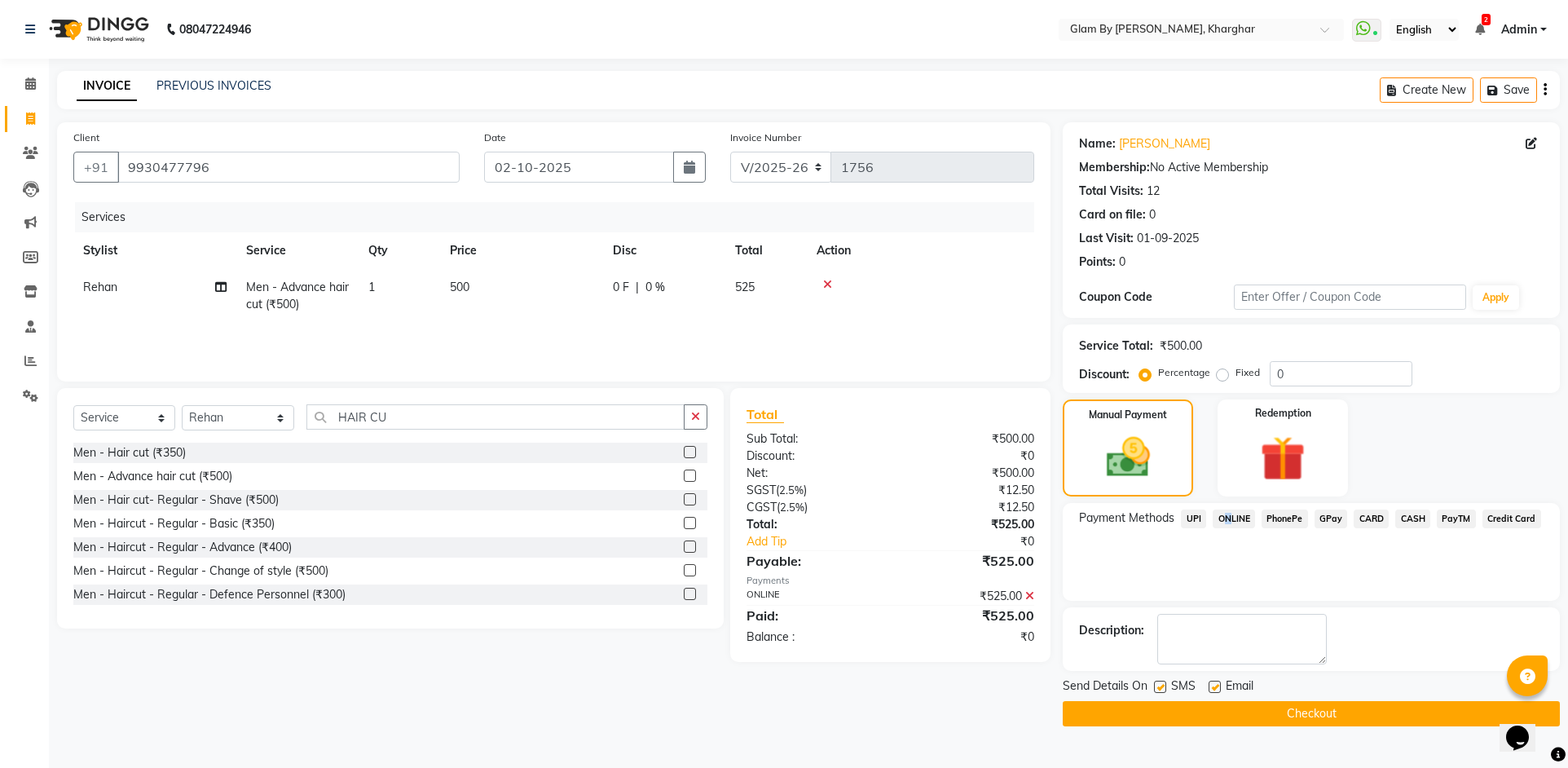
click at [1296, 717] on button "Checkout" at bounding box center [1311, 714] width 497 height 25
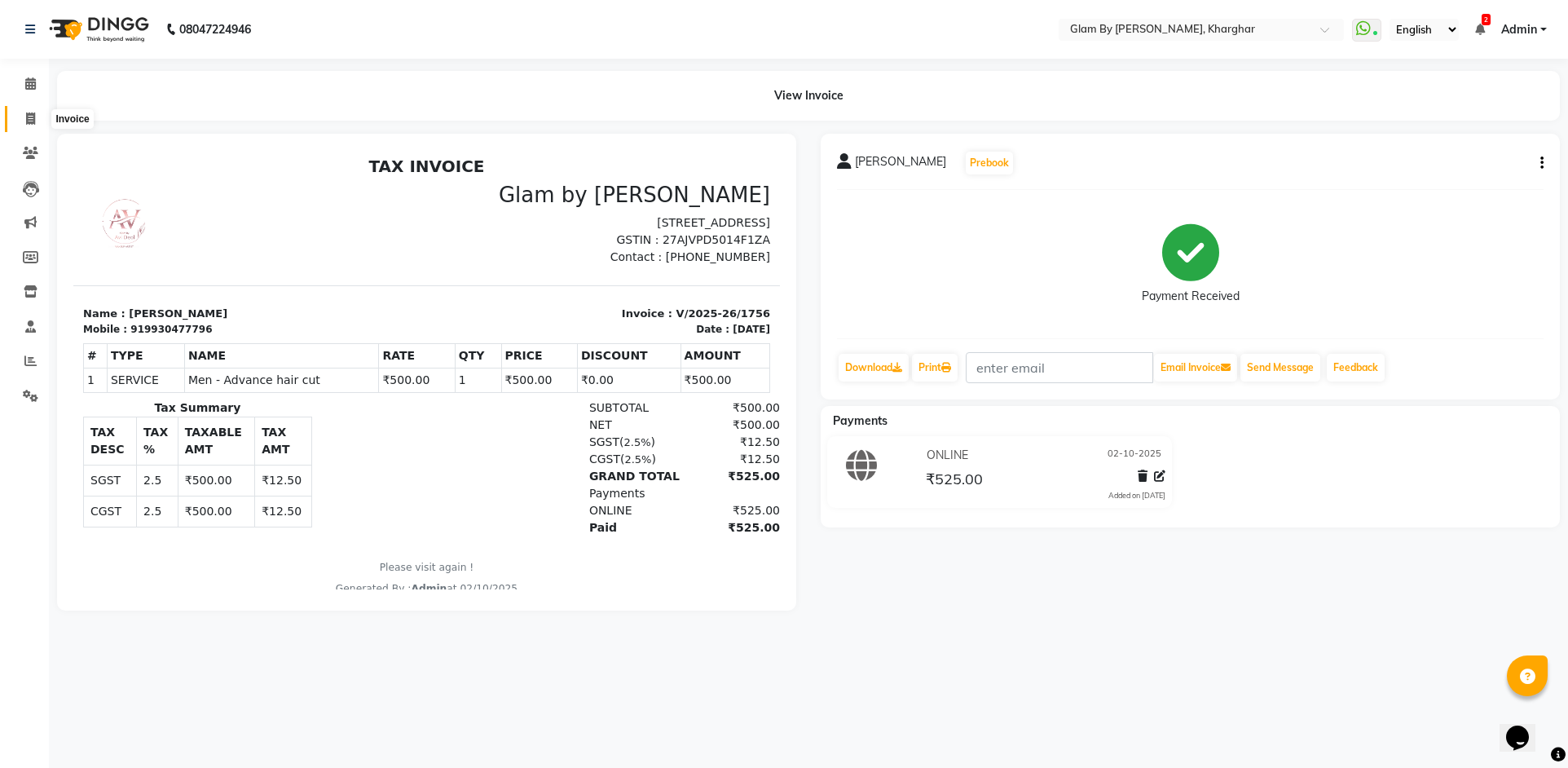
click at [28, 121] on icon at bounding box center [31, 118] width 9 height 12
select select "service"
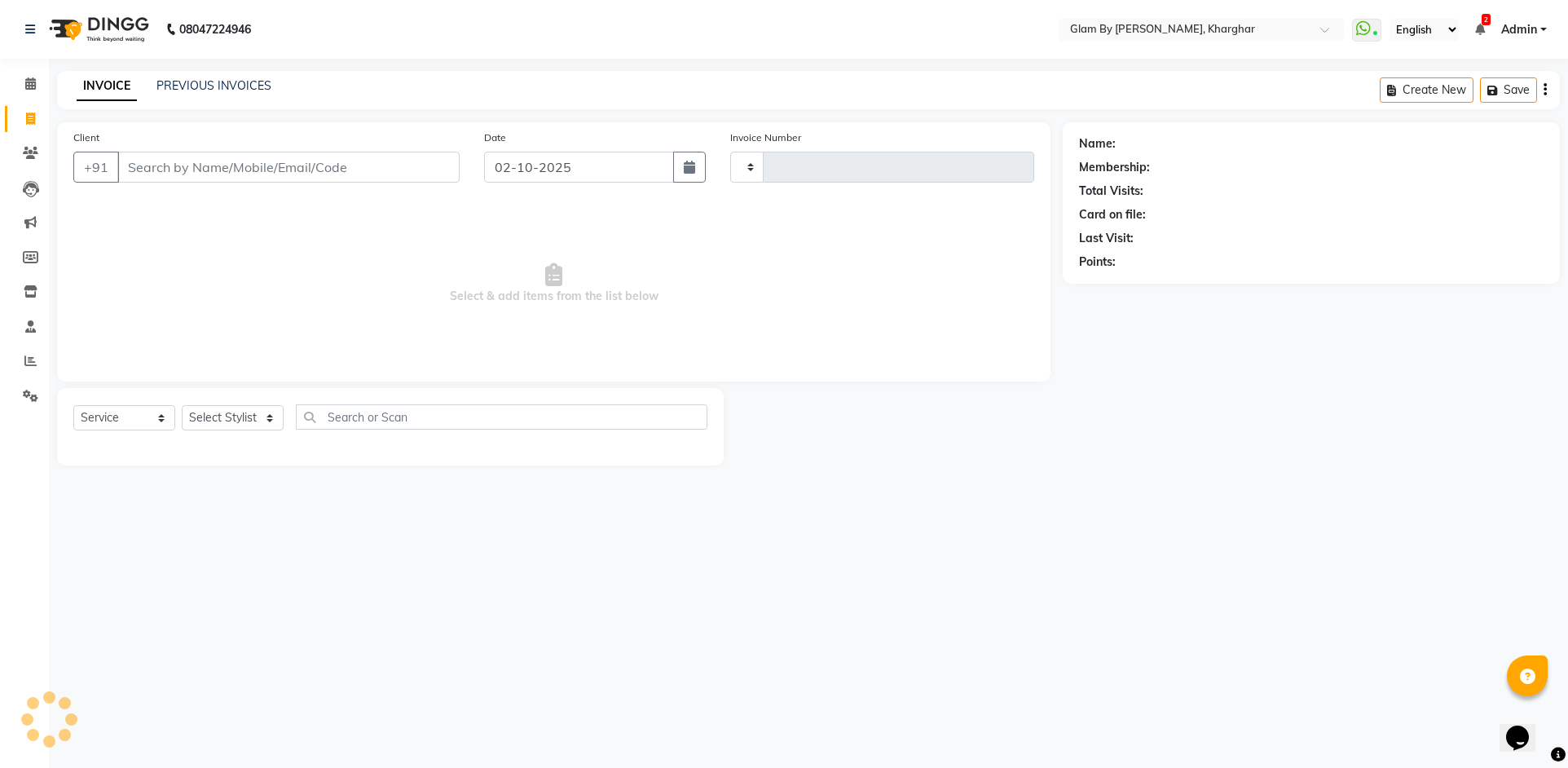
type input "1758"
select select "3992"
click at [25, 86] on icon at bounding box center [30, 83] width 10 height 12
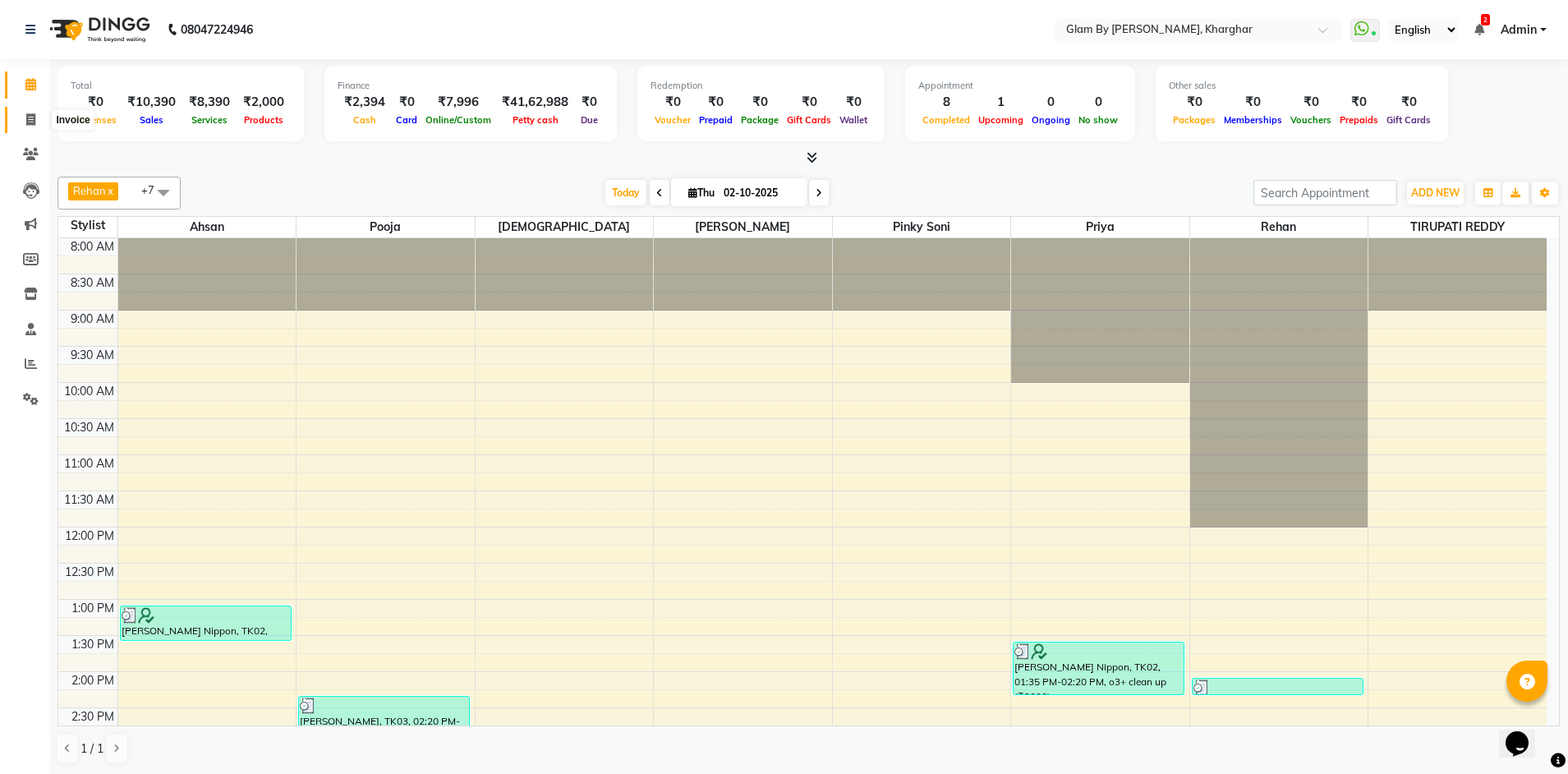
click at [35, 113] on icon at bounding box center [31, 119] width 9 height 12
select select "service"
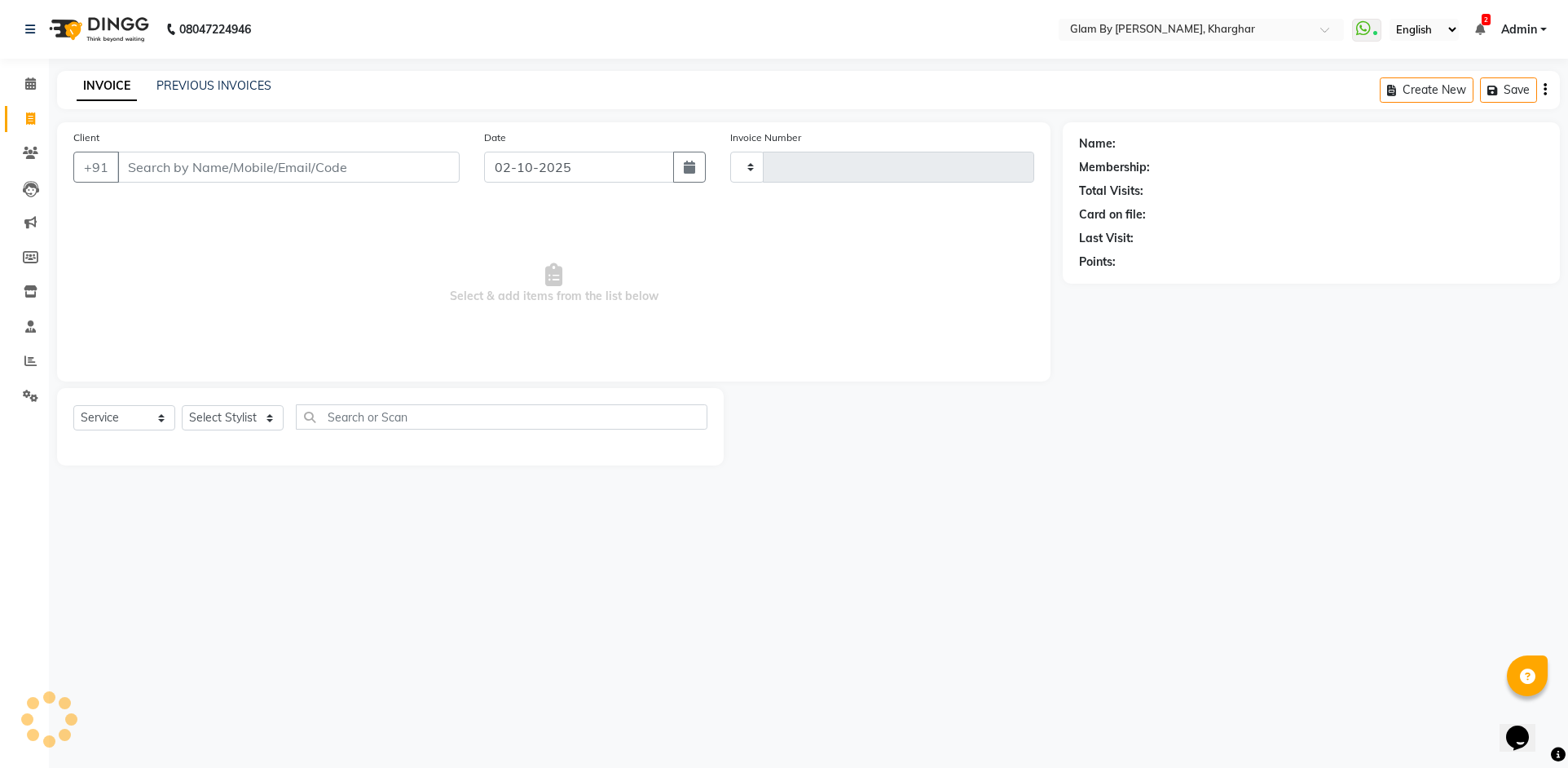
type input "1758"
select select "3992"
click at [31, 90] on span at bounding box center [30, 84] width 29 height 19
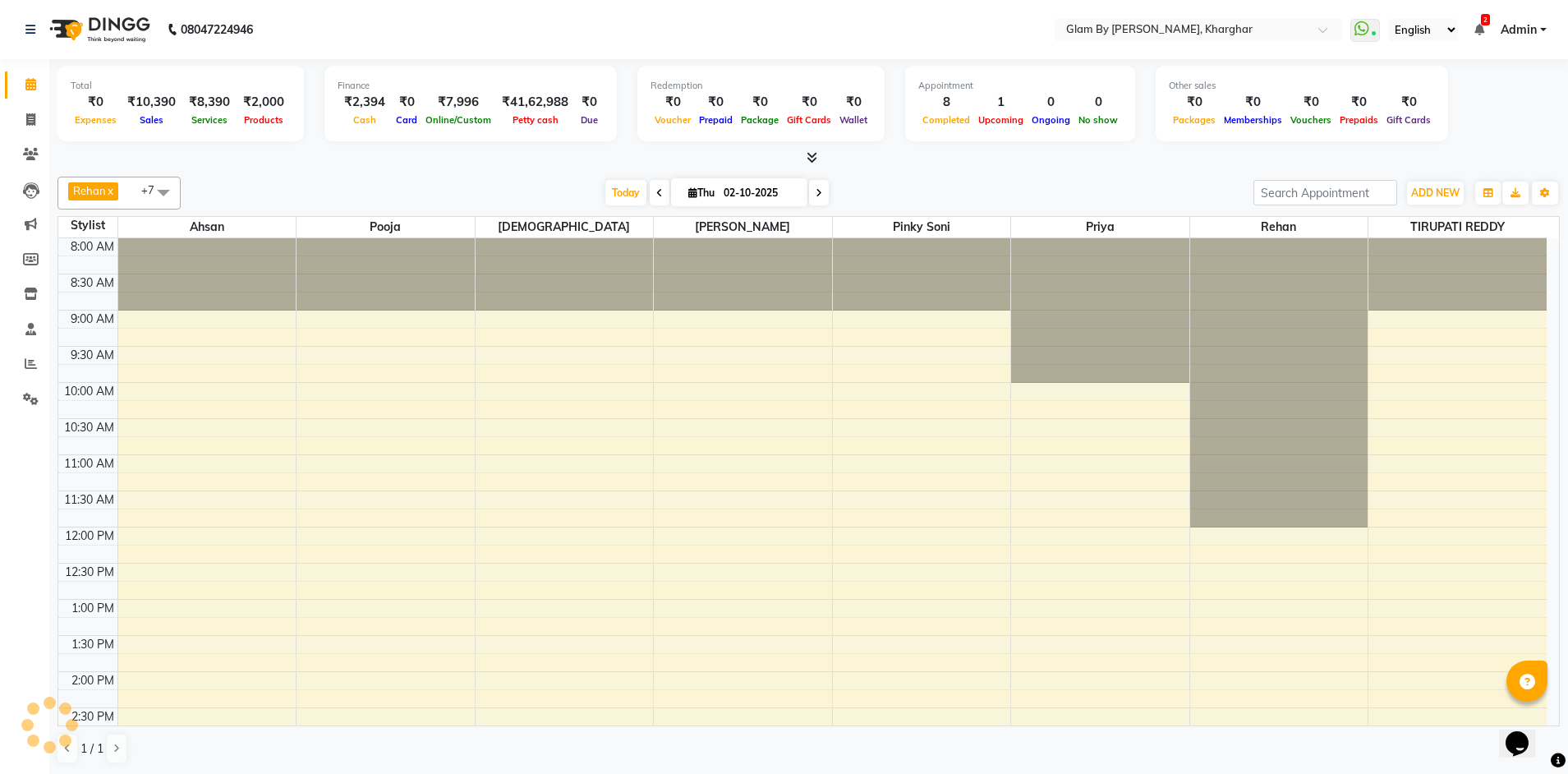
scroll to position [565, 0]
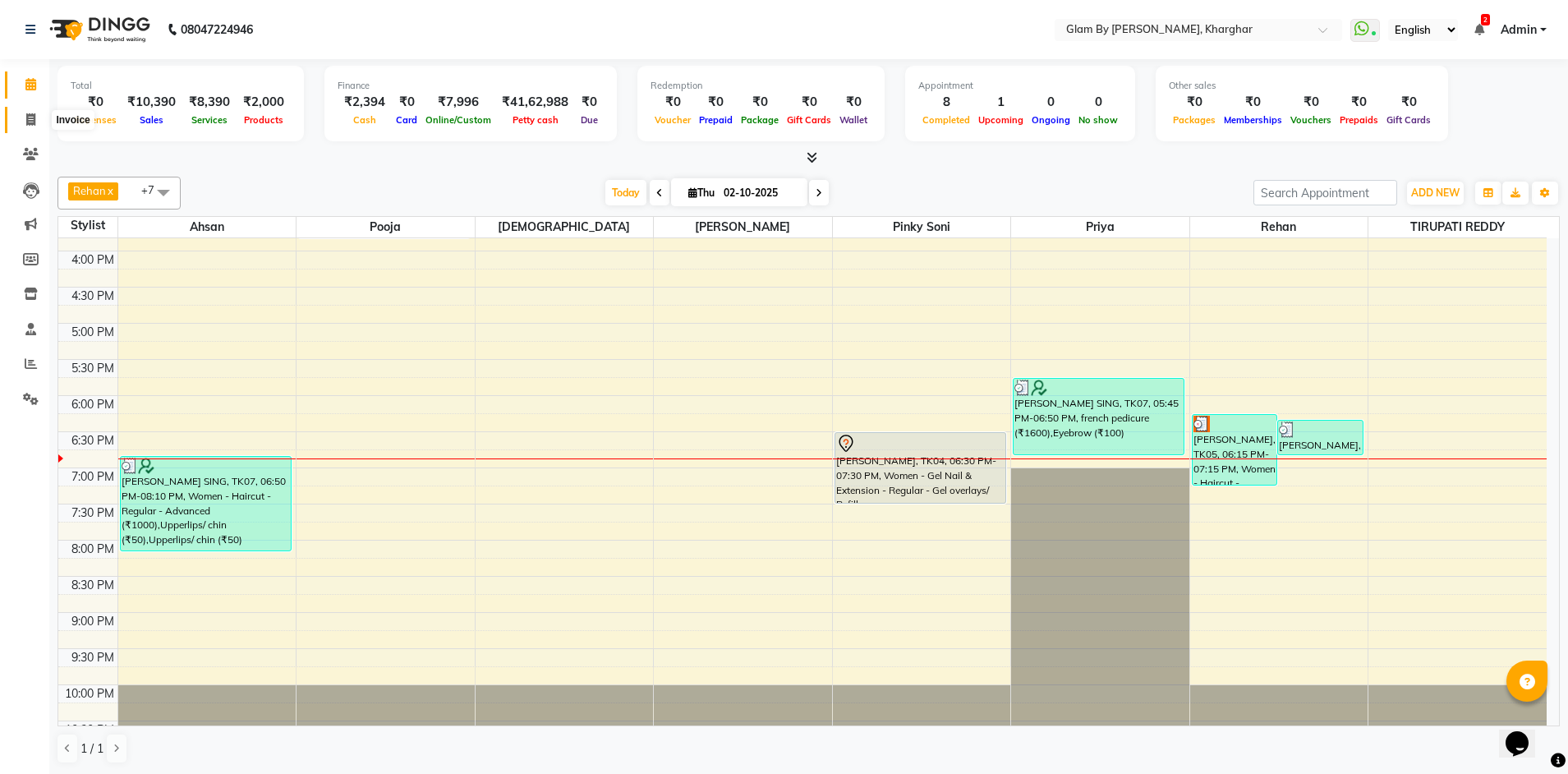
click at [31, 128] on span at bounding box center [30, 121] width 29 height 19
select select "service"
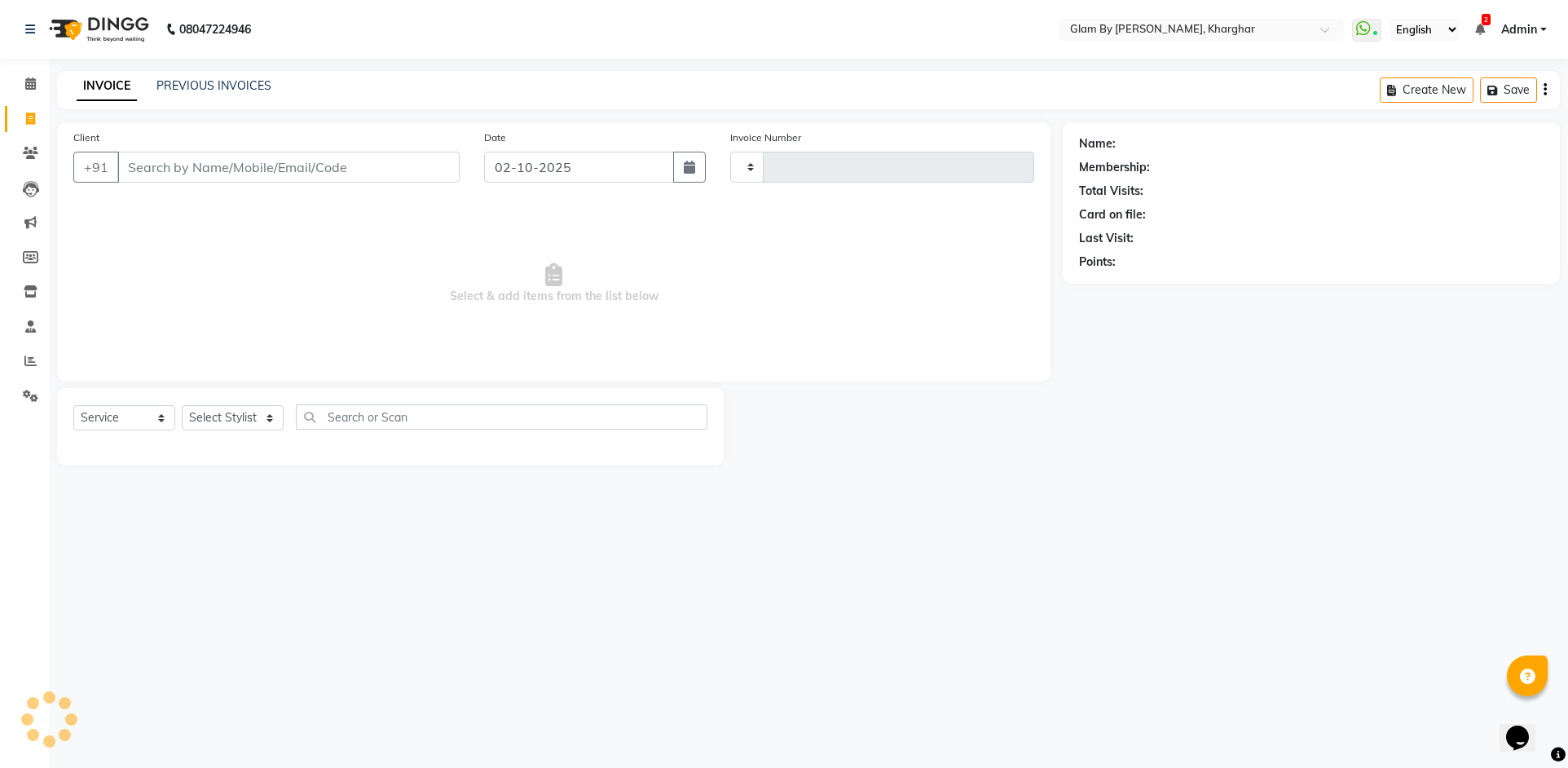
type input "1758"
select select "3992"
click at [39, 87] on span at bounding box center [30, 84] width 29 height 19
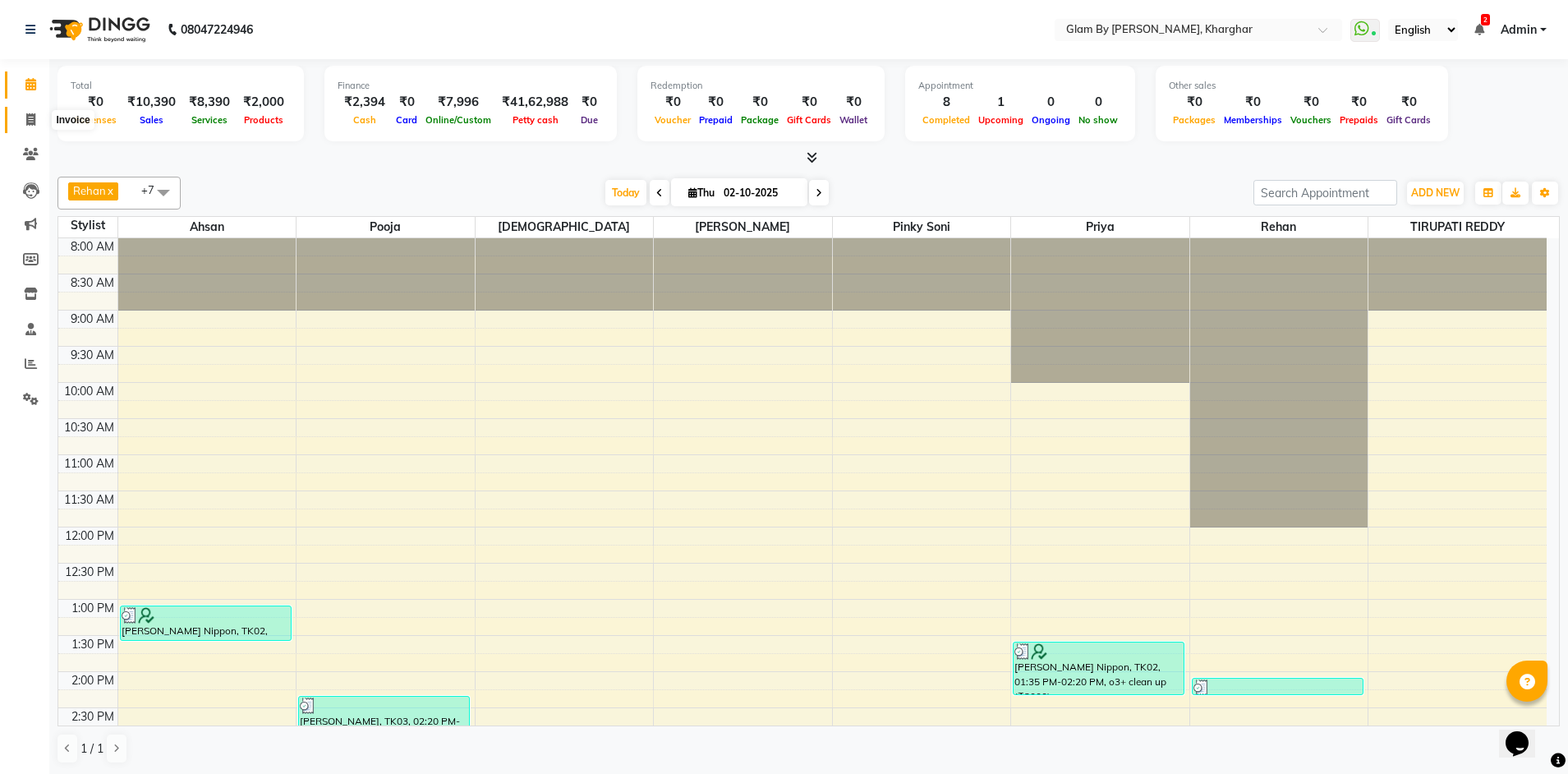
click at [29, 121] on icon at bounding box center [31, 119] width 9 height 12
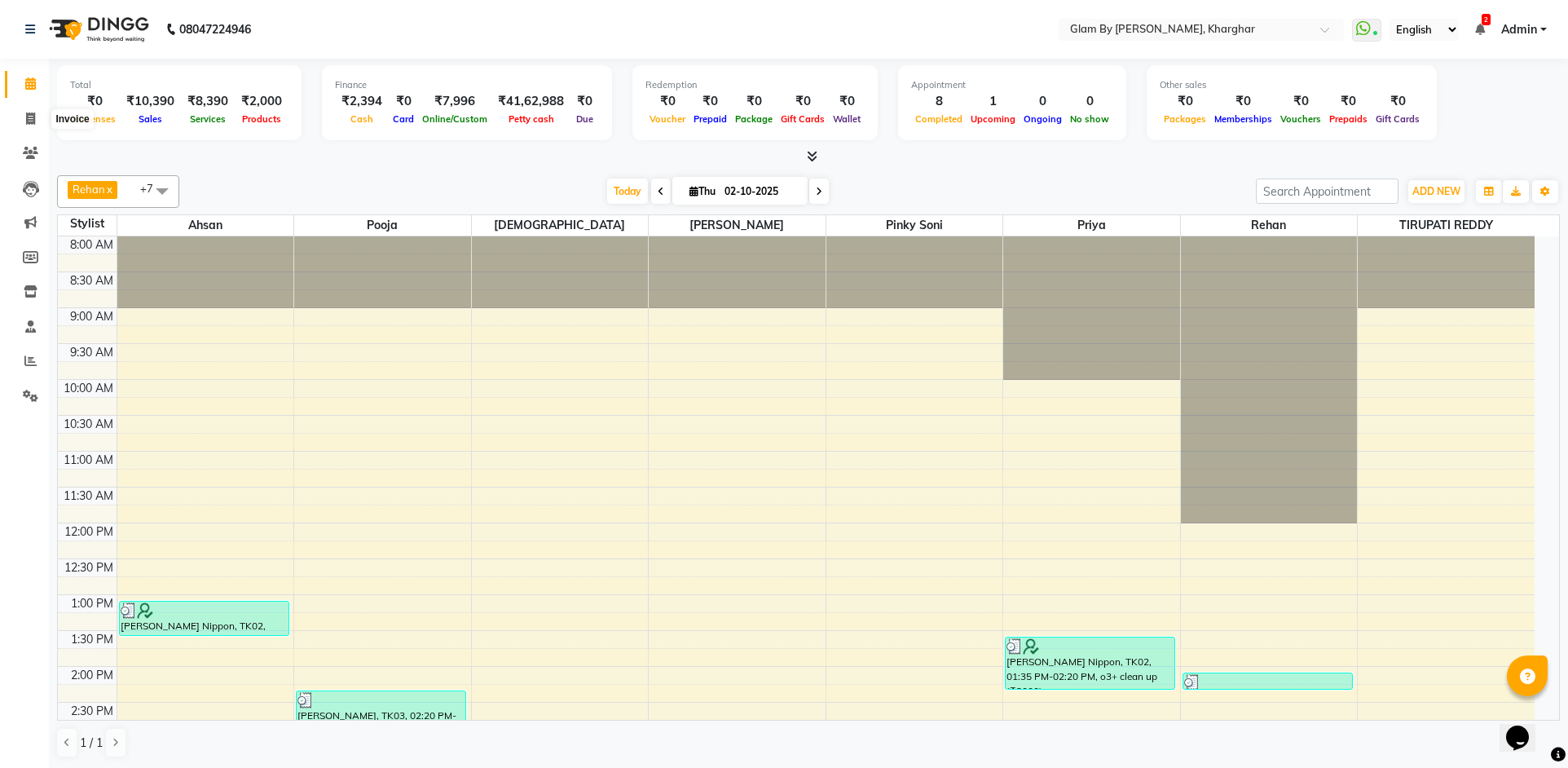
select select "3992"
select select "service"
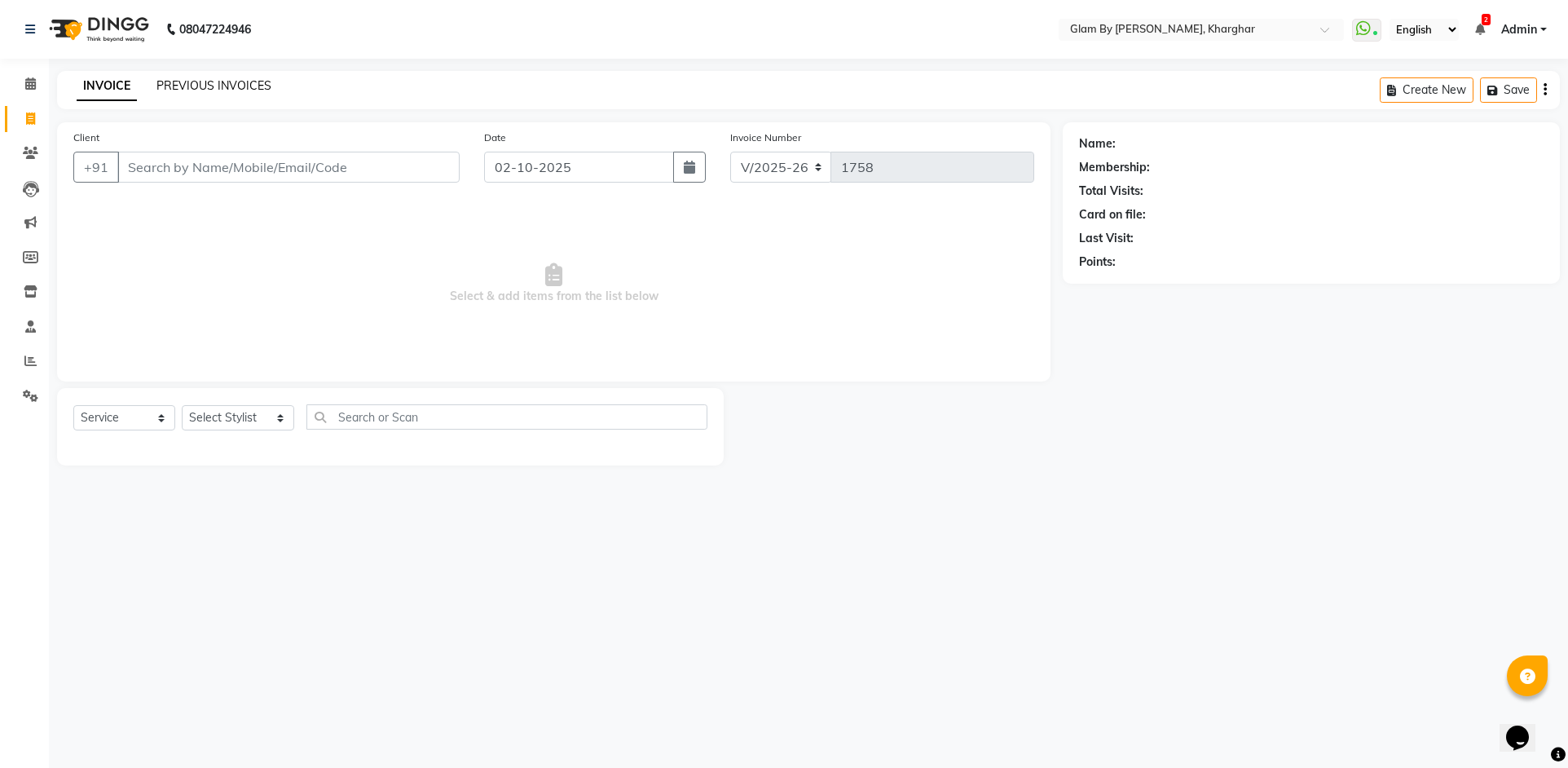
click at [210, 89] on link "PREVIOUS INVOICES" at bounding box center [214, 86] width 115 height 15
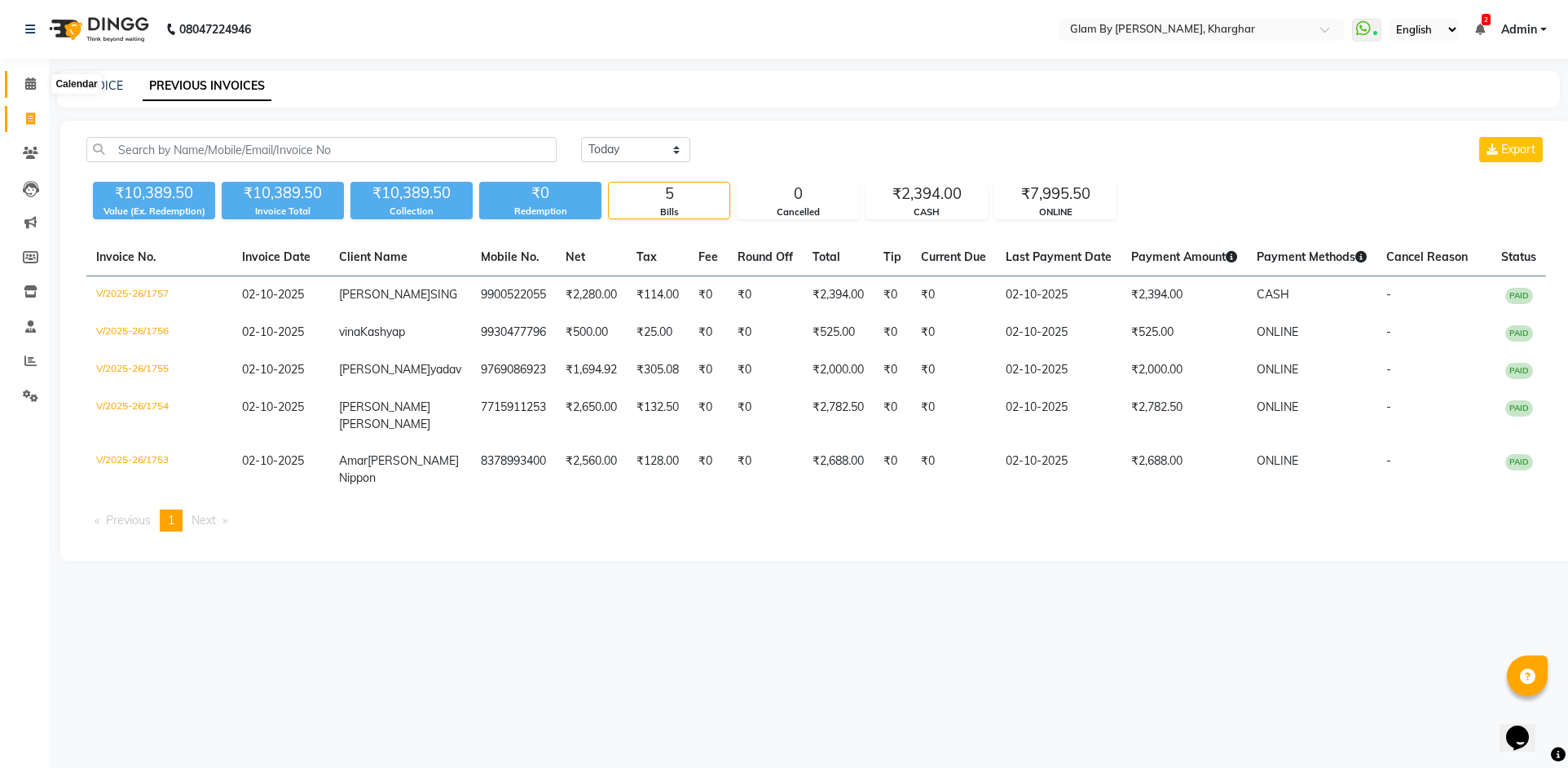
drag, startPoint x: 33, startPoint y: 80, endPoint x: 3, endPoint y: 99, distance: 35.5
click at [31, 82] on icon at bounding box center [30, 83] width 10 height 12
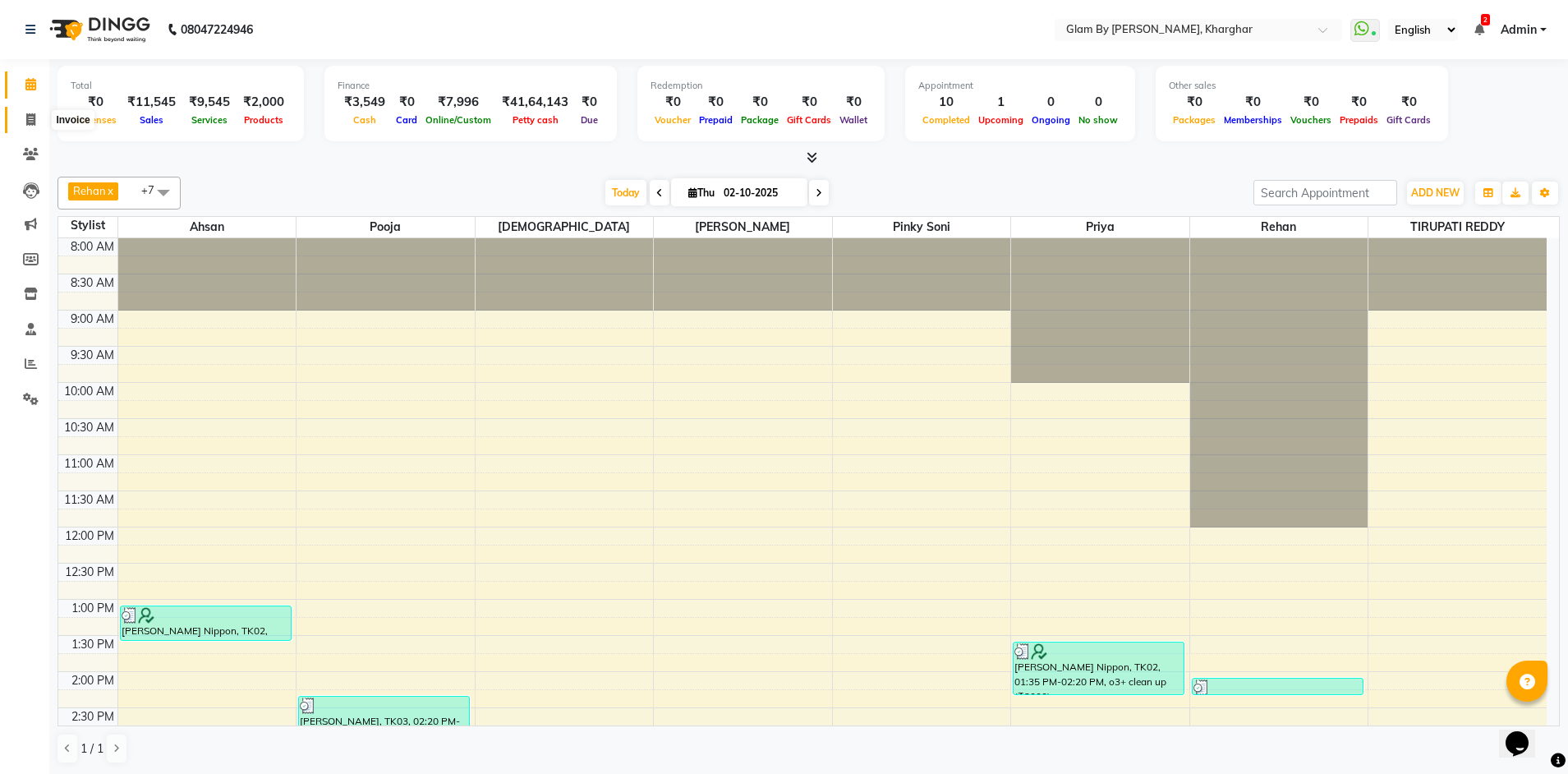
click at [30, 127] on span at bounding box center [30, 121] width 29 height 19
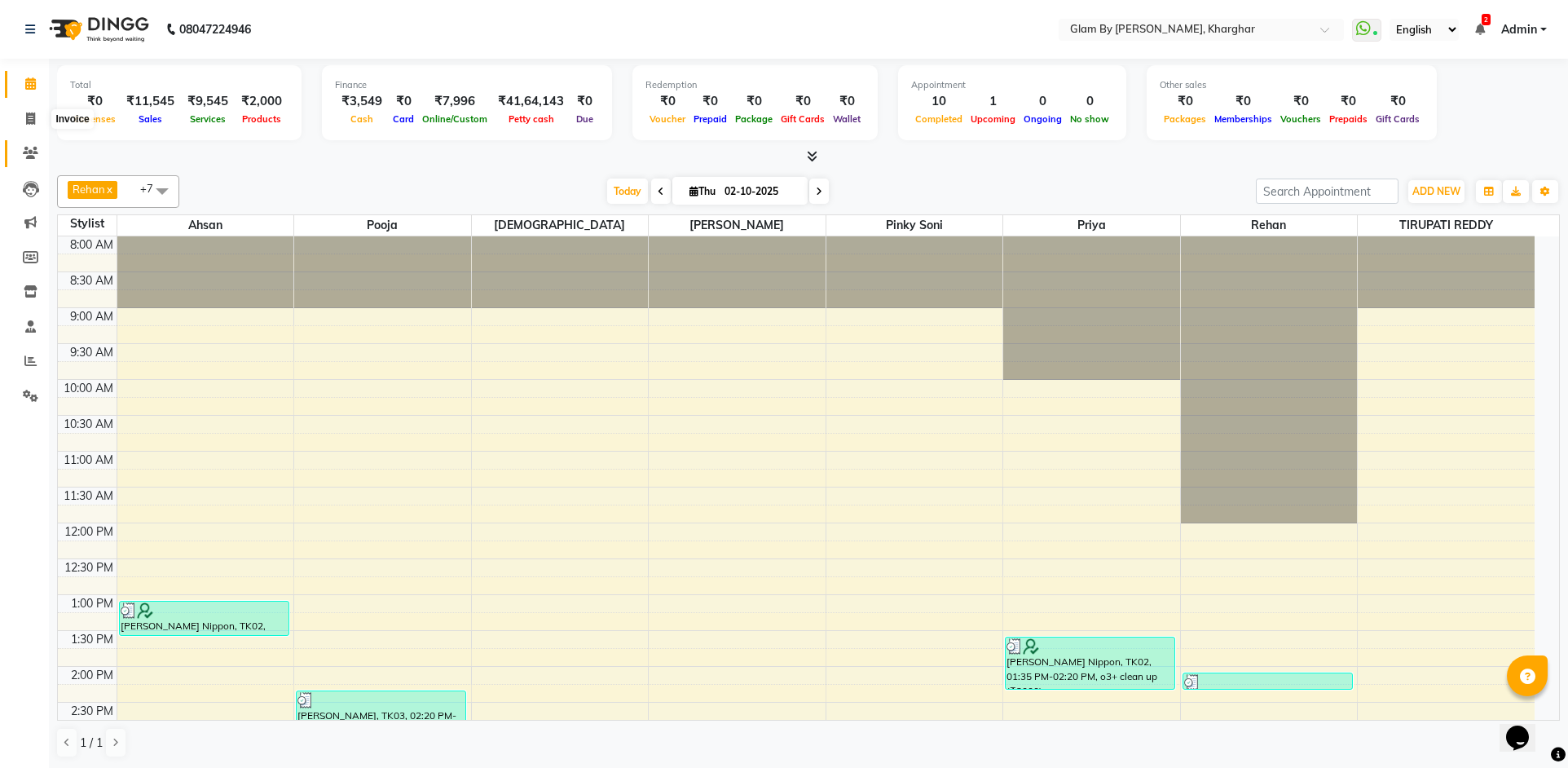
select select "3992"
select select "service"
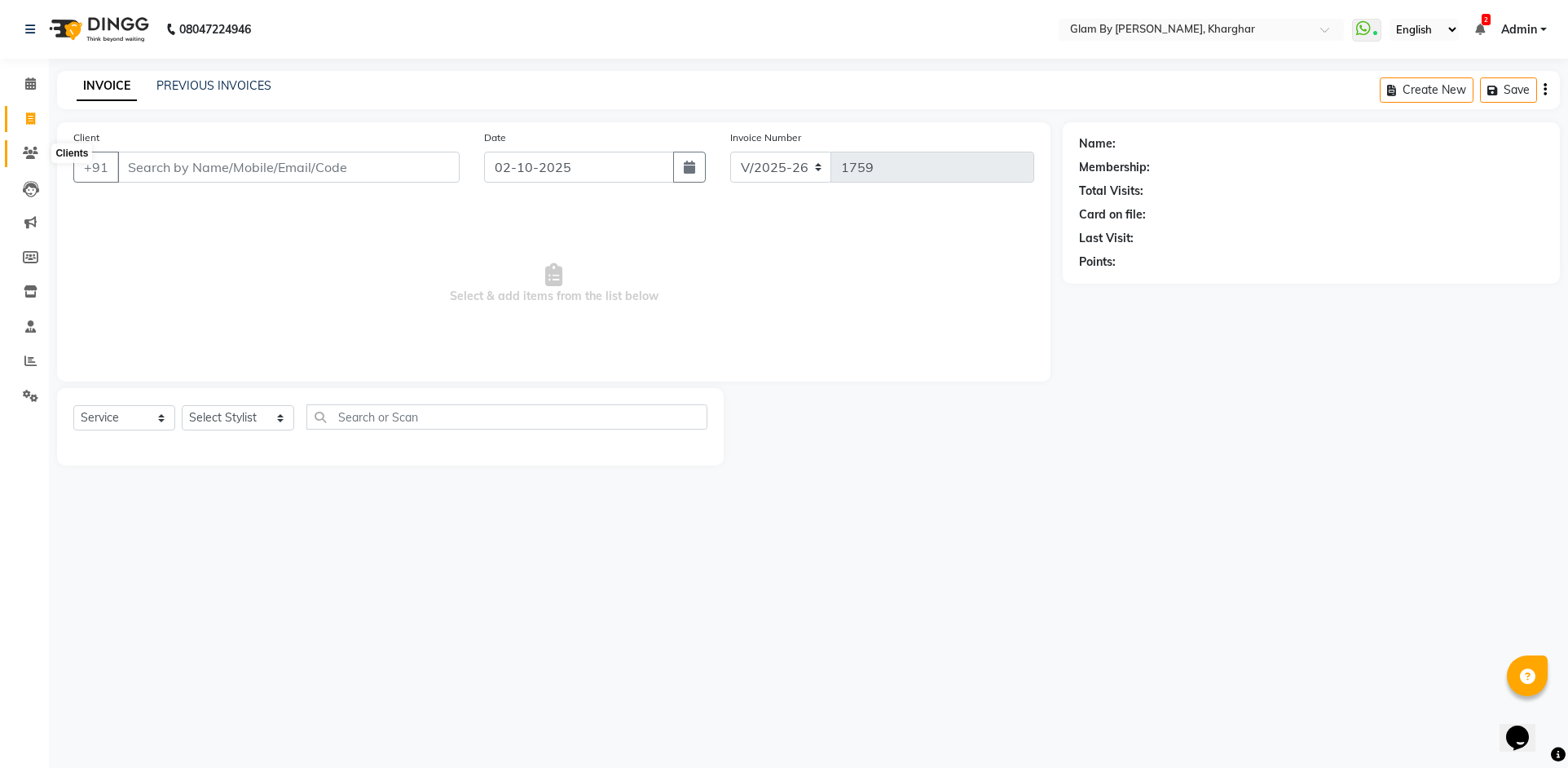
click at [26, 152] on icon at bounding box center [30, 152] width 16 height 12
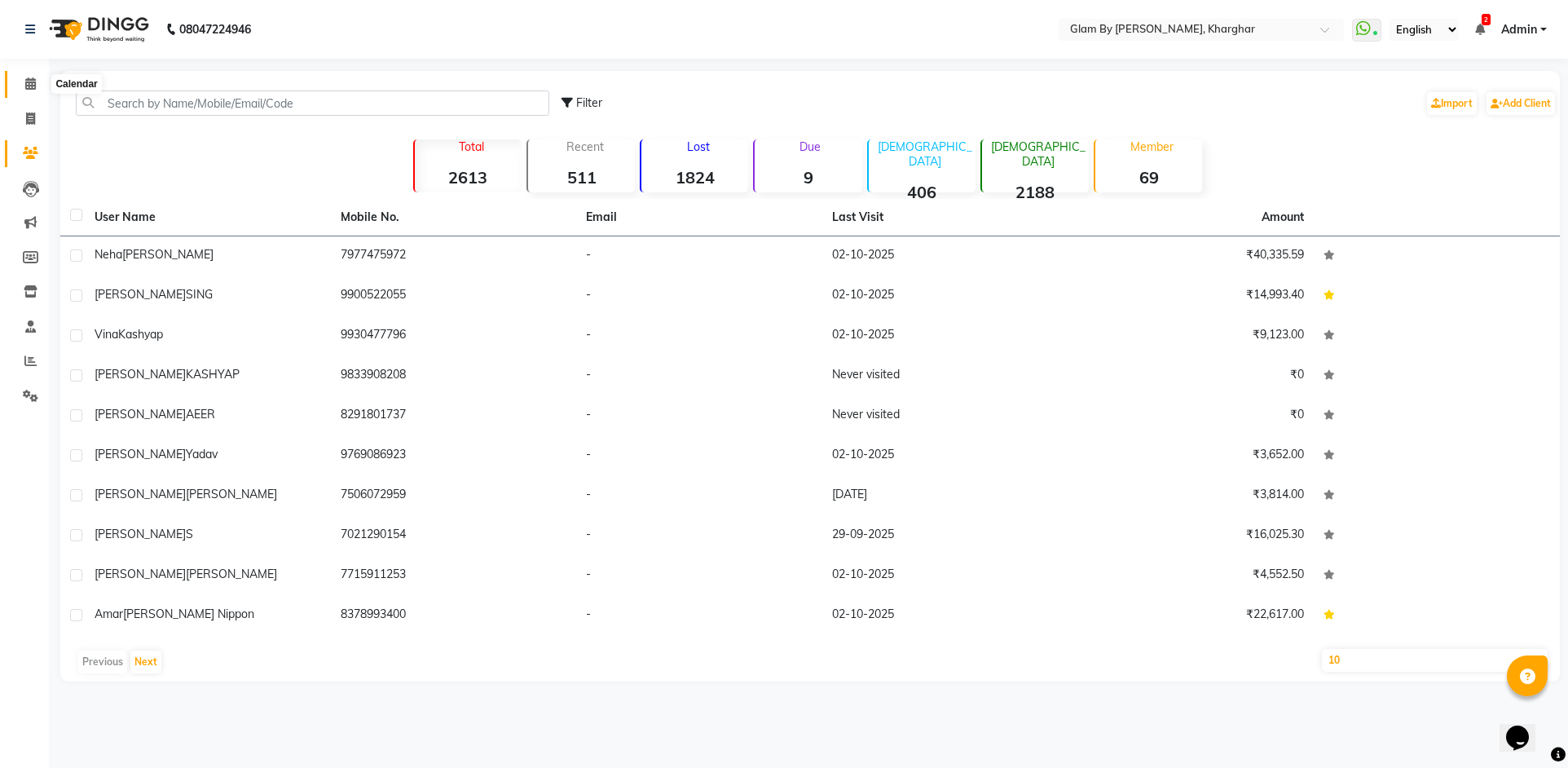
click at [31, 86] on icon at bounding box center [30, 83] width 10 height 12
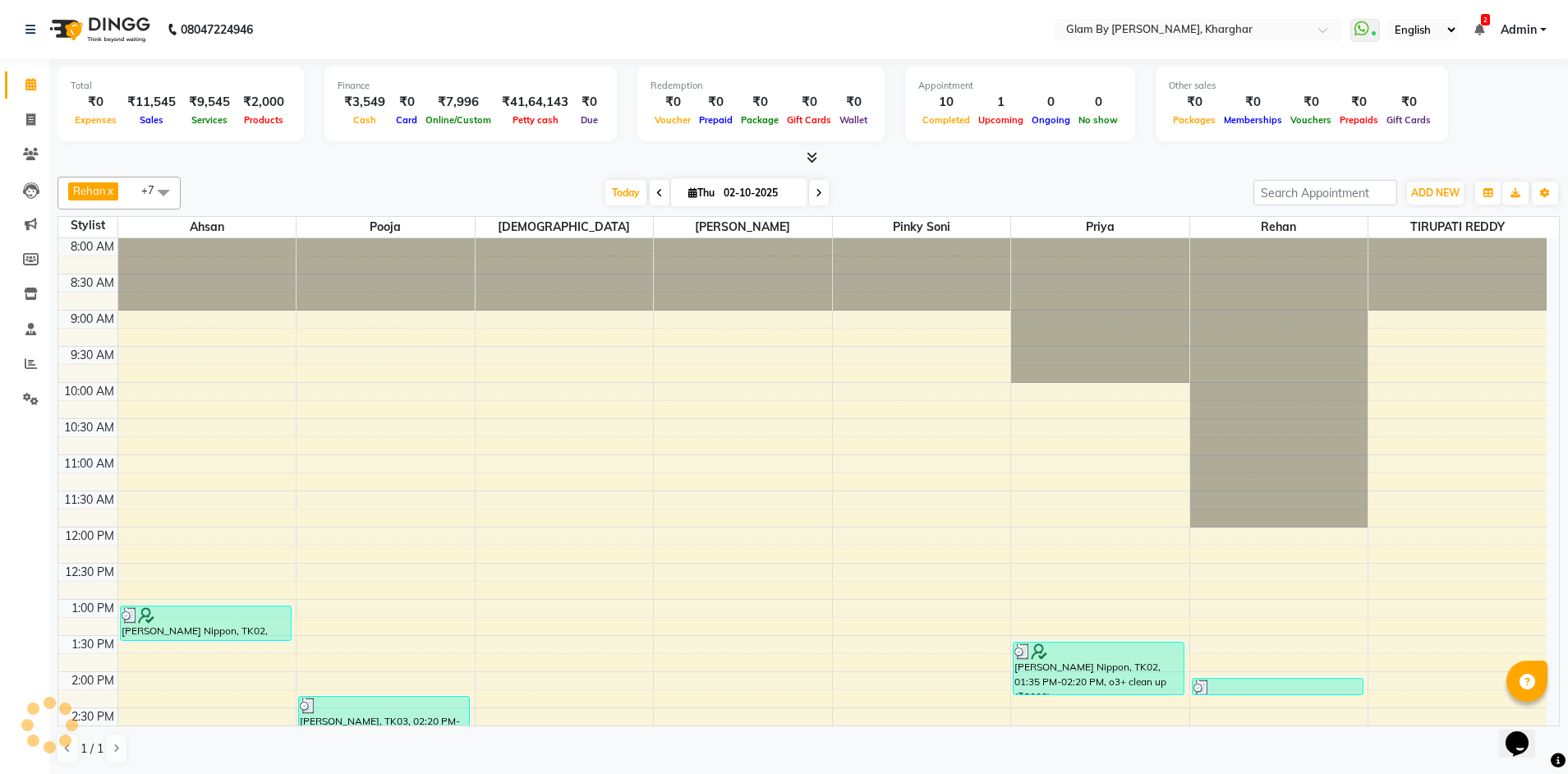
scroll to position [565, 0]
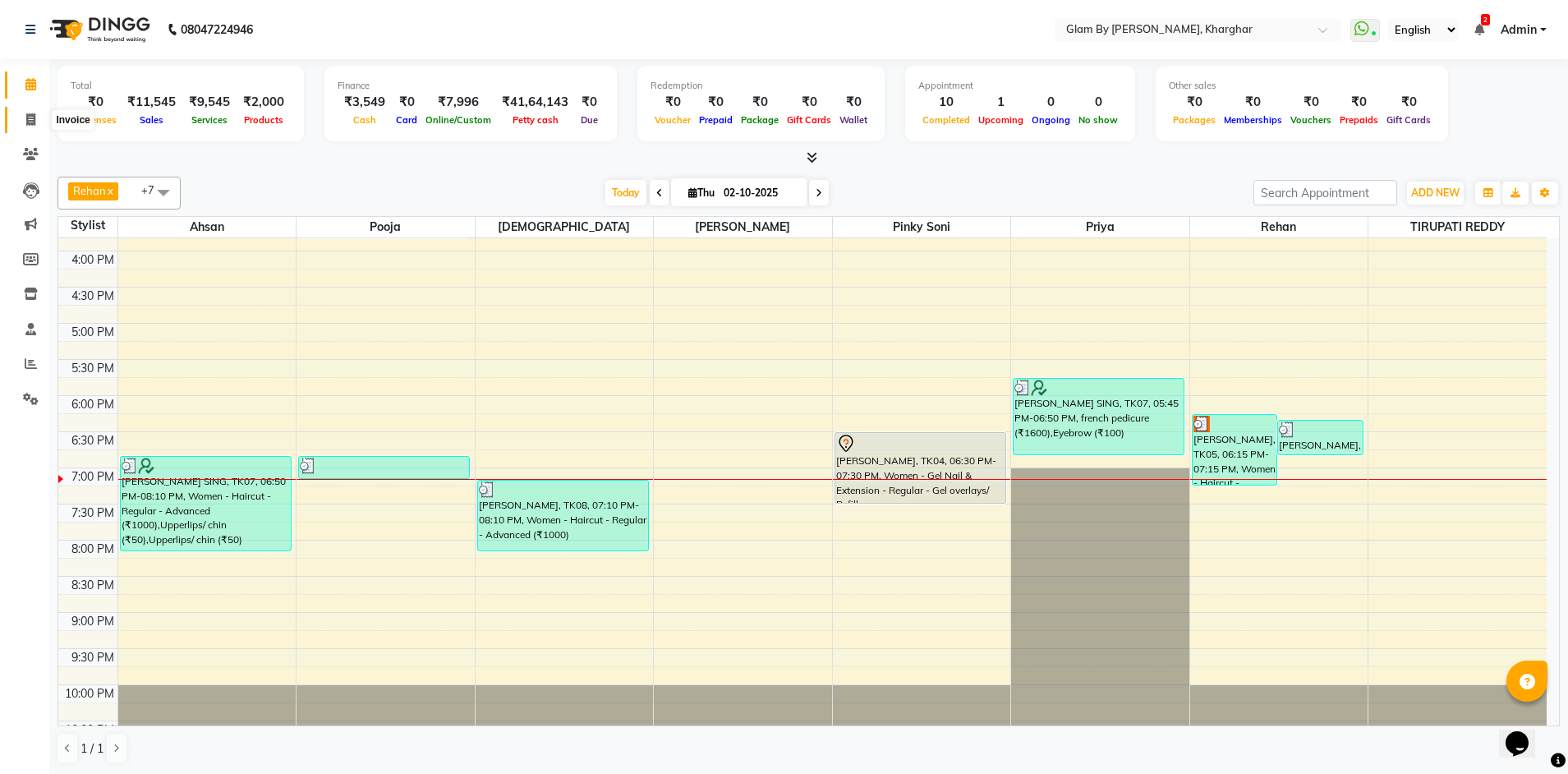
click at [34, 122] on icon at bounding box center [31, 119] width 9 height 12
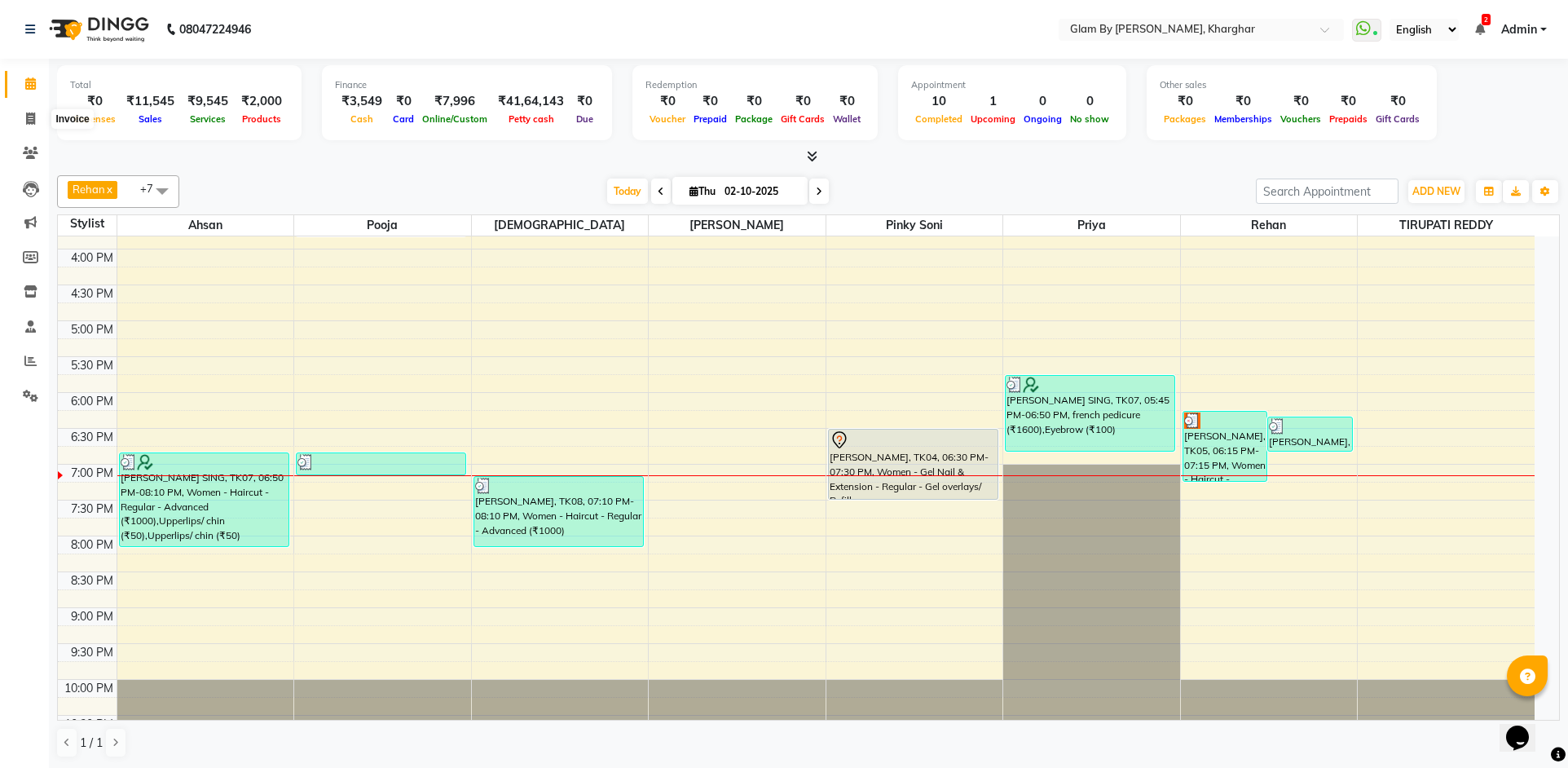
select select "service"
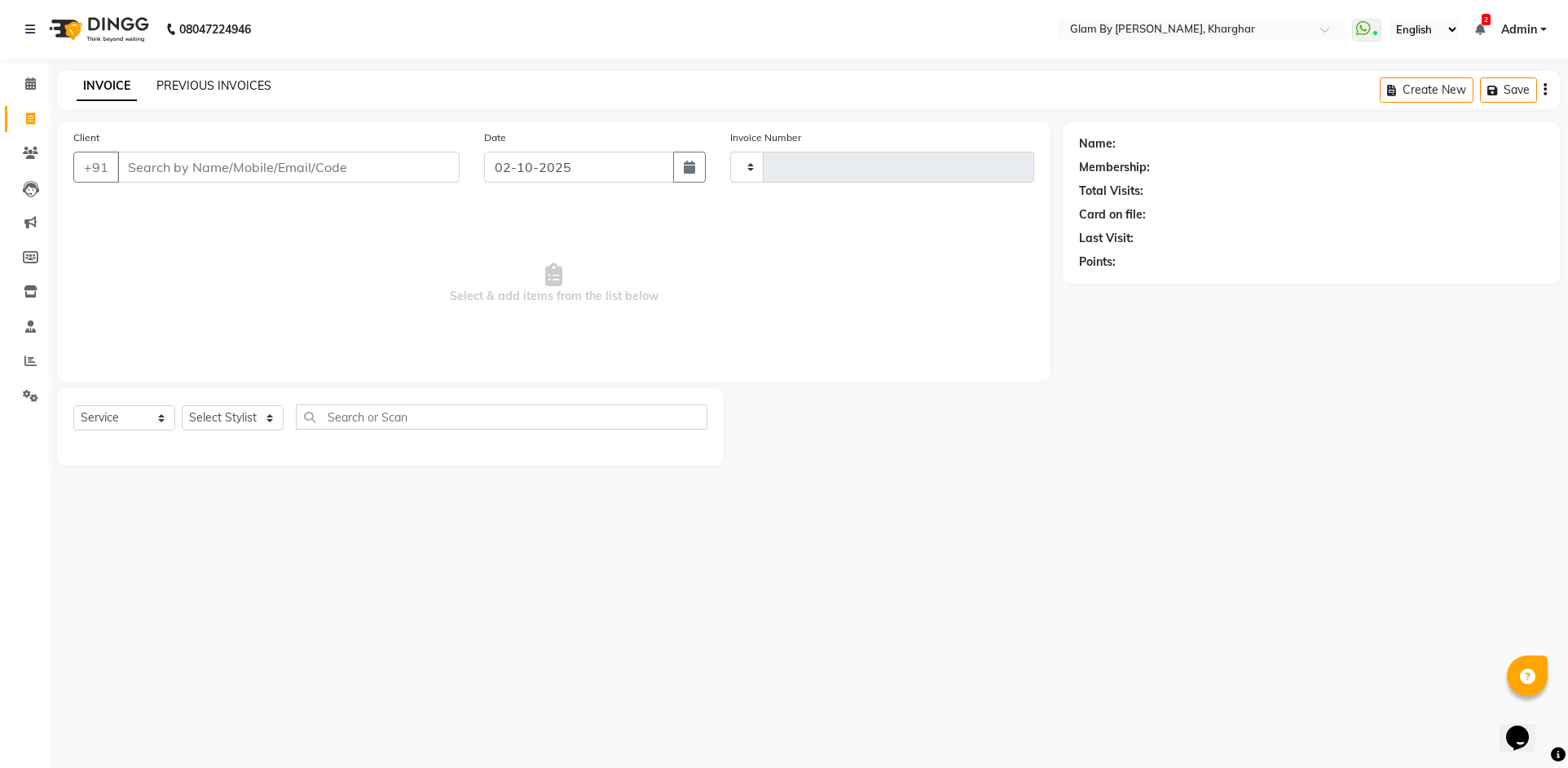
type input "1759"
select select "3992"
click at [194, 85] on link "PREVIOUS INVOICES" at bounding box center [214, 86] width 115 height 15
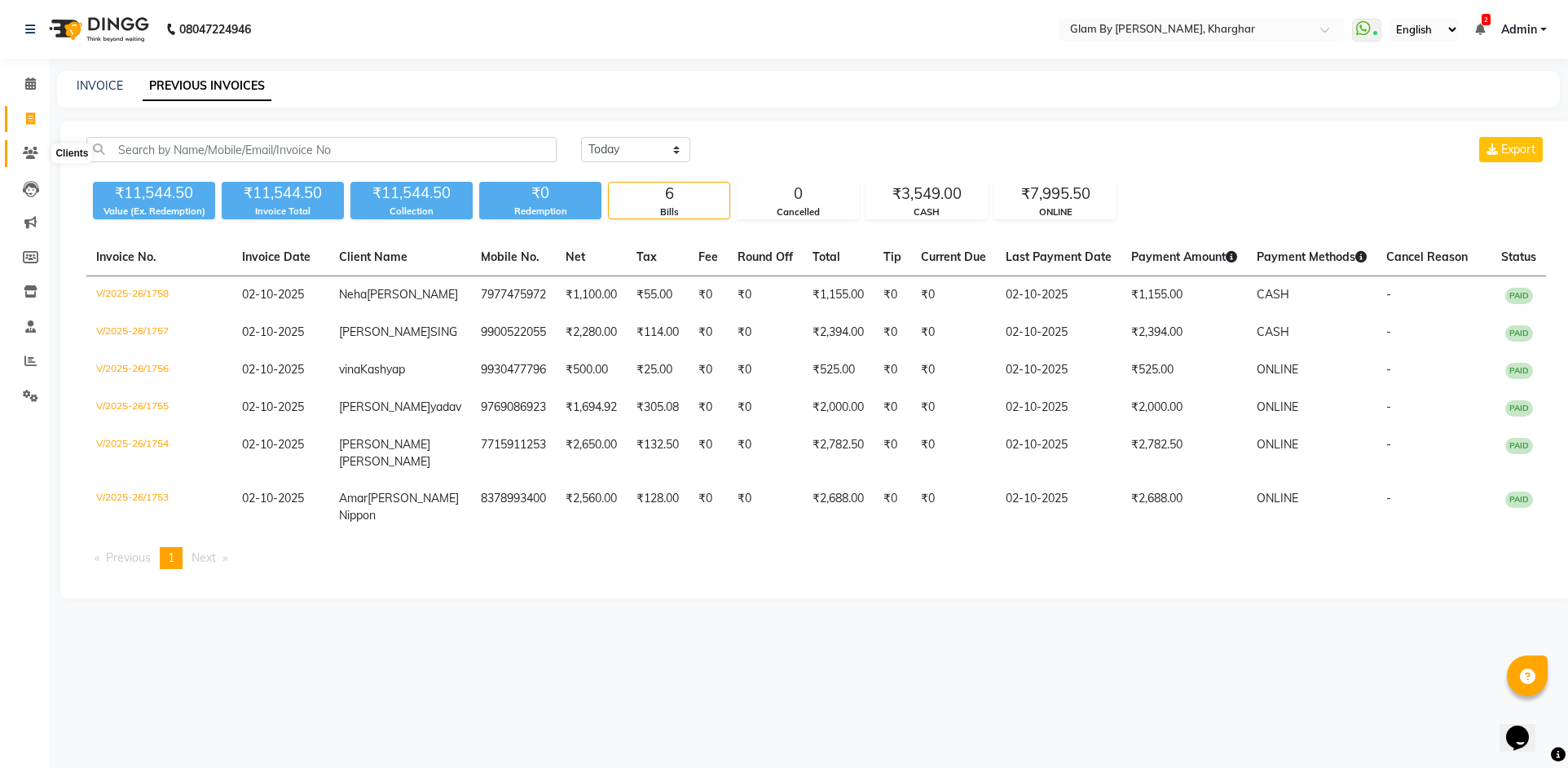
click at [22, 157] on icon at bounding box center [30, 152] width 16 height 12
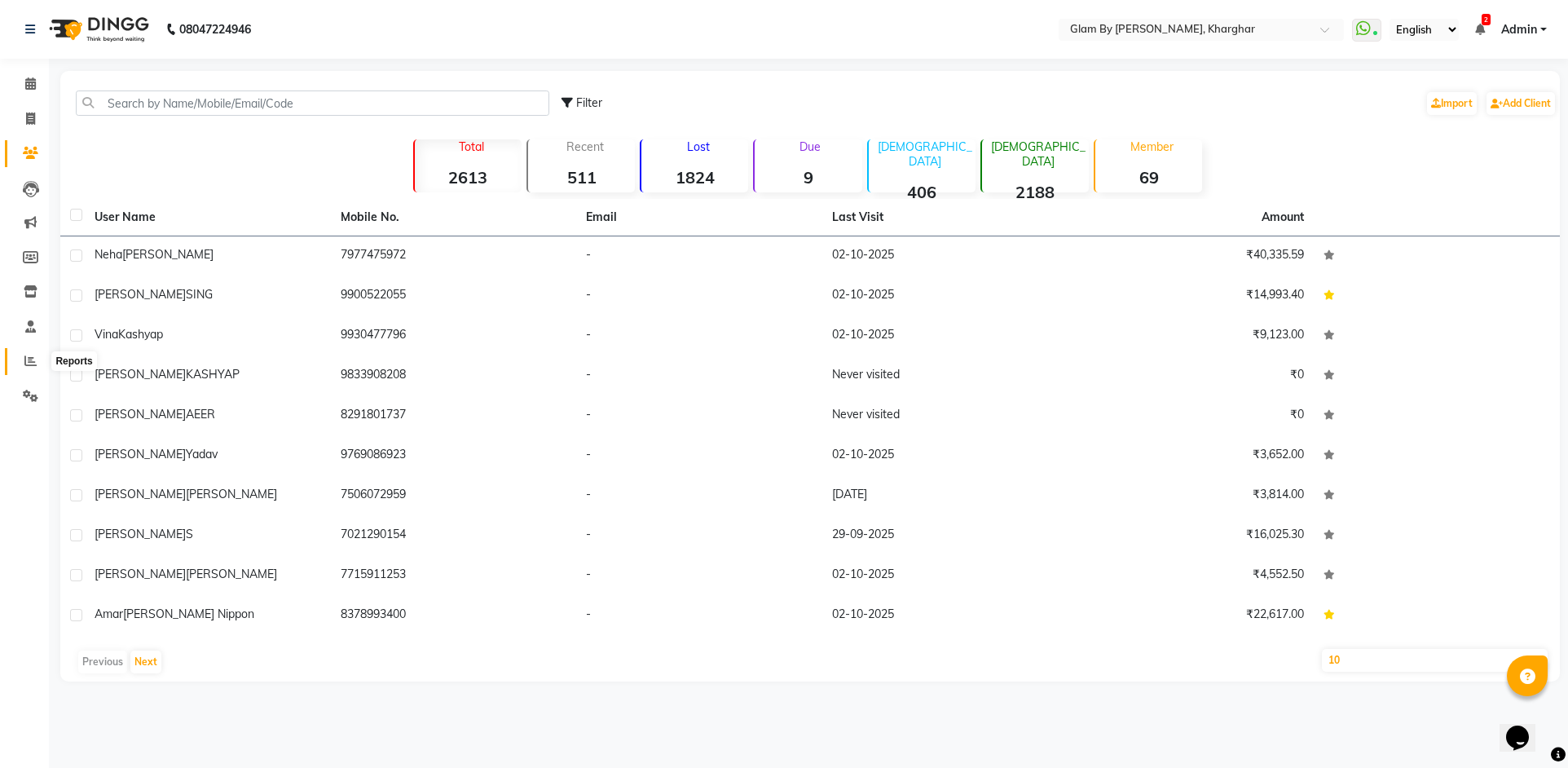
click at [28, 360] on icon at bounding box center [30, 361] width 12 height 12
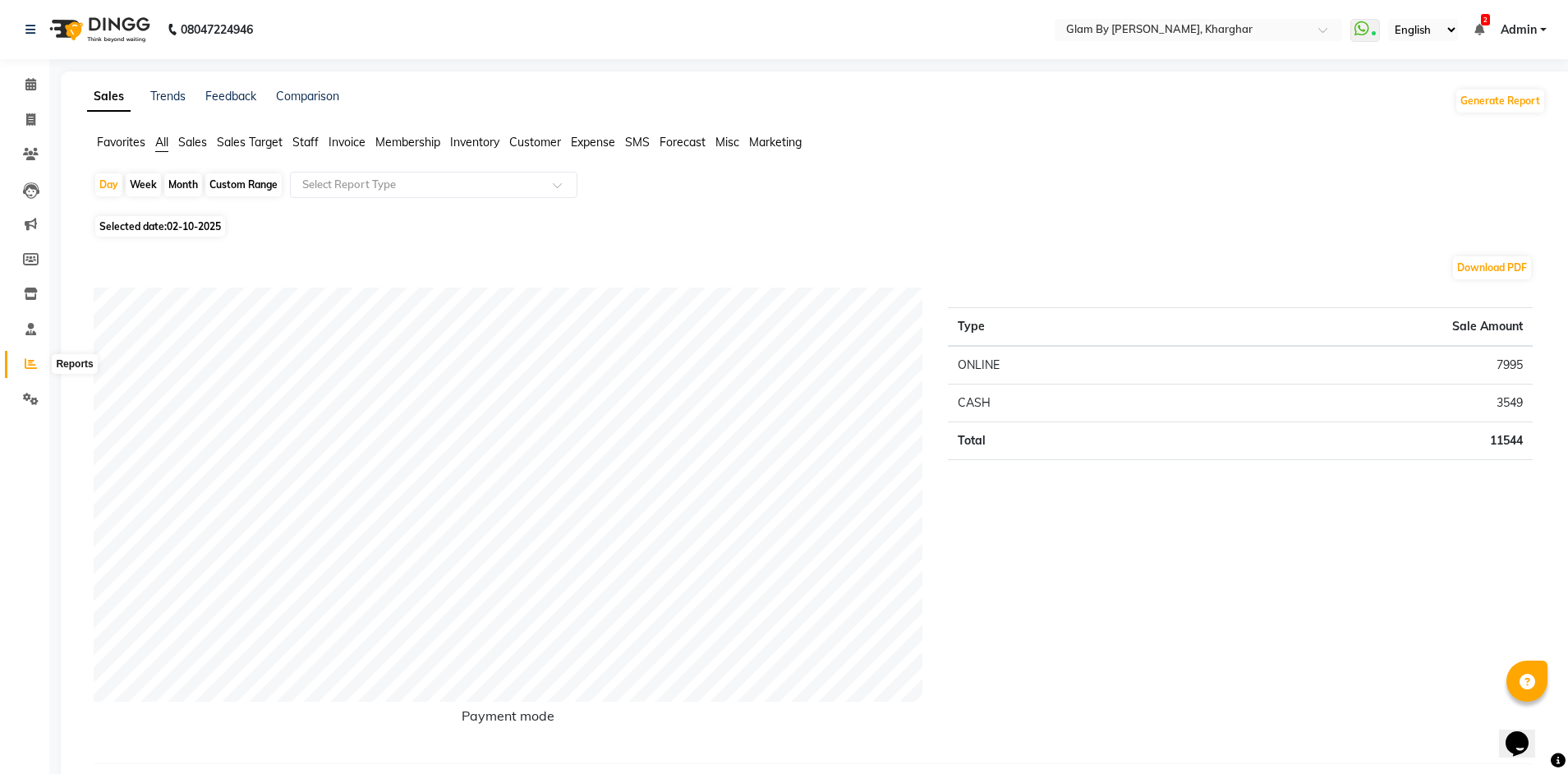
click at [26, 363] on icon at bounding box center [30, 363] width 12 height 12
click at [31, 367] on icon at bounding box center [30, 363] width 12 height 12
click at [38, 120] on span at bounding box center [30, 121] width 29 height 19
select select "3992"
select select "service"
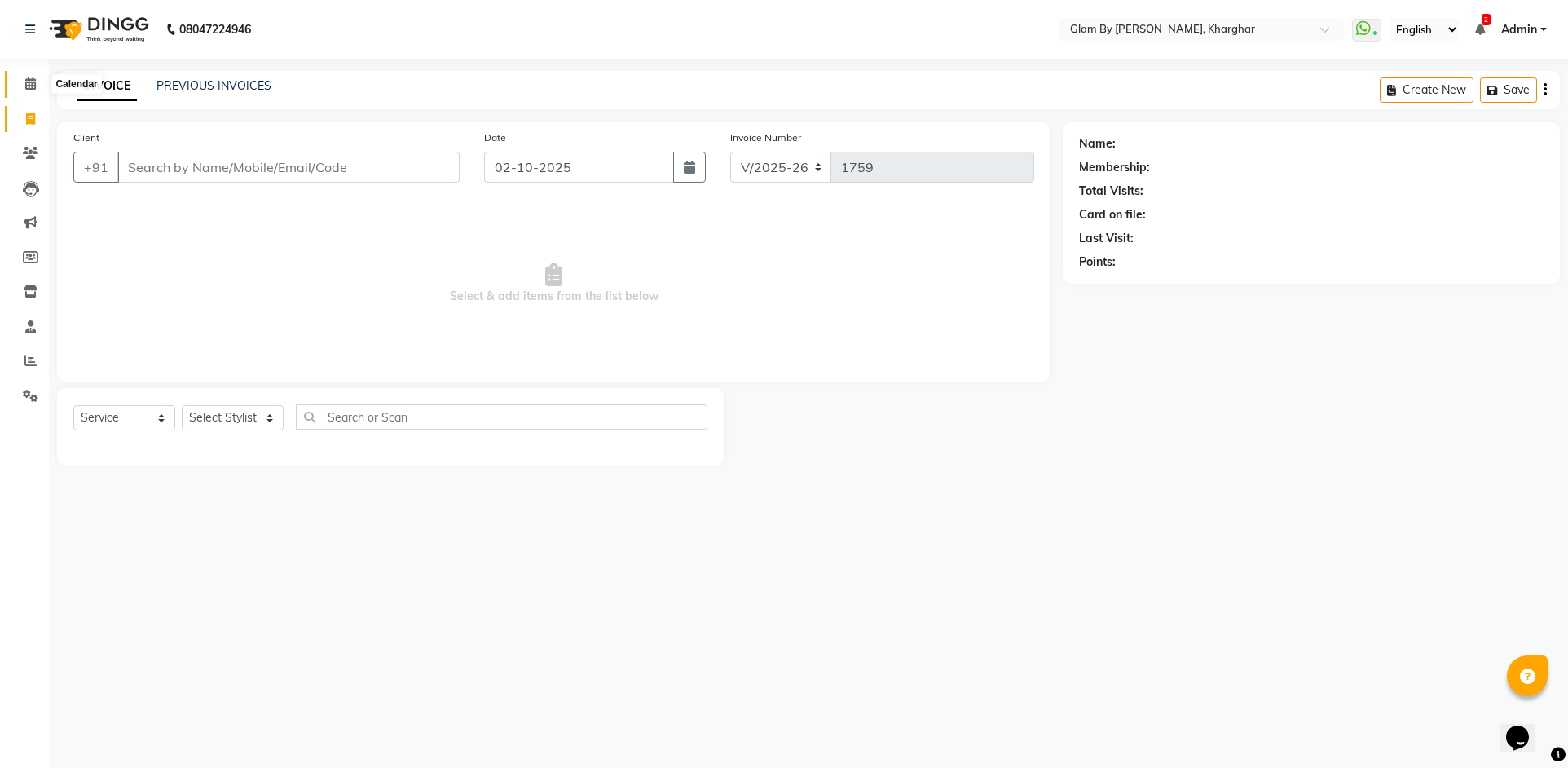
click at [28, 87] on icon at bounding box center [30, 83] width 10 height 12
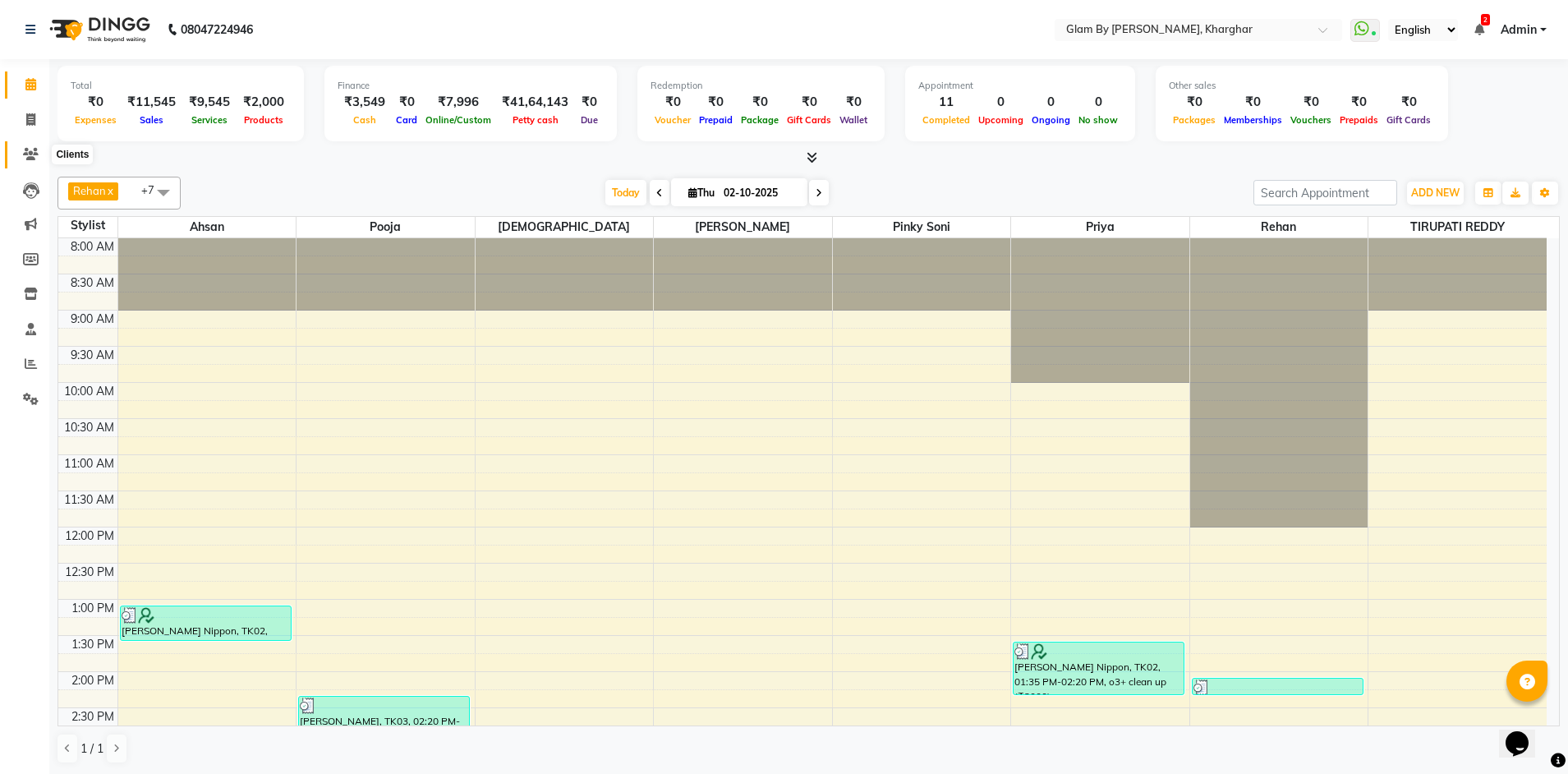
click at [30, 162] on span at bounding box center [30, 154] width 29 height 19
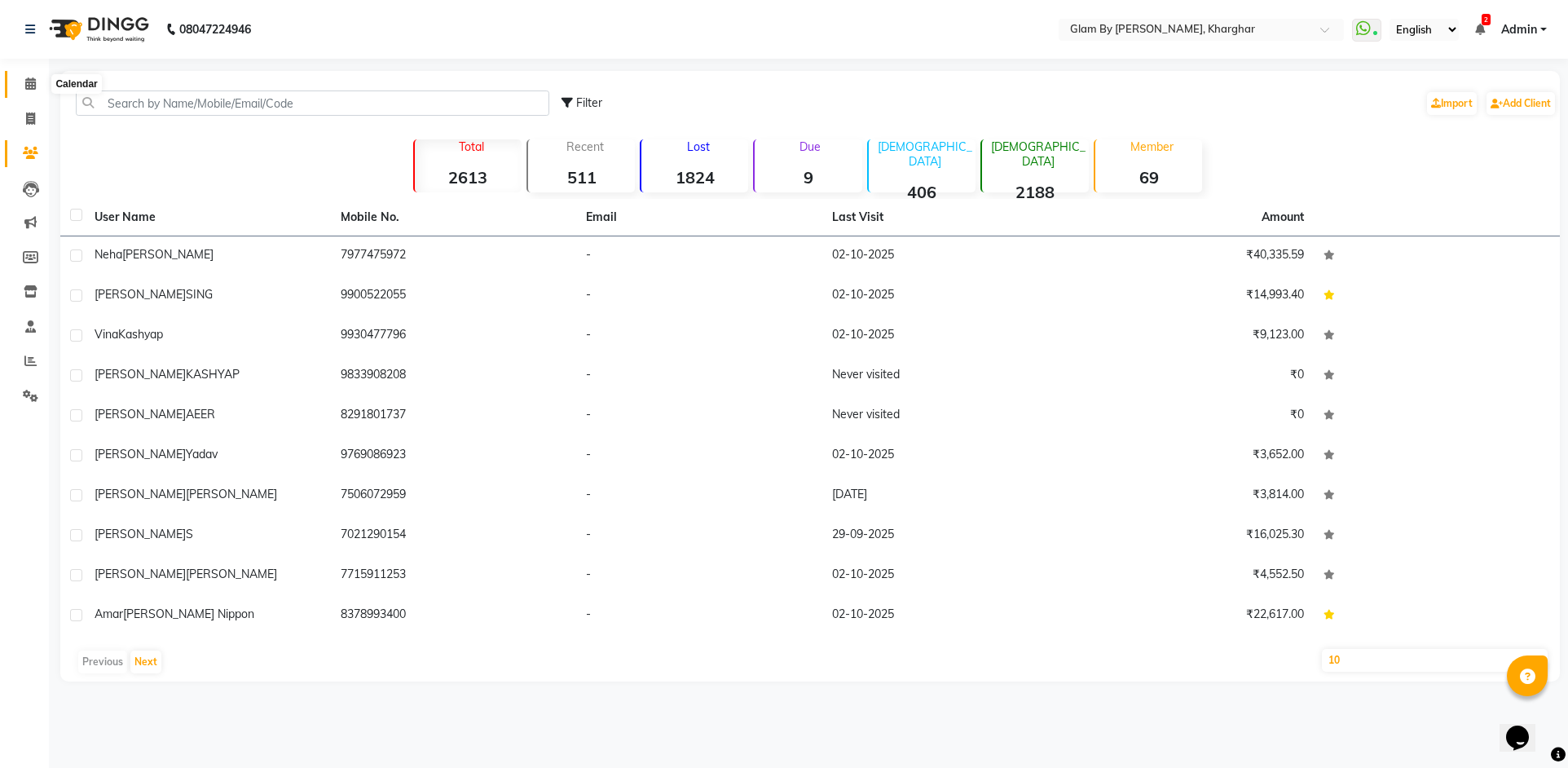
click at [29, 90] on span at bounding box center [30, 84] width 29 height 19
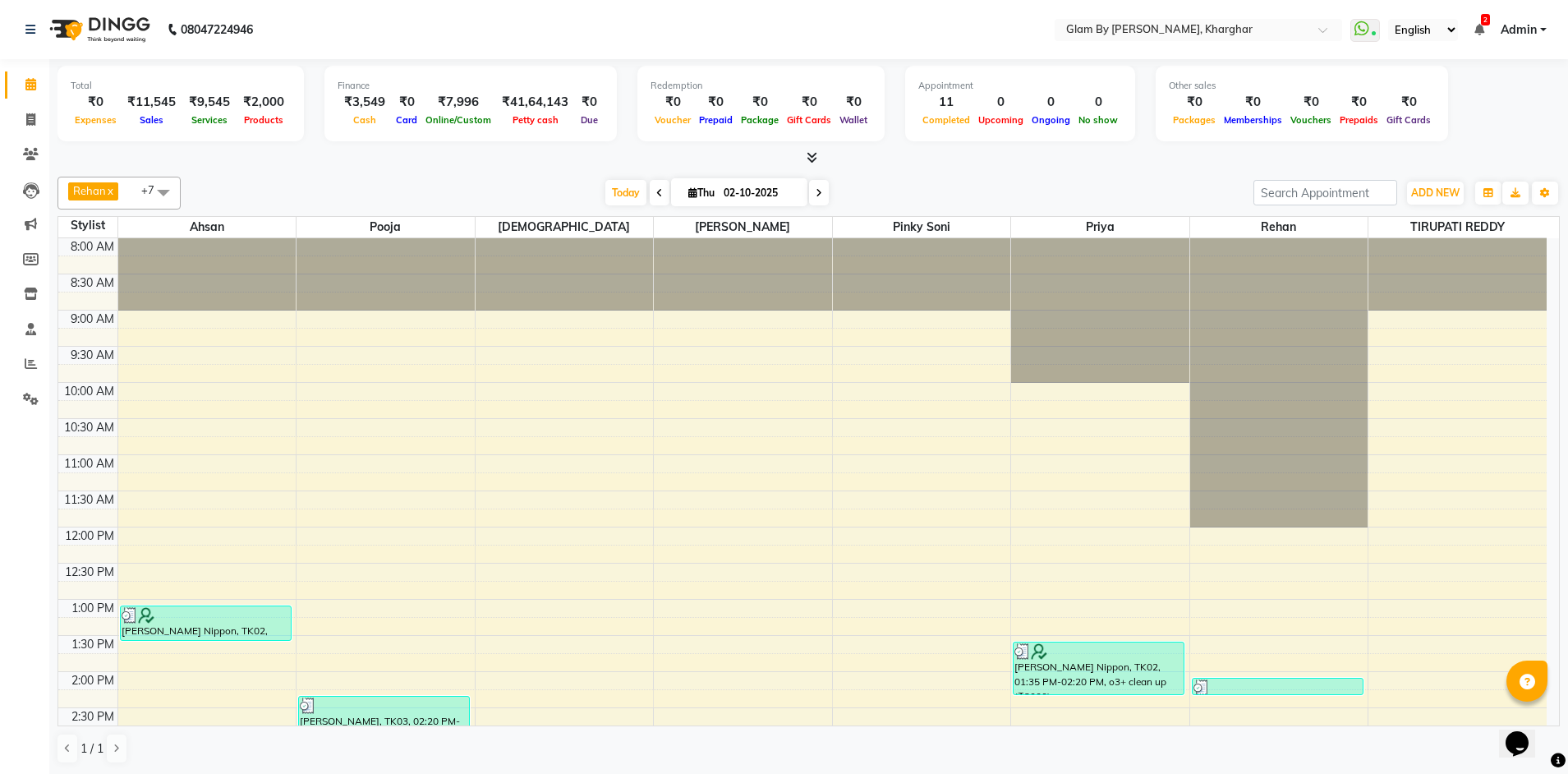
click at [817, 199] on span at bounding box center [819, 192] width 20 height 25
type input "03-10-2025"
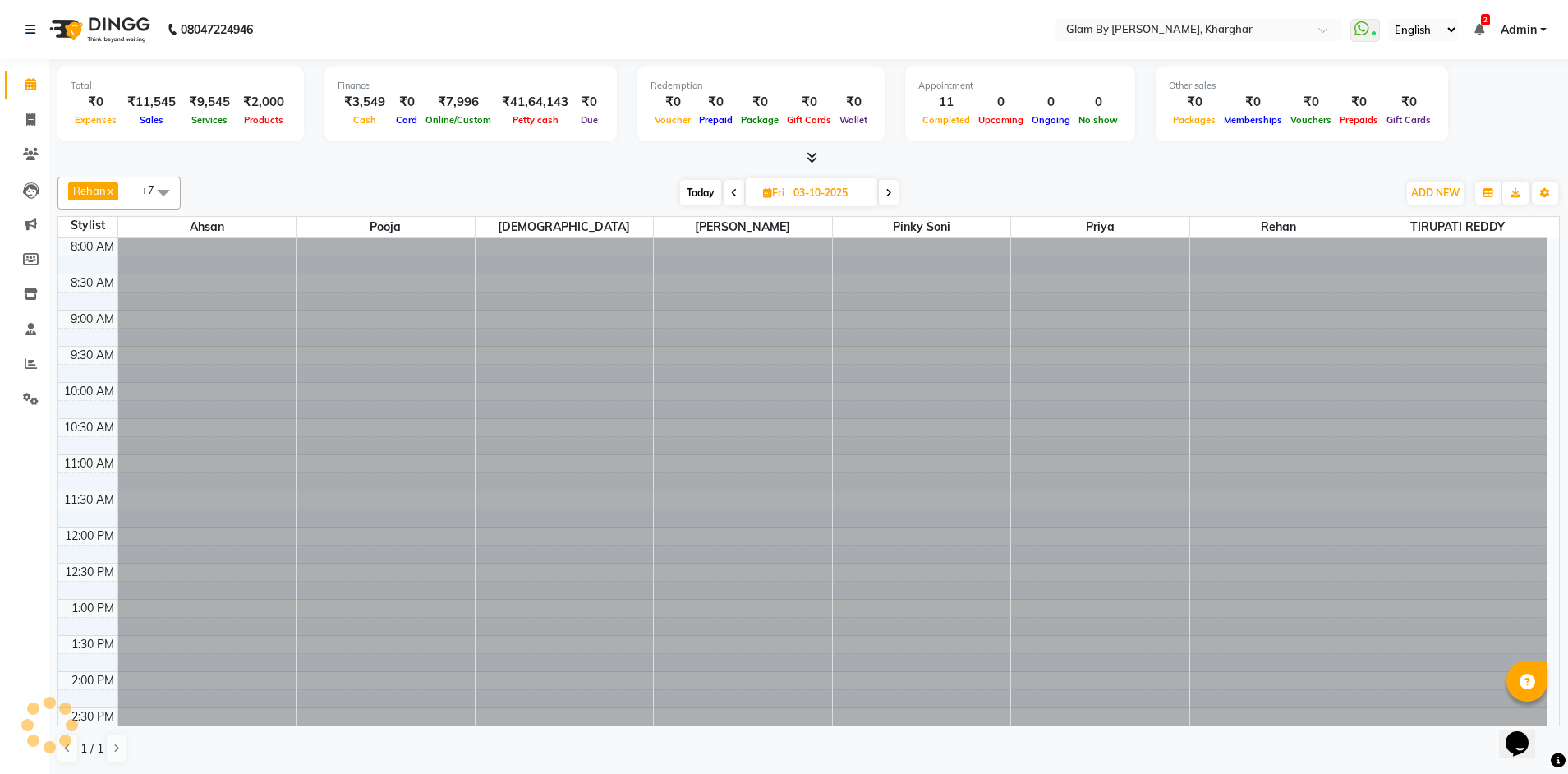
scroll to position [597, 0]
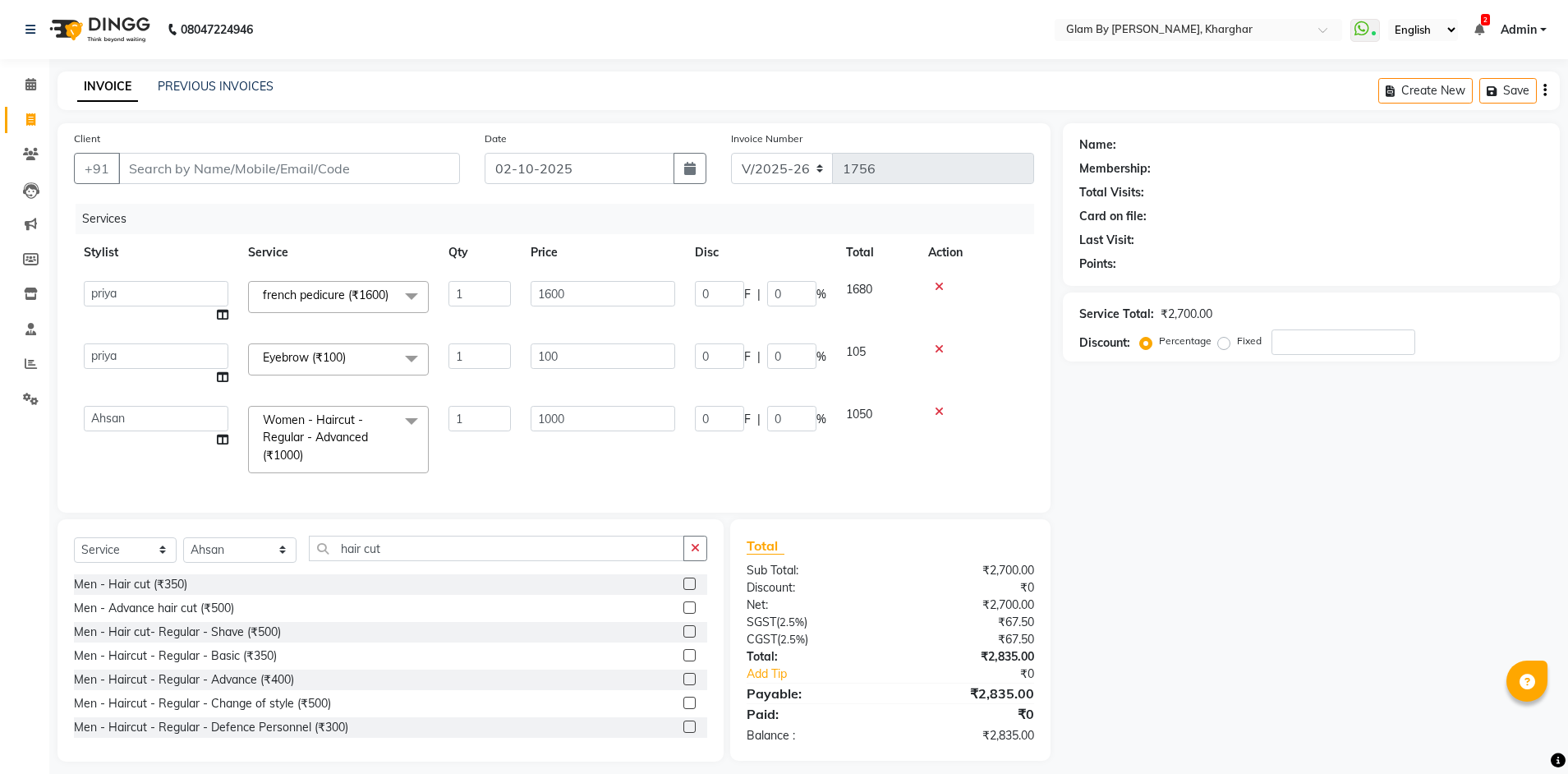
select select "3992"
select select "77395"
select select "service"
select select "26770"
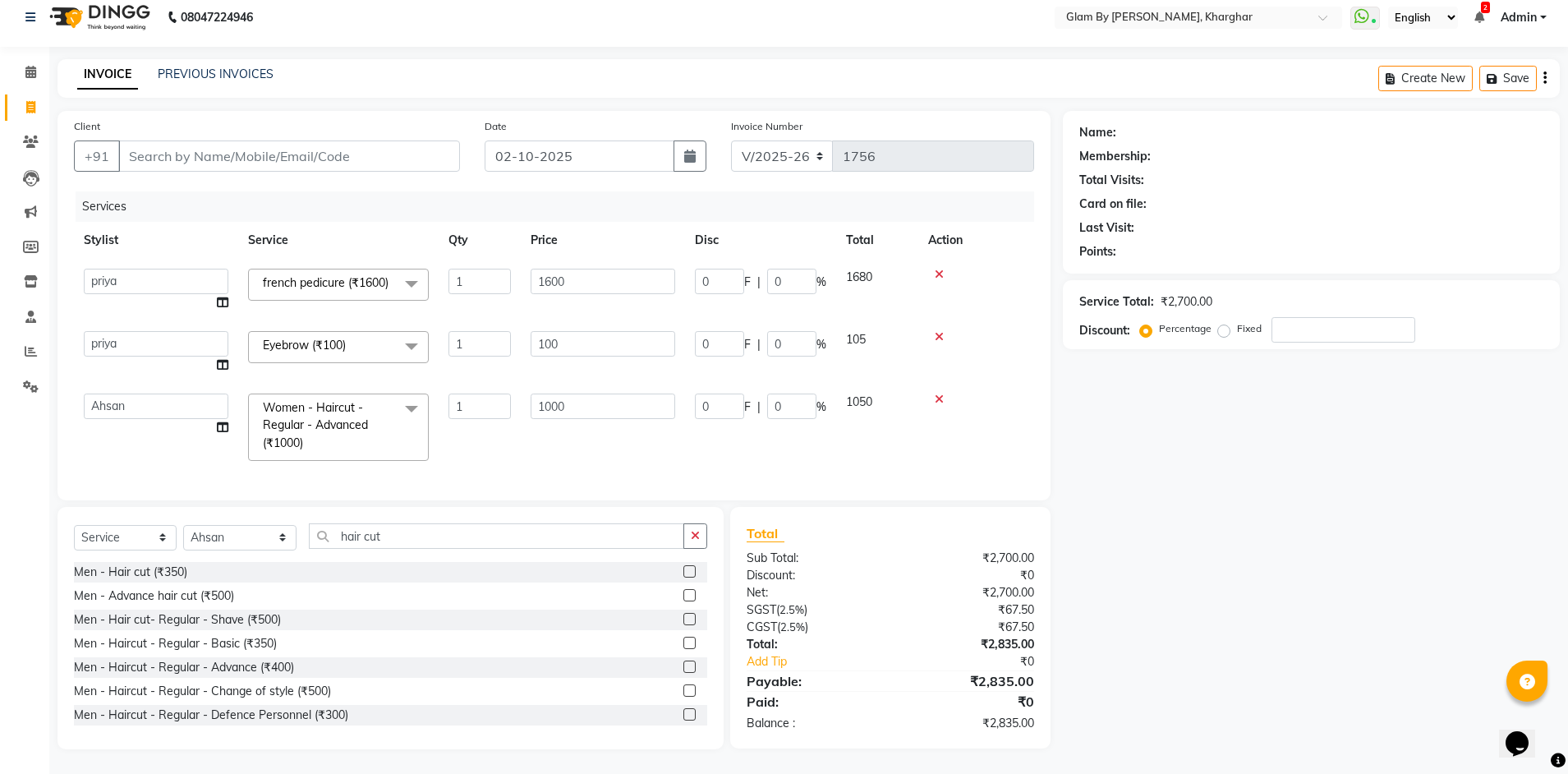
scroll to position [313, 0]
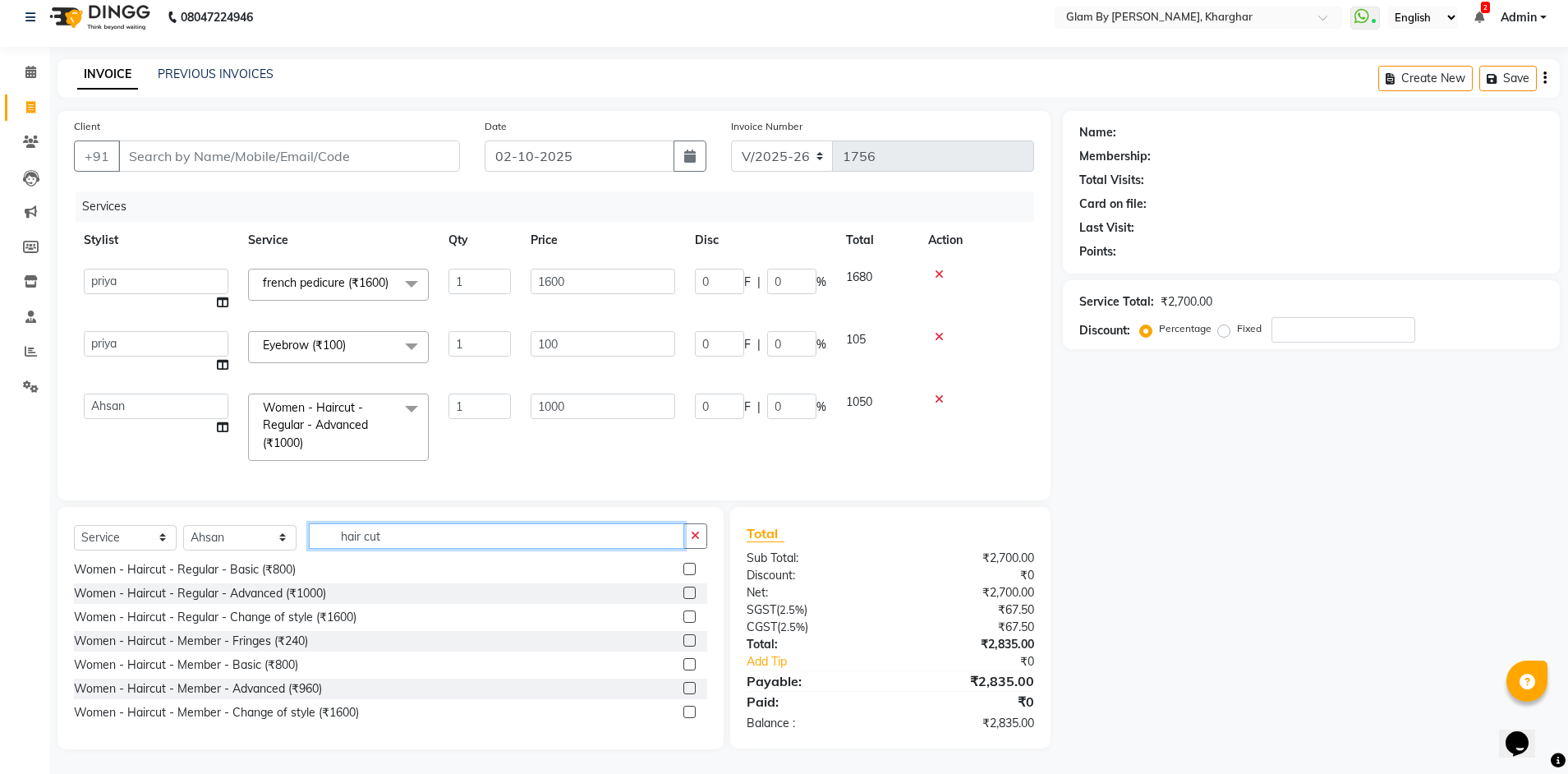
click at [388, 545] on input "hair cut" at bounding box center [497, 536] width 376 height 25
type input "h"
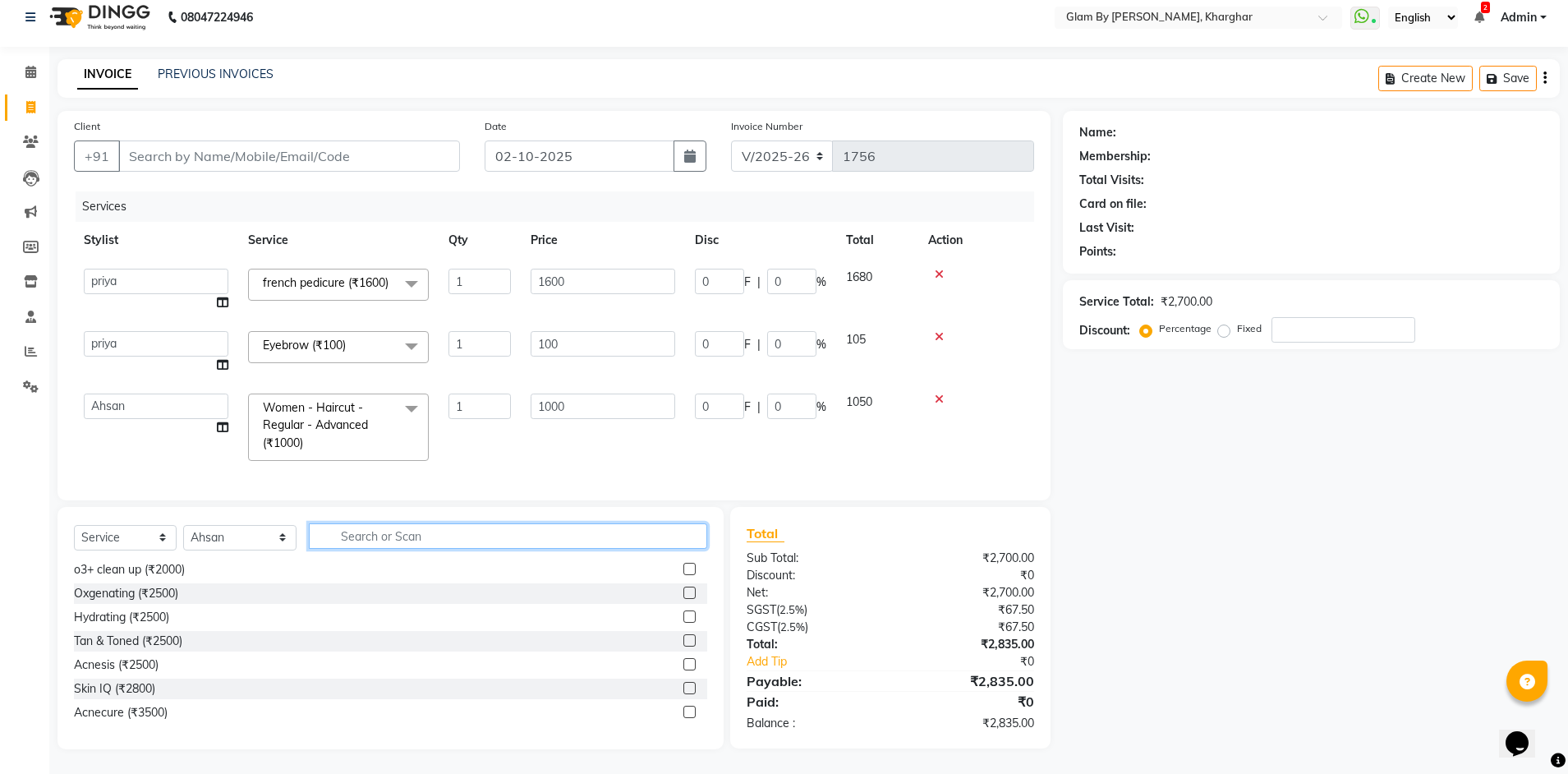
click at [337, 533] on input "text" at bounding box center [508, 536] width 399 height 25
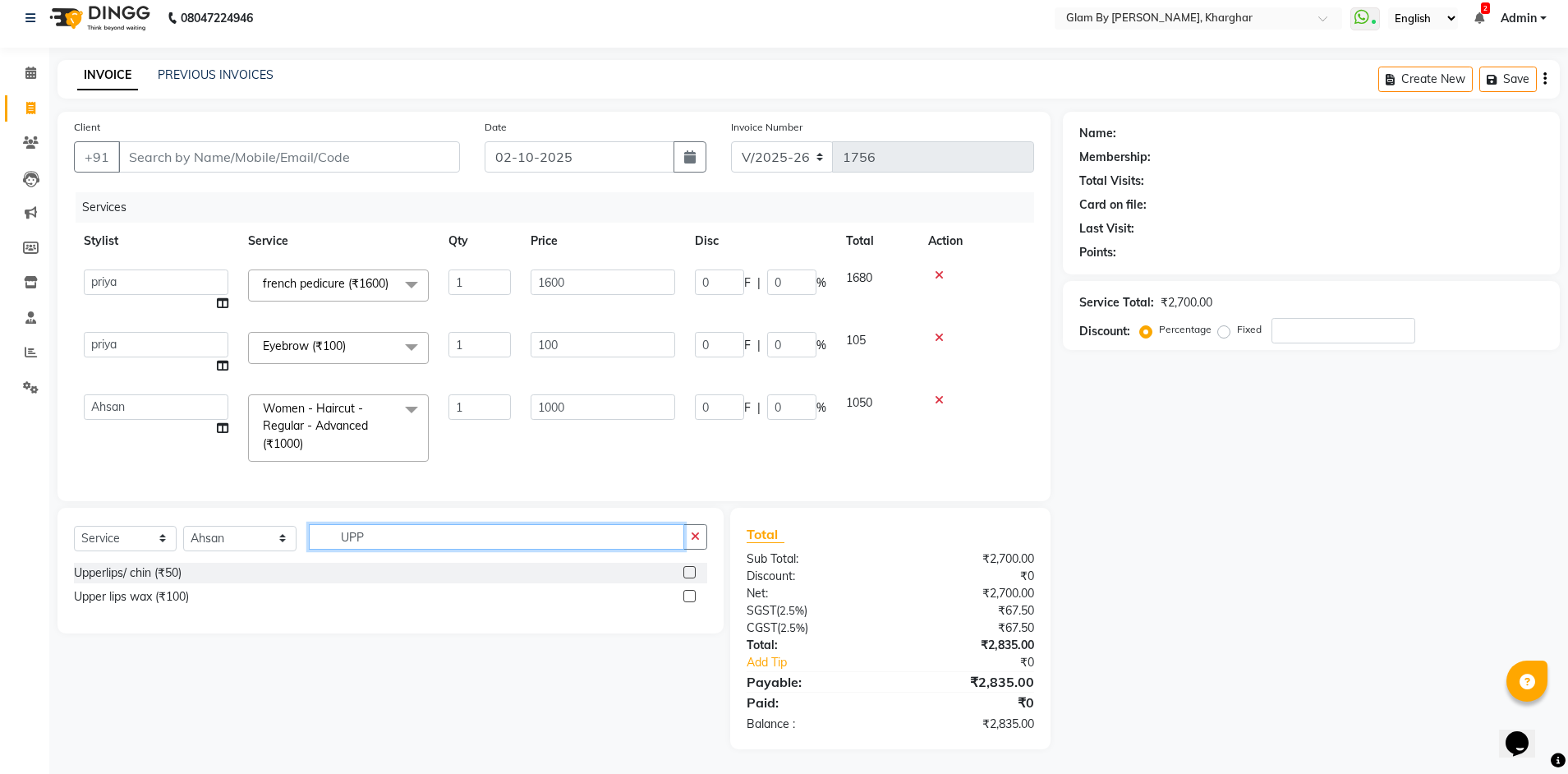
scroll to position [31, 0]
type input "UPP"
click at [180, 577] on div "Upperlips/ chin (₹50)" at bounding box center [128, 573] width 107 height 17
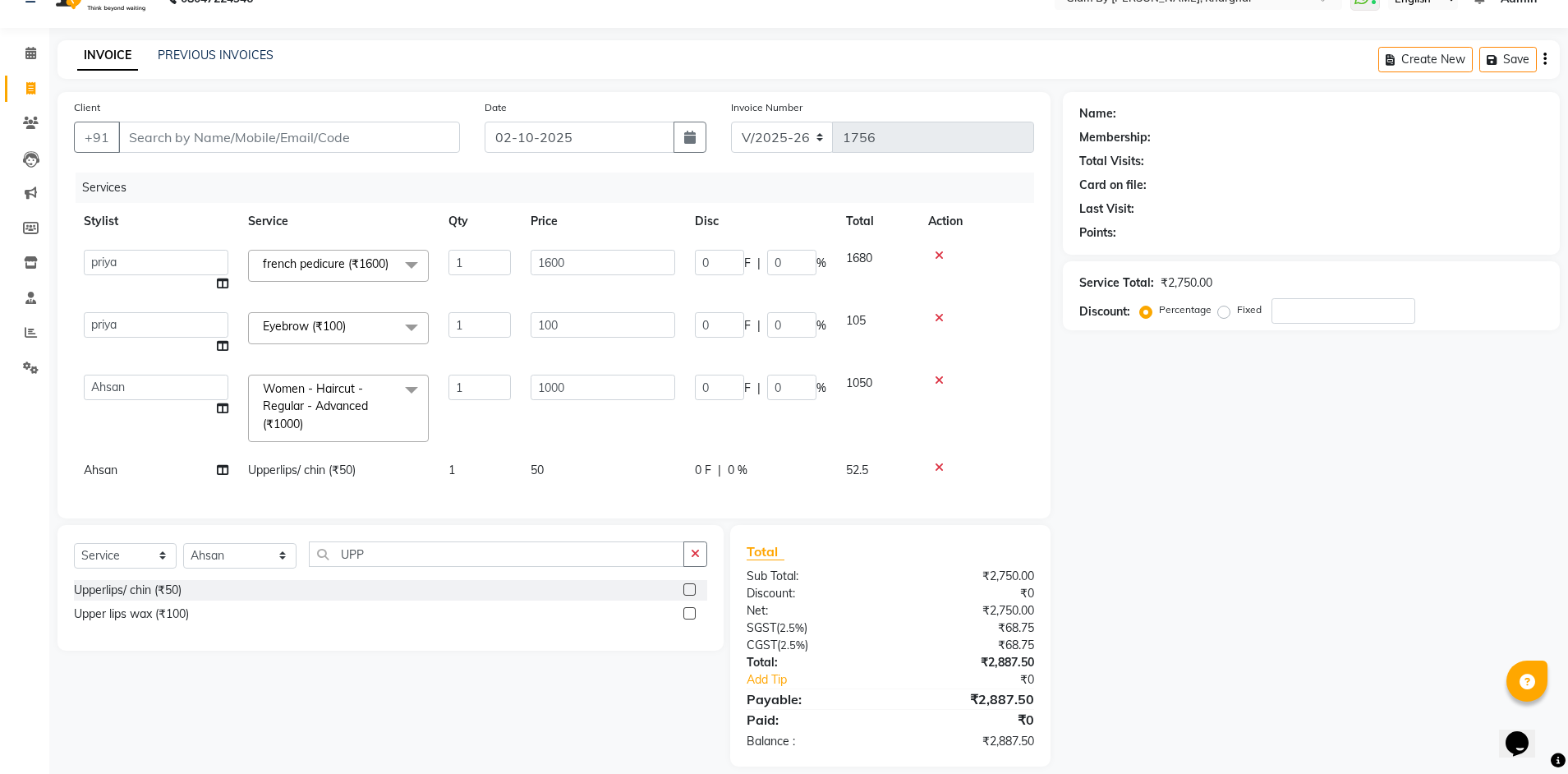
drag, startPoint x: 158, startPoint y: 615, endPoint x: 298, endPoint y: 573, distance: 146.2
click at [169, 599] on div "Upperlips/ chin (₹50)" at bounding box center [128, 590] width 107 height 17
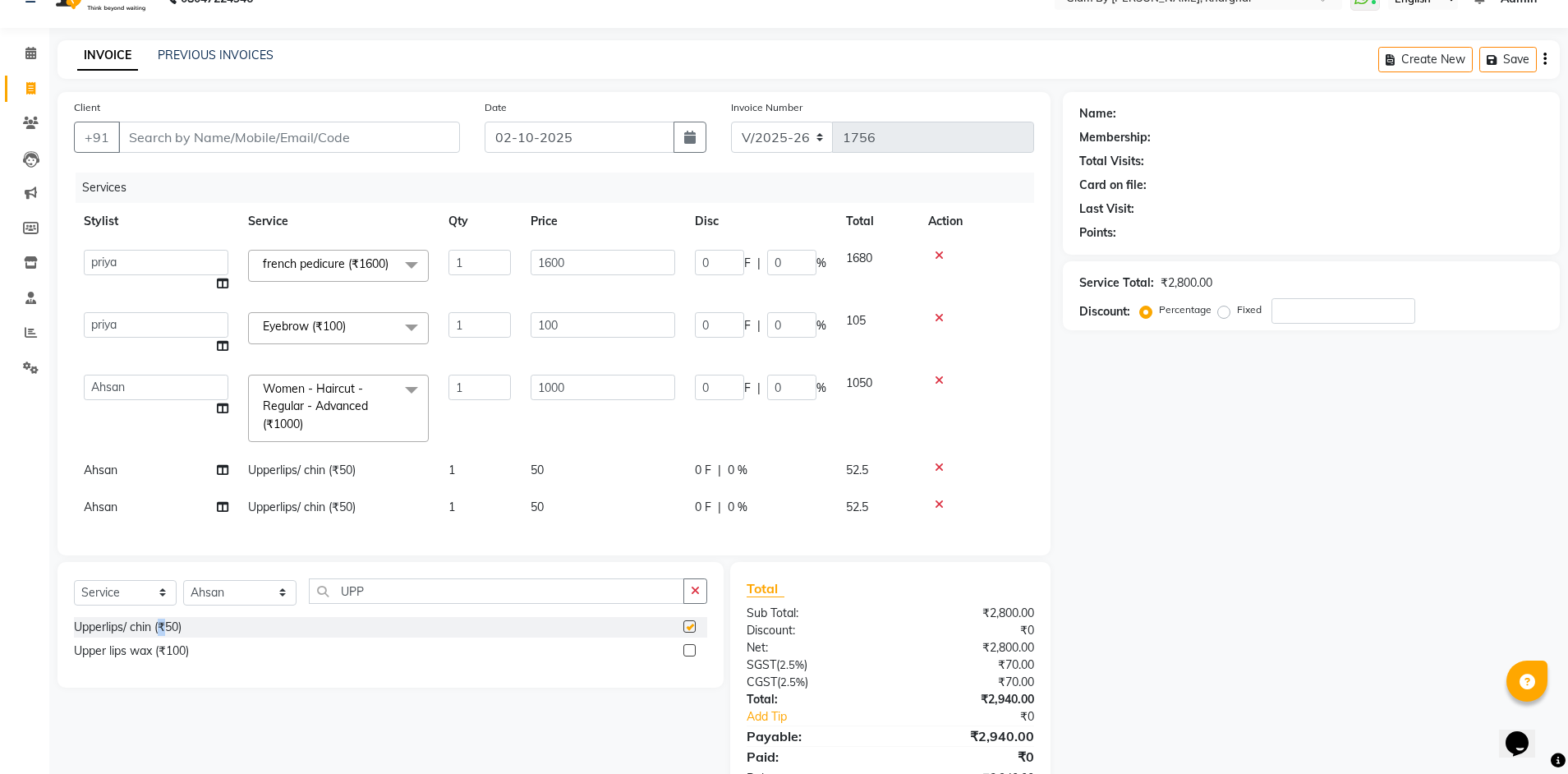
checkbox input "false"
click at [416, 485] on td "Upperlips/ chin (₹50)" at bounding box center [338, 470] width 200 height 37
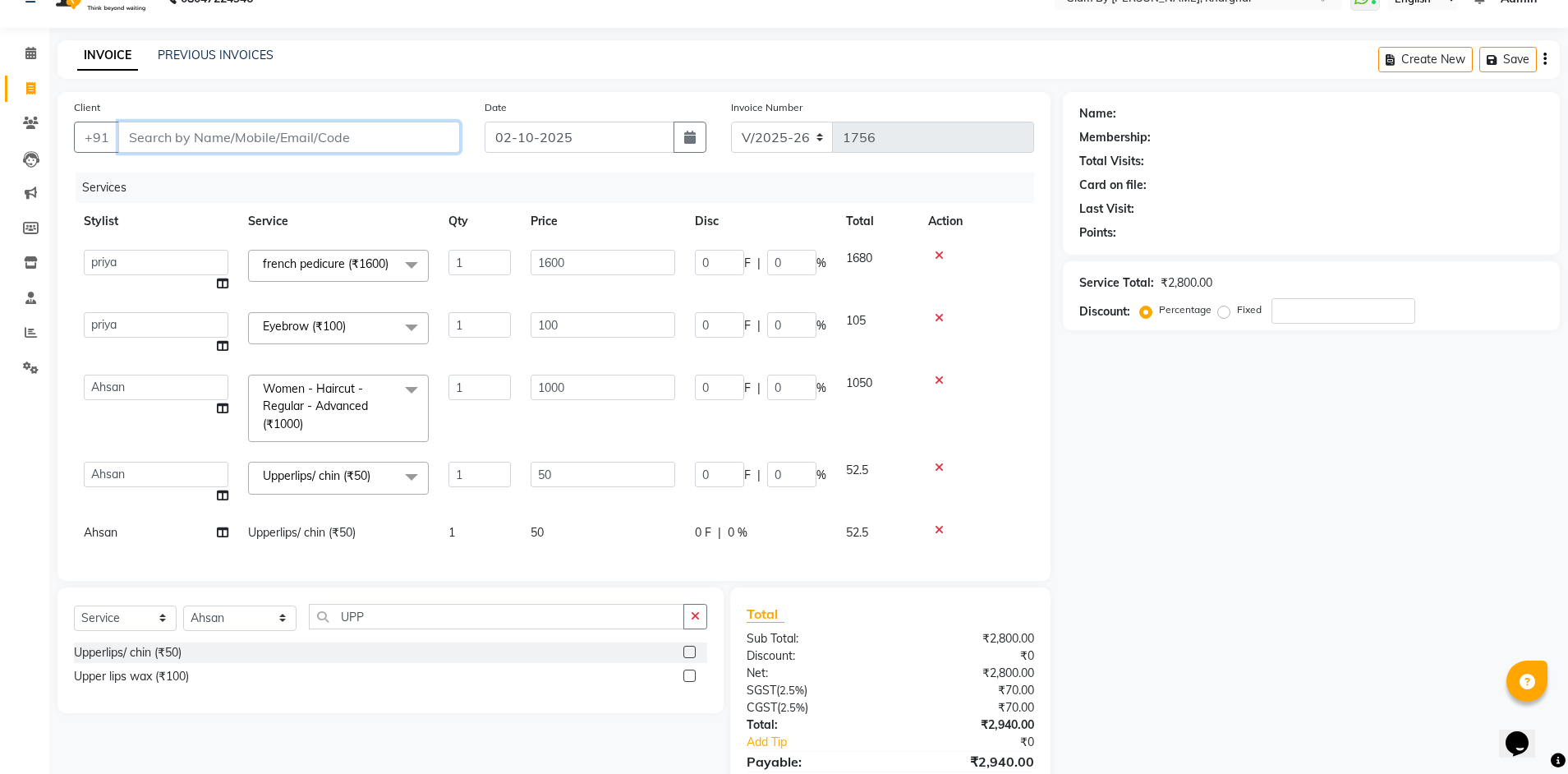
click at [151, 143] on input "Client" at bounding box center [289, 137] width 342 height 31
type input "9"
type input "0"
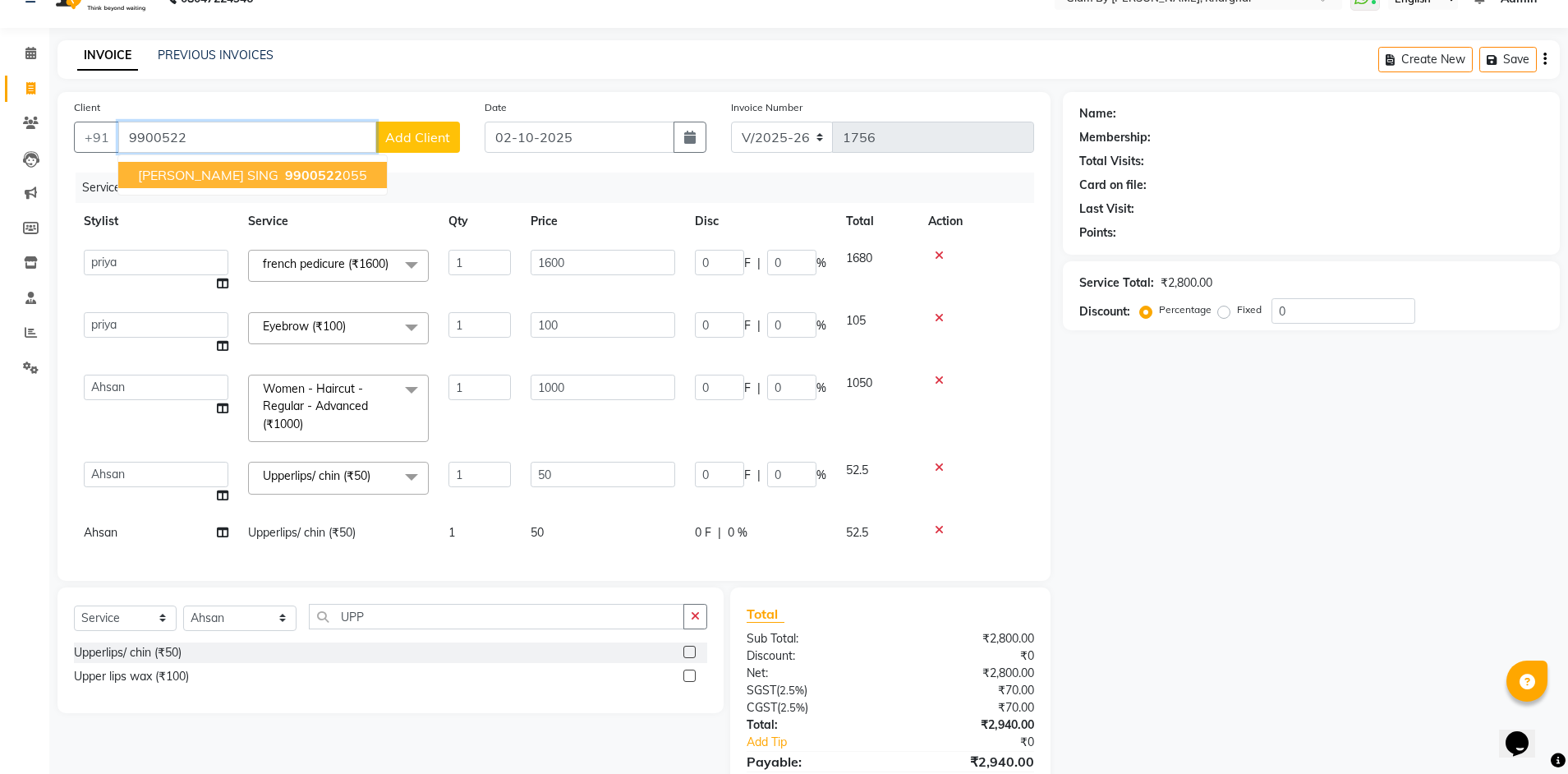
click at [192, 178] on span "[PERSON_NAME] SING" at bounding box center [208, 174] width 140 height 16
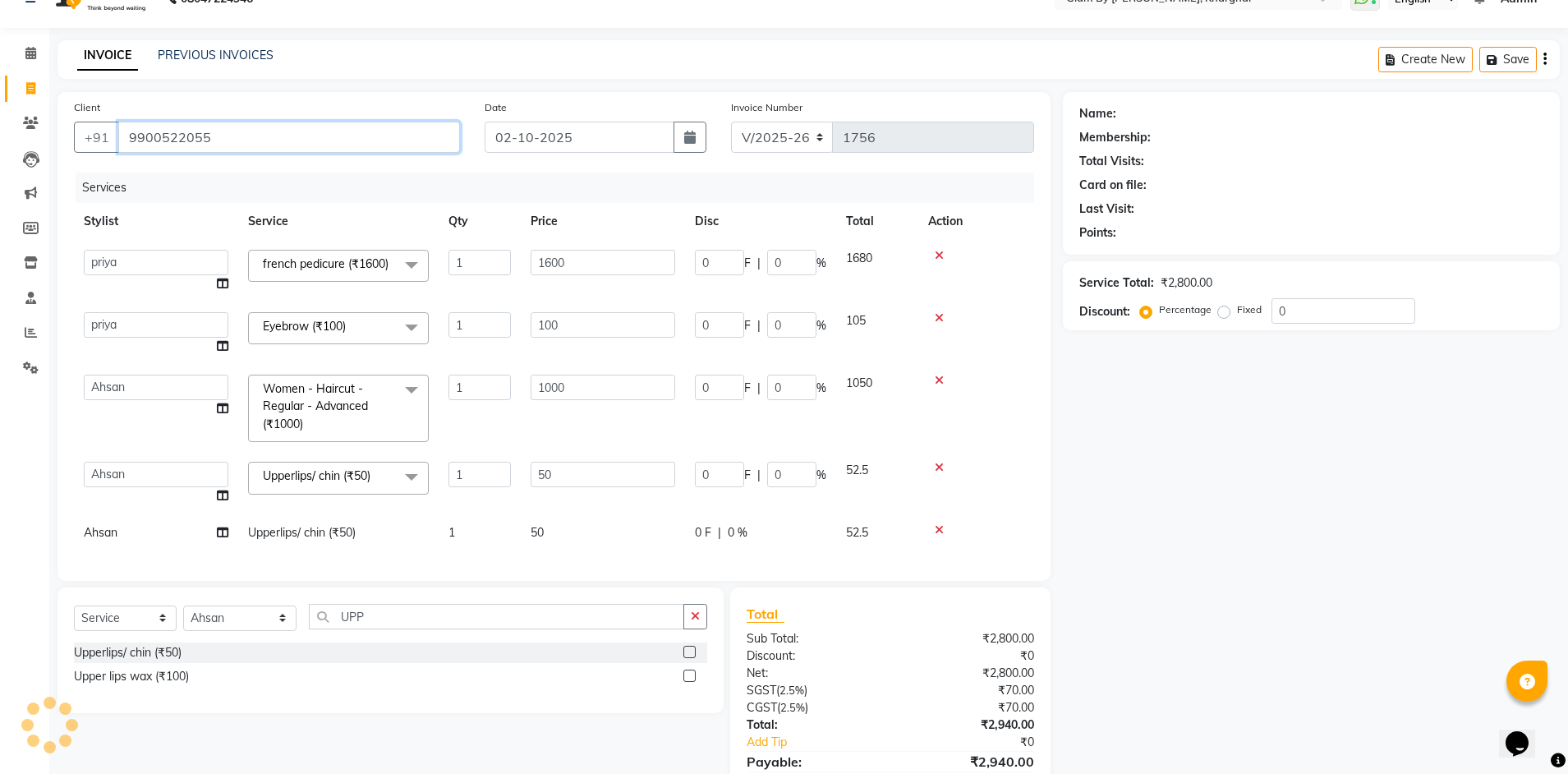
type input "9900522055"
type input "320"
type input "20"
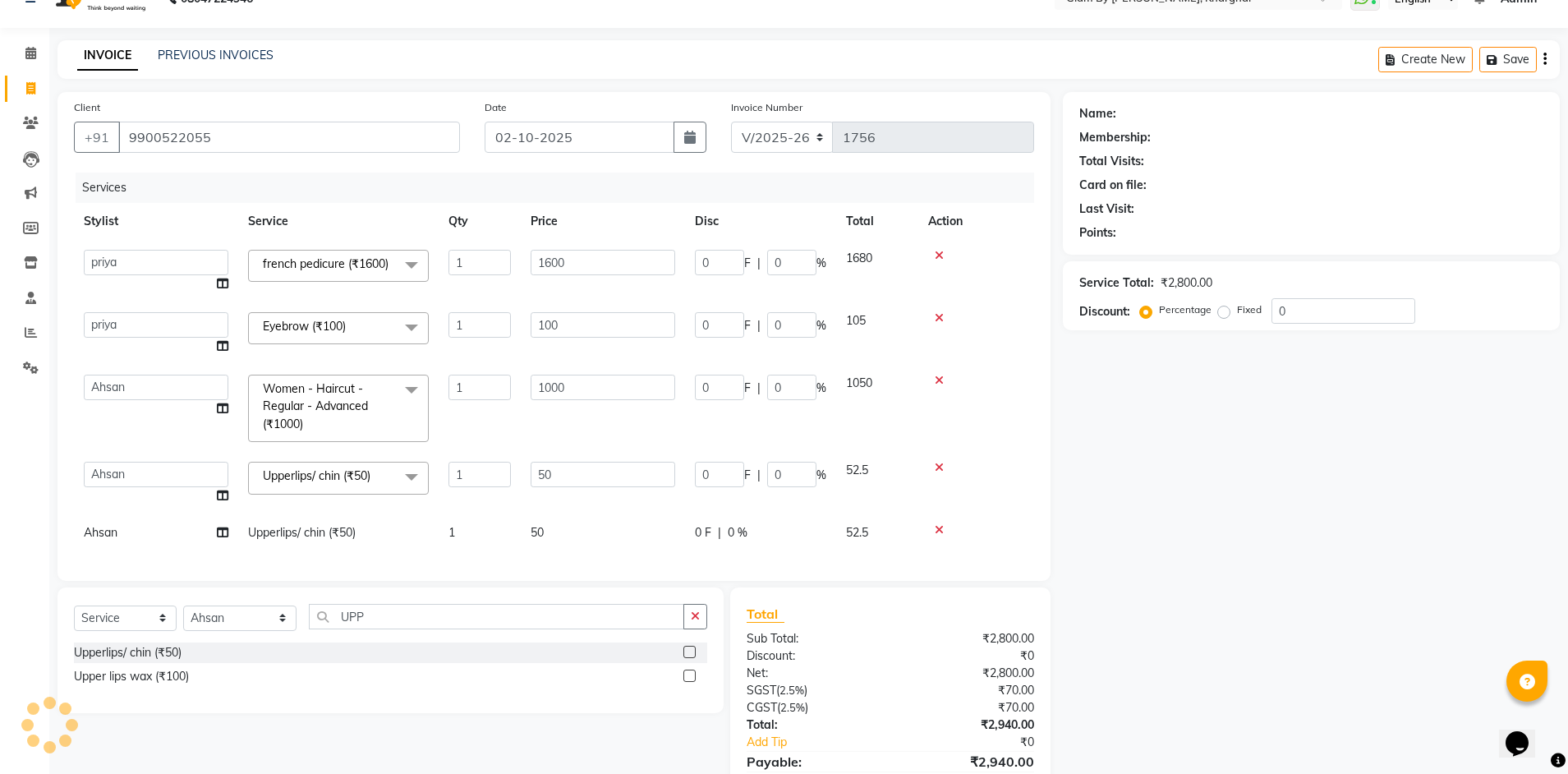
type input "200"
type input "20"
type input "10"
type input "20"
select select "1: Object"
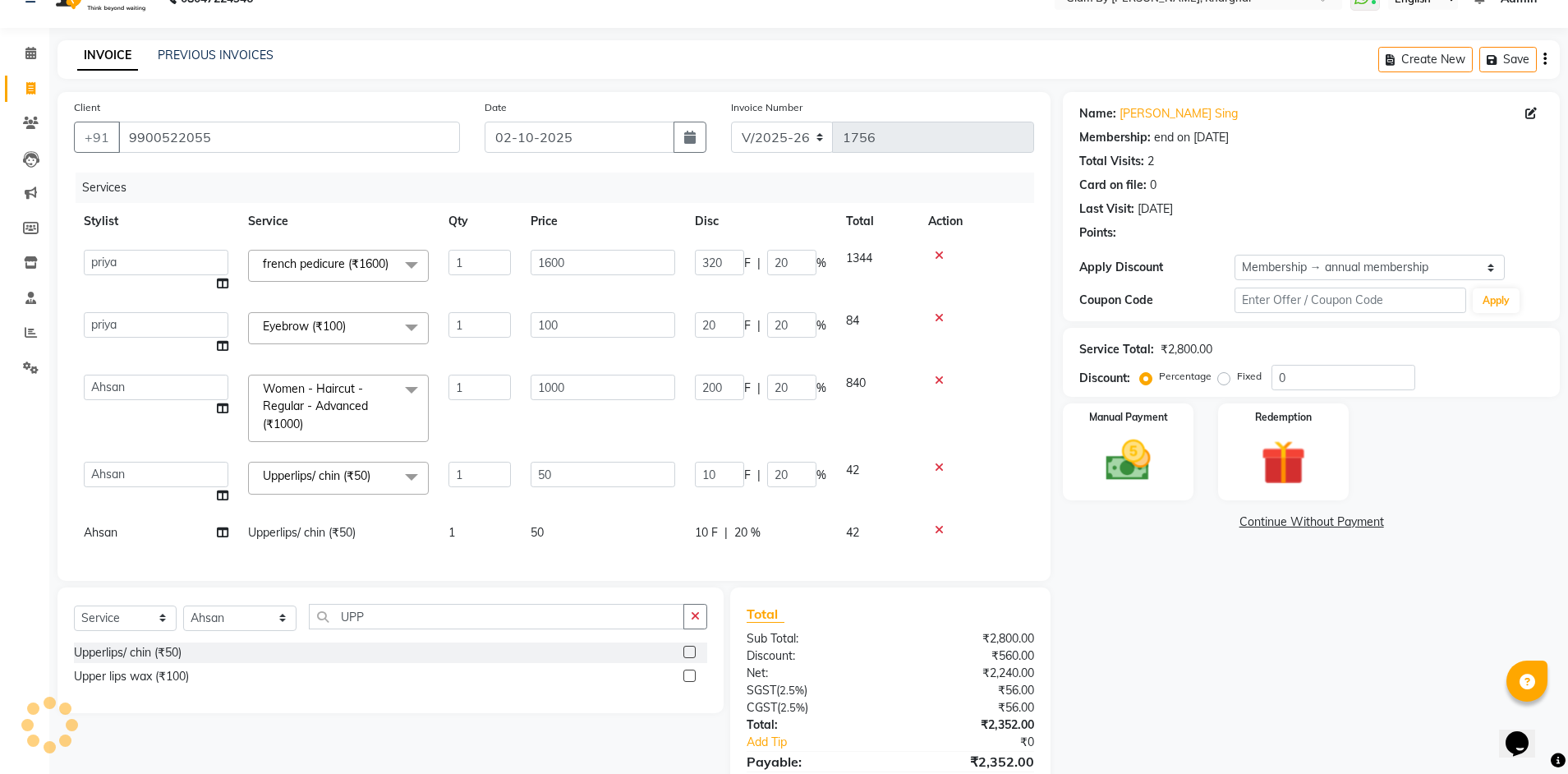
type input "20"
drag, startPoint x: 792, startPoint y: 486, endPoint x: 764, endPoint y: 479, distance: 28.9
click at [764, 479] on div "10 F | 20 %" at bounding box center [760, 474] width 132 height 25
click at [761, 552] on div "Client +91 9900522055 Date 02-10-2025 Invoice Number V/2025 V/2025-26 1756 Serv…" at bounding box center [553, 336] width 993 height 489
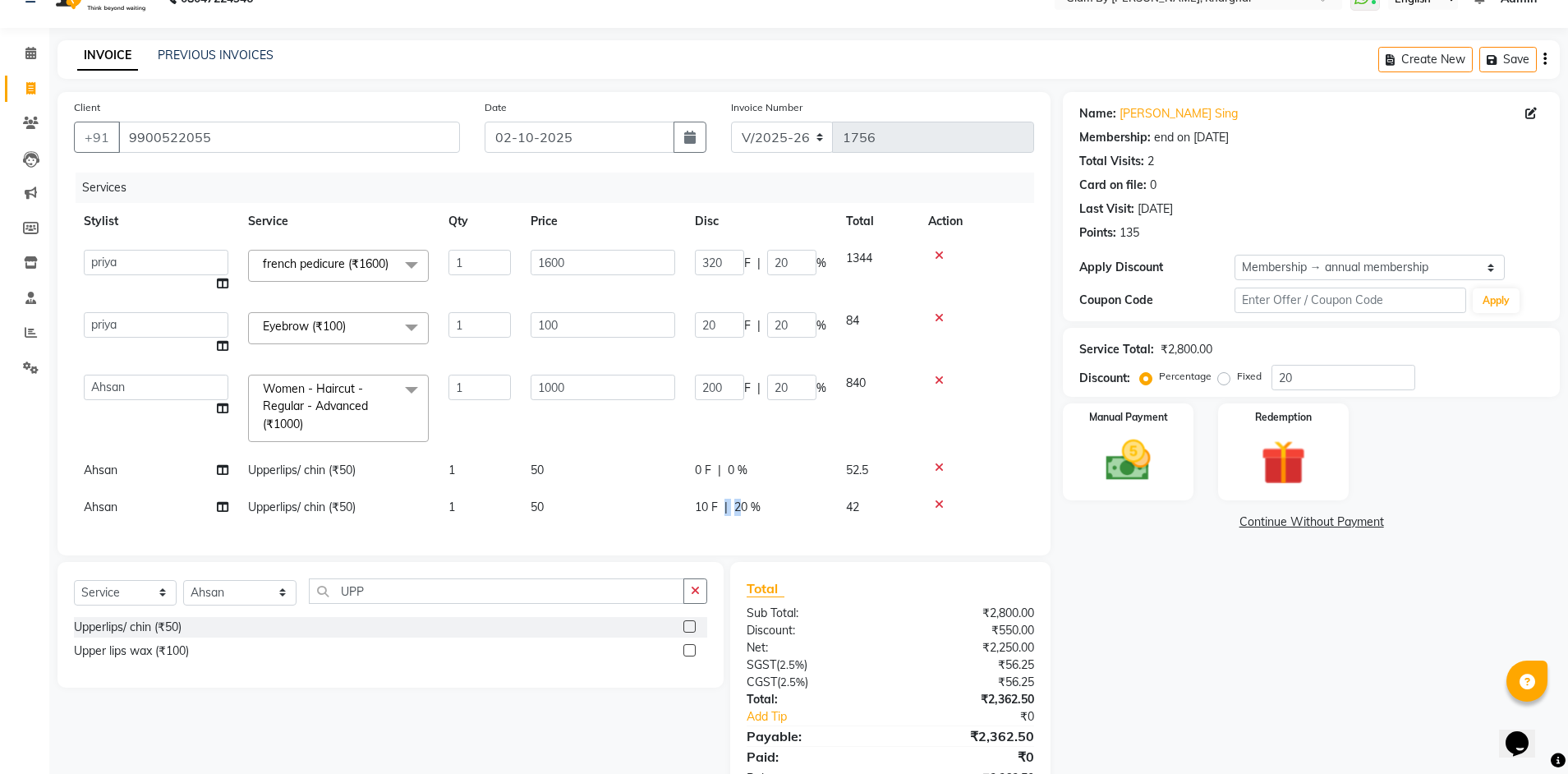
drag, startPoint x: 744, startPoint y: 515, endPoint x: 720, endPoint y: 514, distance: 24.0
click at [720, 514] on div "10 F | 20 %" at bounding box center [760, 508] width 132 height 17
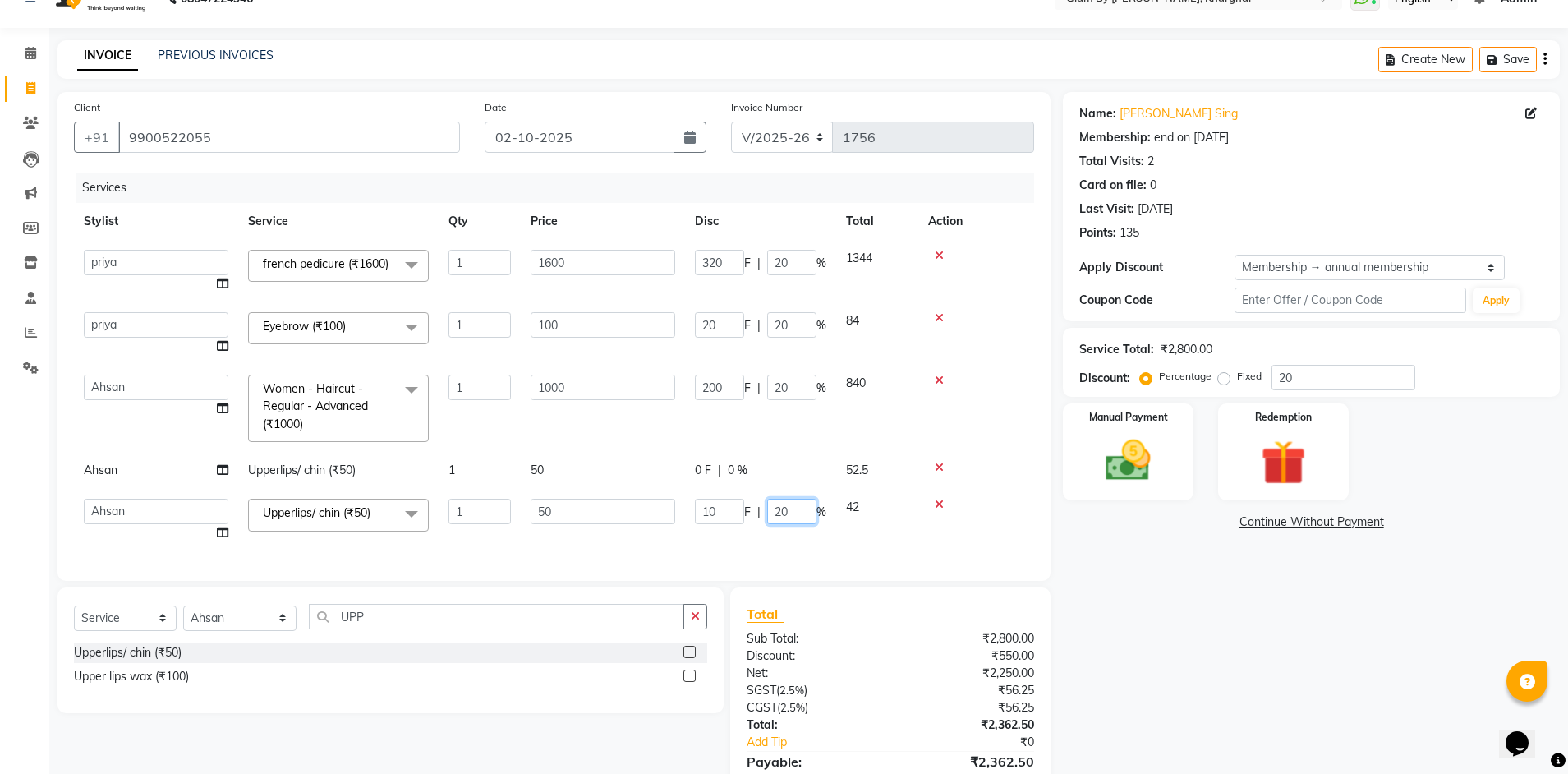
drag, startPoint x: 765, startPoint y: 521, endPoint x: 741, endPoint y: 520, distance: 24.0
click at [744, 521] on div "10 F | 20 %" at bounding box center [760, 511] width 132 height 25
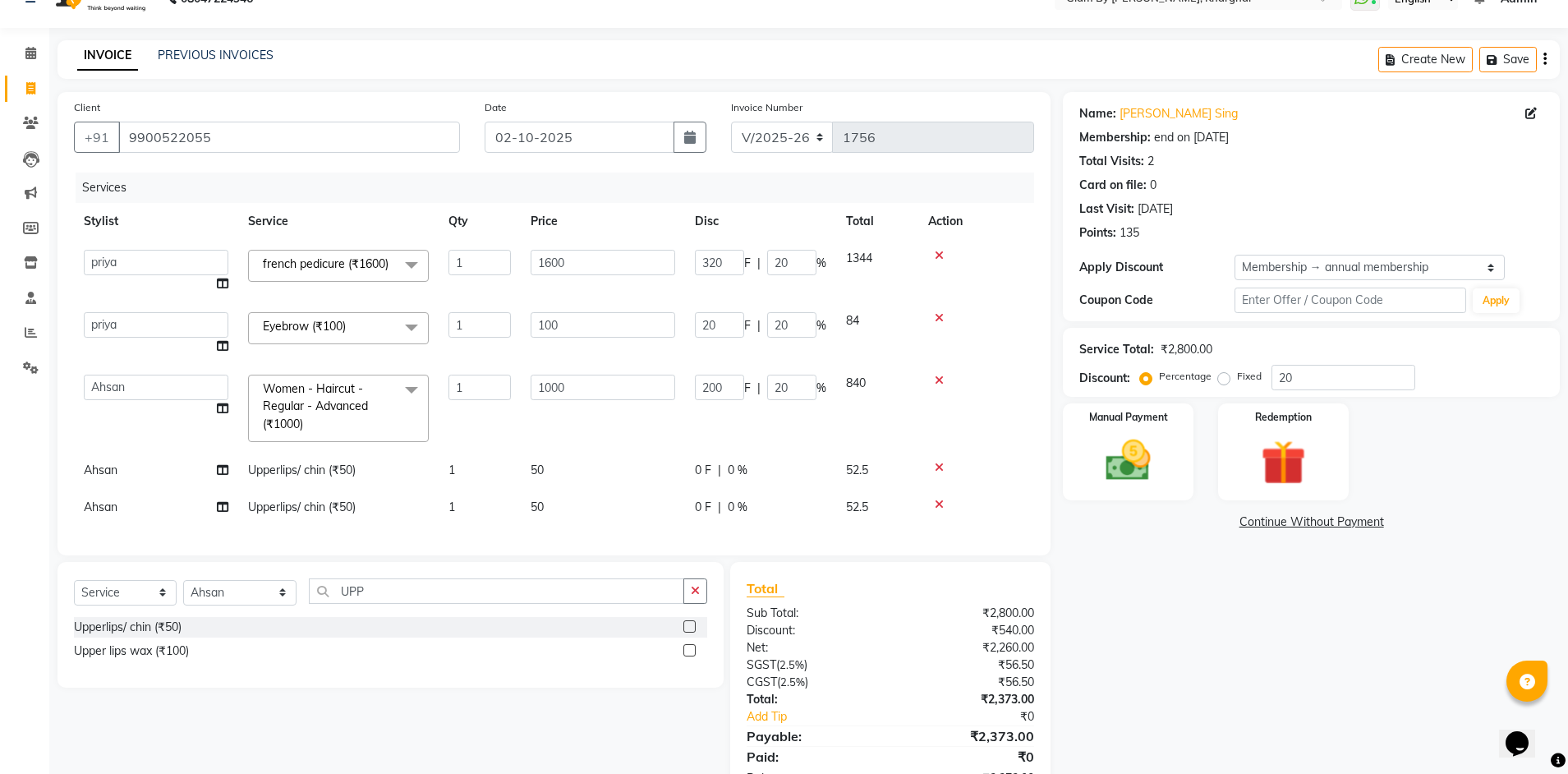
drag, startPoint x: 769, startPoint y: 552, endPoint x: 766, endPoint y: 485, distance: 67.1
click at [769, 539] on div "Services Stylist Service Qty Price Disc Total Action Ahsan Amandeep Avi deol ku…" at bounding box center [554, 355] width 960 height 366
click at [772, 417] on td "200 F | 20 %" at bounding box center [760, 408] width 152 height 88
drag, startPoint x: 796, startPoint y: 329, endPoint x: 744, endPoint y: 329, distance: 52.0
click at [747, 329] on div "20 F | 20 %" at bounding box center [760, 325] width 132 height 25
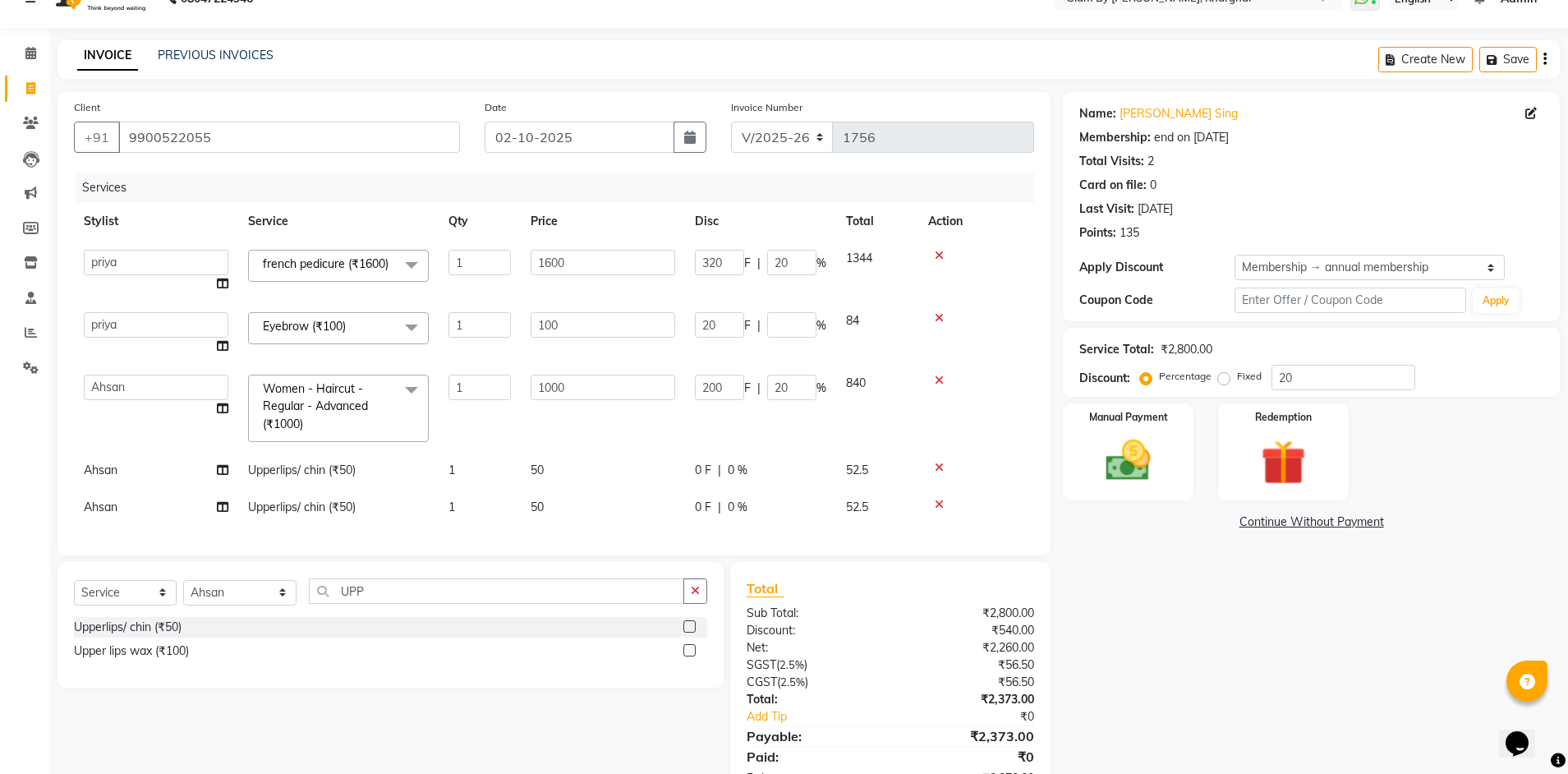
click at [758, 379] on td "200 F | 20 %" at bounding box center [760, 408] width 152 height 88
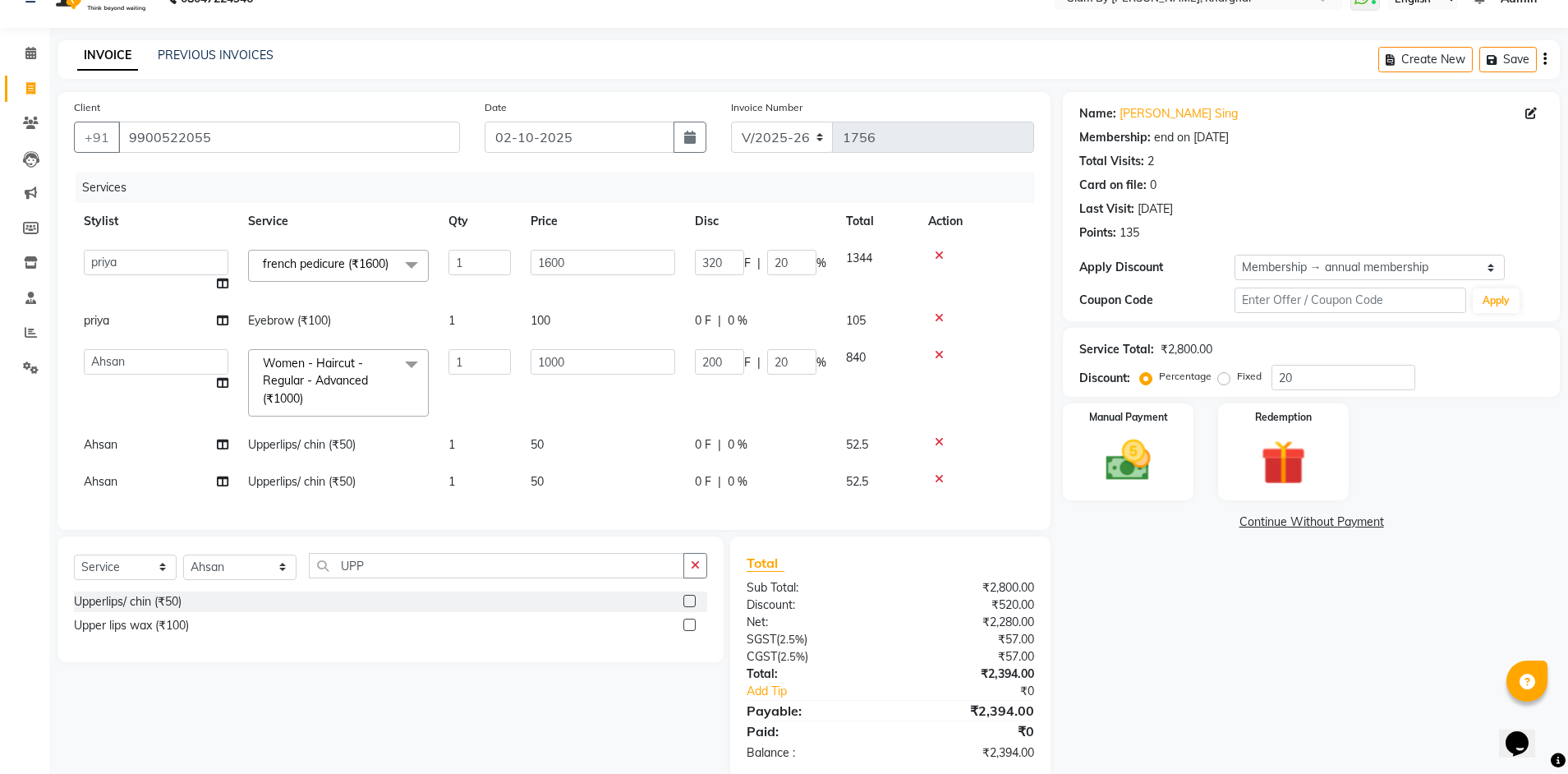
scroll to position [80, 0]
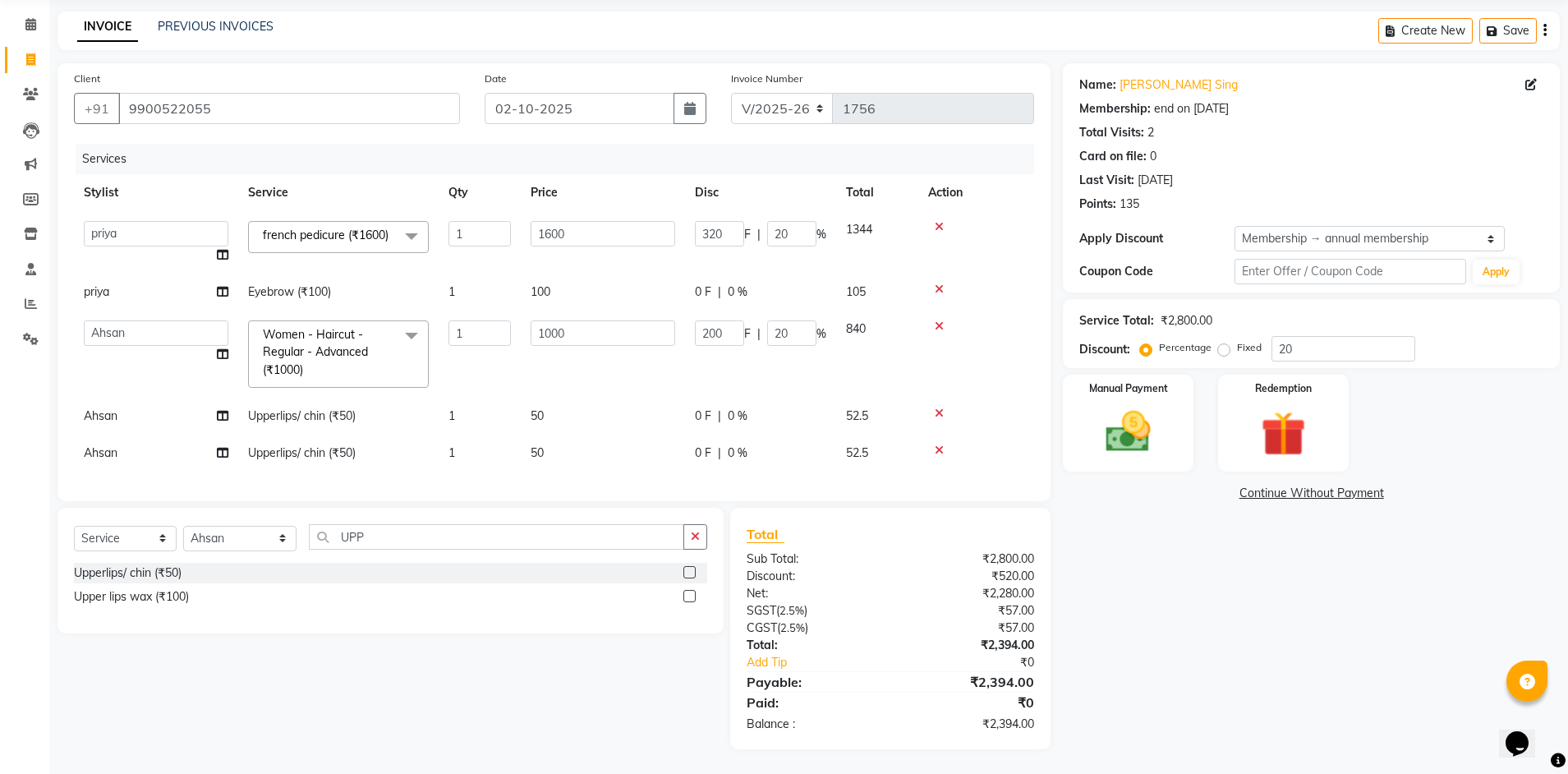
drag, startPoint x: 496, startPoint y: 289, endPoint x: 518, endPoint y: 288, distance: 22.0
click at [497, 289] on td "1" at bounding box center [479, 292] width 82 height 37
select select "77395"
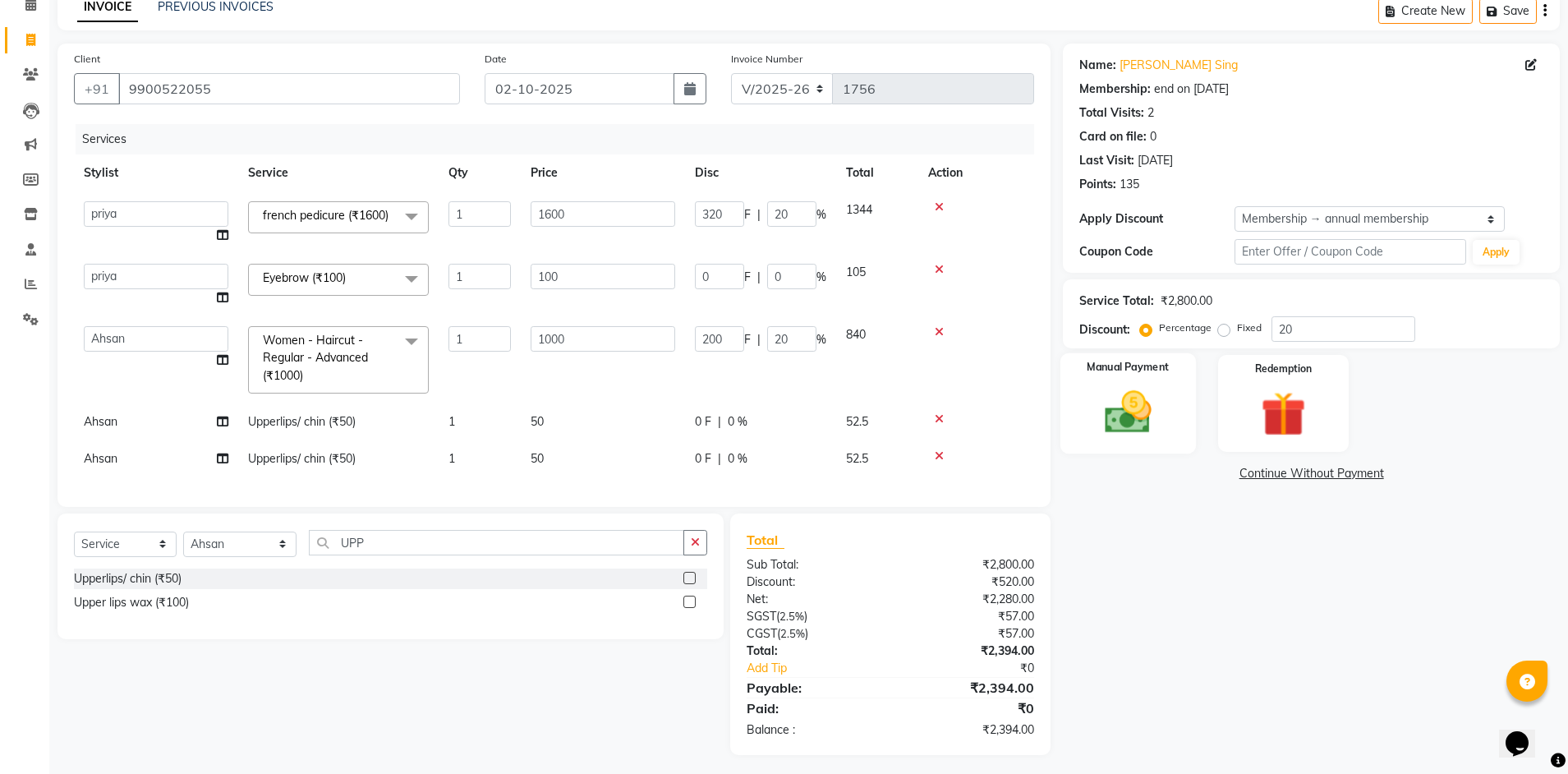
click at [1181, 428] on div "Manual Payment" at bounding box center [1128, 403] width 136 height 101
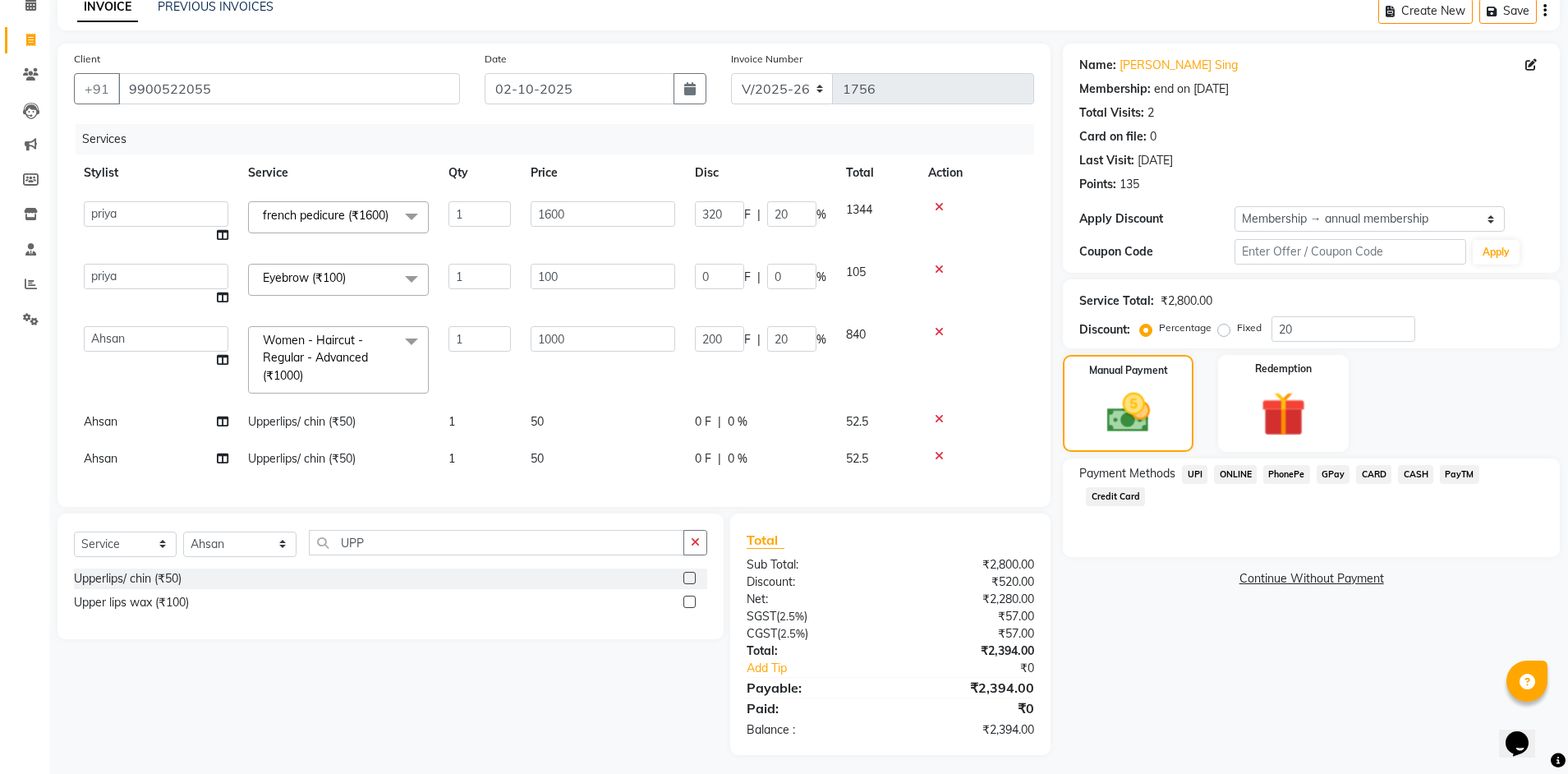
click at [1416, 477] on span "CASH" at bounding box center [1416, 475] width 36 height 19
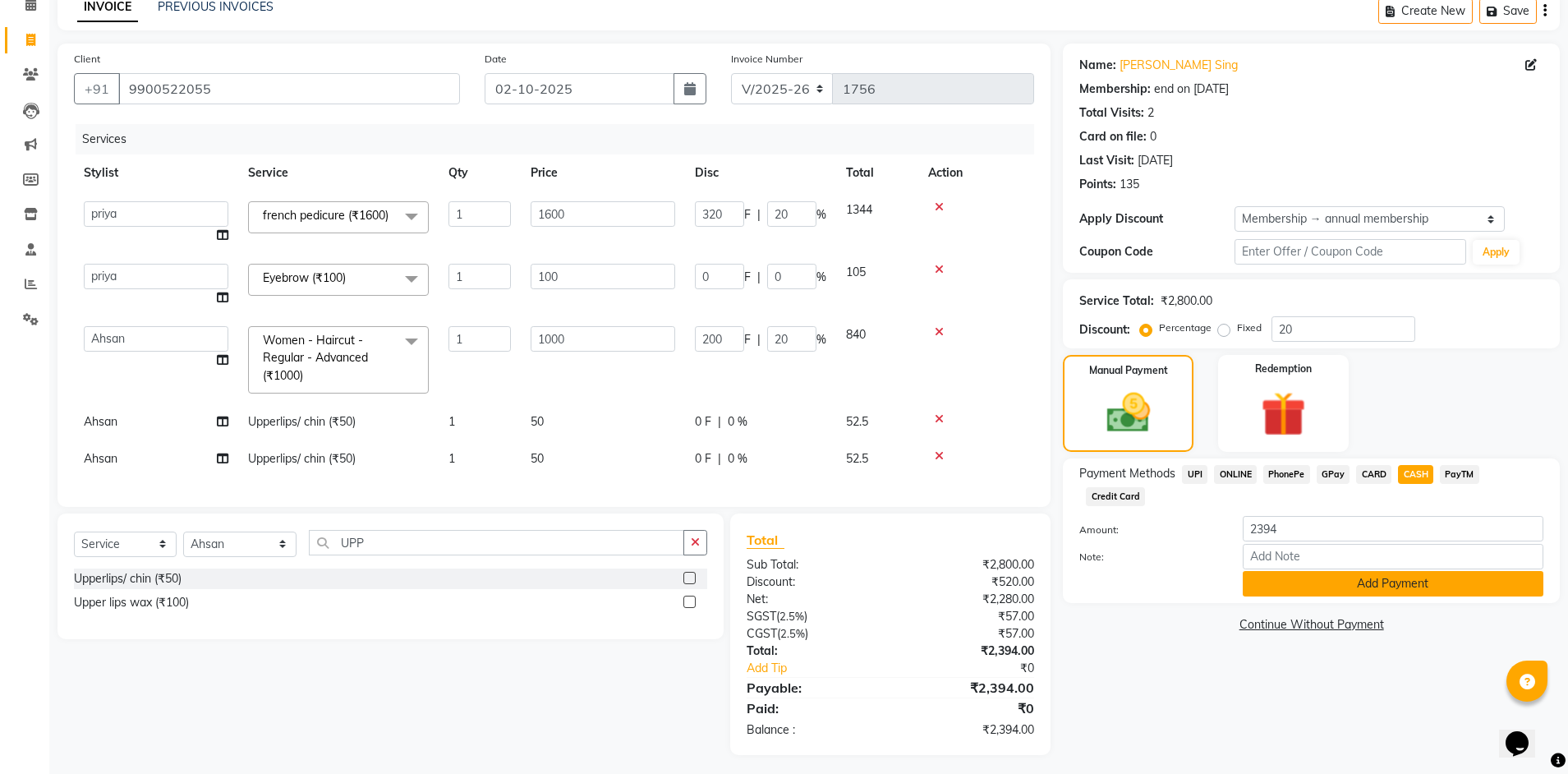
click at [1366, 572] on button "Add Payment" at bounding box center [1392, 584] width 300 height 25
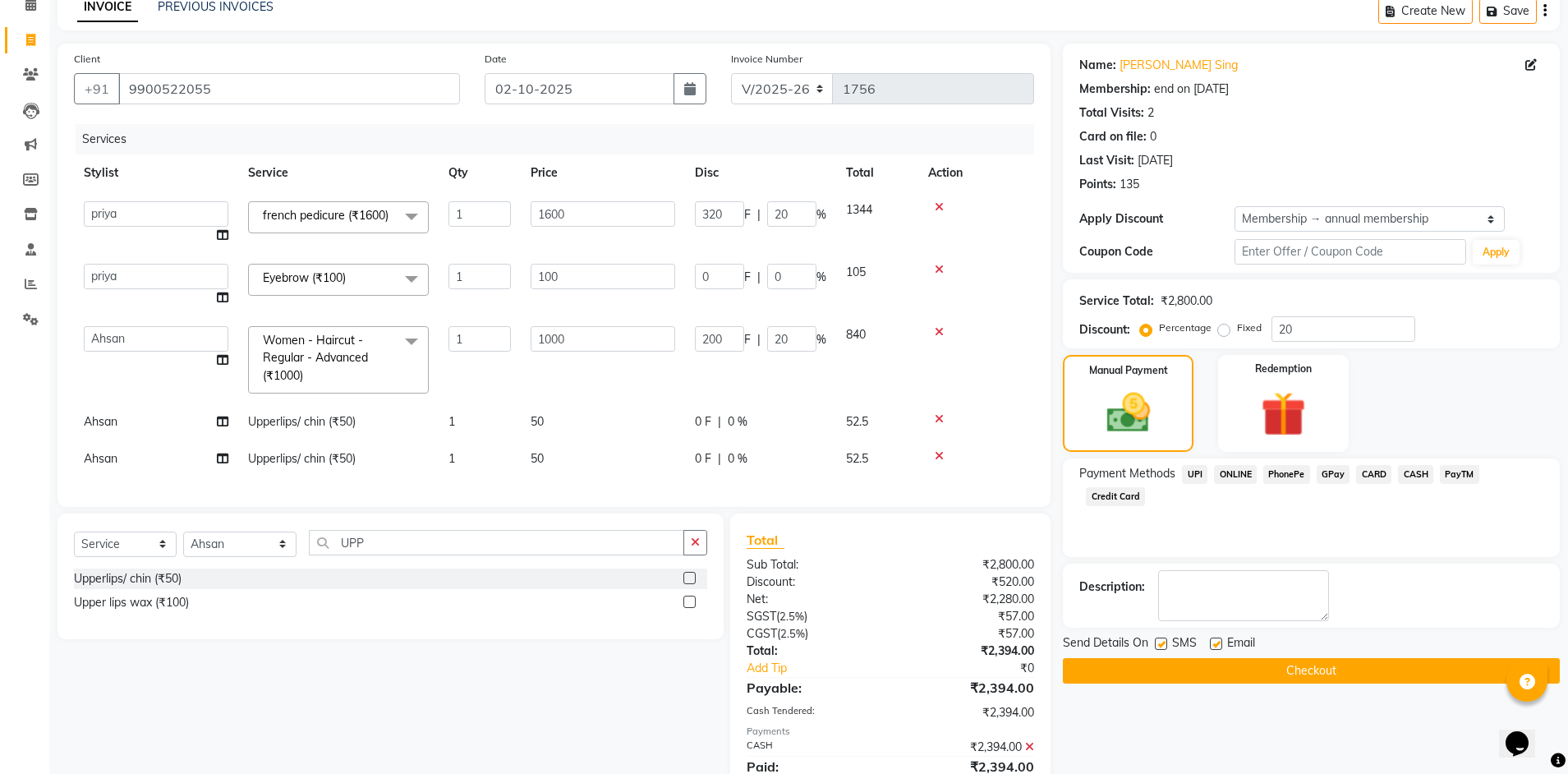
scroll to position [245, 0]
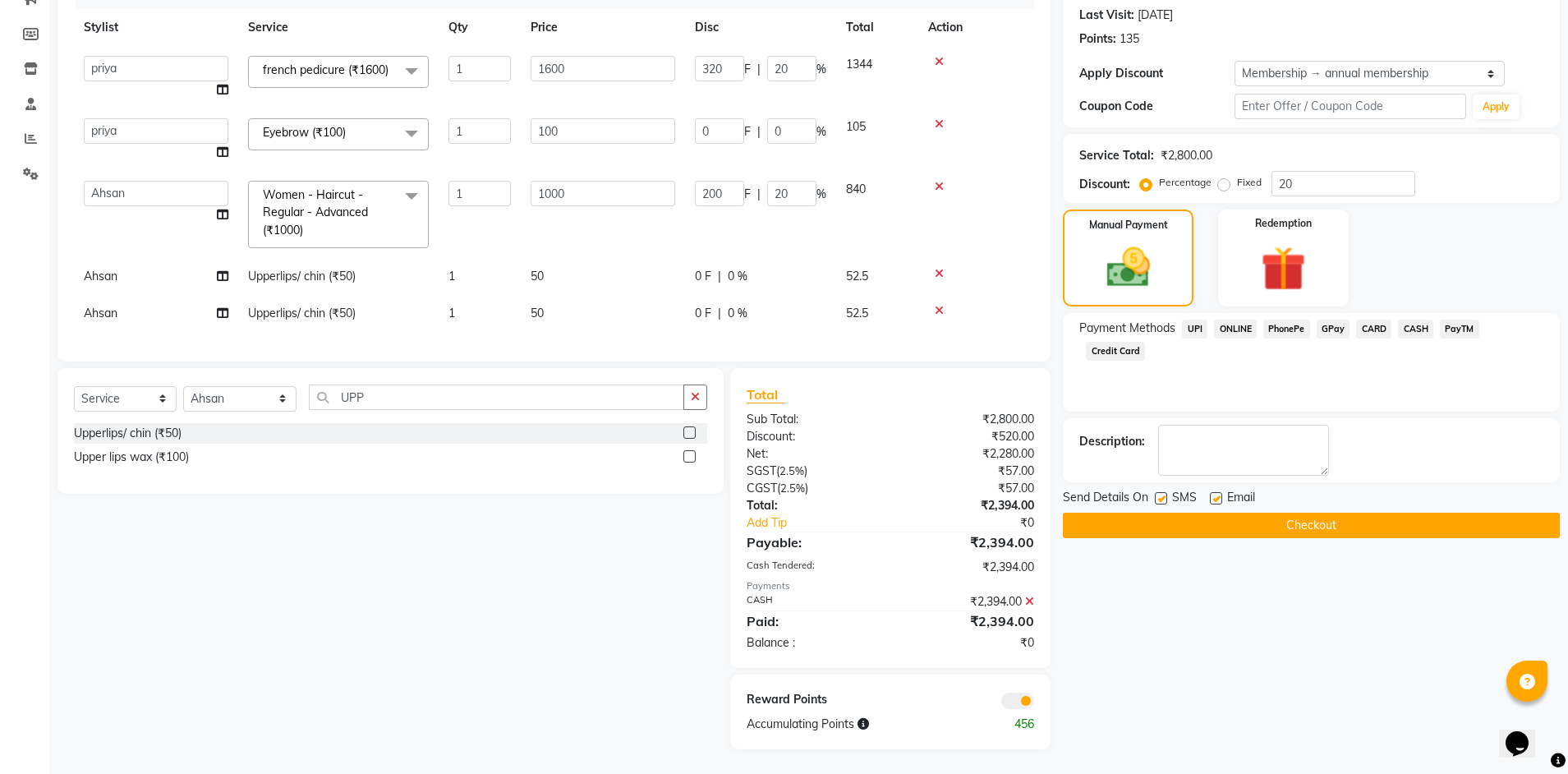
click at [1304, 513] on button "Checkout" at bounding box center [1311, 525] width 497 height 25
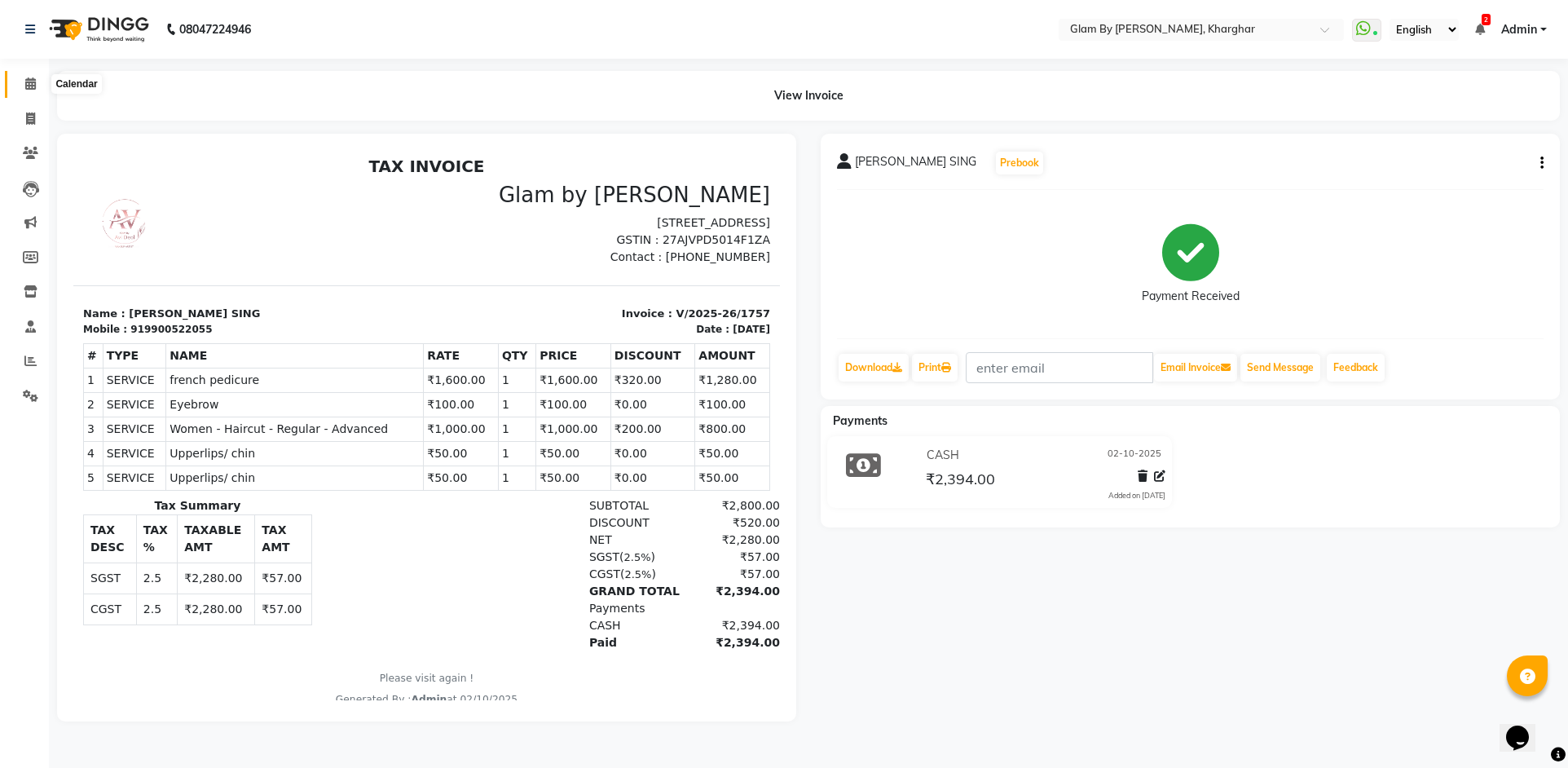
click at [21, 88] on span at bounding box center [30, 84] width 29 height 19
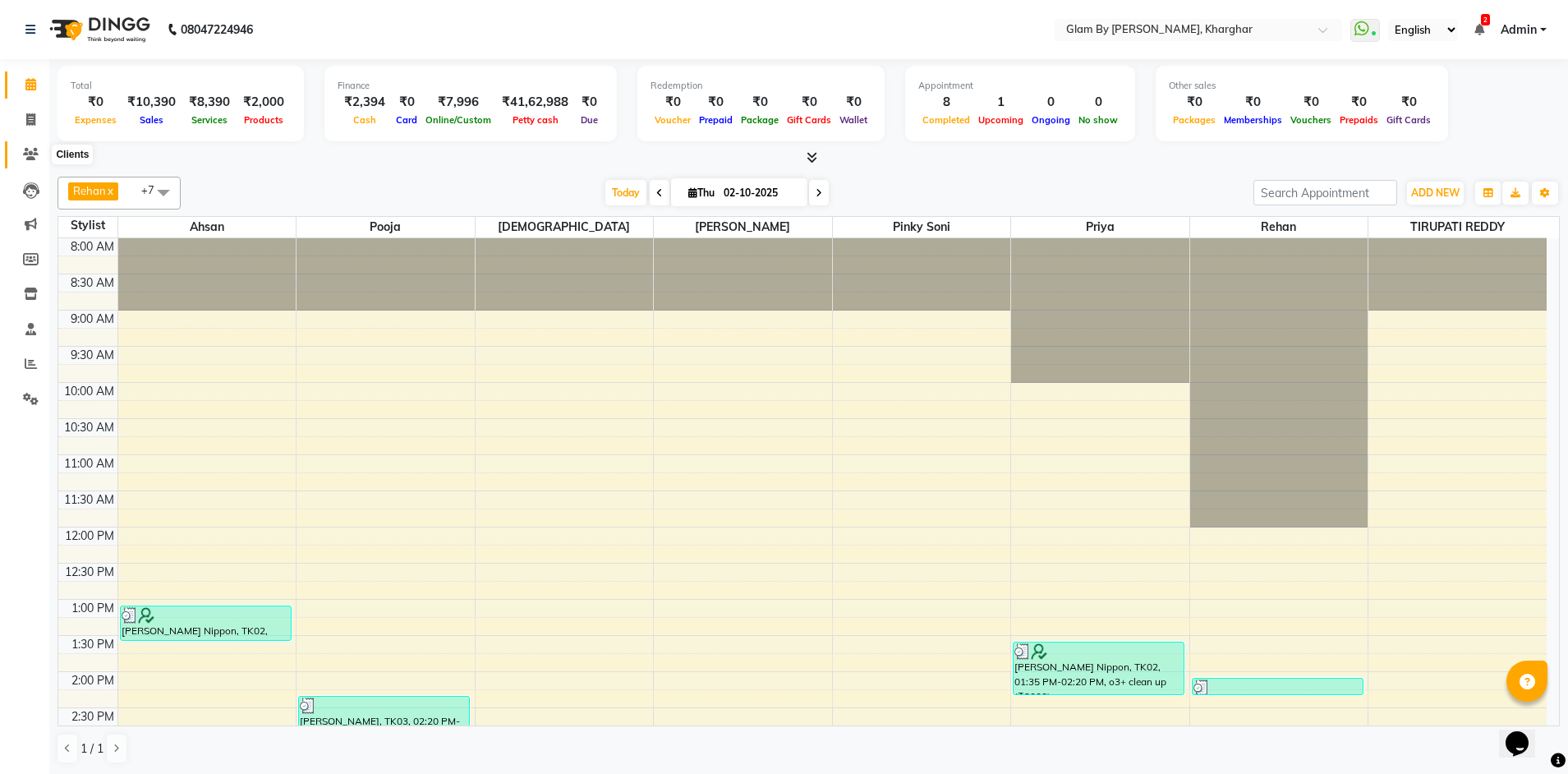
click at [33, 147] on span at bounding box center [30, 154] width 29 height 19
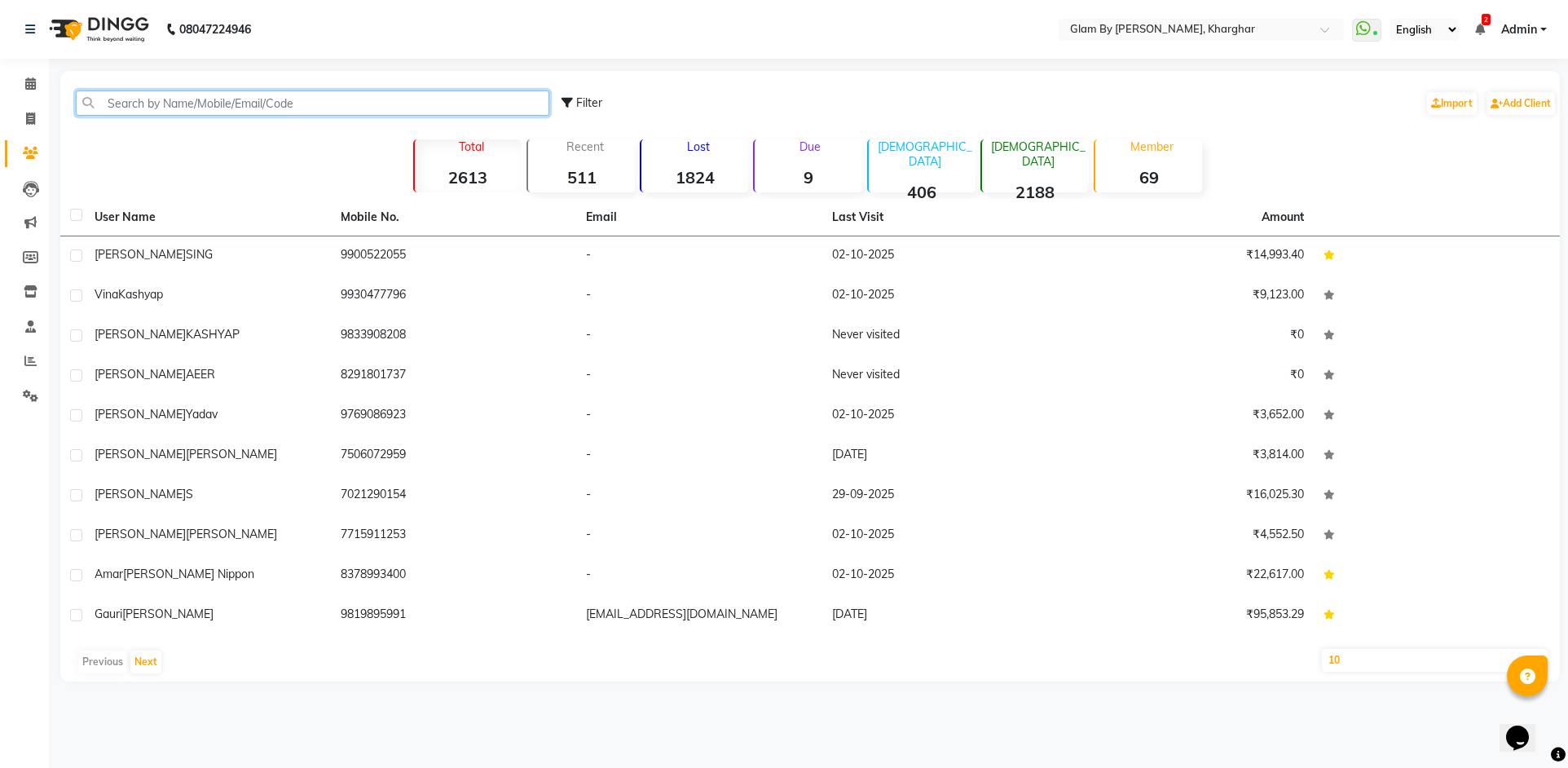
click at [122, 107] on input "text" at bounding box center [312, 103] width 473 height 25
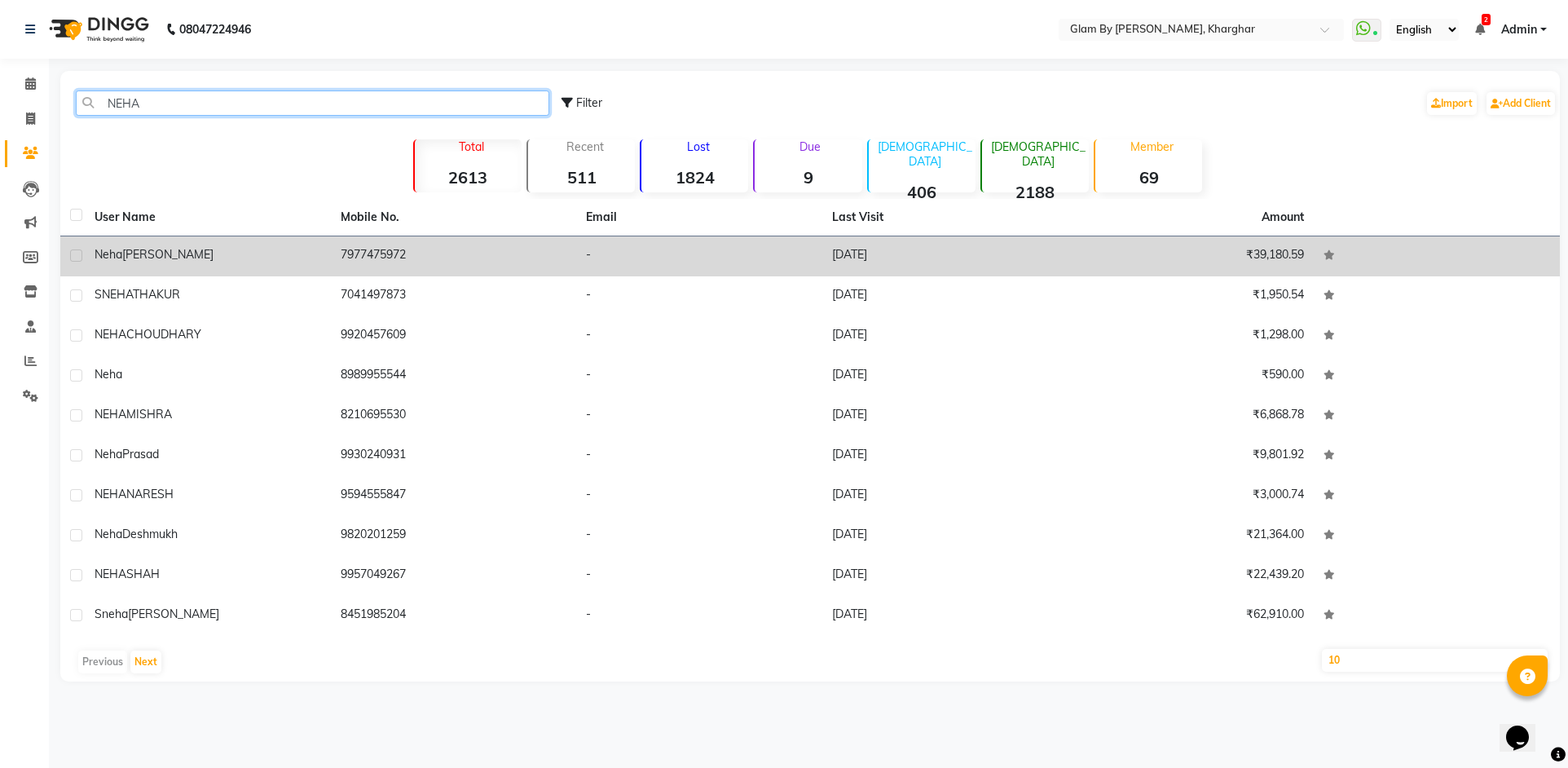
type input "NEHA"
drag, startPoint x: 156, startPoint y: 257, endPoint x: 164, endPoint y: 257, distance: 8.0
click at [157, 257] on div "Neha Singh" at bounding box center [207, 255] width 227 height 17
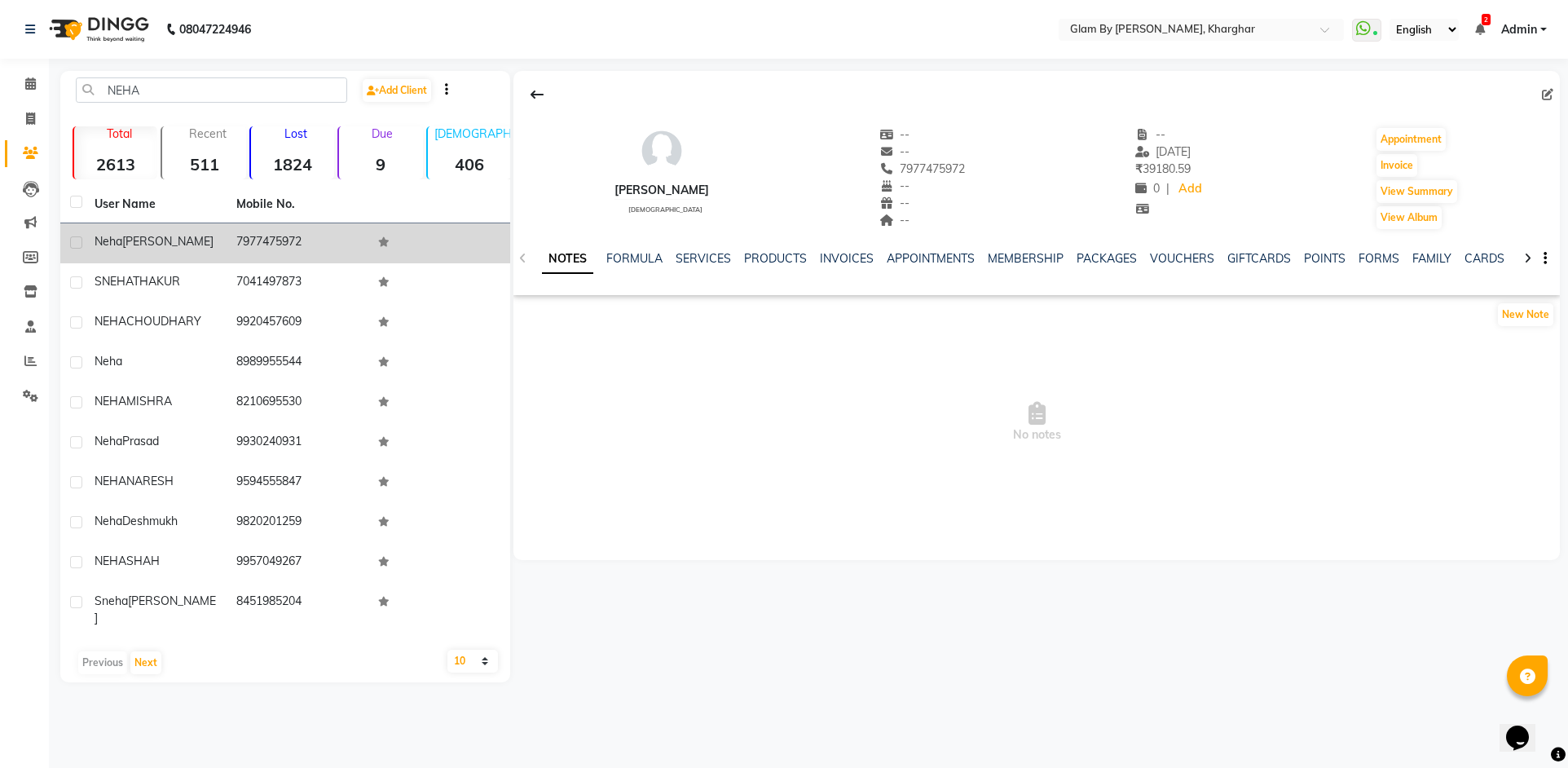
click at [282, 240] on td "7977475972" at bounding box center [298, 243] width 142 height 40
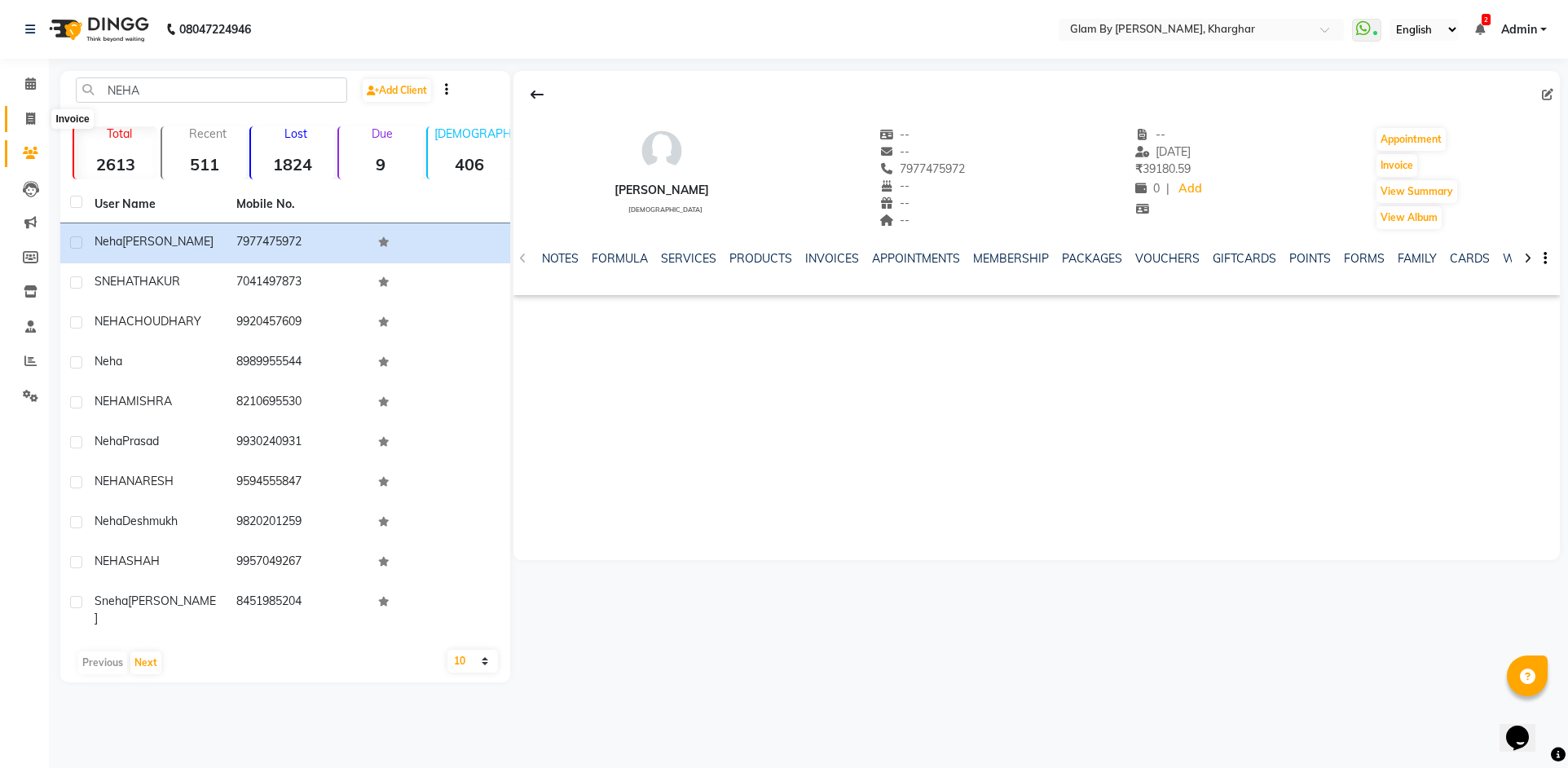
click at [30, 116] on icon at bounding box center [31, 118] width 9 height 12
select select "service"
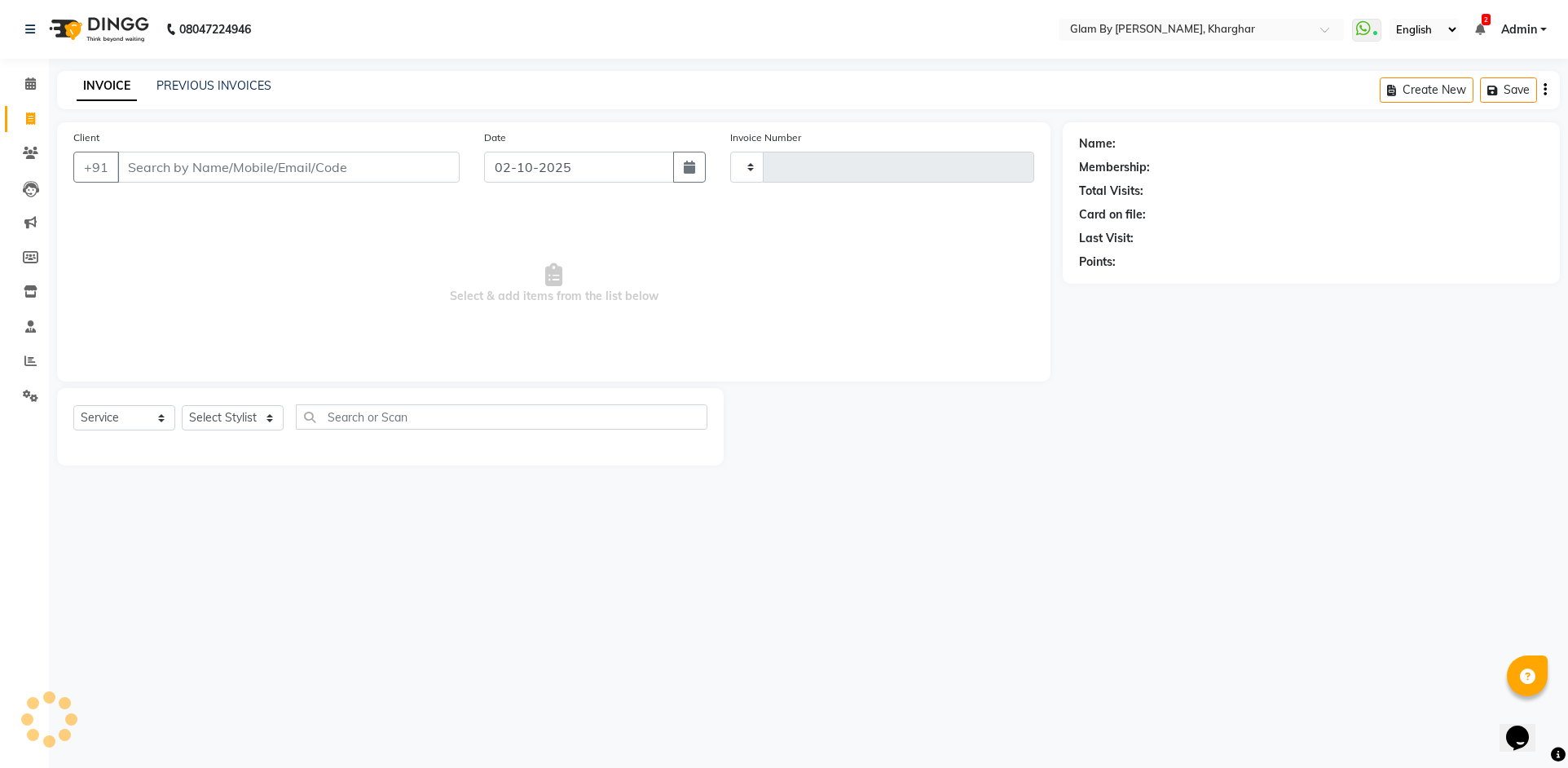
type input "1758"
select select "3992"
type input "7977475972"
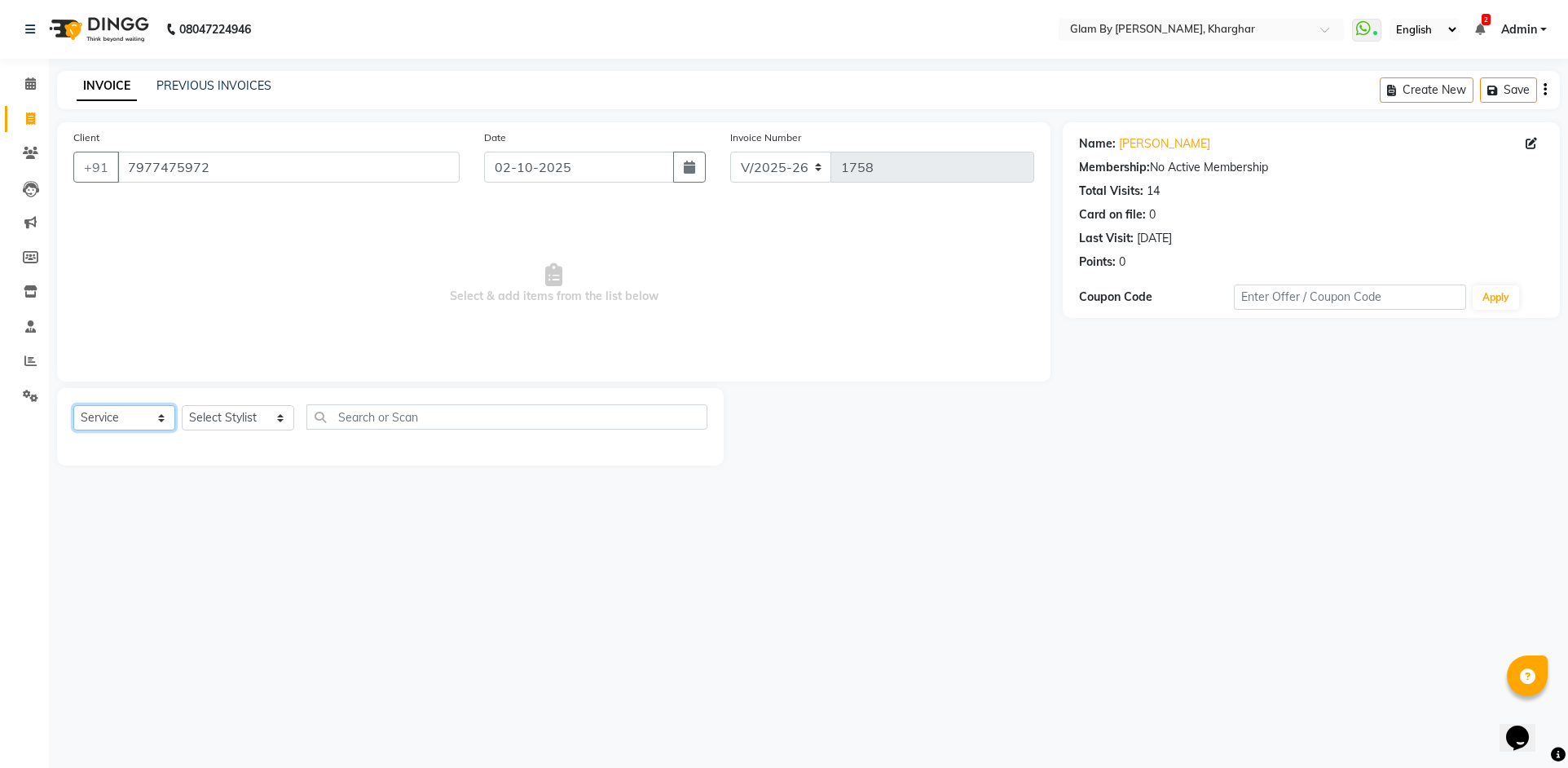
click at [103, 421] on select "Select Service Product Membership Package Voucher Prepaid Gift Card" at bounding box center [124, 418] width 102 height 25
click at [74, 405] on select "Select Service Product Membership Package Voucher Prepaid Gift Card" at bounding box center [124, 418] width 102 height 25
drag, startPoint x: 223, startPoint y: 415, endPoint x: 222, endPoint y: 429, distance: 14.0
click at [223, 423] on select "Select Stylist [PERSON_NAME] Avi [PERSON_NAME] [PERSON_NAME] (maneger) MARUL [P…" at bounding box center [238, 418] width 112 height 25
click at [182, 405] on select "Select Stylist [PERSON_NAME] Avi [PERSON_NAME] [PERSON_NAME] (maneger) MARUL [P…" at bounding box center [238, 418] width 112 height 25
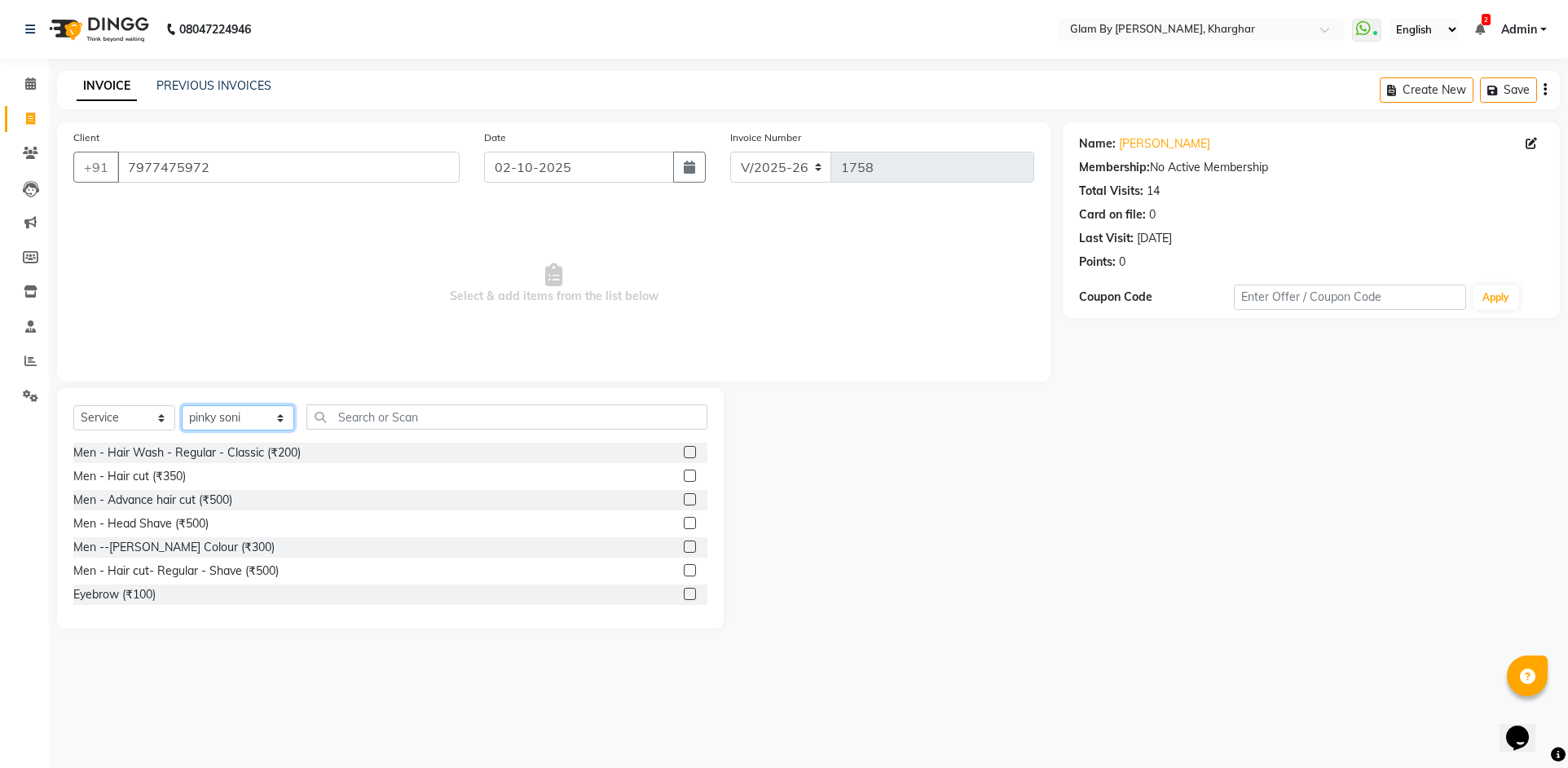
click at [215, 429] on select "Select Stylist [PERSON_NAME] Avi [PERSON_NAME] [PERSON_NAME] (maneger) MARUL [P…" at bounding box center [238, 418] width 112 height 25
select select "35045"
click at [182, 405] on select "Select Stylist [PERSON_NAME] Avi [PERSON_NAME] [PERSON_NAME] (maneger) MARUL [P…" at bounding box center [238, 418] width 112 height 25
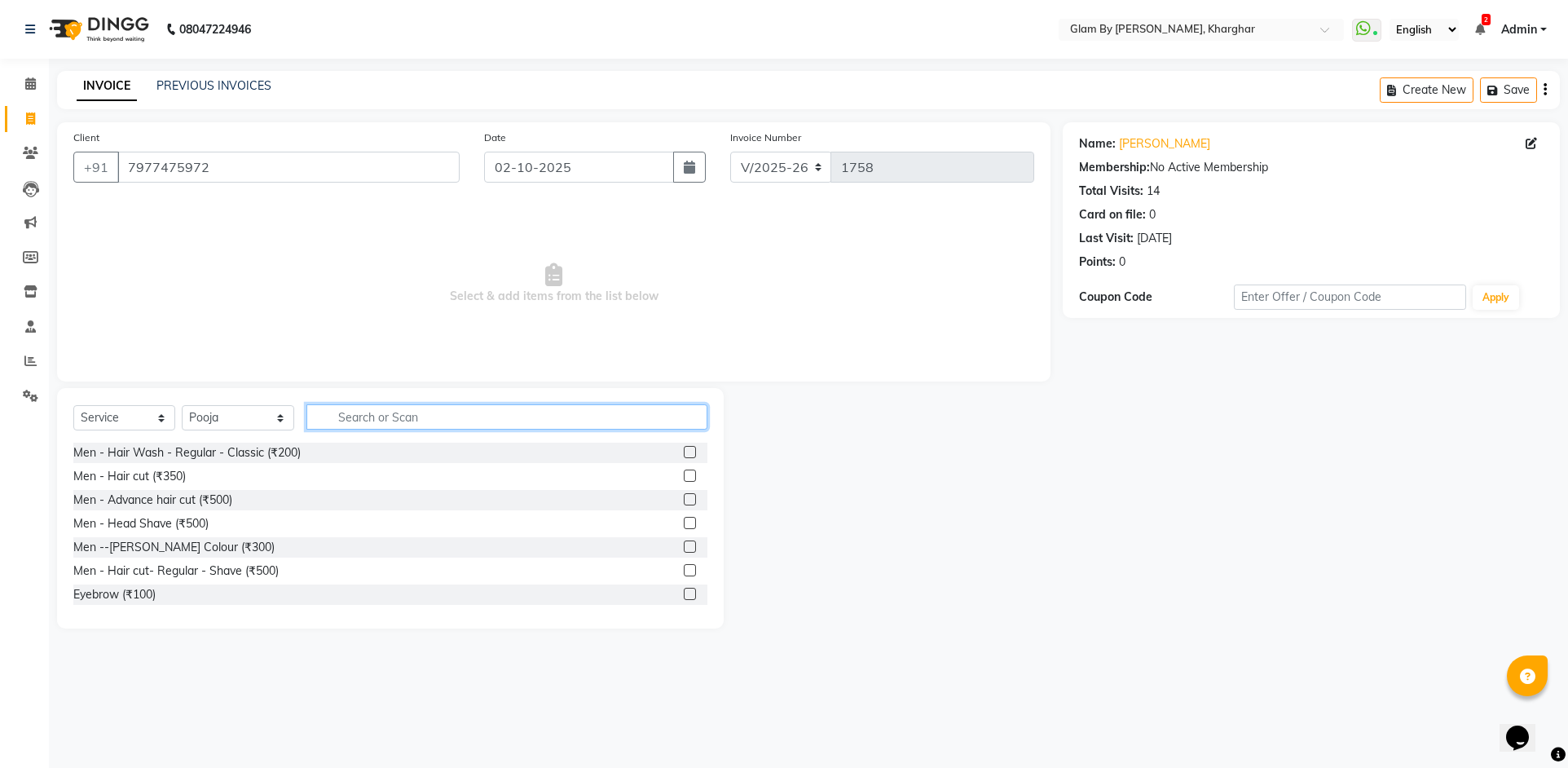
click at [344, 423] on input "text" at bounding box center [506, 417] width 401 height 25
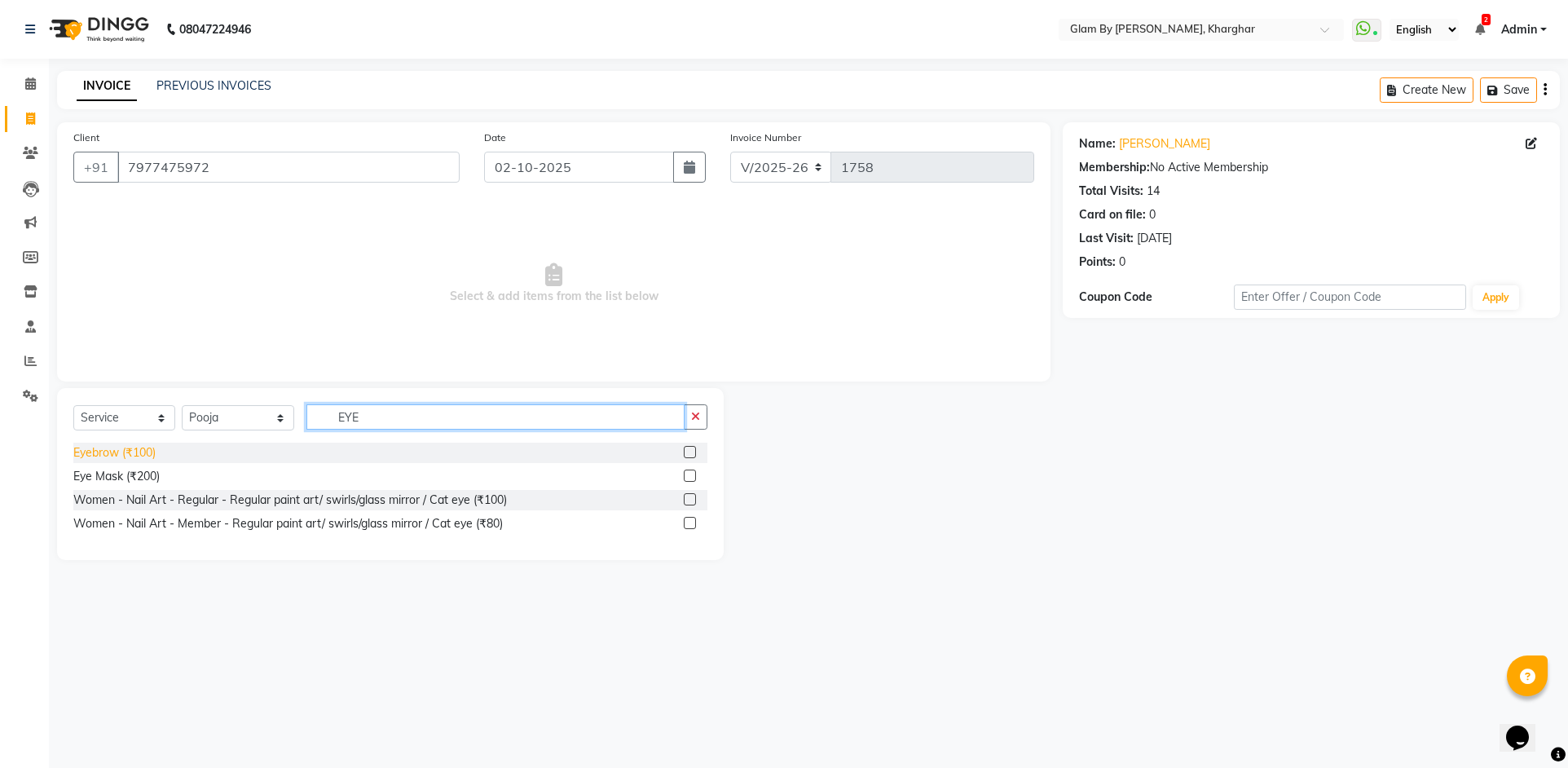
type input "EYE"
click at [137, 451] on div "Eyebrow (₹100)" at bounding box center [115, 453] width 82 height 17
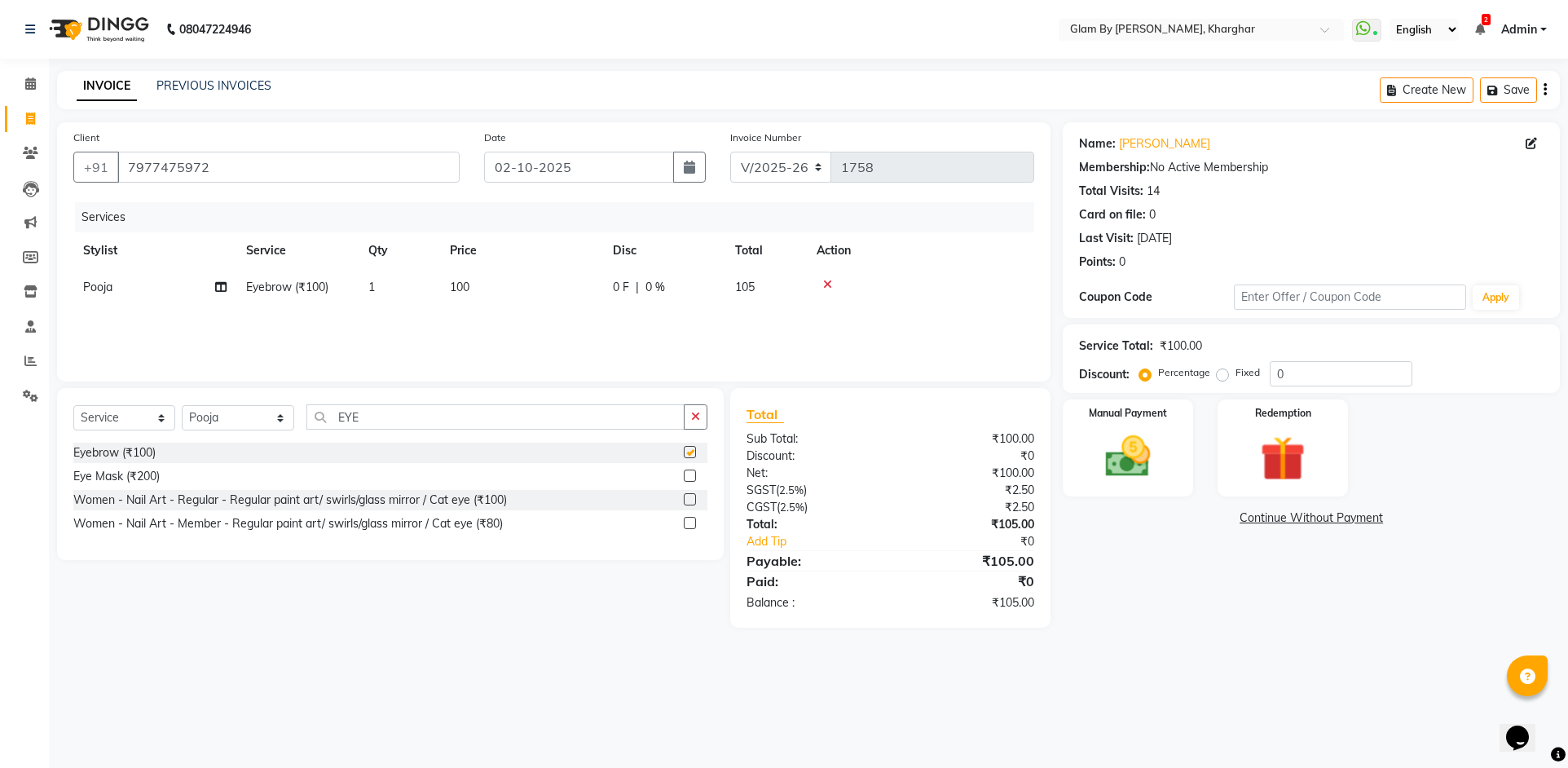
checkbox input "false"
drag, startPoint x: 330, startPoint y: 418, endPoint x: 225, endPoint y: 426, distance: 105.3
click at [290, 416] on div "Select Service Product Membership Package Voucher Prepaid Gift Card Select Styl…" at bounding box center [390, 423] width 634 height 38
click at [218, 430] on select "Select Stylist [PERSON_NAME] Avi [PERSON_NAME] [PERSON_NAME] (maneger) MARUL [P…" at bounding box center [238, 418] width 112 height 25
select select "24145"
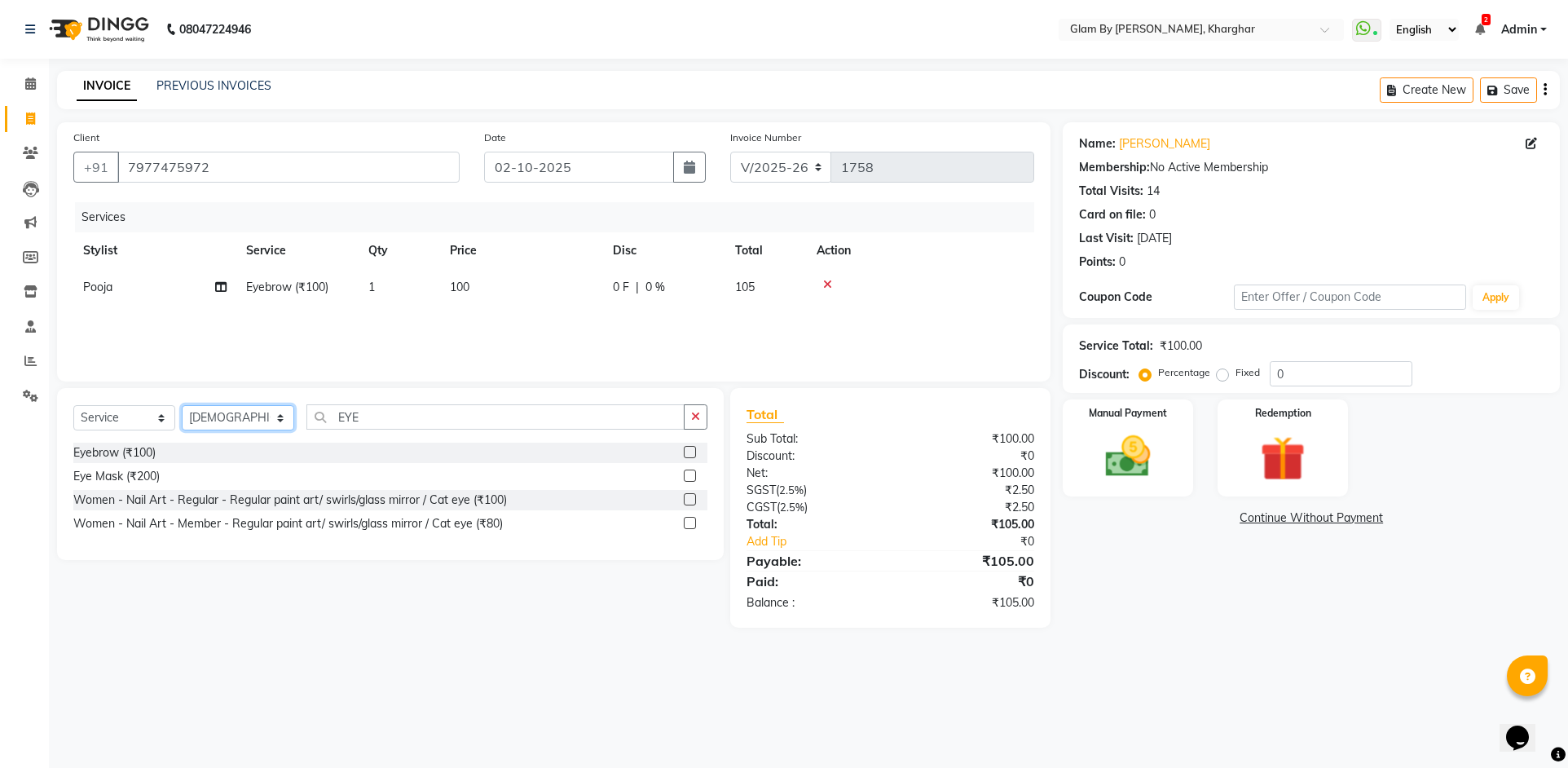
click at [182, 405] on select "Select Stylist [PERSON_NAME] Avi [PERSON_NAME] [PERSON_NAME] (maneger) MARUL [P…" at bounding box center [238, 418] width 112 height 25
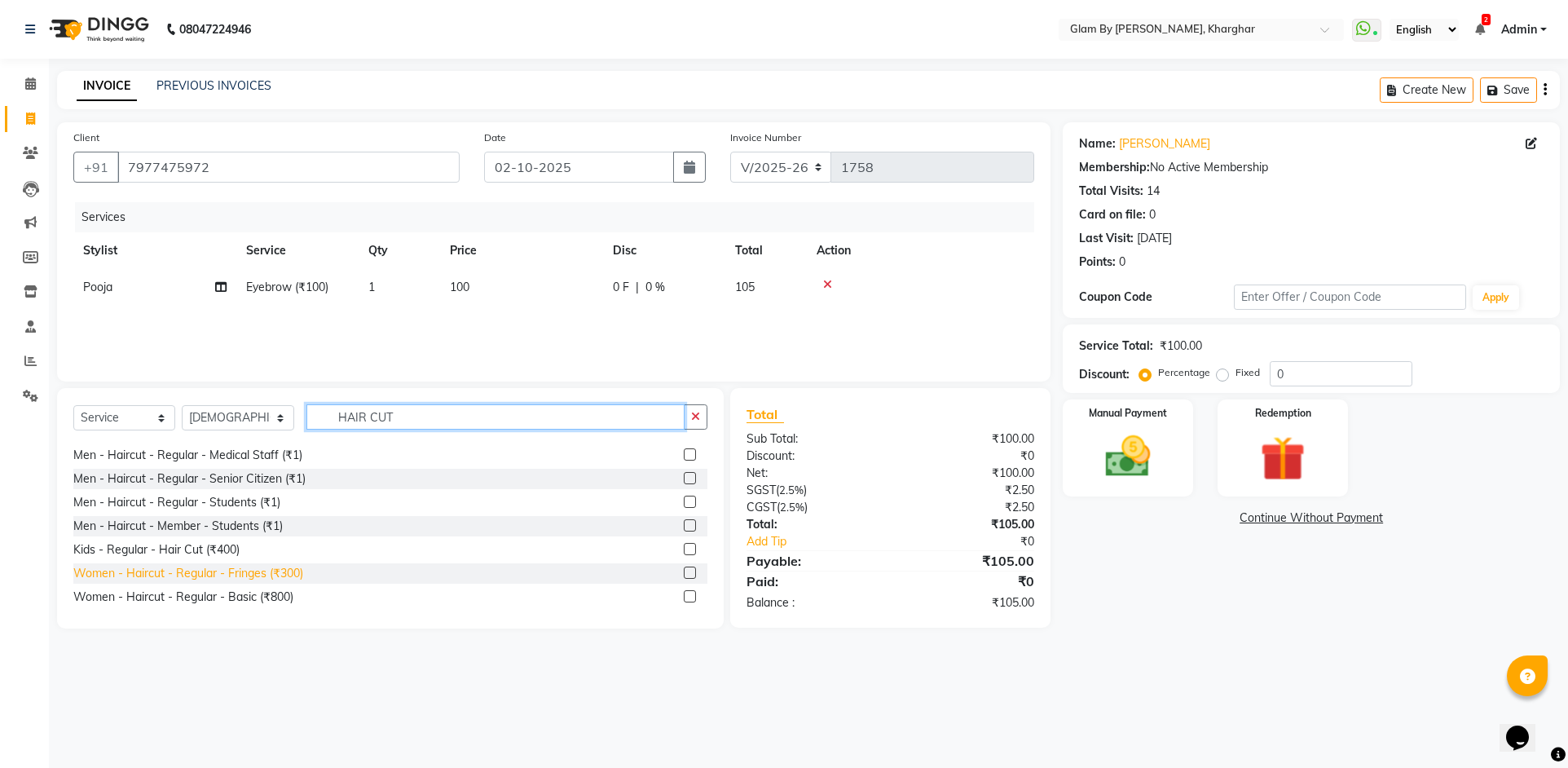
scroll to position [245, 0]
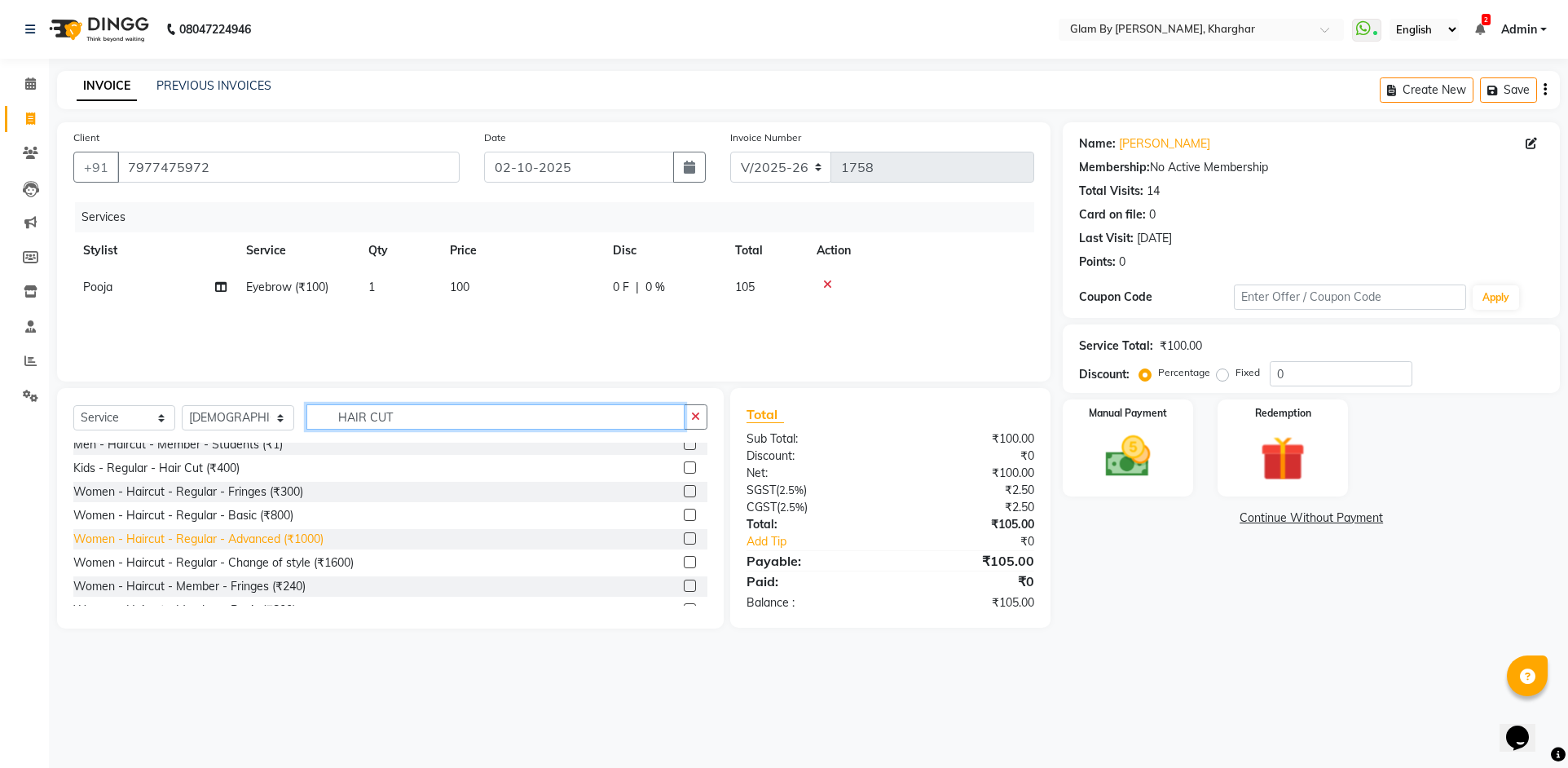
type input "HAIR CUT"
click at [313, 539] on div "Women - Haircut - Regular - Advanced (₹1000)" at bounding box center [199, 539] width 250 height 17
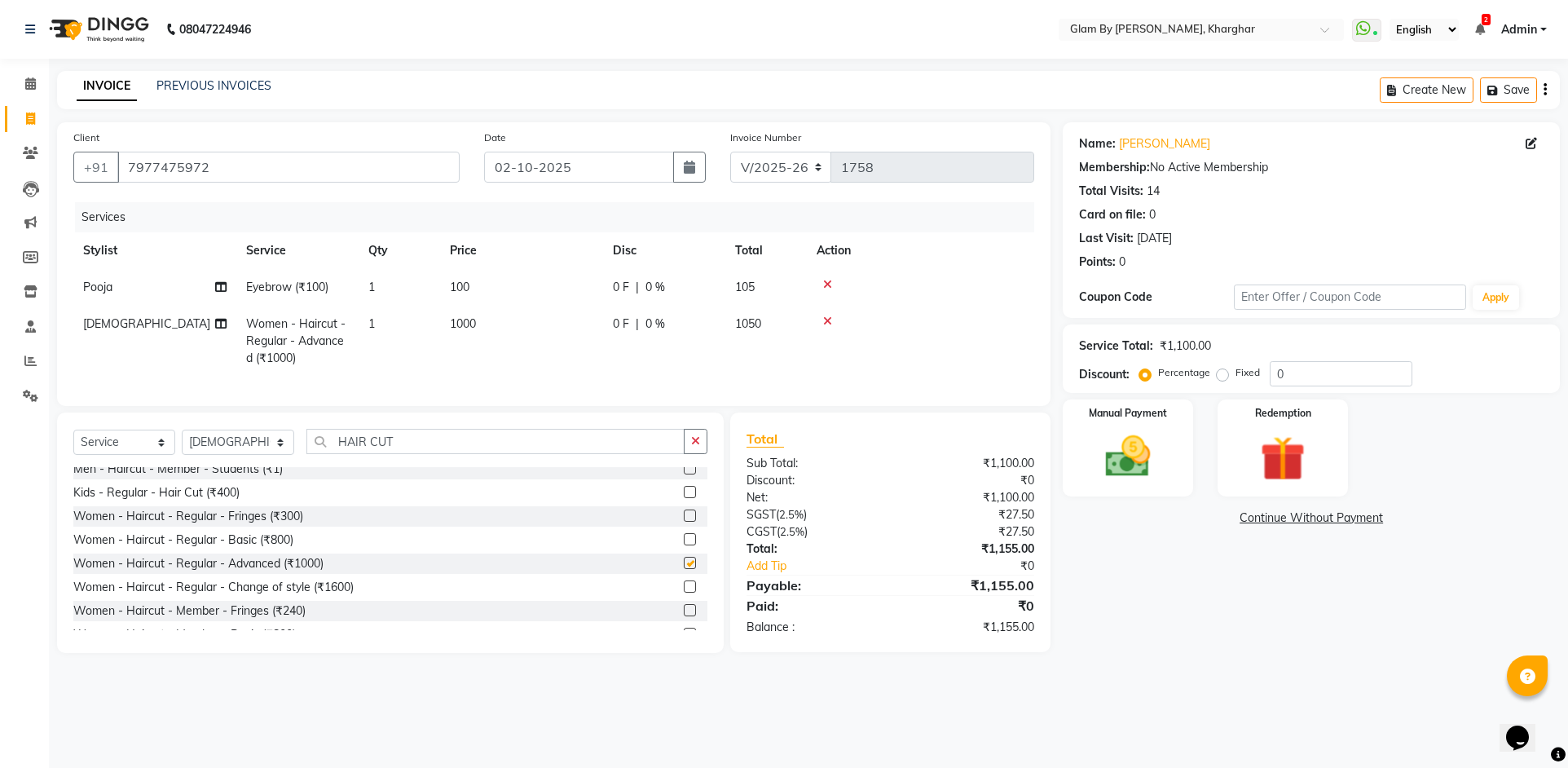
checkbox input "false"
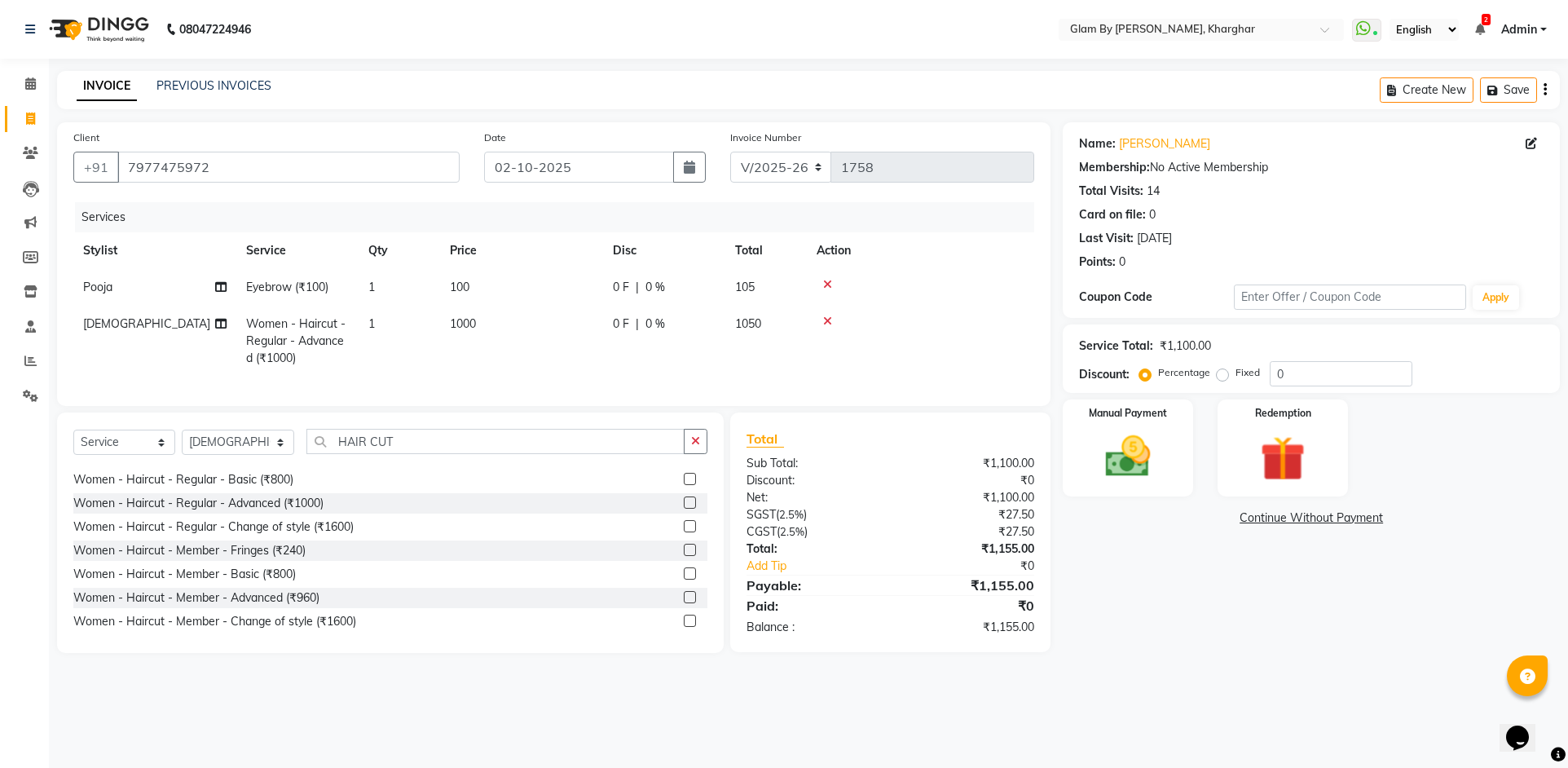
scroll to position [310, 0]
click at [1182, 469] on div "Manual Payment" at bounding box center [1127, 448] width 135 height 101
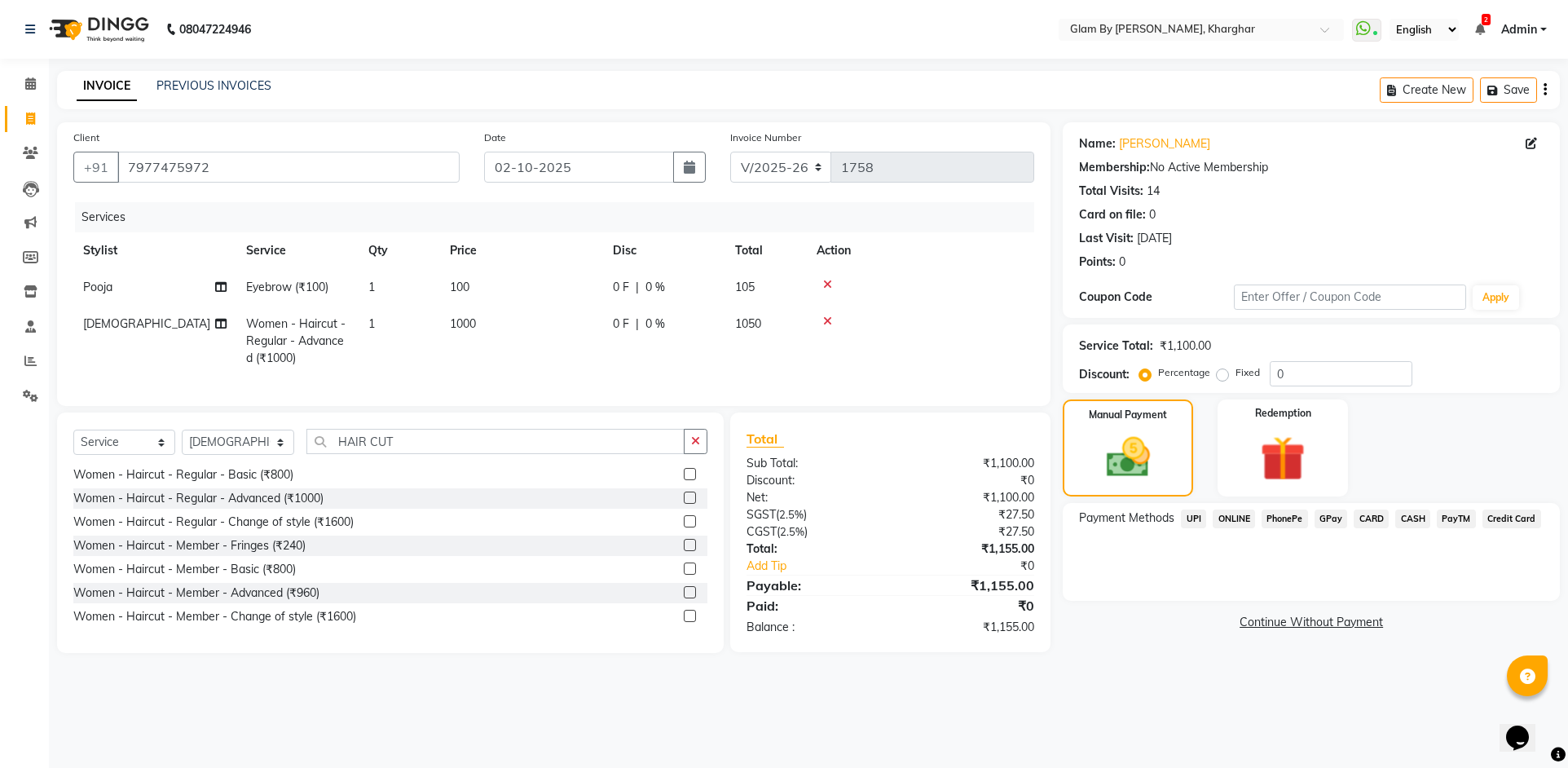
click at [1415, 523] on span "CASH" at bounding box center [1413, 519] width 35 height 19
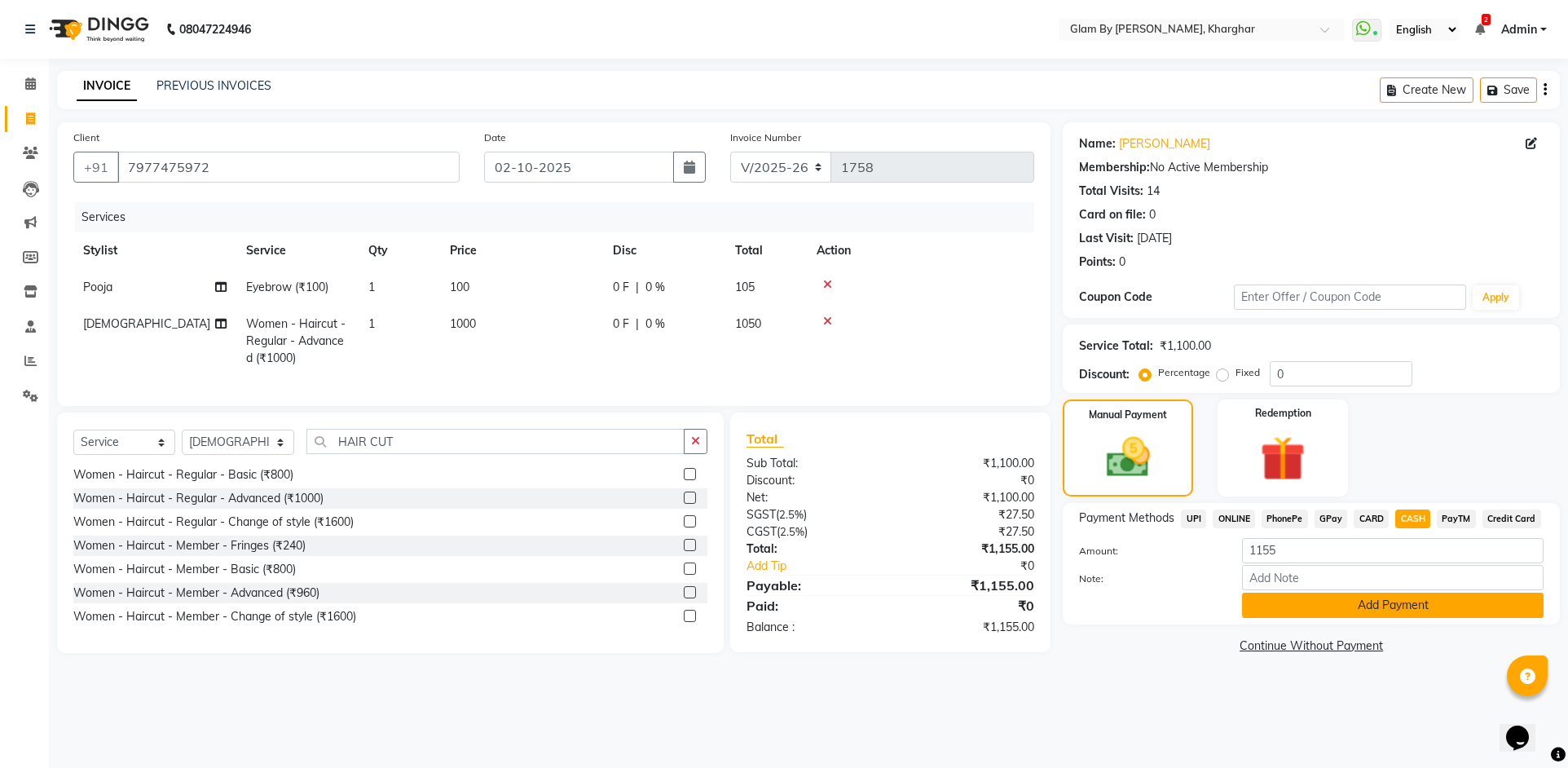
click at [1355, 609] on button "Add Payment" at bounding box center [1392, 604] width 302 height 25
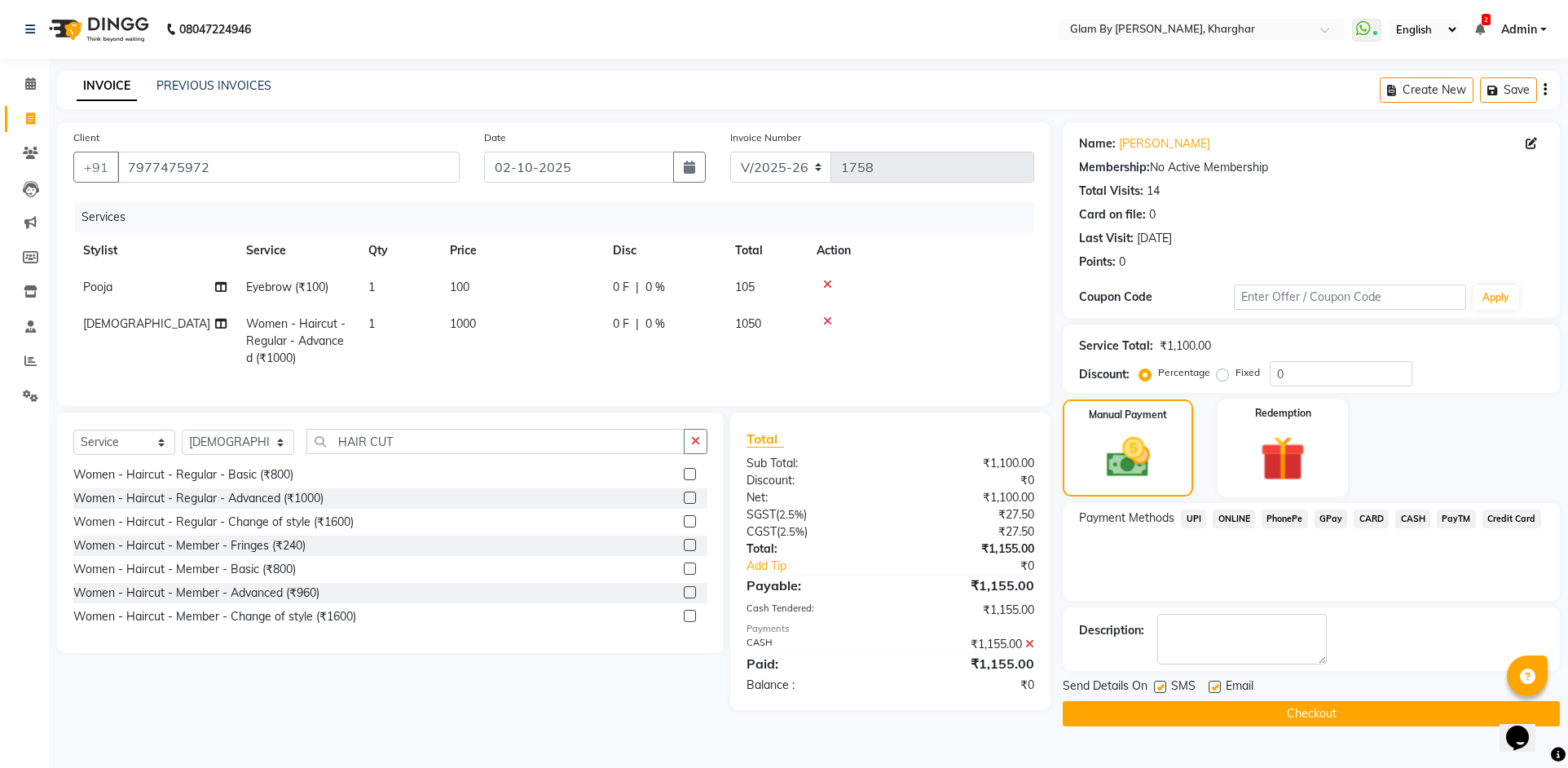
click at [1292, 716] on button "Checkout" at bounding box center [1311, 714] width 497 height 25
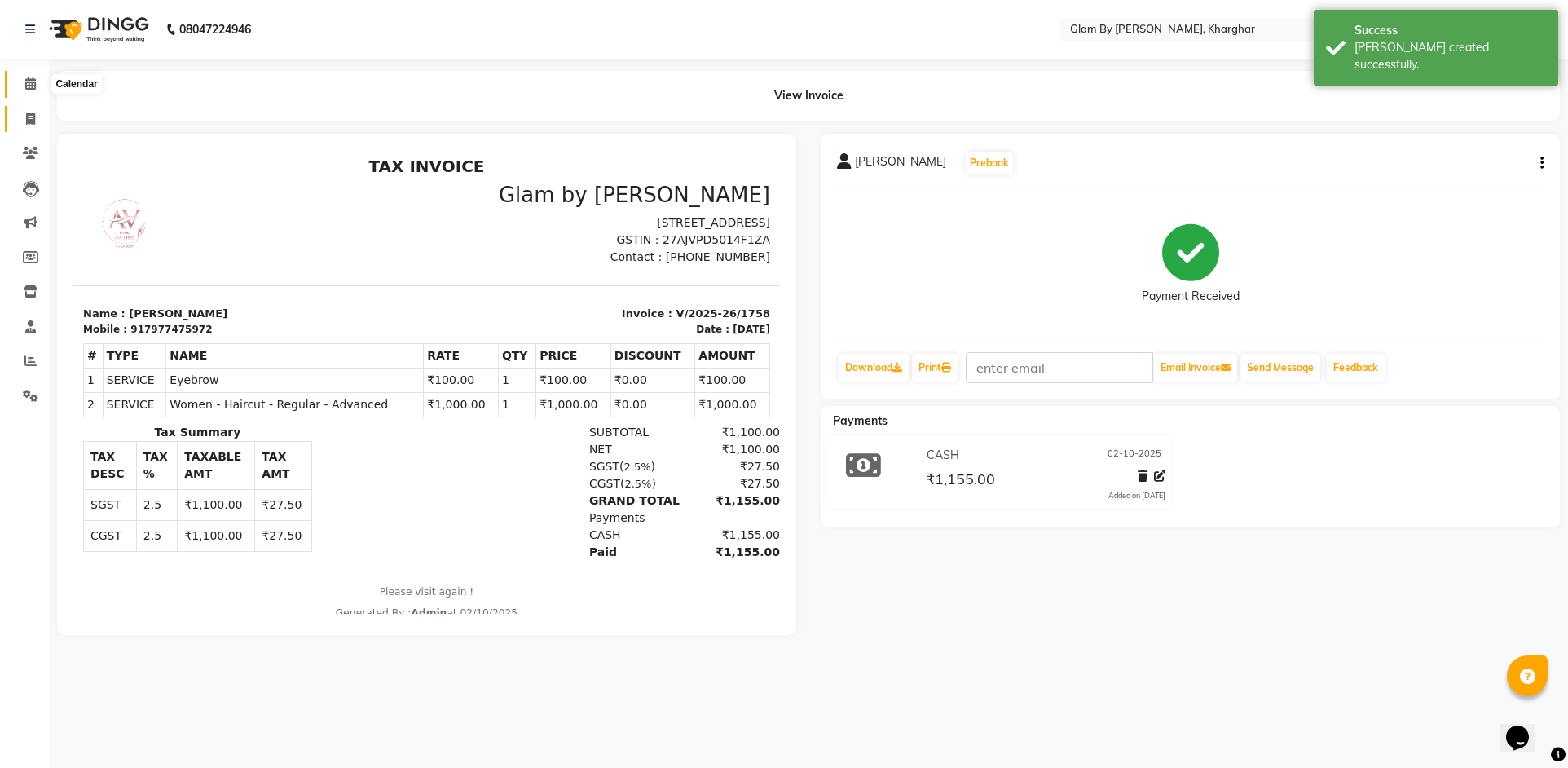
drag, startPoint x: 21, startPoint y: 84, endPoint x: 11, endPoint y: 109, distance: 26.9
click at [21, 84] on span at bounding box center [30, 84] width 29 height 19
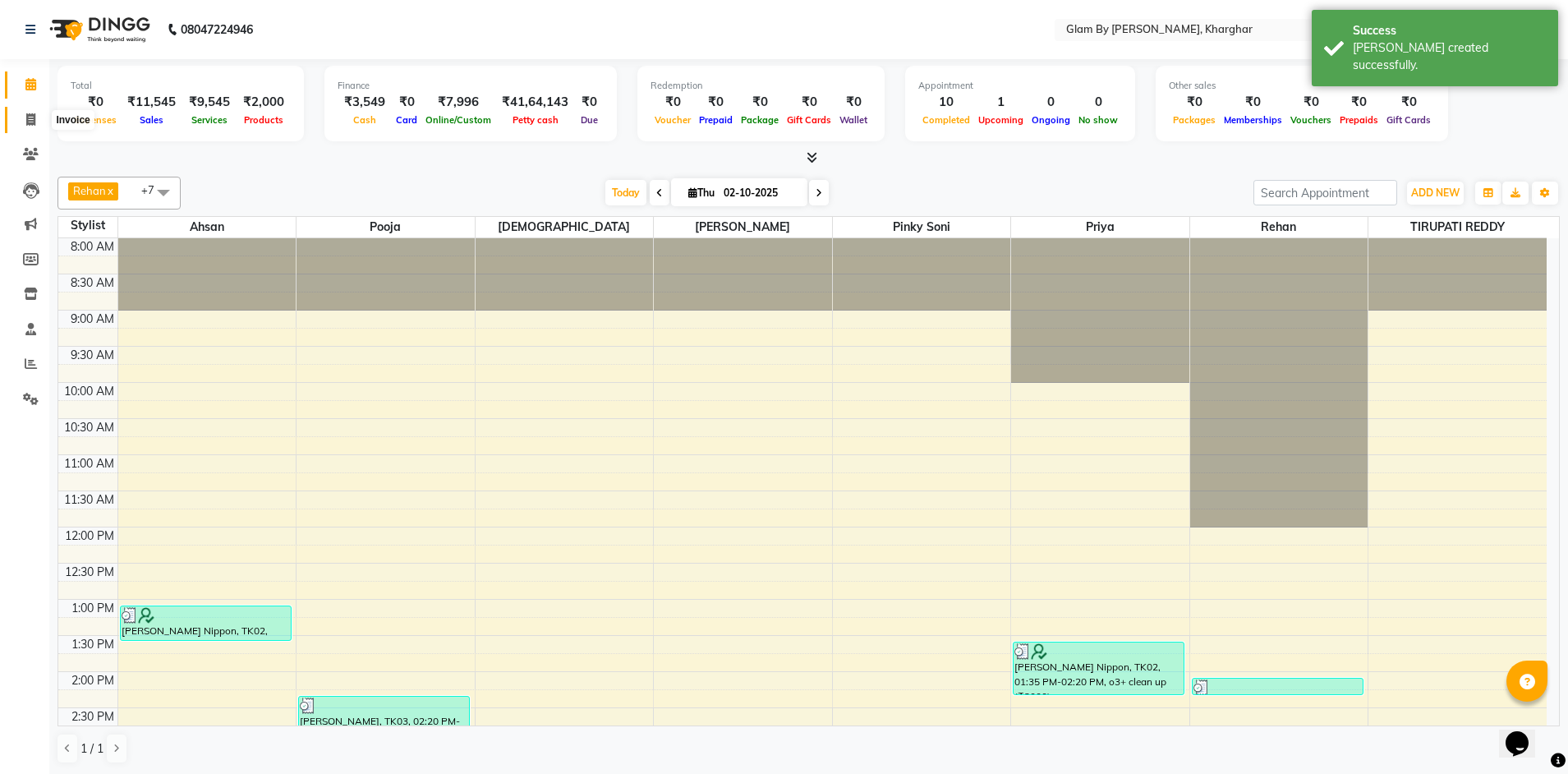
click at [36, 118] on span at bounding box center [30, 121] width 29 height 19
select select "3992"
select select "service"
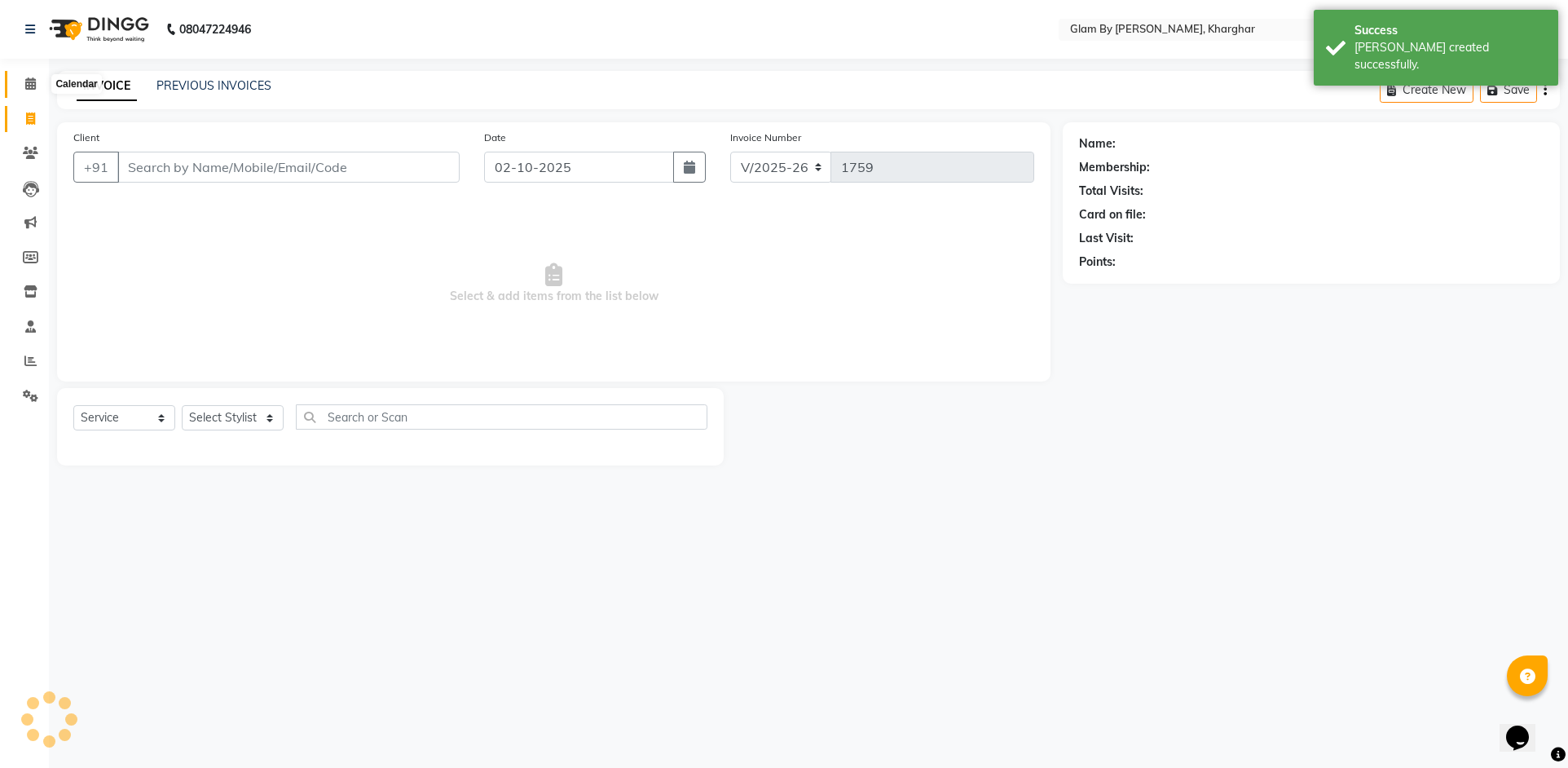
click at [29, 92] on span at bounding box center [30, 84] width 29 height 19
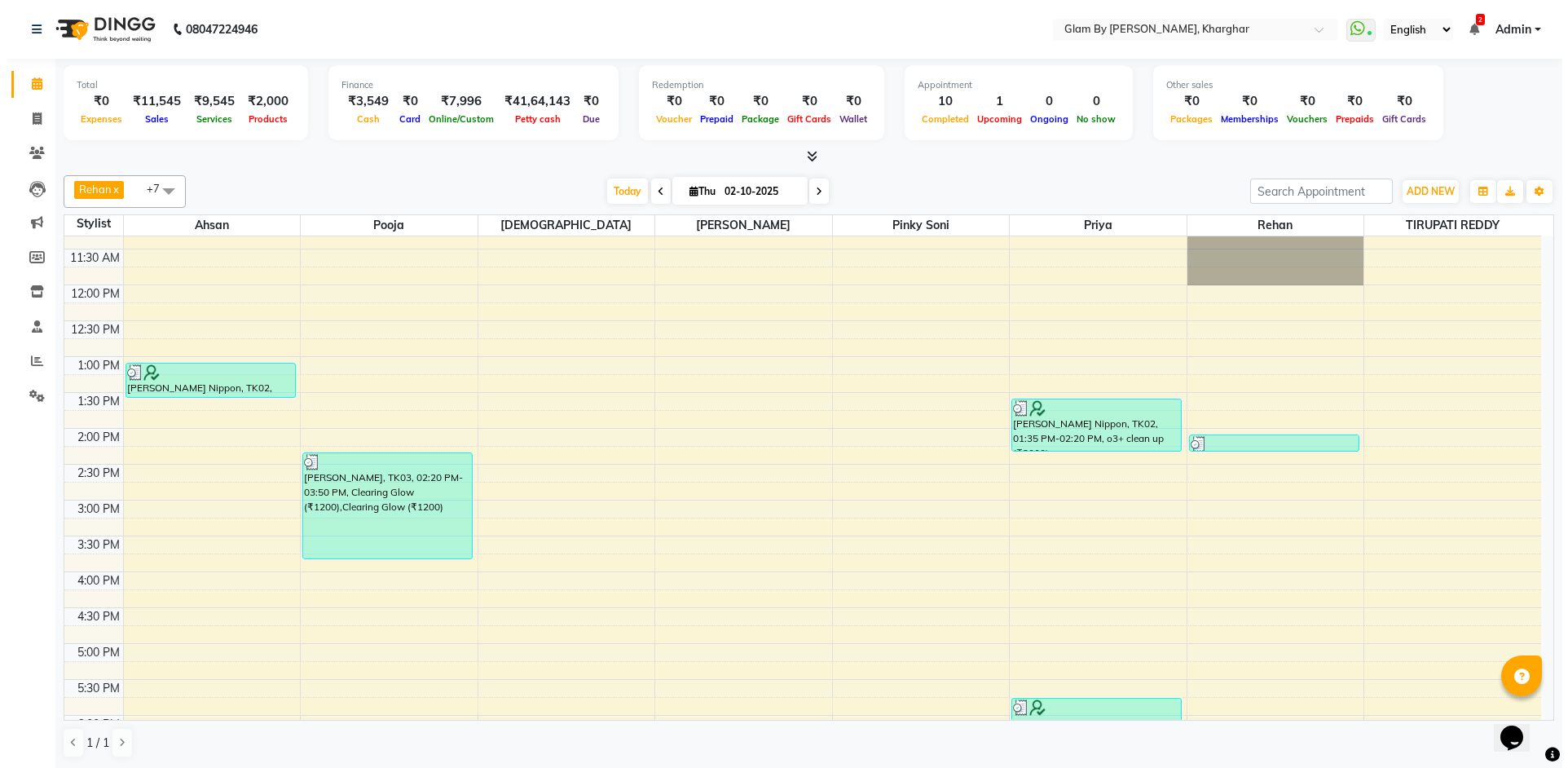
scroll to position [407, 0]
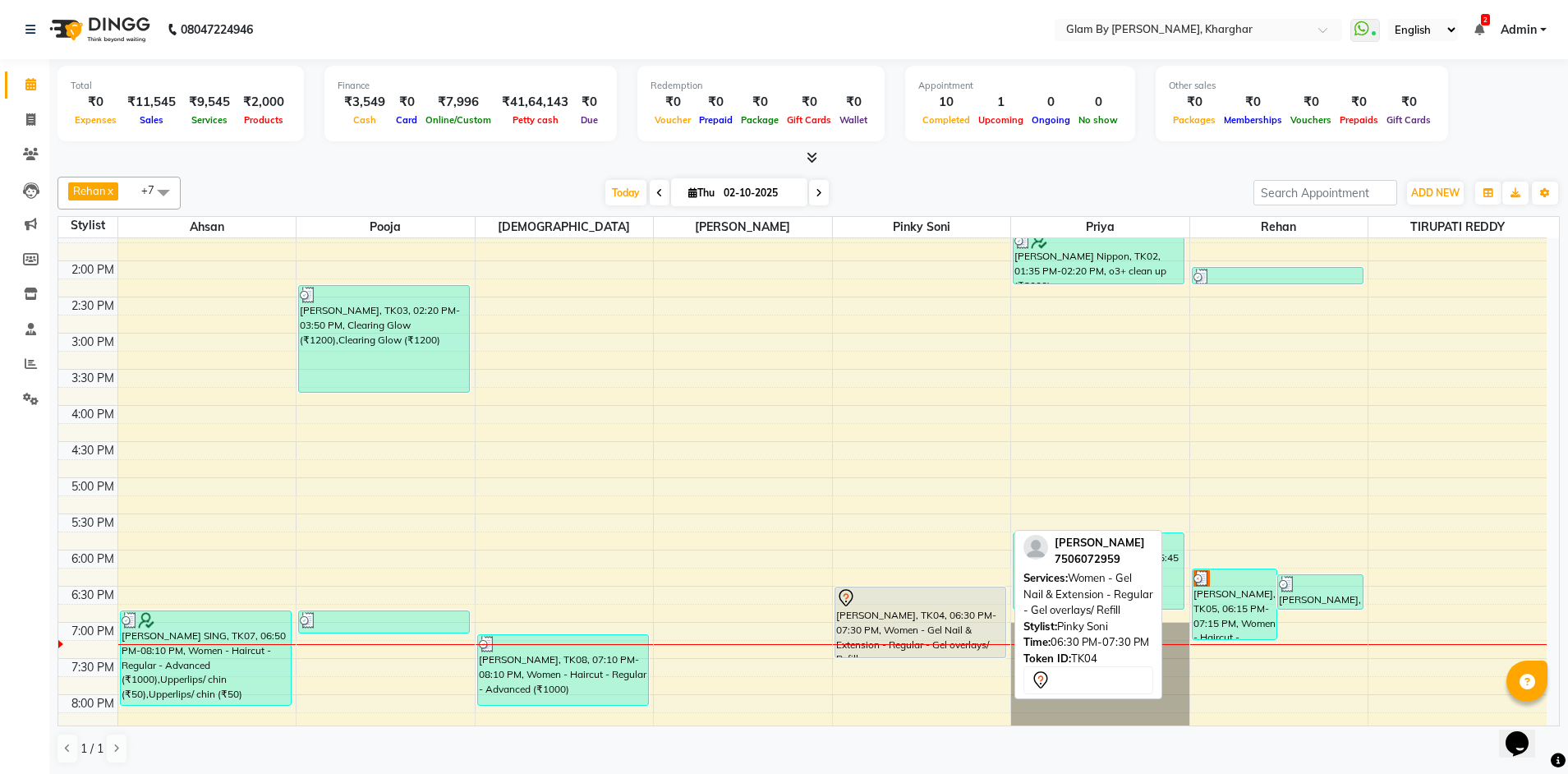
click at [857, 627] on div "[PERSON_NAME], TK04, 06:30 PM-07:30 PM, Women - Gel Nail & Extension - Regular …" at bounding box center [920, 622] width 170 height 70
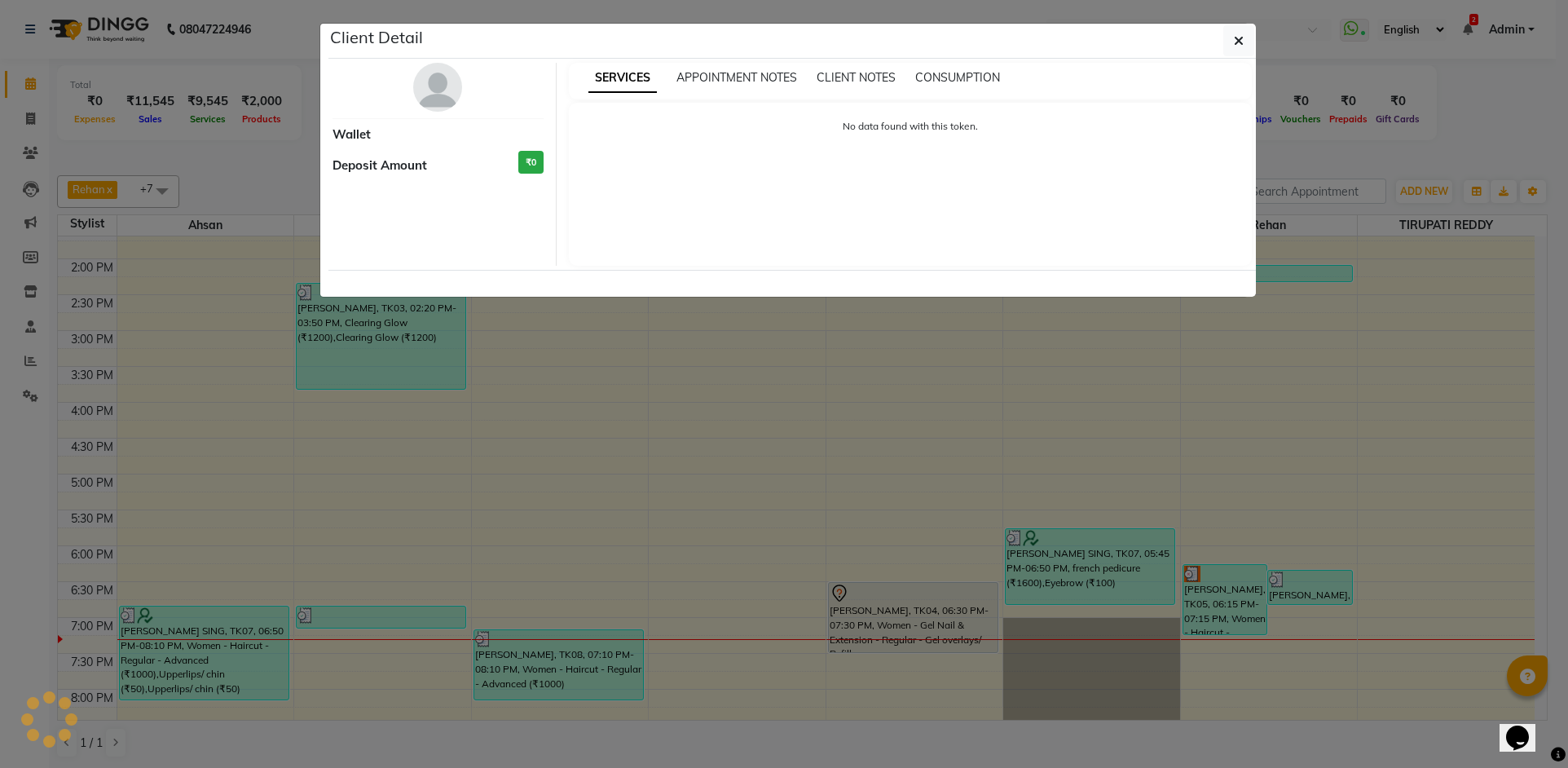
select select "7"
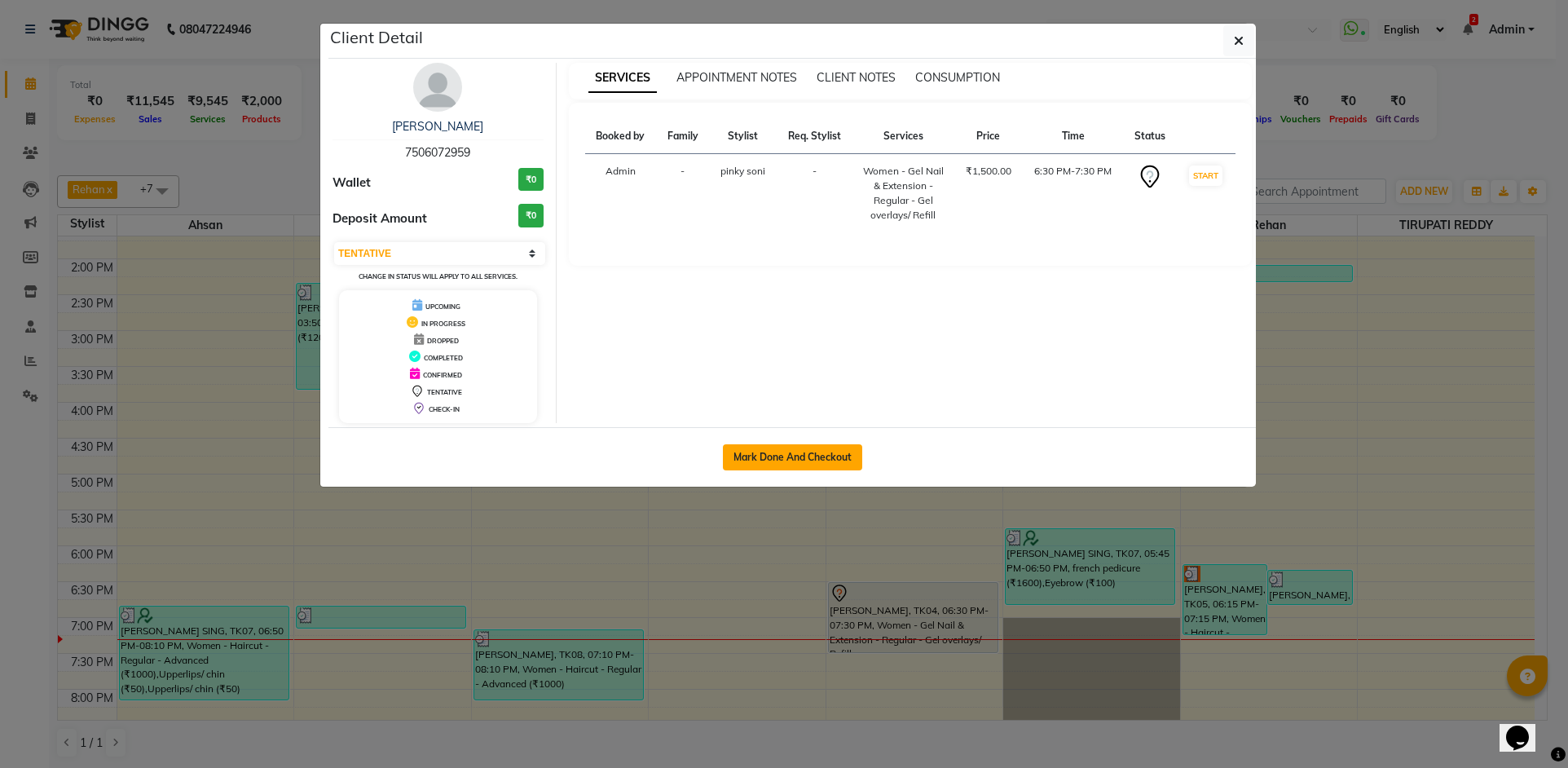
click at [805, 457] on button "Mark Done And Checkout" at bounding box center [792, 458] width 139 height 26
select select "service"
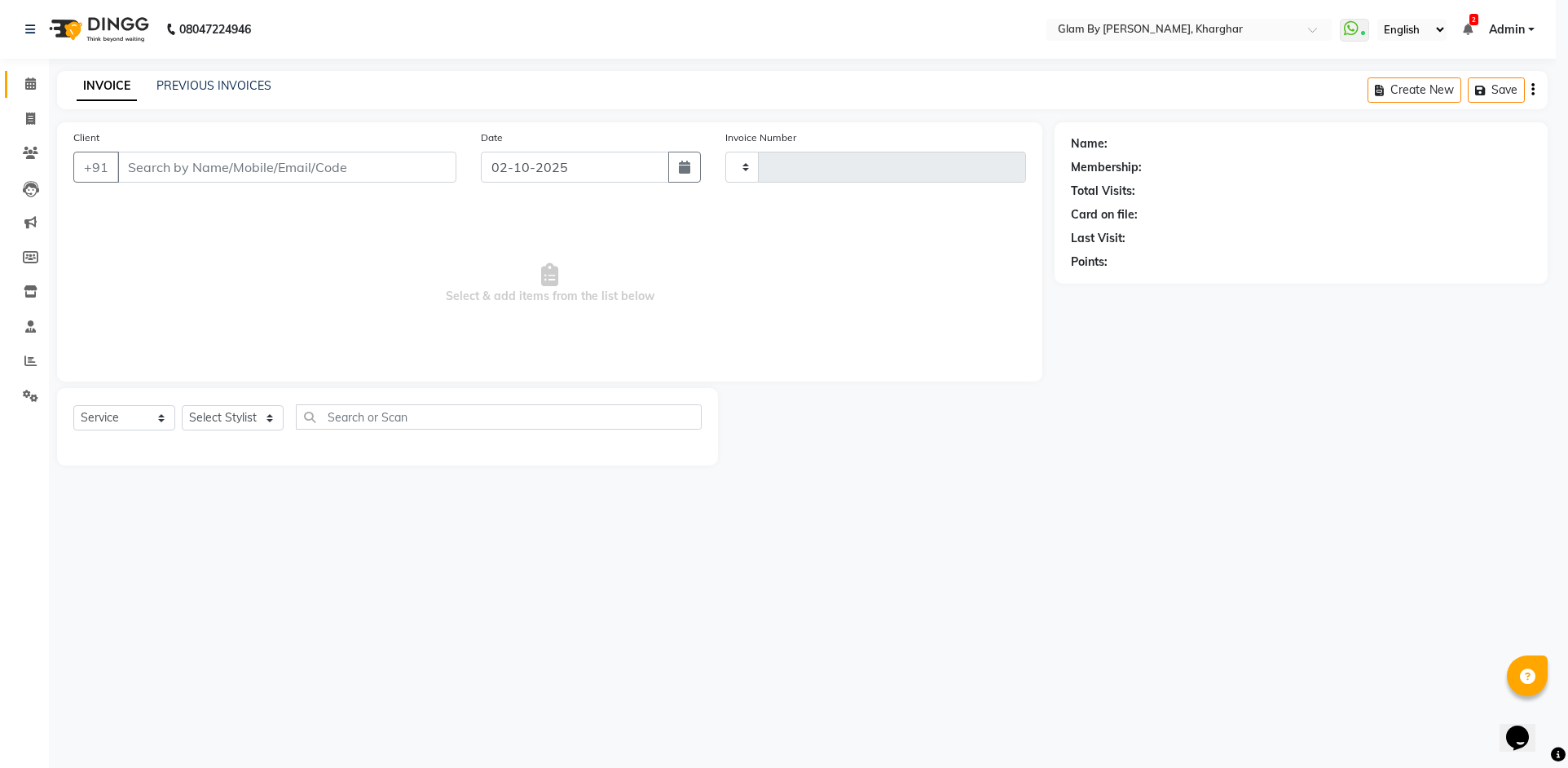
type input "1759"
select select "3992"
type input "7506072959"
select select "62973"
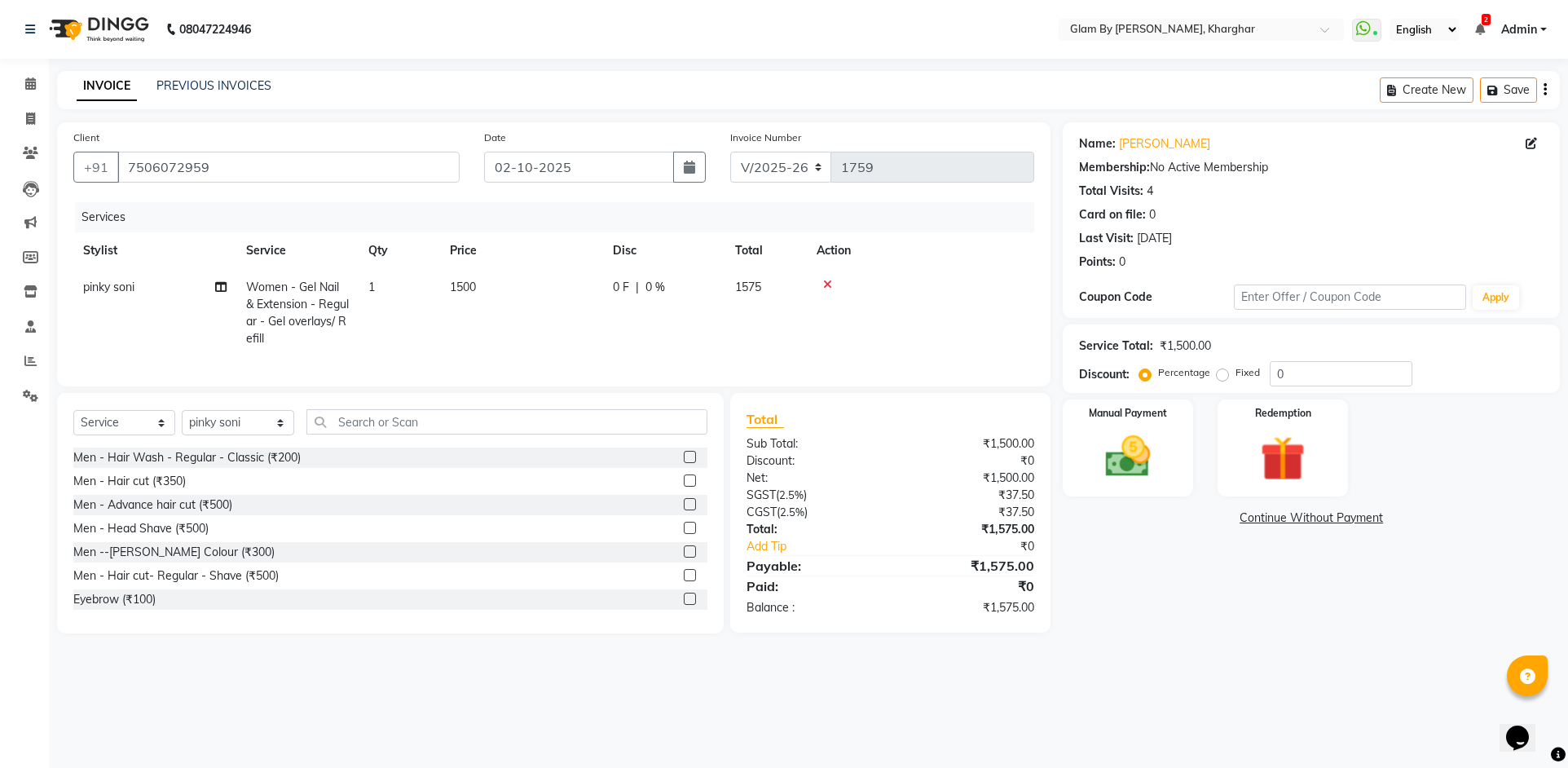
click at [476, 292] on span "1500" at bounding box center [463, 287] width 26 height 15
select select "62973"
drag, startPoint x: 612, startPoint y: 298, endPoint x: 517, endPoint y: 295, distance: 95.0
click at [517, 295] on td "1500" at bounding box center [598, 312] width 163 height 87
type input "999"
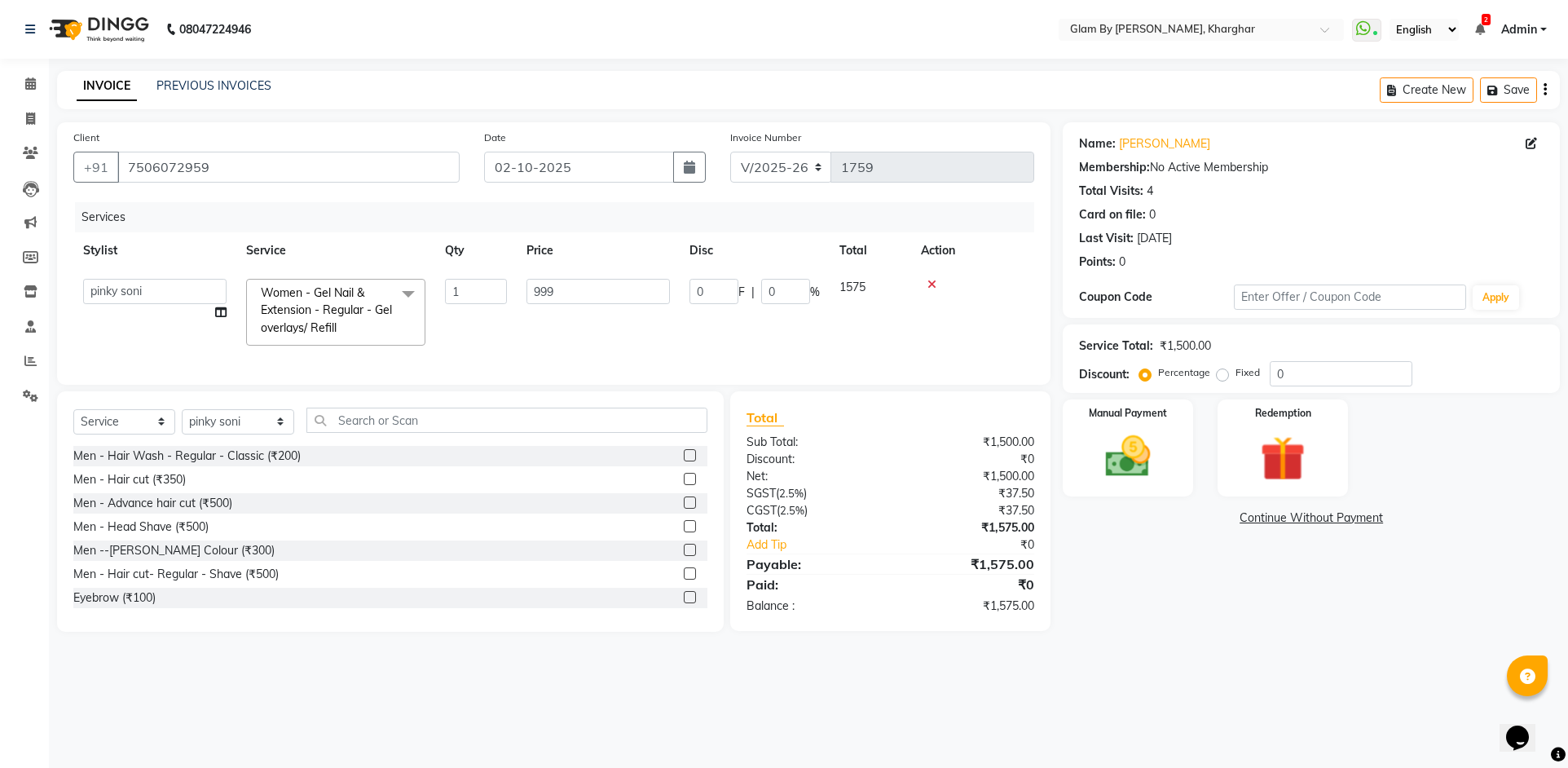
click at [516, 334] on td "999" at bounding box center [598, 312] width 163 height 87
select select "62973"
click at [355, 433] on input "text" at bounding box center [506, 420] width 401 height 25
drag, startPoint x: 571, startPoint y: 285, endPoint x: 464, endPoint y: 289, distance: 107.1
click at [464, 289] on tr "Ahsan Amandeep Avi deol kuldeep kaur (maneger) MARUL neetu pinky soni Pooja pri…" at bounding box center [554, 312] width 961 height 87
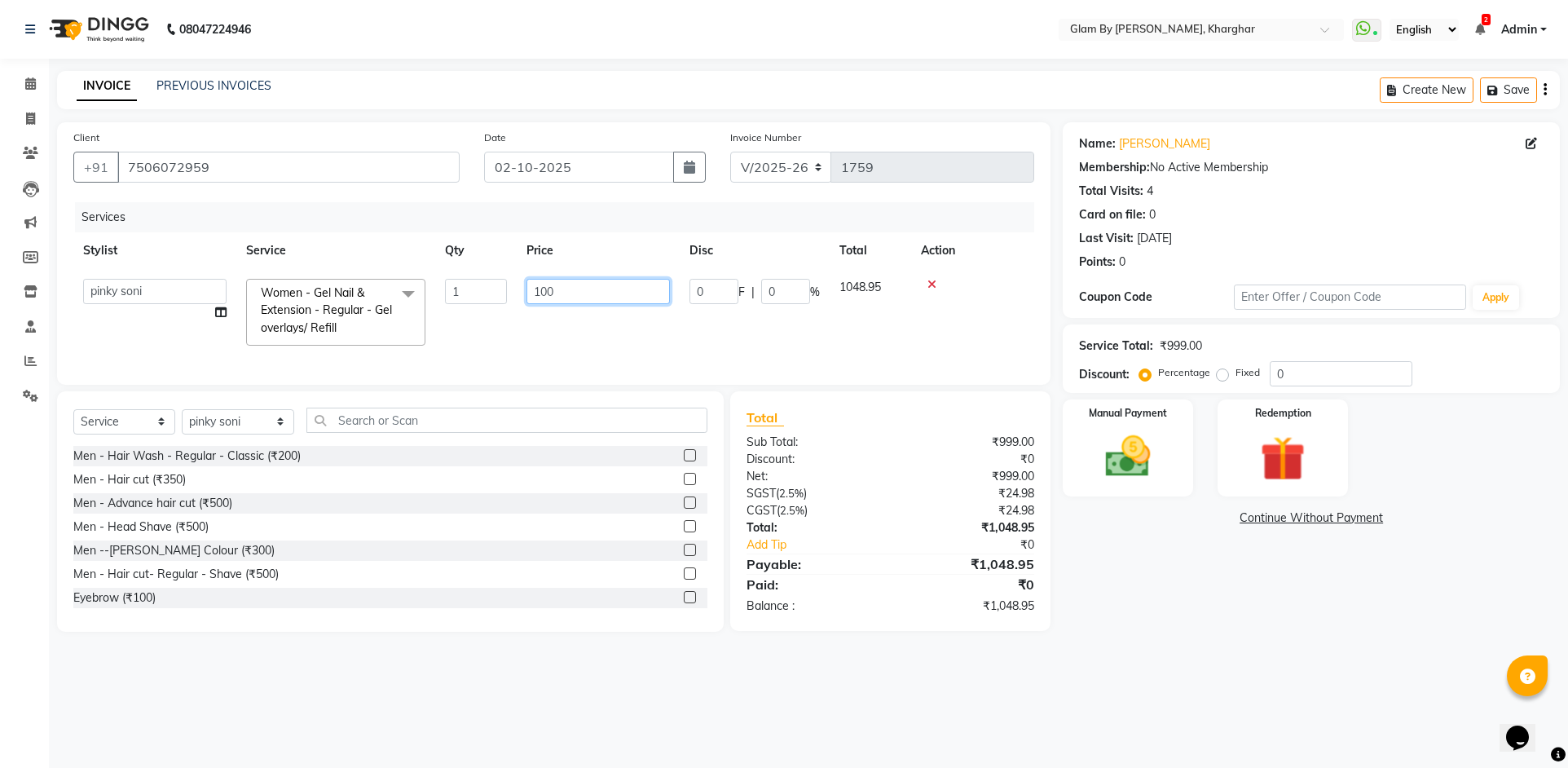
type input "1000"
click at [522, 315] on td "1000" at bounding box center [598, 312] width 163 height 87
select select "62973"
click at [325, 433] on input "text" at bounding box center [506, 420] width 401 height 25
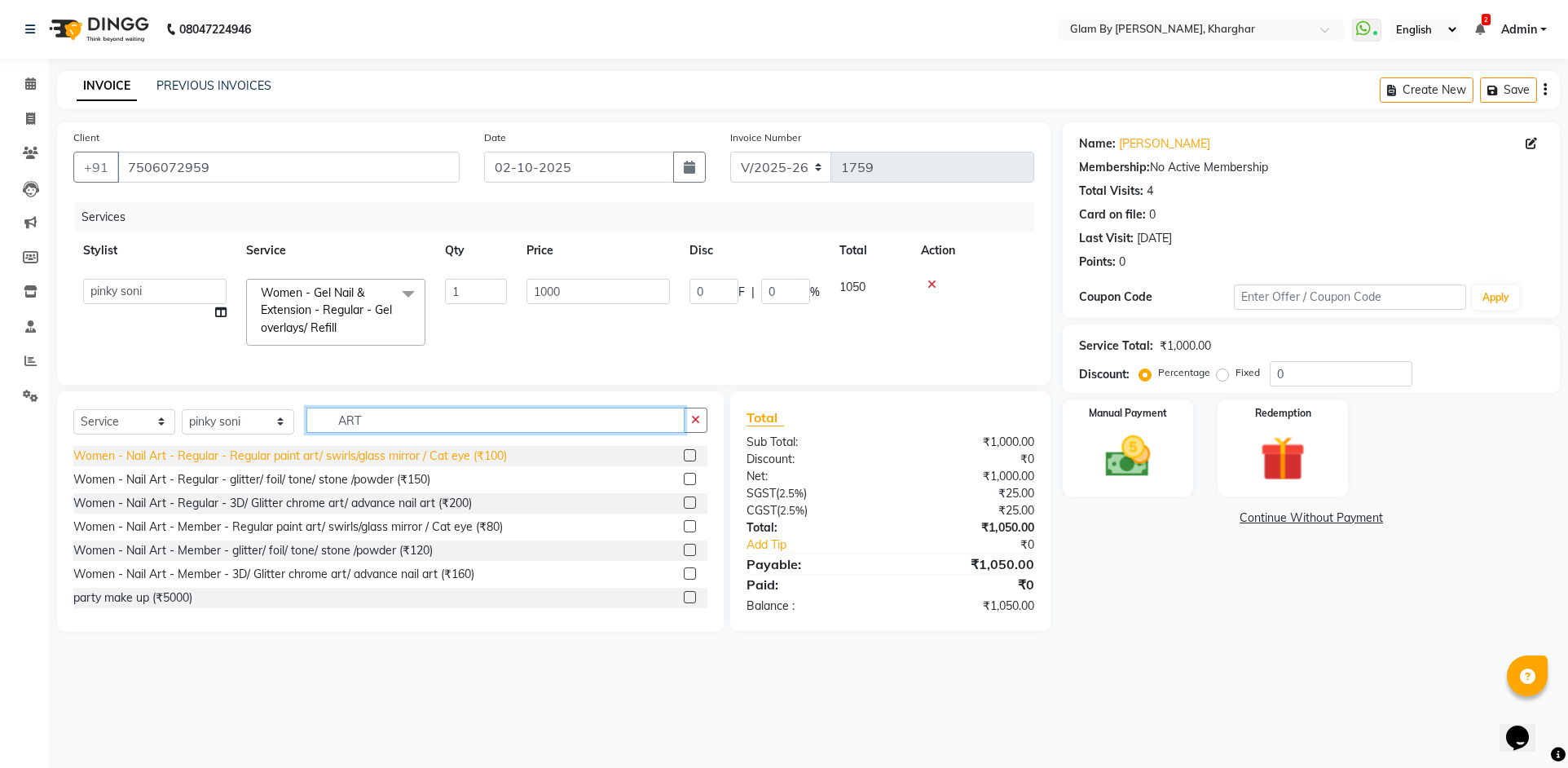
type input "ART"
click at [370, 463] on div "Women - Nail Art - Regular - Regular paint art/ swirls/glass mirror / Cat eye (…" at bounding box center [290, 456] width 433 height 17
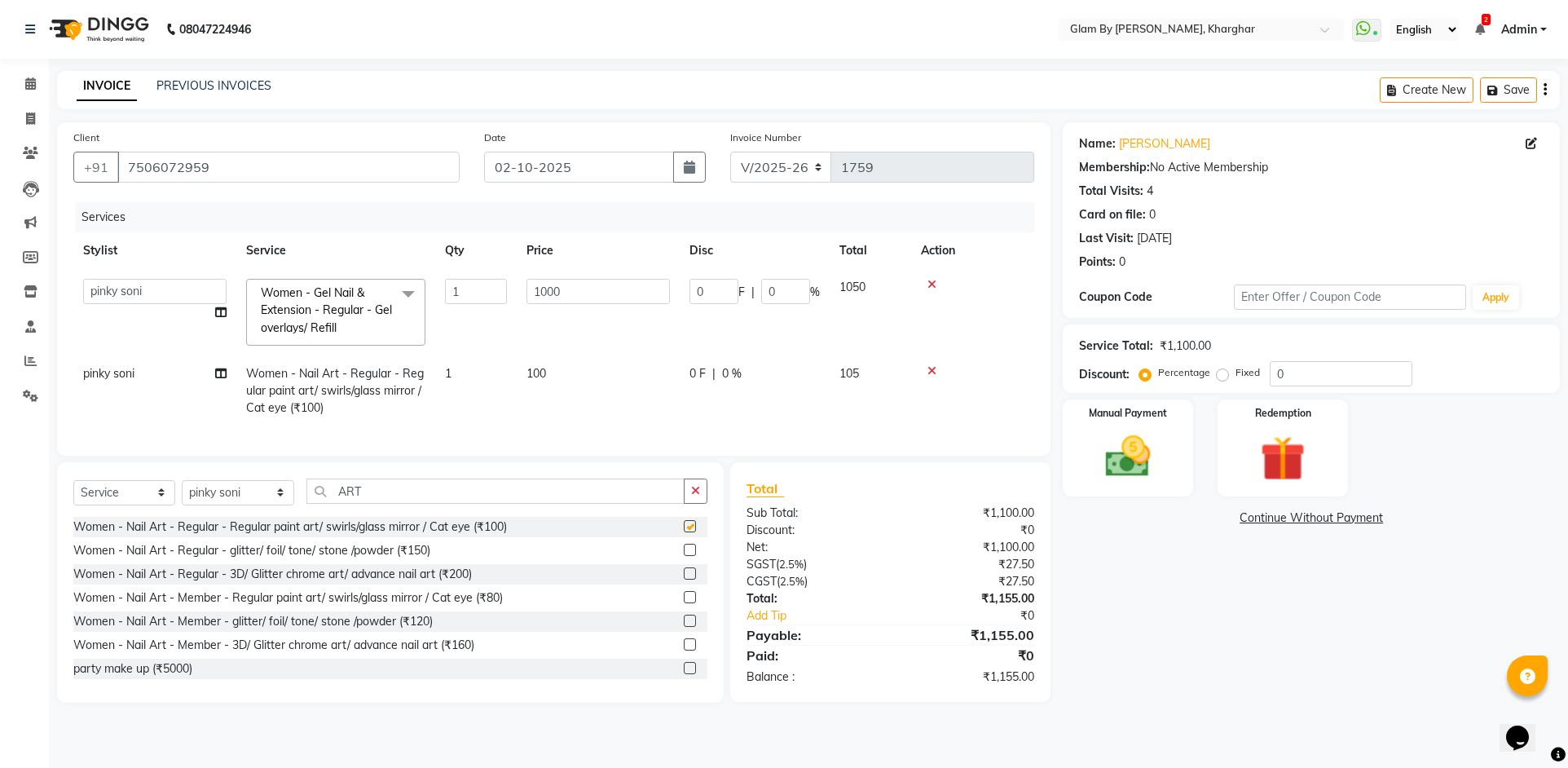
checkbox input "false"
click at [517, 376] on td "100" at bounding box center [598, 391] width 163 height 71
select select "62973"
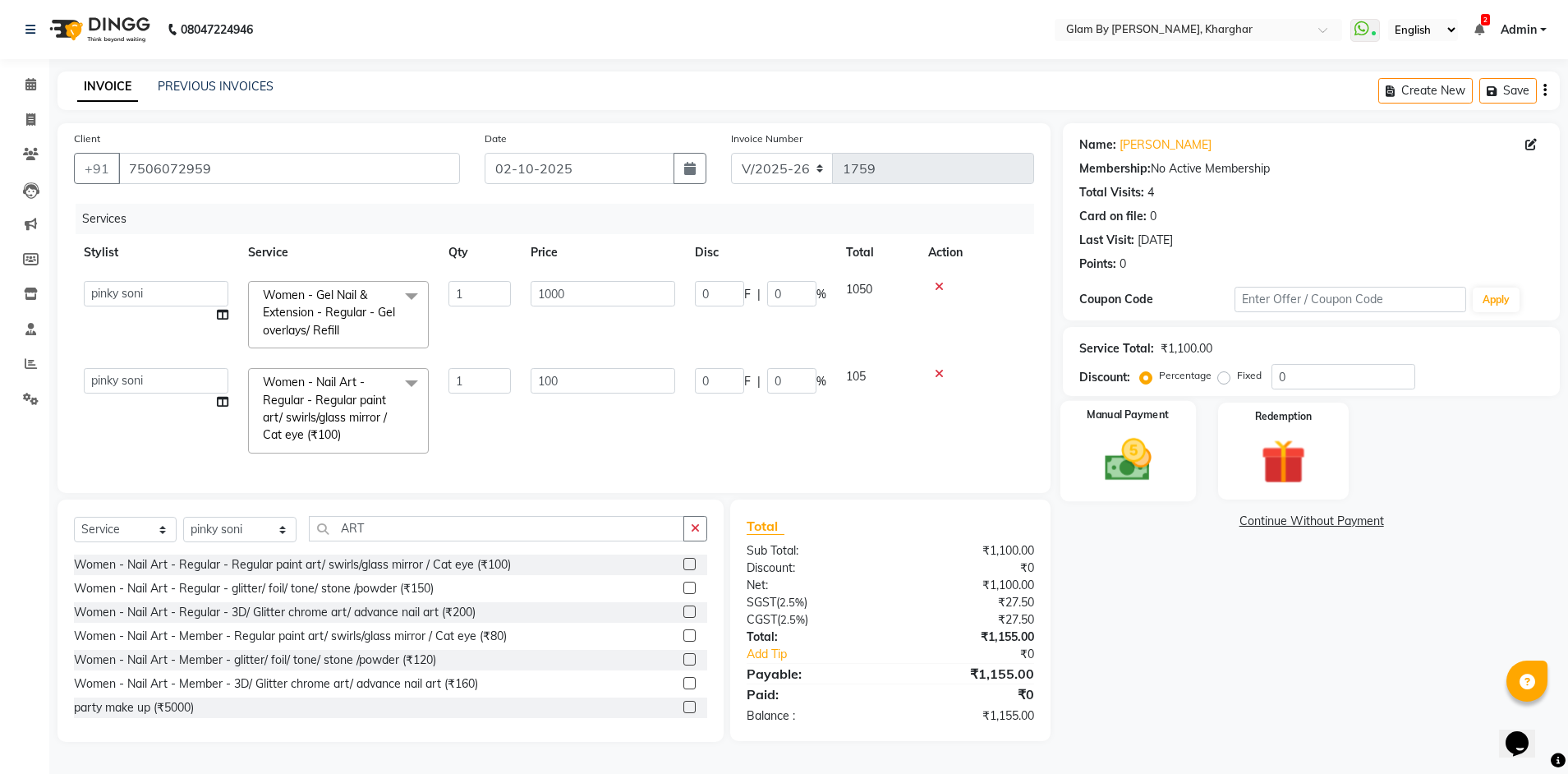
click at [1165, 477] on img at bounding box center [1128, 460] width 76 height 55
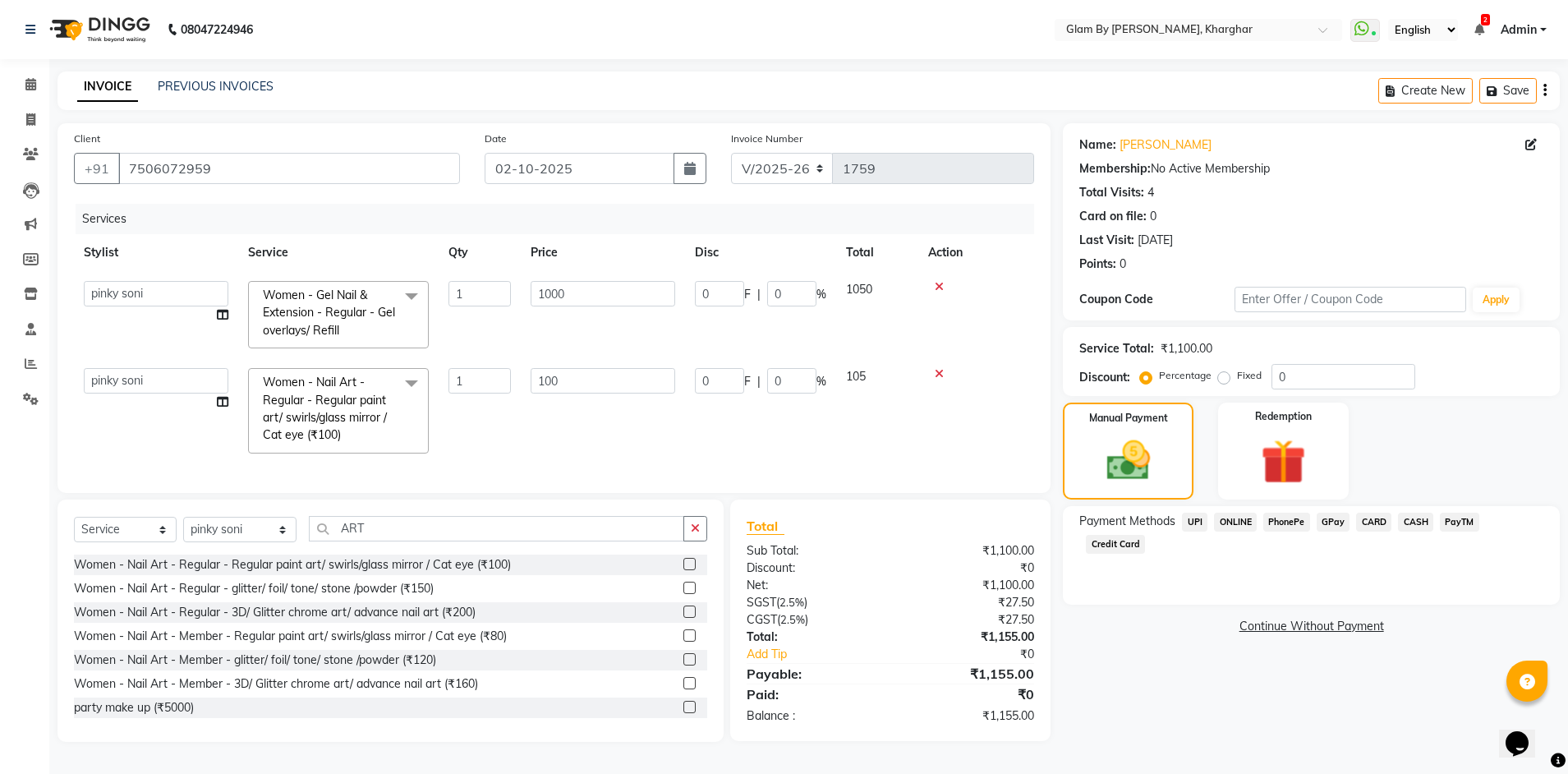
click at [1242, 526] on span "ONLINE" at bounding box center [1235, 523] width 42 height 19
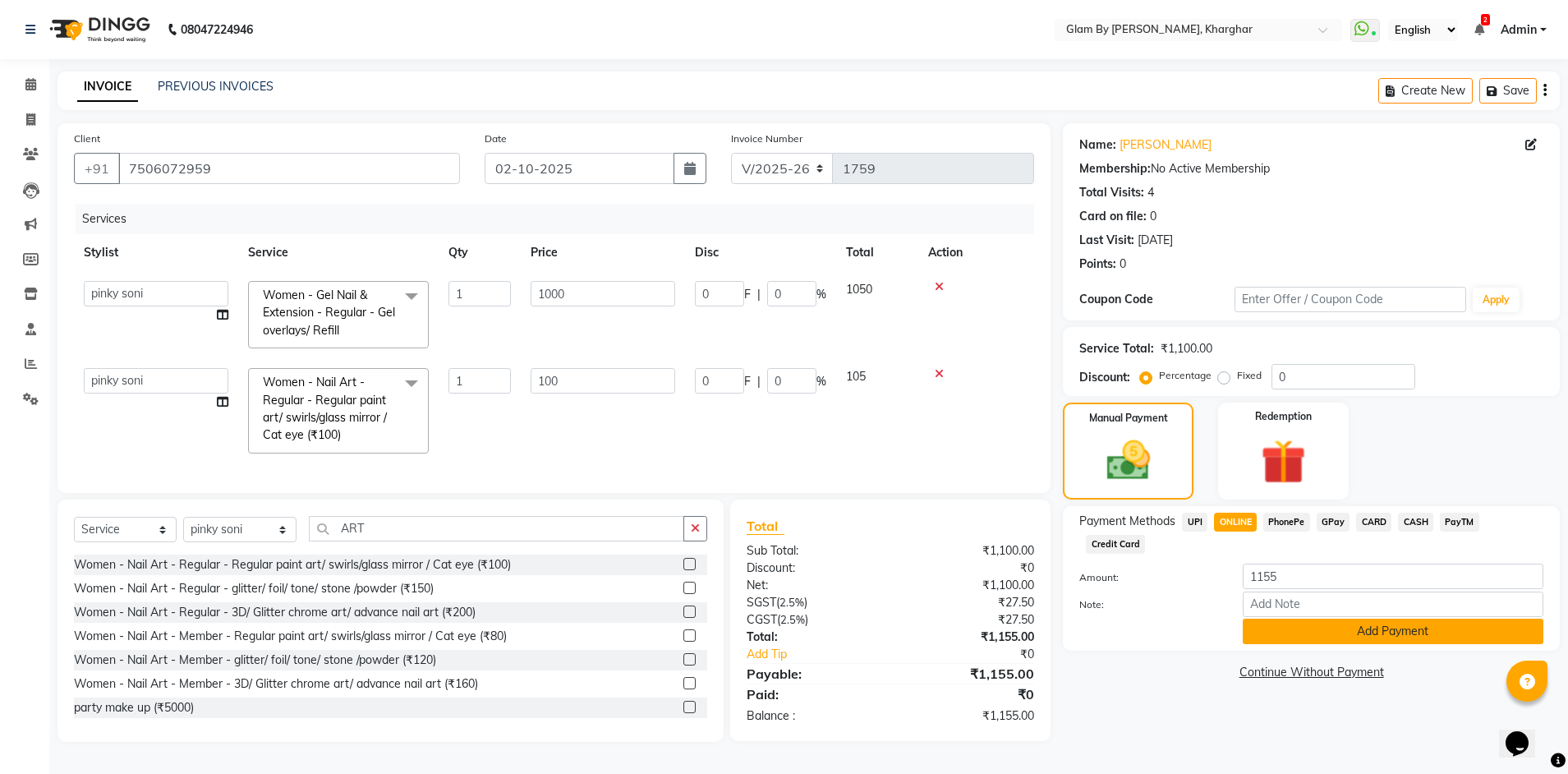
click at [1346, 619] on button "Add Payment" at bounding box center [1392, 631] width 300 height 25
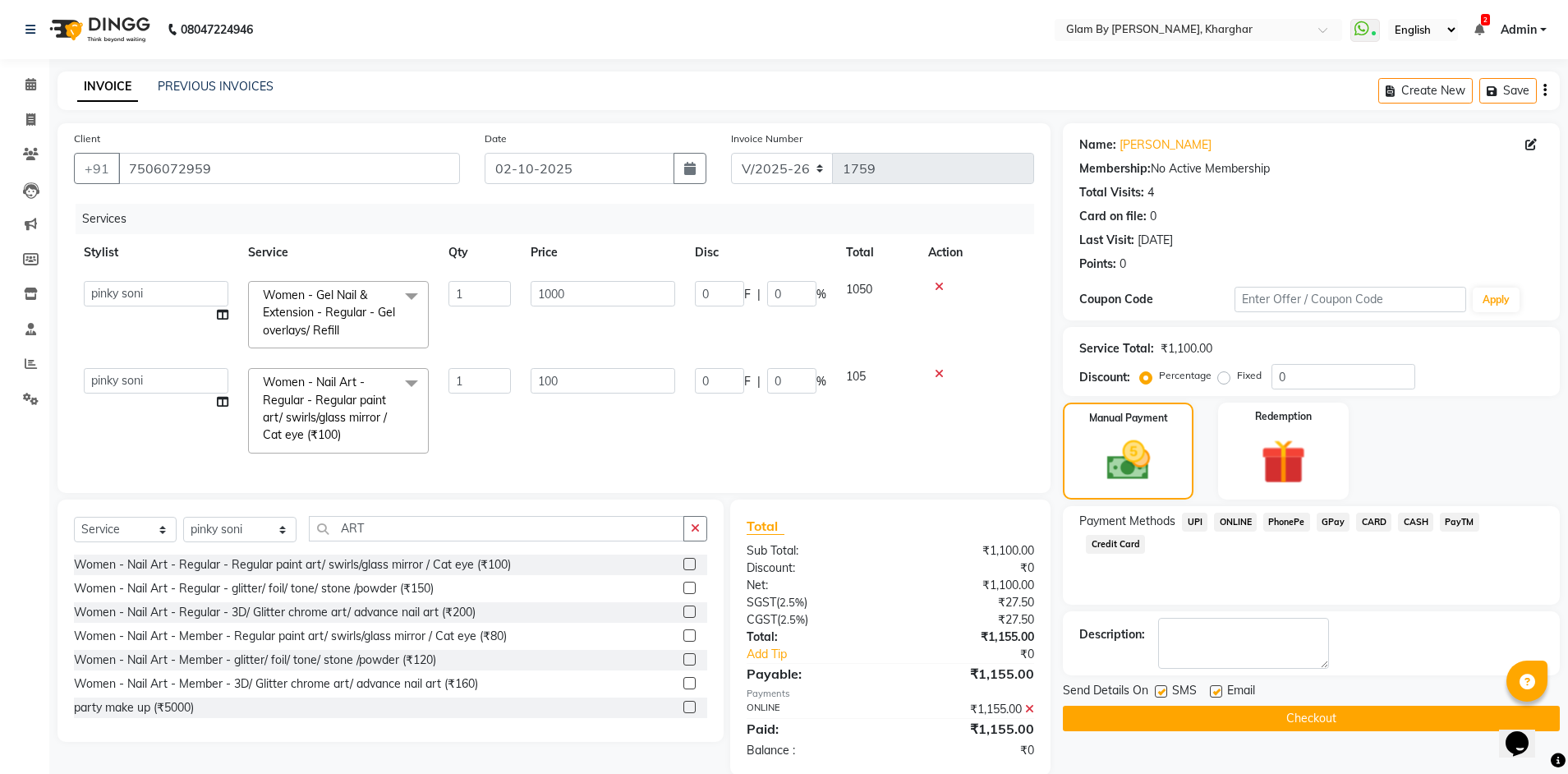
click at [1305, 722] on button "Checkout" at bounding box center [1311, 718] width 497 height 25
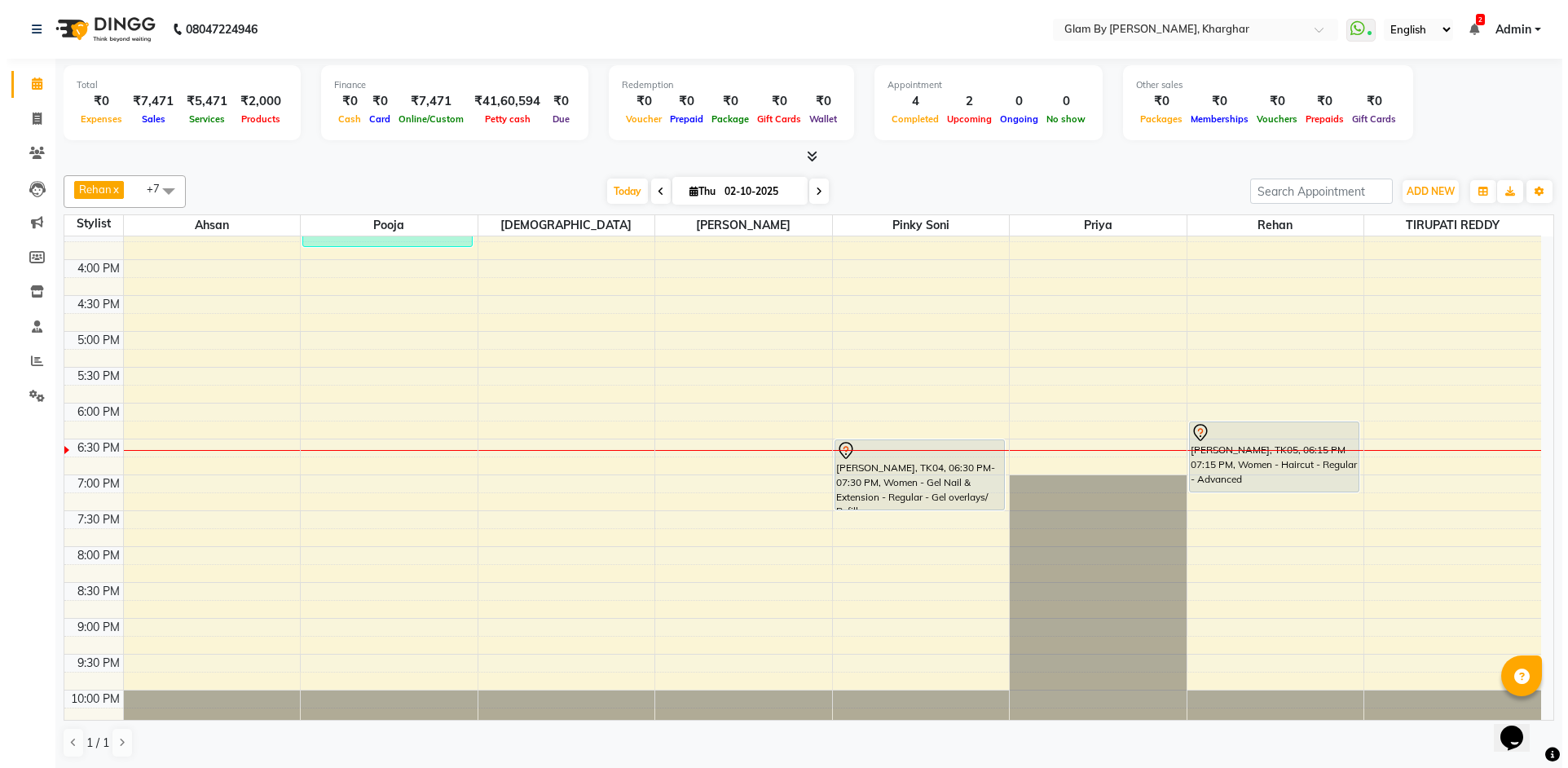
scroll to position [571, 0]
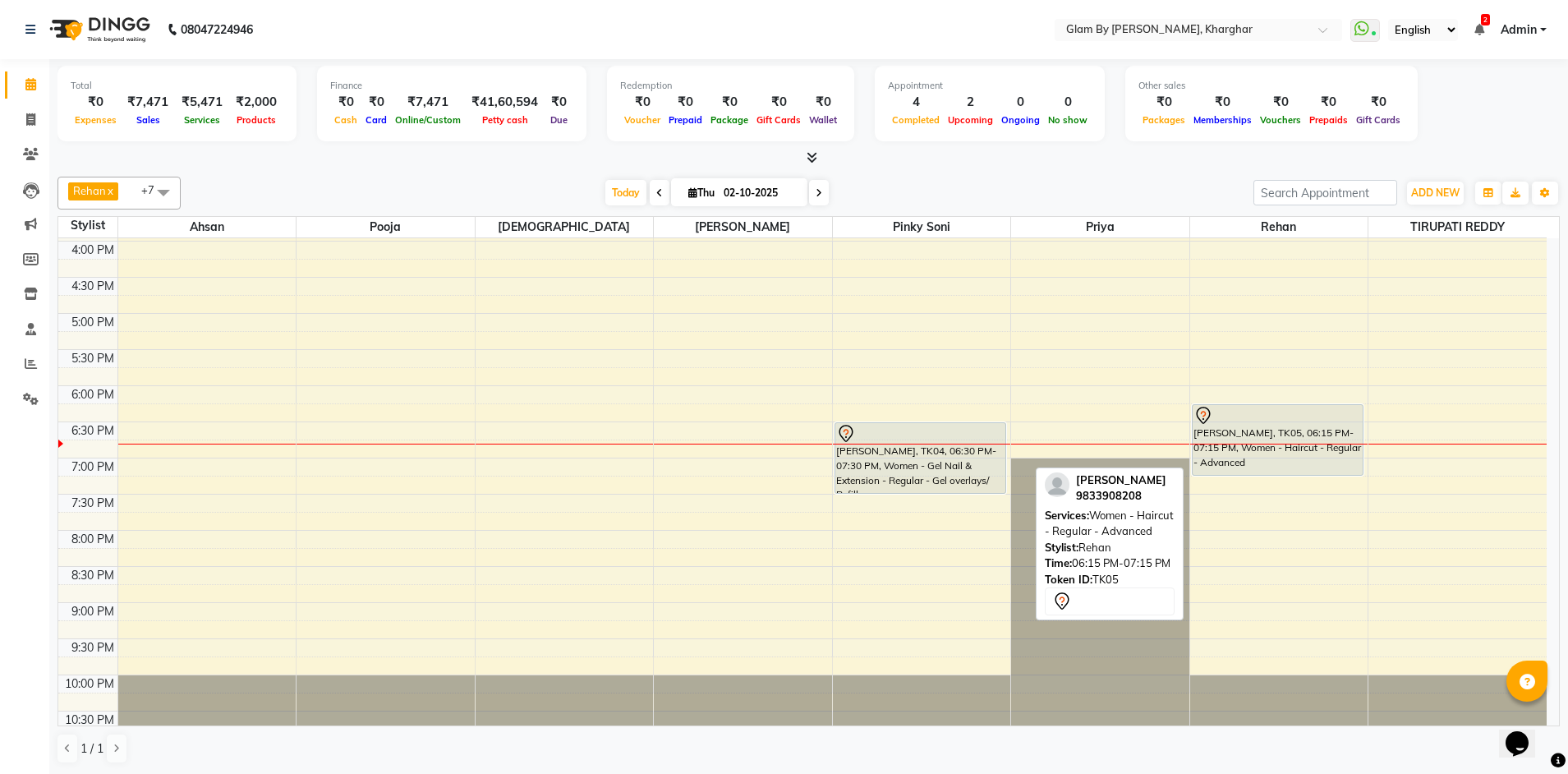
click at [1256, 442] on div "[PERSON_NAME], TK05, 06:15 PM-07:15 PM, Women - Haircut - Regular - Advanced" at bounding box center [1277, 440] width 170 height 70
select select "7"
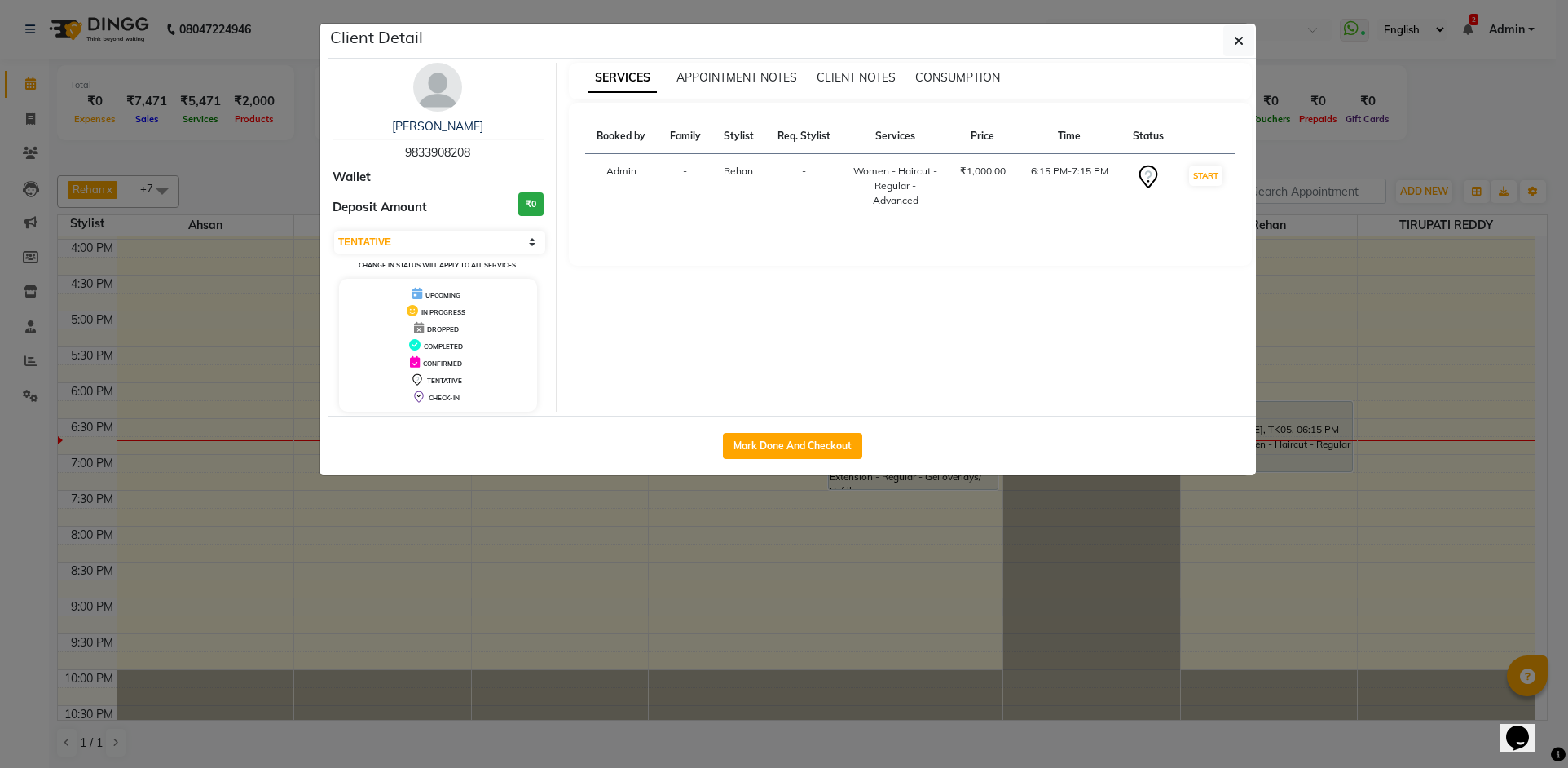
drag, startPoint x: 793, startPoint y: 440, endPoint x: 469, endPoint y: 413, distance: 325.1
click at [793, 437] on button "Mark Done And Checkout" at bounding box center [792, 446] width 139 height 26
select select "service"
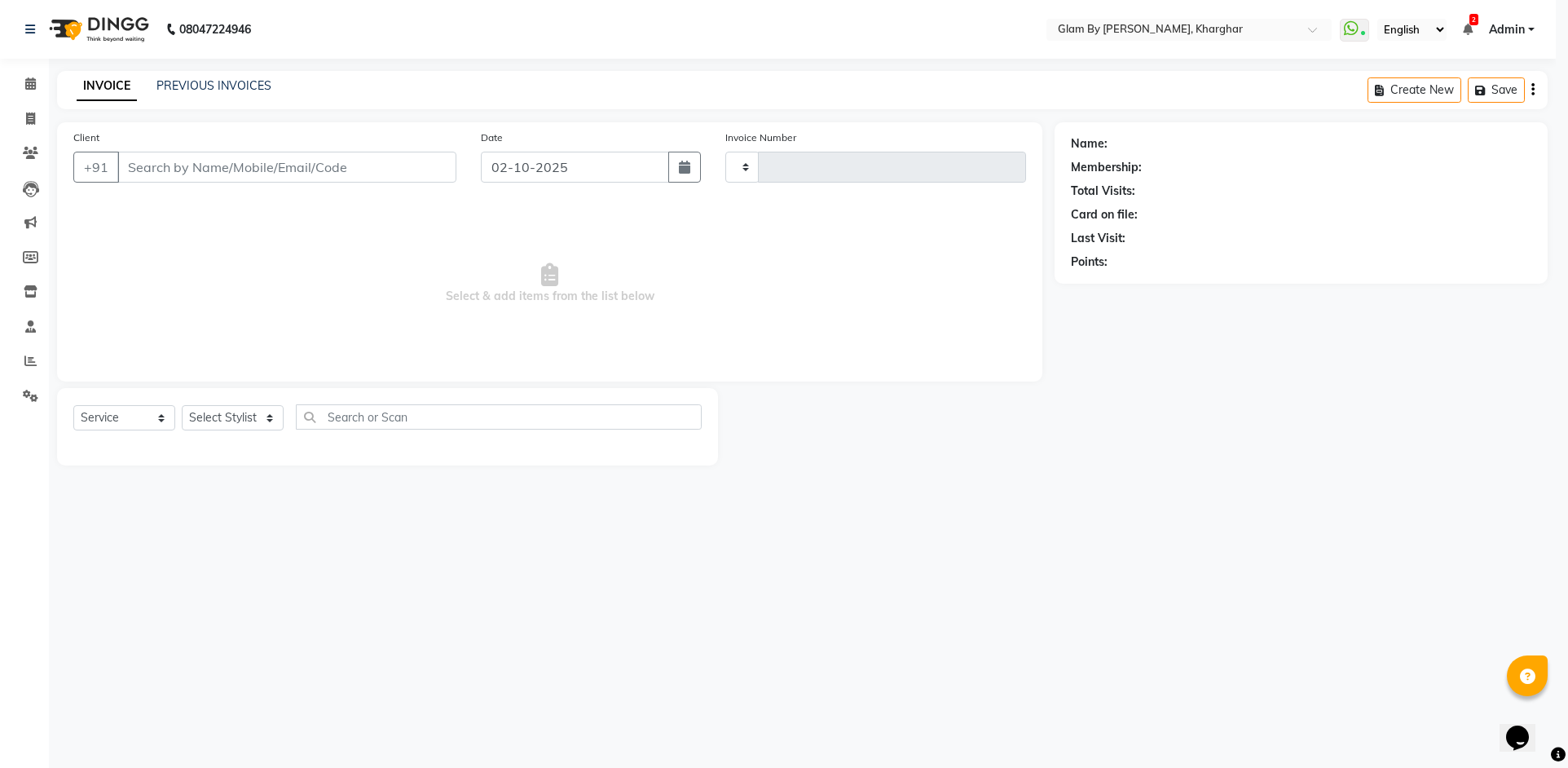
type input "1756"
select select "3992"
type input "9833908208"
select select "52399"
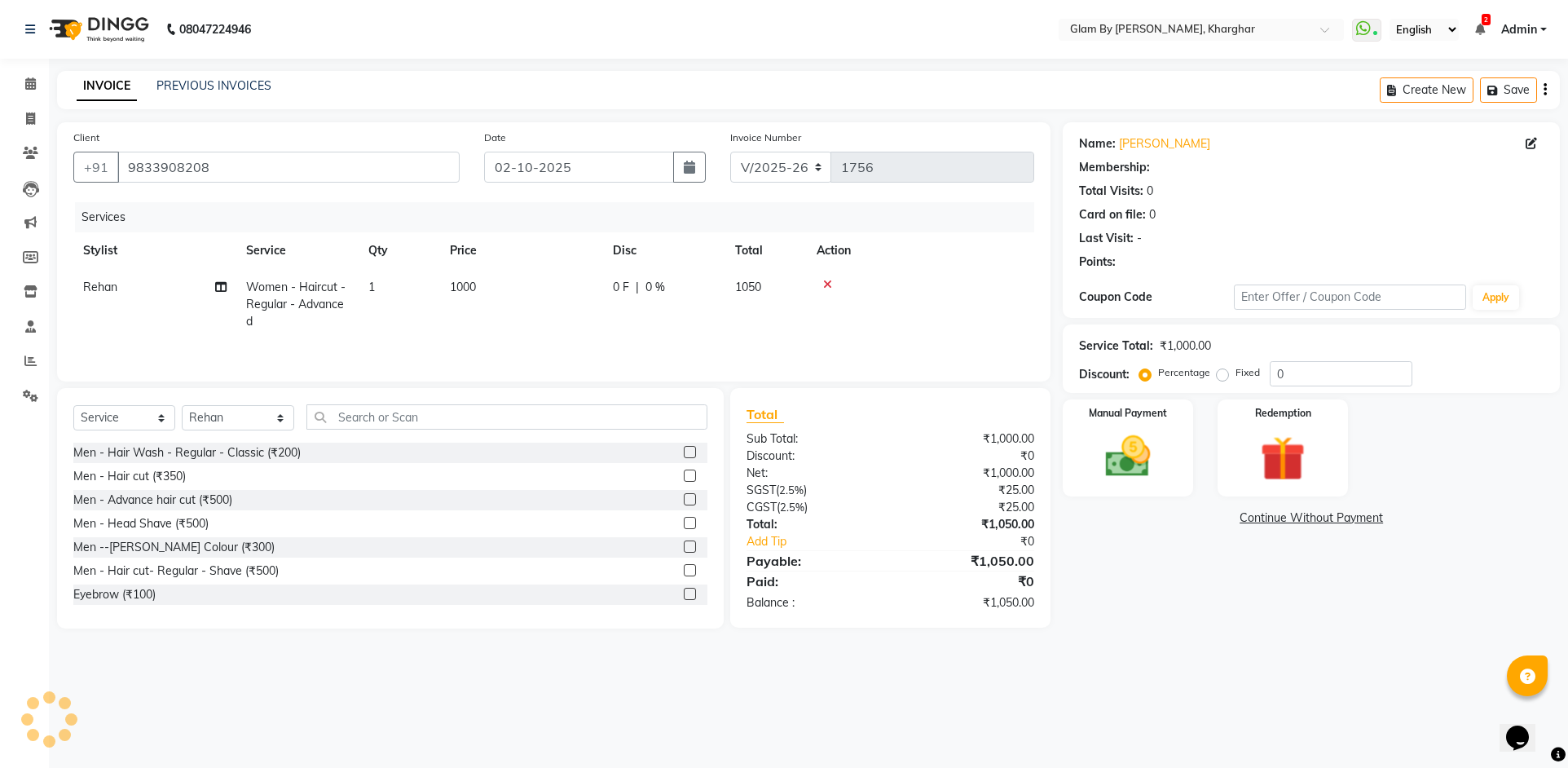
select select "1: Object"
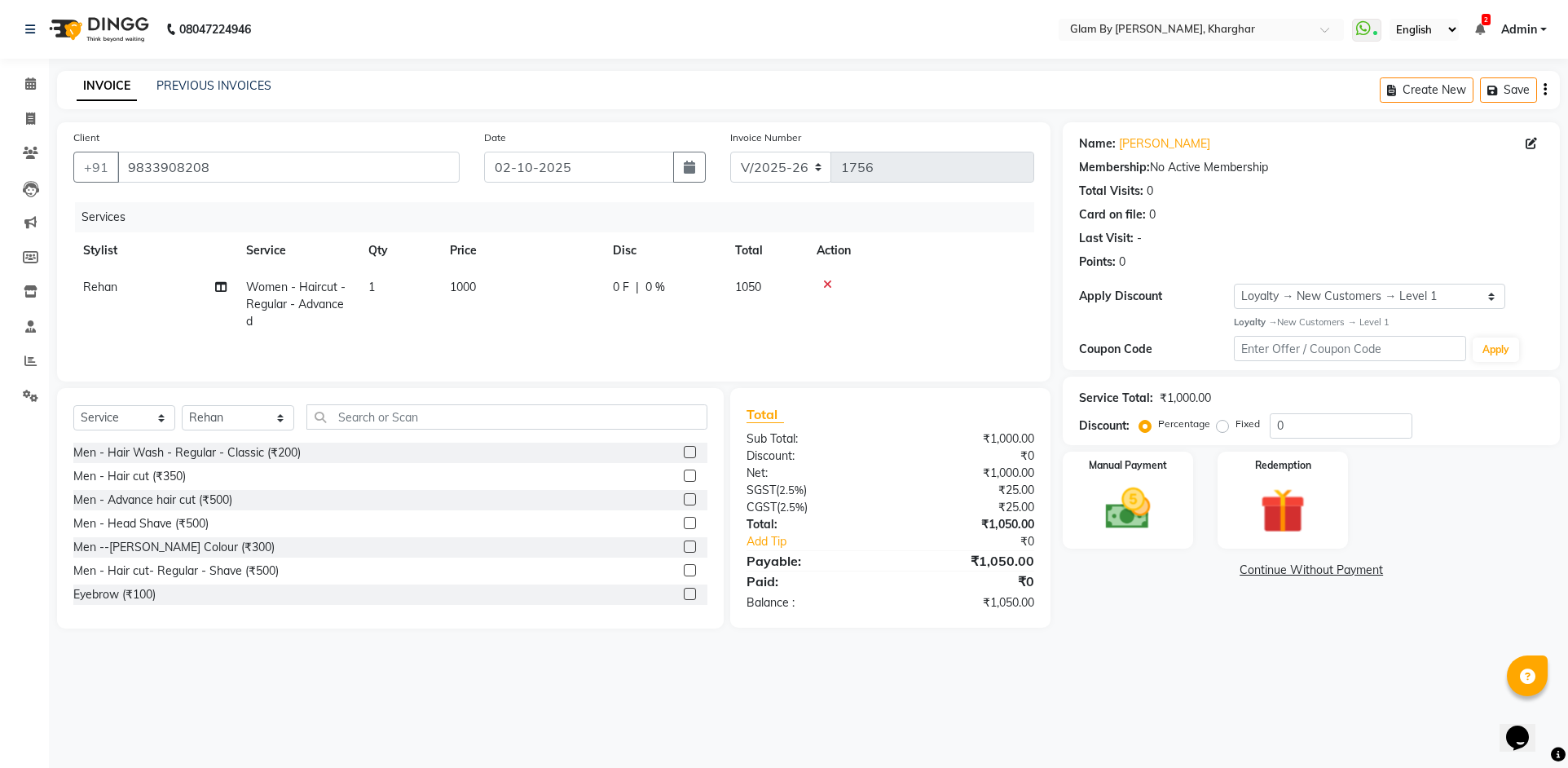
click at [445, 311] on td "1000" at bounding box center [521, 305] width 163 height 71
select select "52399"
click at [932, 285] on icon at bounding box center [932, 284] width 9 height 11
